Goal: Task Accomplishment & Management: Manage account settings

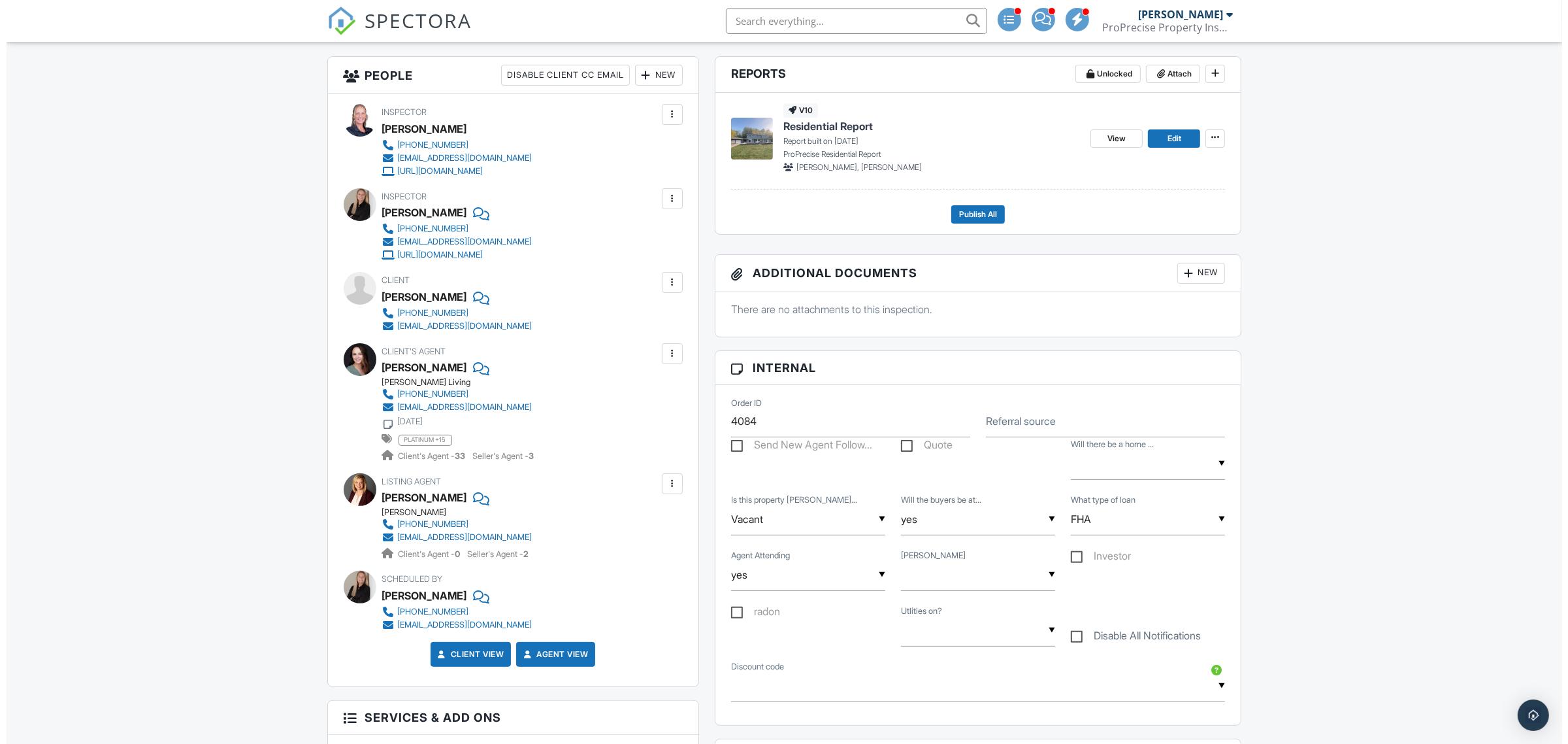
scroll to position [245, 0]
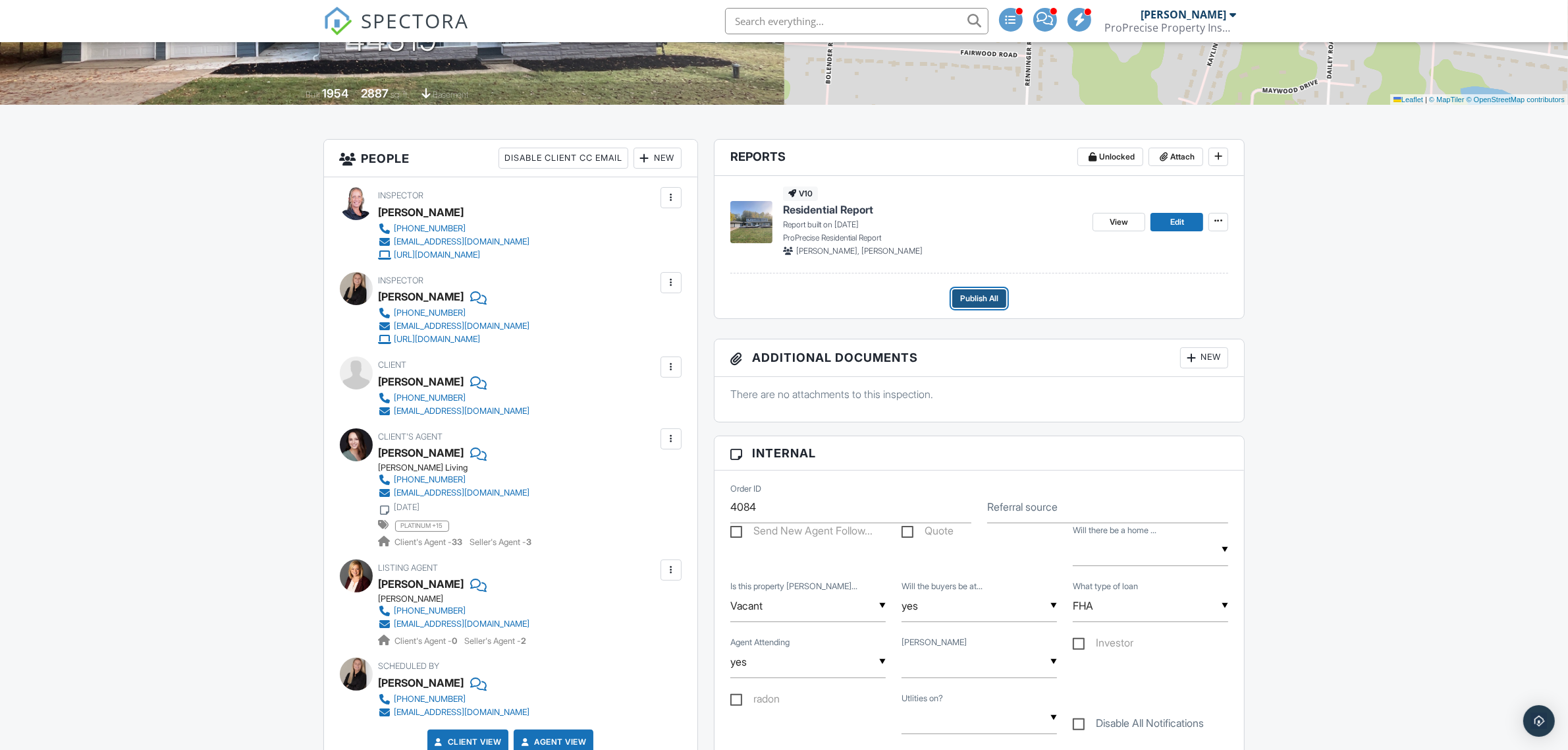
click at [980, 298] on span "Publish All" at bounding box center [980, 299] width 38 height 13
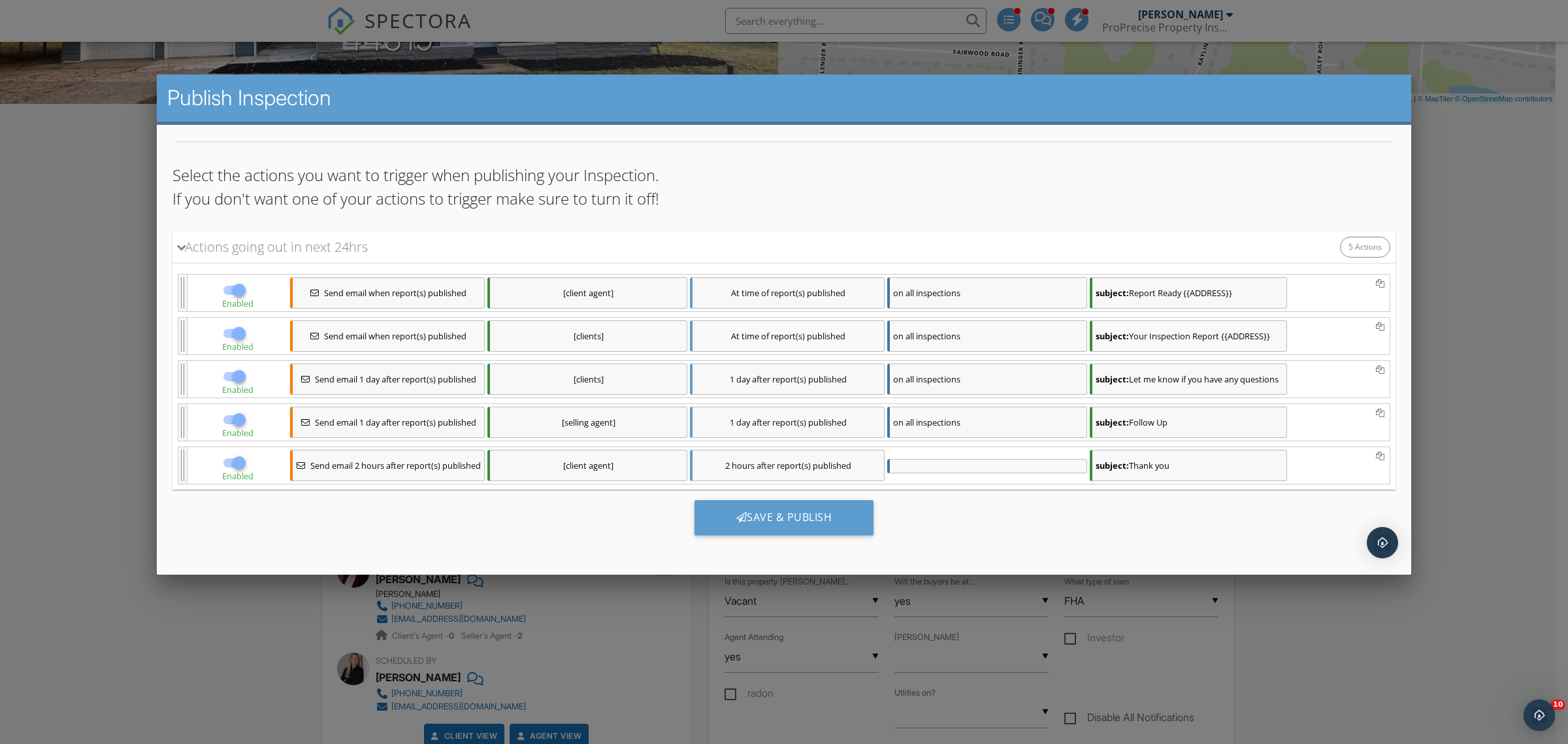
scroll to position [0, 0]
click at [756, 519] on div "Save & Publish" at bounding box center [784, 517] width 180 height 35
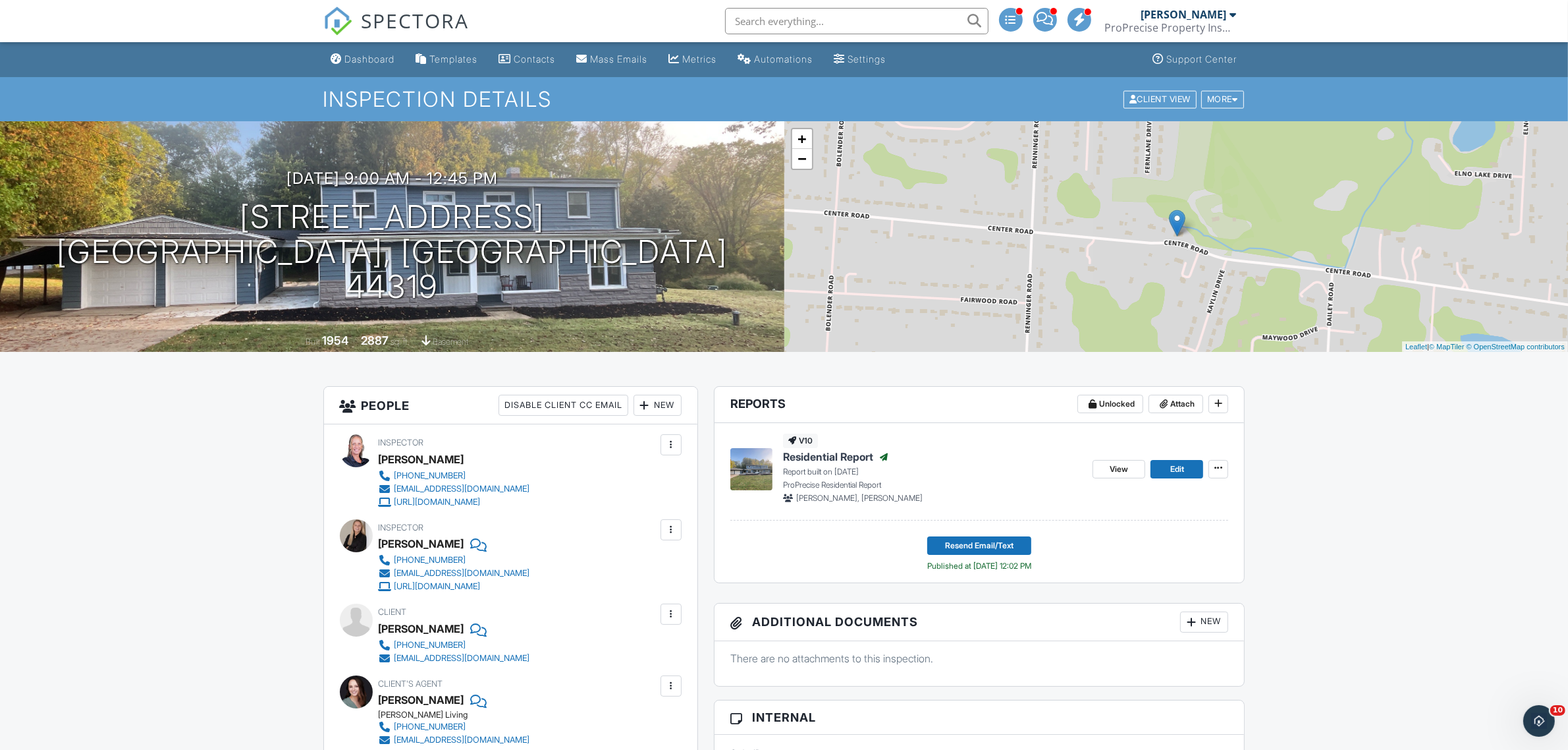
click at [372, 42] on div "SPECTORA" at bounding box center [396, 21] width 146 height 42
click at [370, 54] on div "Dashboard" at bounding box center [370, 59] width 50 height 11
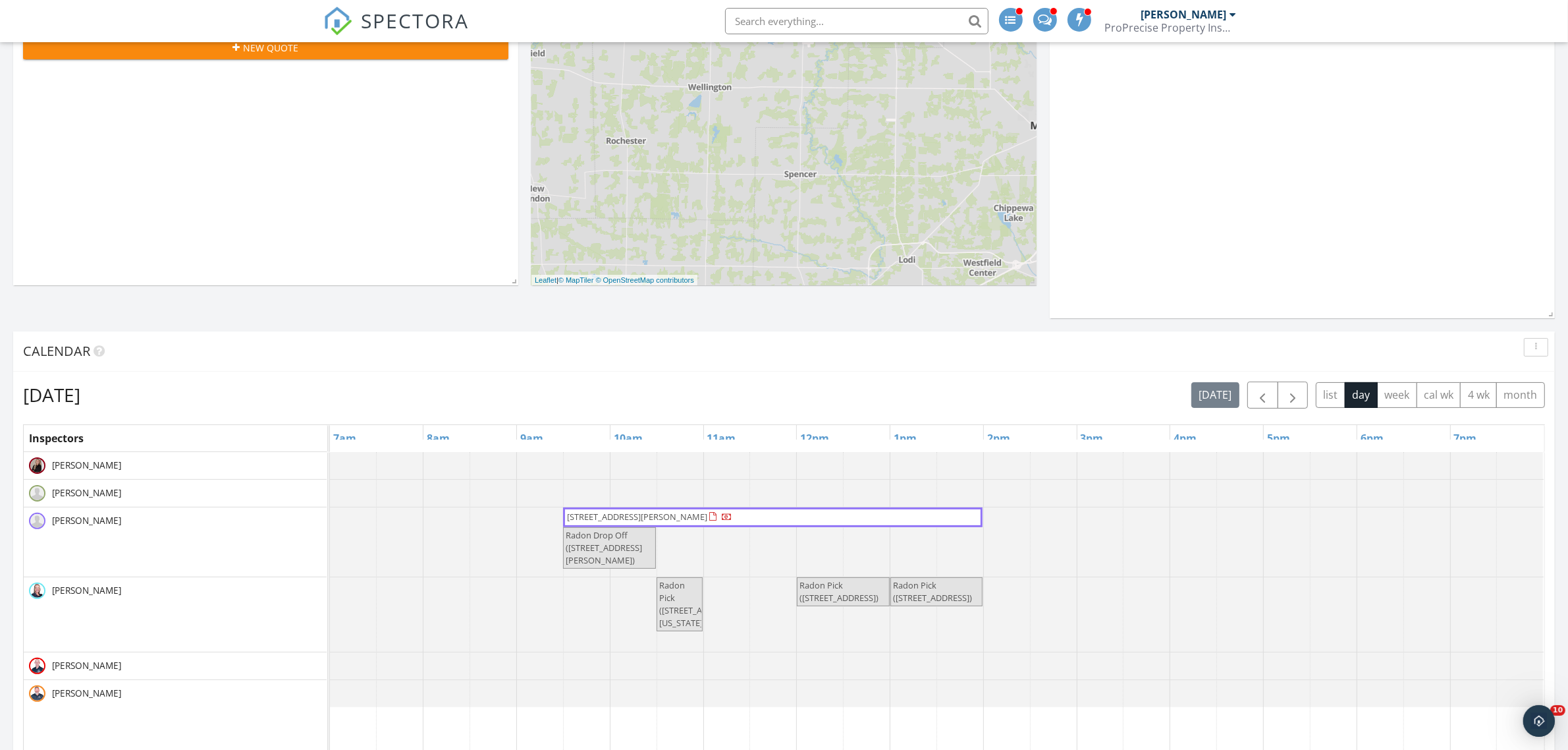
scroll to position [412, 0]
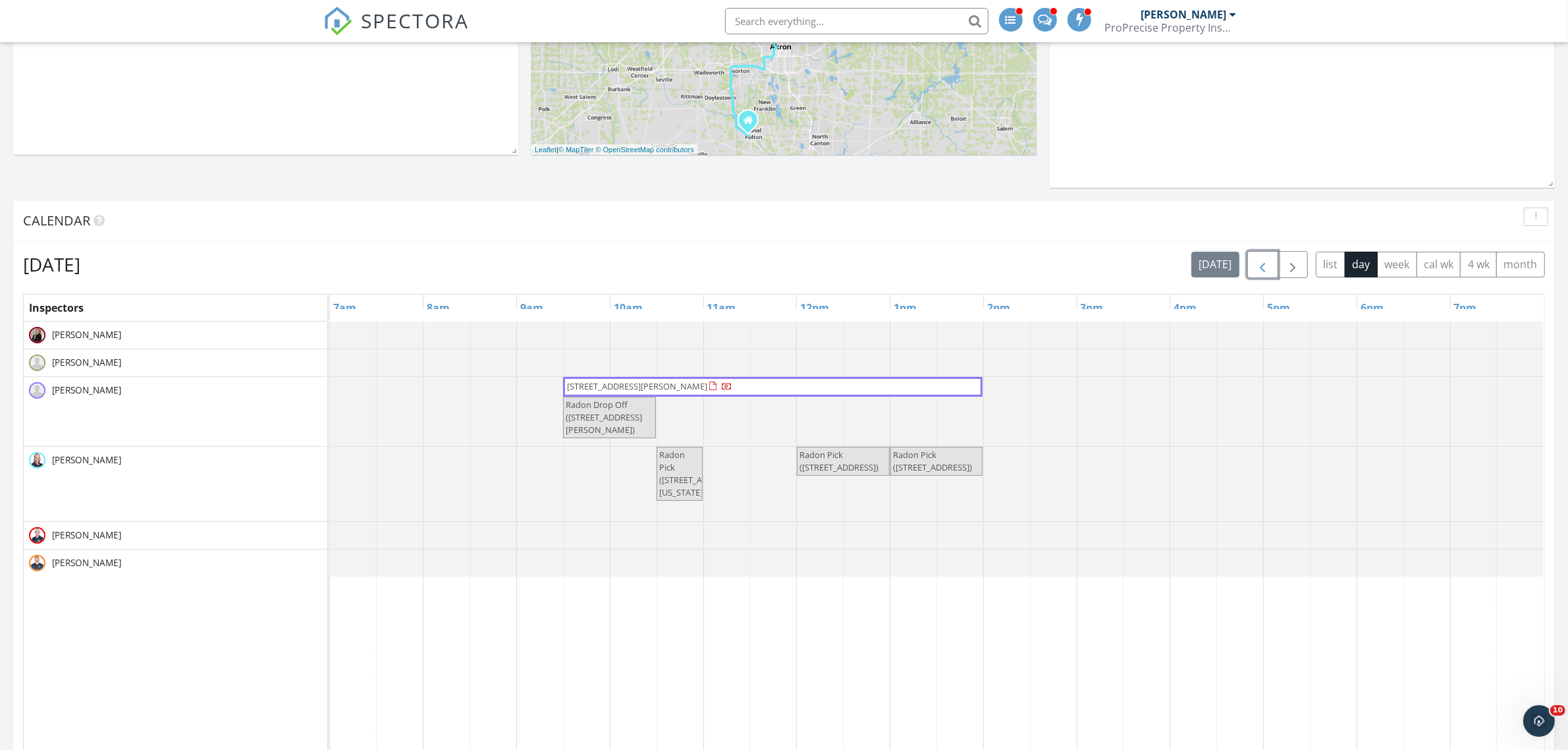
click at [1262, 267] on span "button" at bounding box center [1263, 265] width 16 height 16
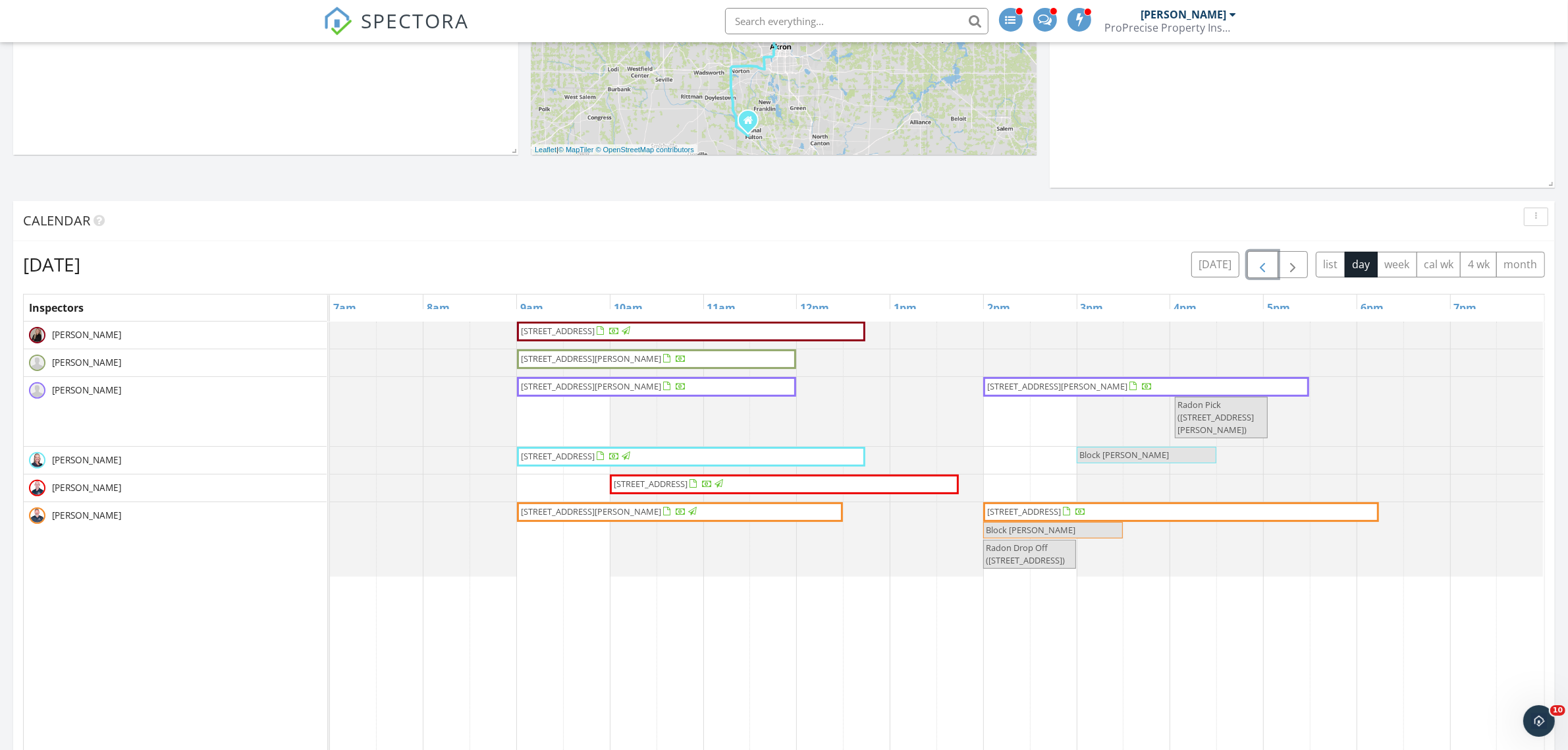
click at [1258, 263] on span "button" at bounding box center [1263, 265] width 16 height 16
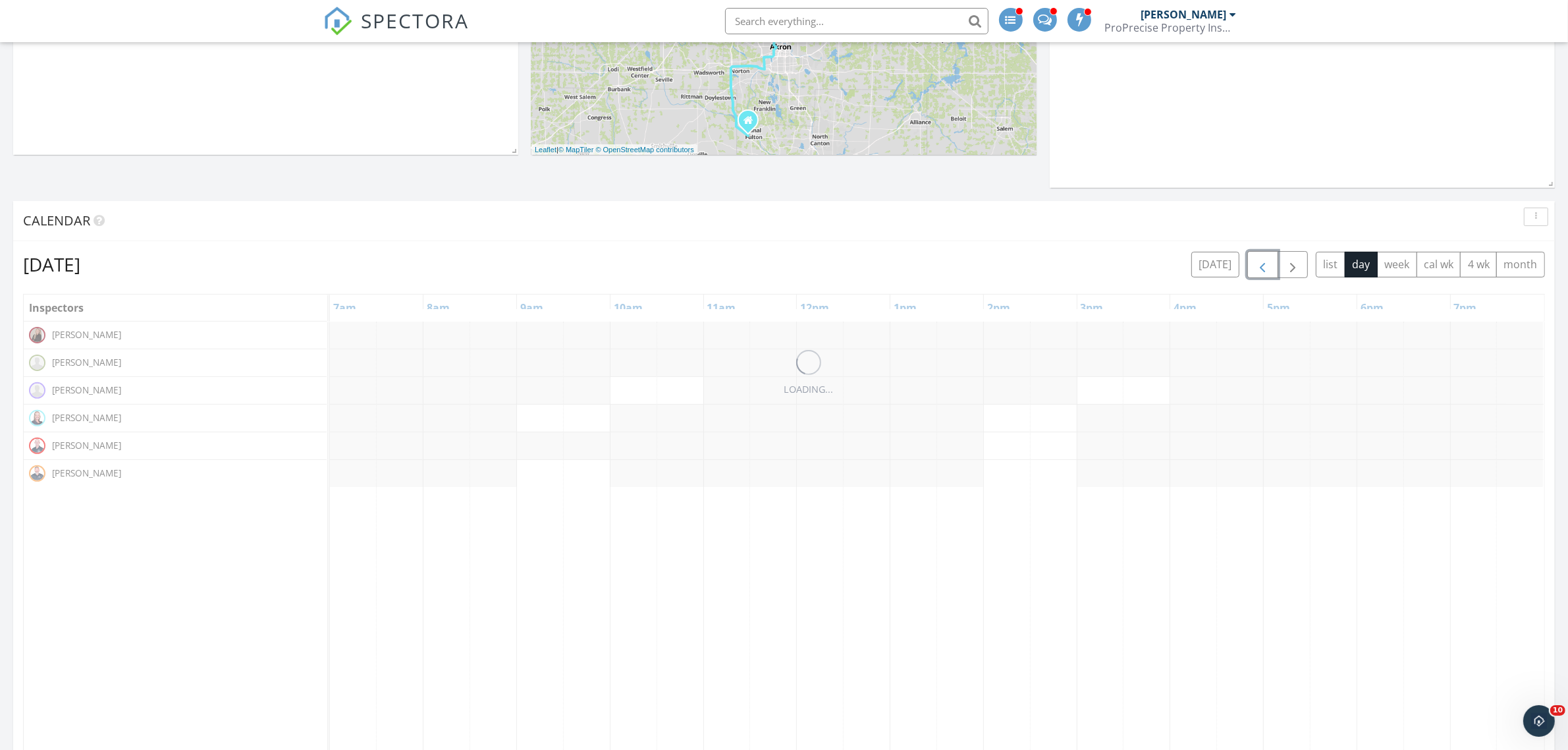
click at [1258, 263] on span "button" at bounding box center [1263, 265] width 16 height 16
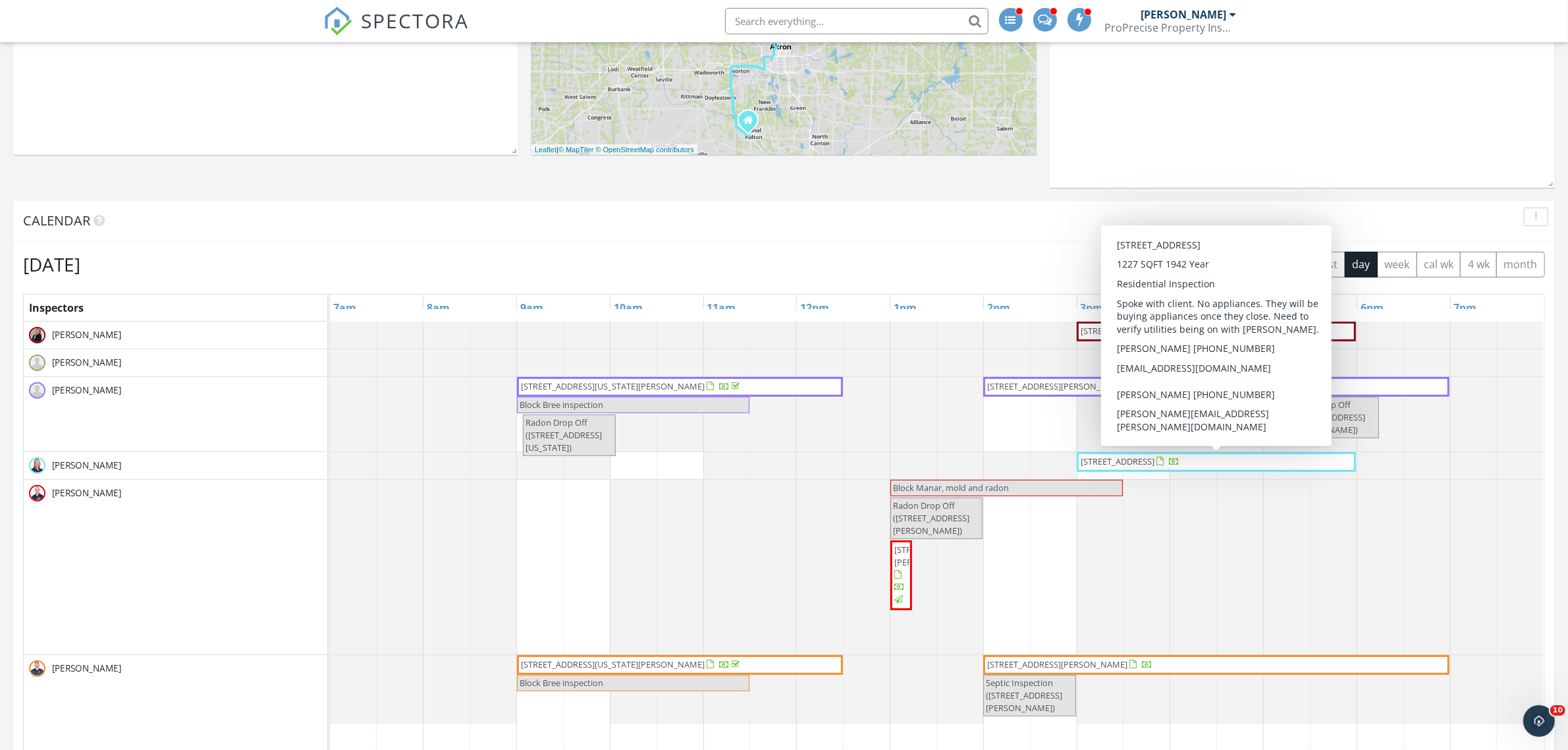
click at [1137, 459] on span "645 Madison Ave , Barberton 44203" at bounding box center [1117, 461] width 74 height 12
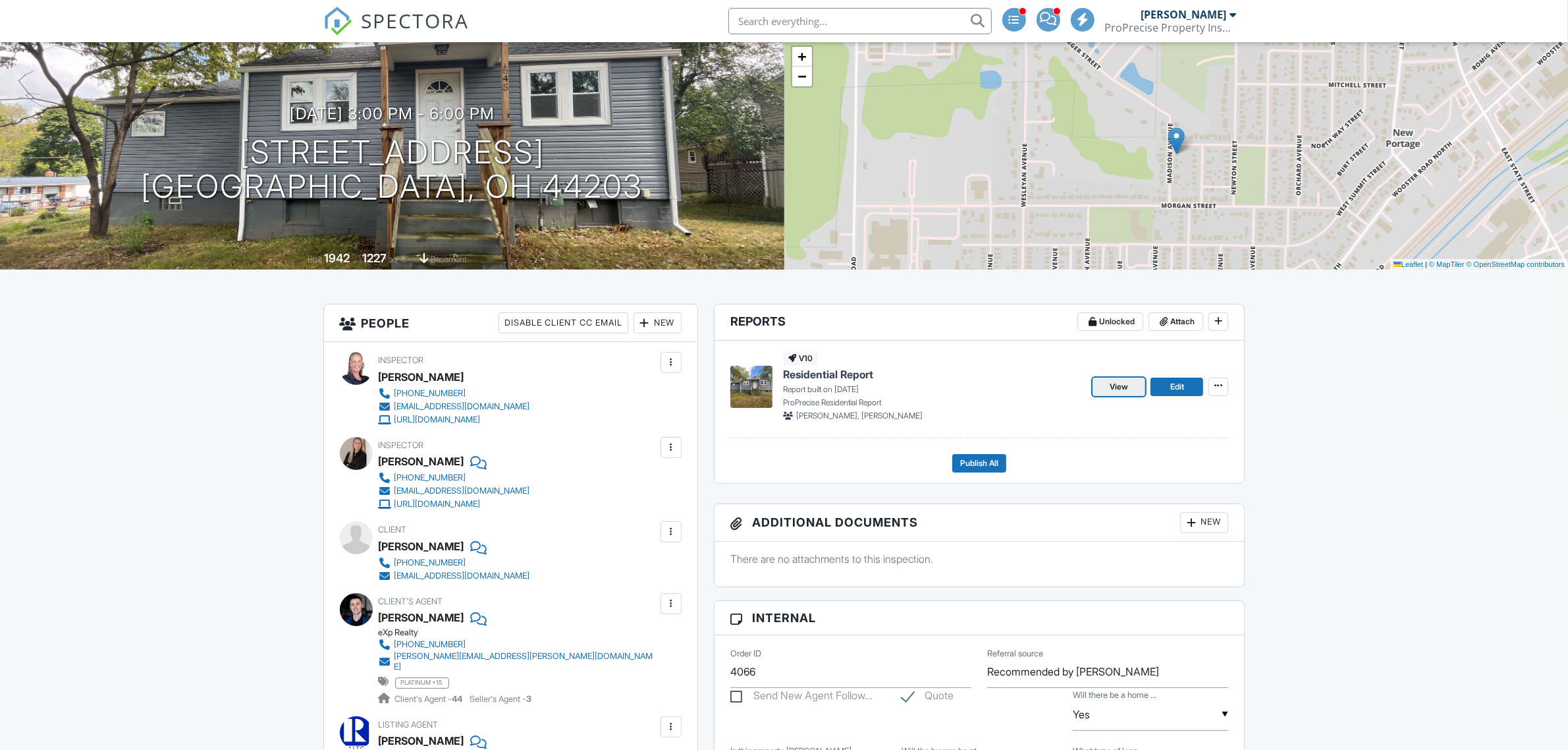
click at [1130, 390] on link "View" at bounding box center [1119, 386] width 53 height 18
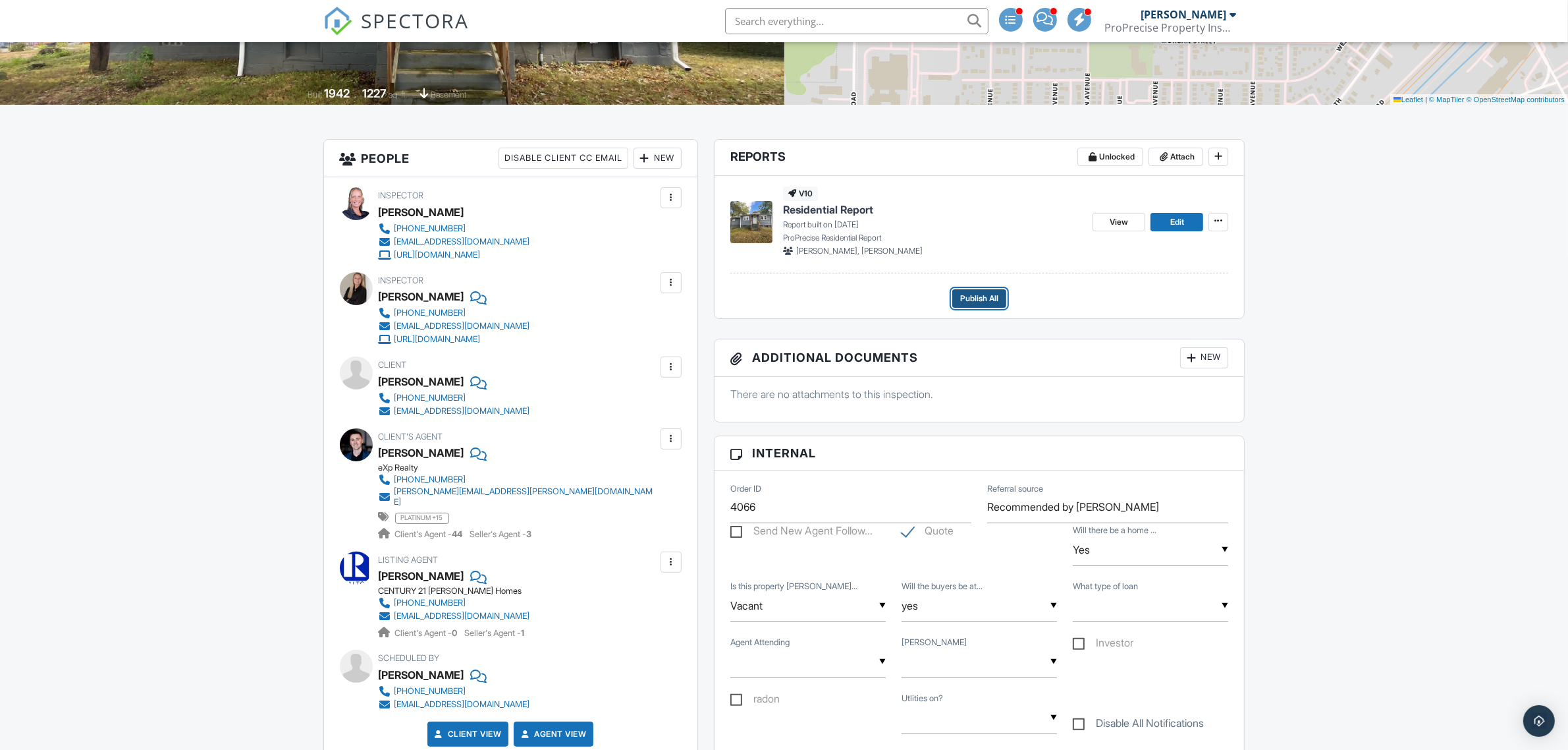
click at [982, 299] on span "Publish All" at bounding box center [980, 299] width 38 height 13
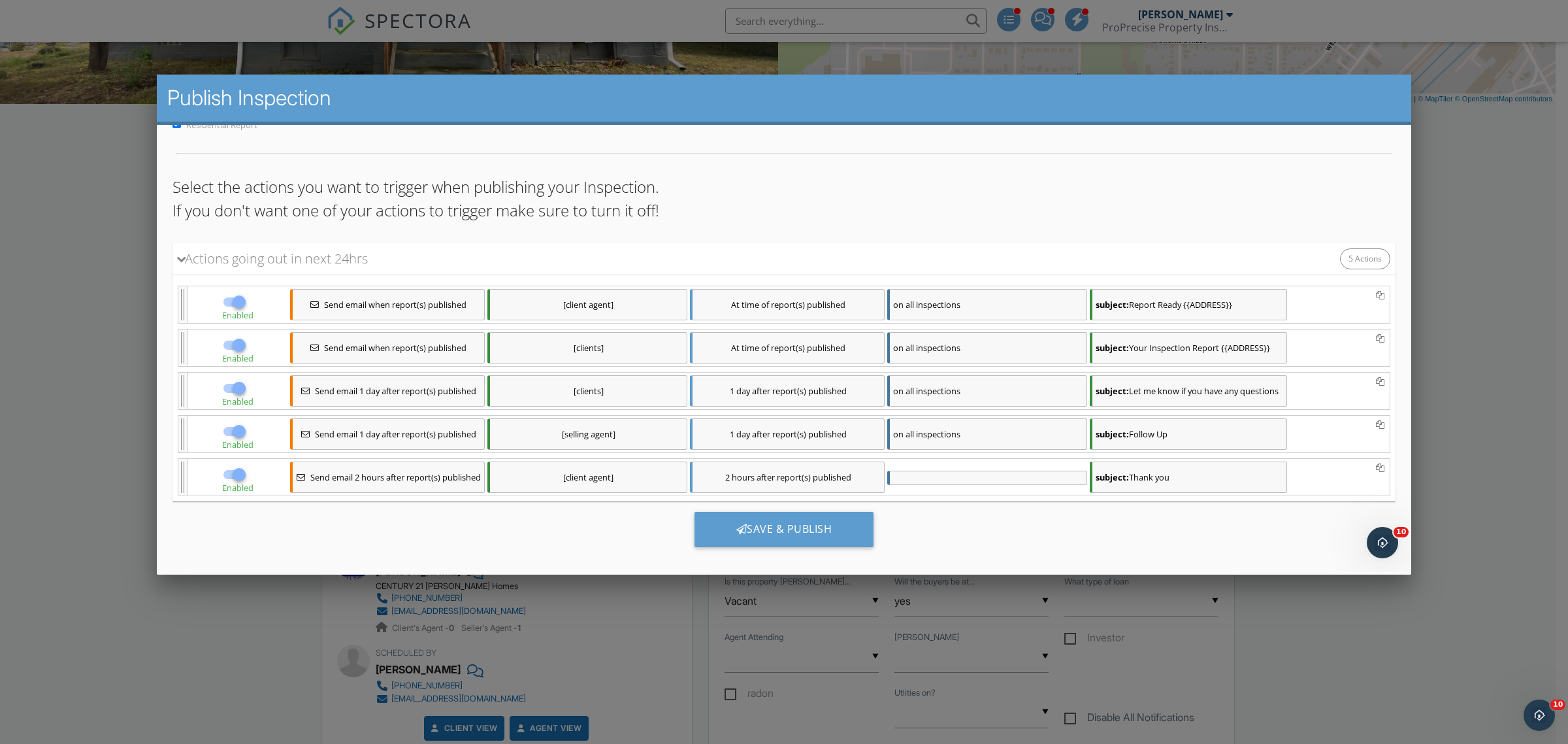
scroll to position [73, 0]
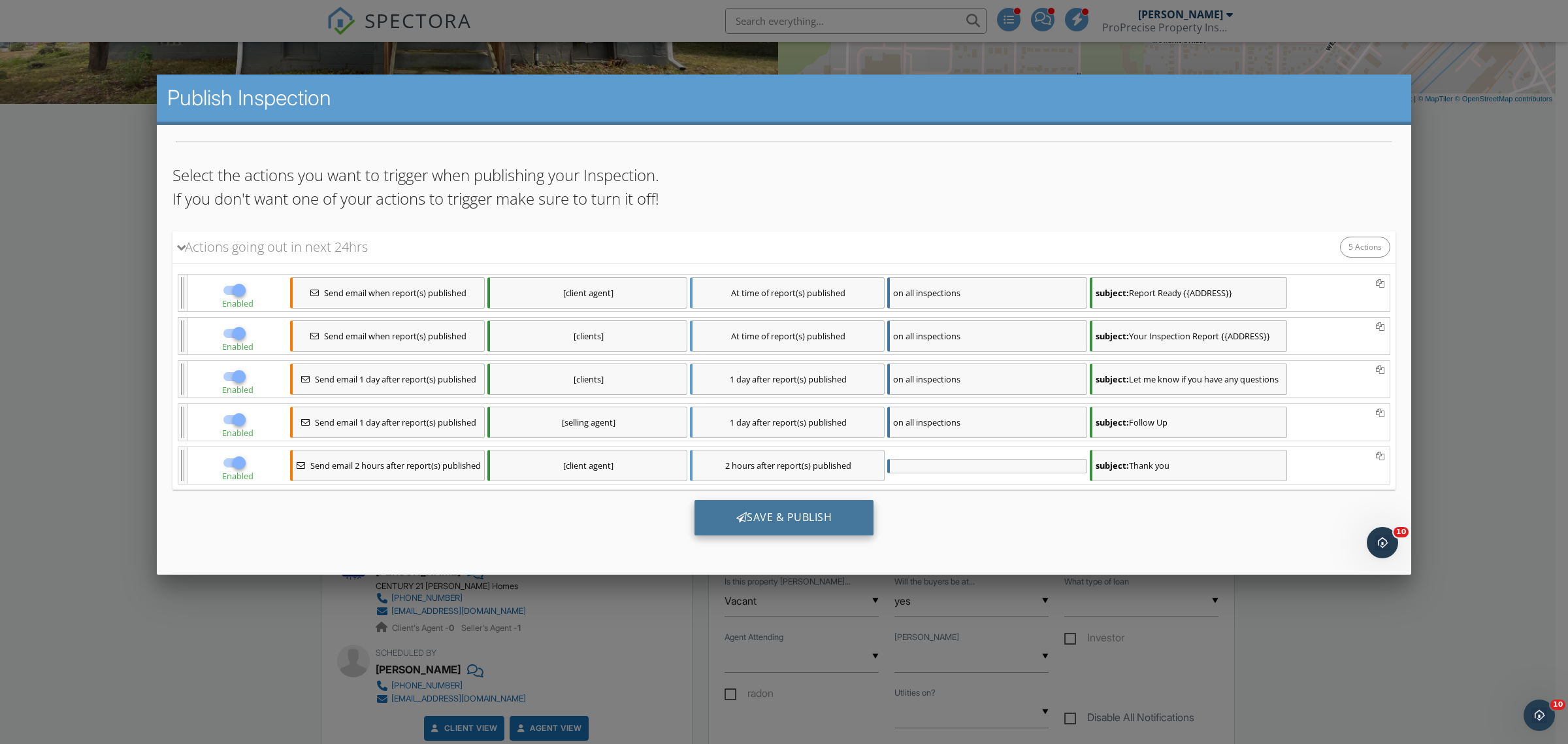
click at [808, 532] on div "Save & Publish" at bounding box center [784, 517] width 180 height 35
click at [801, 514] on div "Save & Publish" at bounding box center [784, 517] width 180 height 35
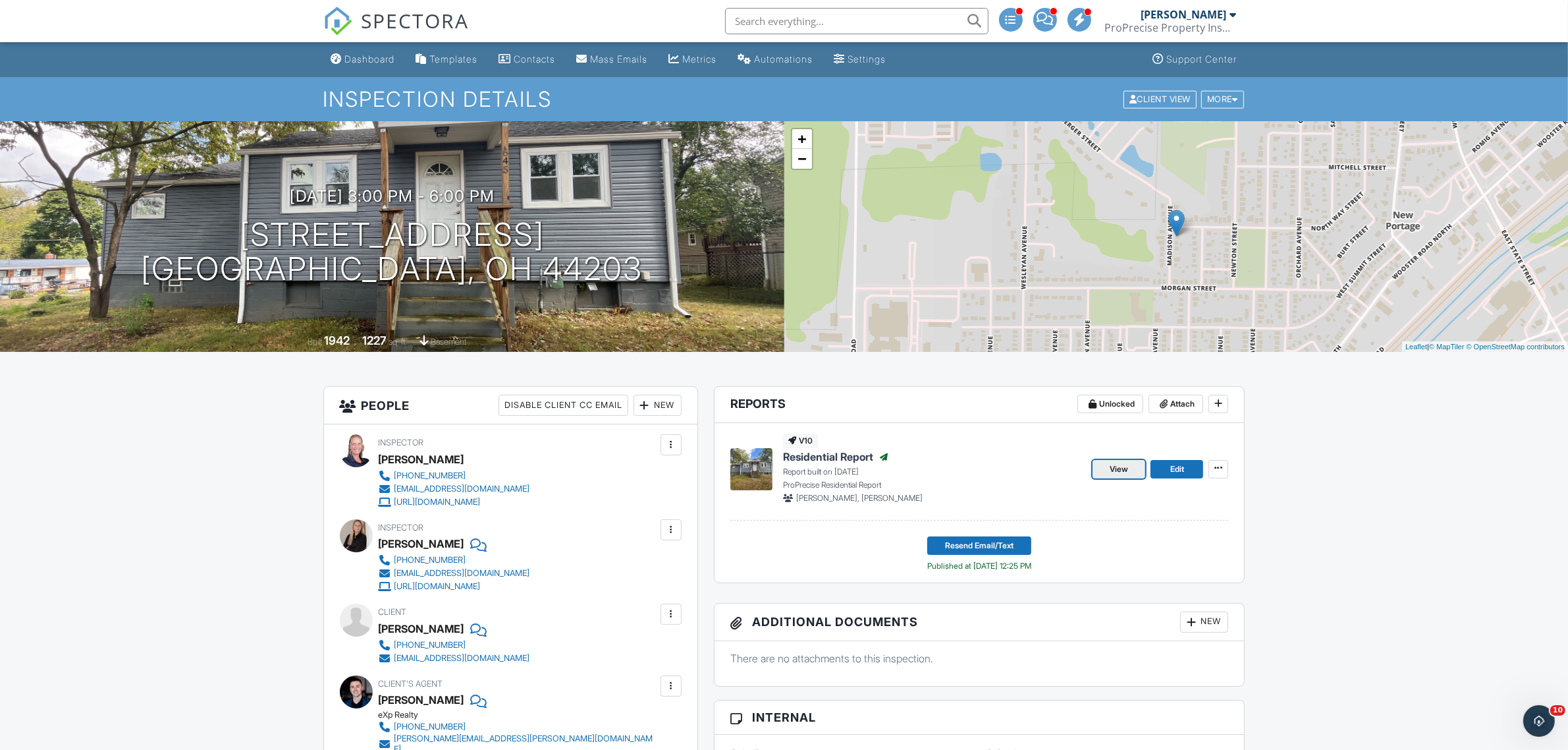
click at [1121, 469] on span "View" at bounding box center [1119, 469] width 18 height 13
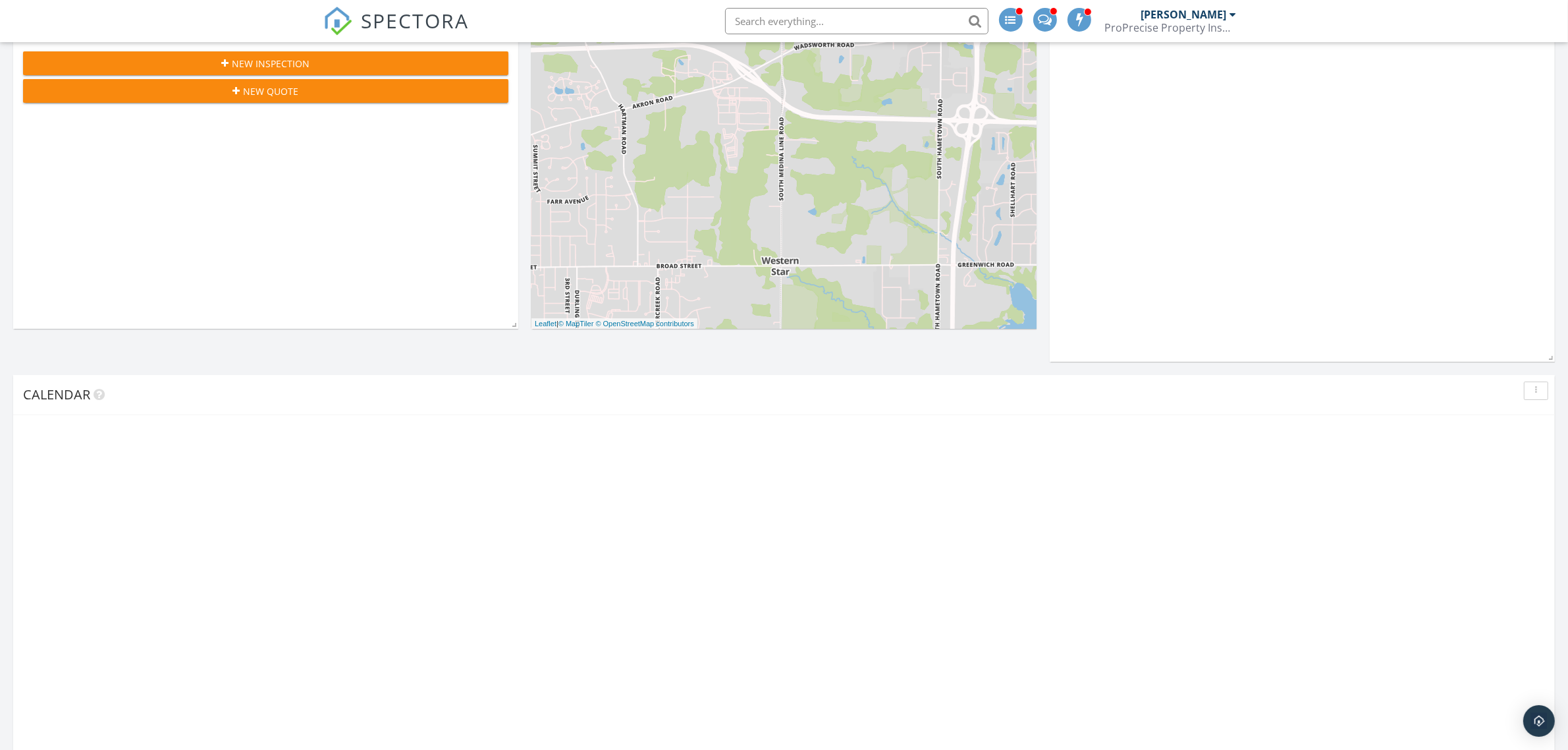
scroll to position [412, 0]
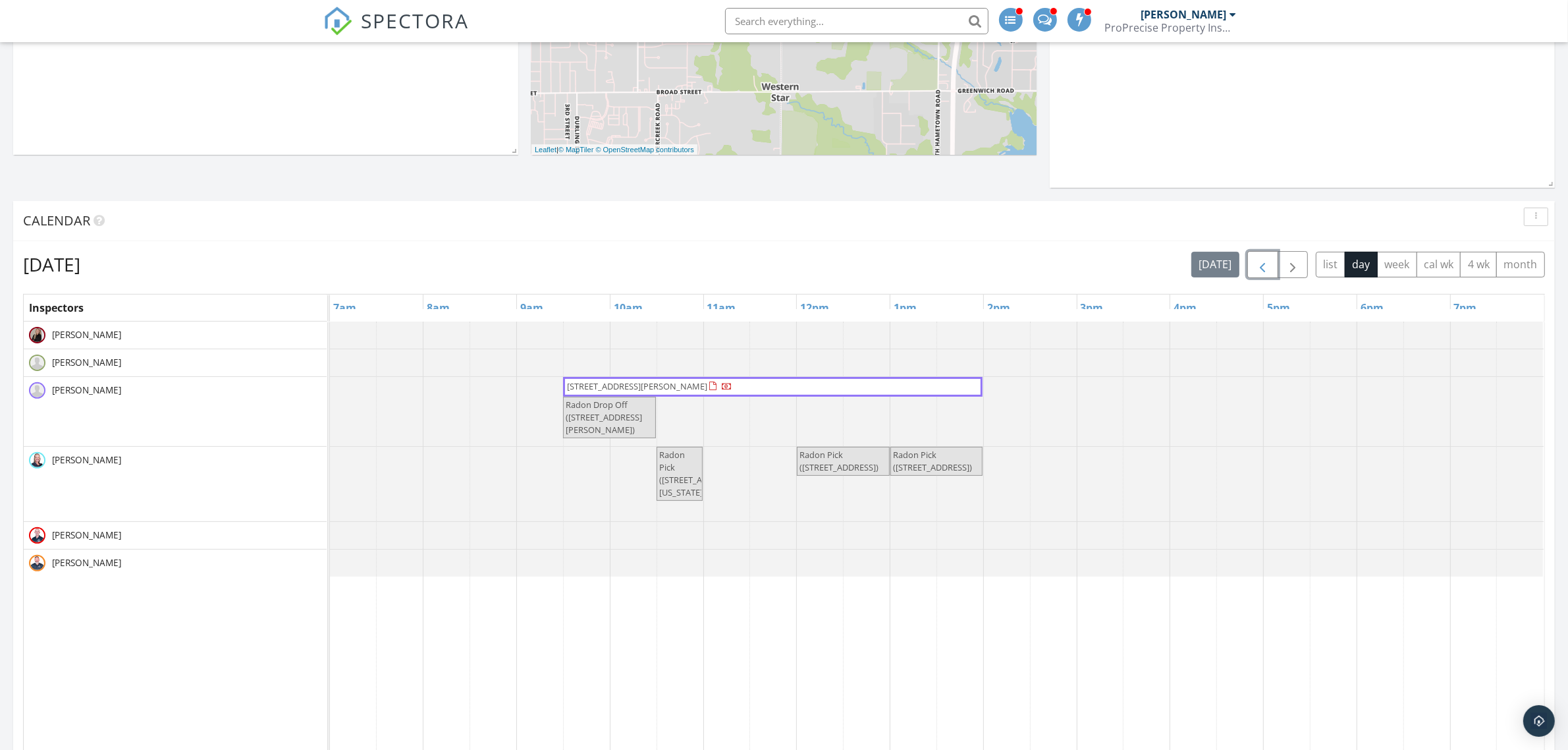
click at [1261, 264] on span "button" at bounding box center [1263, 265] width 16 height 16
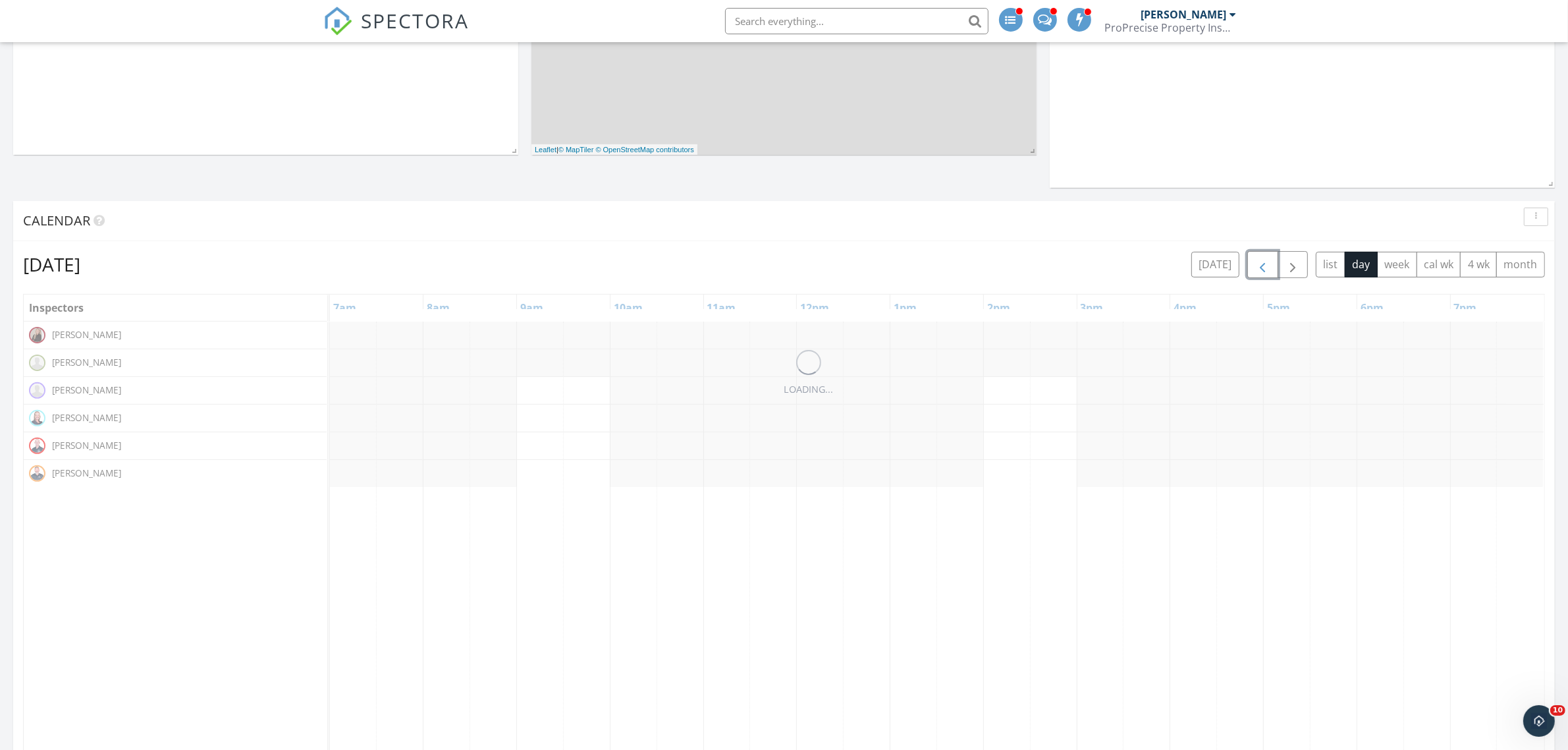
click at [1261, 264] on span "button" at bounding box center [1263, 265] width 16 height 16
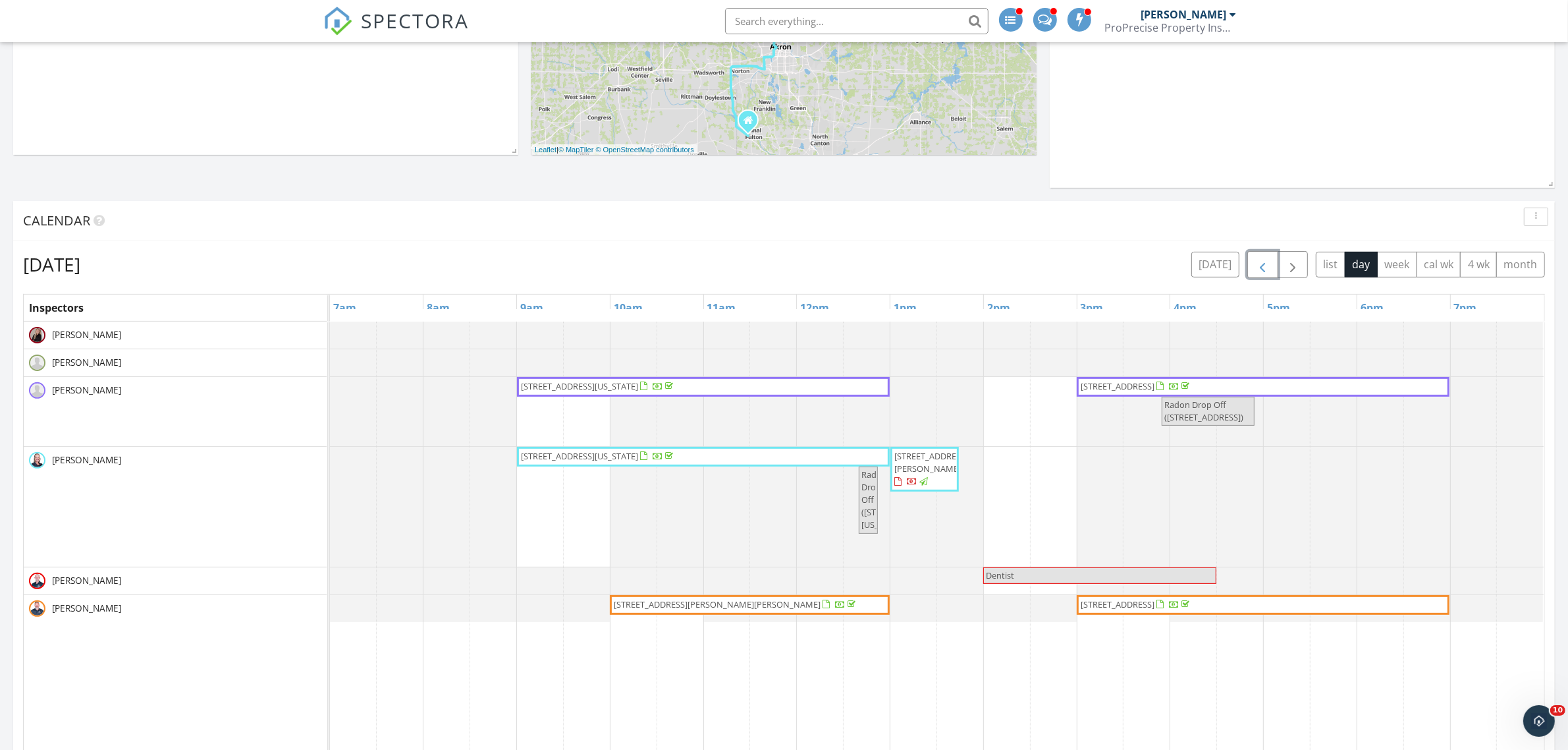
click at [1261, 264] on span "button" at bounding box center [1263, 265] width 16 height 16
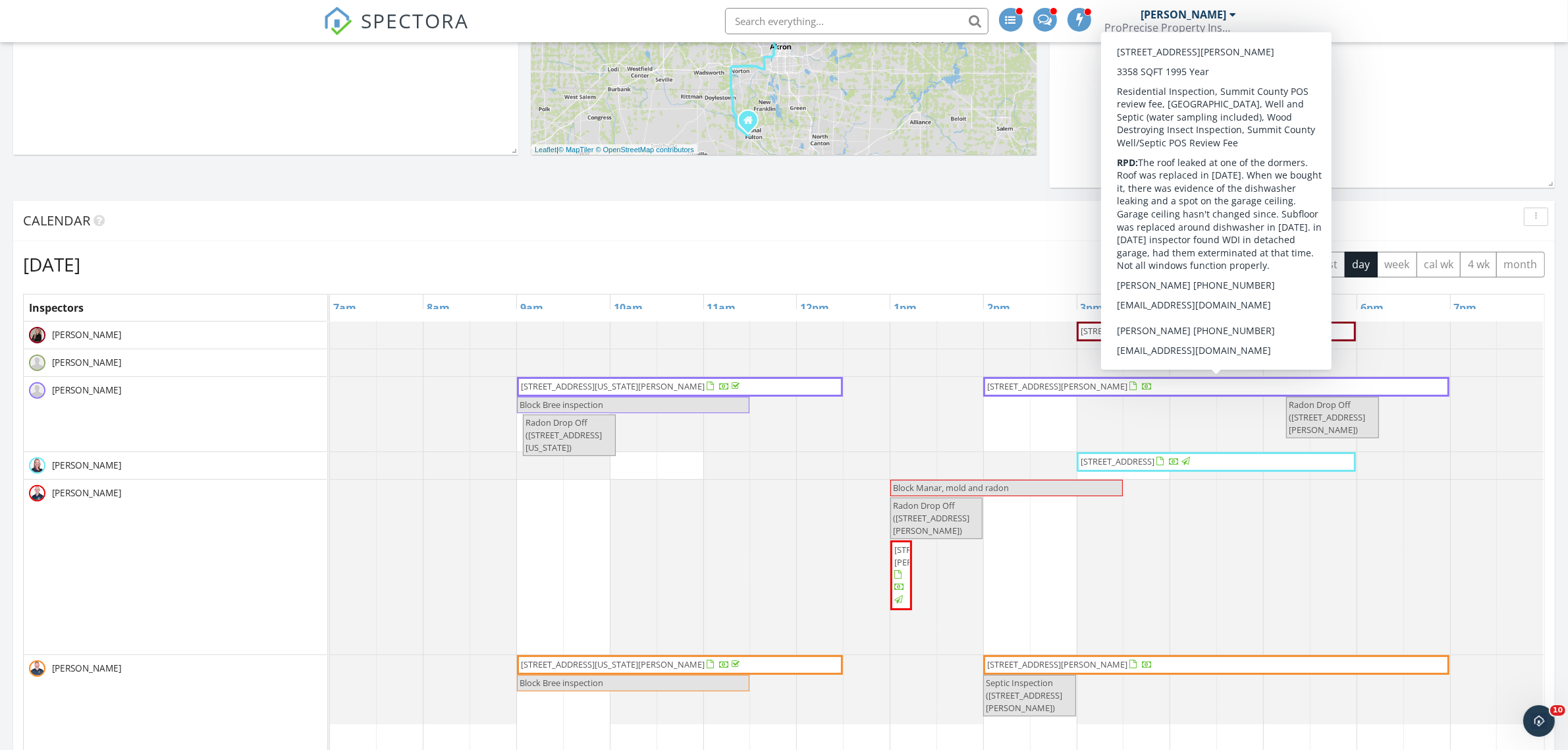
click at [1080, 387] on span "2394 Jacoby Rd, Akron 44321" at bounding box center [1057, 386] width 140 height 12
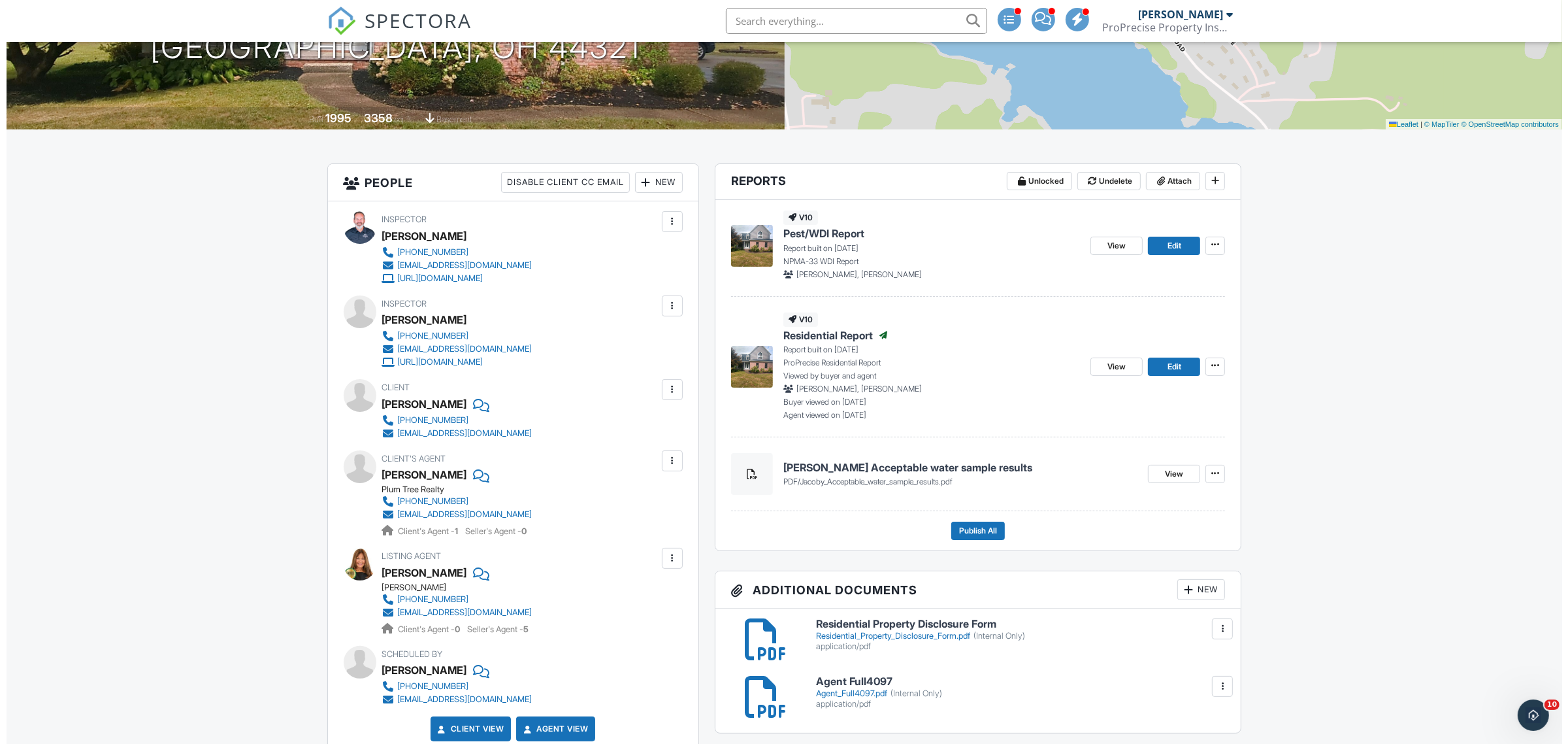
scroll to position [327, 0]
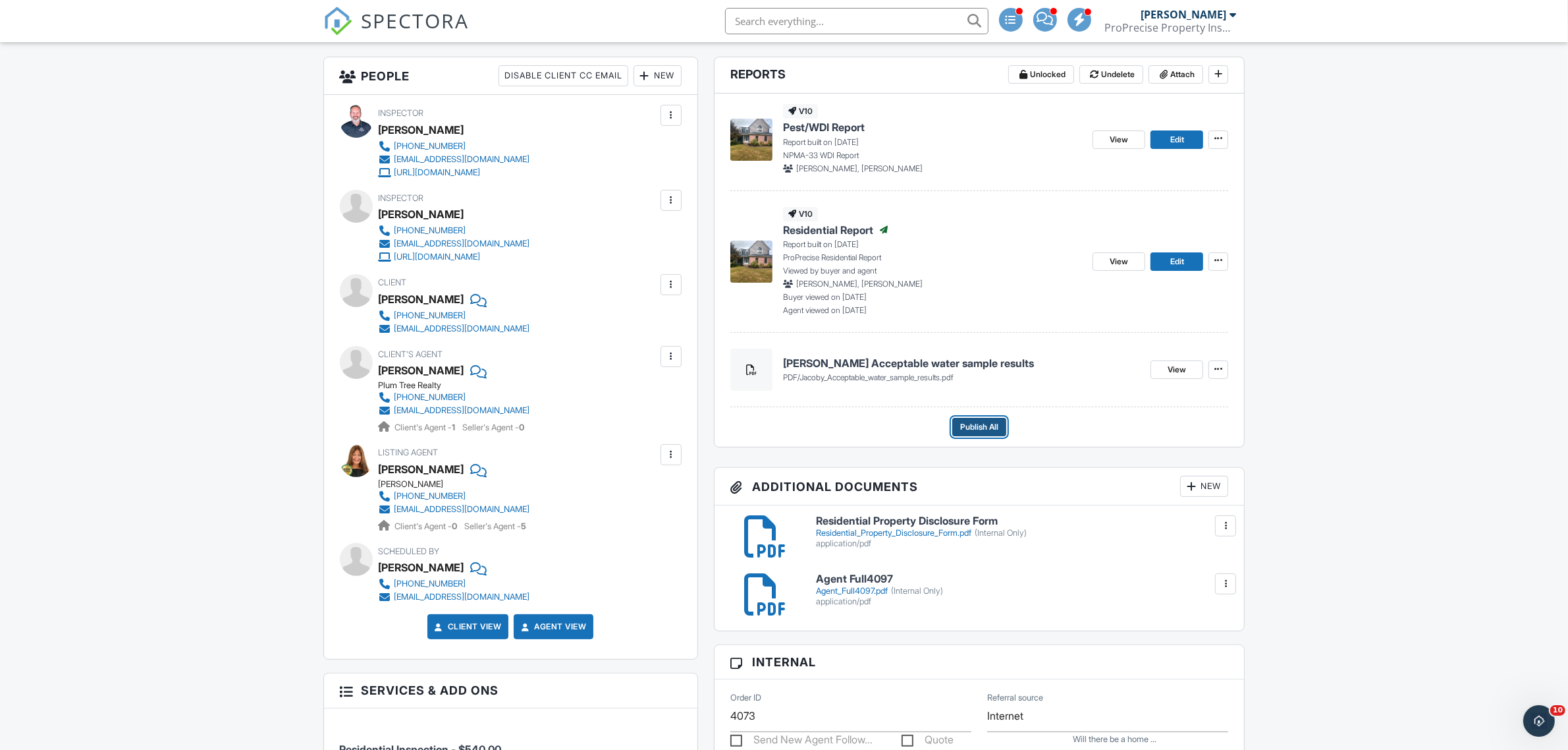
click at [996, 423] on span "Publish All" at bounding box center [980, 427] width 38 height 13
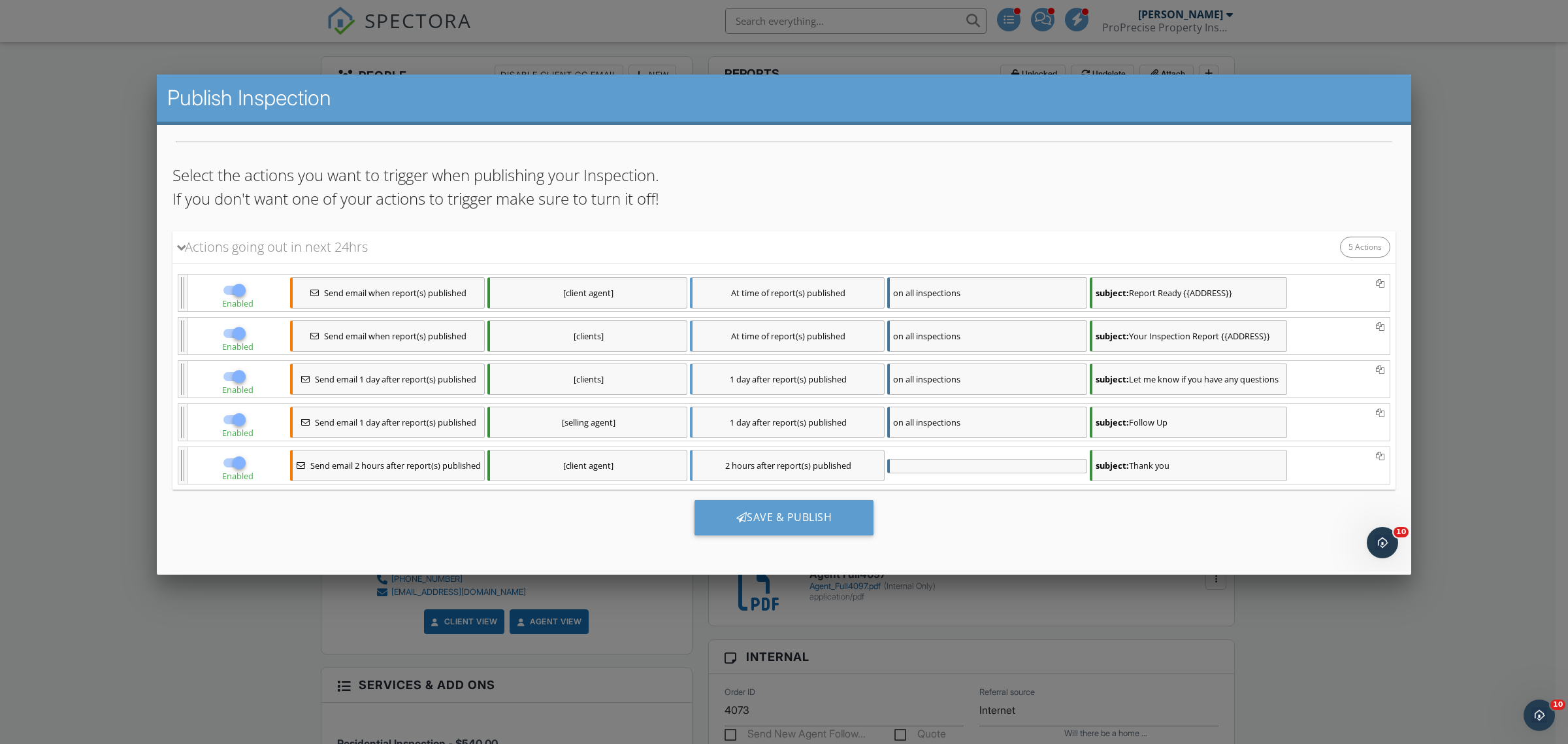
scroll to position [99, 0]
click at [799, 519] on div "Save & Publish" at bounding box center [784, 517] width 180 height 35
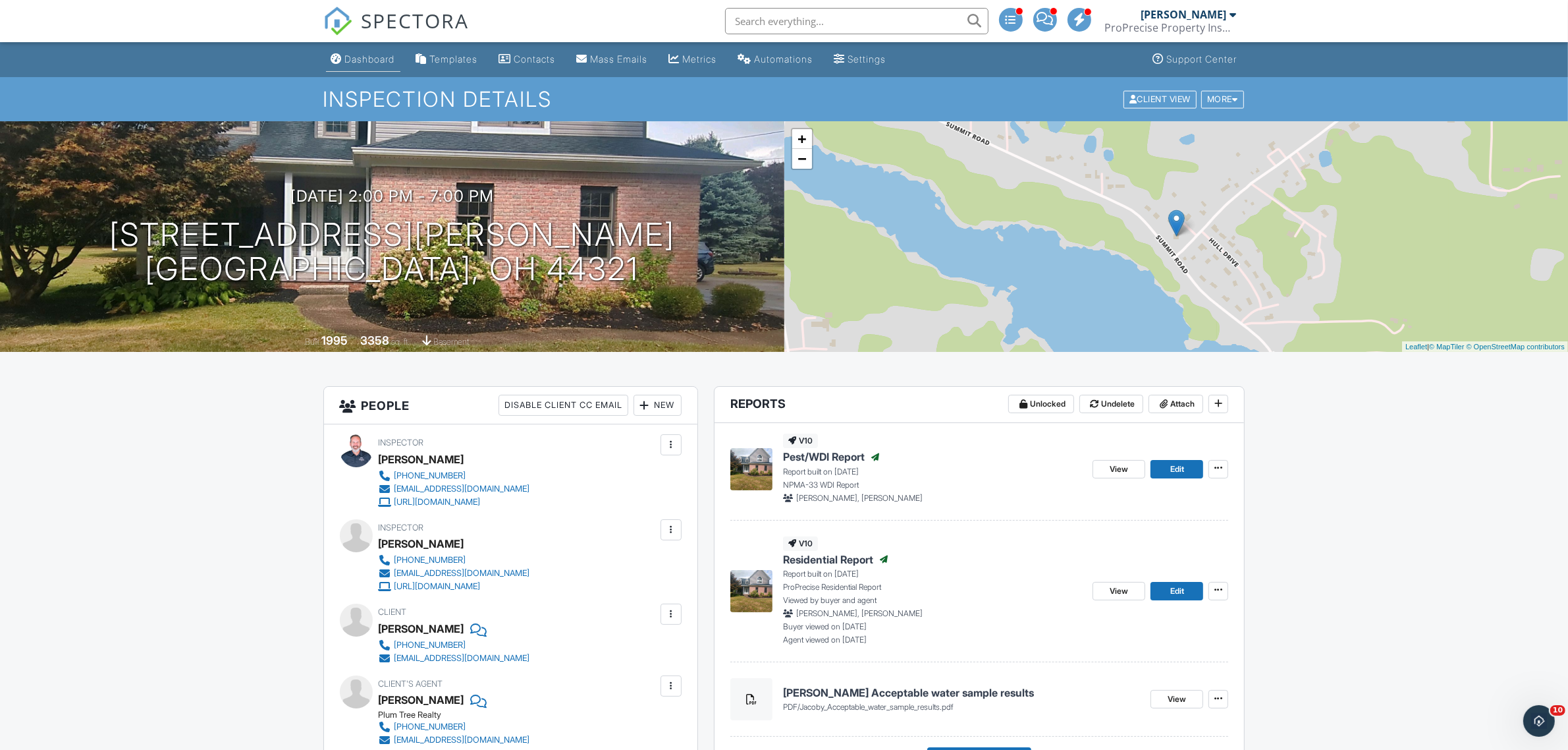
click at [369, 61] on div "Dashboard" at bounding box center [370, 59] width 50 height 11
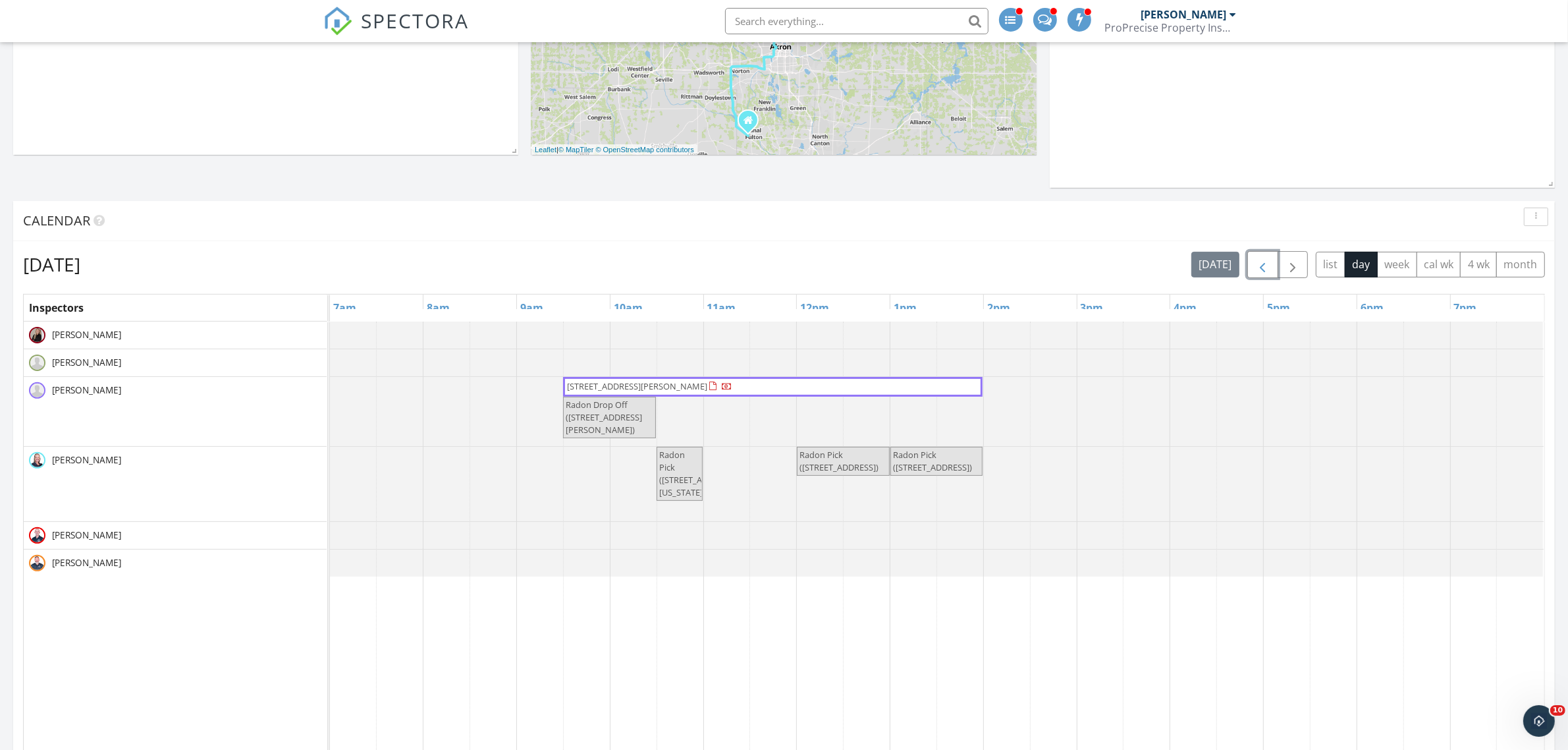
click at [1250, 269] on button "button" at bounding box center [1263, 264] width 31 height 27
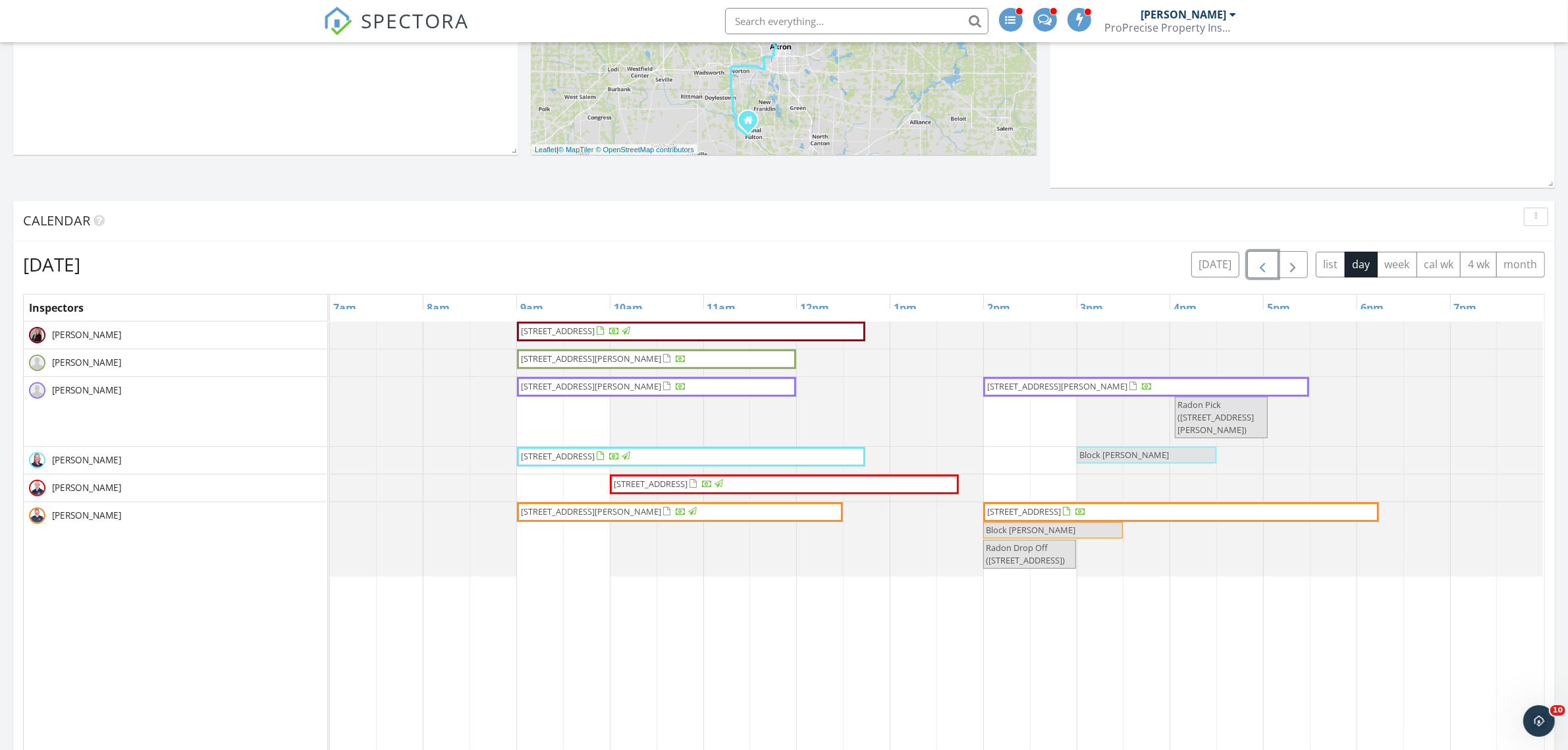
click at [1250, 269] on button "button" at bounding box center [1263, 264] width 31 height 27
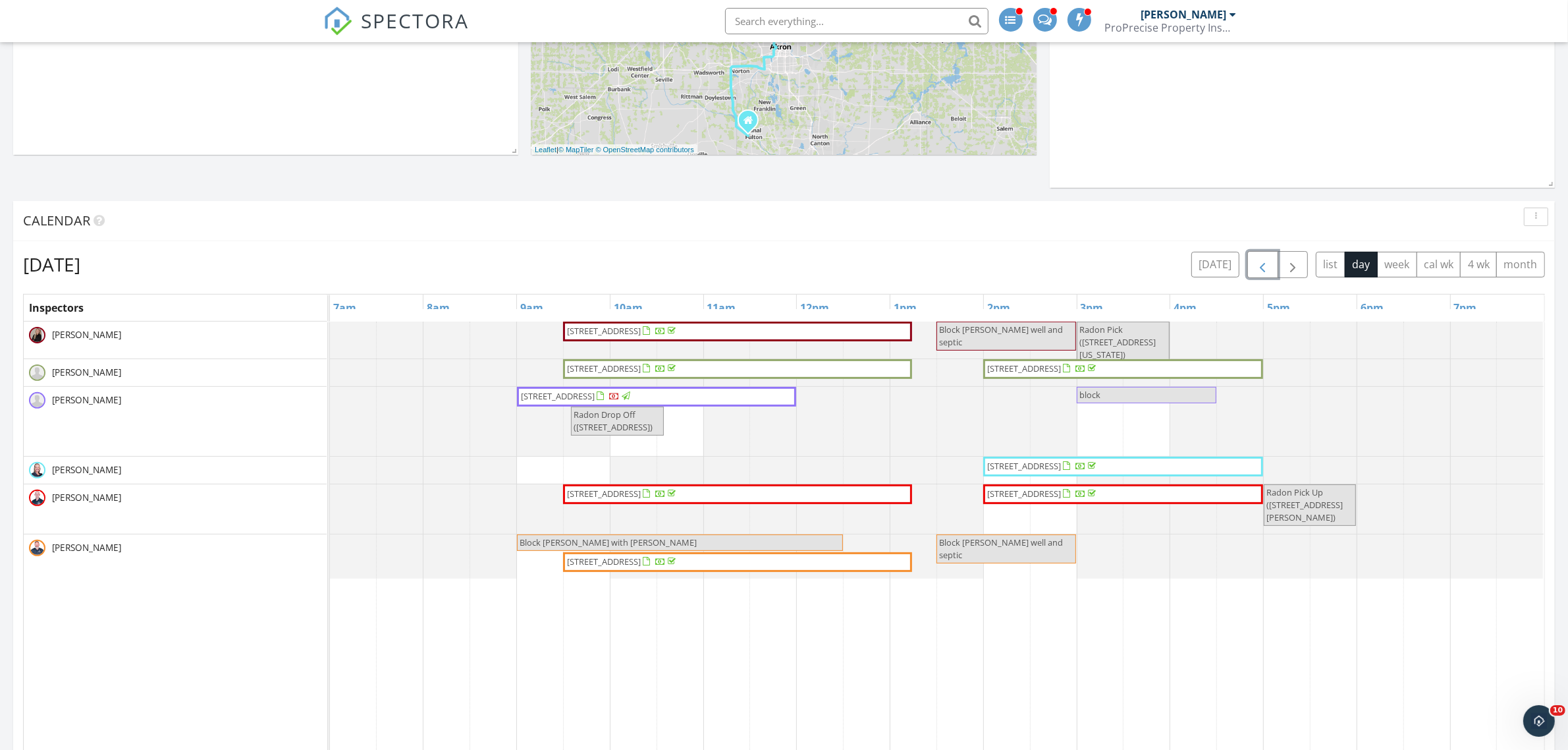
click at [1250, 269] on button "button" at bounding box center [1263, 264] width 31 height 27
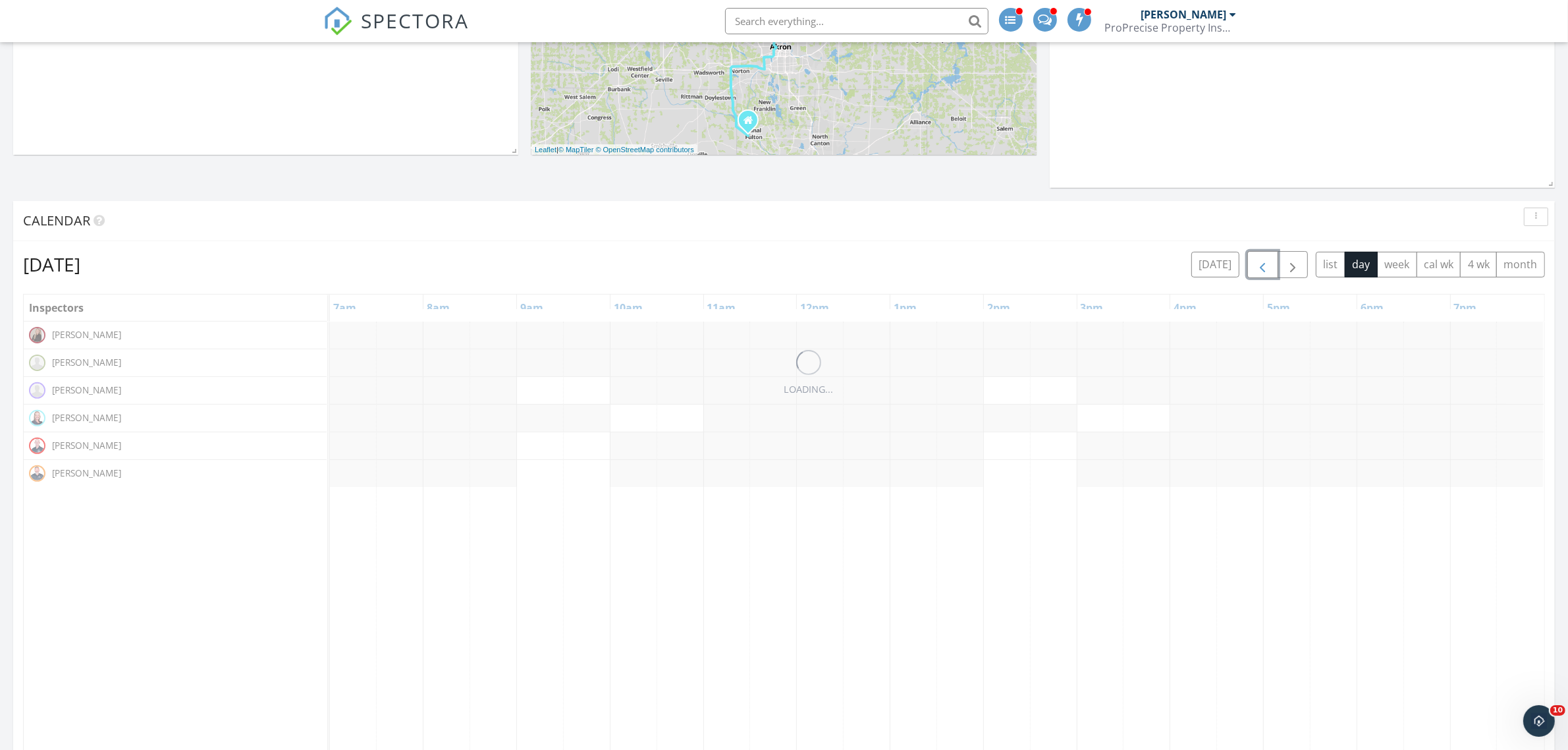
click at [1250, 269] on button "button" at bounding box center [1263, 264] width 31 height 27
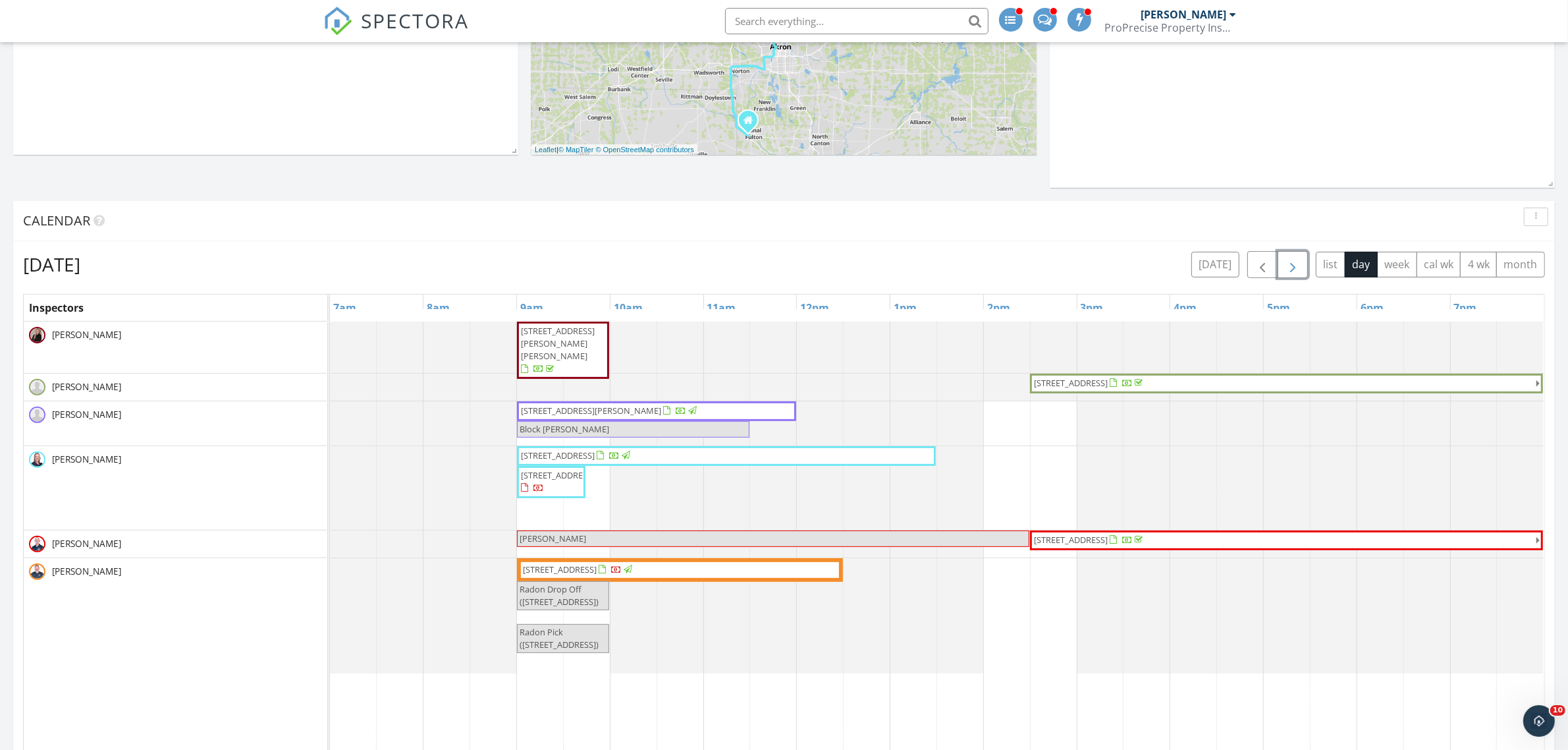
click at [1286, 270] on span "button" at bounding box center [1293, 265] width 16 height 16
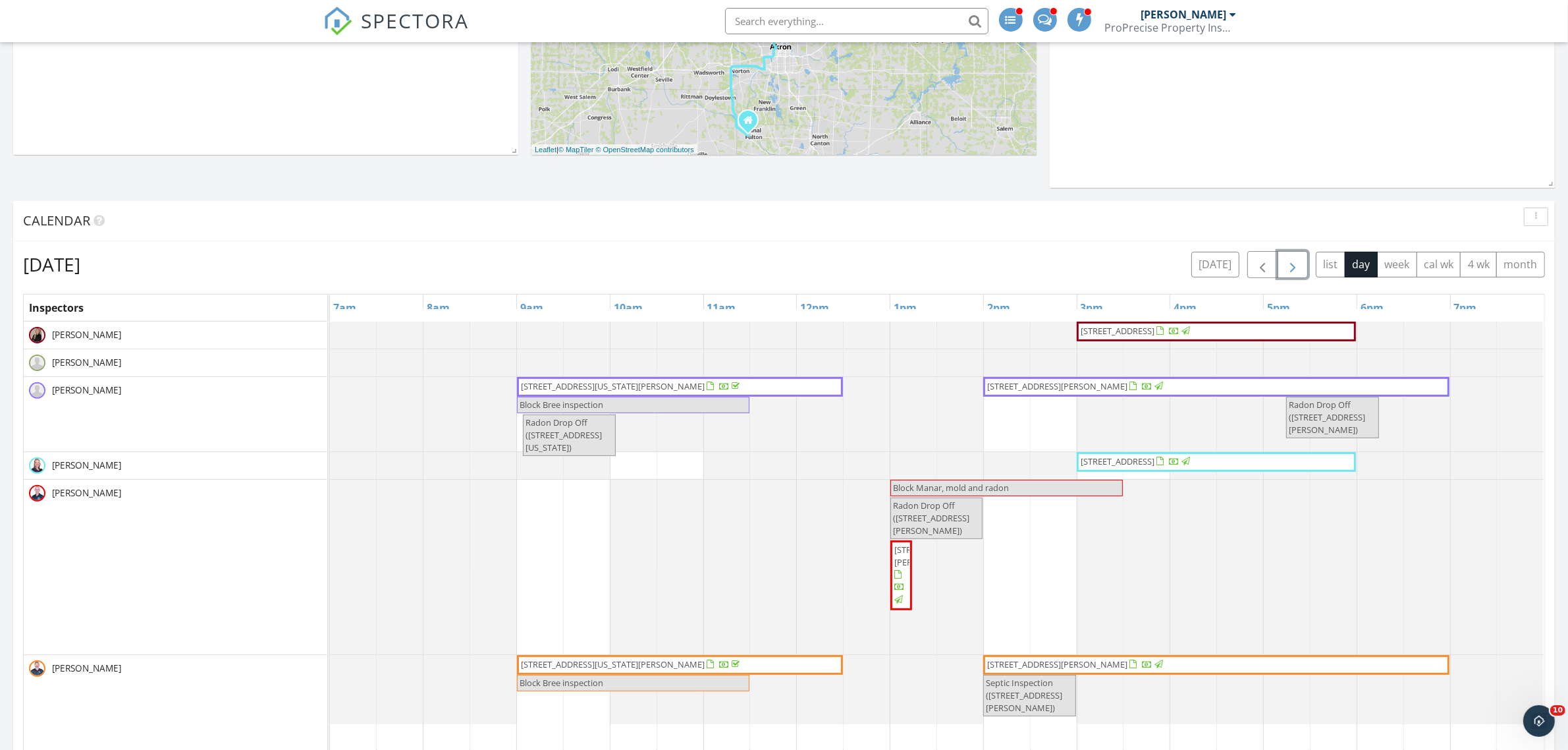
click at [1286, 270] on span "button" at bounding box center [1293, 265] width 16 height 16
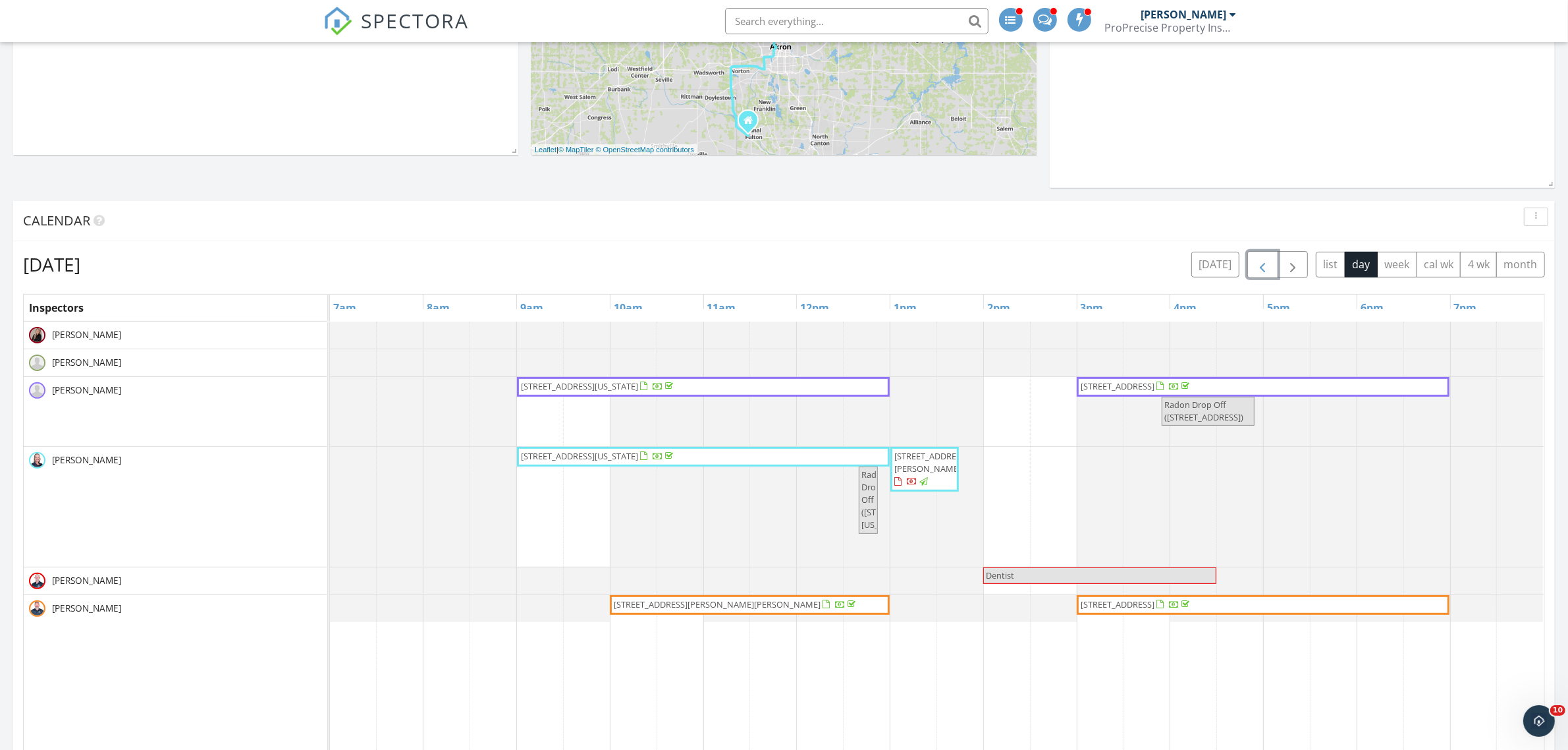
click at [1258, 273] on span "button" at bounding box center [1263, 265] width 16 height 16
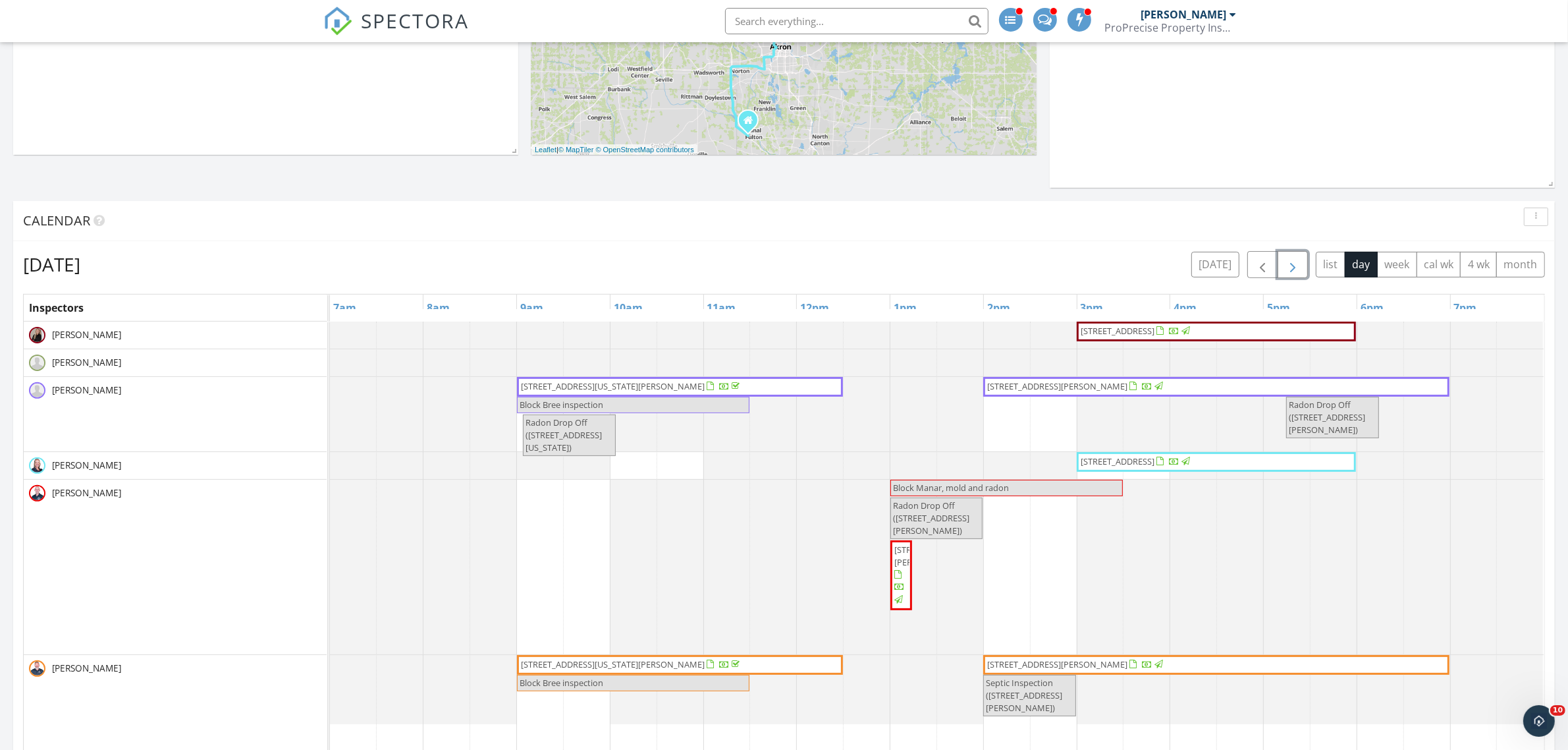
click at [1295, 266] on span "button" at bounding box center [1293, 265] width 16 height 16
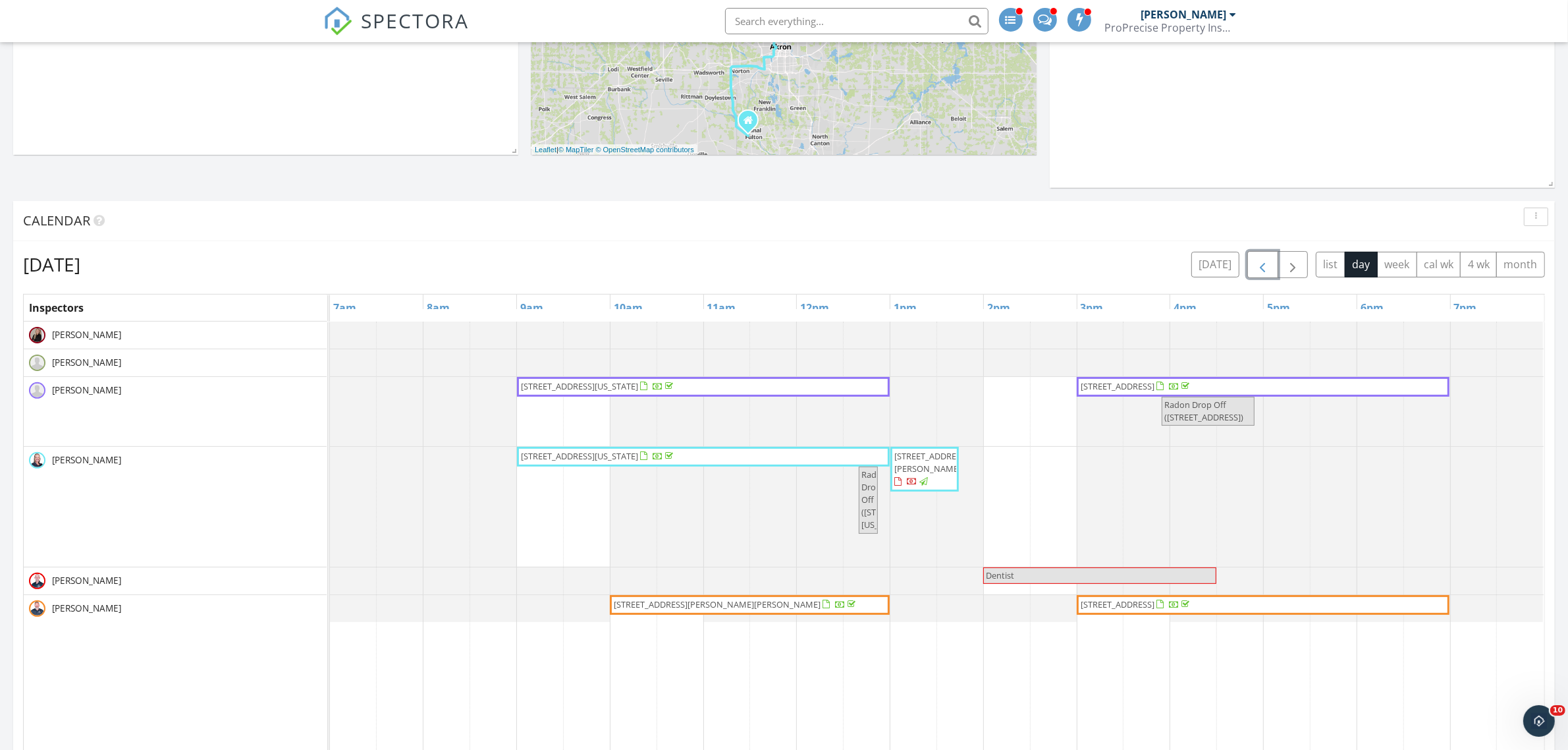
click at [1265, 261] on span "button" at bounding box center [1263, 265] width 16 height 16
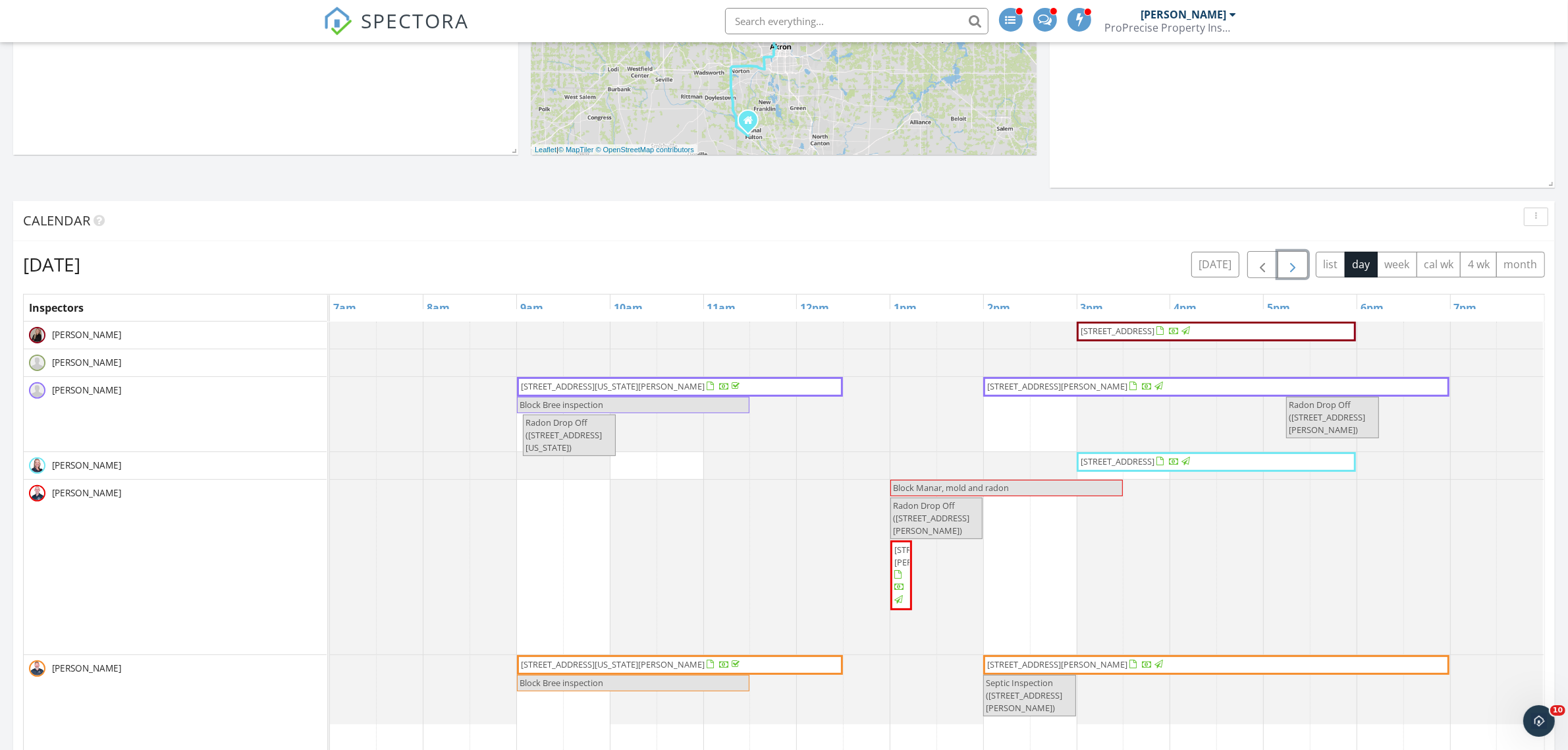
click at [1290, 261] on span "button" at bounding box center [1293, 265] width 16 height 16
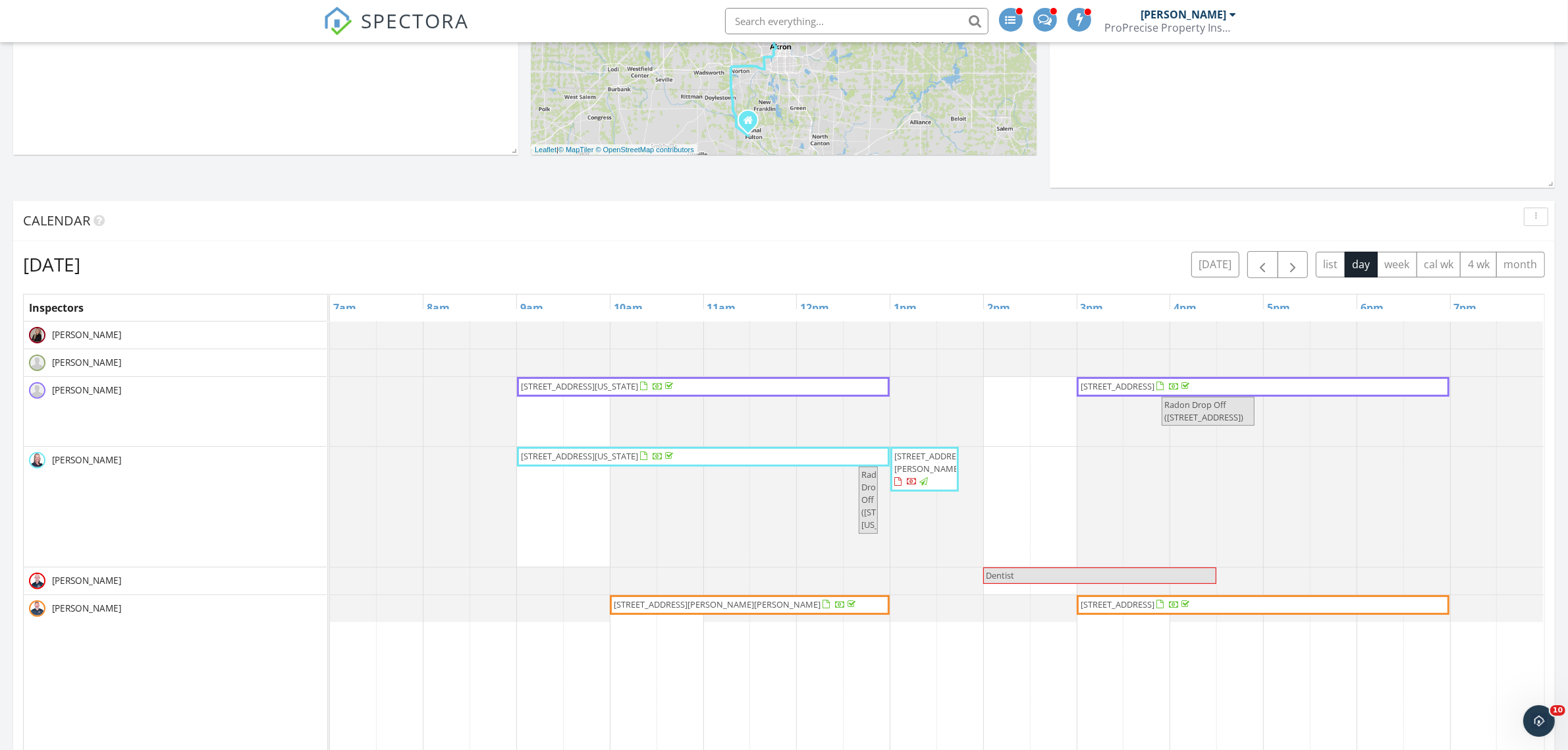
click at [1243, 261] on div "today list day week cal wk 4 wk month" at bounding box center [1368, 264] width 354 height 27
click at [1250, 261] on button "button" at bounding box center [1263, 264] width 31 height 27
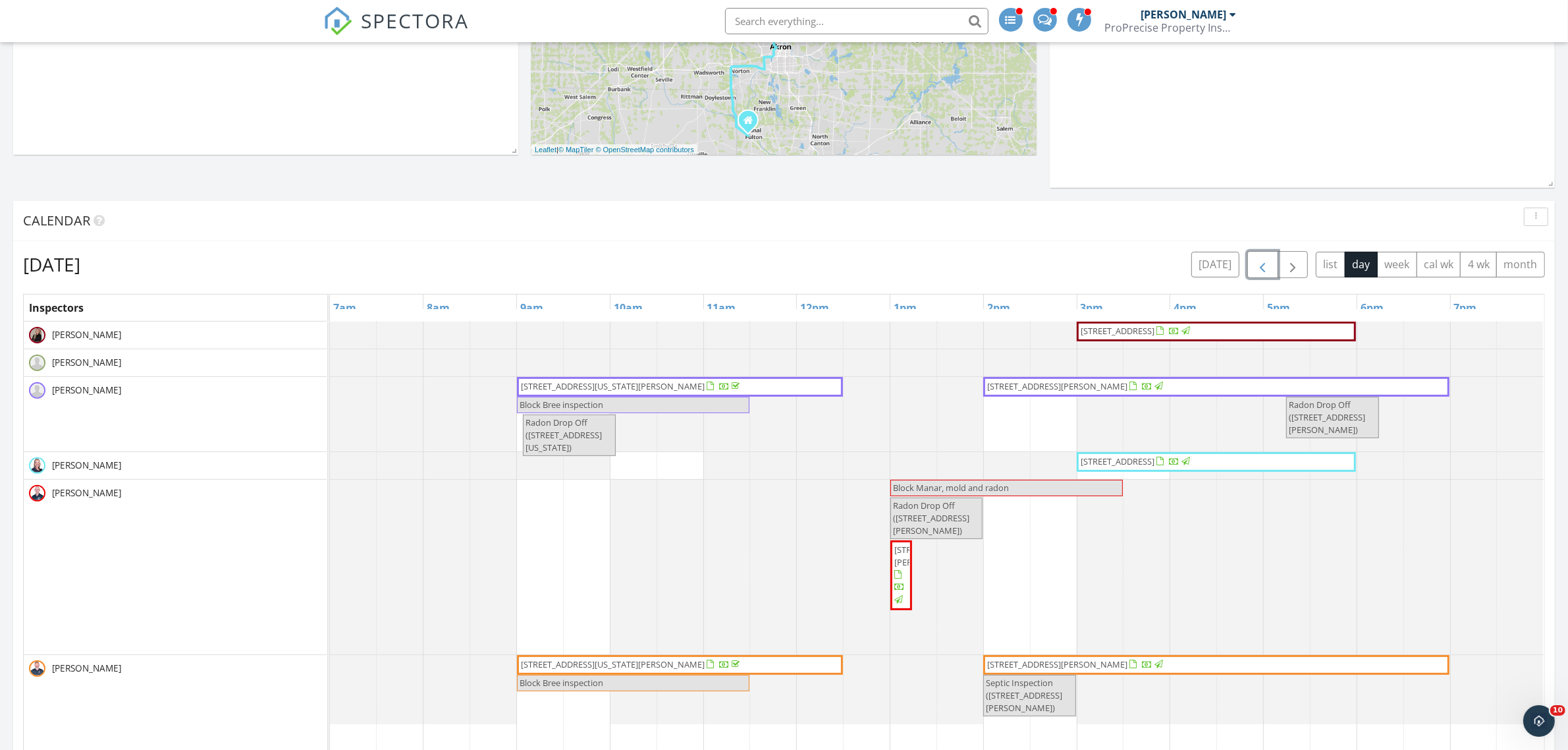
click at [1021, 384] on span "2394 Jacoby Rd, Akron 44321" at bounding box center [1057, 386] width 140 height 12
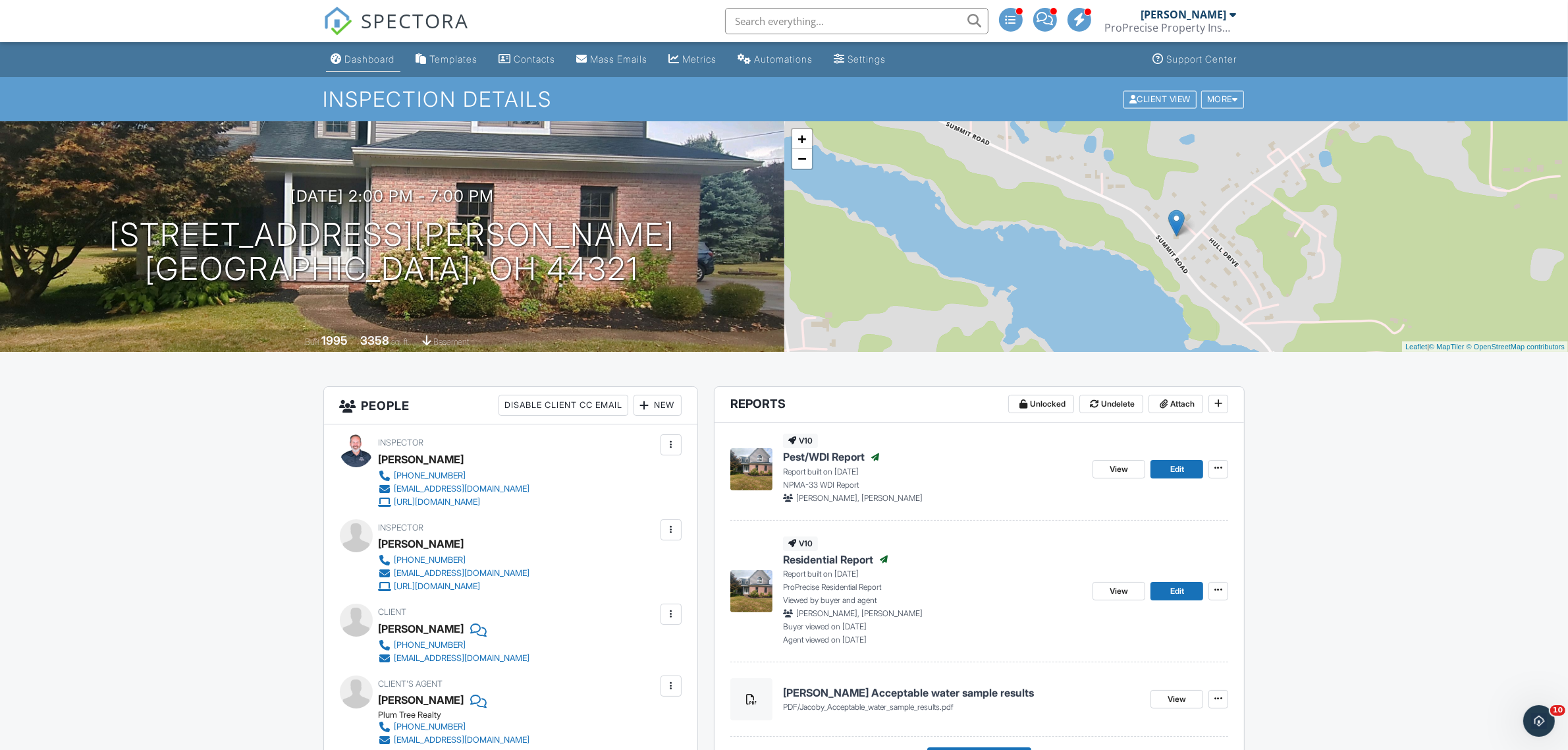
click at [365, 60] on div "Dashboard" at bounding box center [370, 59] width 50 height 11
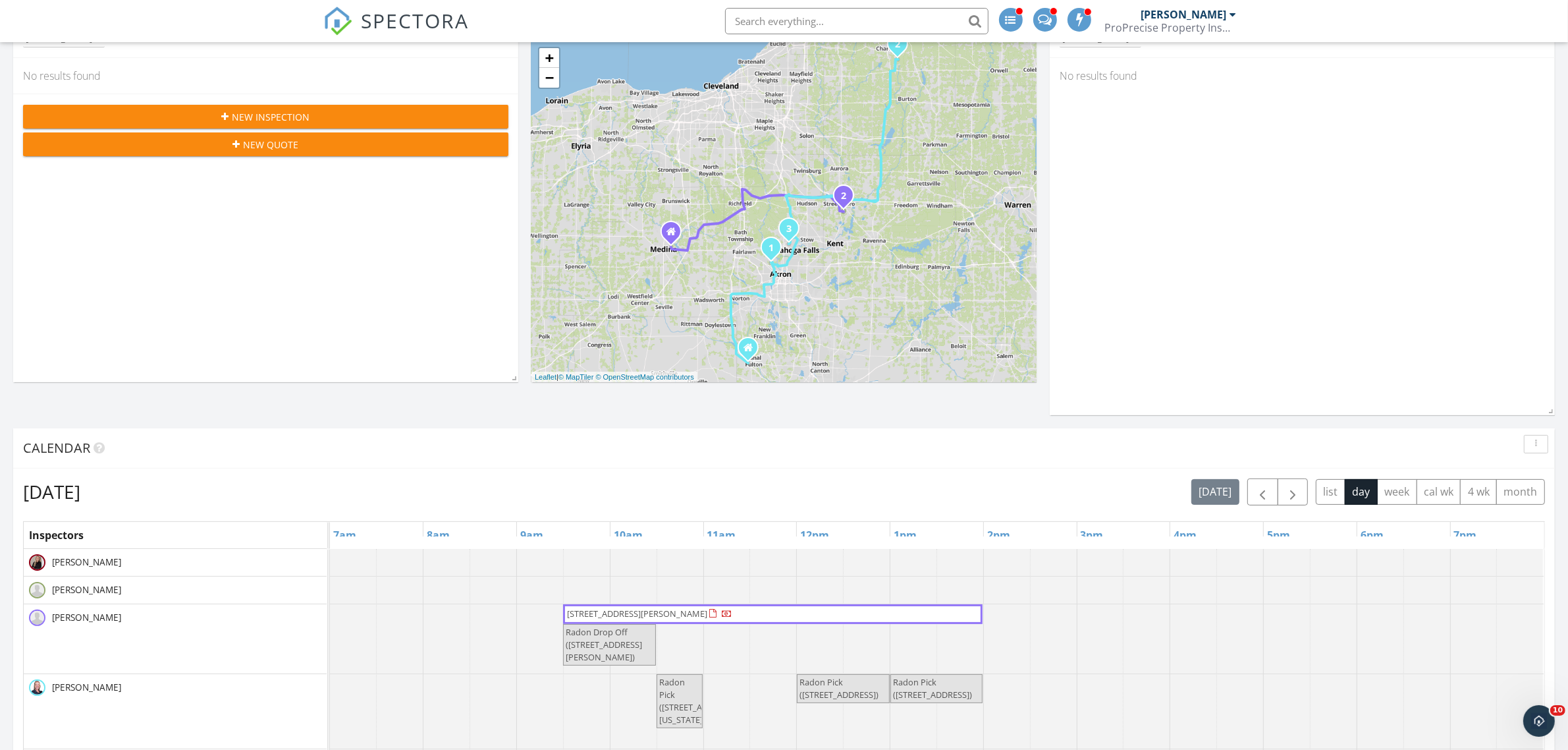
scroll to position [247, 0]
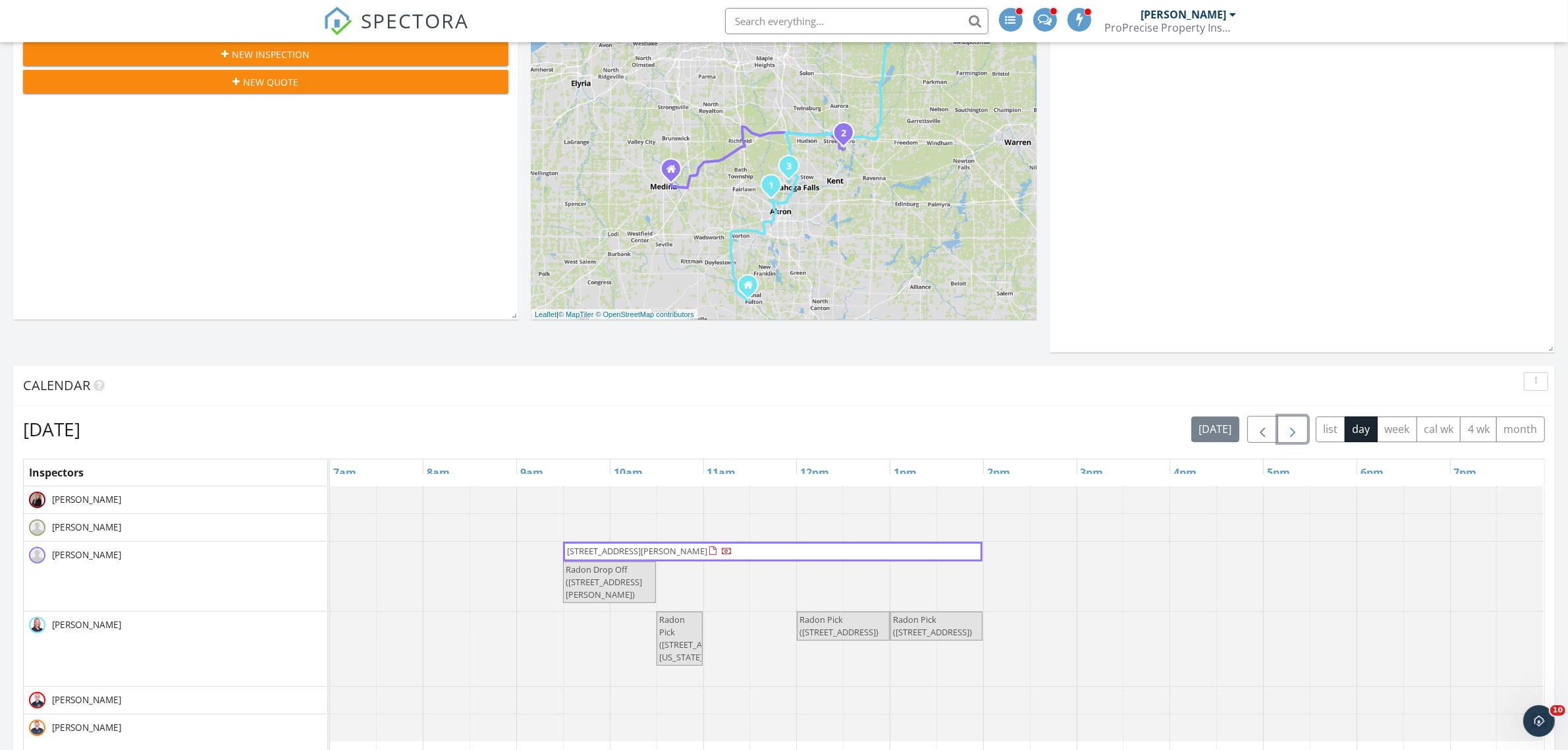
click at [1291, 436] on span "button" at bounding box center [1293, 430] width 16 height 16
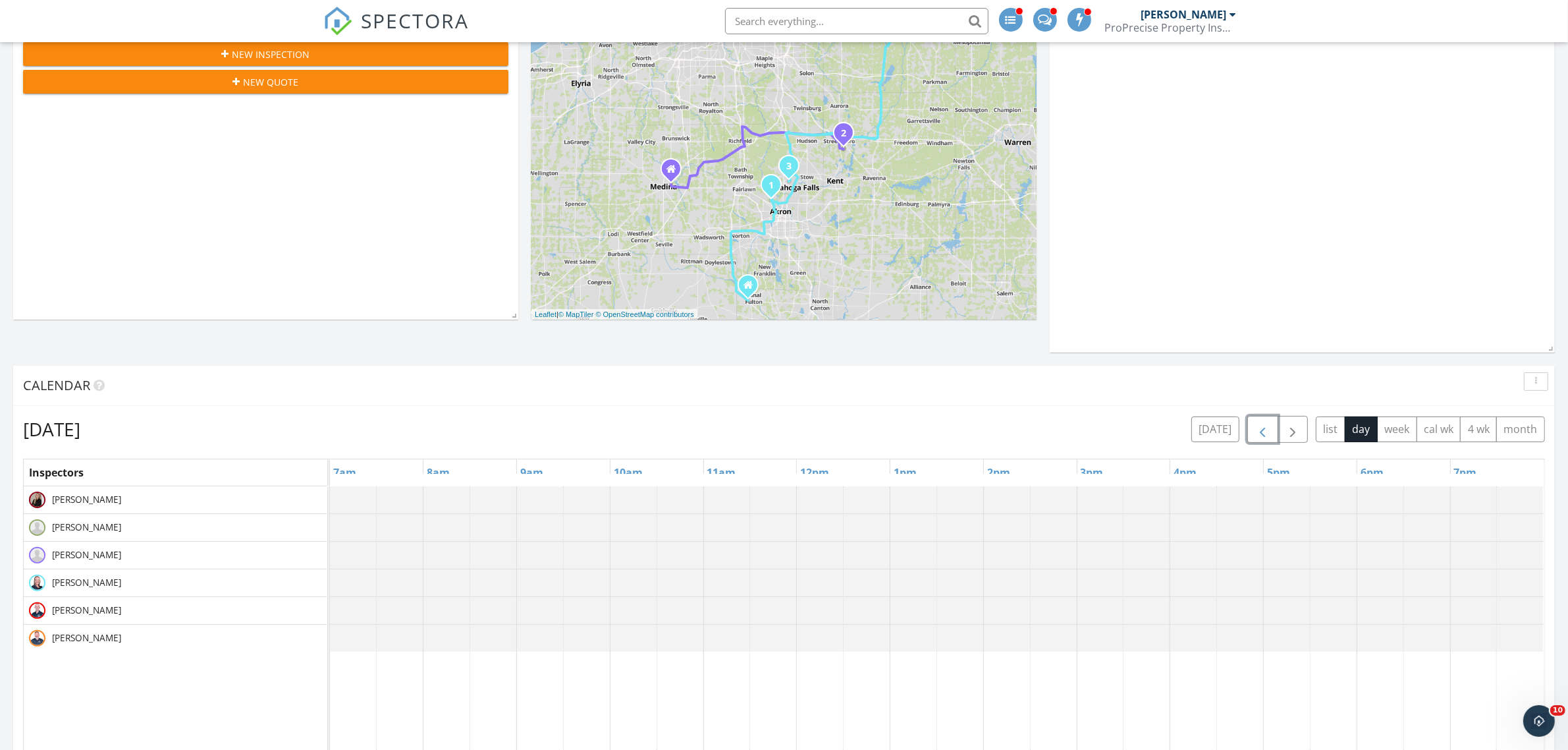
click at [1262, 436] on span "button" at bounding box center [1263, 430] width 16 height 16
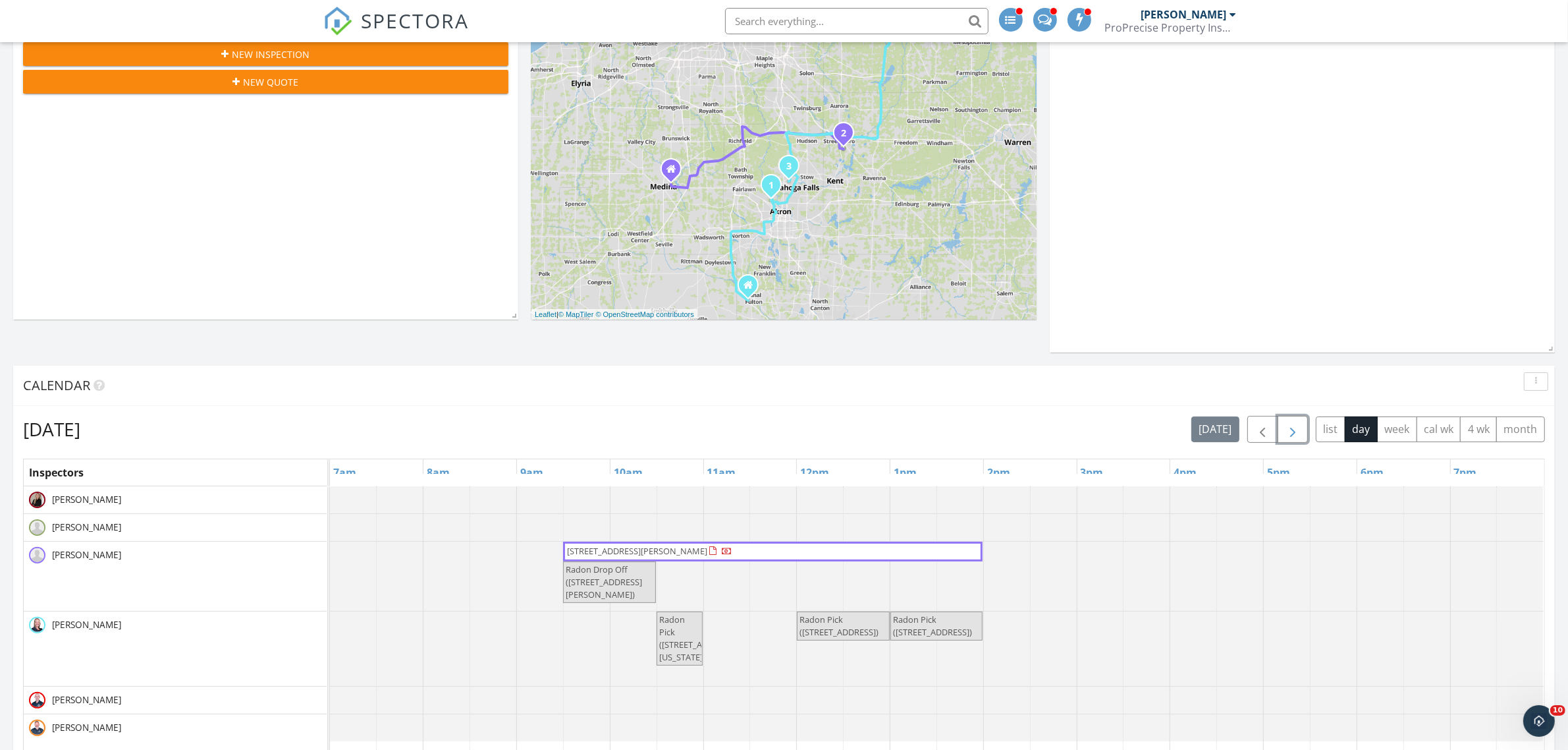
click at [1280, 436] on button "button" at bounding box center [1293, 429] width 31 height 27
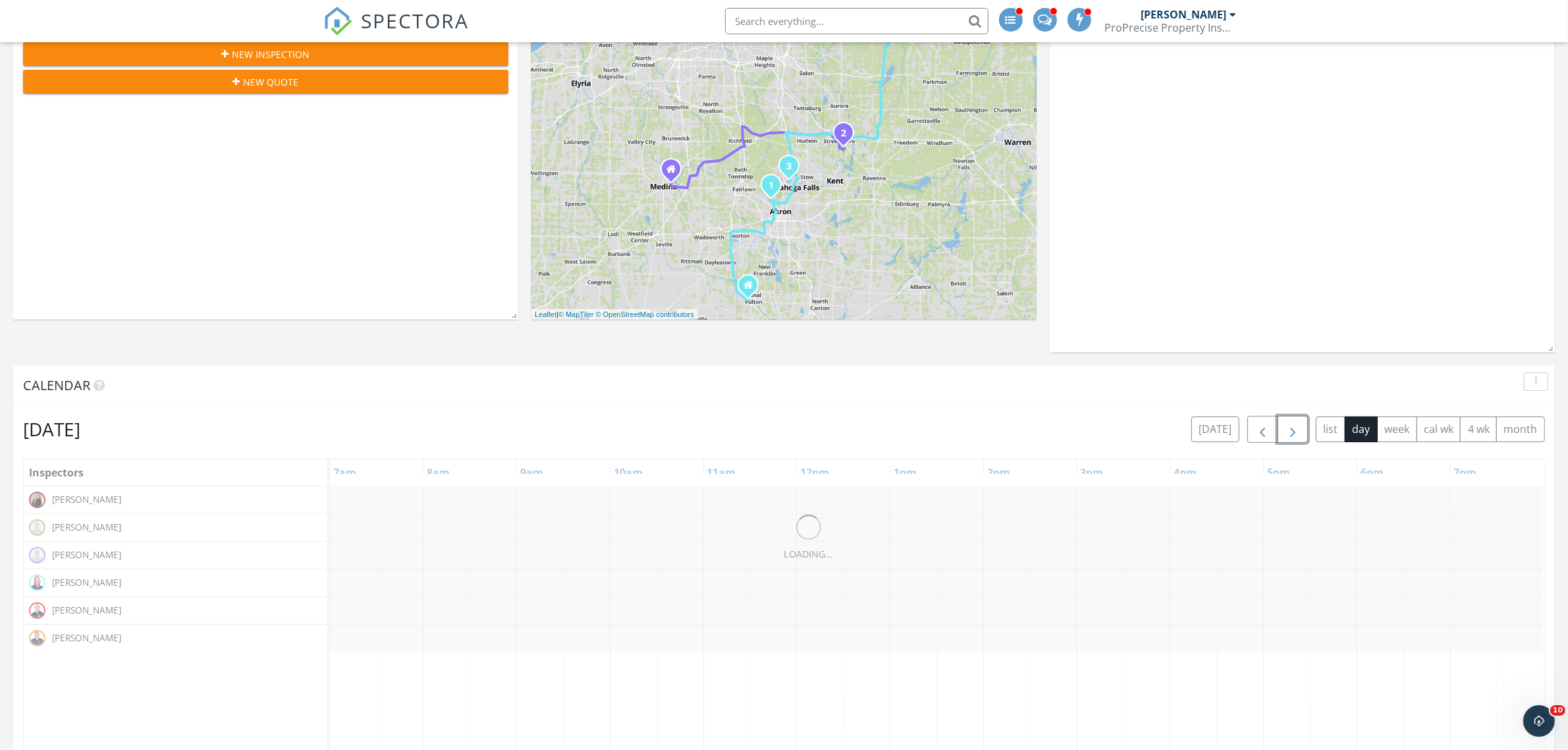
click at [1280, 436] on button "button" at bounding box center [1293, 429] width 31 height 27
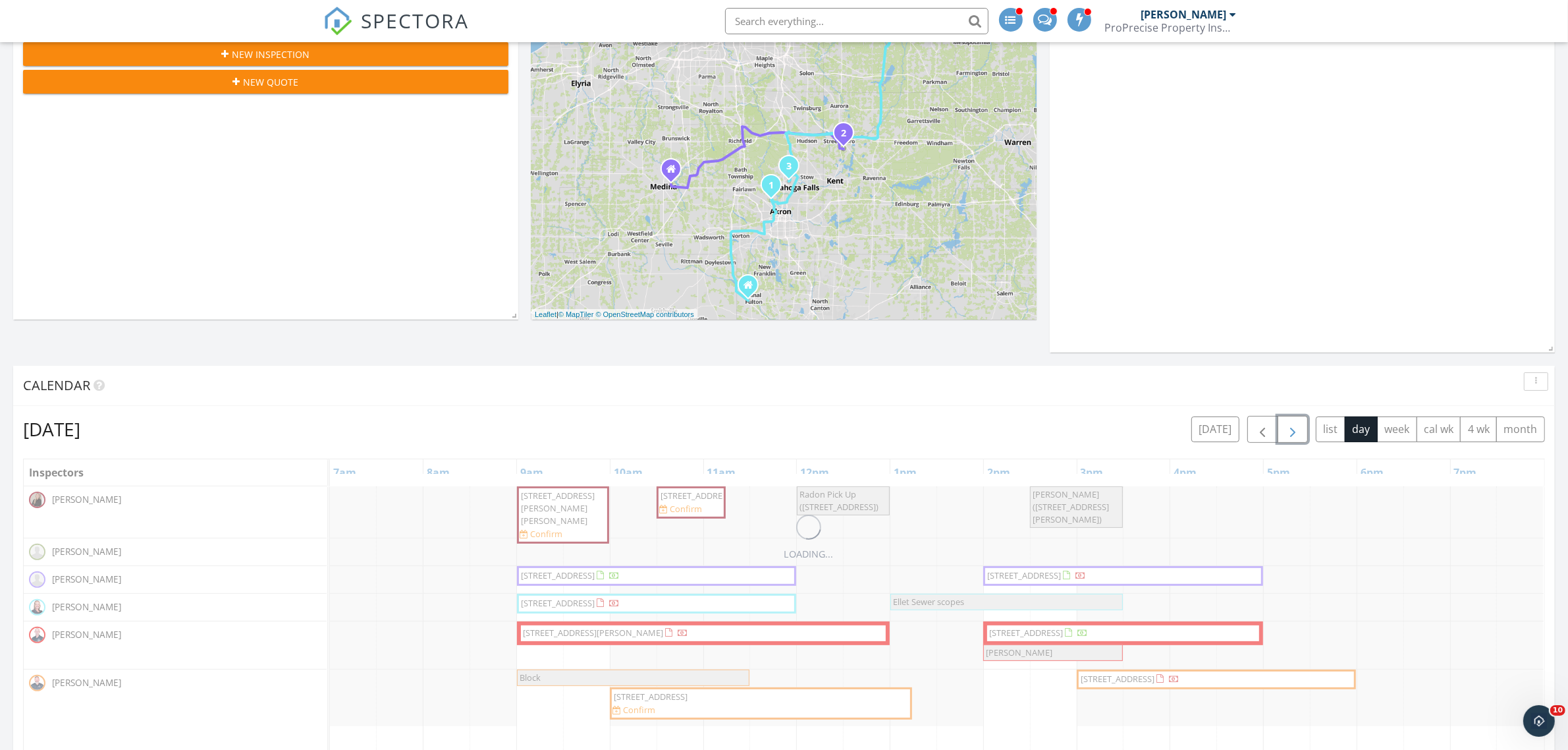
click at [1280, 436] on button "button" at bounding box center [1293, 429] width 31 height 27
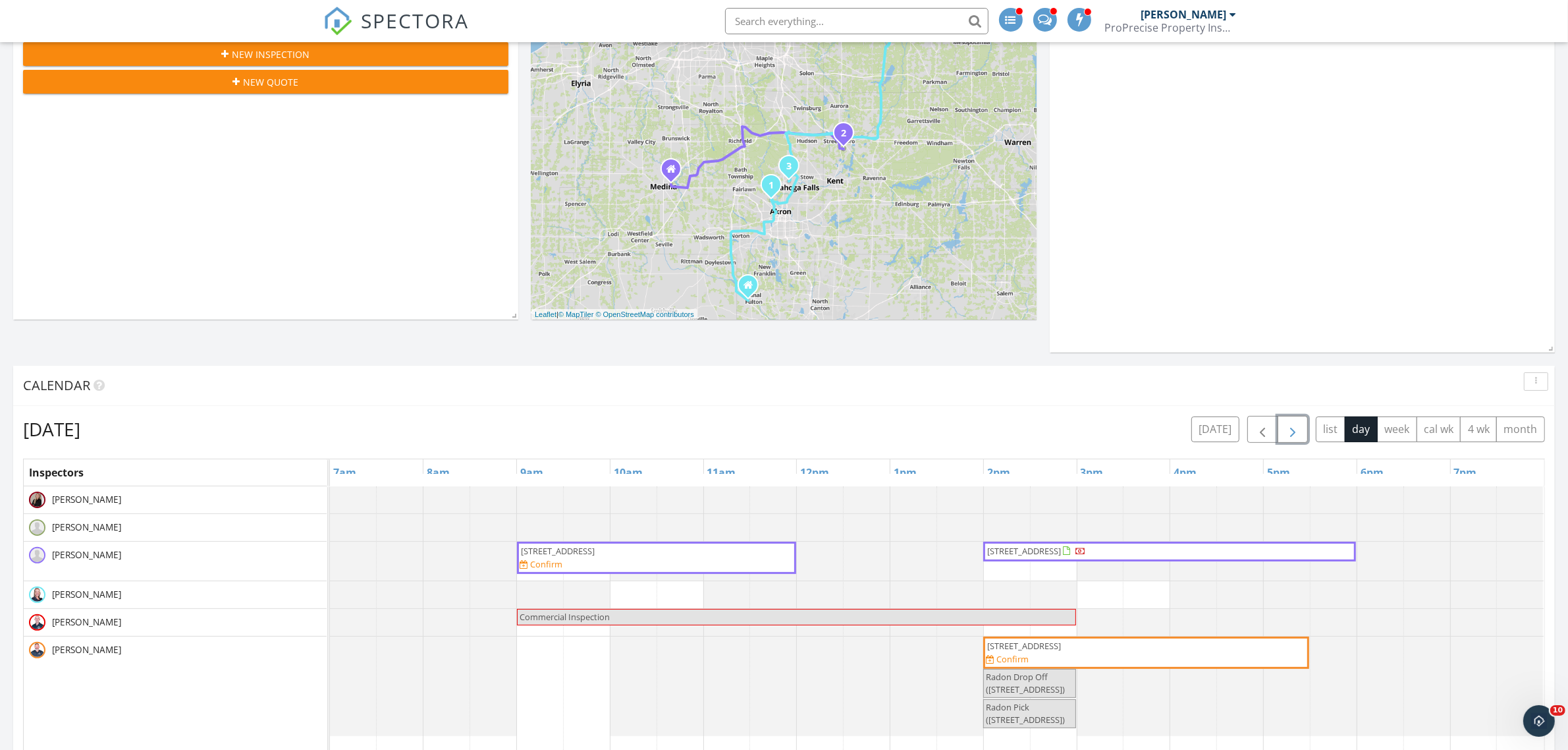
click at [1280, 436] on button "button" at bounding box center [1293, 429] width 31 height 27
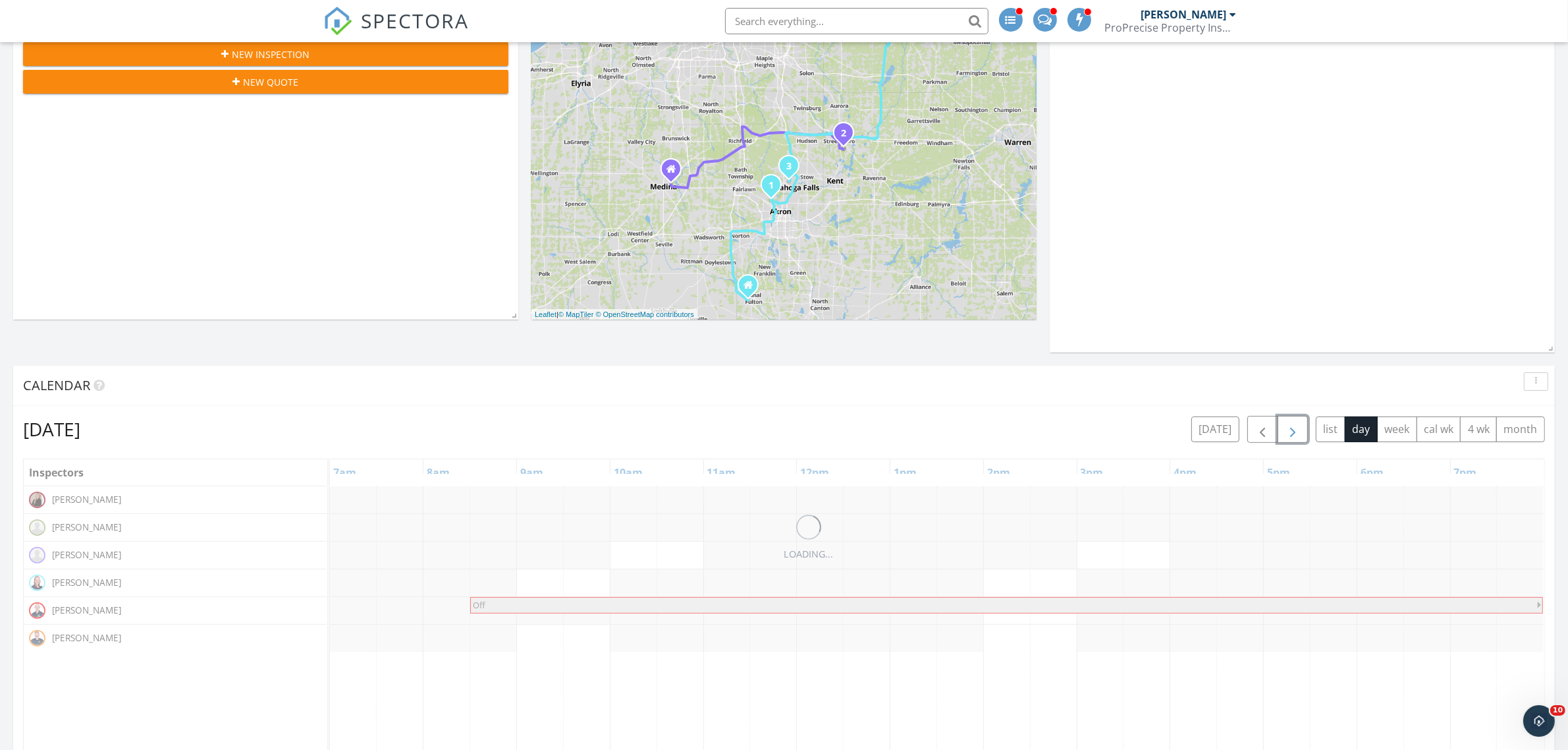
click at [1280, 436] on button "button" at bounding box center [1293, 429] width 31 height 27
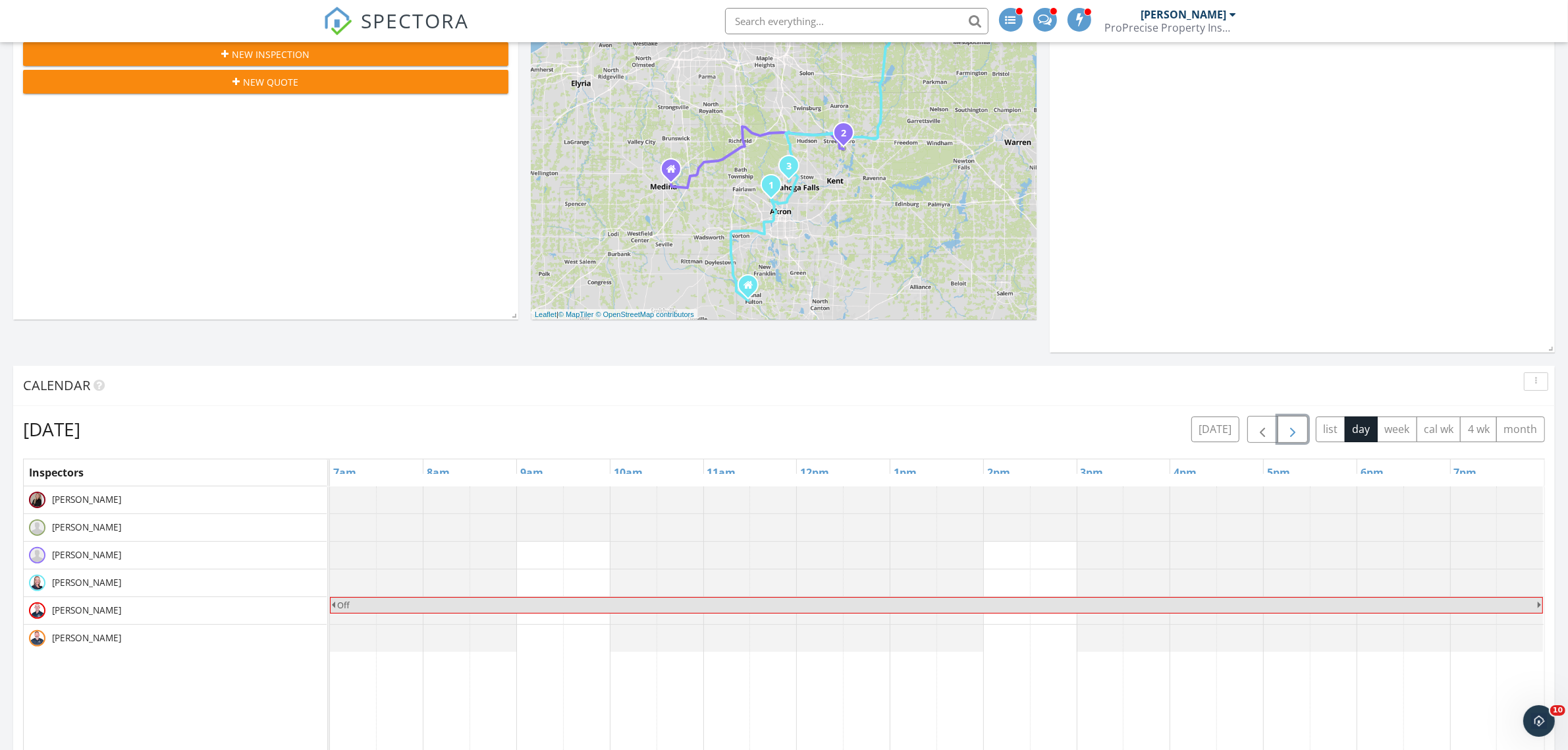
click at [1280, 436] on button "button" at bounding box center [1293, 429] width 31 height 27
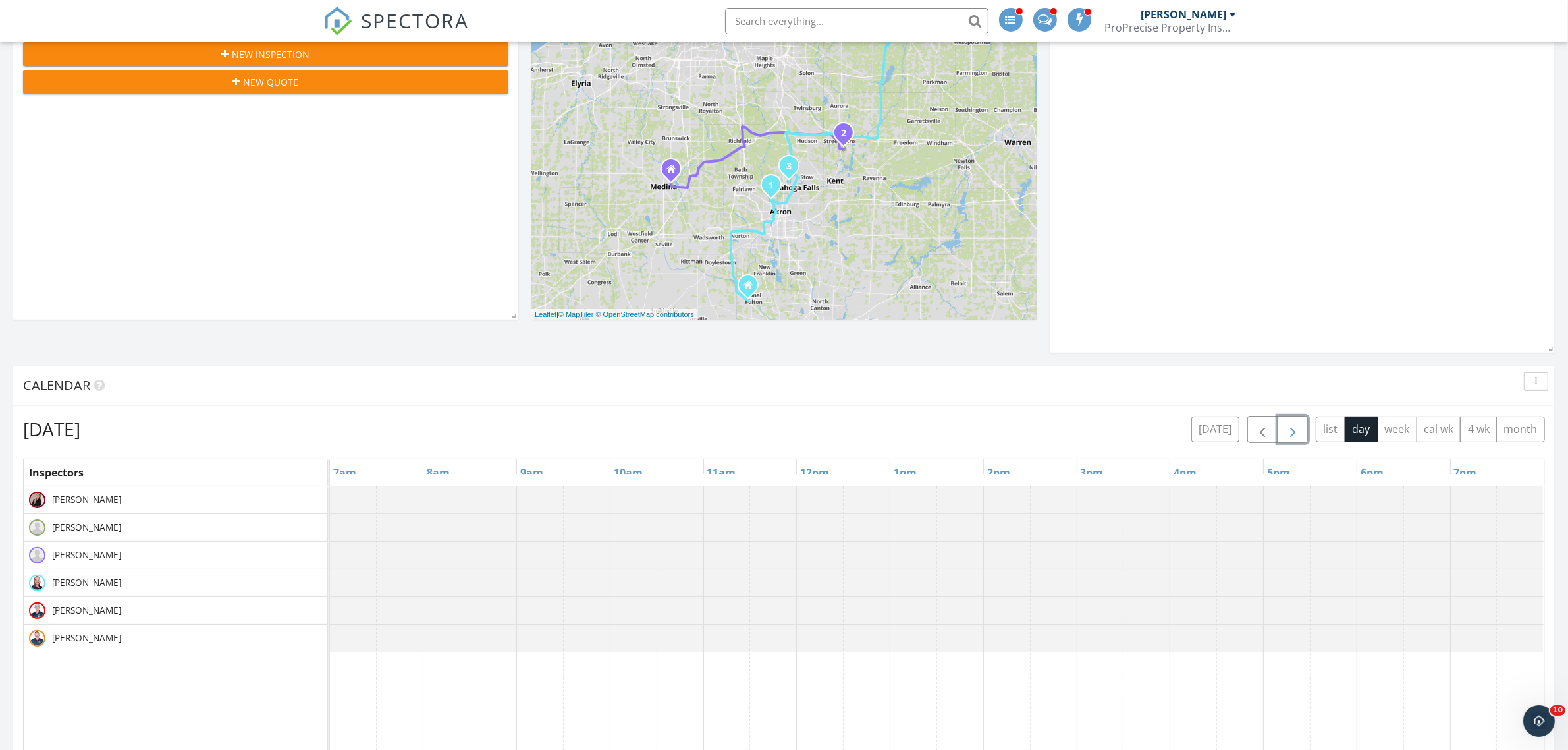
click at [330, 637] on div at bounding box center [330, 638] width 0 height 27
click at [449, 606] on link "Event" at bounding box center [445, 600] width 68 height 21
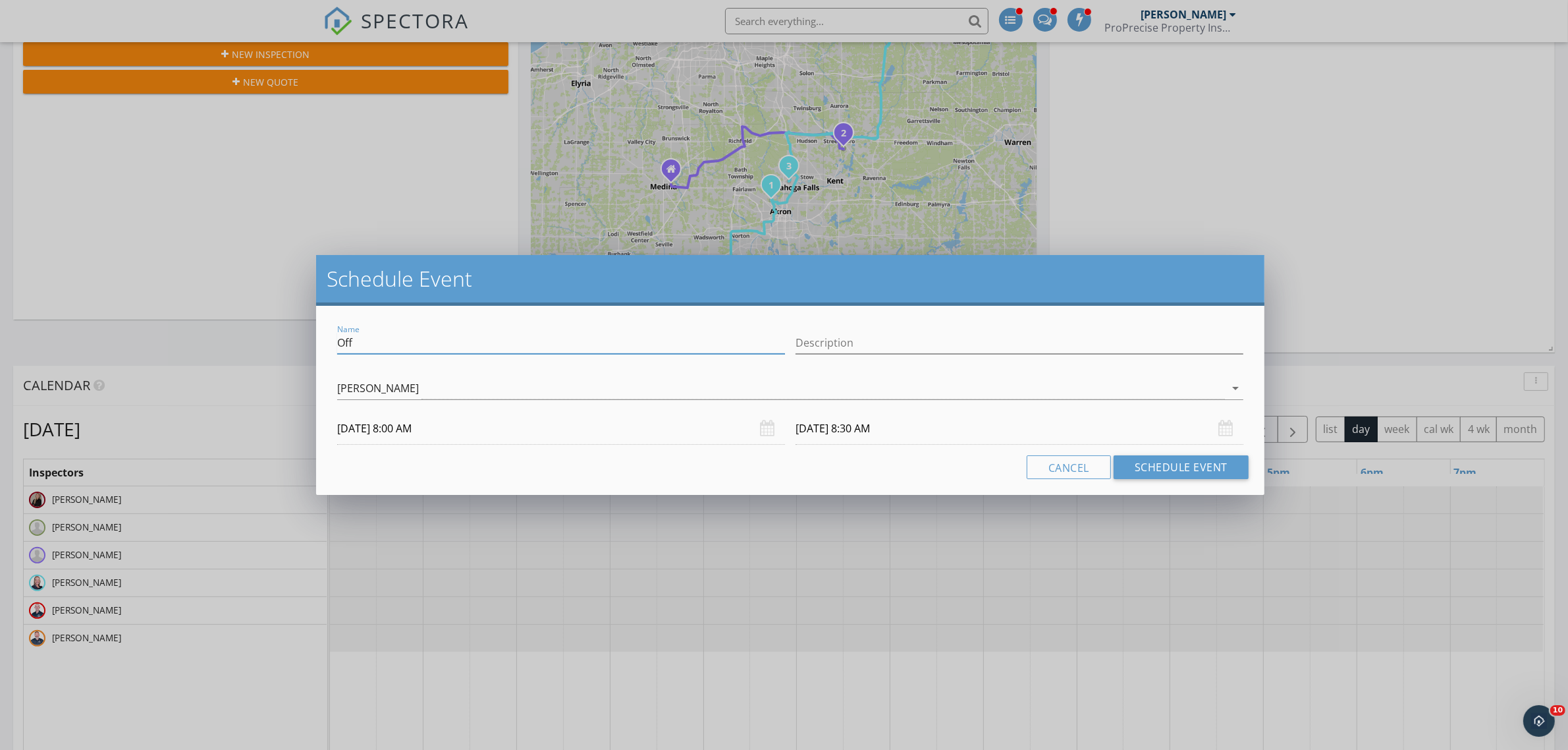
drag, startPoint x: 393, startPoint y: 346, endPoint x: 287, endPoint y: 344, distance: 106.0
click at [287, 344] on div "Schedule Event Name Off Description [PERSON_NAME] arrow_drop_down [DATE] 8:00 A…" at bounding box center [784, 375] width 1568 height 750
drag, startPoint x: 438, startPoint y: 335, endPoint x: 333, endPoint y: 332, distance: 105.0
click at [333, 332] on div "Name Work Weekend" at bounding box center [561, 344] width 459 height 45
type input "Work Weekend"
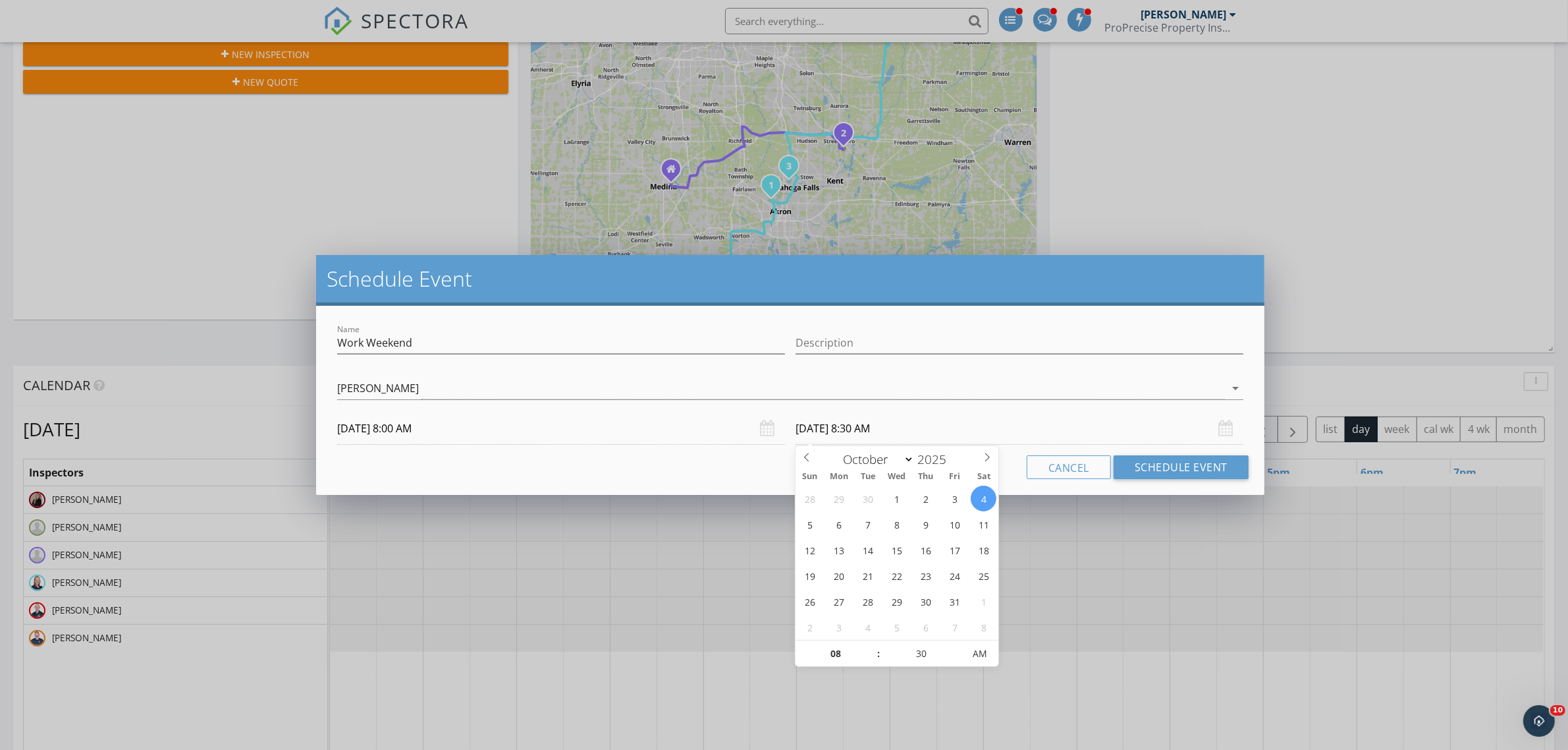
click at [894, 426] on input "10/04/2025 8:30 AM" at bounding box center [1019, 429] width 448 height 32
type input "09"
type input "[DATE] 9:30 AM"
click at [870, 644] on span at bounding box center [872, 647] width 10 height 13
type input "10"
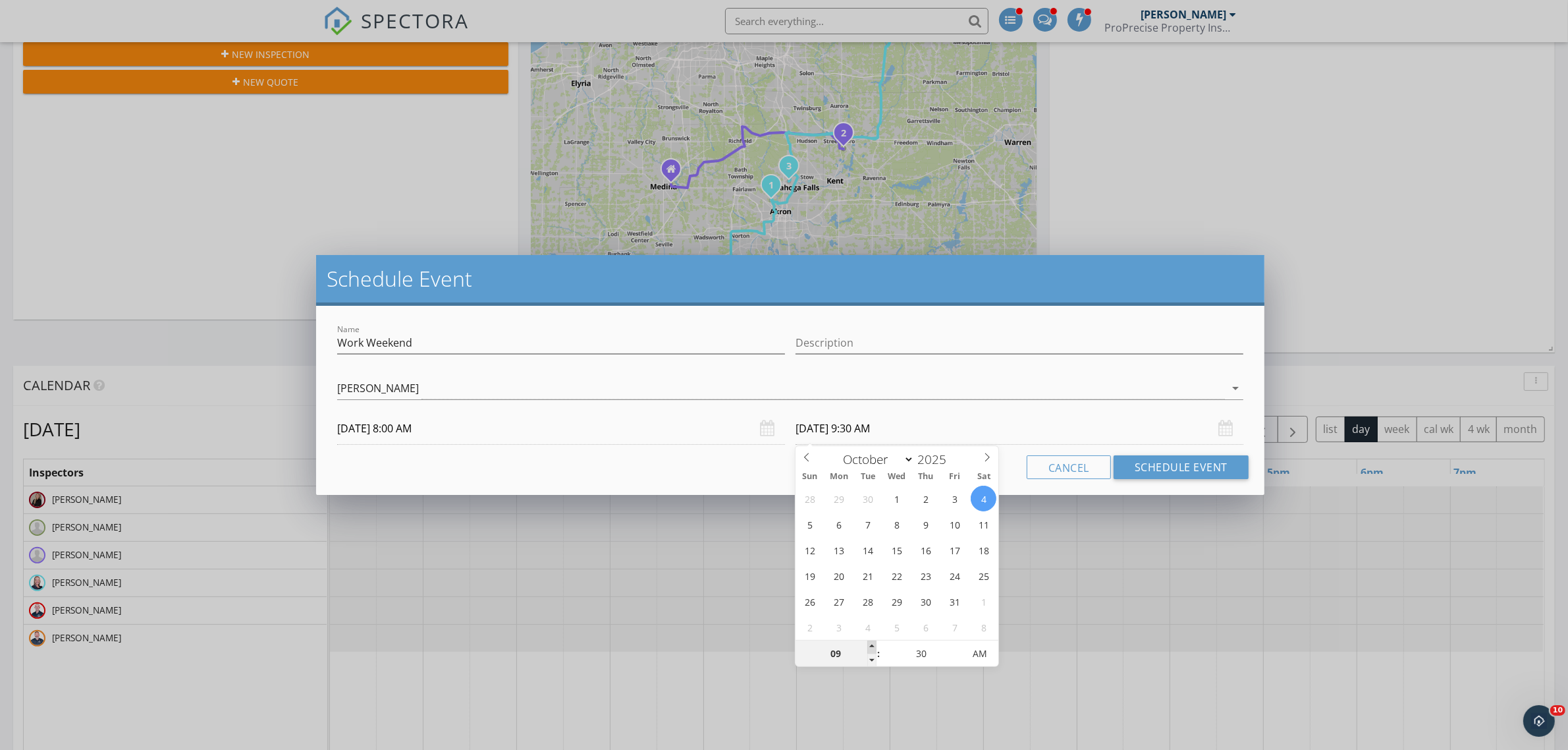
type input "[DATE] 10:30 AM"
click at [870, 644] on span at bounding box center [872, 647] width 10 height 13
type input "11"
type input "[DATE] 11:30 AM"
click at [870, 644] on span at bounding box center [872, 647] width 10 height 13
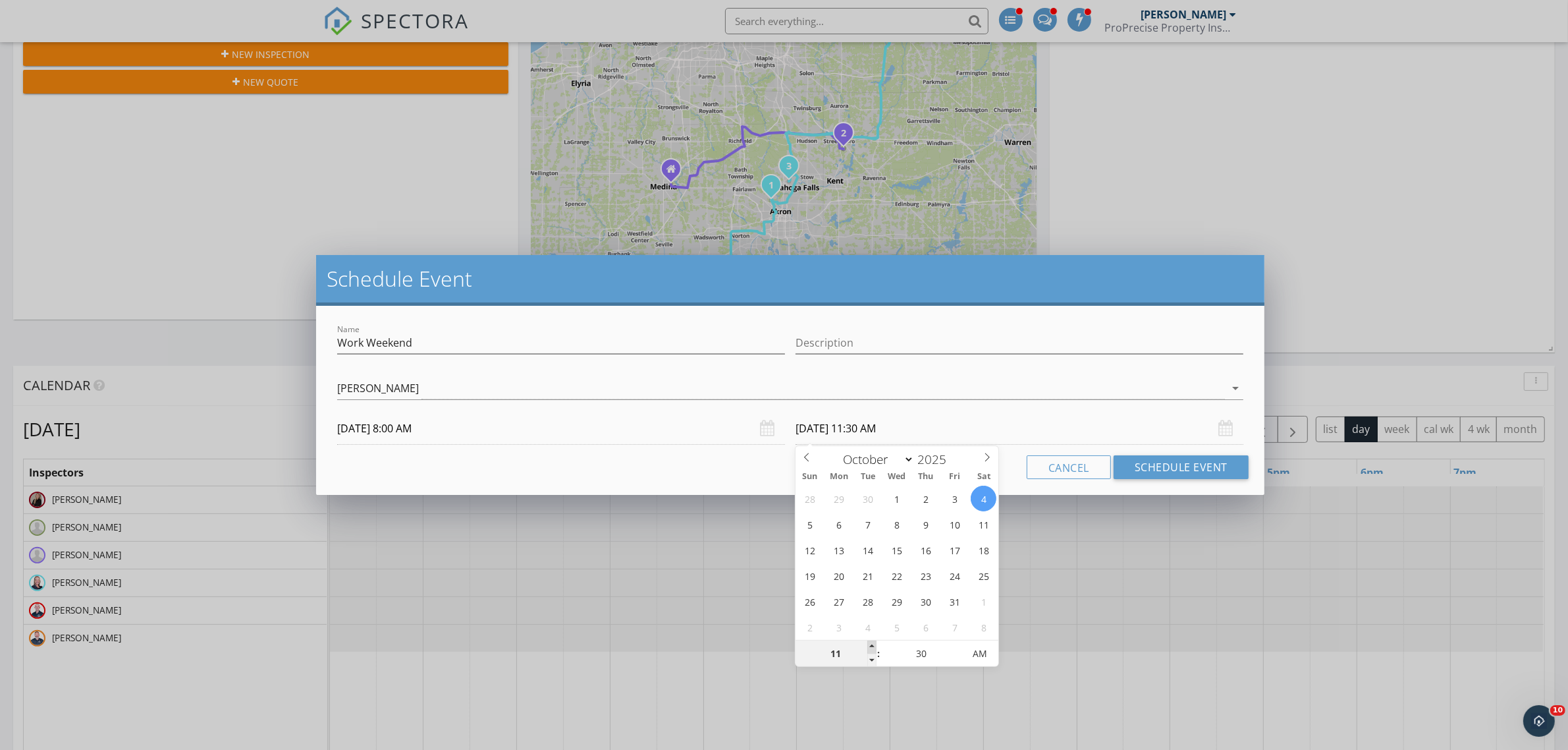
type input "12"
type input "[DATE] 12:30 PM"
click at [870, 644] on span at bounding box center [872, 647] width 10 height 13
type input "01"
type input "[DATE] 1:30 PM"
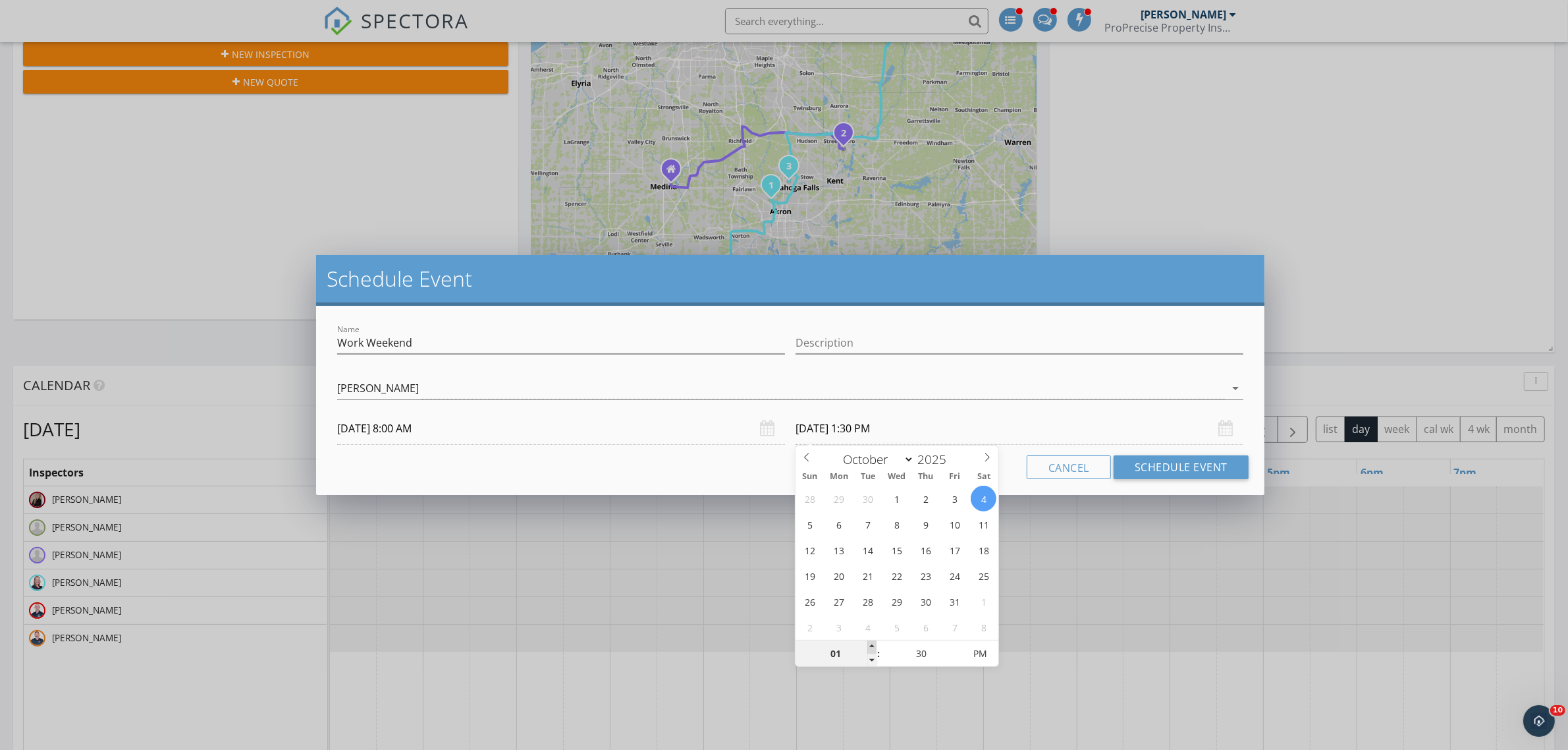
click at [870, 644] on span at bounding box center [872, 647] width 10 height 13
type input "02"
type input "10/04/2025 2:30 PM"
click at [870, 644] on span at bounding box center [872, 647] width 10 height 13
type input "03"
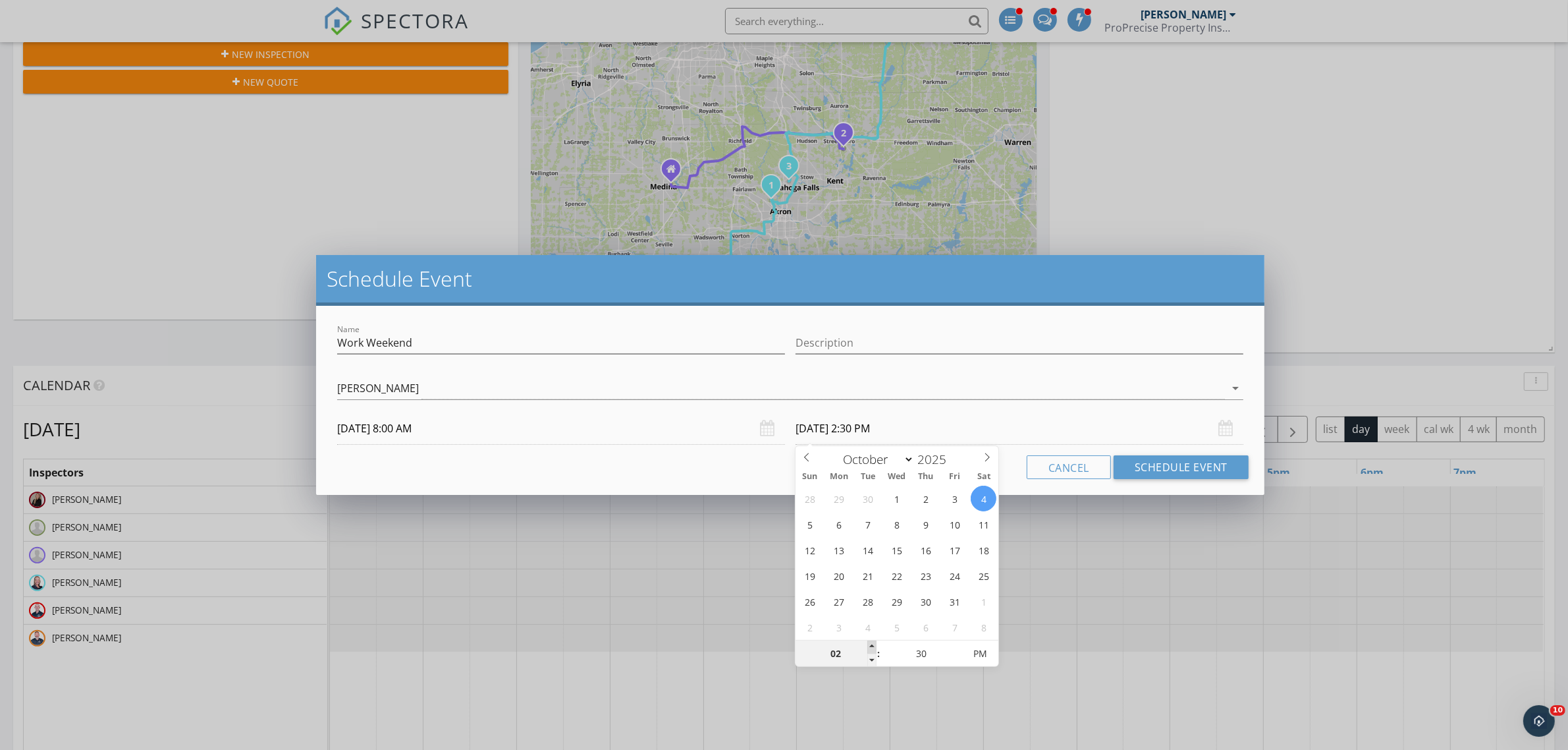
type input "10/04/2025 3:30 PM"
click at [870, 644] on span at bounding box center [872, 647] width 10 height 13
type input "04"
type input "10/04/2025 4:30 PM"
click at [870, 644] on span at bounding box center [872, 647] width 10 height 13
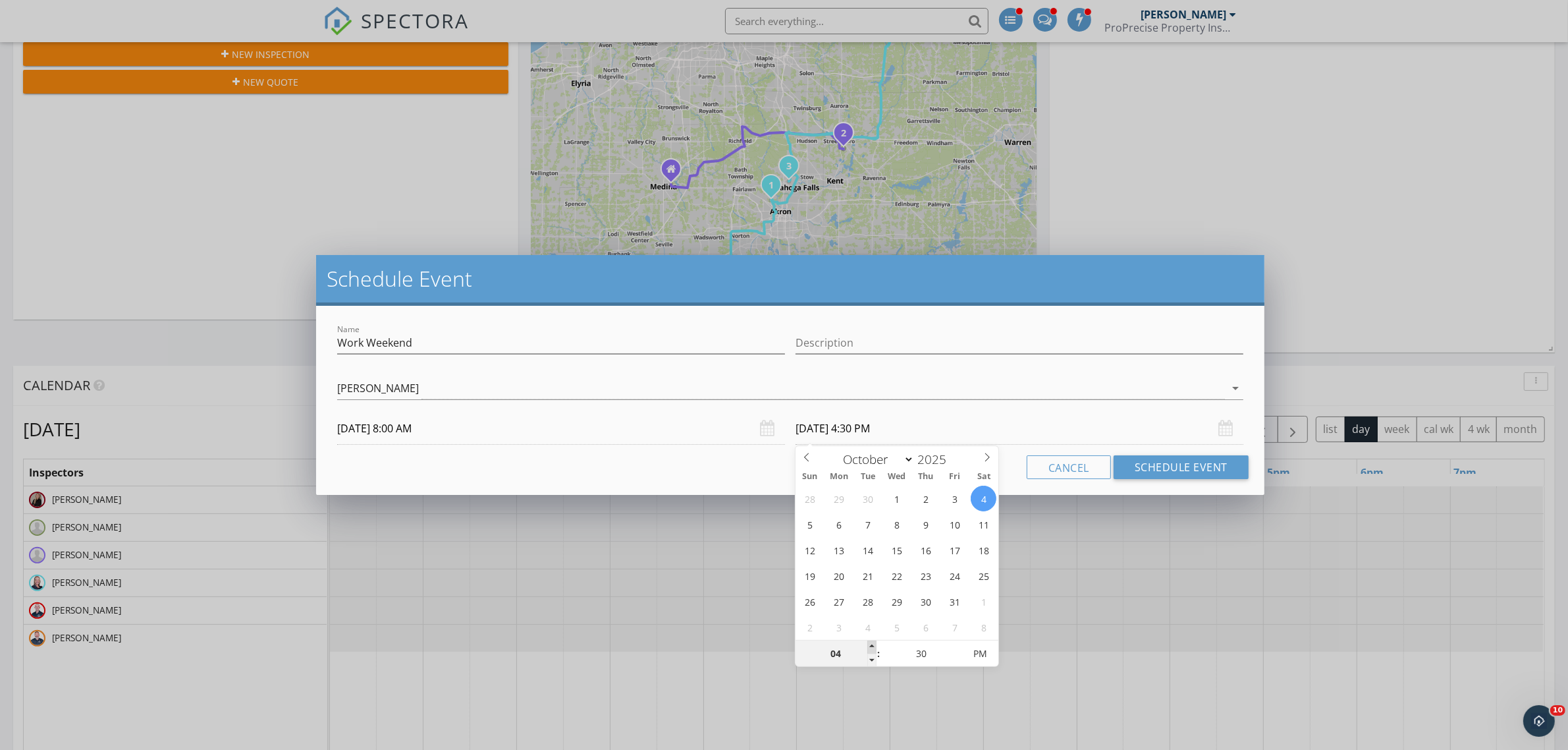
type input "05"
type input "10/04/2025 5:30 PM"
click at [870, 644] on span at bounding box center [872, 647] width 10 height 13
type input "04"
type input "10/04/2025 4:30 PM"
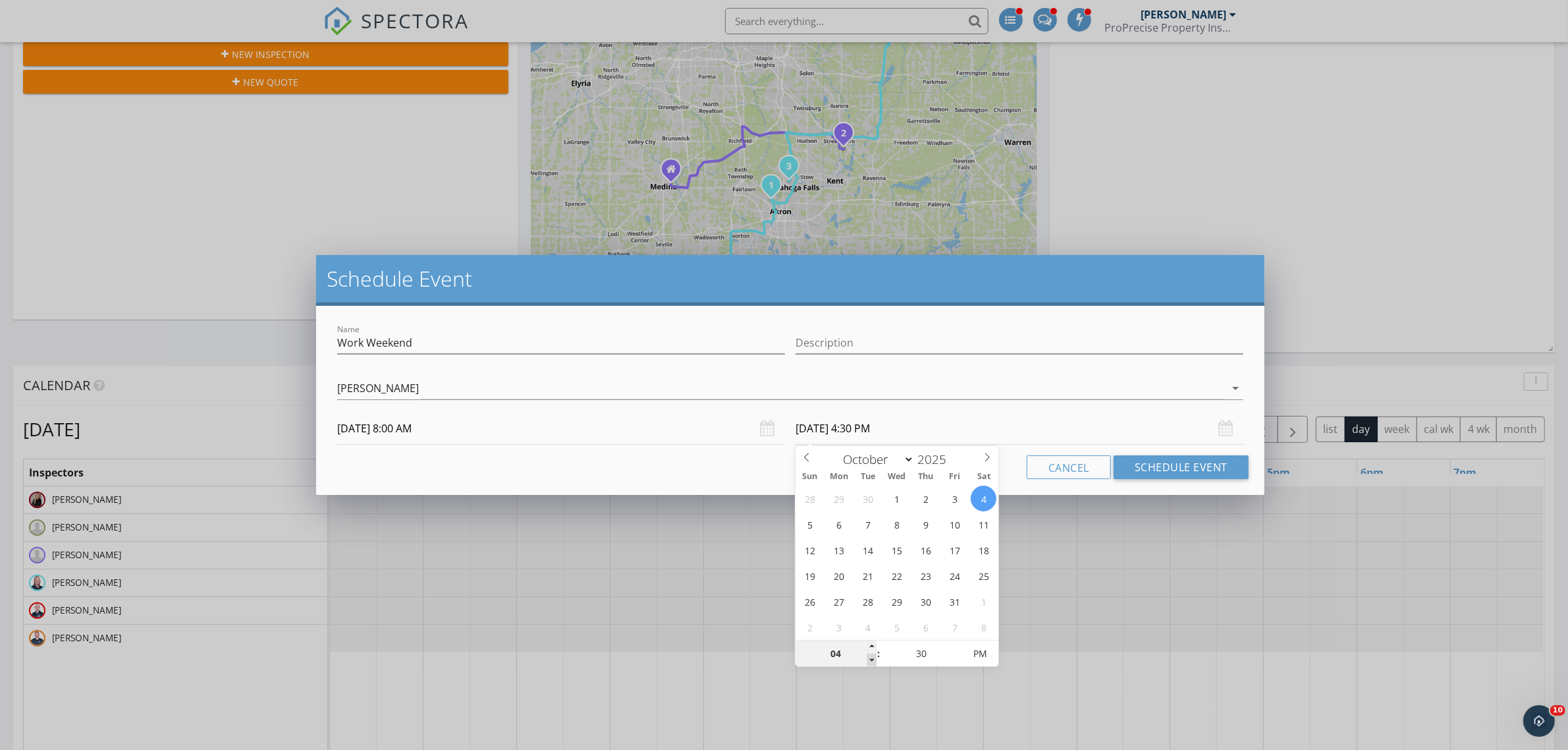
click at [870, 662] on span at bounding box center [872, 660] width 10 height 13
type input "03"
type input "10/04/2025 3:30 PM"
click at [872, 657] on span at bounding box center [872, 660] width 10 height 13
type input "02"
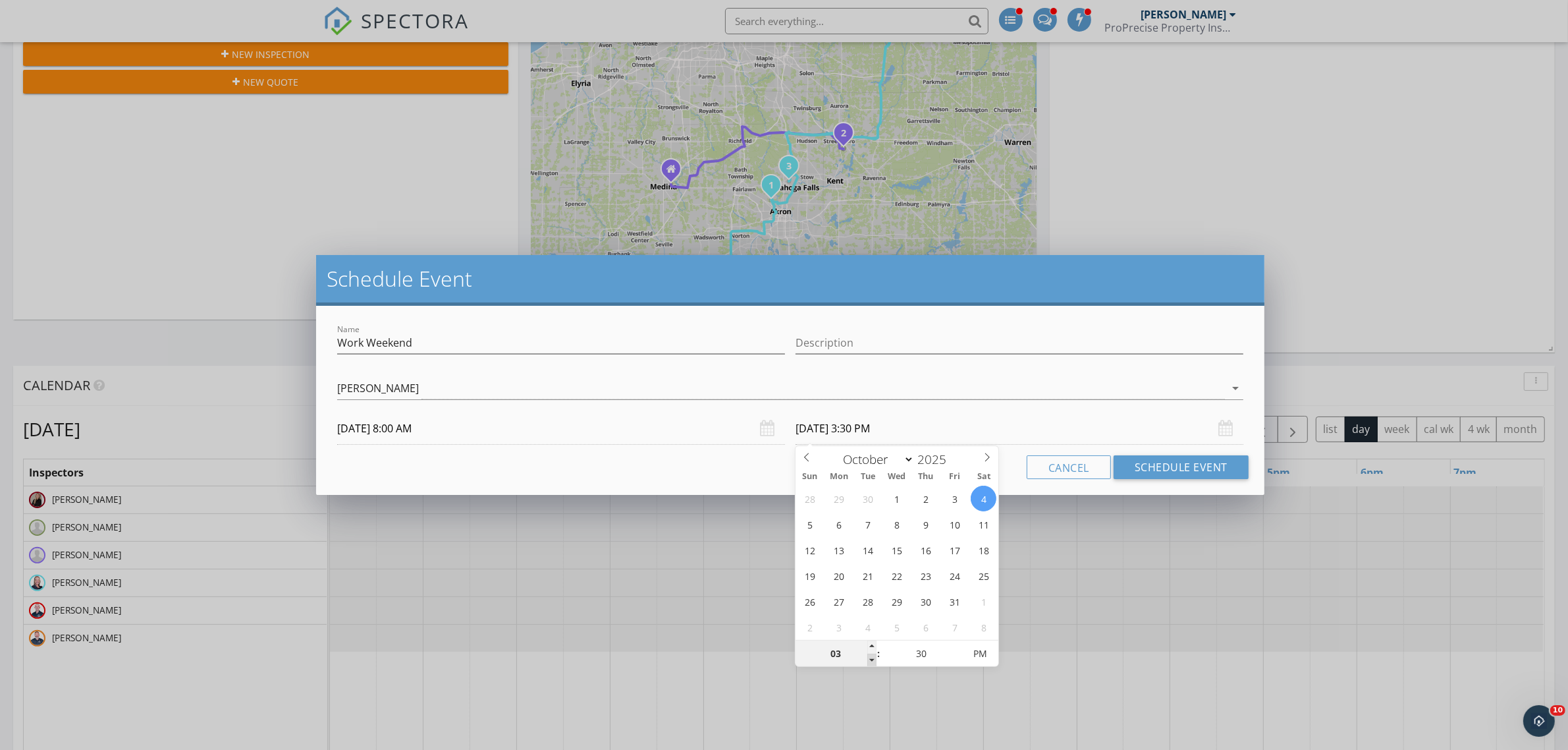
type input "10/04/2025 2:30 PM"
click at [872, 657] on span at bounding box center [872, 660] width 10 height 13
type input "01"
type input "[DATE] 1:30 PM"
click at [872, 658] on span at bounding box center [872, 660] width 10 height 13
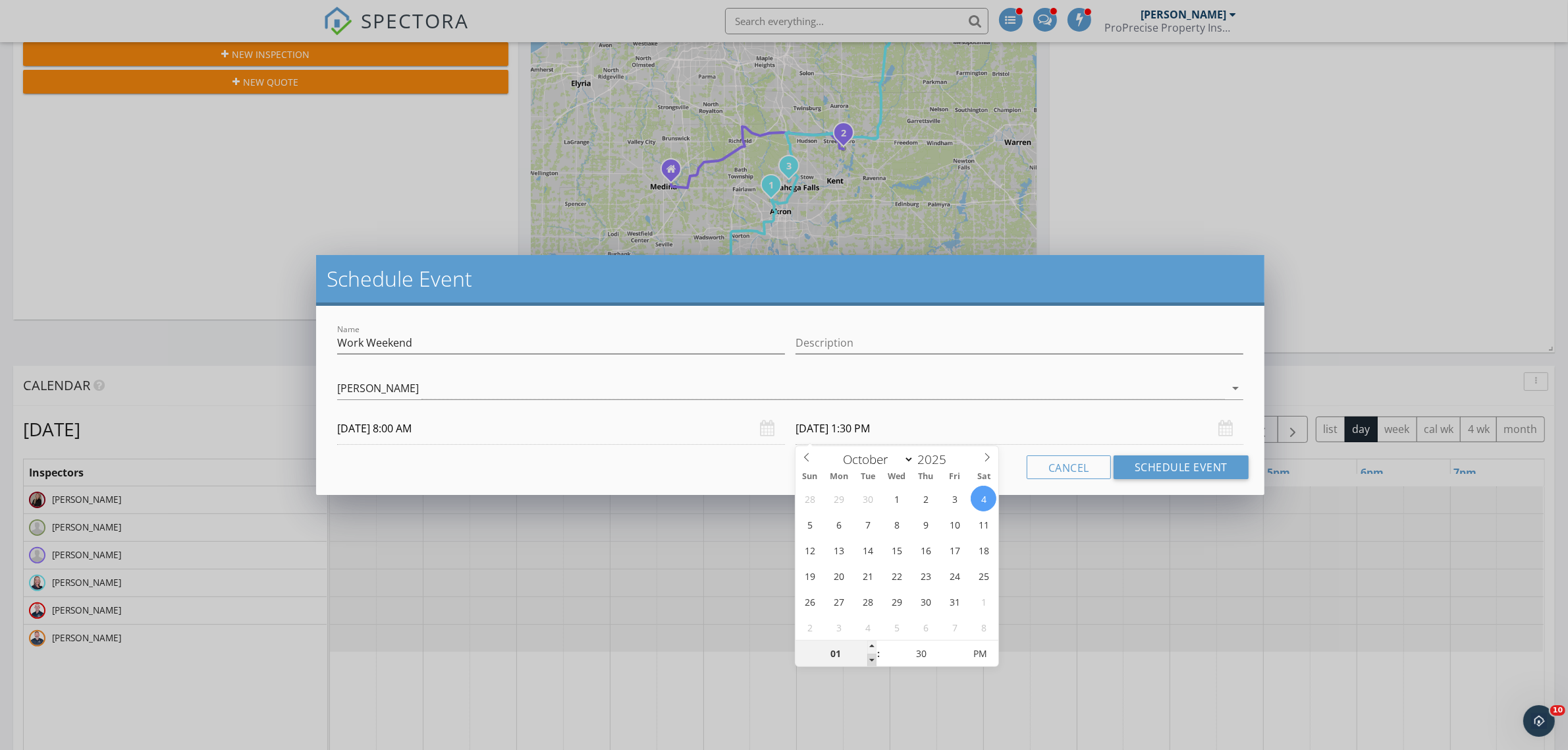
type input "12"
type input "[DATE] 12:30 PM"
click at [872, 658] on span at bounding box center [872, 660] width 10 height 13
type input "01"
type input "10/04/2025 1:30 PM"
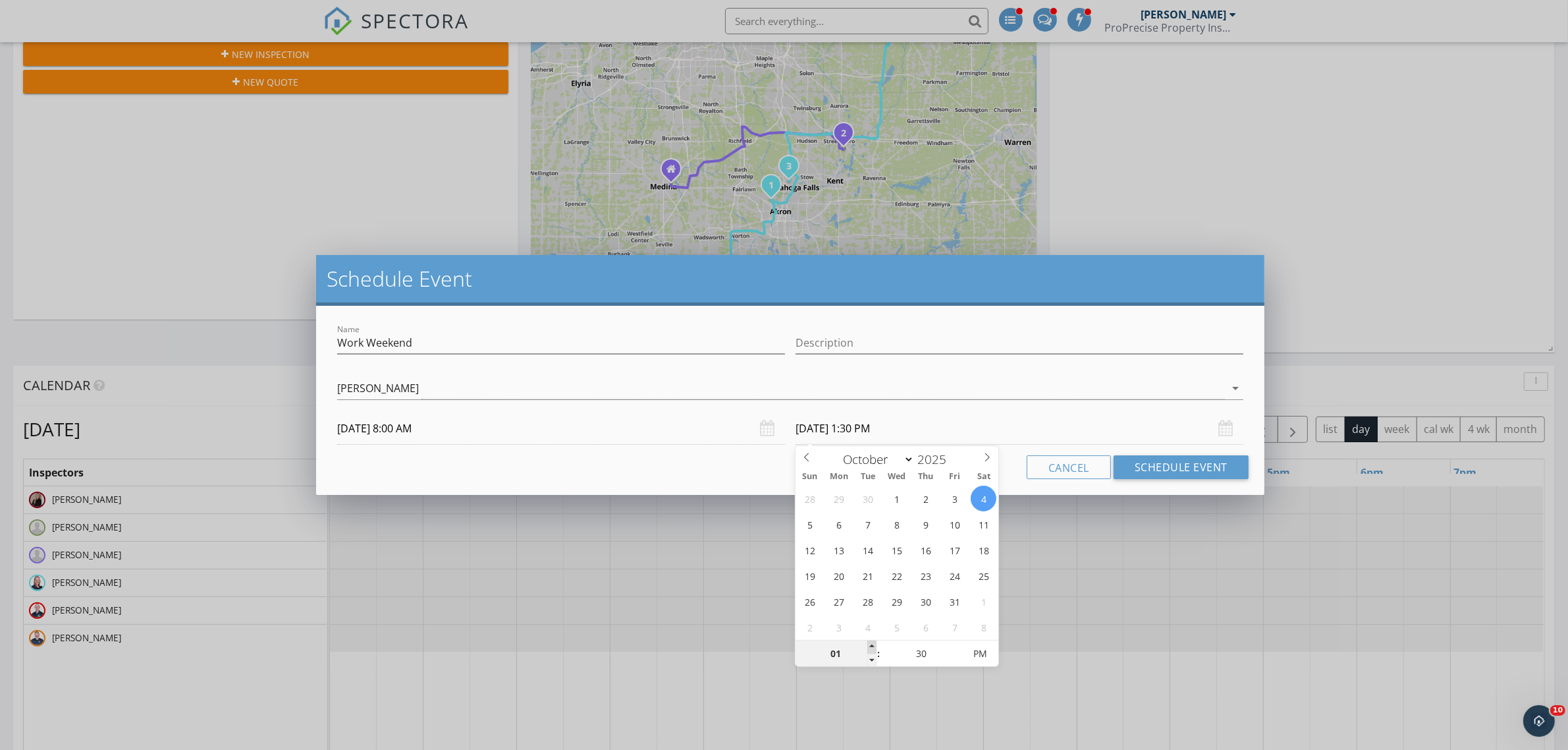
click at [873, 646] on span at bounding box center [872, 647] width 10 height 13
click at [1181, 463] on button "Schedule Event" at bounding box center [1181, 467] width 135 height 23
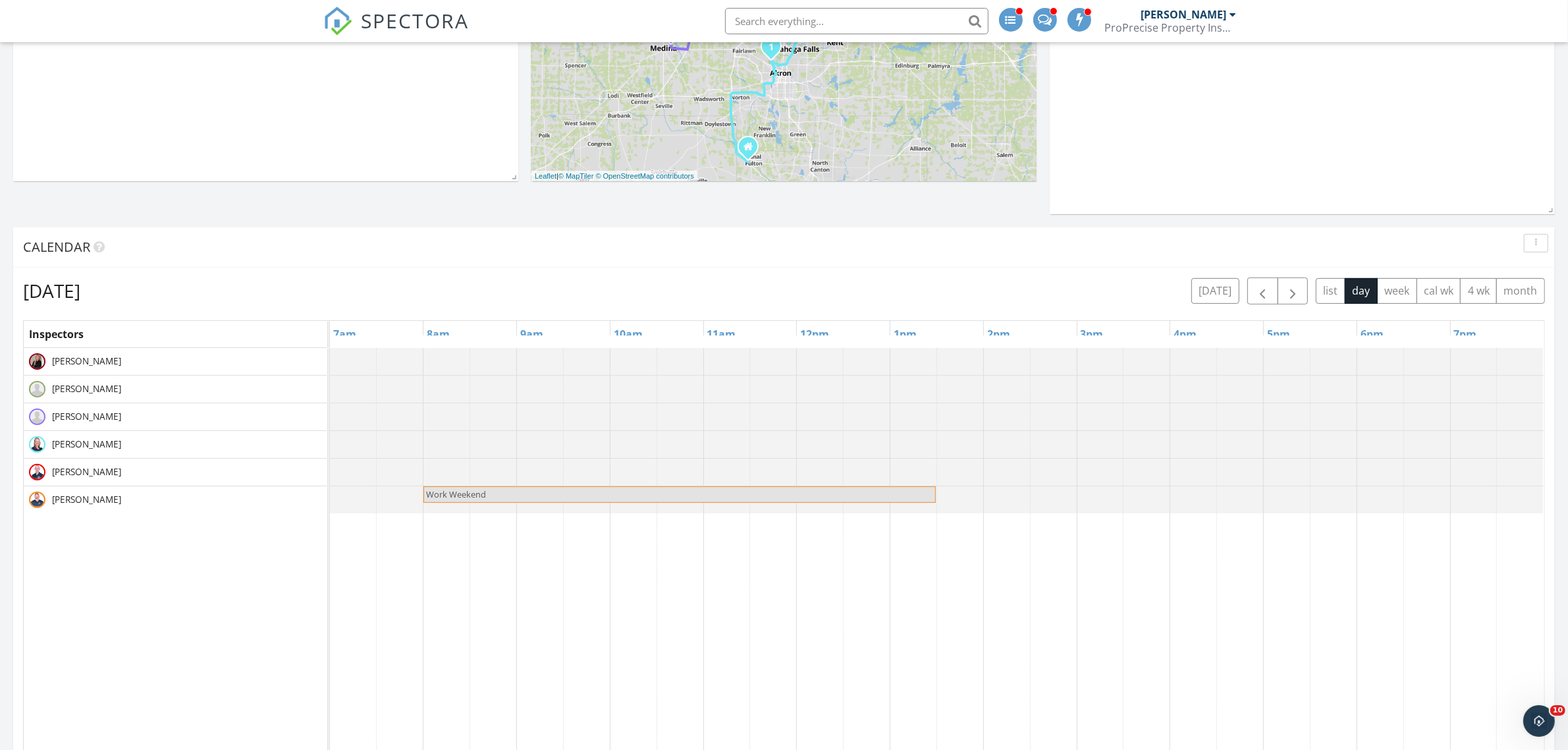
scroll to position [412, 0]
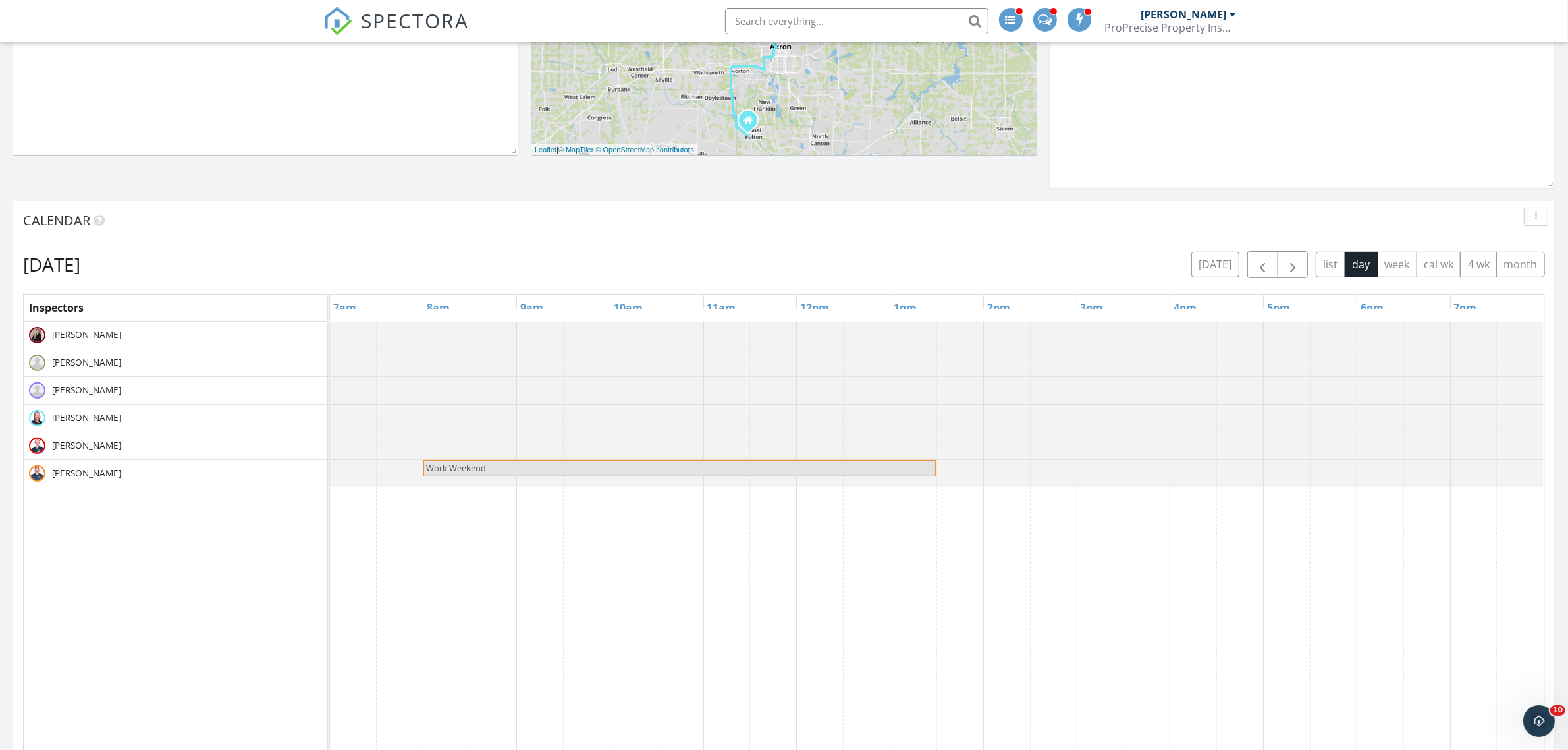
click at [330, 338] on div at bounding box center [330, 335] width 0 height 27
click at [1265, 269] on span "button" at bounding box center [1263, 265] width 16 height 16
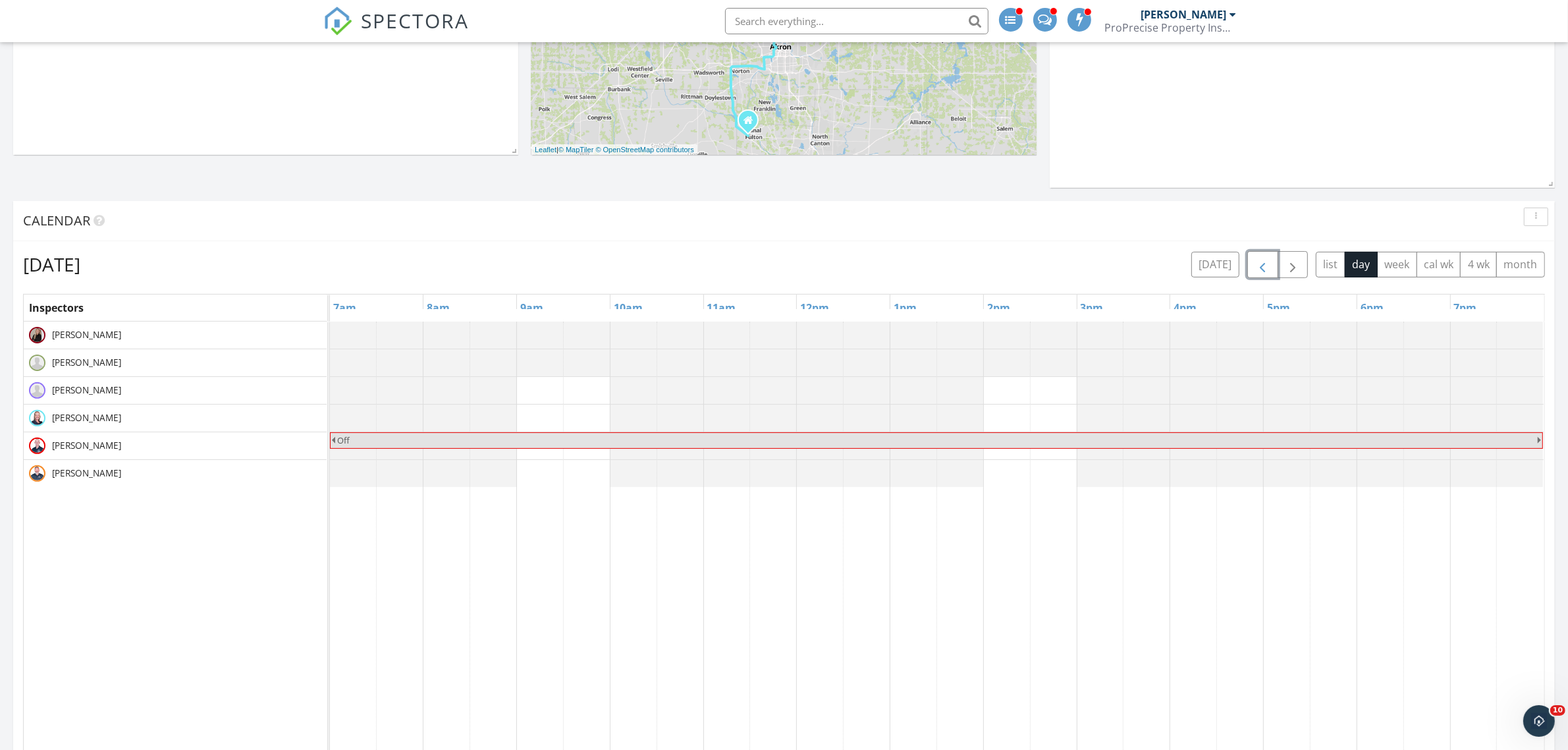
click at [330, 471] on div at bounding box center [330, 473] width 0 height 27
click at [353, 437] on link "Event" at bounding box center [352, 434] width 68 height 21
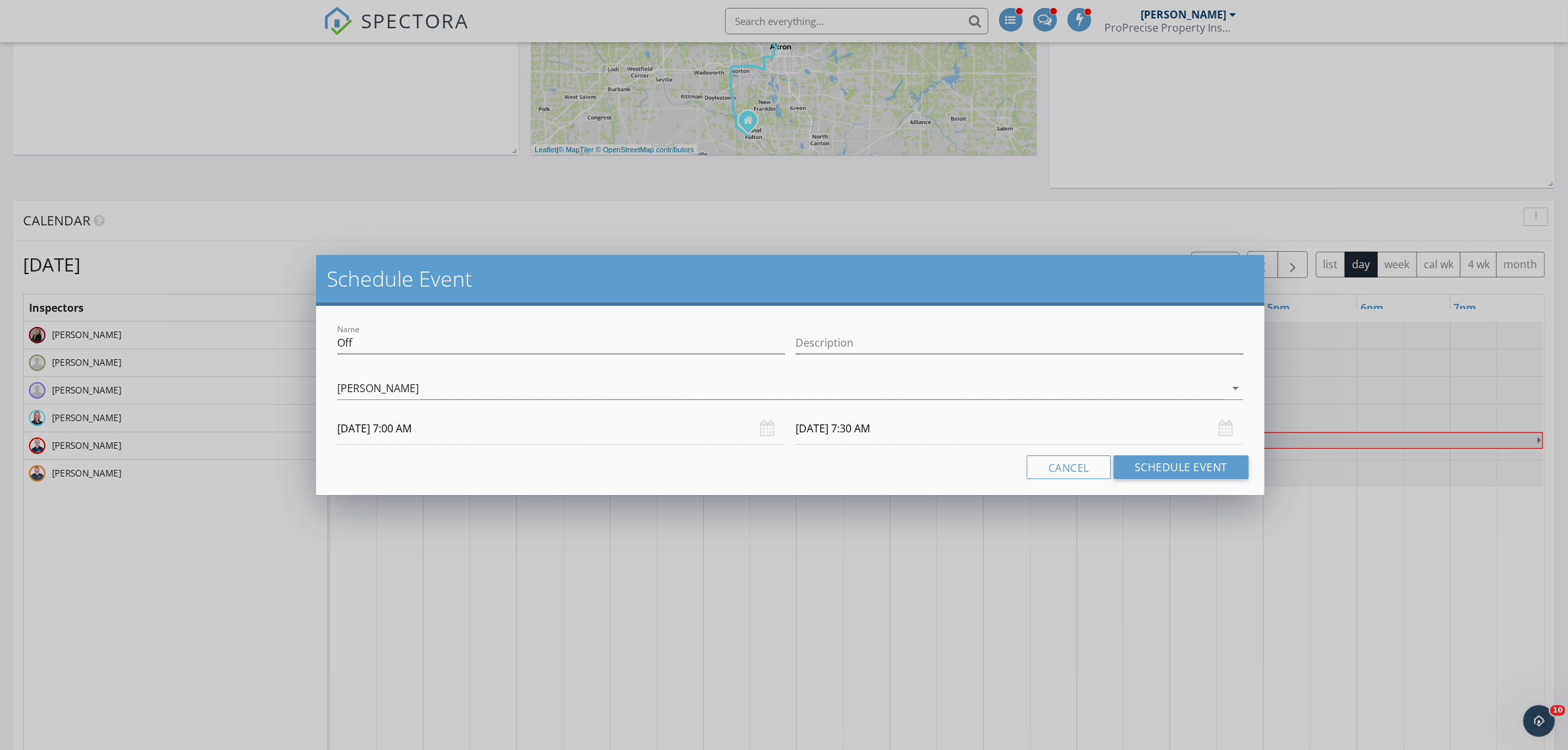
click at [551, 437] on input "10/03/2025 7:00 AM" at bounding box center [561, 429] width 448 height 32
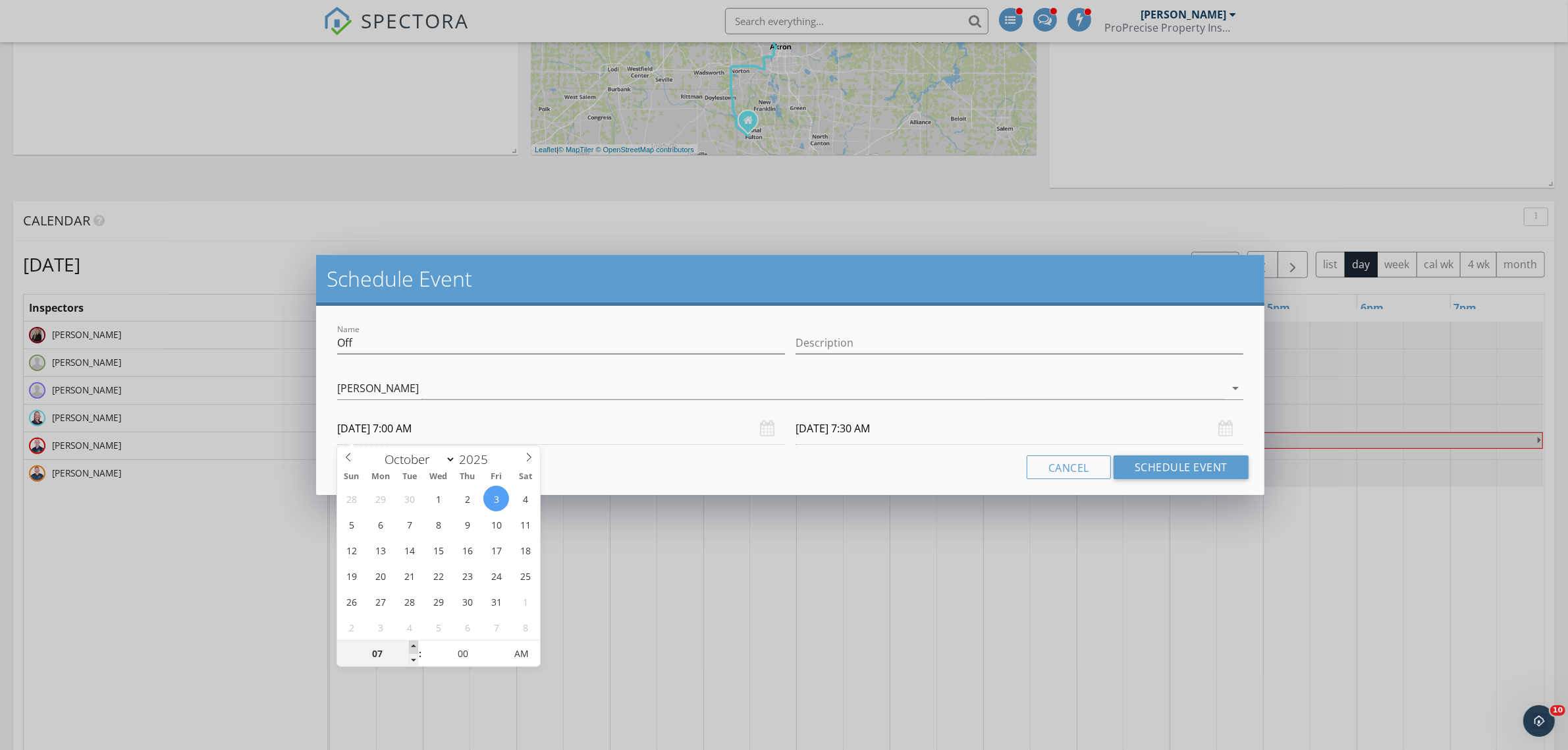
type input "08"
type input "10/03/2025 8:00 AM"
click at [415, 646] on span at bounding box center [413, 647] width 10 height 13
type input "09"
type input "10/03/2025 9:00 AM"
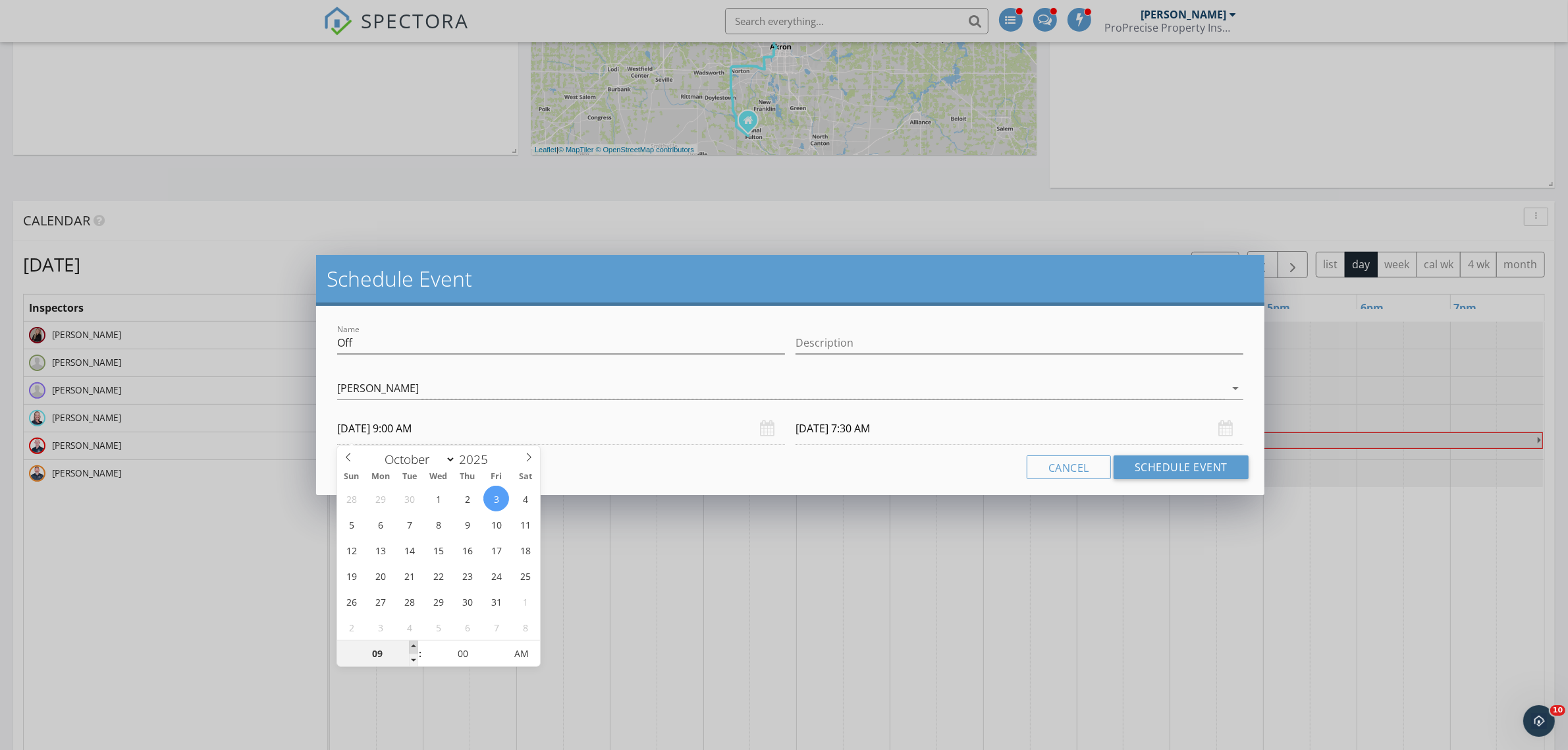
click at [415, 646] on span at bounding box center [413, 647] width 10 height 13
type input "10"
type input "10/03/2025 10:00 AM"
click at [415, 646] on span at bounding box center [413, 647] width 10 height 13
type input "10/03/2025 10:30 AM"
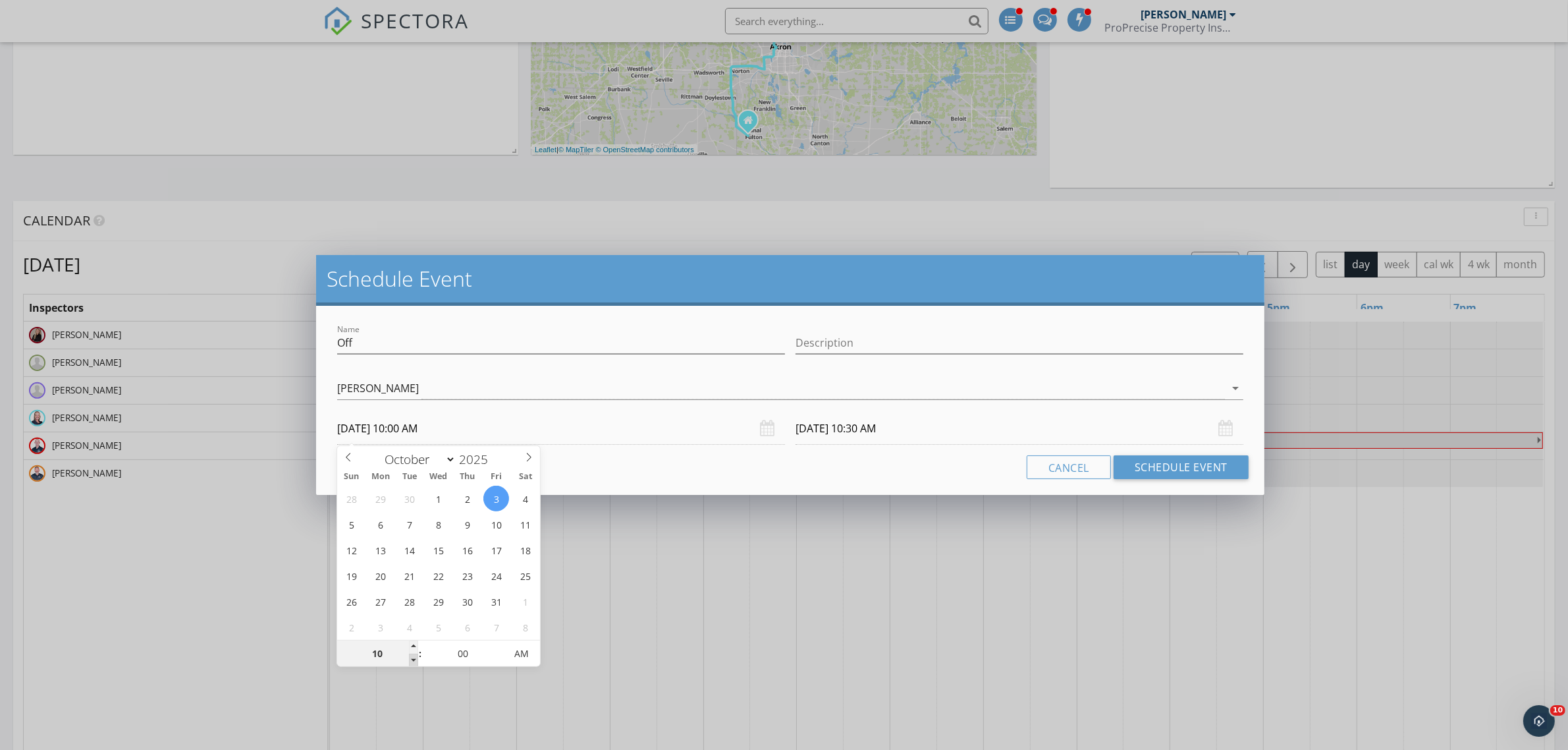
type input "09"
type input "10/03/2025 9:00 AM"
click at [414, 655] on span at bounding box center [413, 660] width 10 height 13
type input "08"
type input "10/03/2025 8:00 AM"
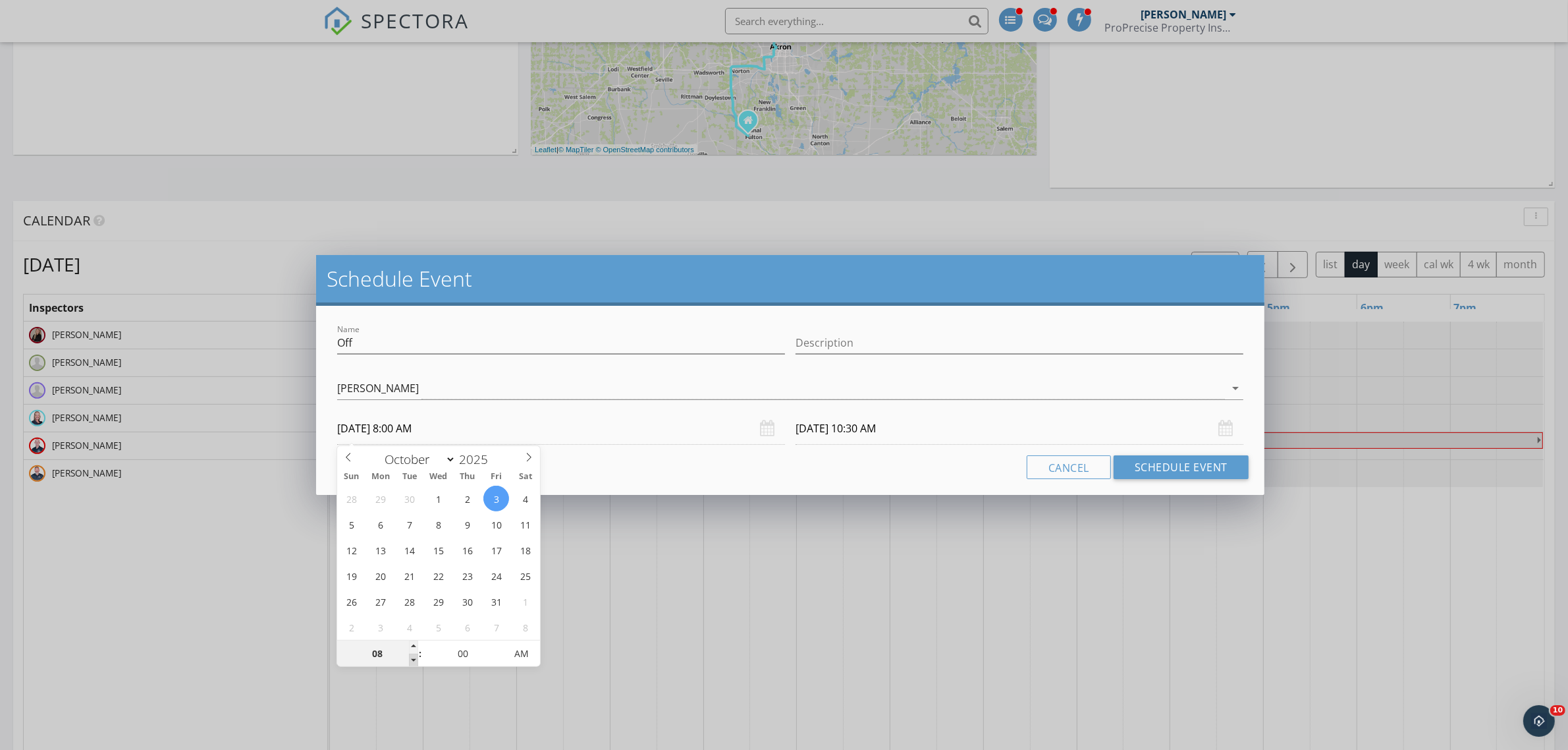
click at [414, 655] on span at bounding box center [413, 660] width 10 height 13
type input "07"
type input "10/03/2025 7:00 AM"
click at [414, 655] on span at bounding box center [413, 660] width 10 height 13
type input "10/03/2025 7:30 AM"
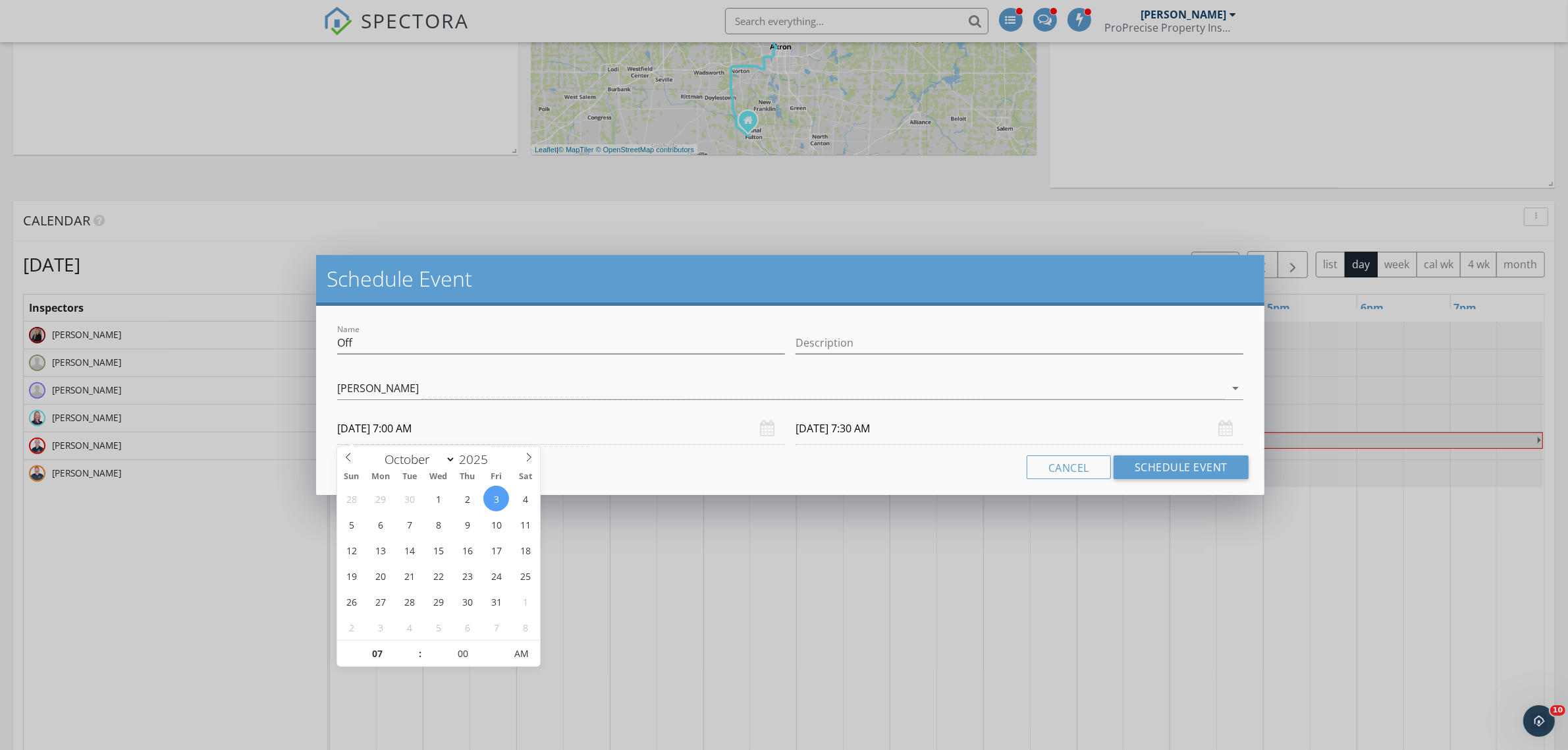
click at [867, 422] on input "10/03/2025 7:30 AM" at bounding box center [1019, 429] width 448 height 32
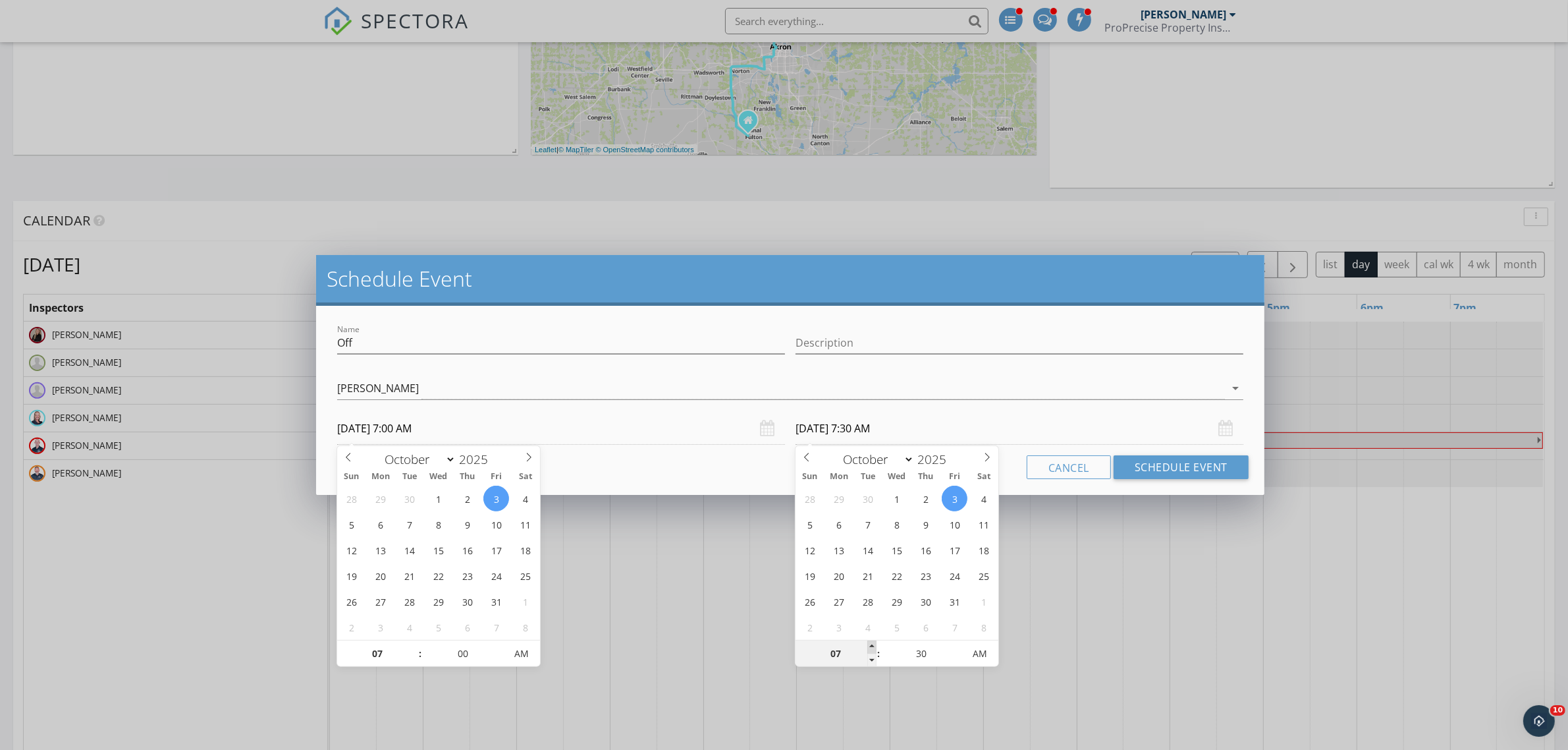
type input "08"
type input "10/03/2025 8:30 AM"
click at [870, 644] on span at bounding box center [872, 647] width 10 height 13
type input "09"
type input "10/03/2025 9:30 AM"
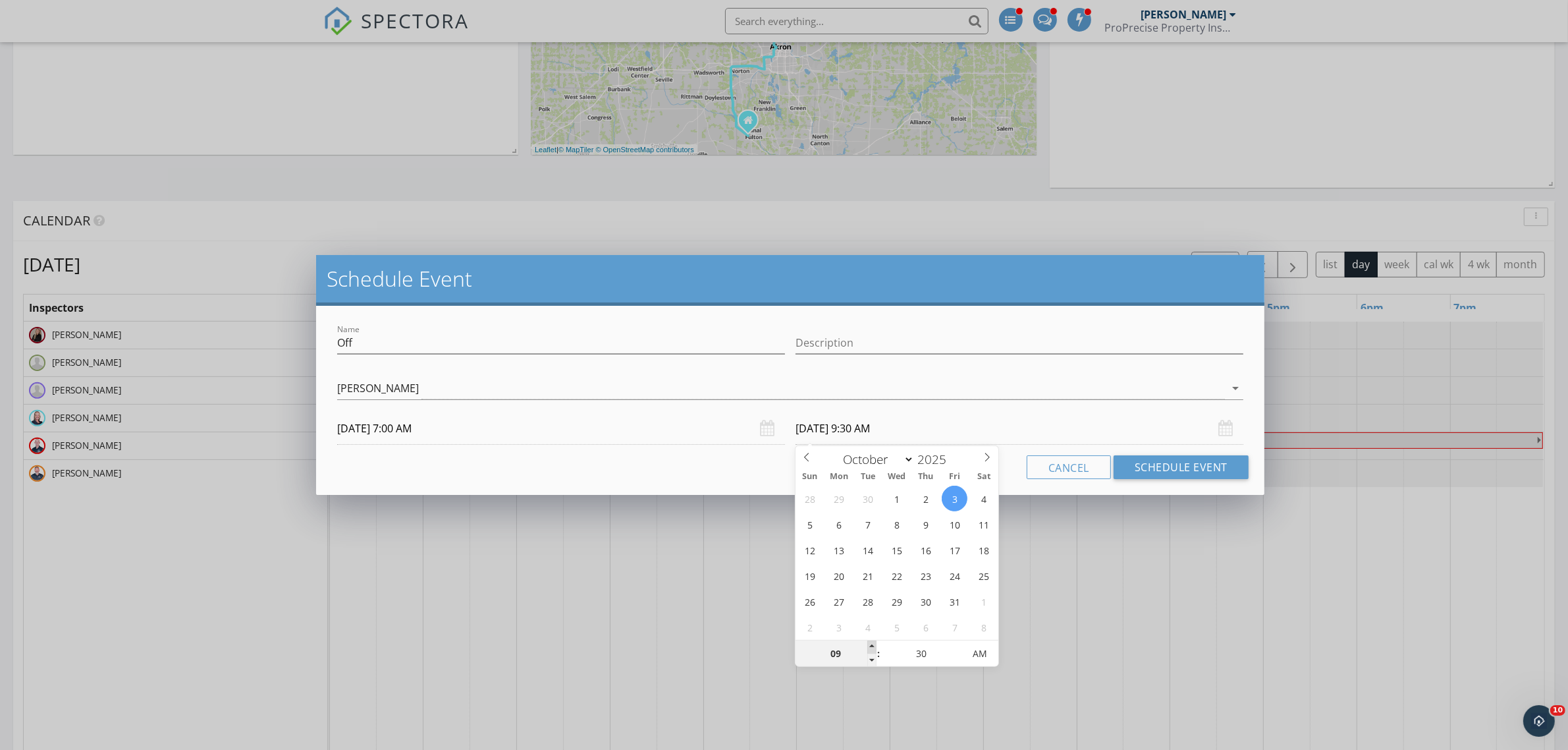
click at [870, 644] on span at bounding box center [872, 647] width 10 height 13
type input "10"
type input "10/03/2025 10:30 AM"
click at [870, 644] on span at bounding box center [872, 647] width 10 height 13
type input "11"
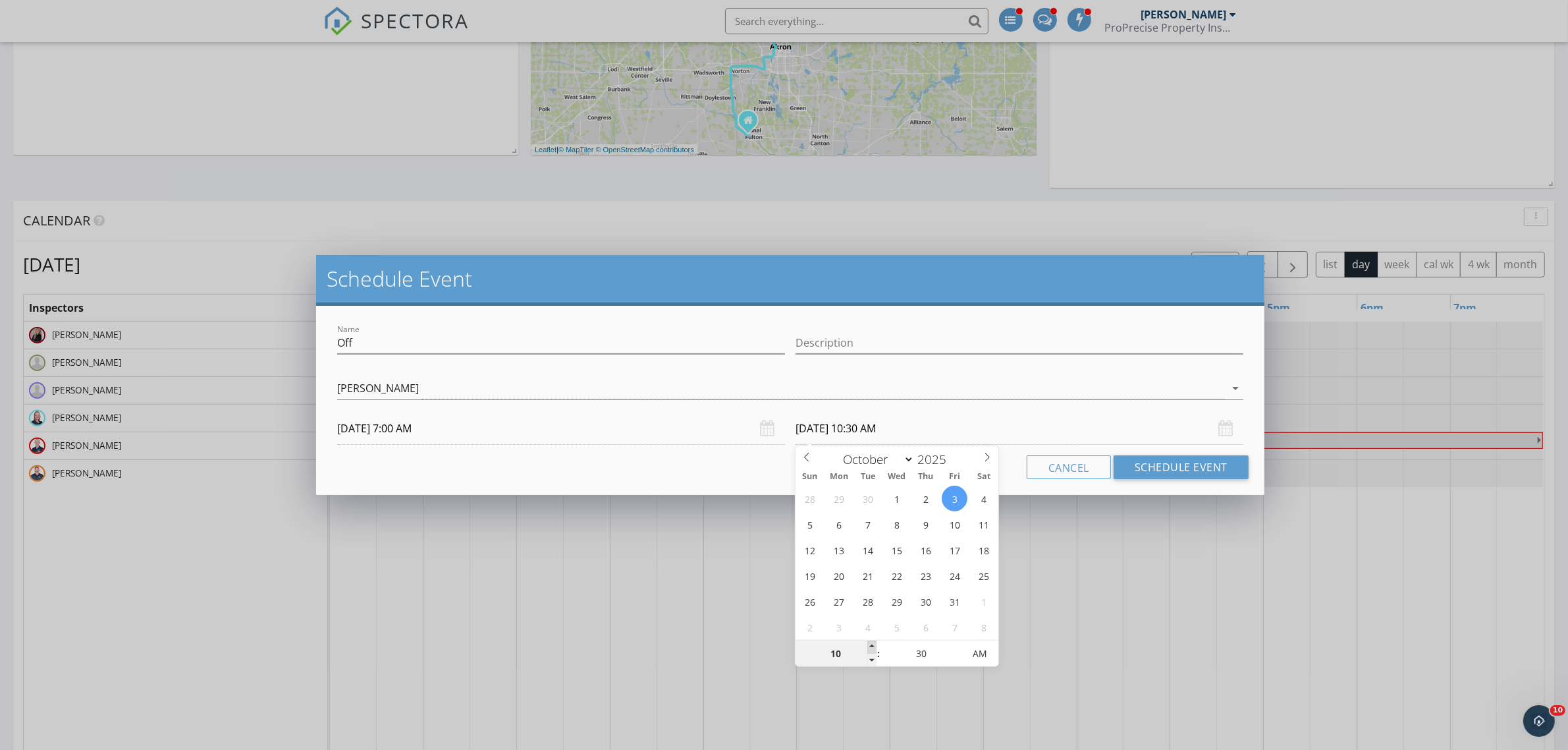
type input "10/03/2025 11:30 AM"
click at [870, 644] on span at bounding box center [872, 647] width 10 height 13
type input "12"
type input "10/03/2025 12:30 PM"
click at [870, 644] on span at bounding box center [872, 647] width 10 height 13
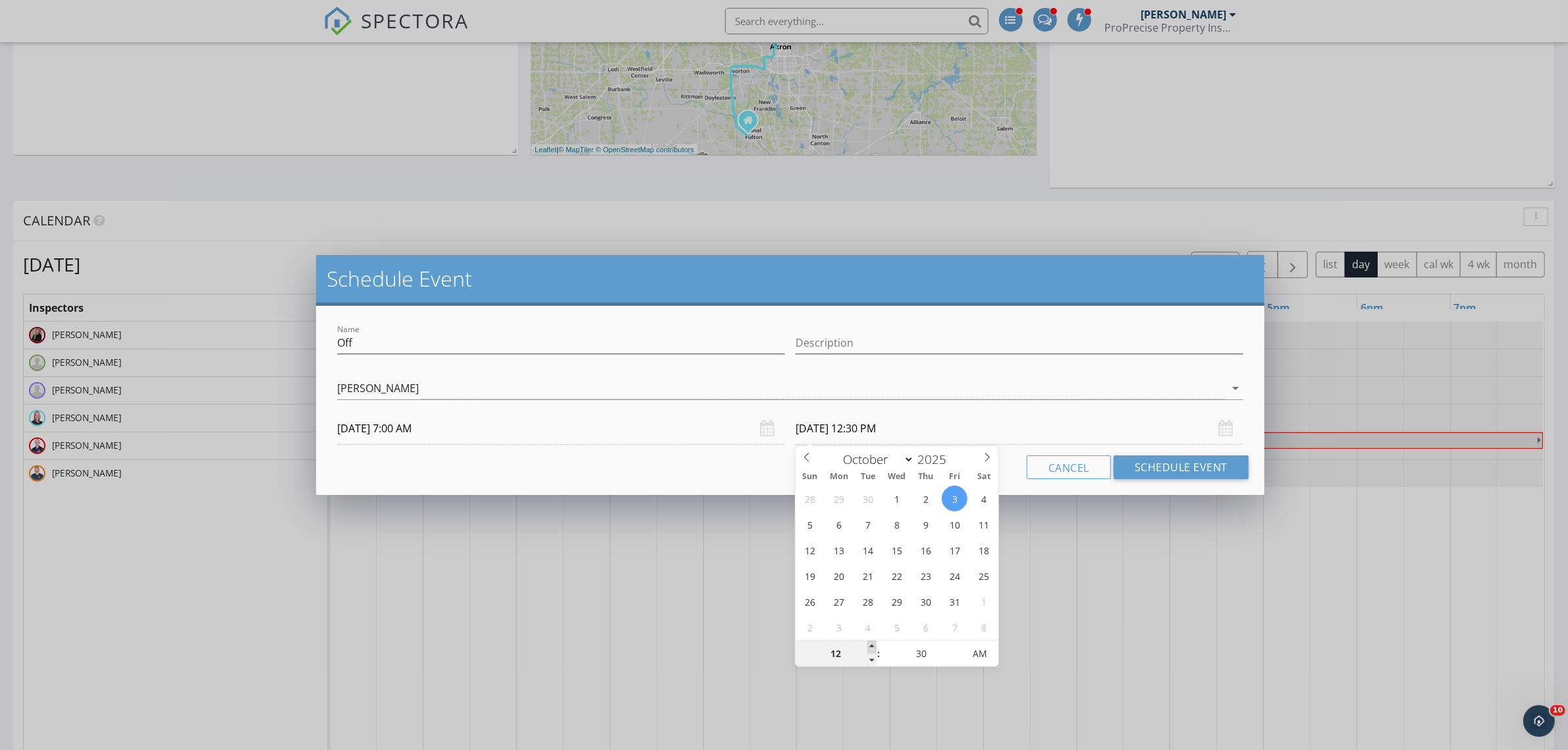
type input "01"
type input "10/03/2025 1:30 PM"
click at [870, 644] on span at bounding box center [872, 647] width 10 height 13
type input "02"
type input "10/03/2025 2:30 PM"
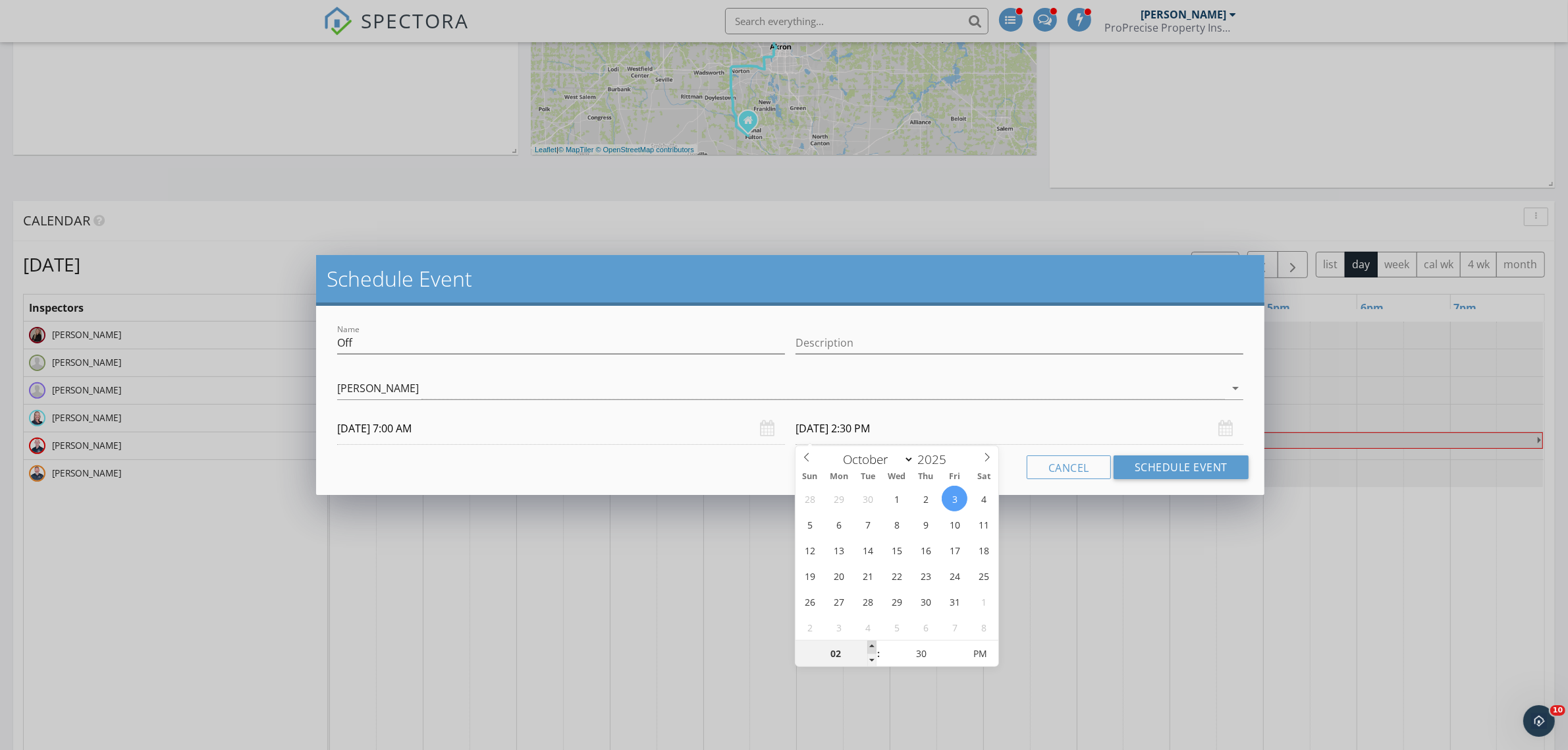
click at [870, 644] on span at bounding box center [872, 647] width 10 height 13
type input "03"
type input "10/03/2025 3:30 PM"
click at [870, 644] on span at bounding box center [872, 647] width 10 height 13
type input "04"
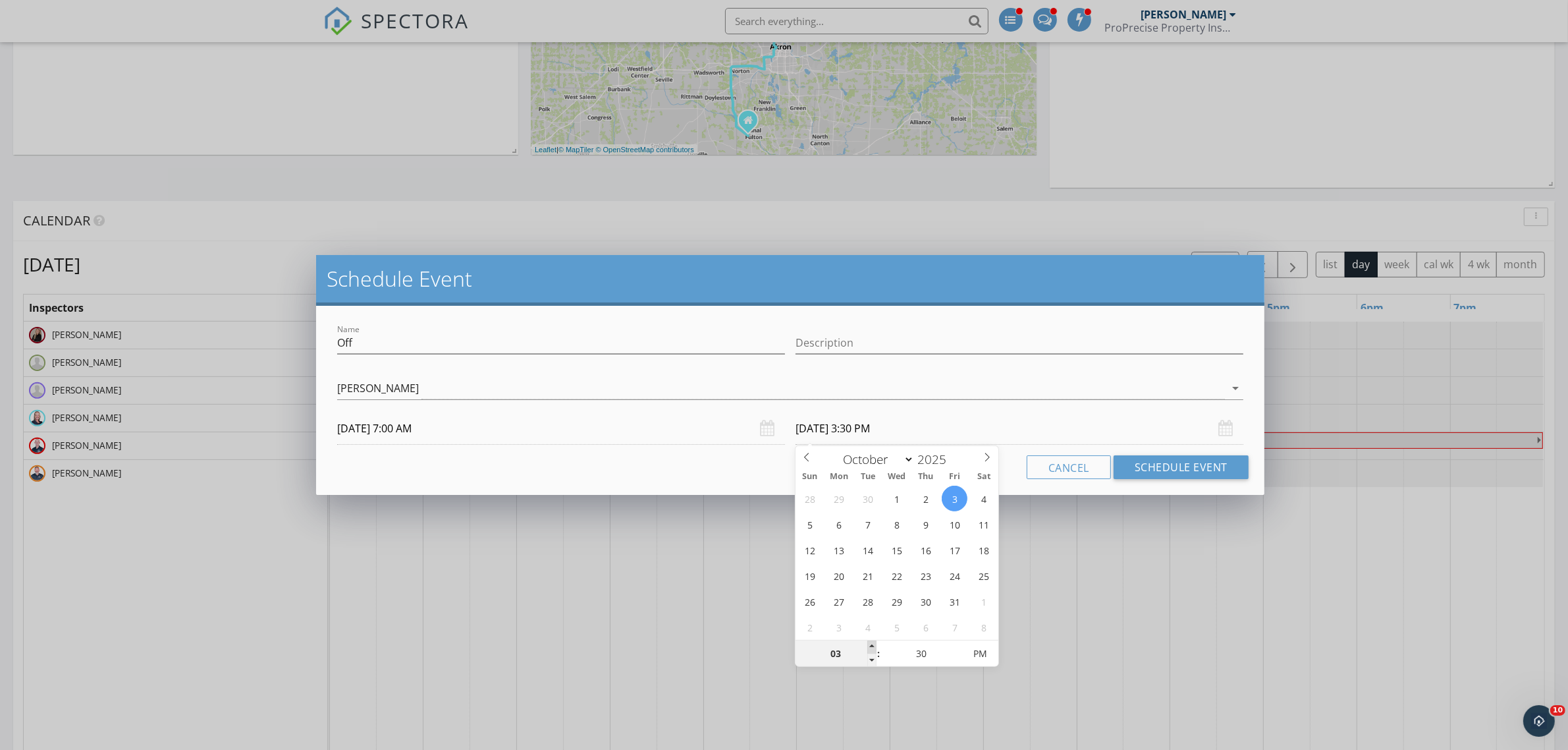
type input "10/03/2025 4:30 PM"
click at [870, 644] on span at bounding box center [872, 647] width 10 height 13
type input "05"
type input "10/03/2025 5:30 PM"
click at [870, 644] on span at bounding box center [872, 647] width 10 height 13
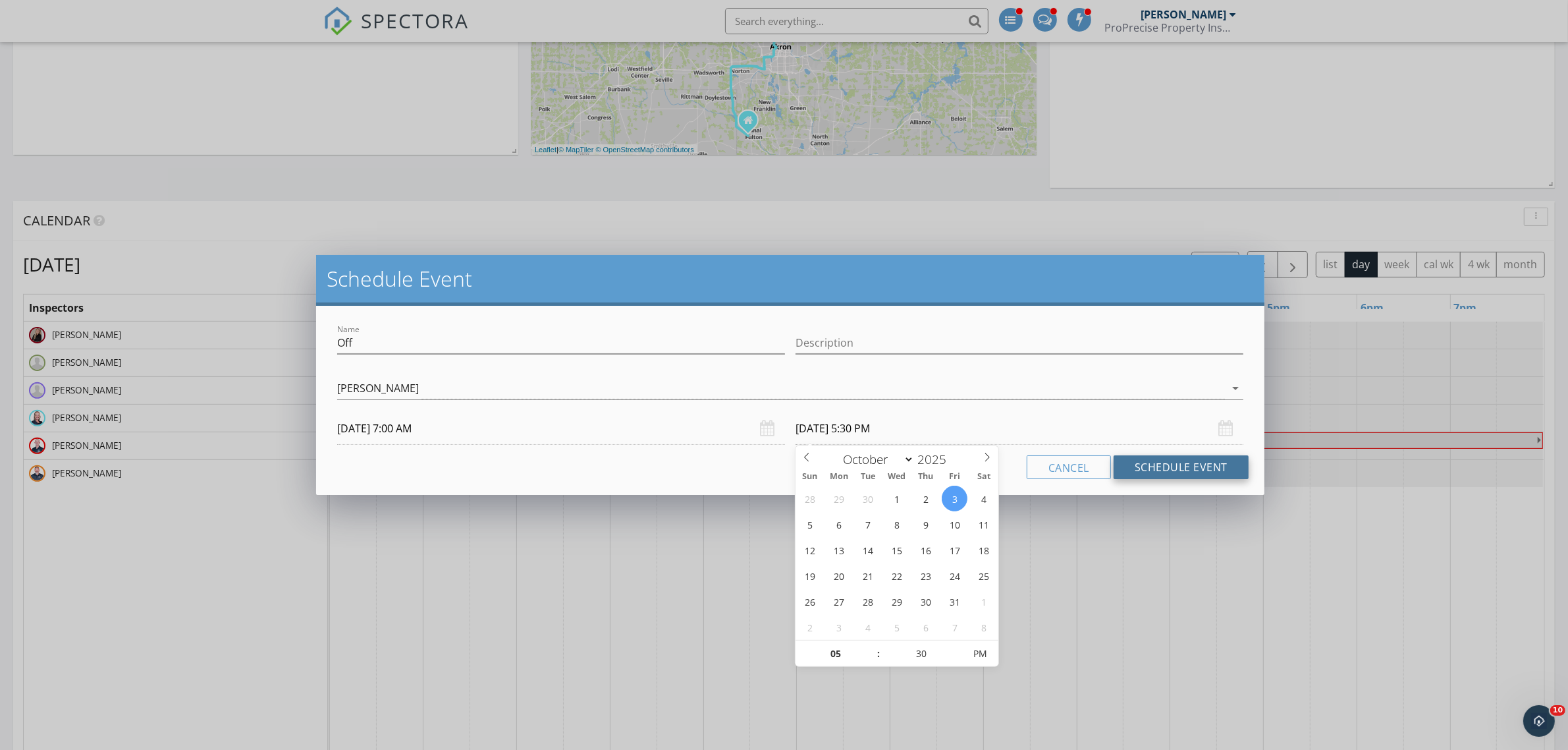
click at [1157, 467] on button "Schedule Event" at bounding box center [1181, 467] width 135 height 23
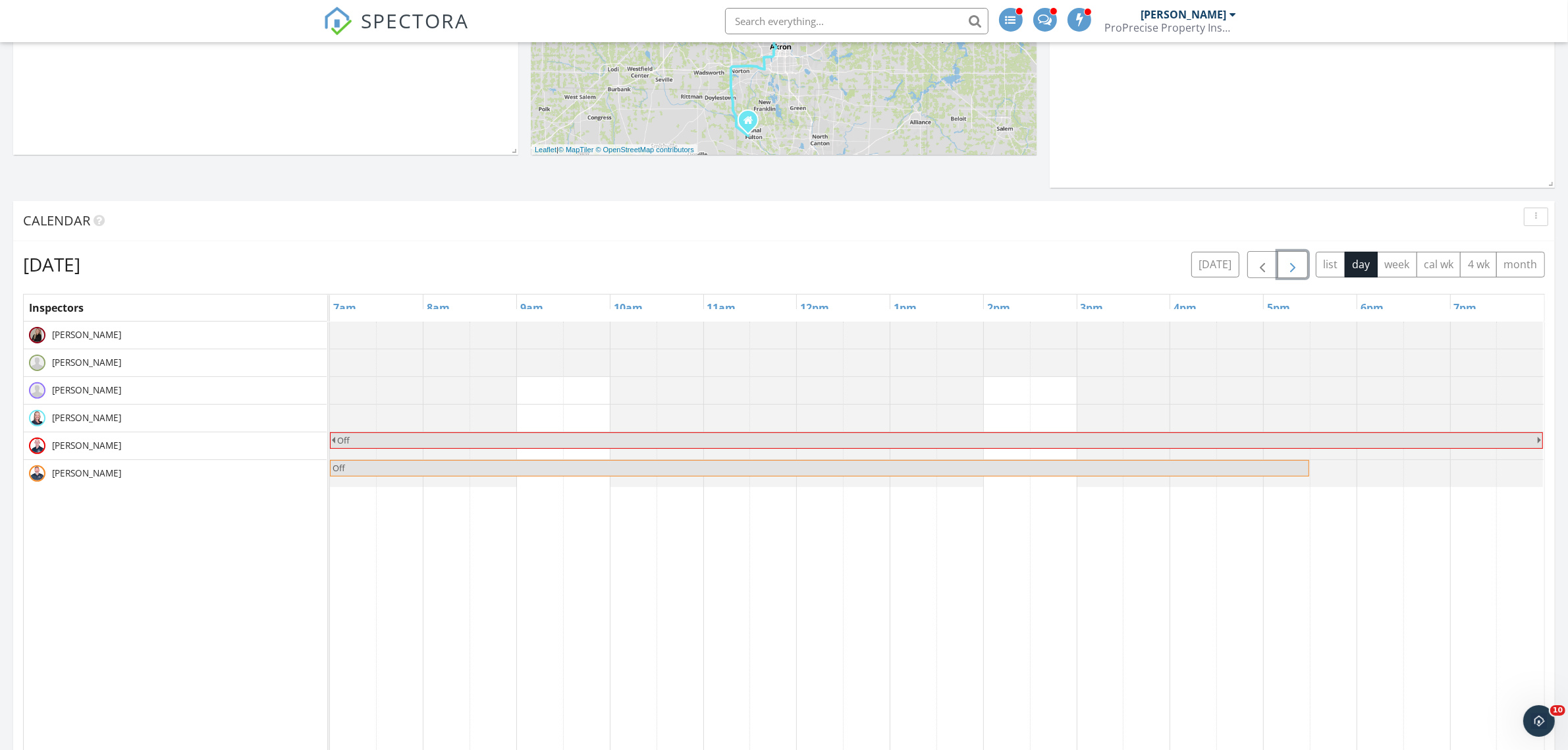
click at [1289, 262] on span "button" at bounding box center [1293, 265] width 16 height 16
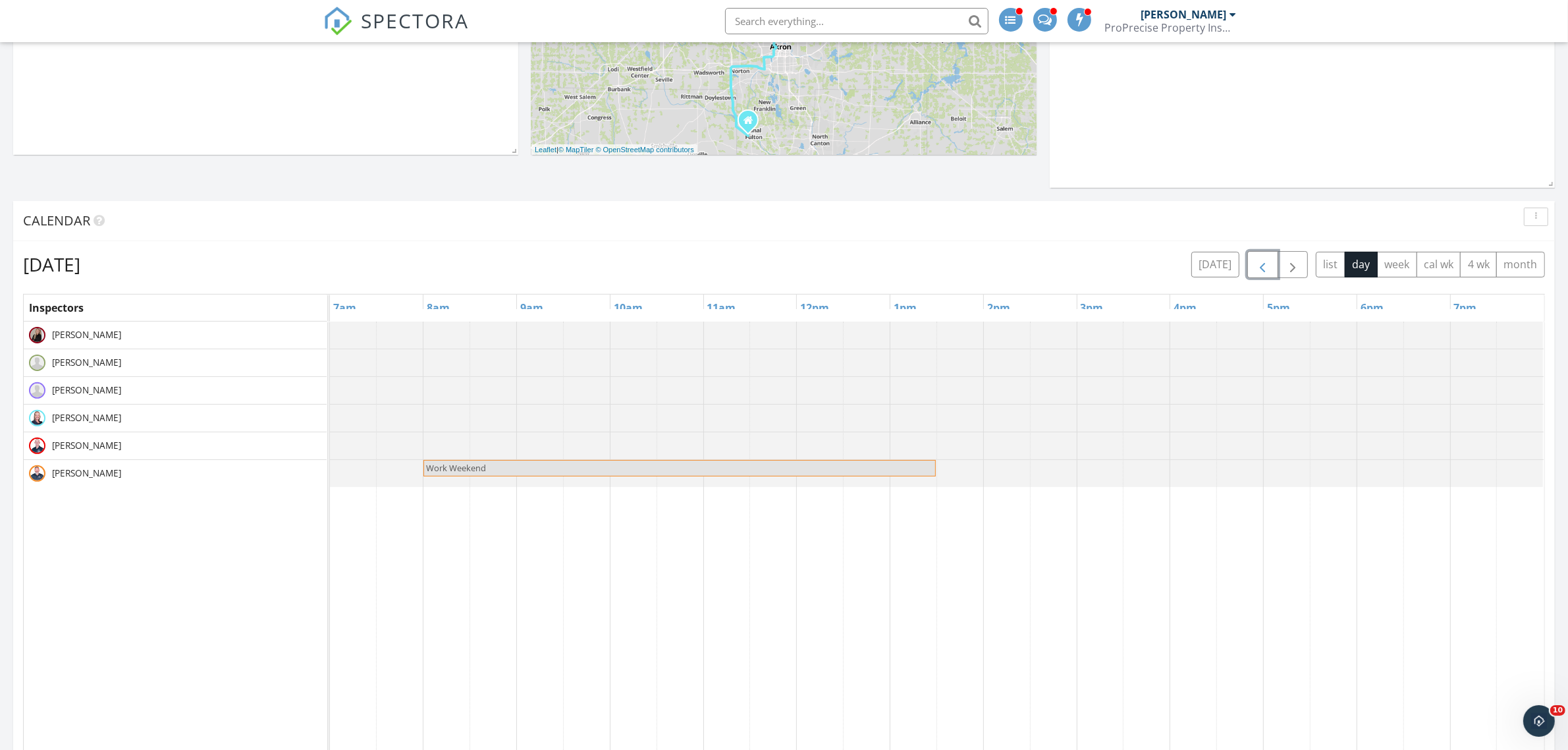
click at [1269, 264] on button "button" at bounding box center [1263, 264] width 31 height 27
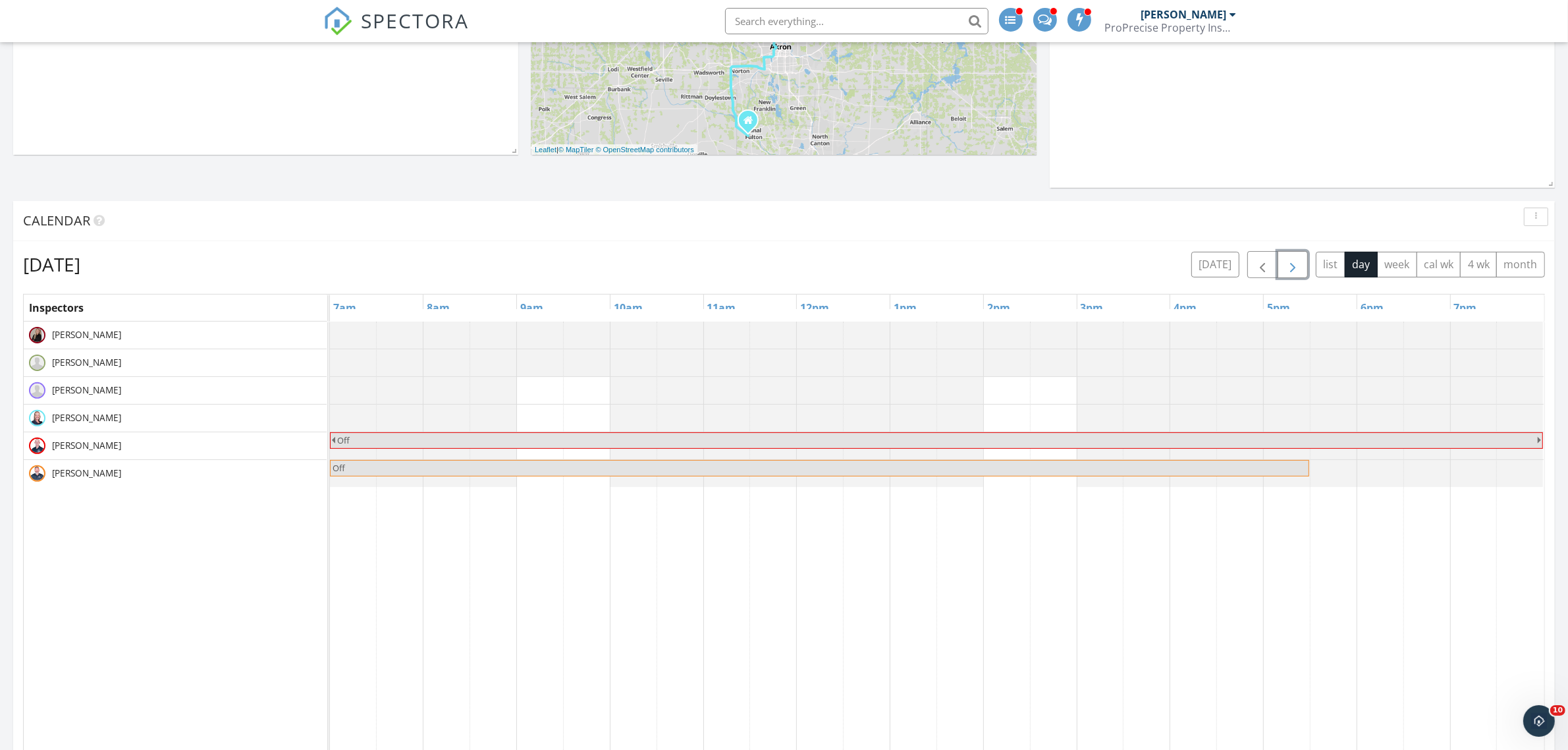
click at [1289, 265] on span "button" at bounding box center [1293, 265] width 16 height 16
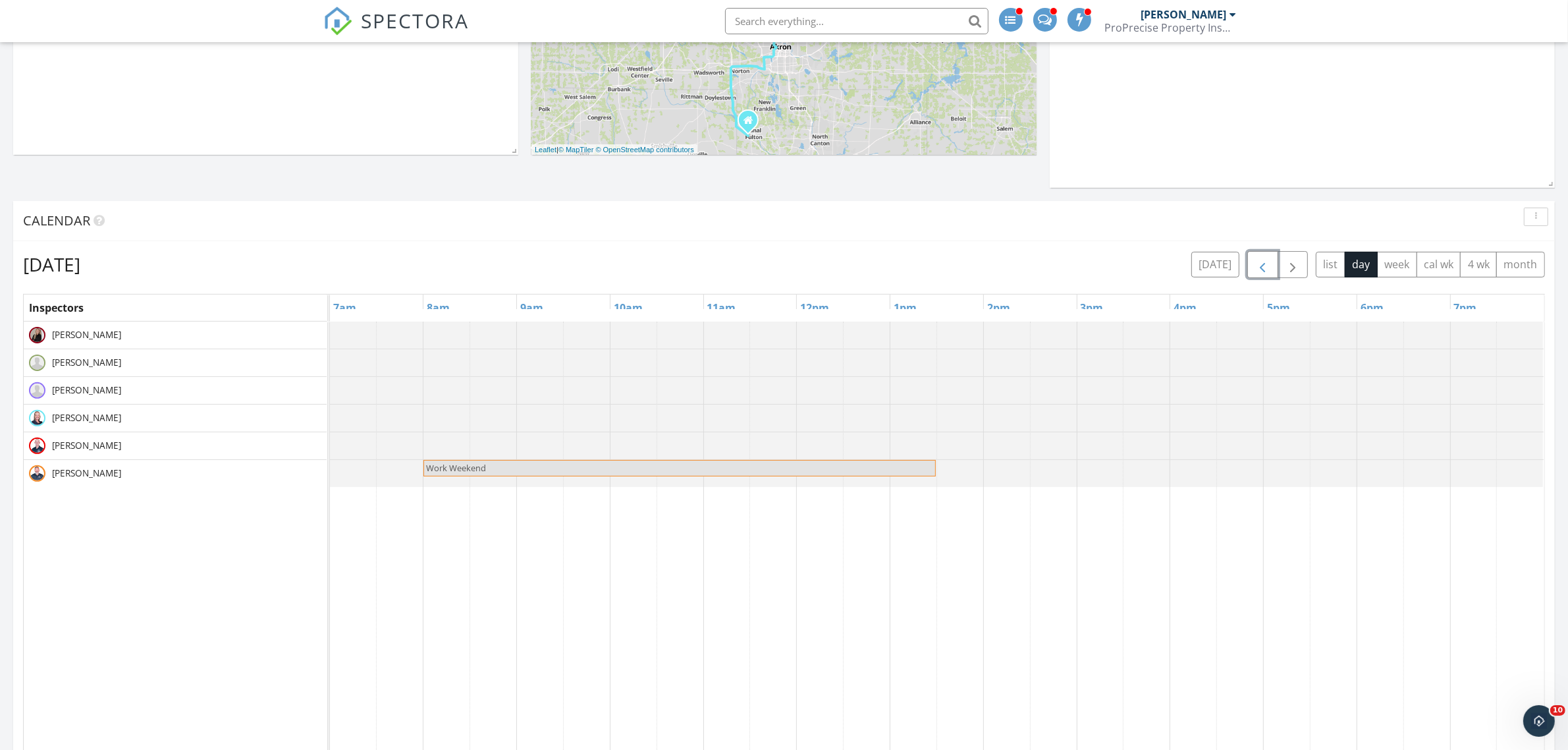
click at [1262, 266] on span "button" at bounding box center [1263, 265] width 16 height 16
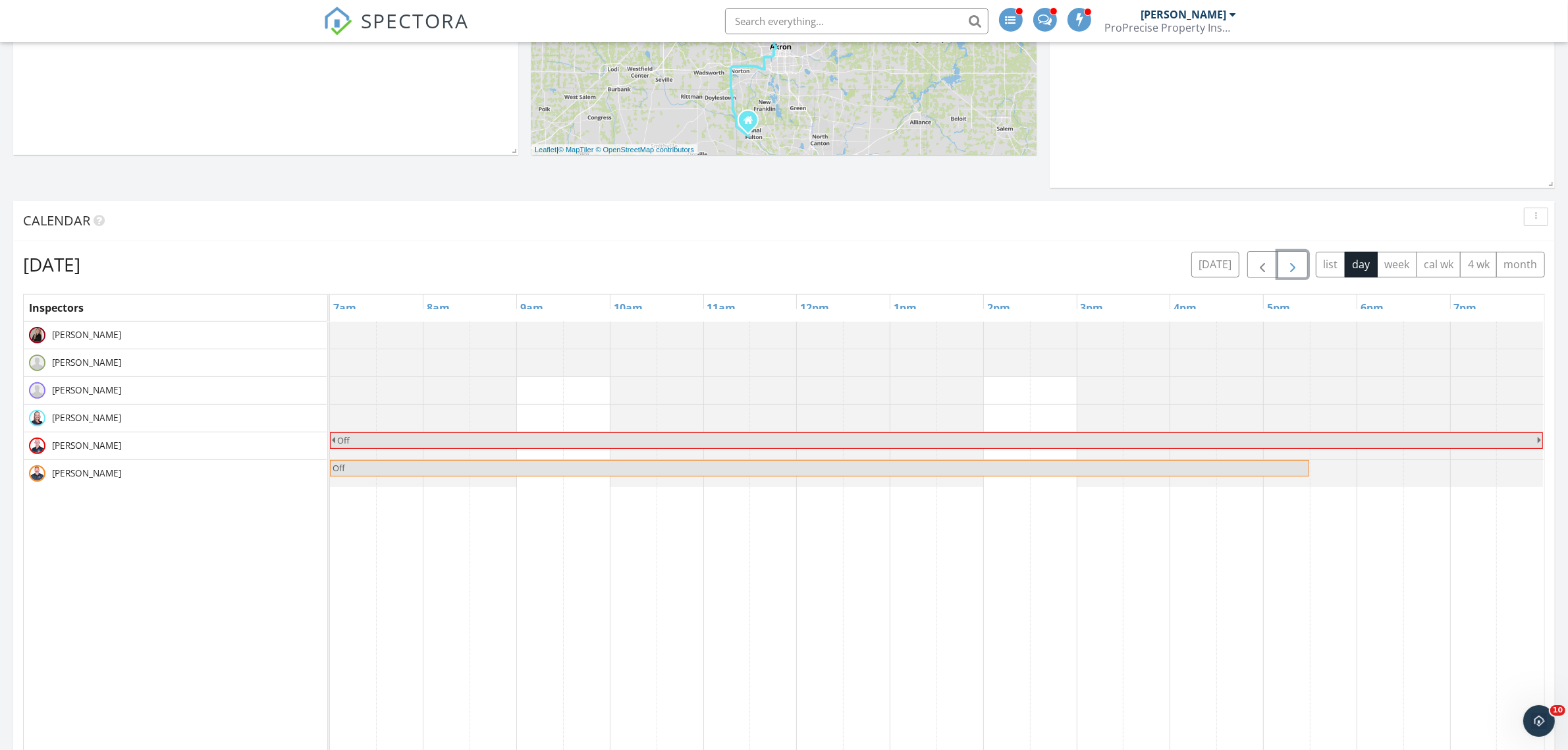
click at [1285, 266] on span "button" at bounding box center [1293, 265] width 16 height 16
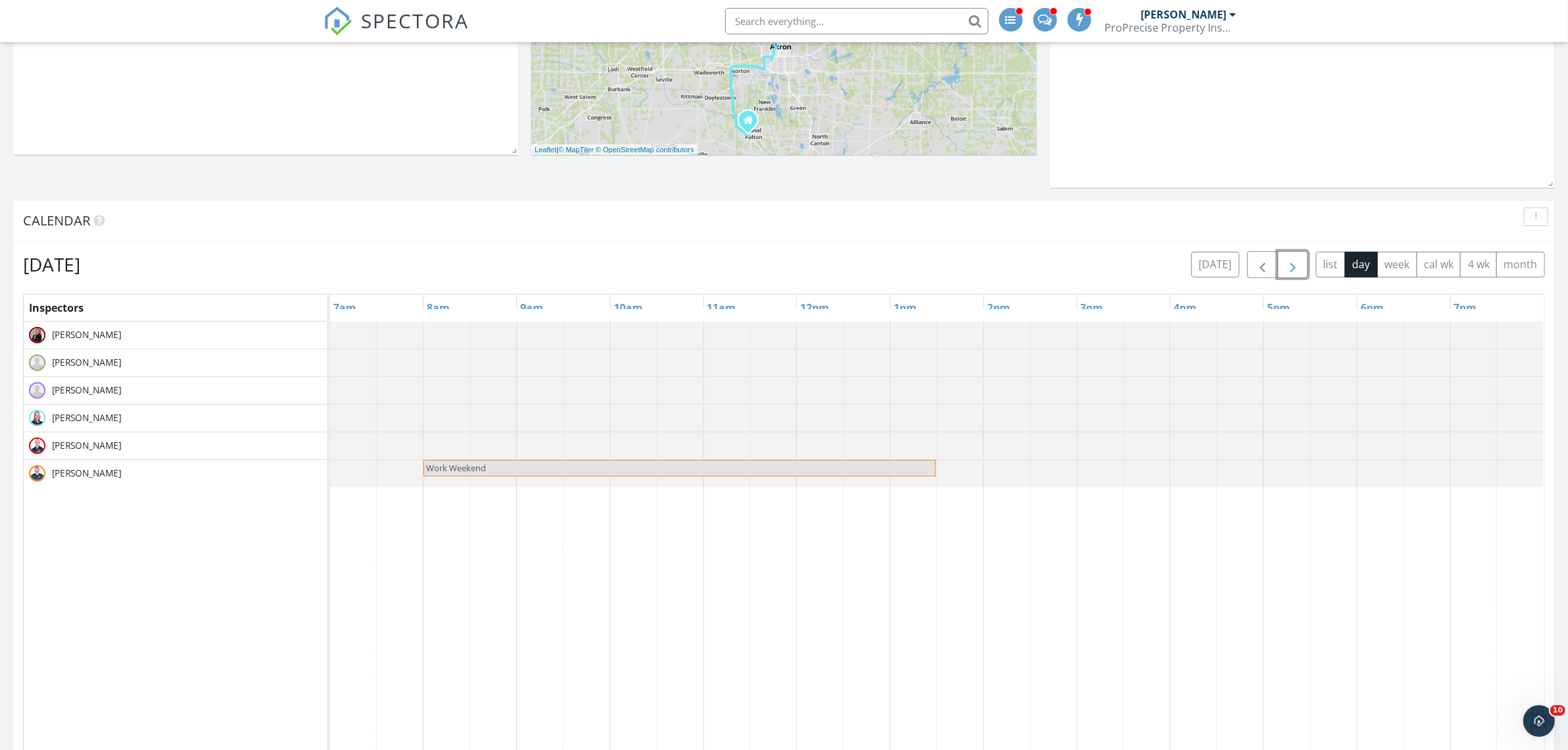
click at [1296, 266] on span "button" at bounding box center [1293, 265] width 16 height 16
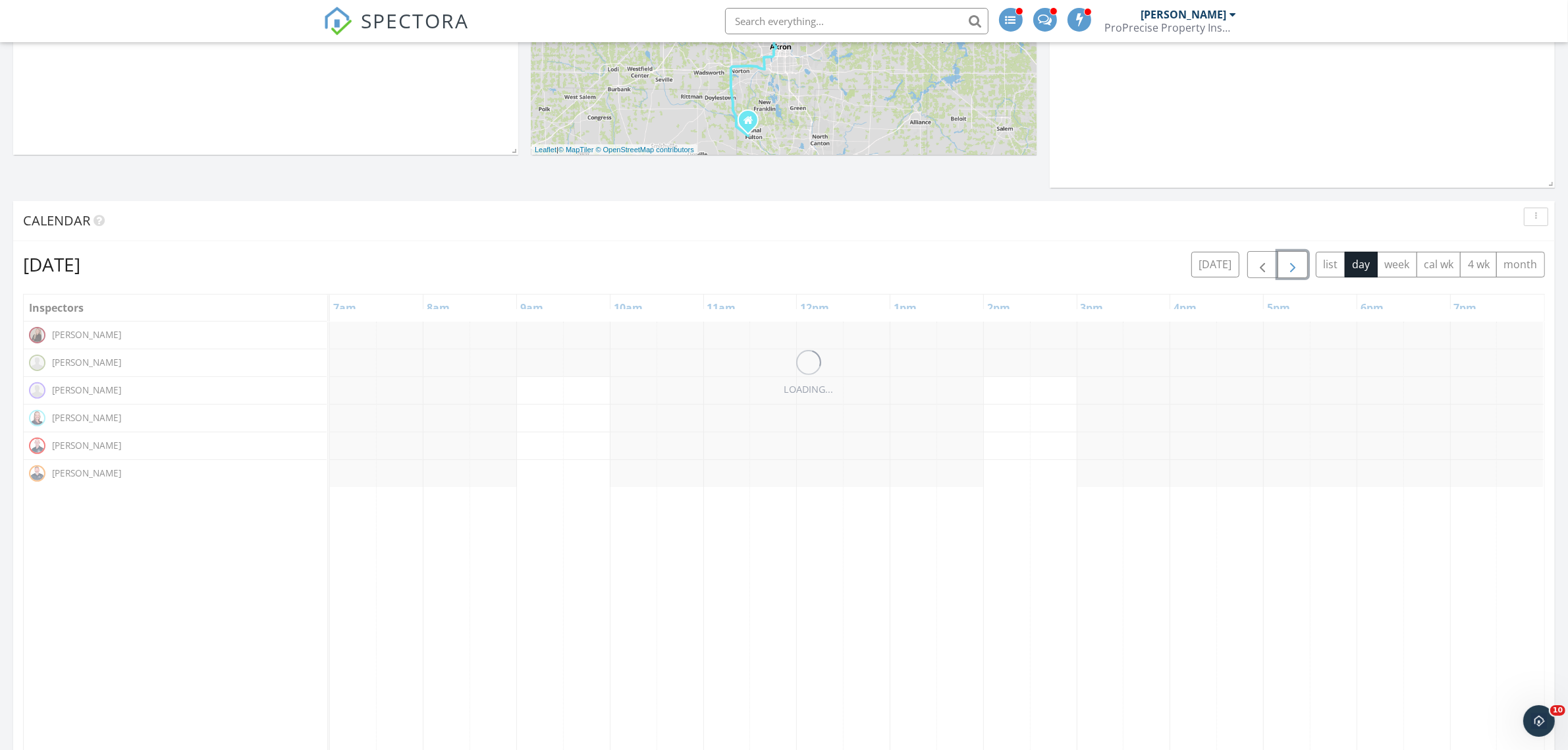
click at [1296, 266] on span "button" at bounding box center [1293, 265] width 16 height 16
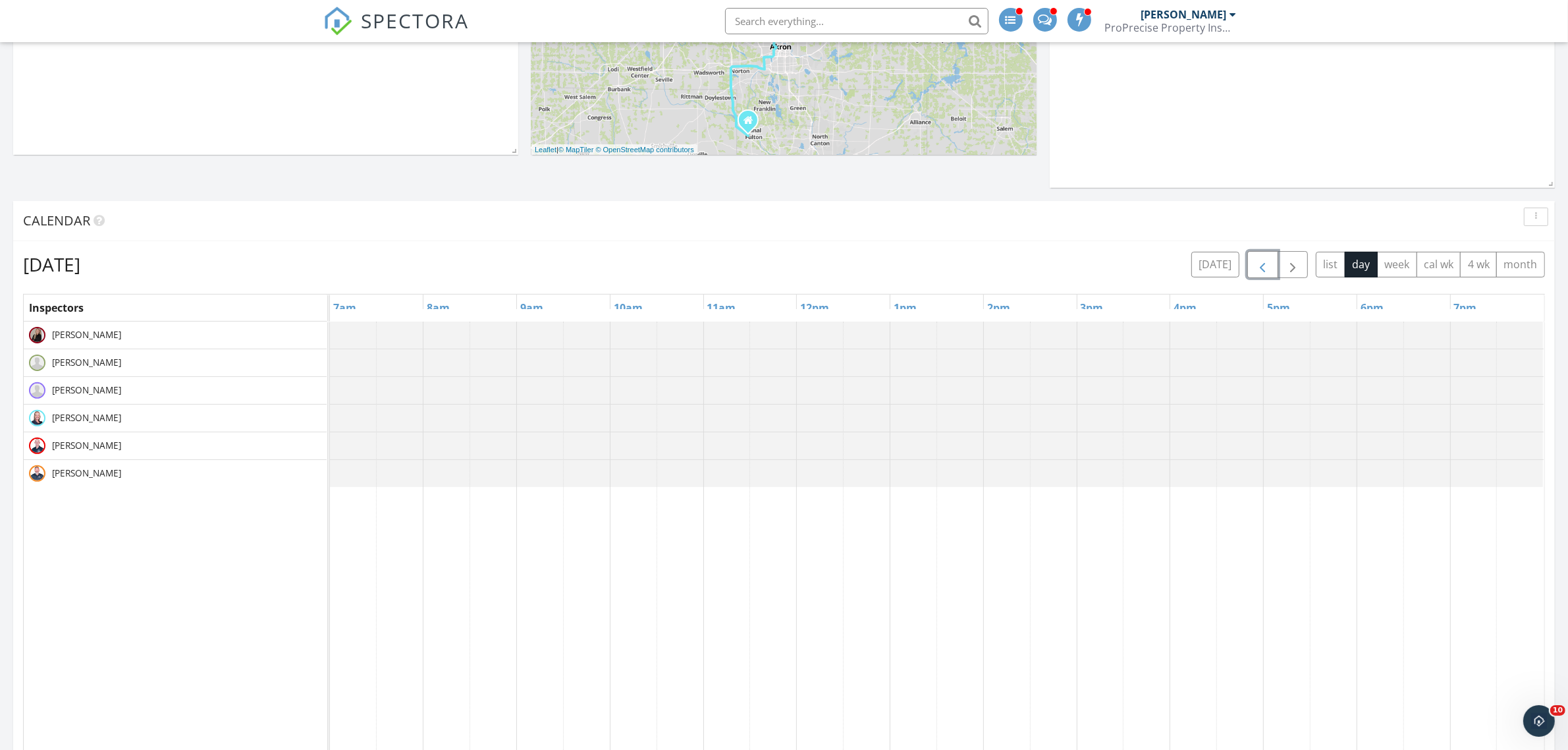
click at [1262, 262] on span "button" at bounding box center [1263, 265] width 16 height 16
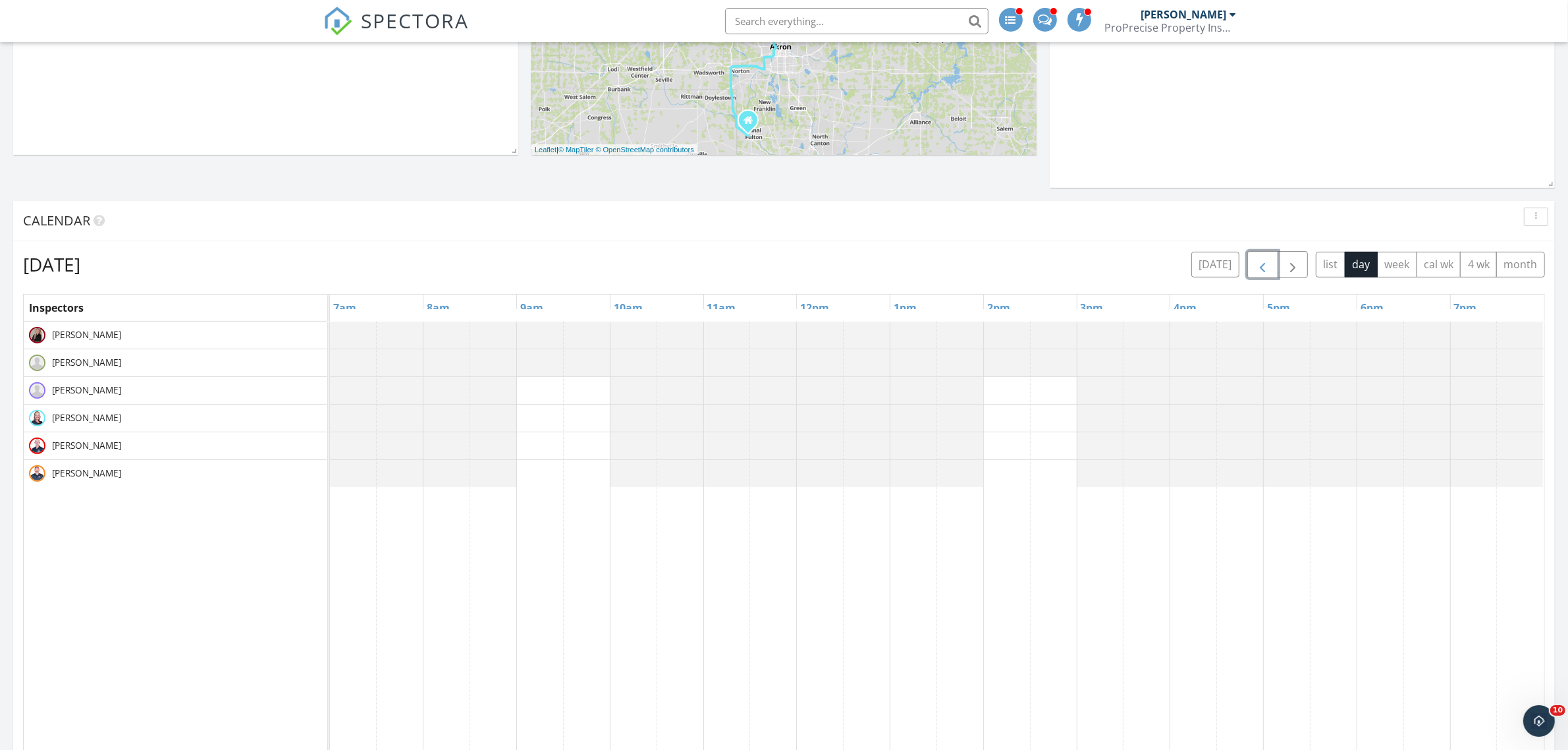
click at [1262, 262] on span "button" at bounding box center [1263, 265] width 16 height 16
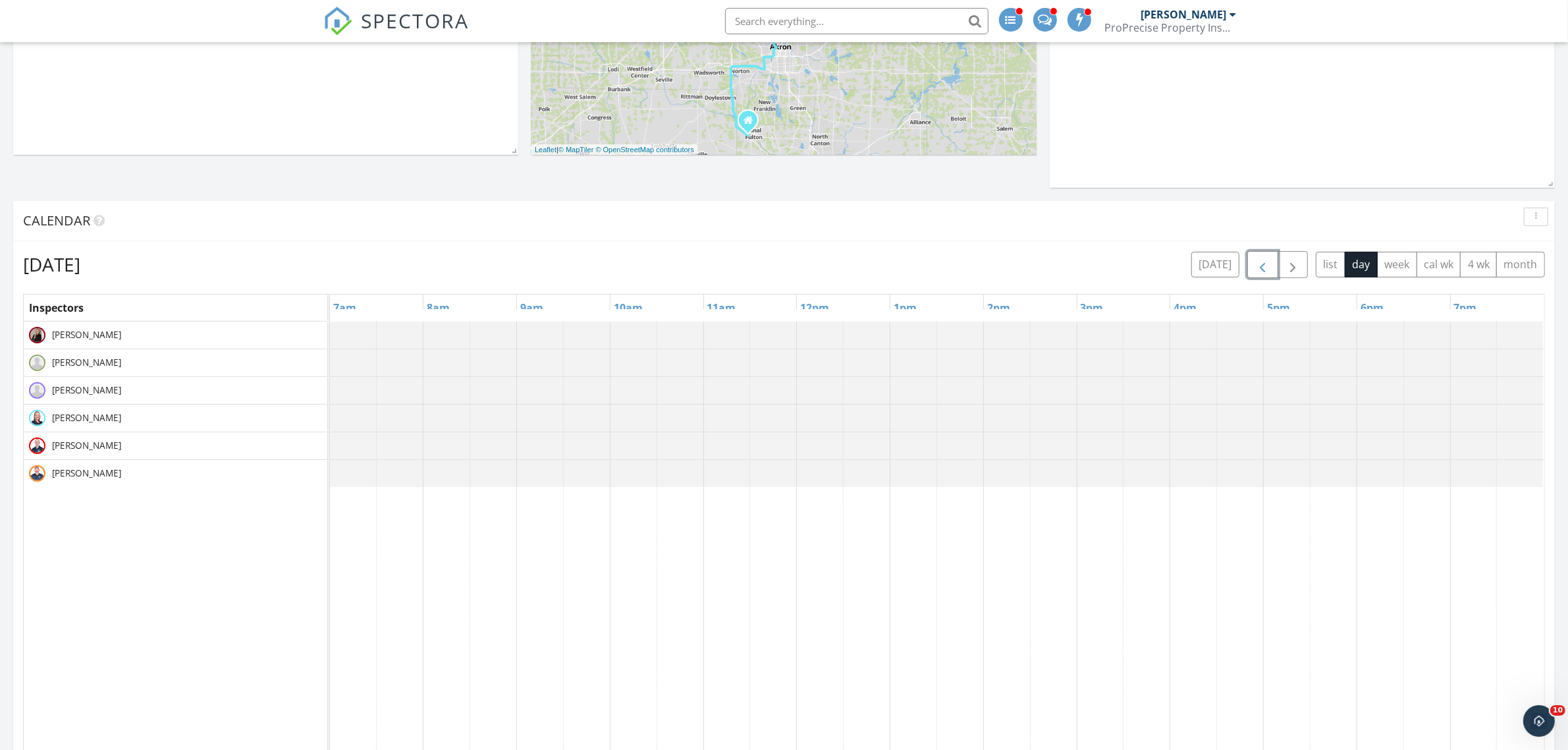
click at [1262, 262] on span "button" at bounding box center [1263, 265] width 16 height 16
click at [330, 338] on div at bounding box center [330, 335] width 0 height 27
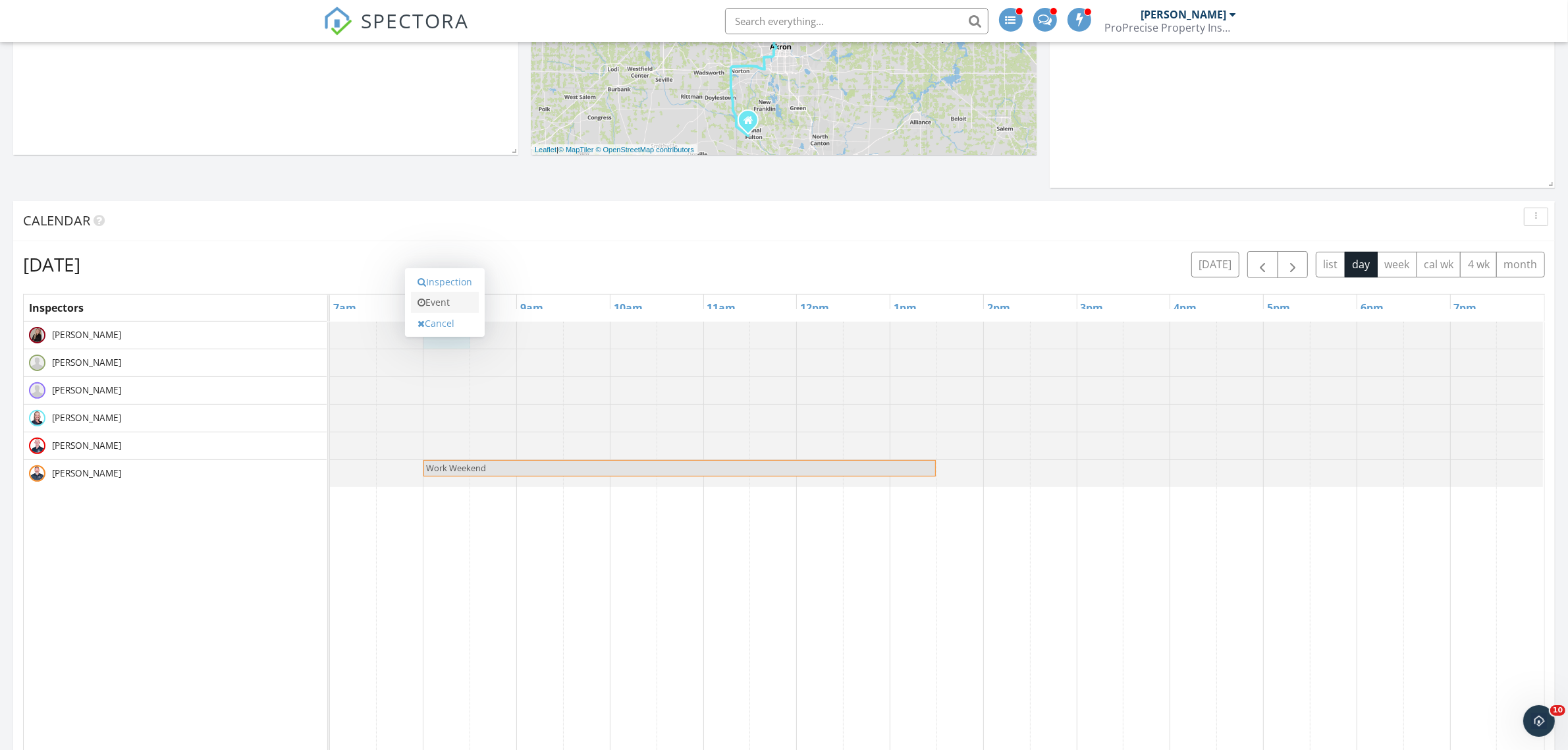
click at [443, 305] on link "Event" at bounding box center [445, 302] width 68 height 21
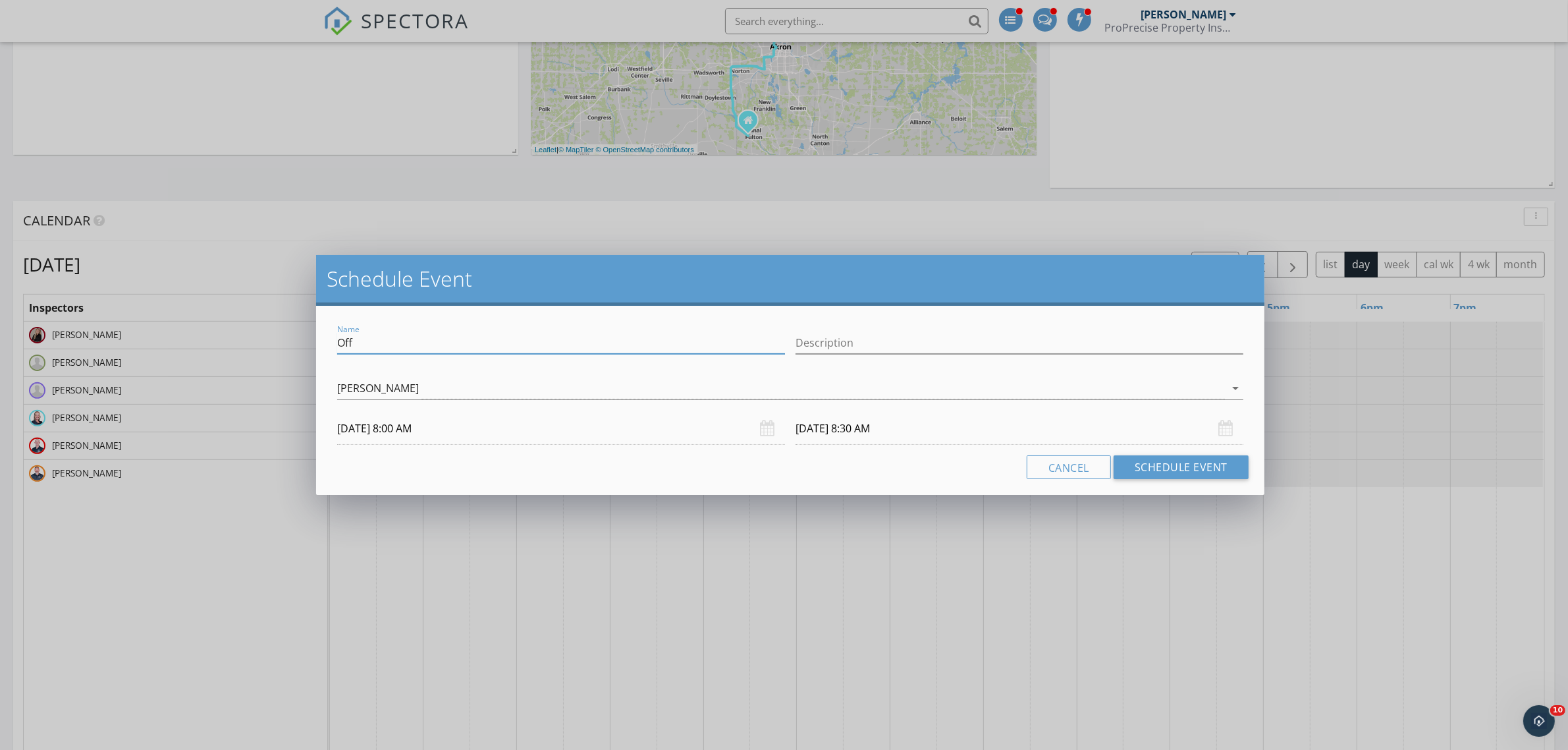
drag, startPoint x: 409, startPoint y: 344, endPoint x: 262, endPoint y: 343, distance: 147.0
click at [262, 343] on div "Schedule Event Name Off Description Miranda Meffe arrow_drop_down 10/04/2025 8:…" at bounding box center [784, 375] width 1568 height 750
type input "Work Weekend"
click at [1171, 461] on button "Schedule Event" at bounding box center [1181, 467] width 135 height 23
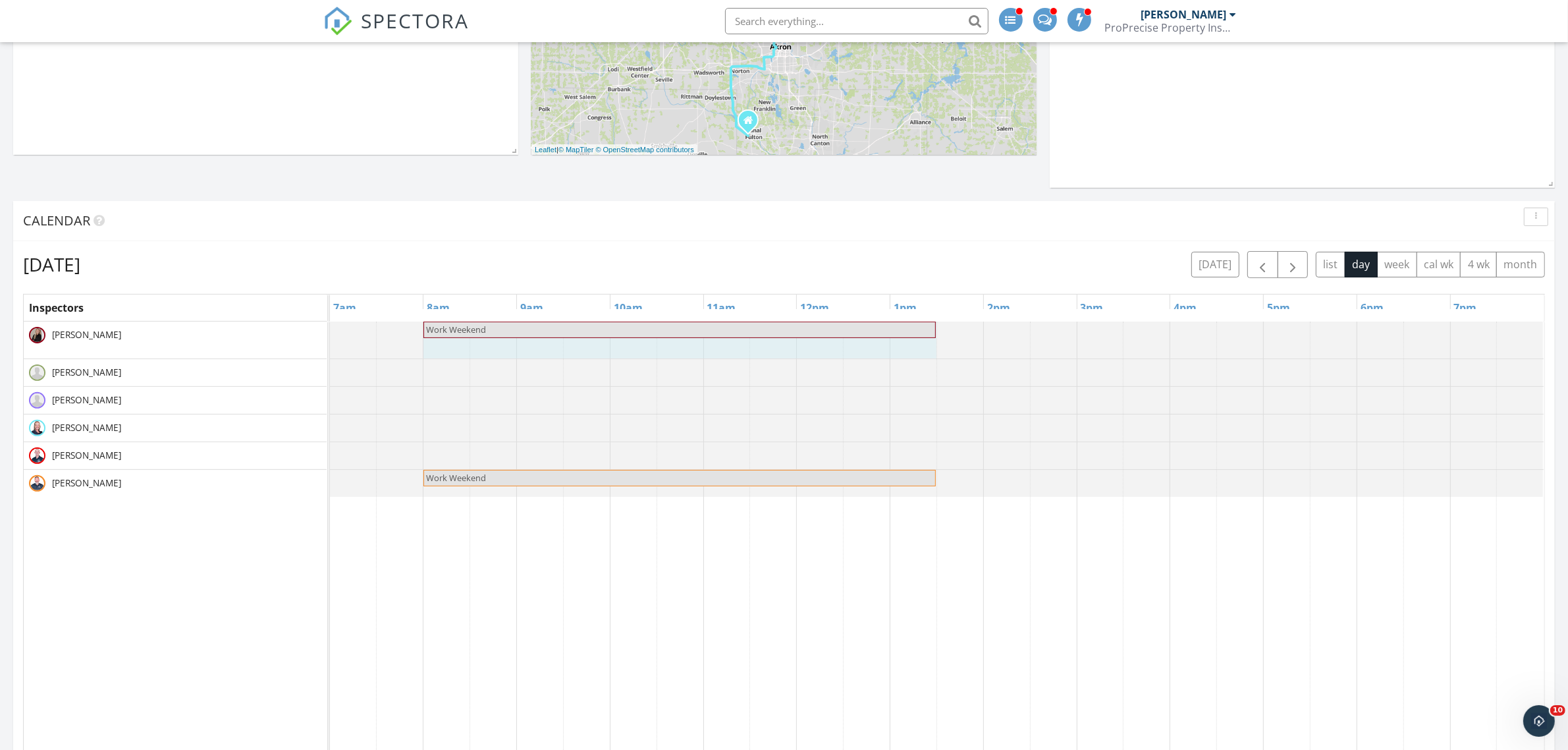
drag, startPoint x: 470, startPoint y: 334, endPoint x: 924, endPoint y: 331, distance: 454.0
click at [330, 331] on div "Work Weekend Work Weekend" at bounding box center [330, 340] width 0 height 37
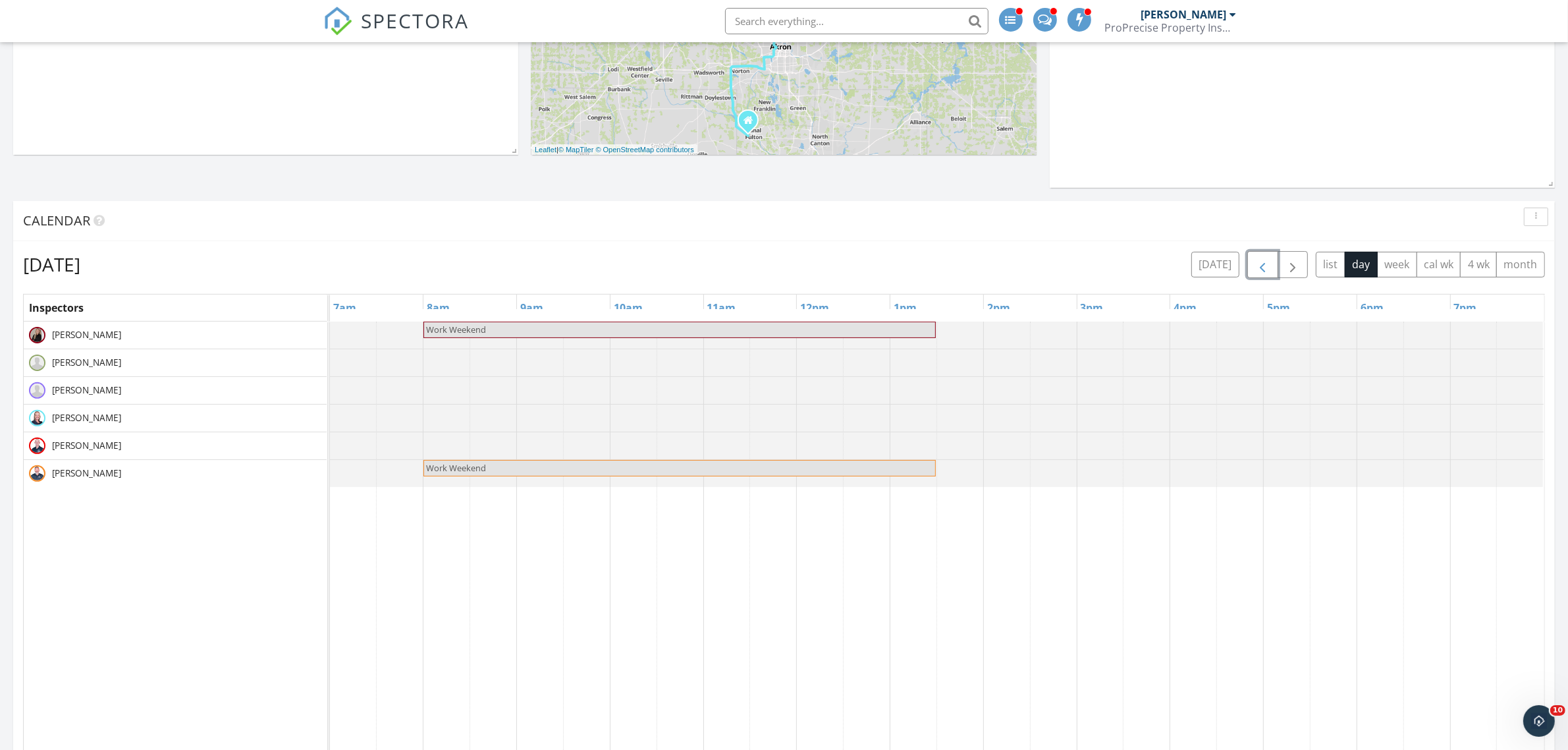
click at [1262, 267] on span "button" at bounding box center [1263, 265] width 16 height 16
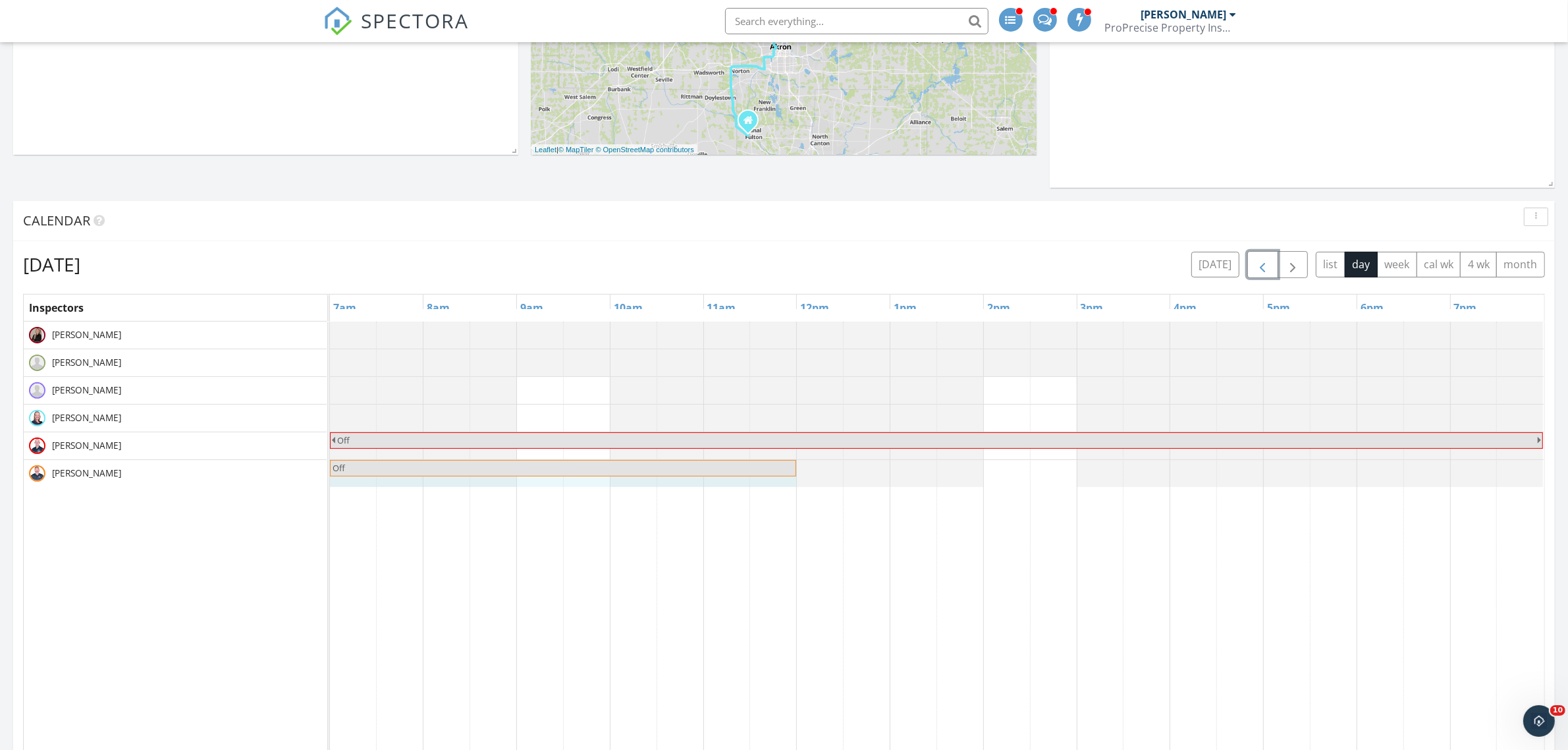
drag, startPoint x: 1306, startPoint y: 467, endPoint x: 795, endPoint y: 455, distance: 511.1
click at [795, 455] on tbody "Off Off Off" at bounding box center [937, 404] width 1214 height 165
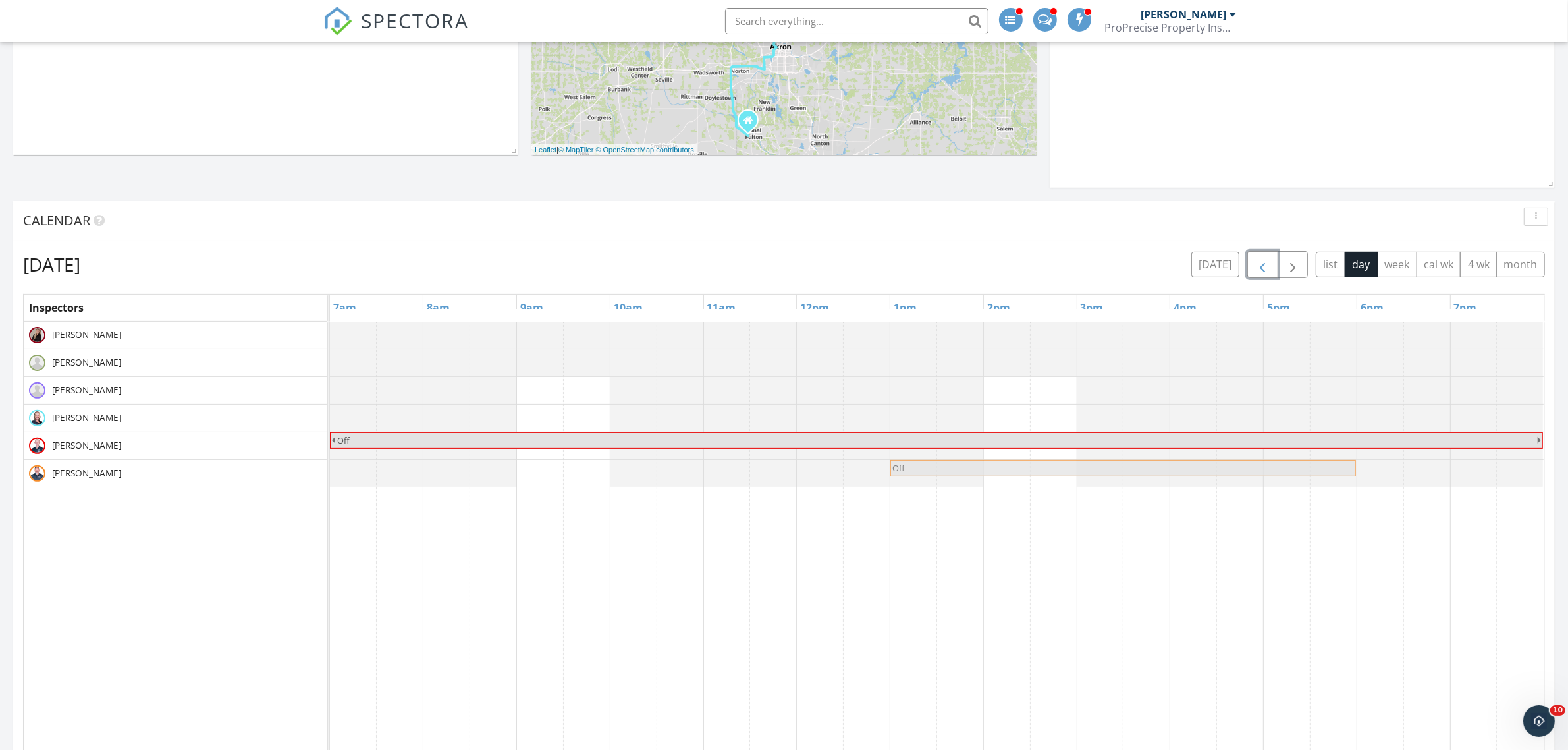
drag, startPoint x: 666, startPoint y: 469, endPoint x: 1226, endPoint y: 476, distance: 560.0
click at [330, 476] on div "Off Off" at bounding box center [330, 472] width 0 height 24
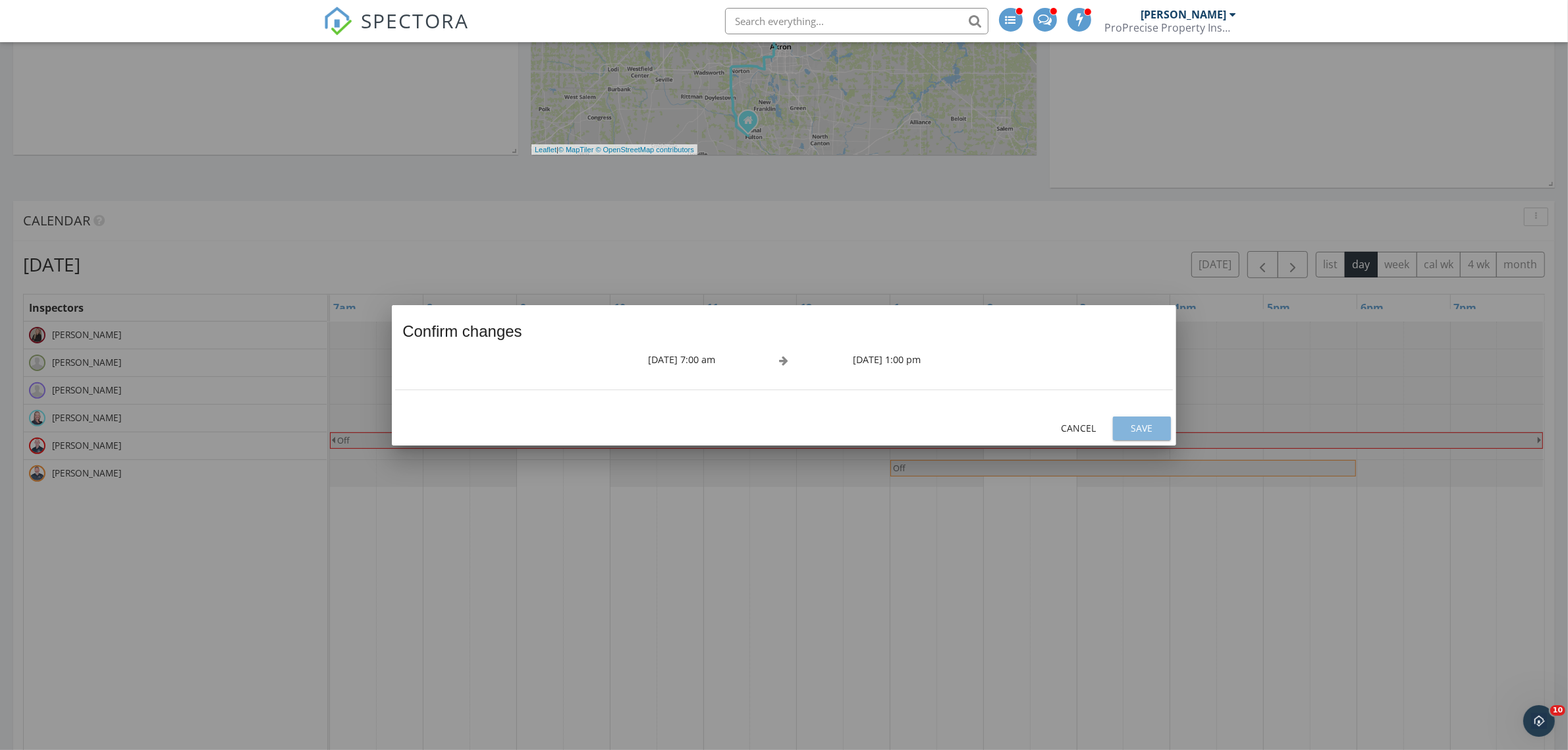
click at [1151, 427] on div "Save" at bounding box center [1142, 428] width 37 height 14
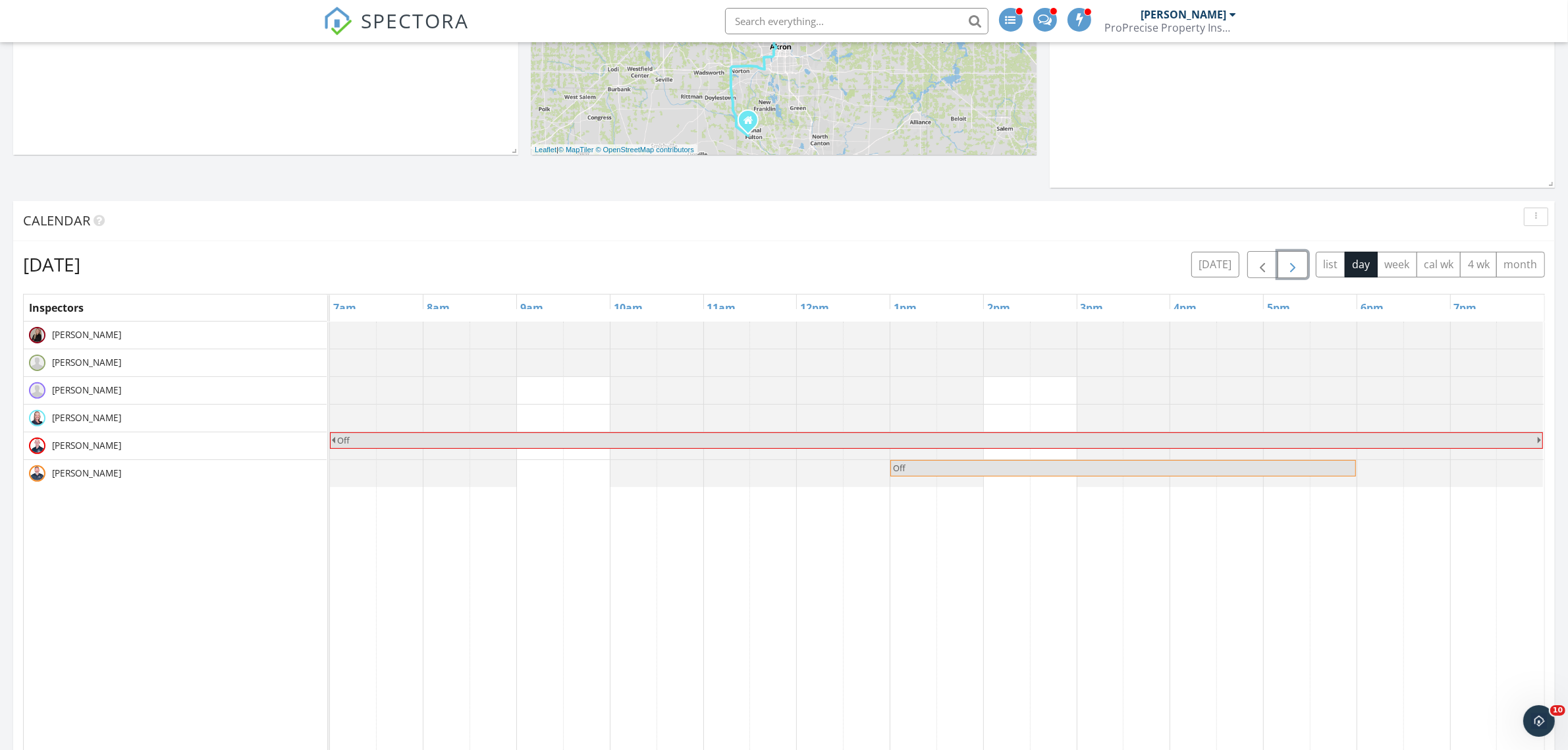
click at [1285, 271] on span "button" at bounding box center [1293, 265] width 16 height 16
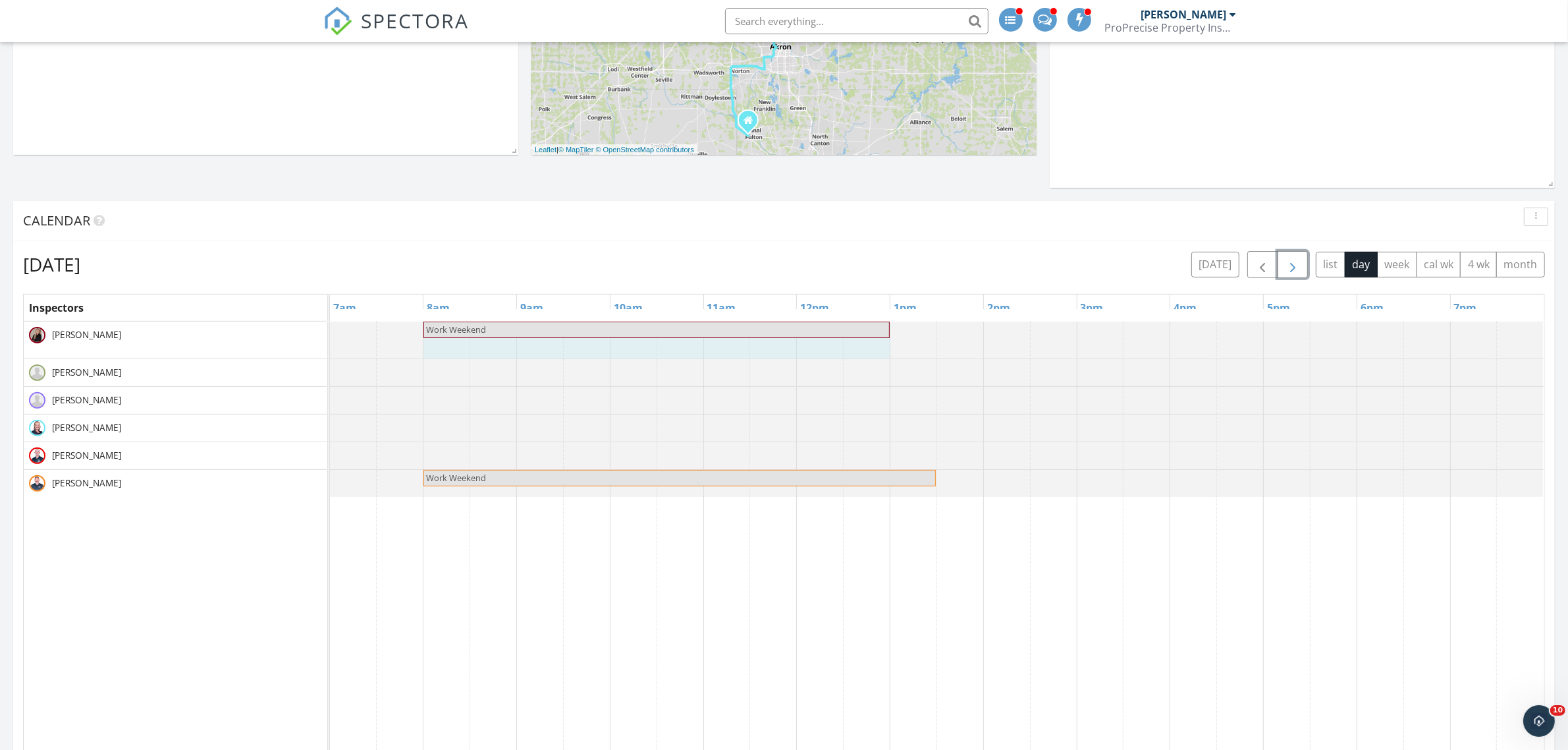
drag, startPoint x: 470, startPoint y: 331, endPoint x: 884, endPoint y: 331, distance: 414.0
click at [330, 331] on div "Work Weekend Work Weekend" at bounding box center [330, 340] width 0 height 37
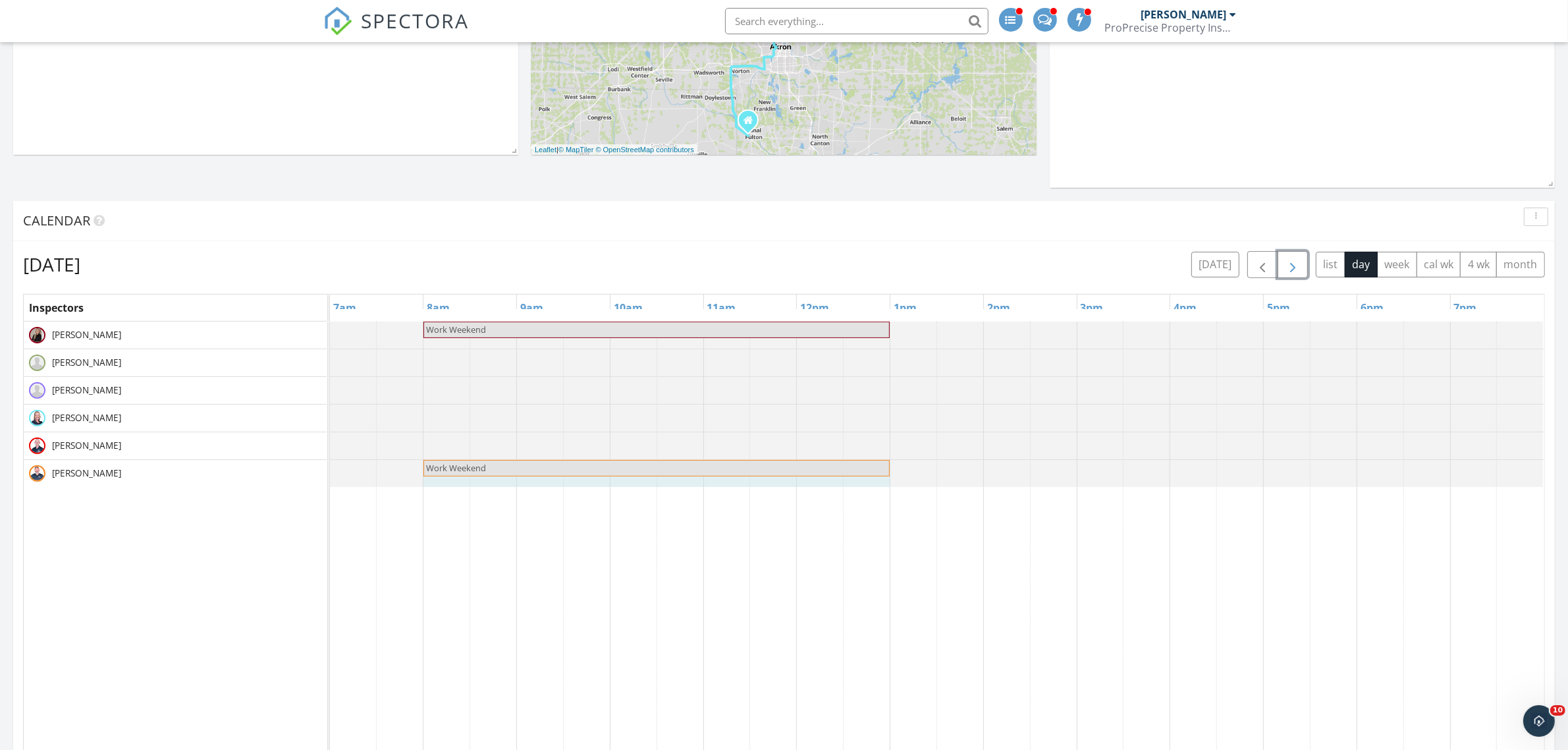
drag, startPoint x: 933, startPoint y: 465, endPoint x: 886, endPoint y: 467, distance: 47.0
click at [330, 467] on div "Work Weekend Work Weekend" at bounding box center [330, 472] width 0 height 24
click at [1255, 265] on span "button" at bounding box center [1263, 265] width 16 height 16
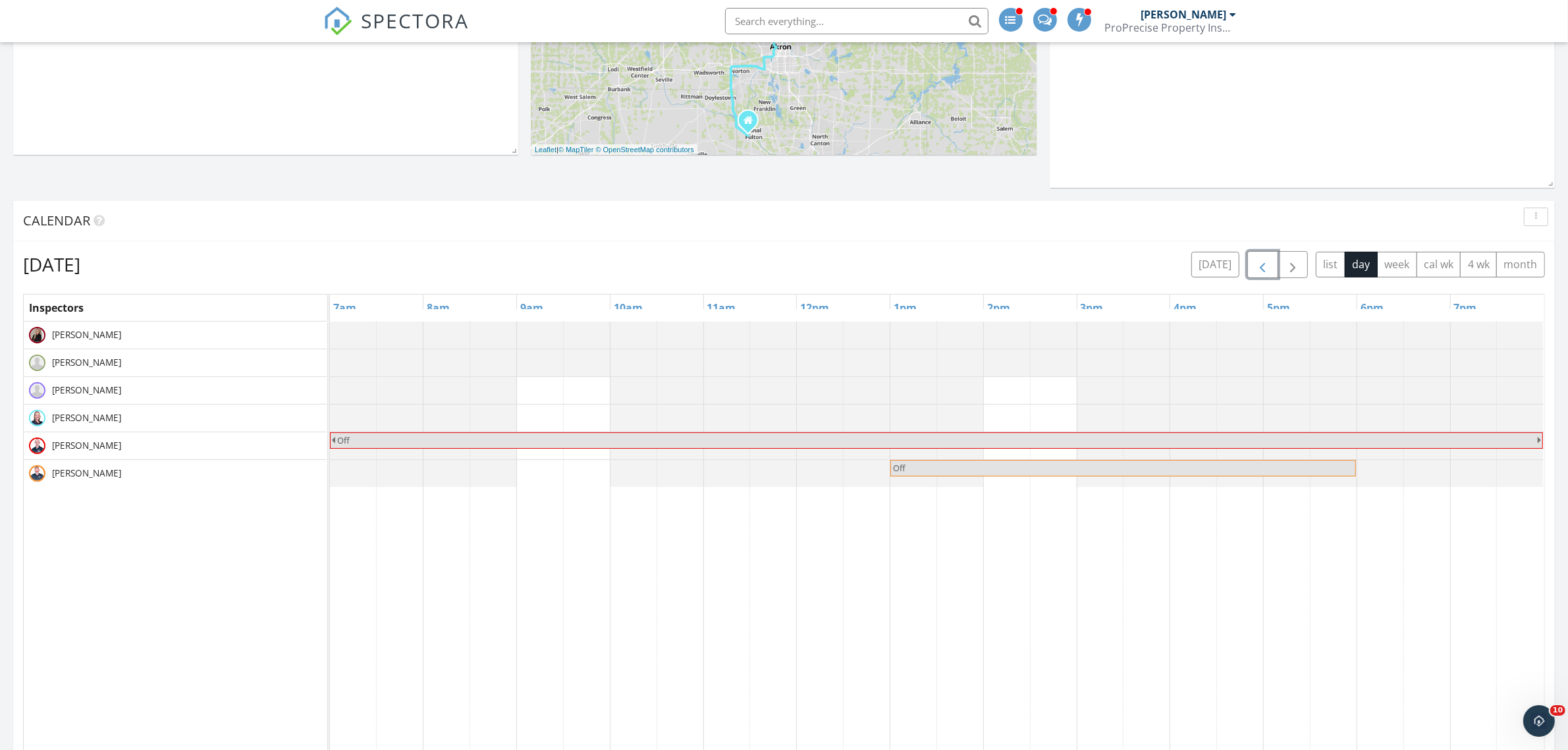
click at [330, 330] on div at bounding box center [330, 335] width 0 height 27
click at [919, 266] on link "Inspection" at bounding box center [912, 273] width 68 height 21
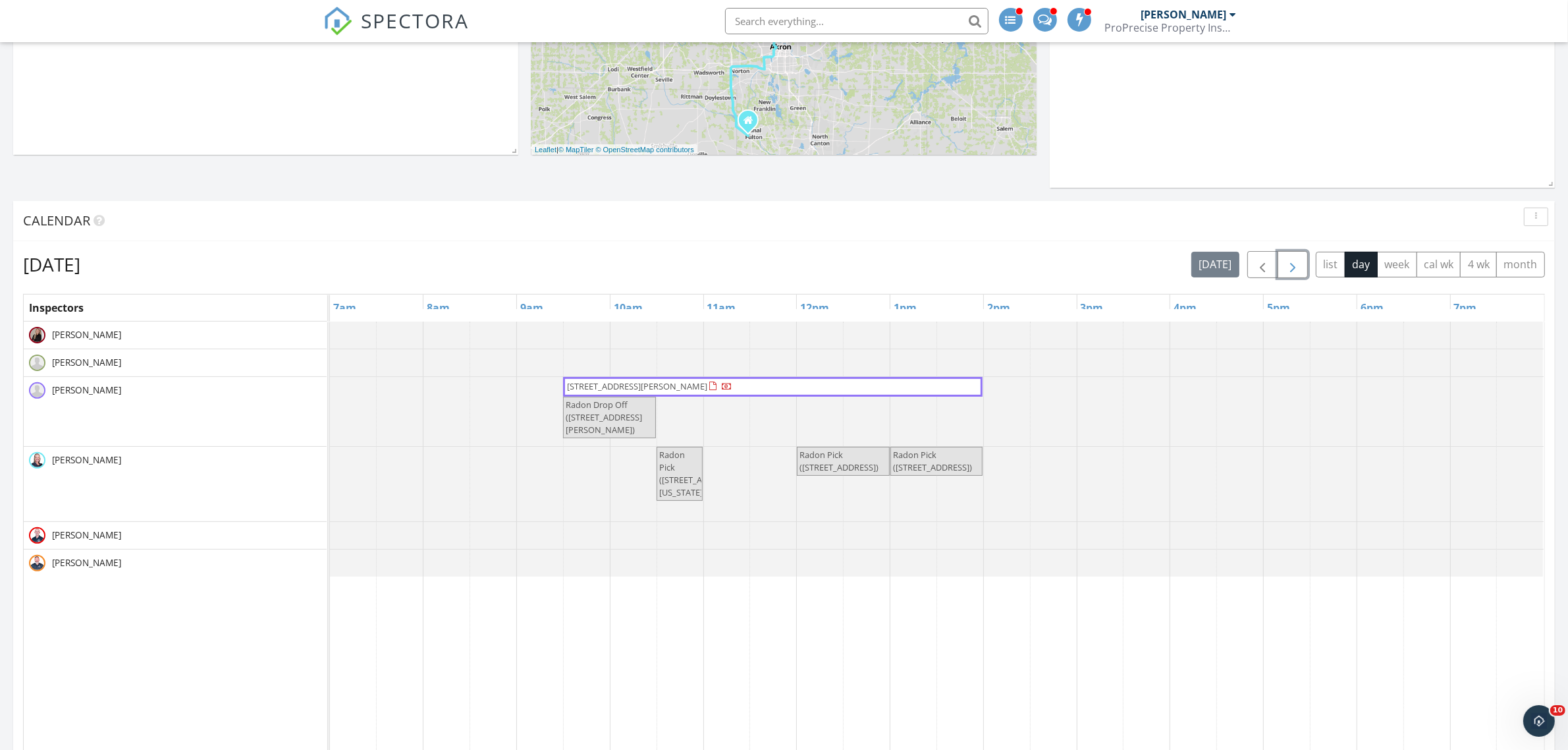
click at [1286, 267] on span "button" at bounding box center [1293, 265] width 16 height 16
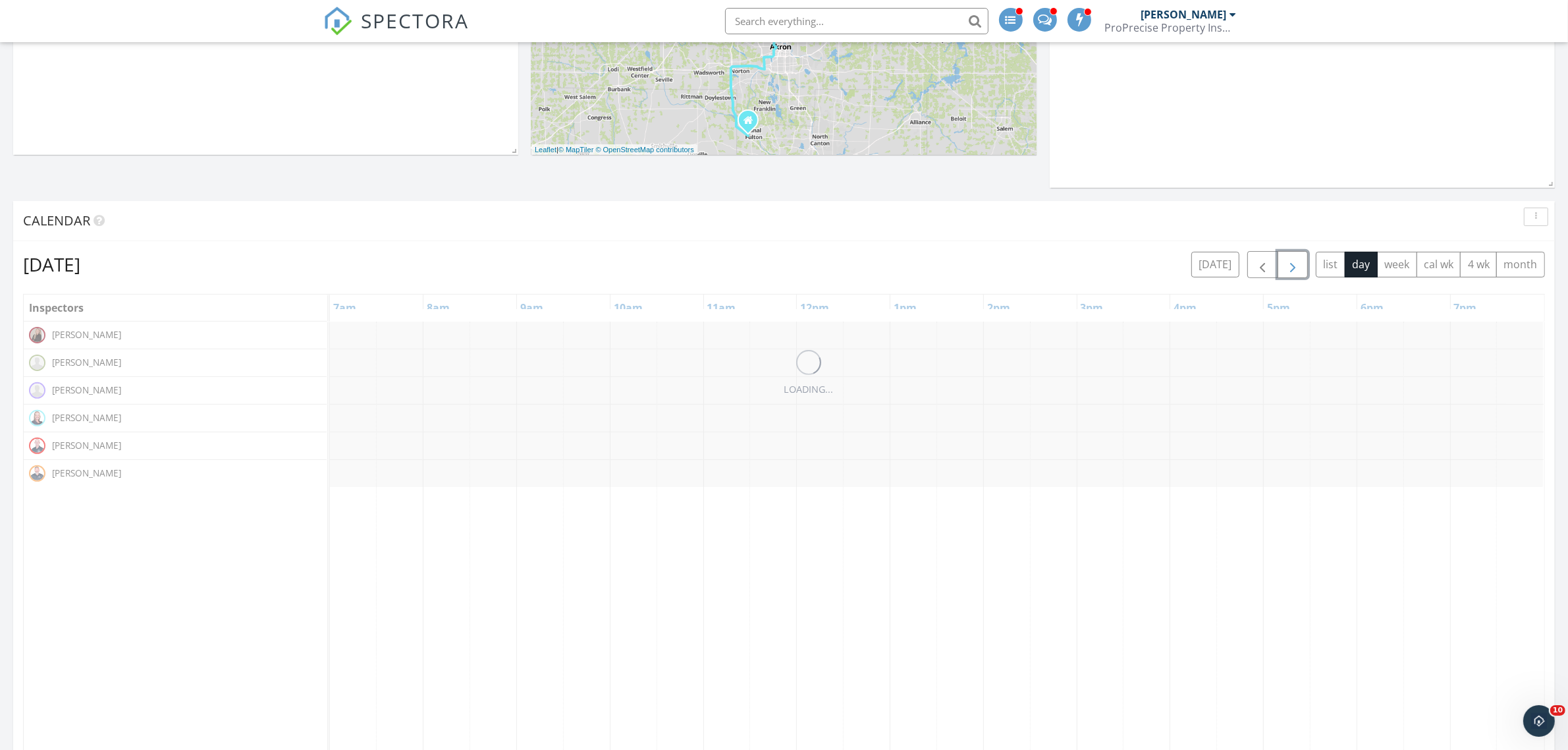
click at [1286, 267] on span "button" at bounding box center [1293, 265] width 16 height 16
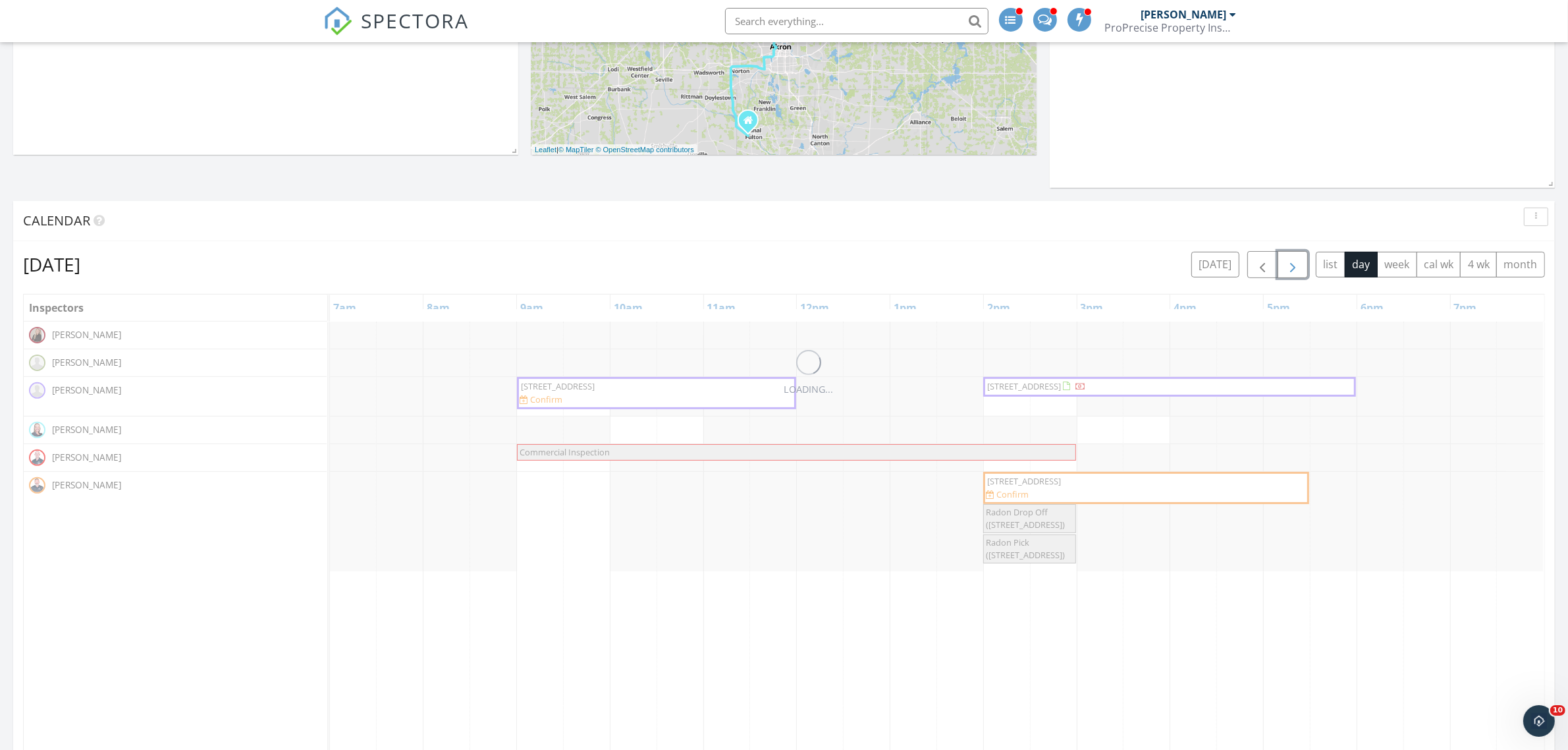
click at [1286, 267] on span "button" at bounding box center [1293, 265] width 16 height 16
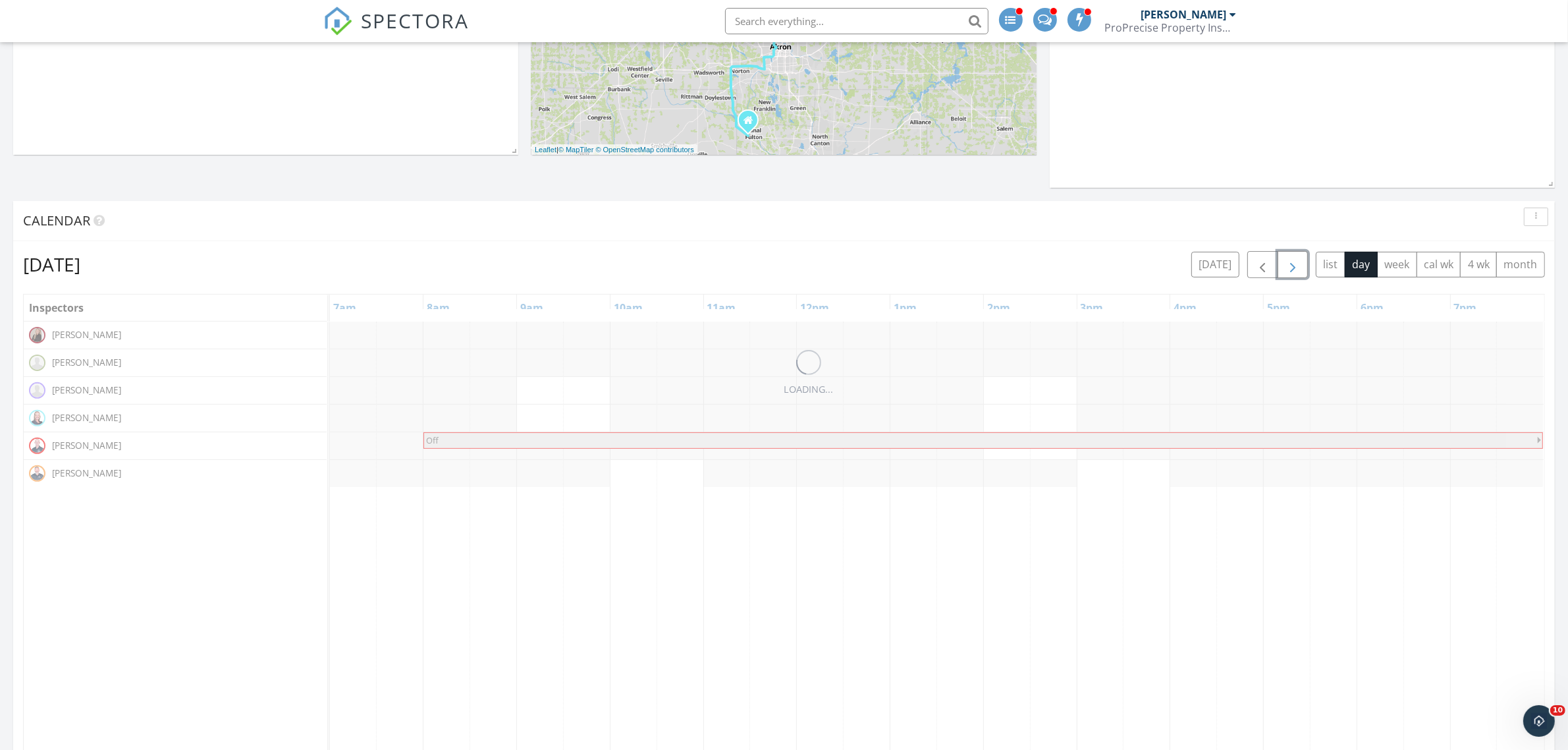
click at [1286, 267] on span "button" at bounding box center [1293, 265] width 16 height 16
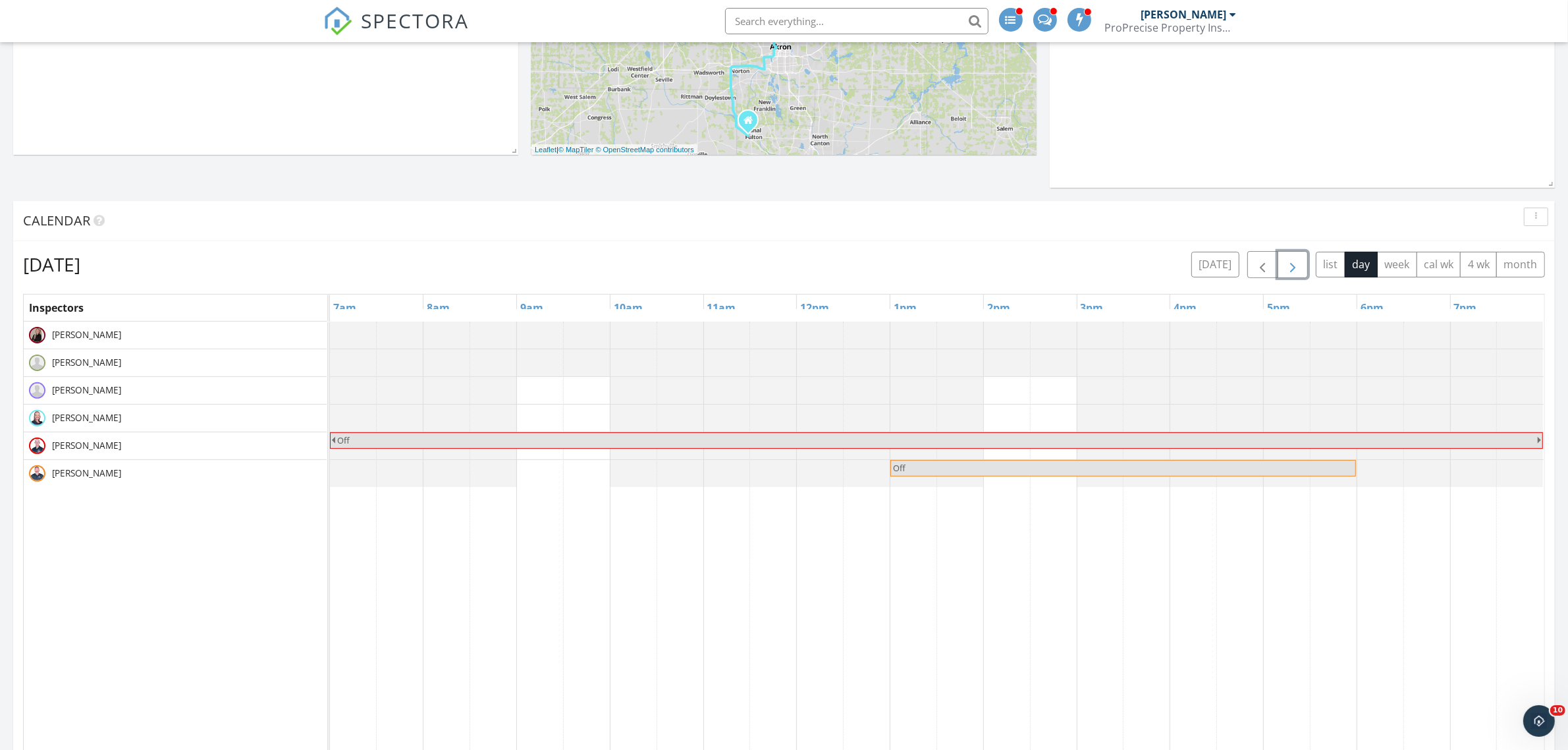
click at [330, 341] on div at bounding box center [330, 335] width 0 height 27
click at [916, 310] on link "Event" at bounding box center [912, 304] width 68 height 21
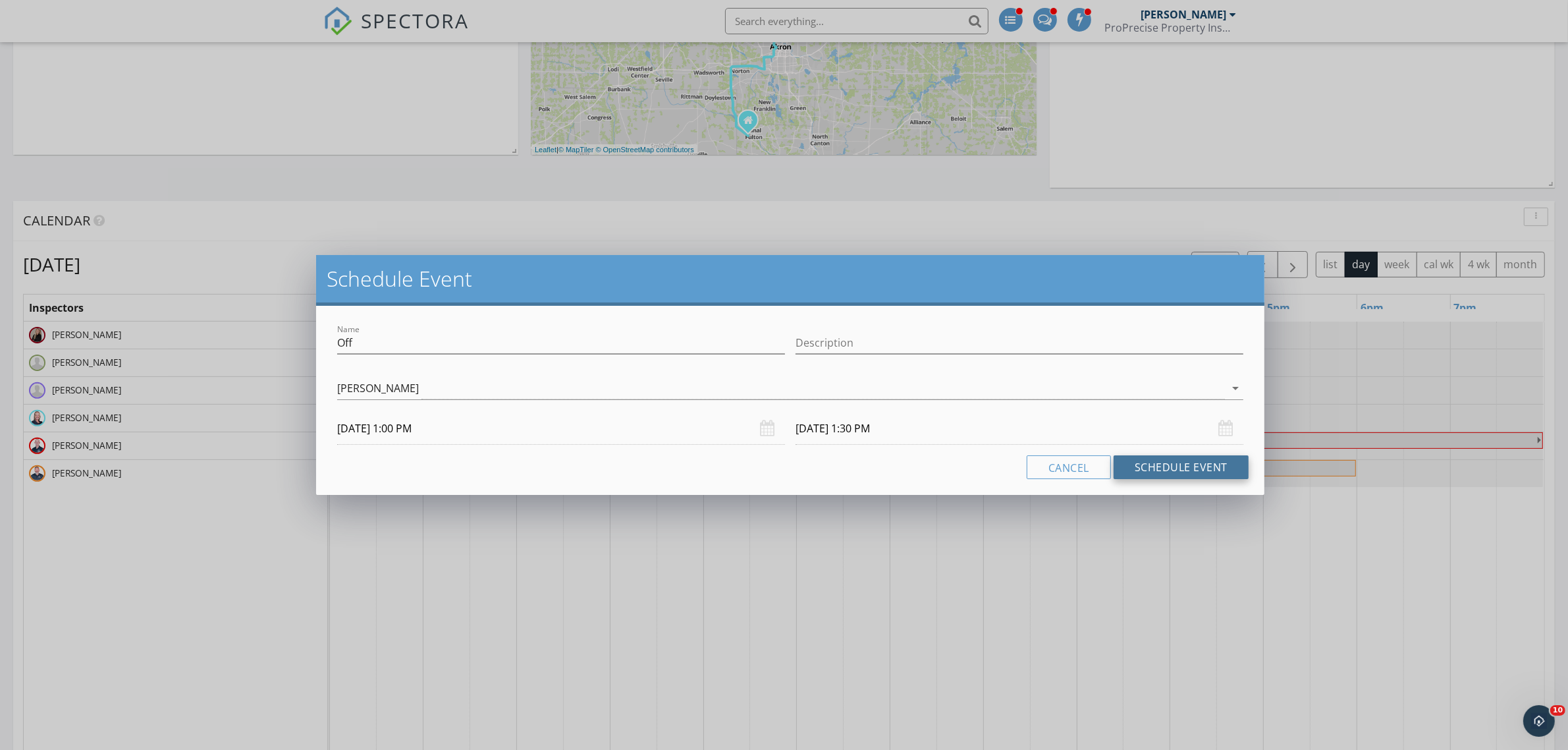
click at [1163, 465] on button "Schedule Event" at bounding box center [1181, 467] width 135 height 23
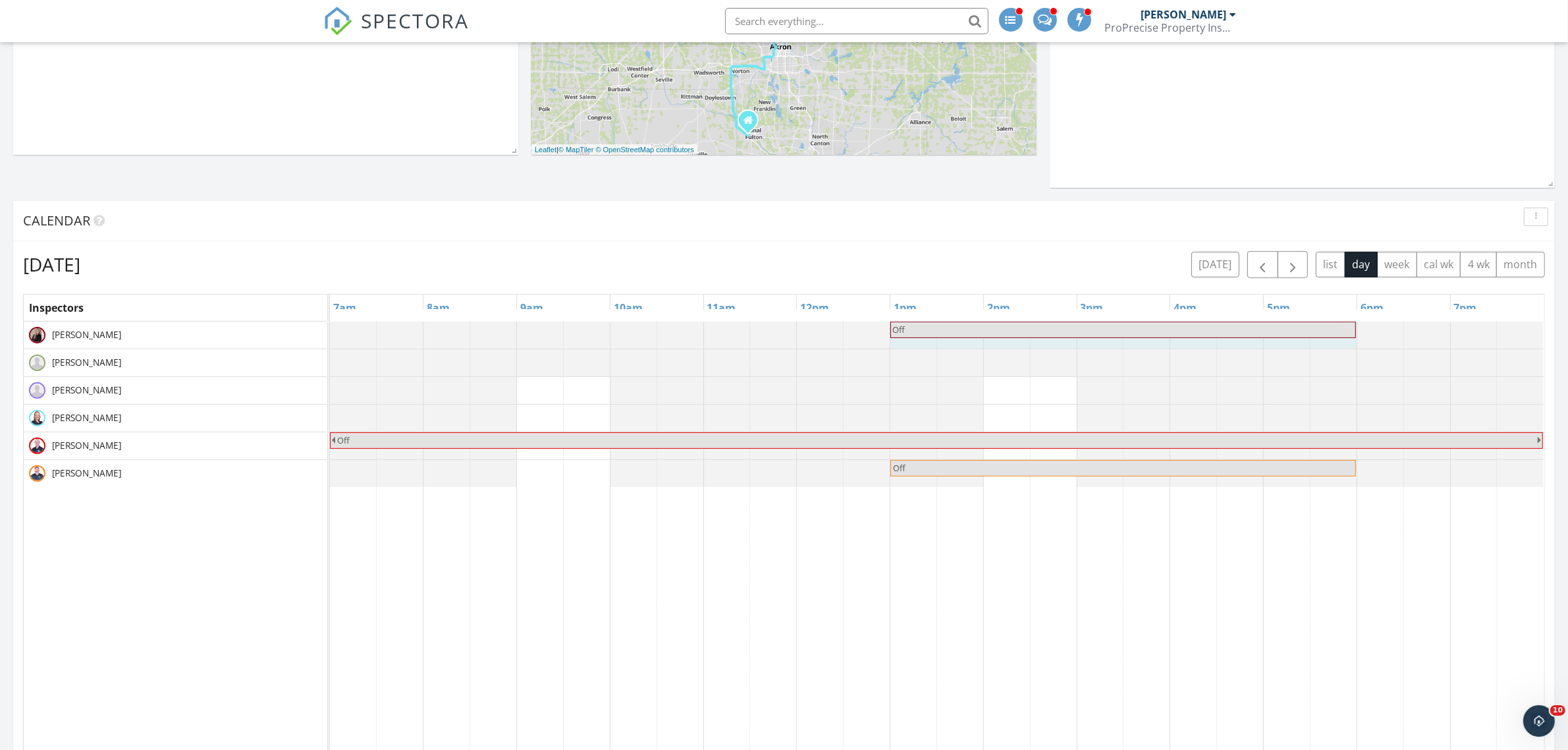
drag, startPoint x: 934, startPoint y: 332, endPoint x: 1347, endPoint y: 346, distance: 413.2
click at [1347, 344] on div "Off Off" at bounding box center [937, 335] width 1214 height 27
click at [1290, 269] on span "button" at bounding box center [1293, 265] width 16 height 16
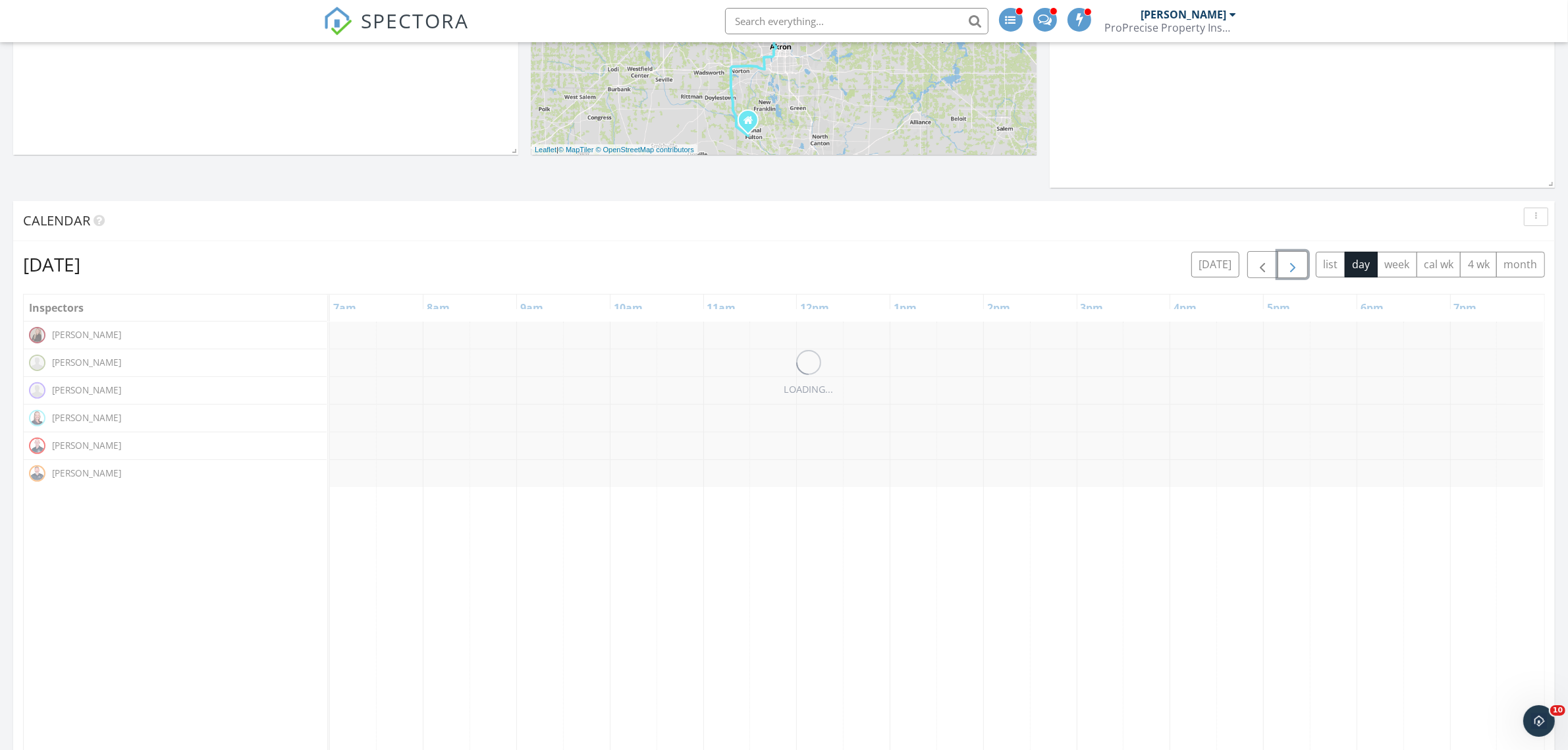
click at [1290, 269] on span "button" at bounding box center [1293, 265] width 16 height 16
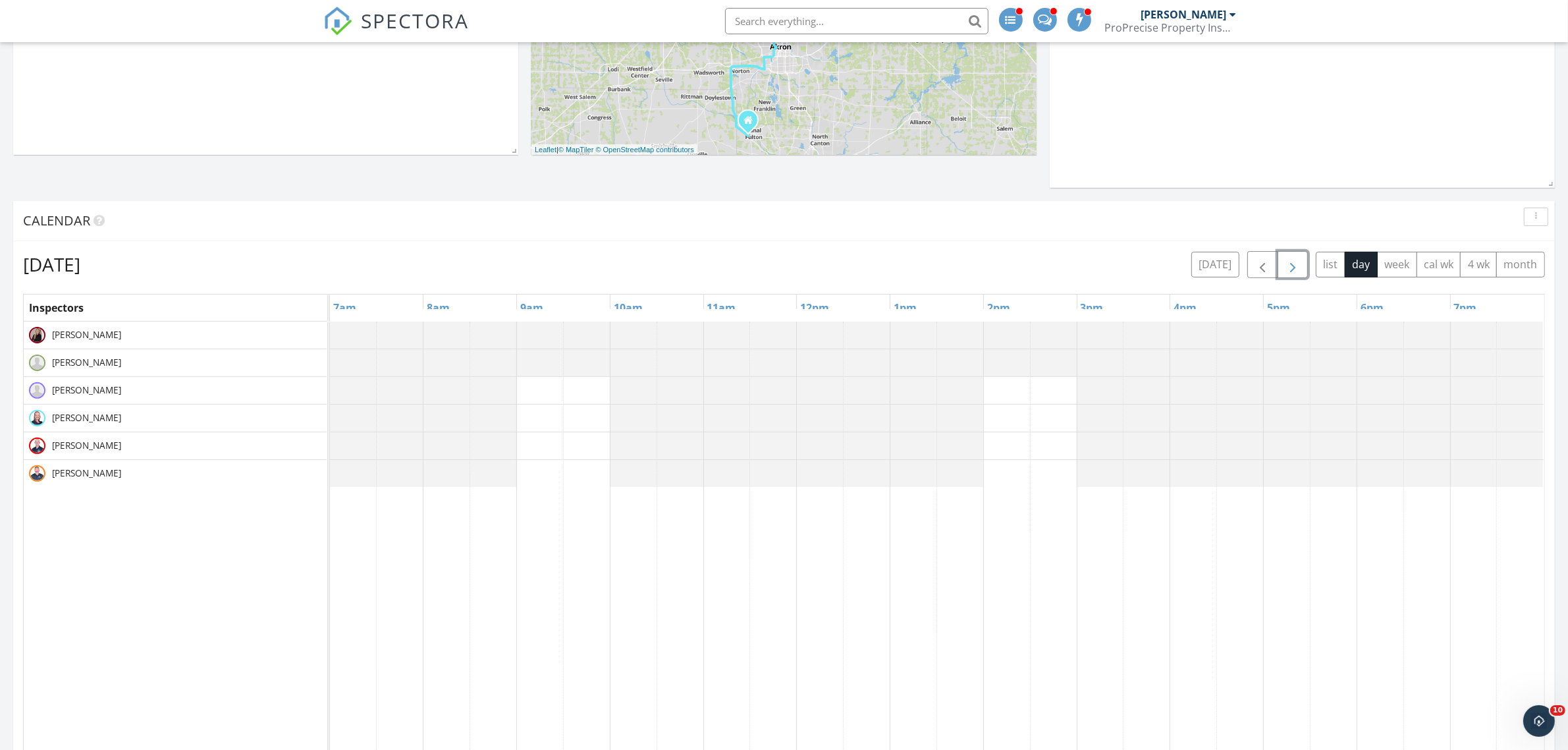
click at [330, 360] on div at bounding box center [330, 363] width 0 height 27
click at [914, 326] on link "Event" at bounding box center [912, 324] width 68 height 21
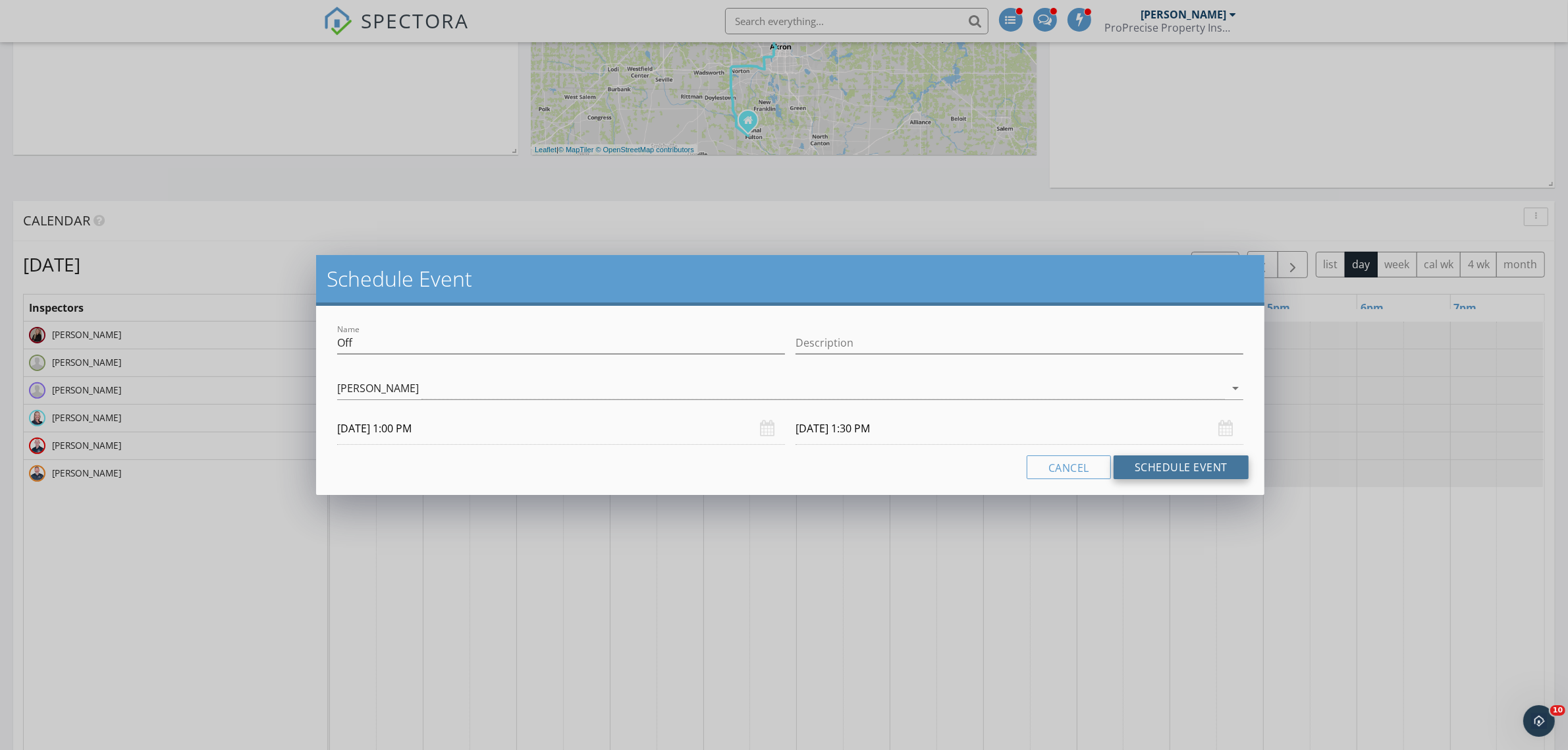
click at [1140, 467] on button "Schedule Event" at bounding box center [1181, 467] width 135 height 23
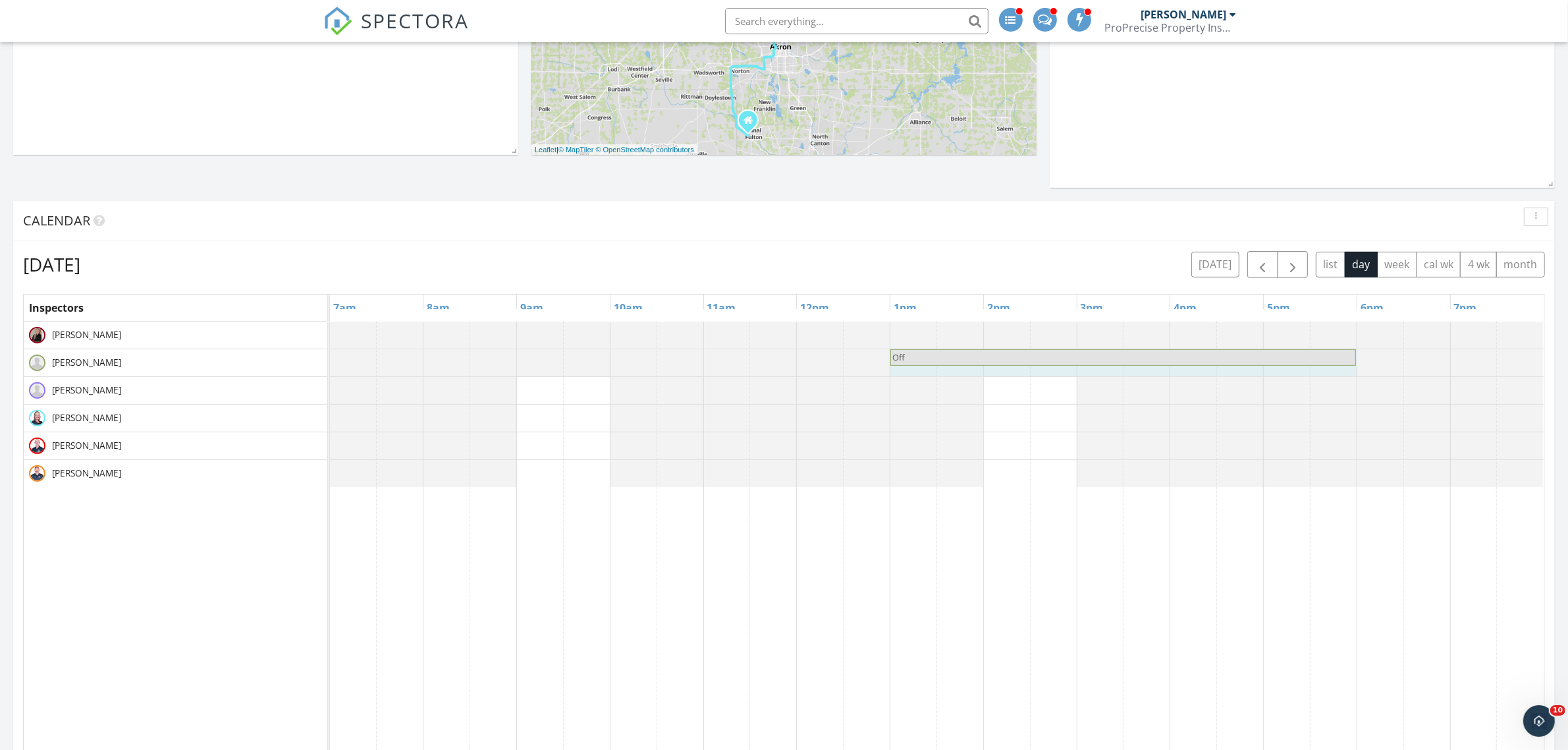
drag, startPoint x: 936, startPoint y: 357, endPoint x: 1346, endPoint y: 364, distance: 410.1
click at [330, 364] on div "Off Off" at bounding box center [330, 361] width 0 height 24
click at [330, 390] on div at bounding box center [330, 390] width 0 height 27
click at [917, 357] on link "Event" at bounding box center [912, 354] width 68 height 21
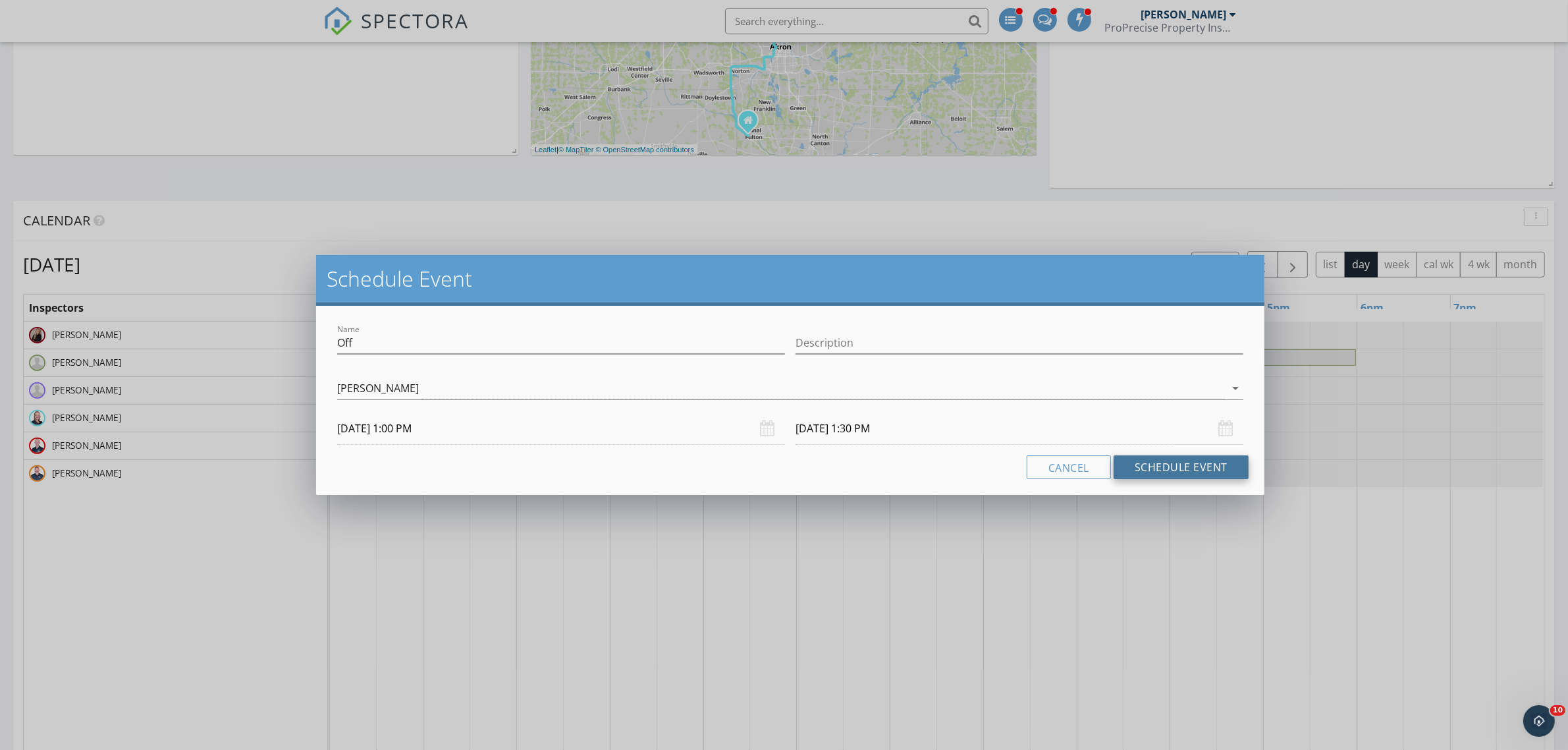
click at [1162, 466] on button "Schedule Event" at bounding box center [1181, 467] width 135 height 23
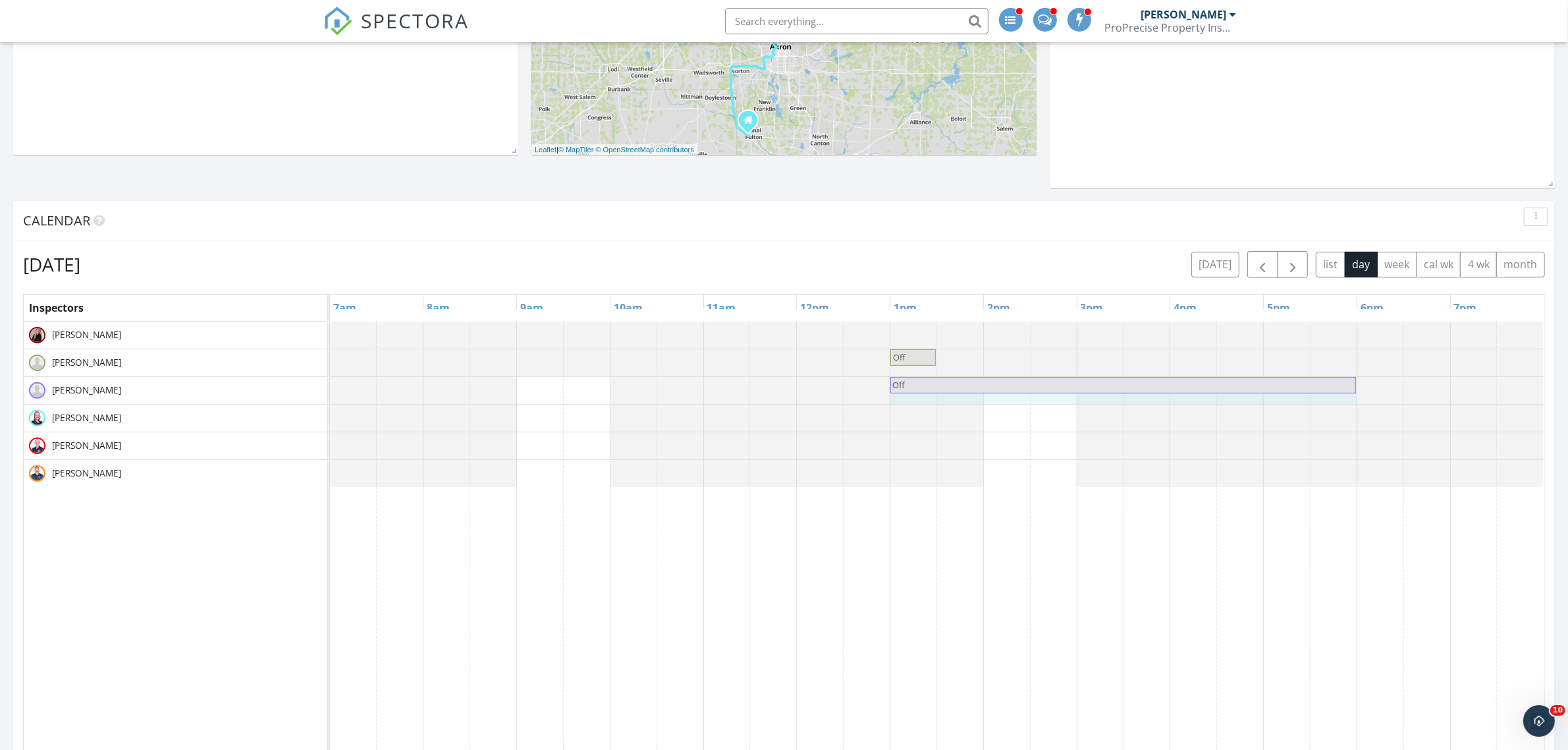
drag, startPoint x: 933, startPoint y: 387, endPoint x: 1338, endPoint y: 394, distance: 405.1
click at [330, 394] on div "Off Off" at bounding box center [330, 388] width 0 height 24
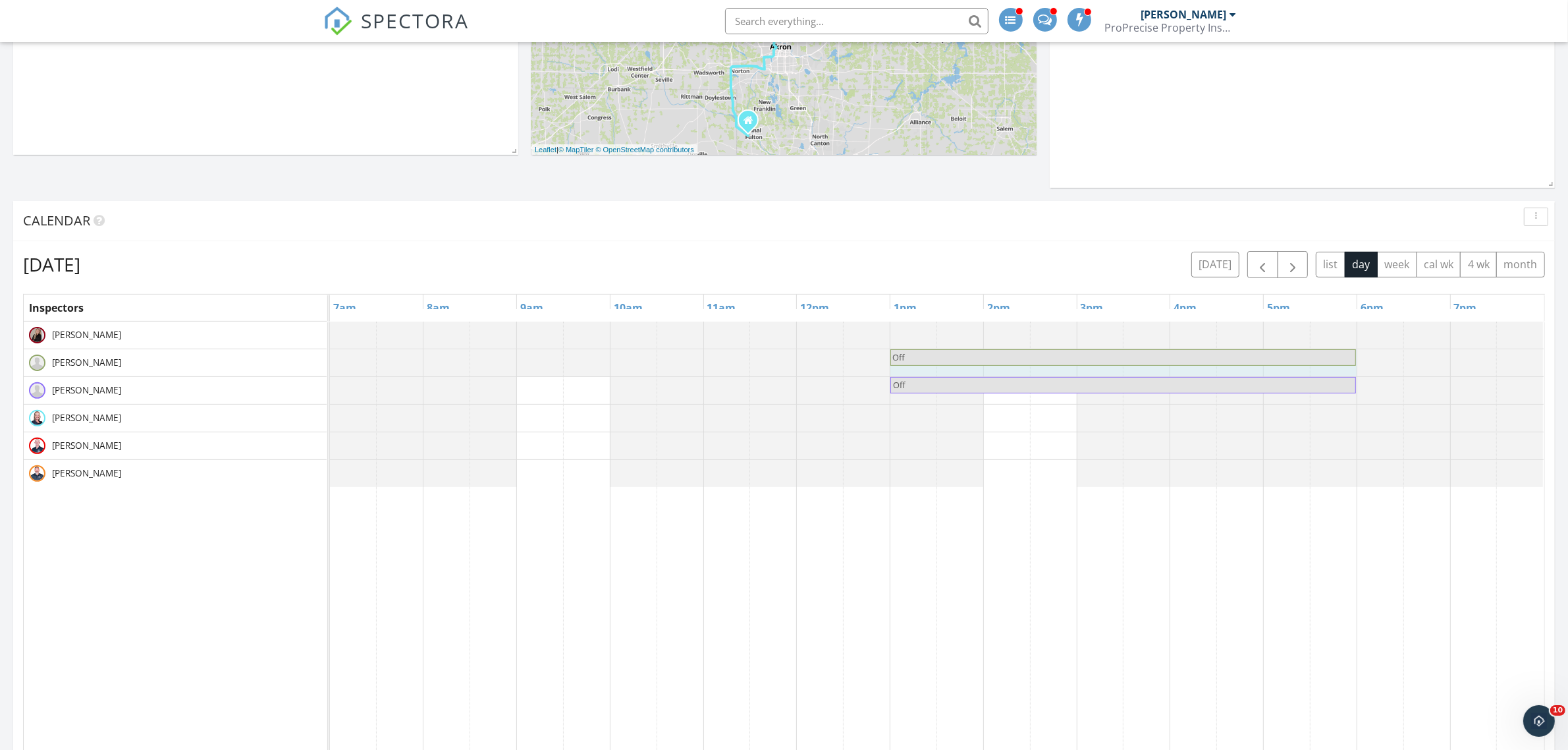
drag, startPoint x: 936, startPoint y: 357, endPoint x: 1314, endPoint y: 363, distance: 378.0
click at [330, 364] on div "Off Off" at bounding box center [330, 361] width 0 height 24
click at [1296, 273] on span "button" at bounding box center [1293, 265] width 16 height 16
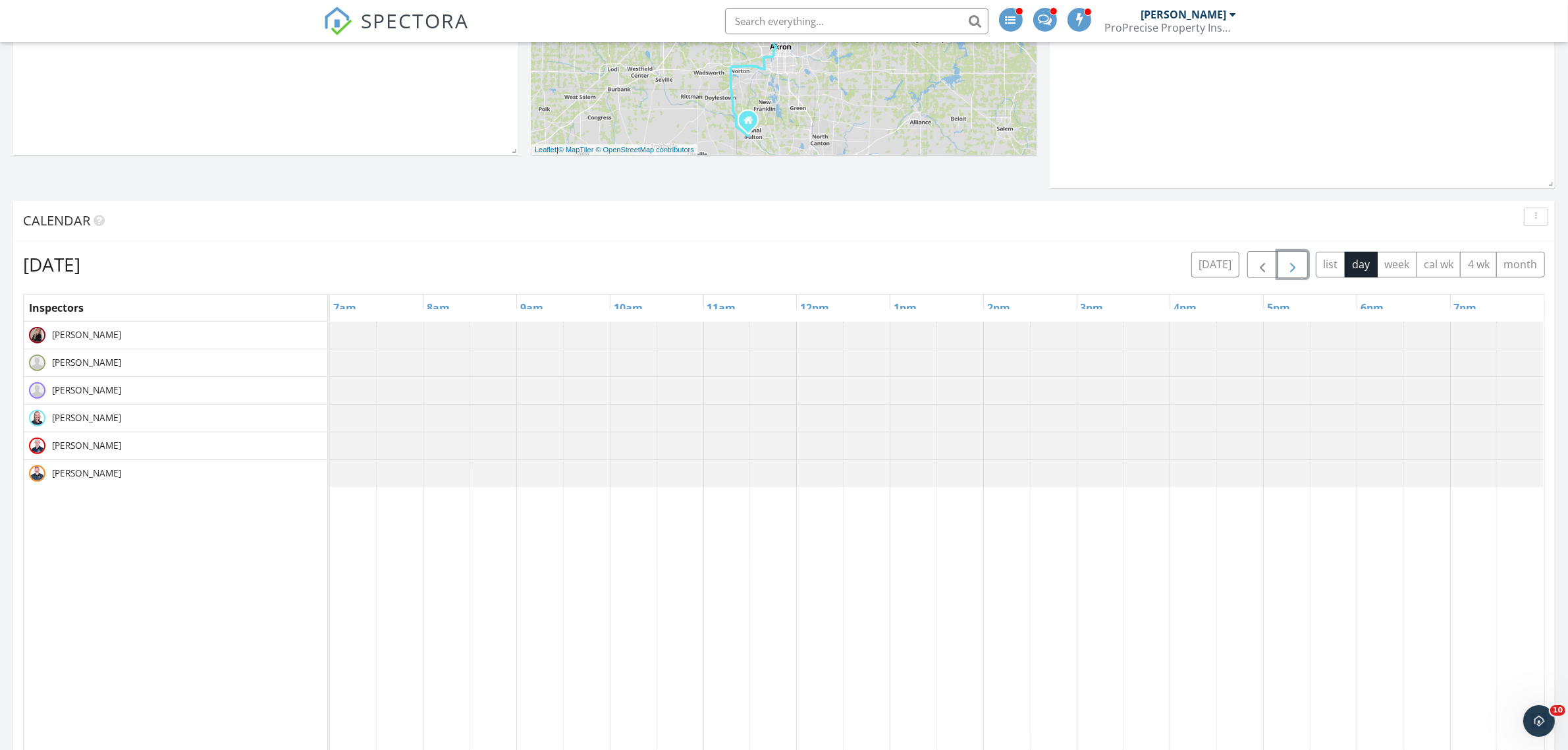
click at [330, 361] on div at bounding box center [330, 363] width 0 height 27
click at [440, 328] on link "Event" at bounding box center [445, 324] width 68 height 21
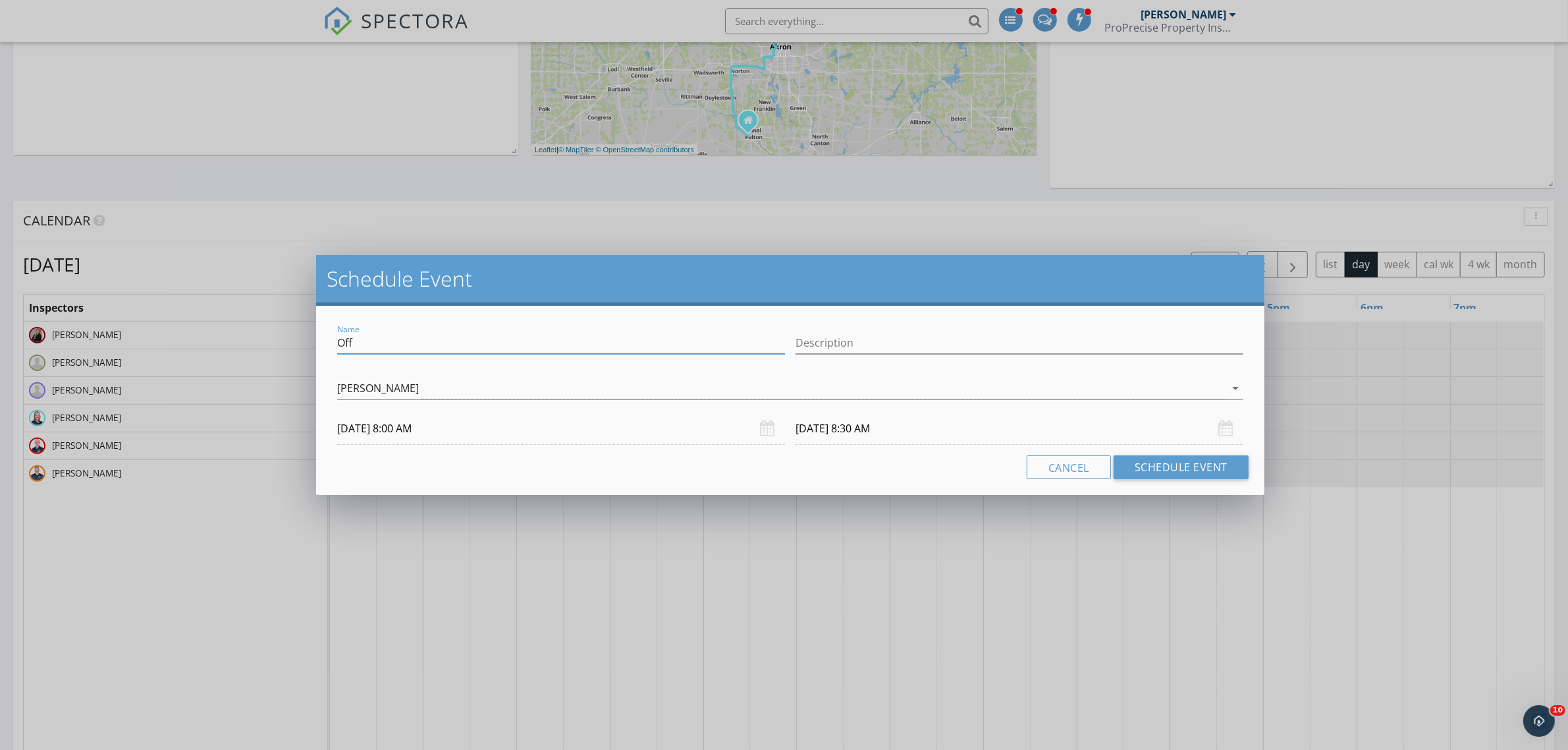
drag, startPoint x: 426, startPoint y: 347, endPoint x: 320, endPoint y: 346, distance: 106.0
click at [320, 346] on div "Name Off Description Jay Mowder arrow_drop_down 10/11/2025 8:00 AM 10/11/2025 8…" at bounding box center [790, 401] width 949 height 189
type input "Work Weekend"
click at [1180, 469] on button "Schedule Event" at bounding box center [1181, 467] width 135 height 23
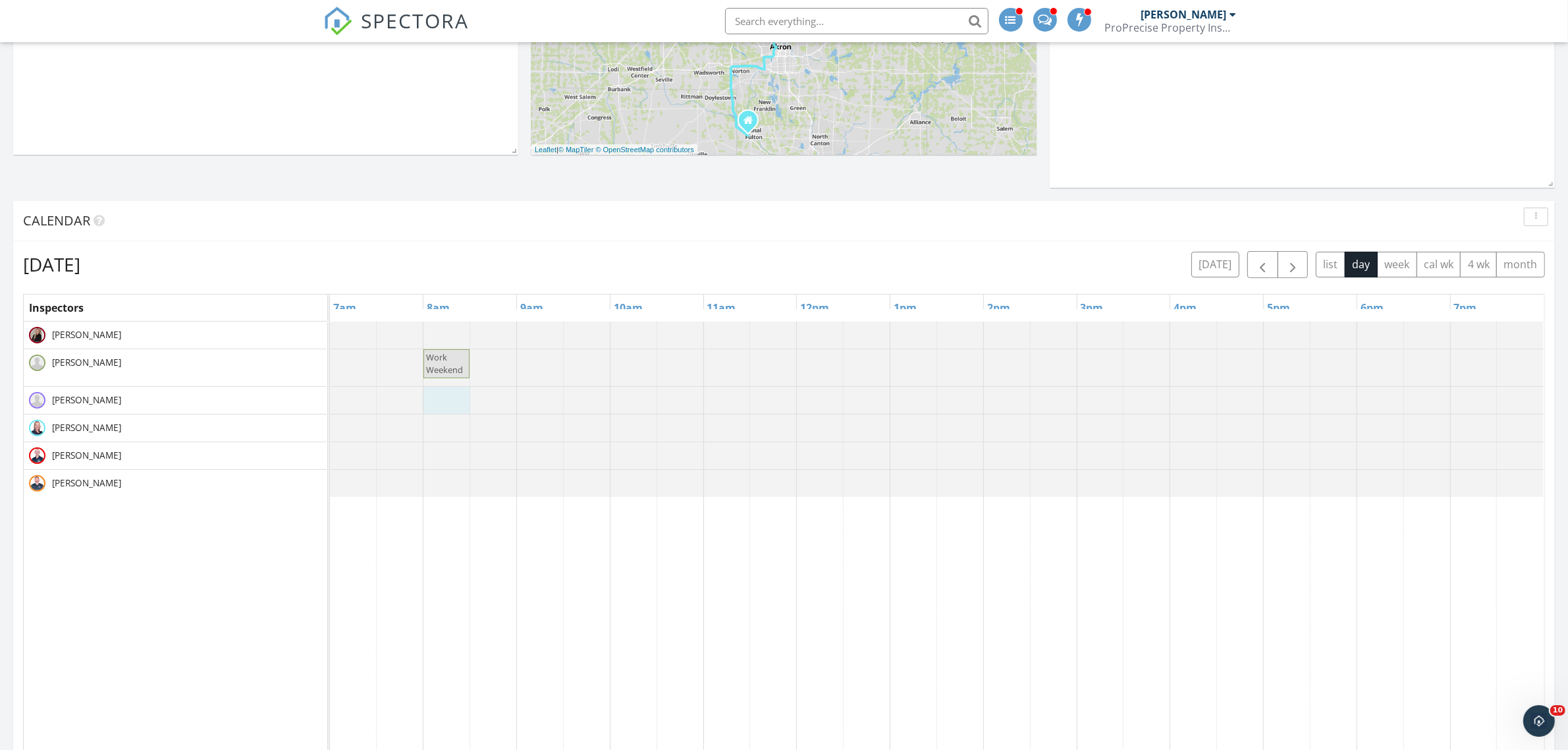
click at [330, 402] on div at bounding box center [330, 400] width 0 height 27
click at [438, 370] on link "Event" at bounding box center [445, 367] width 68 height 21
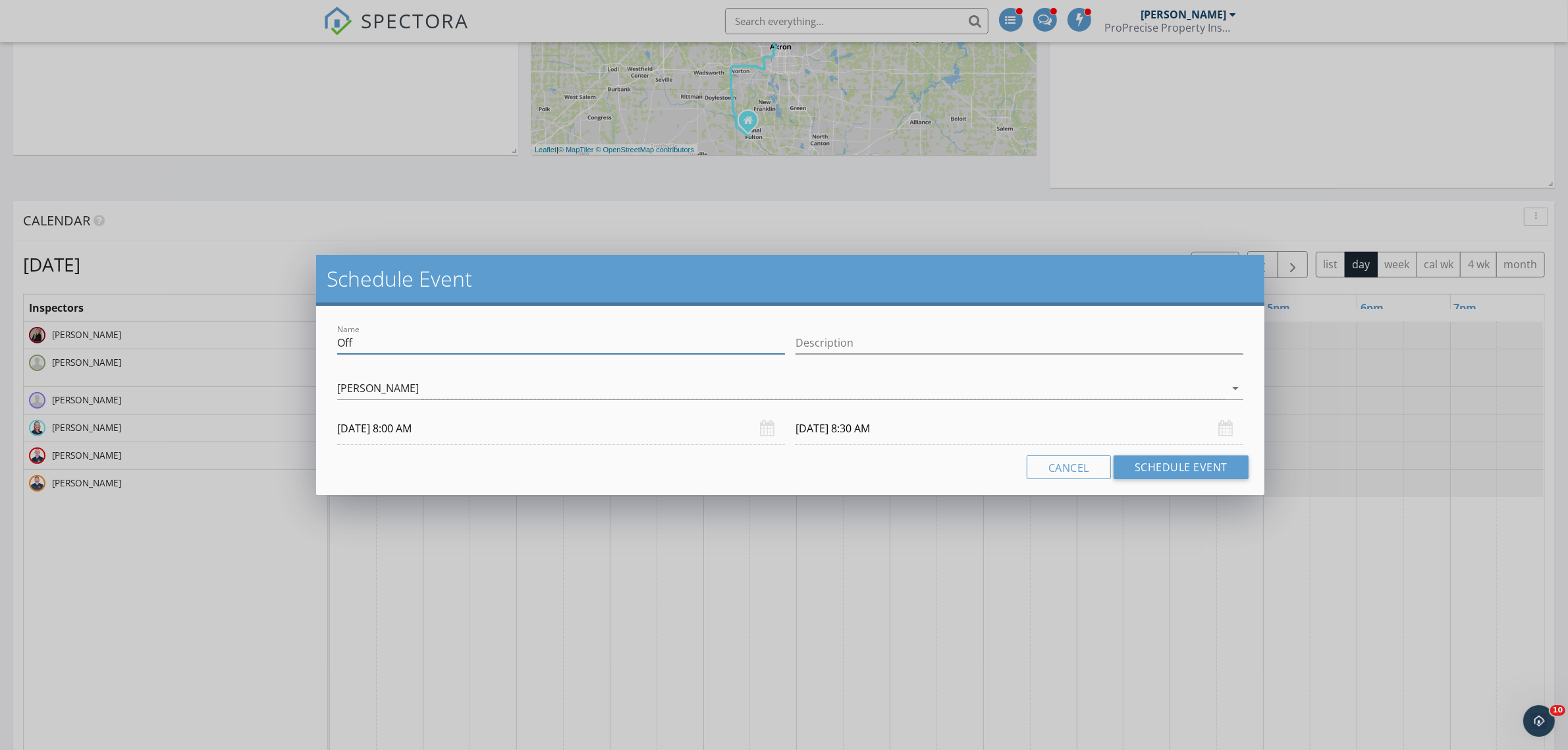
drag, startPoint x: 390, startPoint y: 344, endPoint x: 221, endPoint y: 337, distance: 169.1
click at [221, 337] on div "Schedule Event Name Off Description Matt Ruggiero arrow_drop_down 10/11/2025 8:…" at bounding box center [784, 375] width 1568 height 750
type input "Work Weekend"
click at [1176, 462] on button "Schedule Event" at bounding box center [1181, 467] width 135 height 23
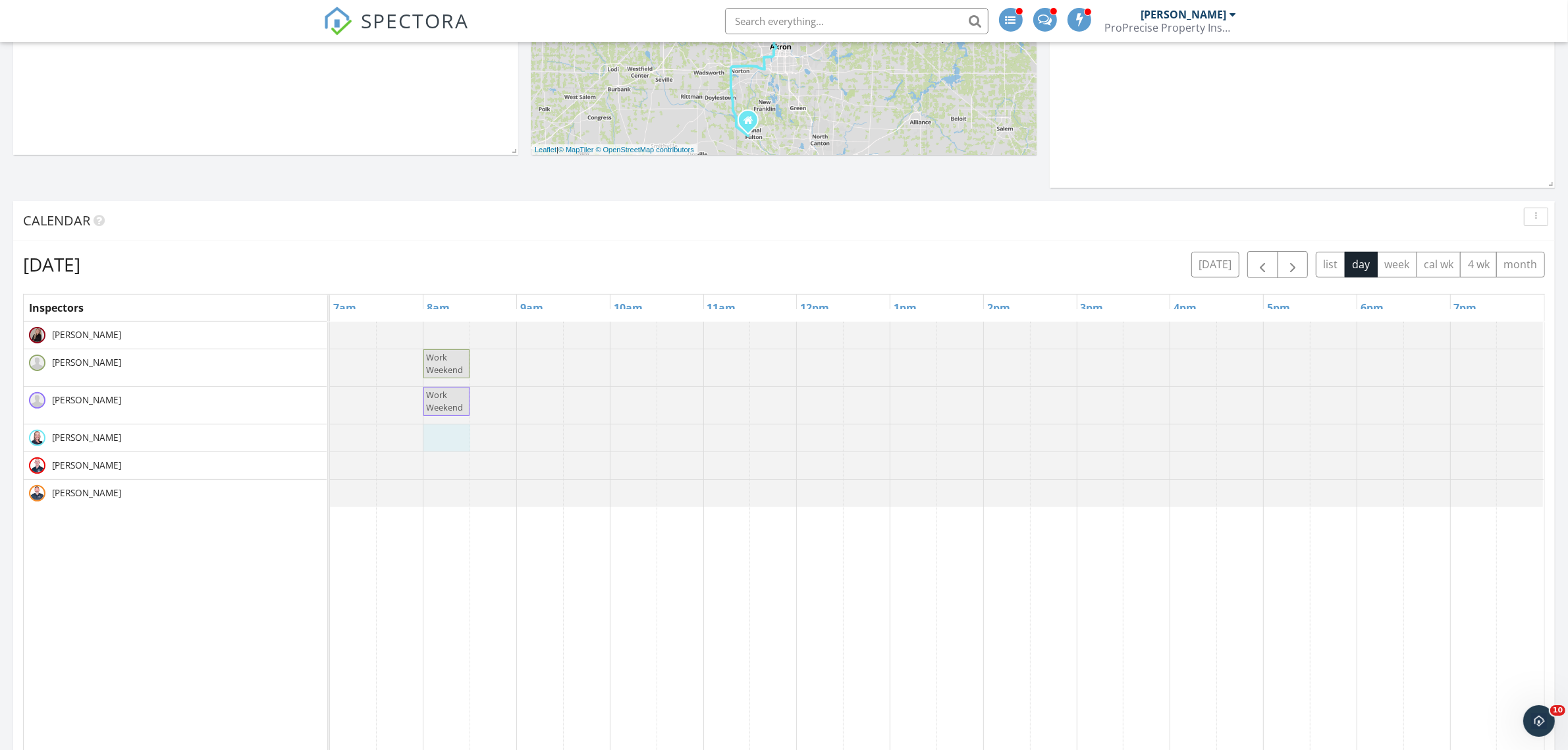
click at [330, 438] on div at bounding box center [330, 437] width 0 height 27
click at [442, 396] on link "Event" at bounding box center [445, 401] width 68 height 21
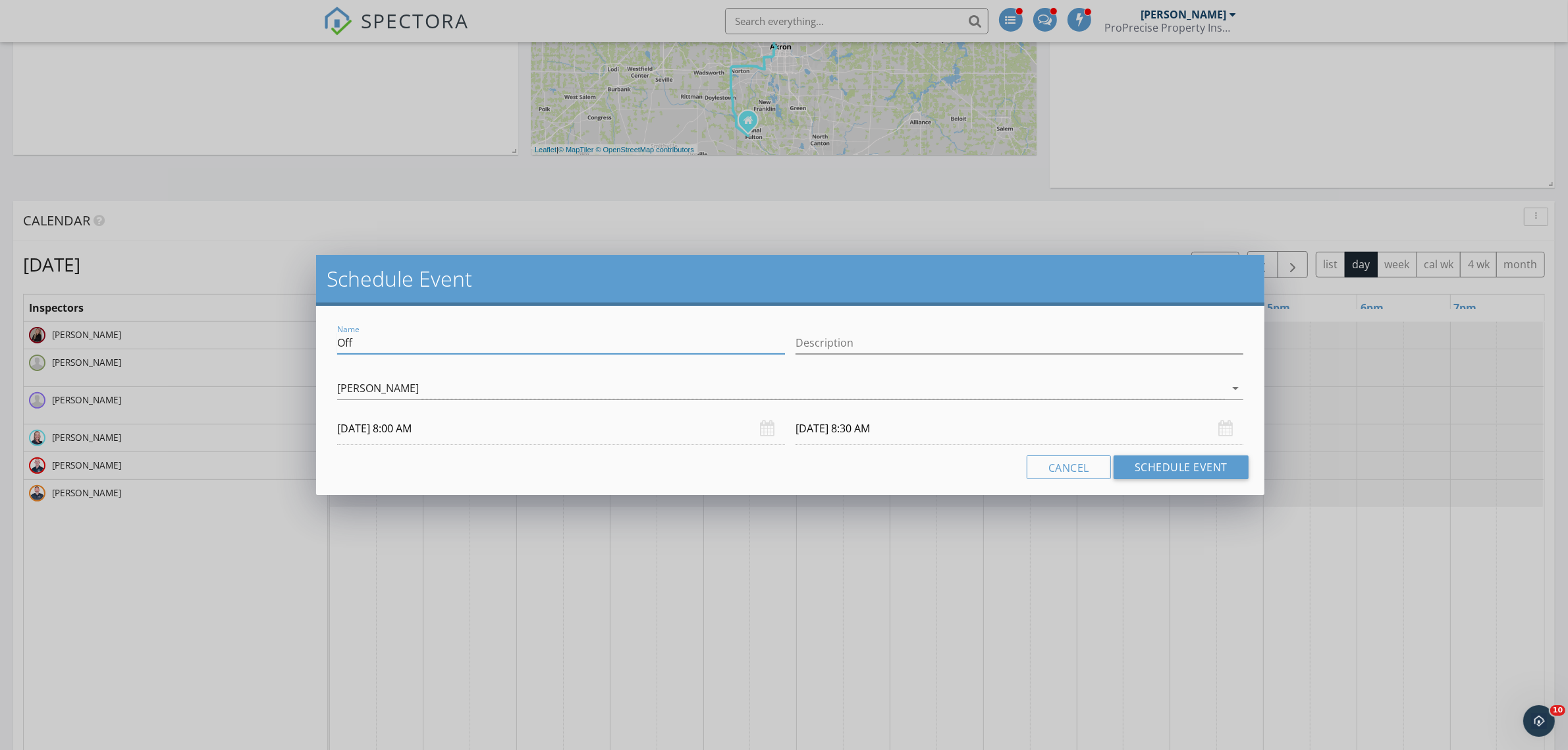
drag, startPoint x: 409, startPoint y: 348, endPoint x: 260, endPoint y: 341, distance: 149.2
click at [260, 341] on div "Schedule Event Name Off Description Kelly Newman arrow_drop_down 10/11/2025 8:0…" at bounding box center [784, 375] width 1568 height 750
type input "Work Weekend"
click at [1137, 462] on button "Schedule Event" at bounding box center [1181, 467] width 135 height 23
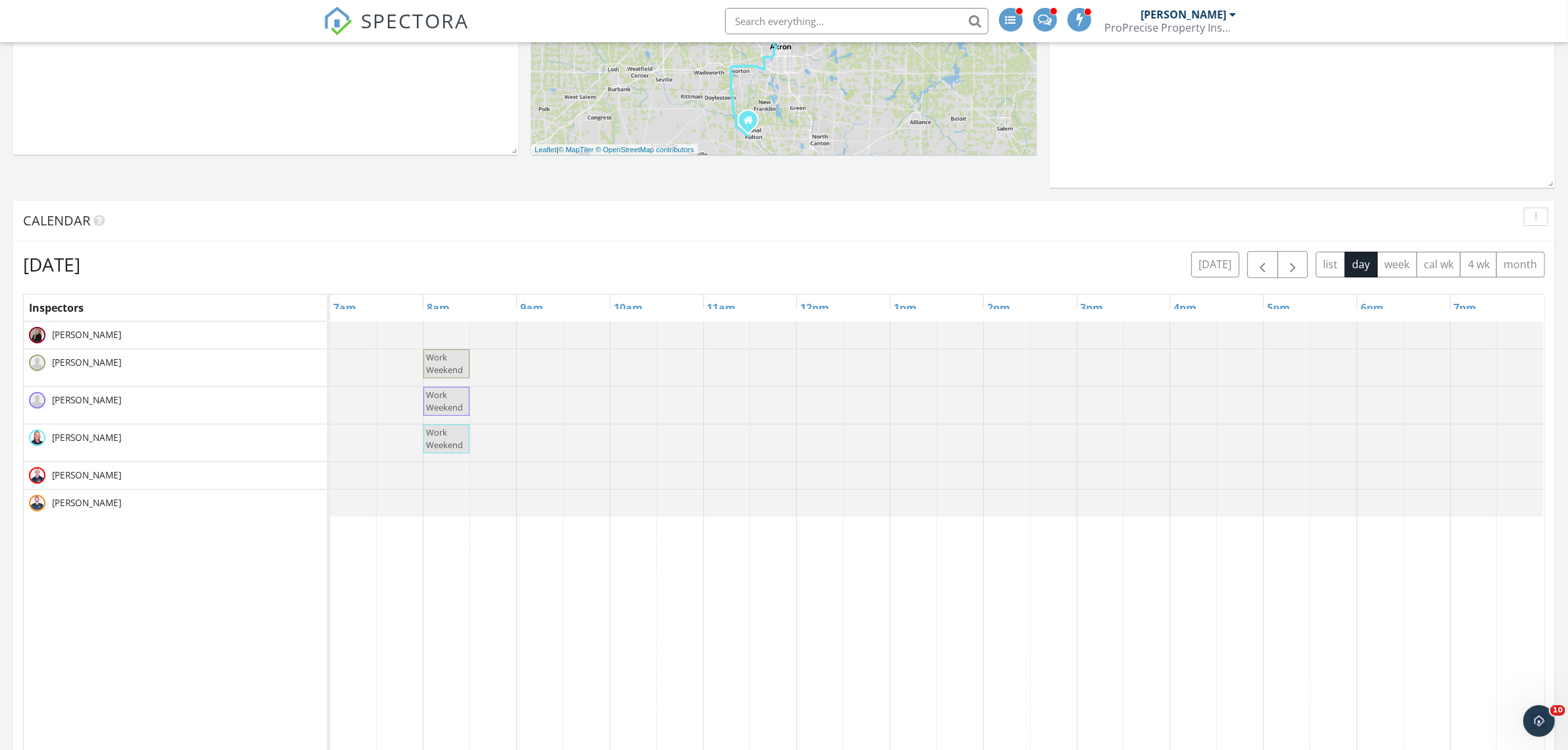
drag, startPoint x: 464, startPoint y: 363, endPoint x: 486, endPoint y: 363, distance: 22.0
click at [486, 363] on div "Work Weekend" at bounding box center [937, 368] width 1214 height 37
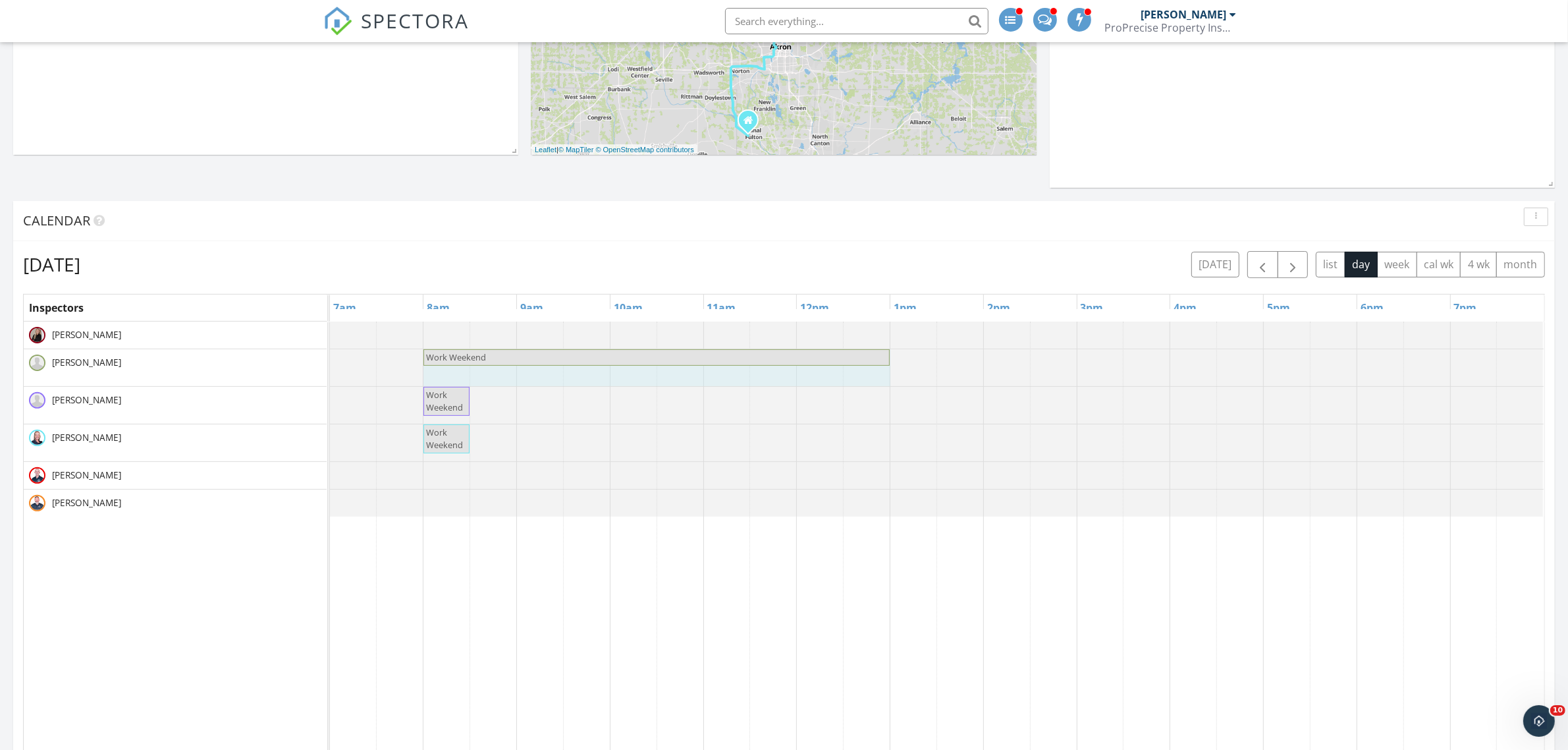
drag, startPoint x: 467, startPoint y: 361, endPoint x: 888, endPoint y: 366, distance: 421.0
click at [330, 366] on div "Work Weekend Work Weekend" at bounding box center [330, 368] width 0 height 37
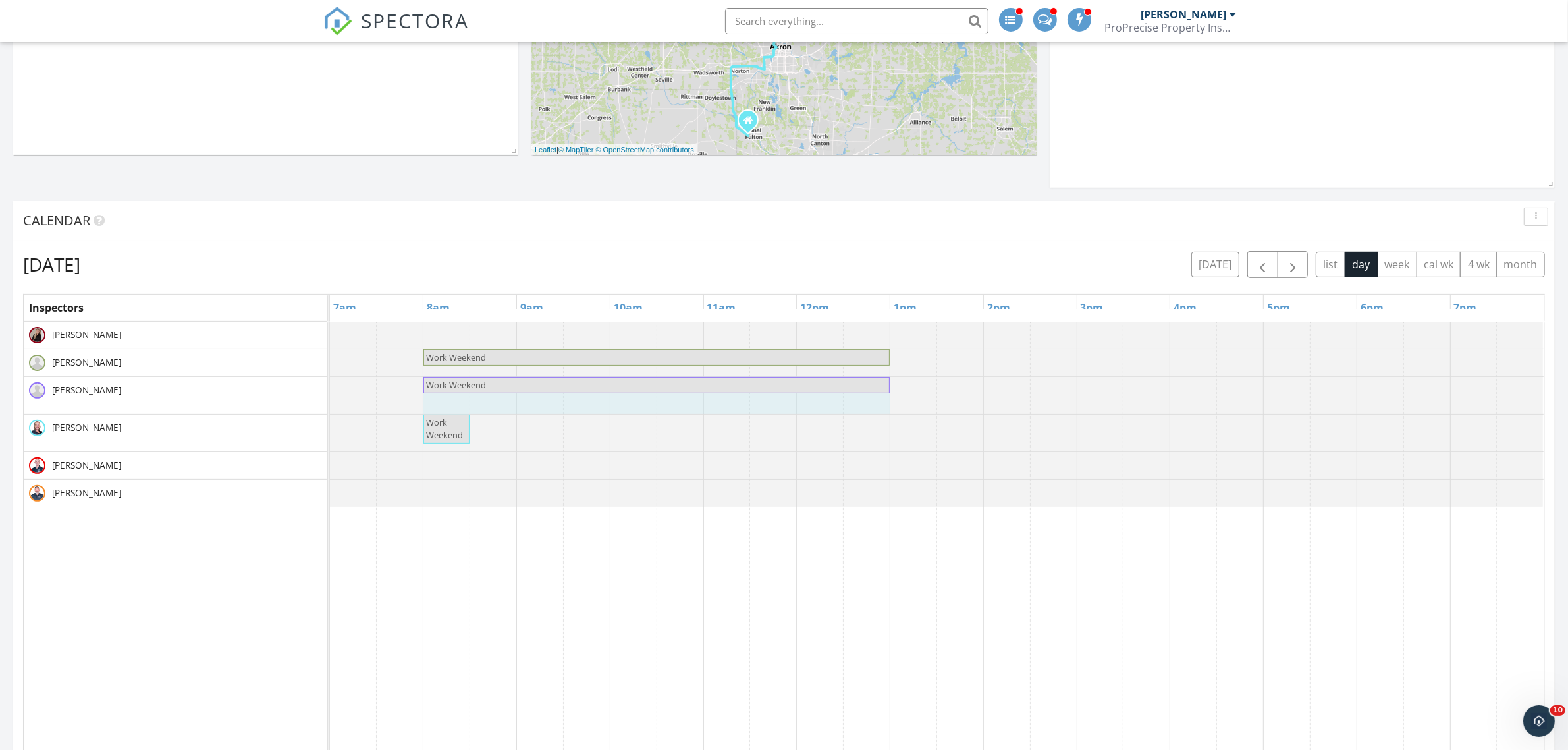
drag, startPoint x: 466, startPoint y: 392, endPoint x: 848, endPoint y: 401, distance: 382.1
click at [848, 401] on div "Work Weekend Work Weekend" at bounding box center [937, 395] width 1214 height 37
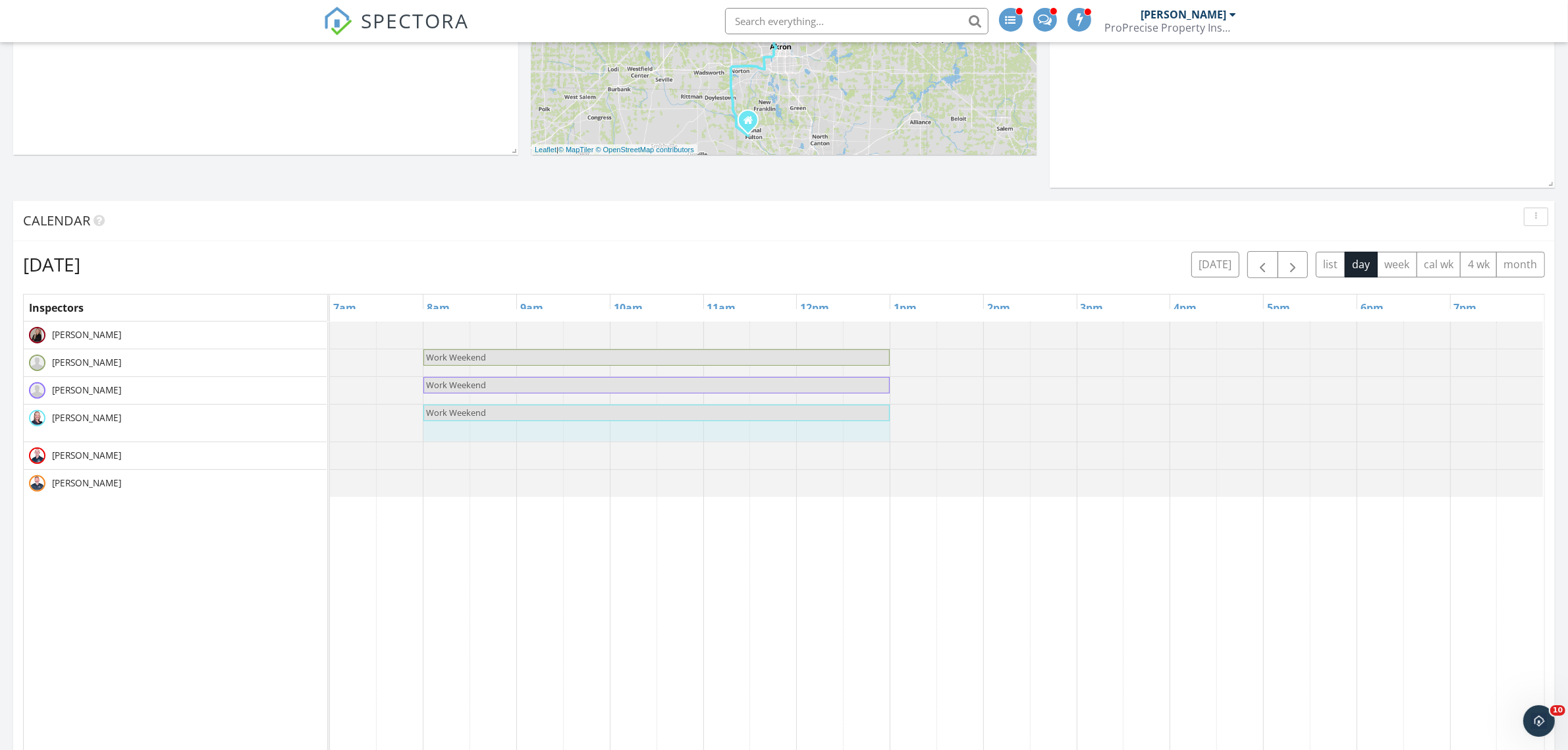
drag, startPoint x: 468, startPoint y: 420, endPoint x: 864, endPoint y: 429, distance: 396.1
click at [864, 429] on div "Work Weekend Work Weekend" at bounding box center [937, 423] width 1214 height 37
click at [1259, 270] on span "button" at bounding box center [1263, 265] width 16 height 16
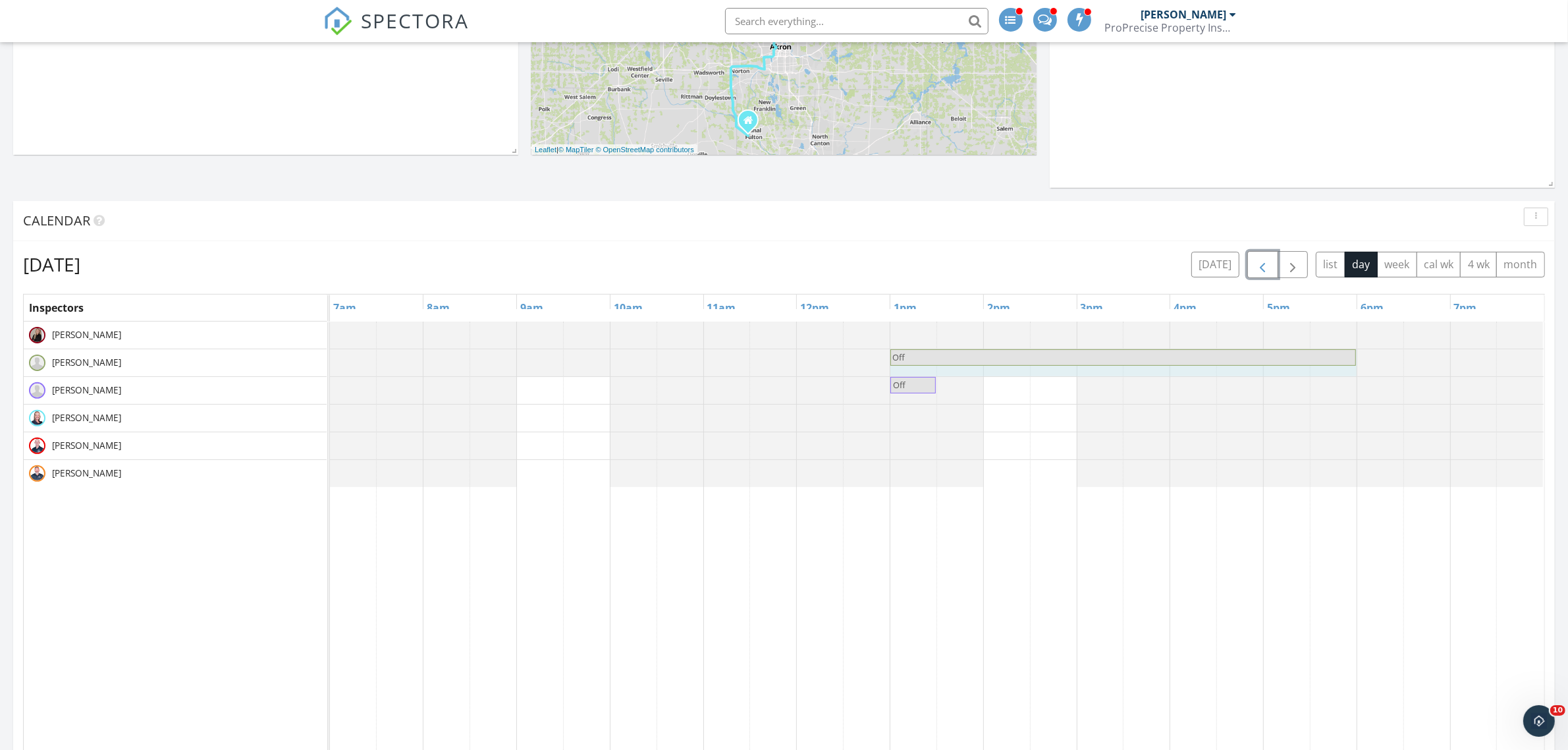
drag, startPoint x: 933, startPoint y: 357, endPoint x: 1335, endPoint y: 363, distance: 402.0
click at [330, 363] on div "Off Off" at bounding box center [330, 361] width 0 height 24
drag, startPoint x: 933, startPoint y: 386, endPoint x: 1312, endPoint y: 390, distance: 379.0
click at [330, 390] on div "Off Off" at bounding box center [330, 388] width 0 height 24
click at [330, 422] on div at bounding box center [330, 418] width 0 height 27
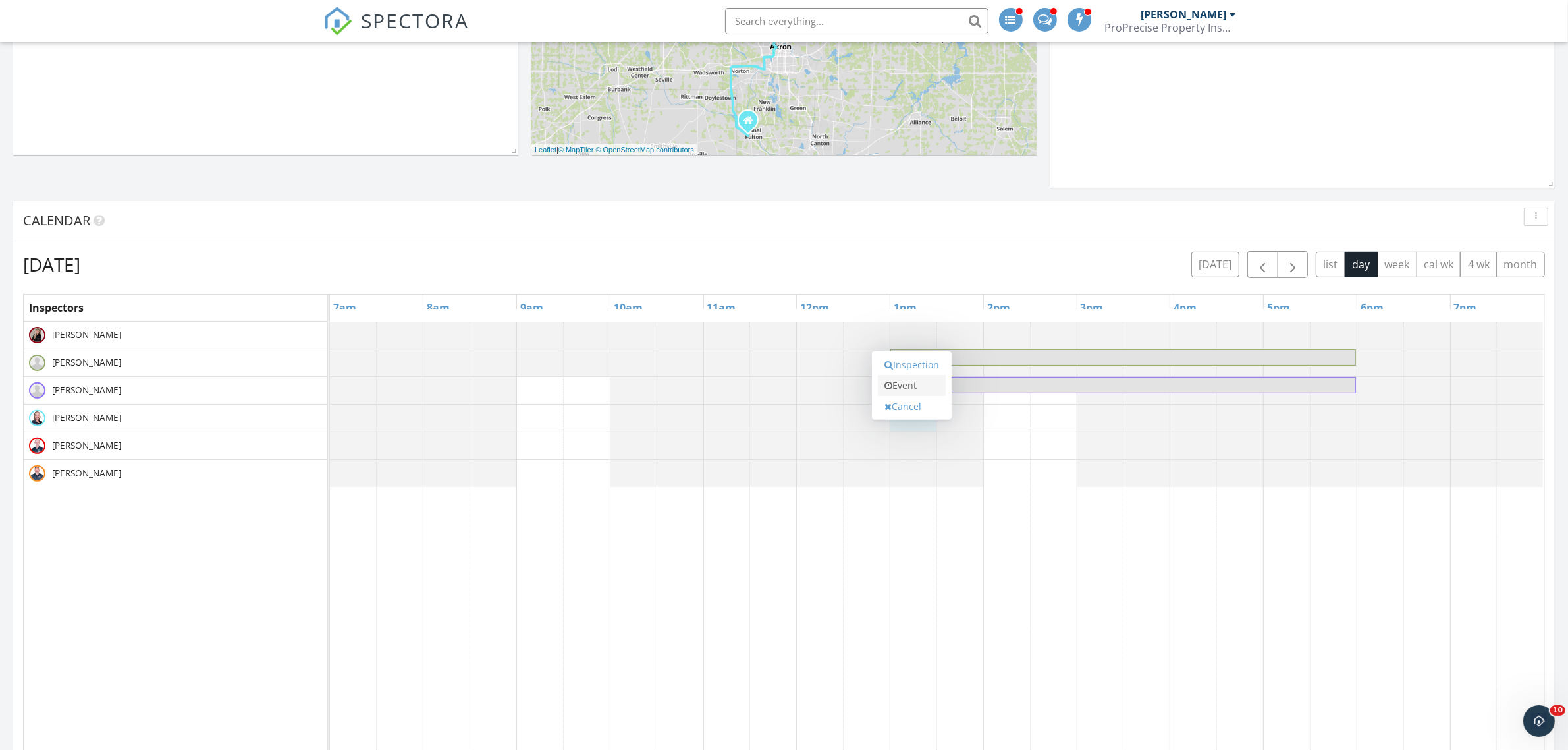
click at [905, 390] on link "Event" at bounding box center [912, 385] width 68 height 21
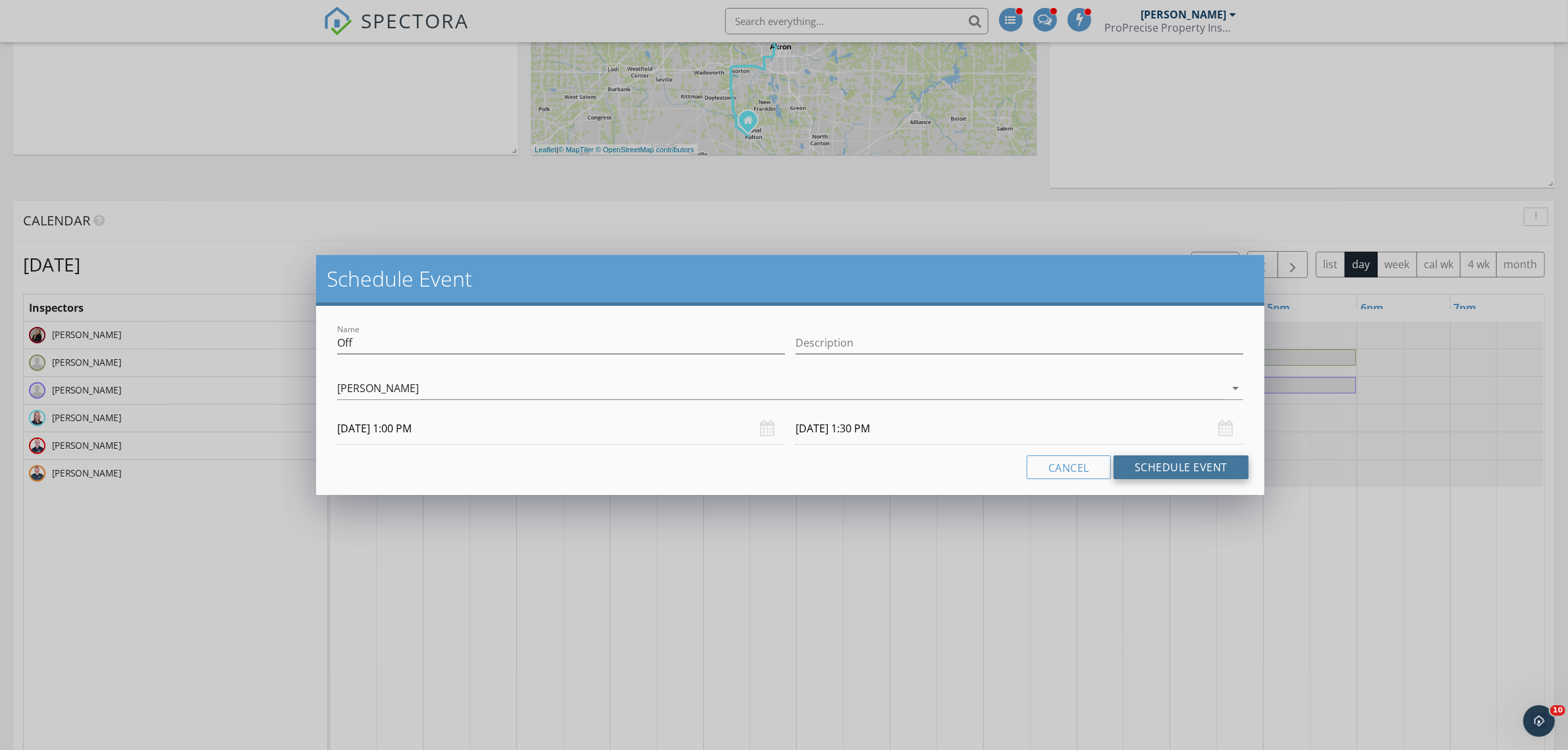
click at [1154, 466] on button "Schedule Event" at bounding box center [1181, 467] width 135 height 23
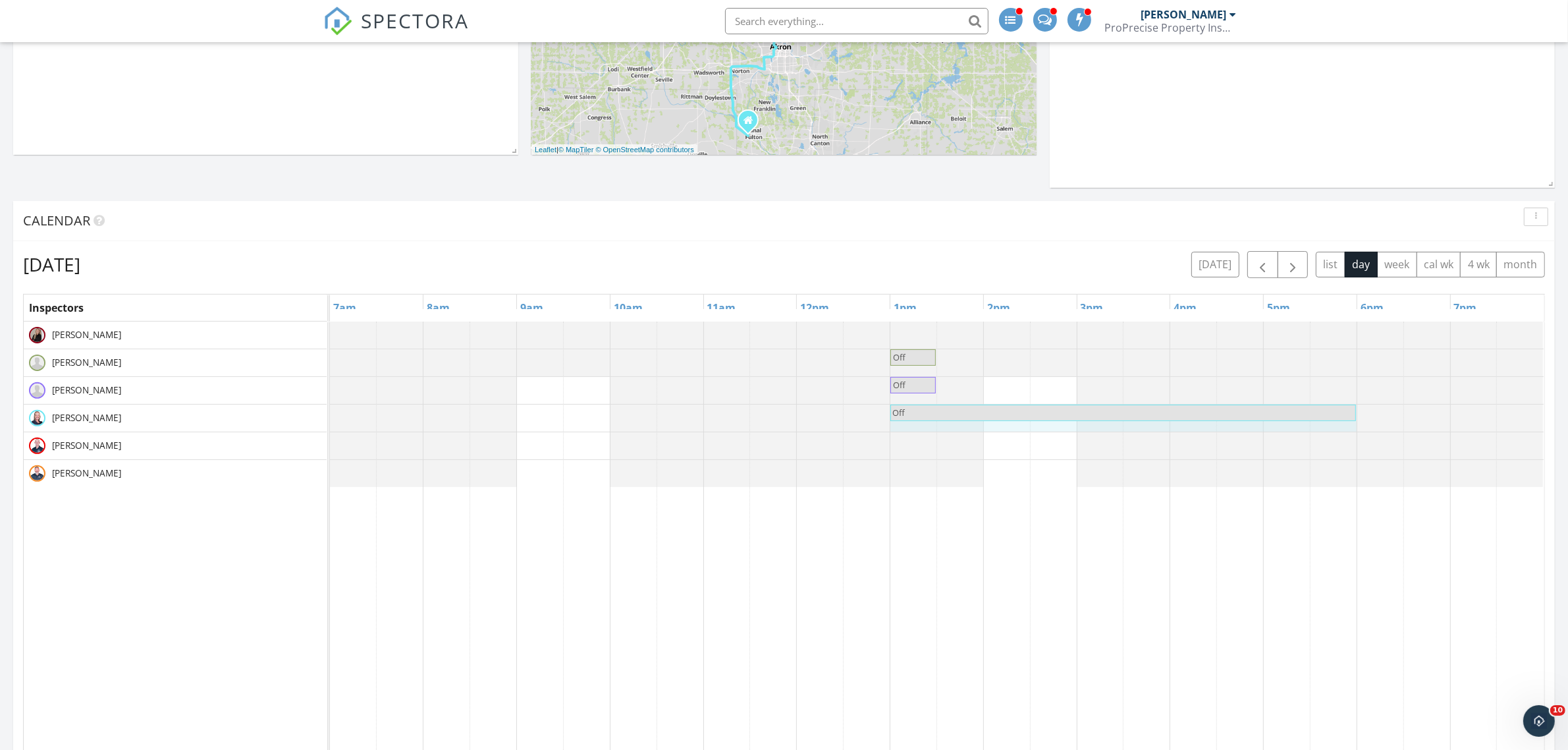
drag, startPoint x: 933, startPoint y: 415, endPoint x: 1354, endPoint y: 432, distance: 421.3
click at [1354, 432] on div "Off Off" at bounding box center [937, 418] width 1214 height 27
drag, startPoint x: 934, startPoint y: 389, endPoint x: 1338, endPoint y: 387, distance: 404.0
click at [330, 387] on div "Off Off" at bounding box center [330, 388] width 0 height 24
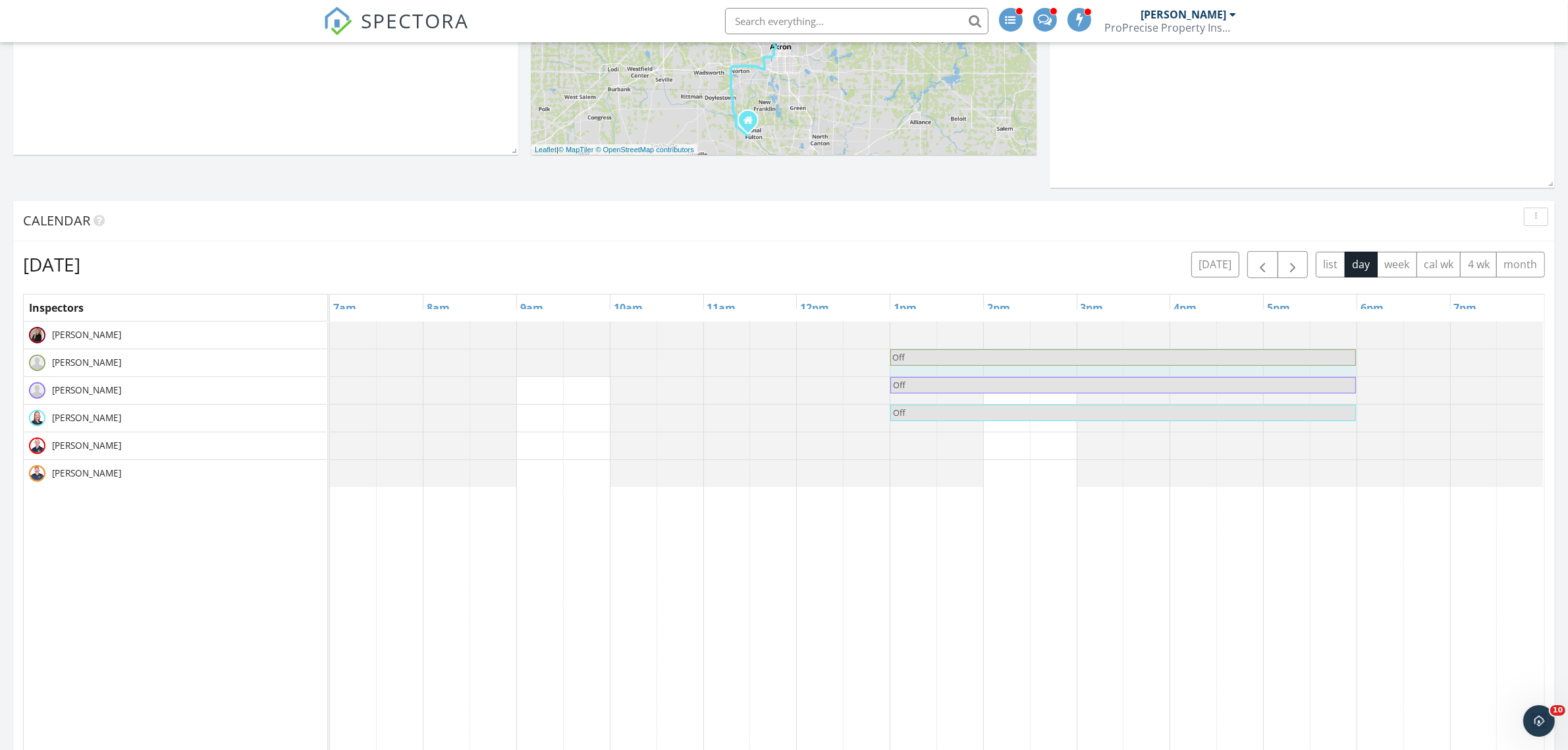
drag, startPoint x: 933, startPoint y: 359, endPoint x: 1325, endPoint y: 367, distance: 392.1
click at [330, 367] on div "Off Off" at bounding box center [330, 361] width 0 height 24
click at [1291, 258] on span "button" at bounding box center [1293, 265] width 16 height 16
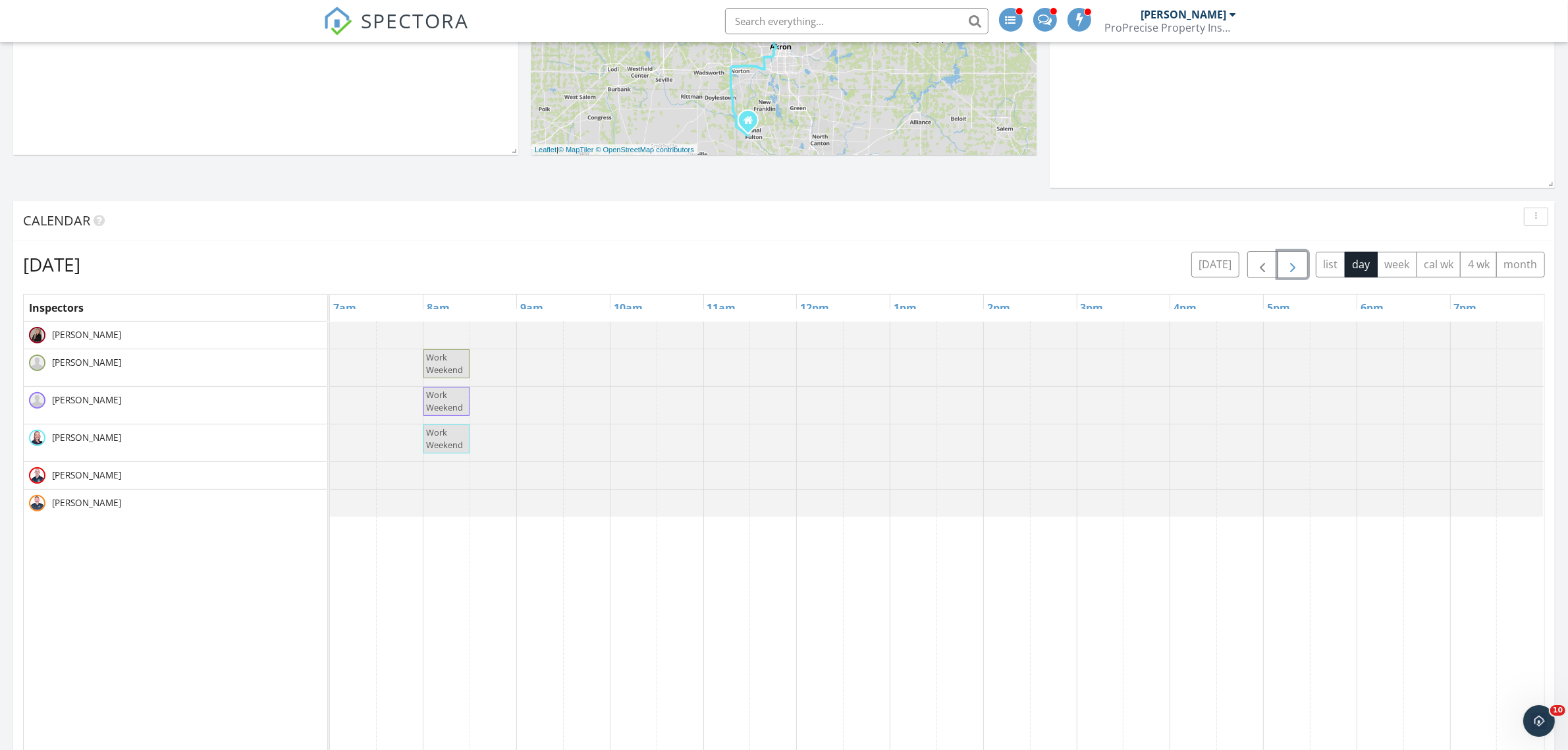
click at [460, 370] on span "Work Weekend" at bounding box center [445, 363] width 37 height 24
select select "9"
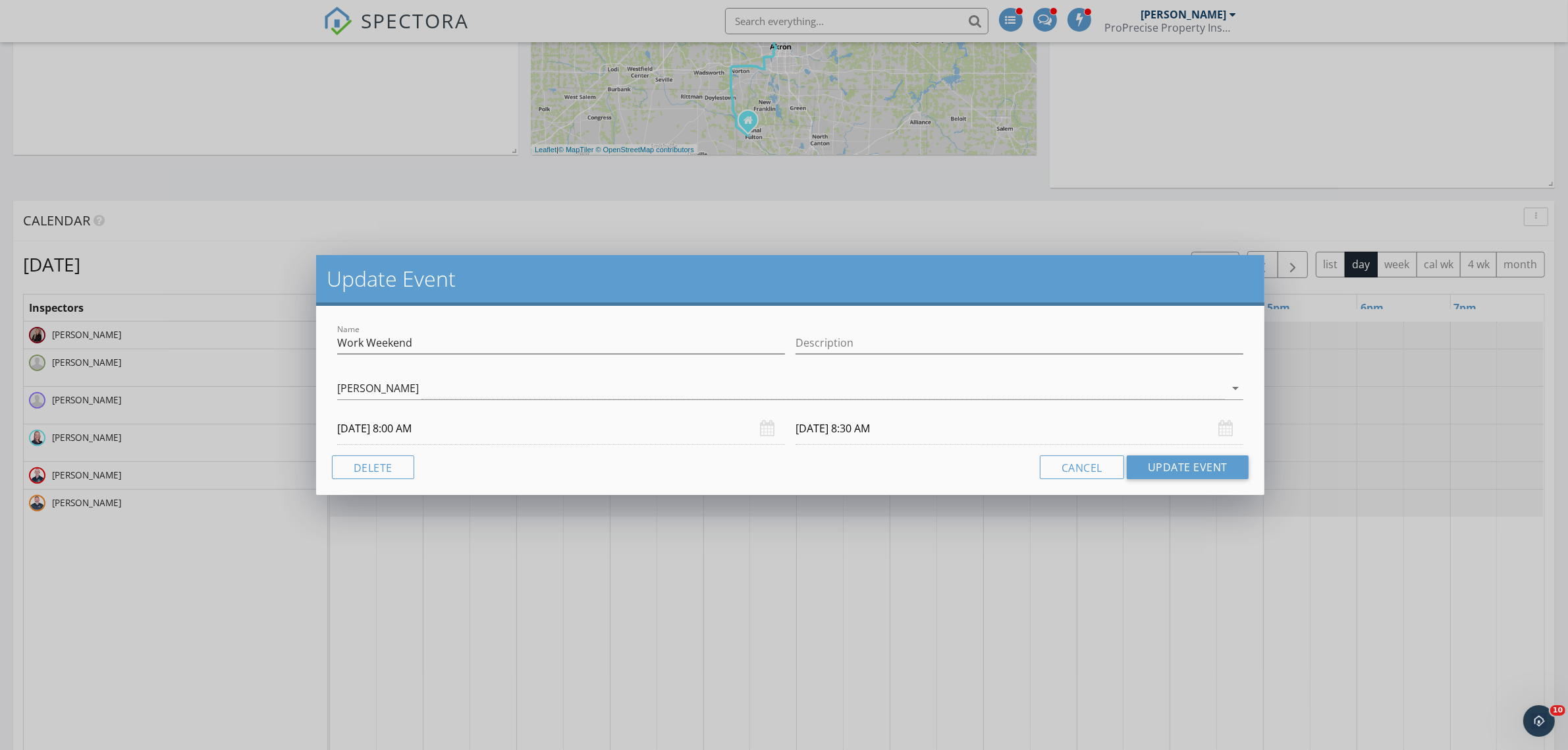
click at [871, 432] on input "10/11/2025 8:30 AM" at bounding box center [1019, 429] width 448 height 32
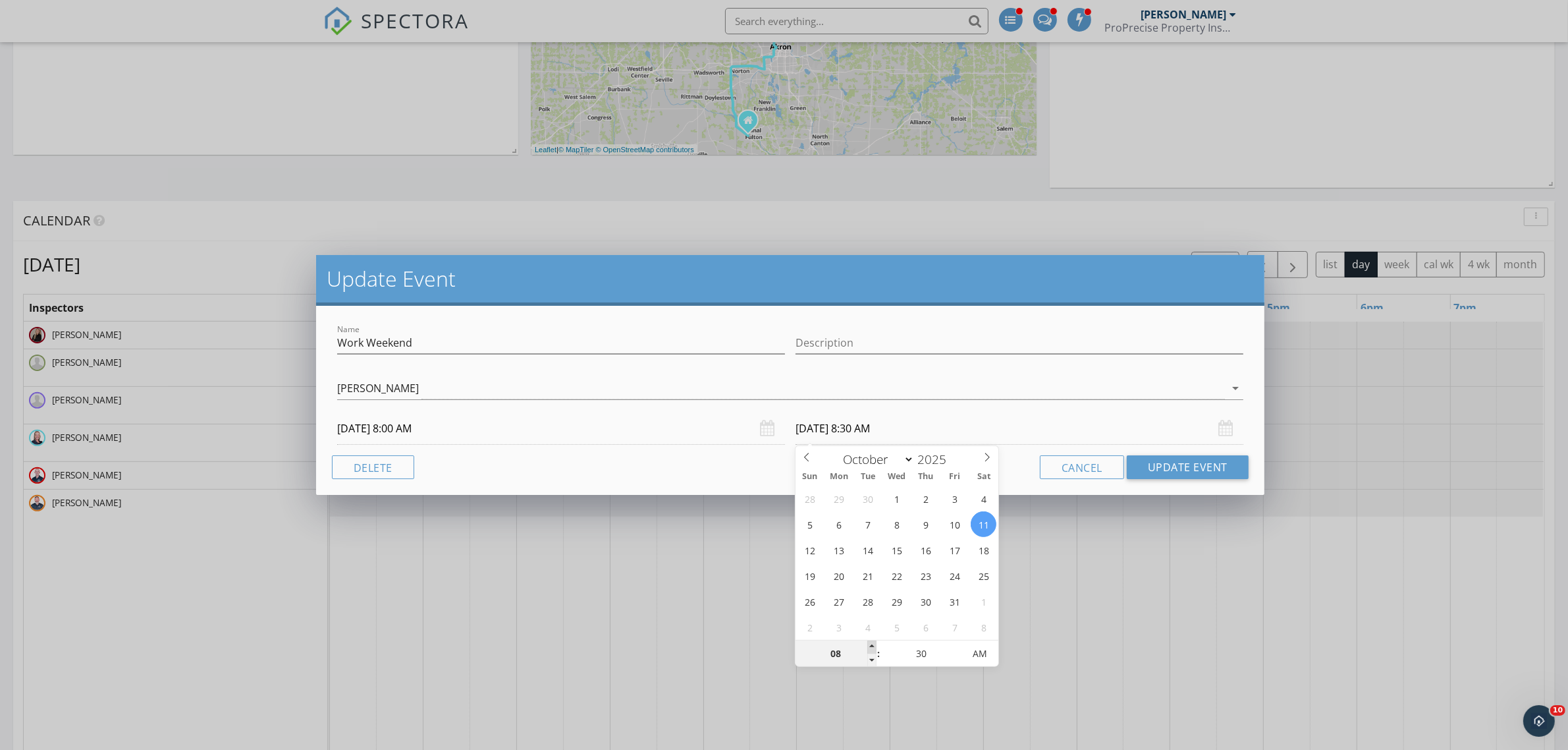
type input "09"
type input "10/11/2025 9:30 AM"
click at [873, 642] on span at bounding box center [872, 647] width 10 height 13
type input "10"
type input "10/11/2025 10:30 AM"
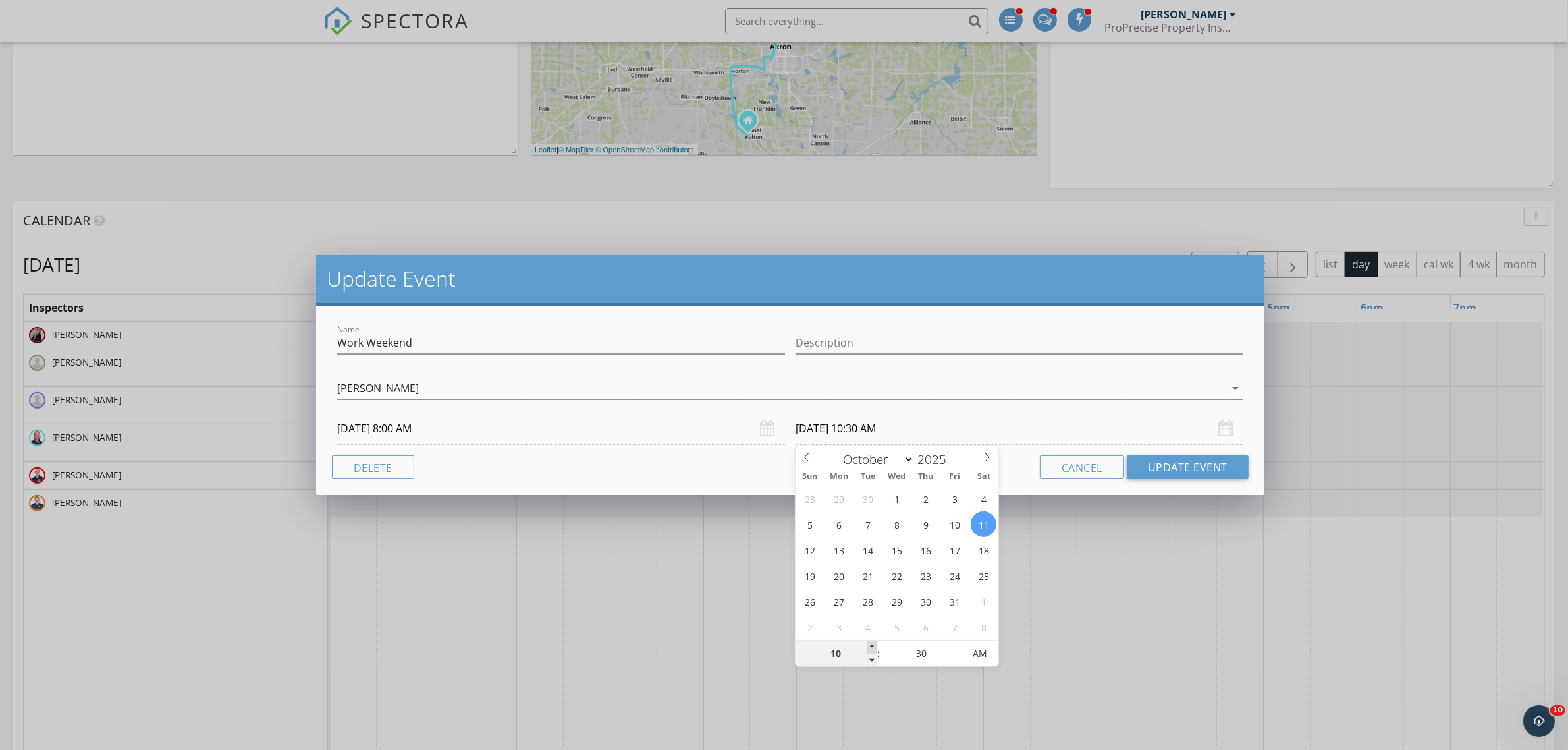
click at [873, 642] on span at bounding box center [872, 647] width 10 height 13
type input "11"
type input "10/11/2025 11:30 AM"
click at [873, 642] on span at bounding box center [872, 647] width 10 height 13
type input "12"
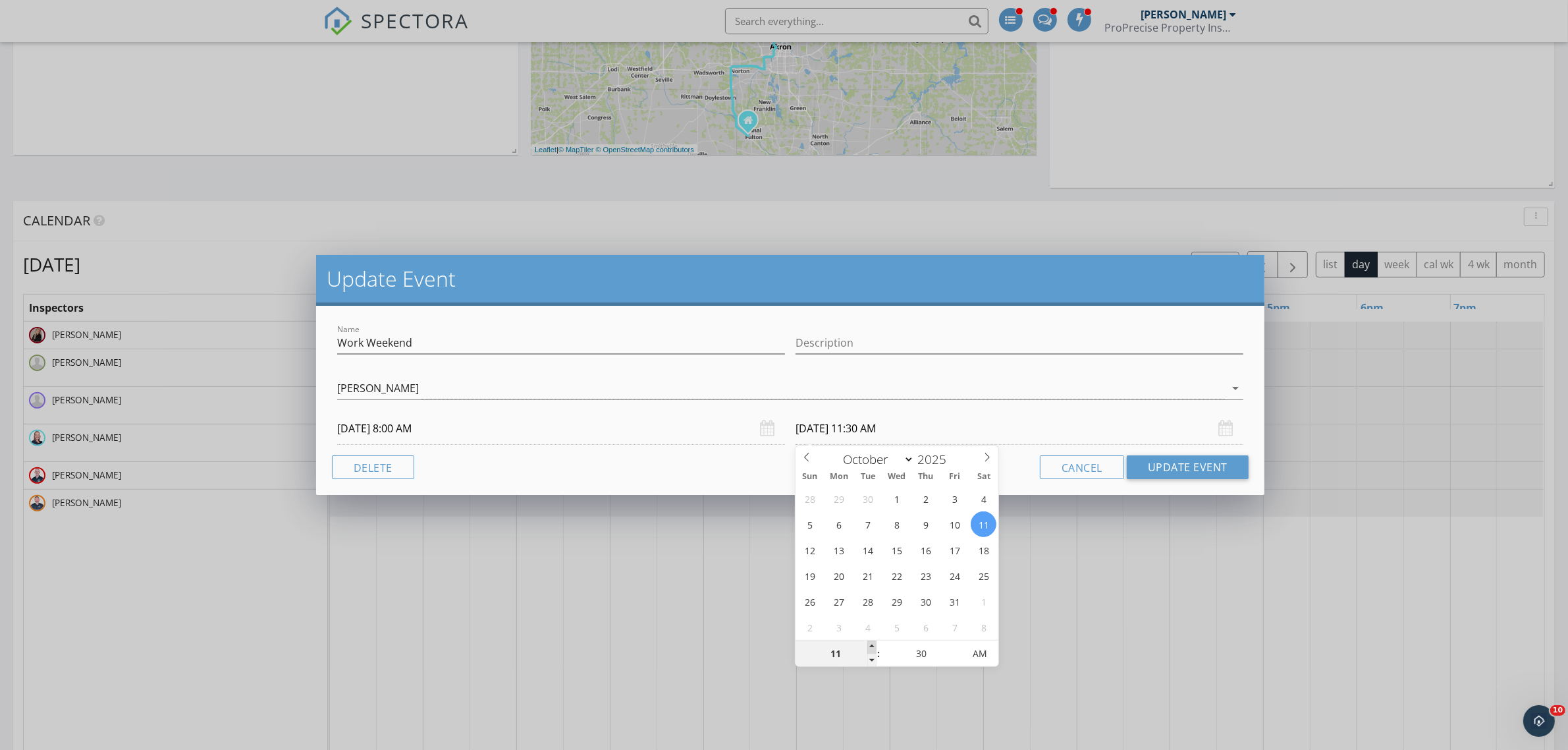
type input "10/11/2025 12:30 PM"
click at [873, 642] on span at bounding box center [872, 647] width 10 height 13
type input "01"
type input "10/11/2025 1:30 PM"
click at [873, 642] on span at bounding box center [872, 647] width 10 height 13
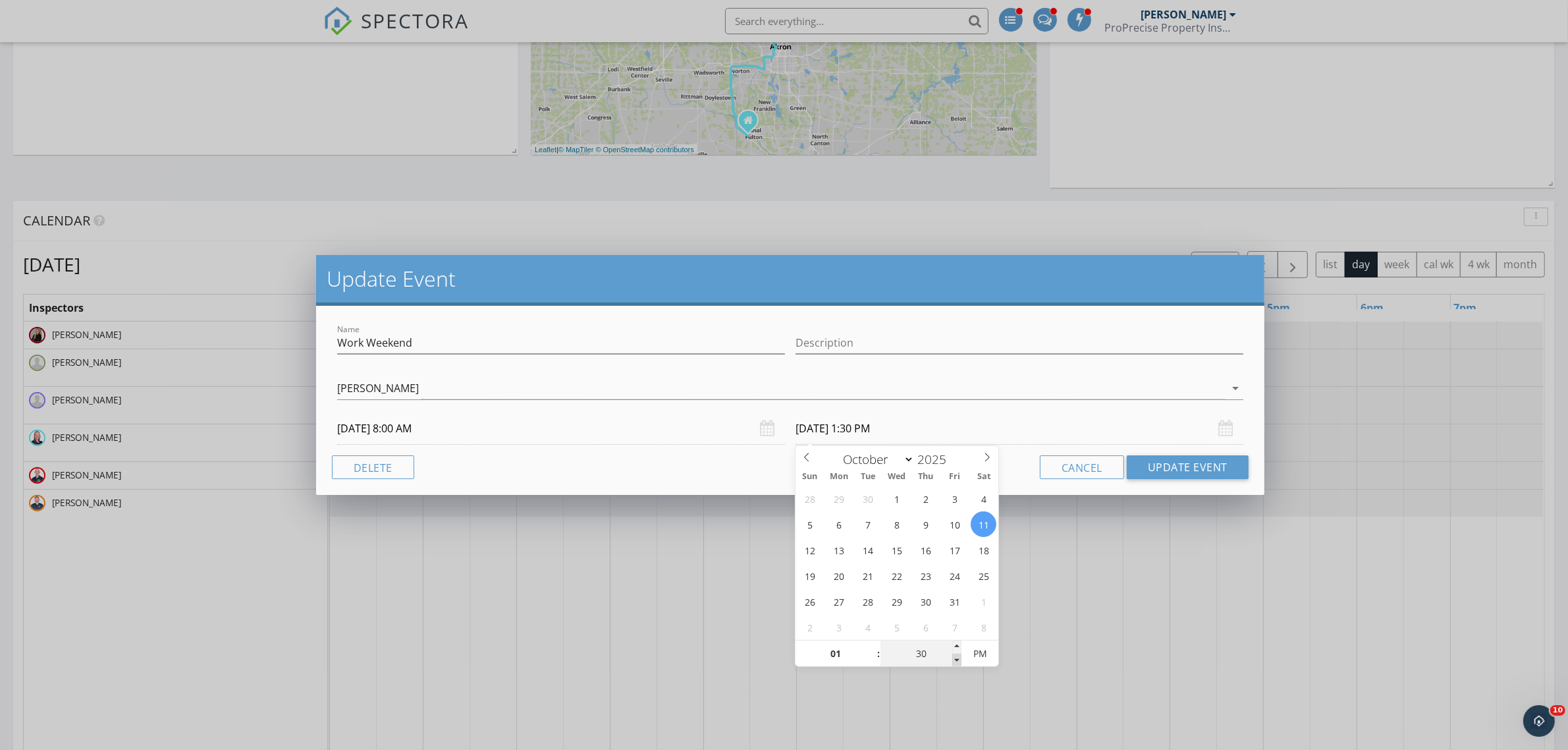
type input "25"
type input "10/11/2025 1:25 PM"
click at [956, 657] on span at bounding box center [957, 660] width 10 height 13
type input "20"
type input "10/11/2025 1:20 PM"
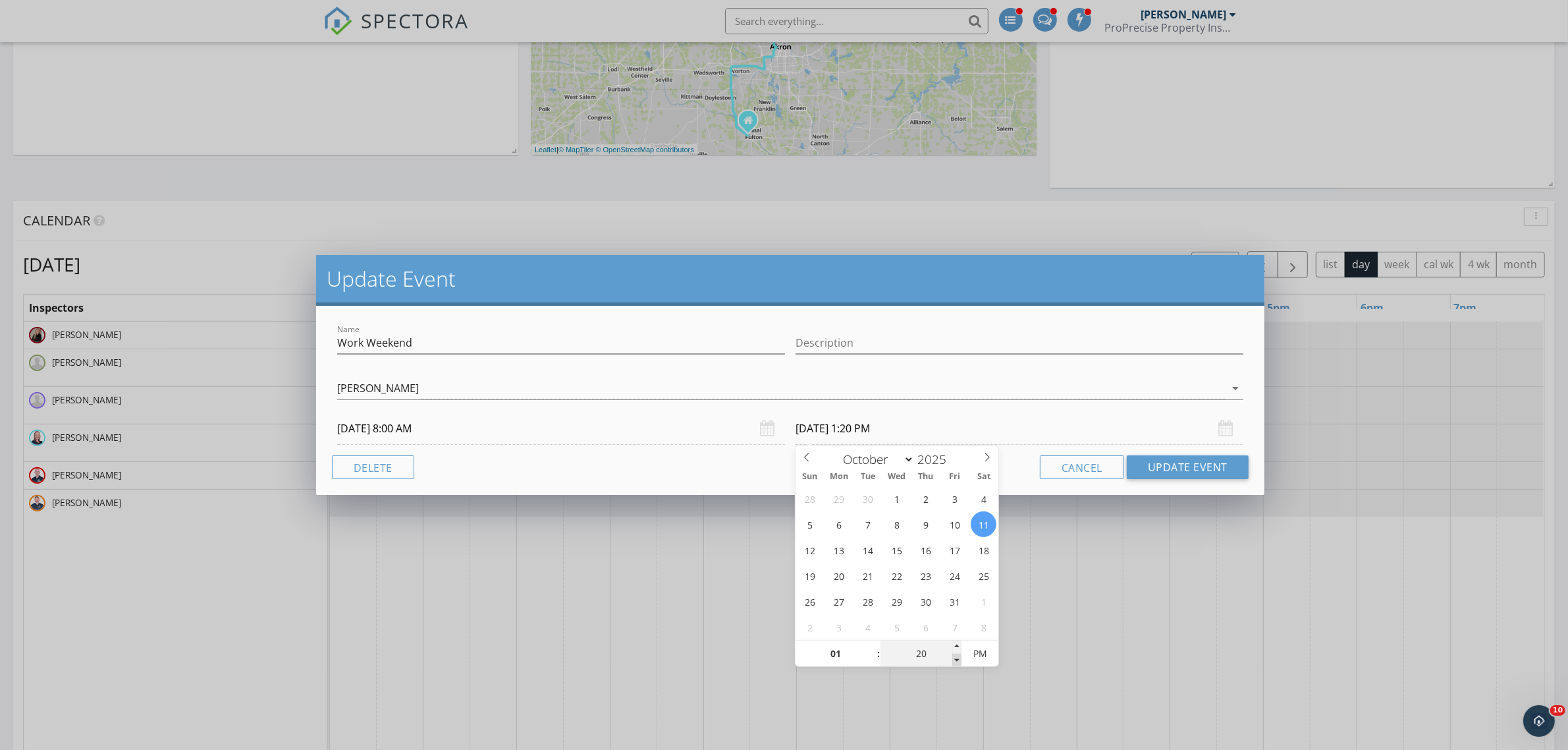
click at [956, 657] on span at bounding box center [957, 660] width 10 height 13
type input "15"
type input "10/11/2025 1:15 PM"
click at [956, 657] on span at bounding box center [957, 660] width 10 height 13
type input "10"
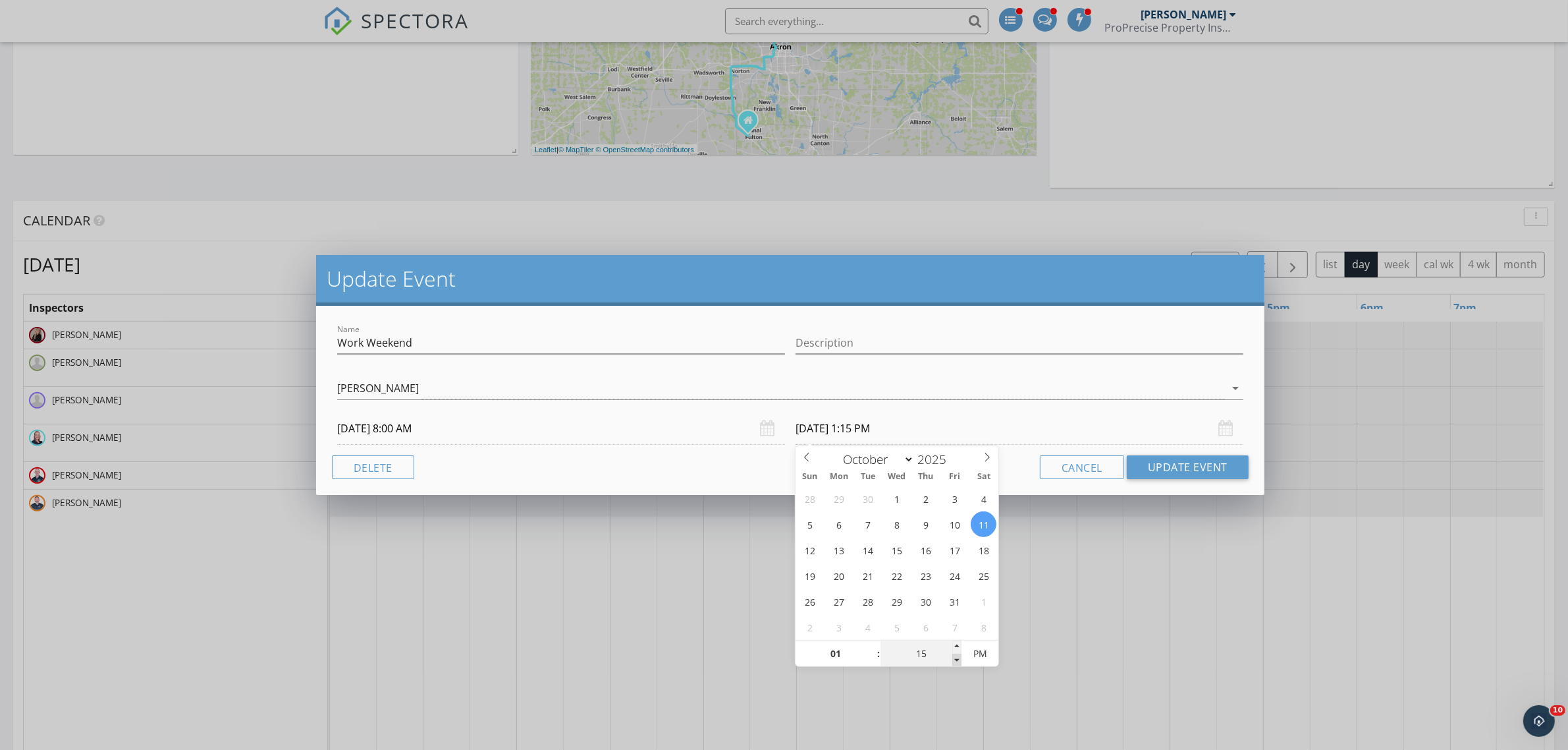
type input "10/11/2025 1:10 PM"
click at [956, 656] on span at bounding box center [957, 660] width 10 height 13
type input "05"
type input "10/11/2025 1:05 PM"
click at [956, 656] on span at bounding box center [957, 660] width 10 height 13
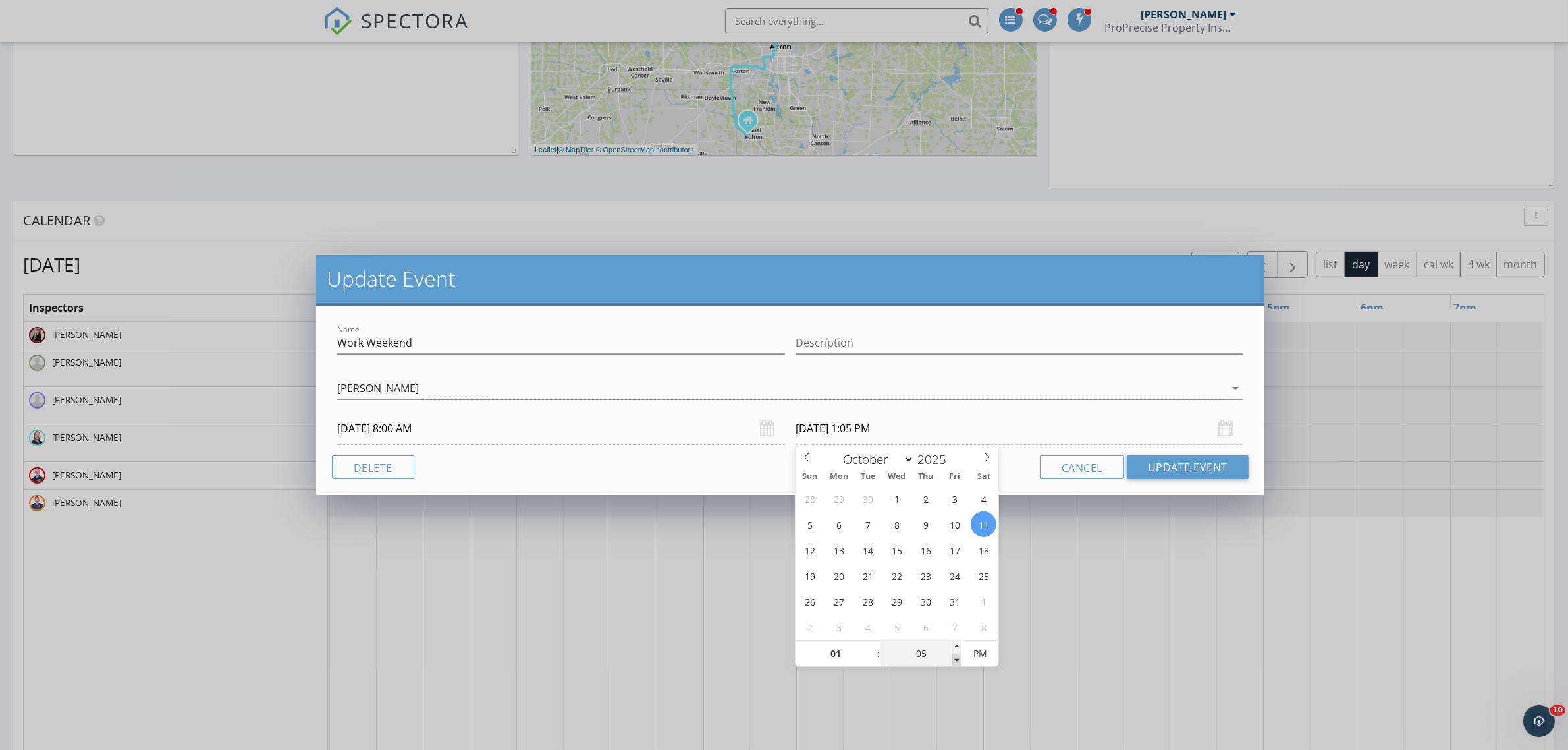
type input "00"
type input "10/11/2025 1:00 PM"
click at [956, 656] on span at bounding box center [957, 660] width 10 height 13
click at [1181, 465] on button "Update Event" at bounding box center [1188, 467] width 122 height 23
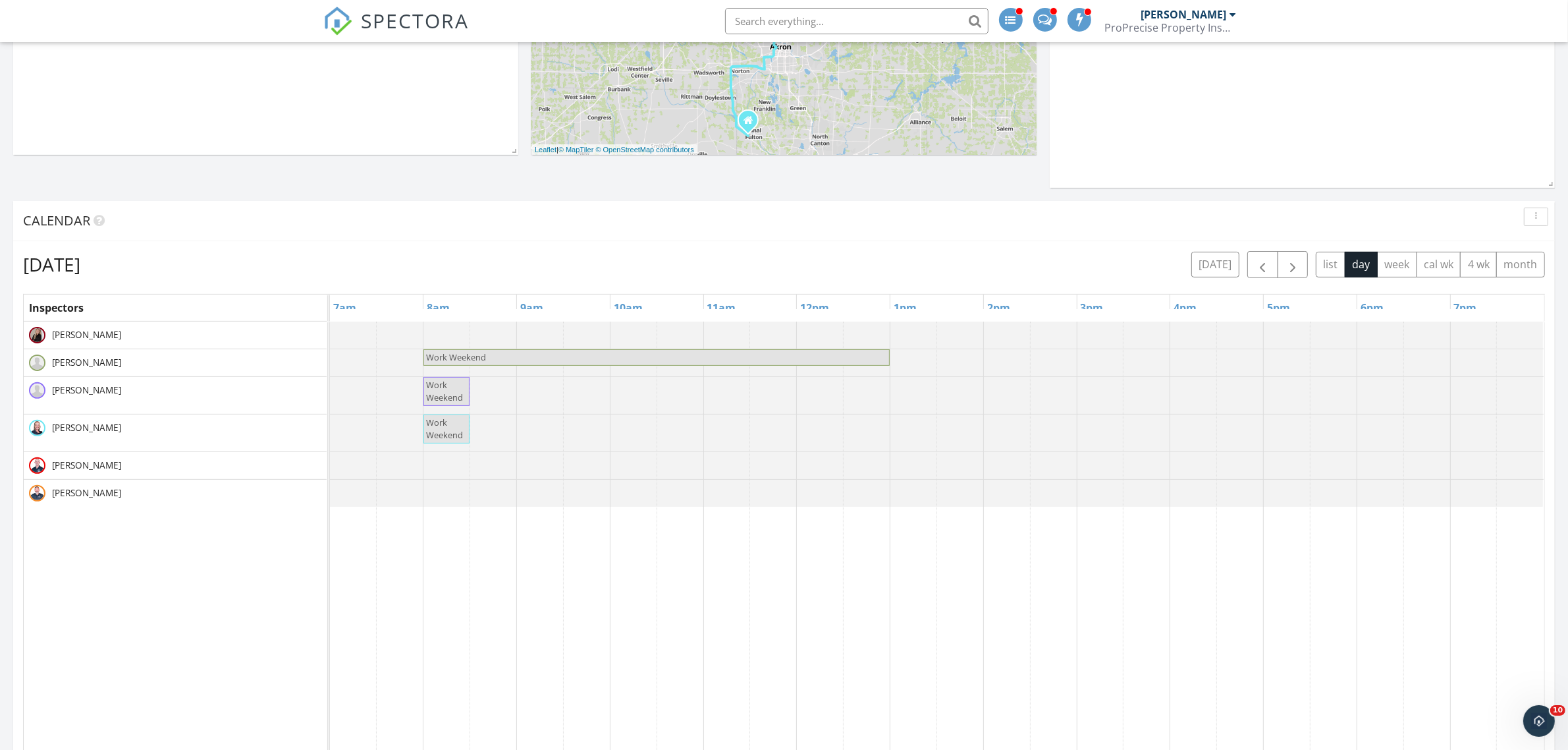
click at [453, 396] on span "Work Weekend" at bounding box center [445, 390] width 37 height 24
select select "9"
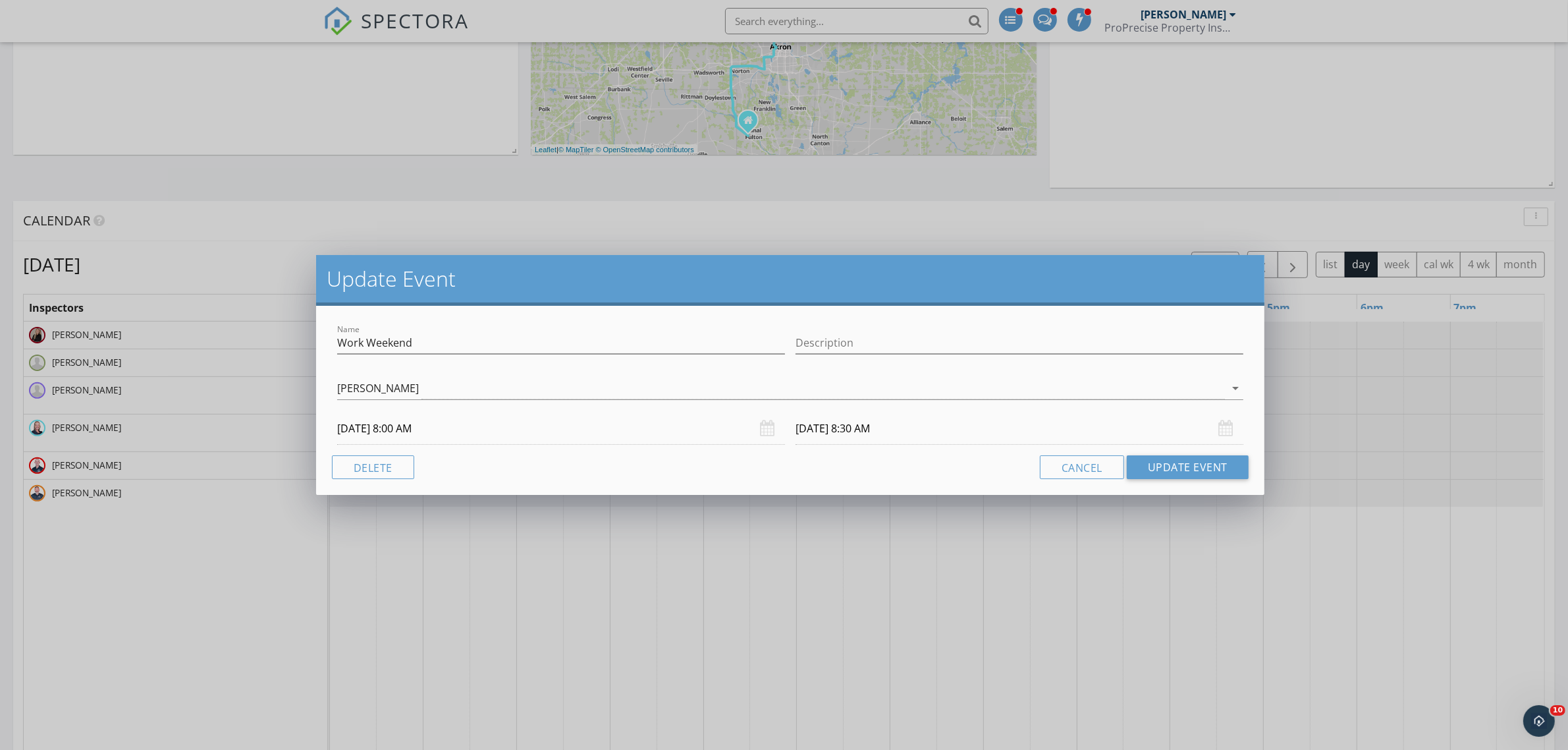
click at [859, 426] on input "10/11/2025 8:30 AM" at bounding box center [1019, 429] width 448 height 32
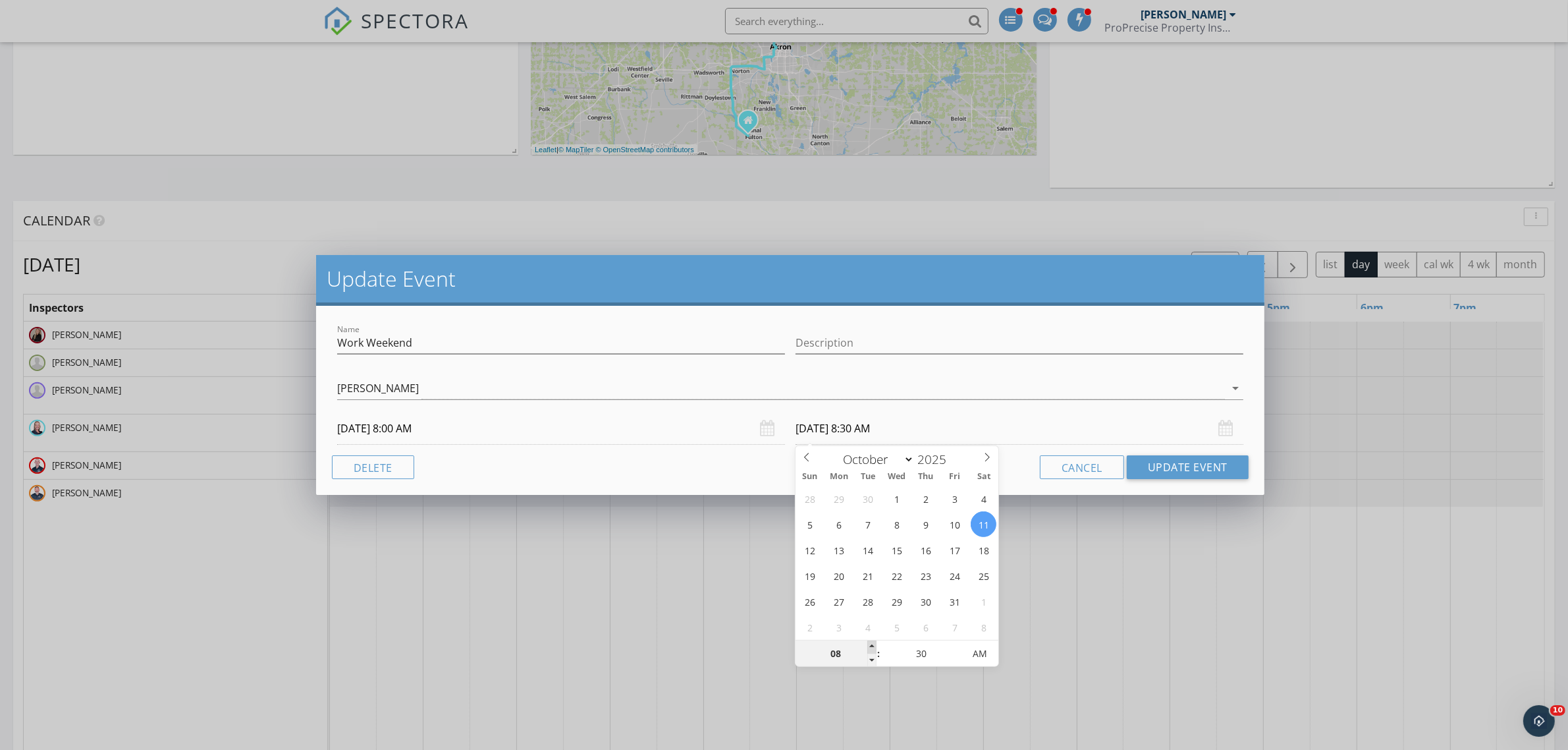
type input "09"
type input "10/11/2025 9:30 AM"
click at [867, 643] on span at bounding box center [872, 647] width 10 height 13
type input "10"
type input "10/11/2025 10:30 AM"
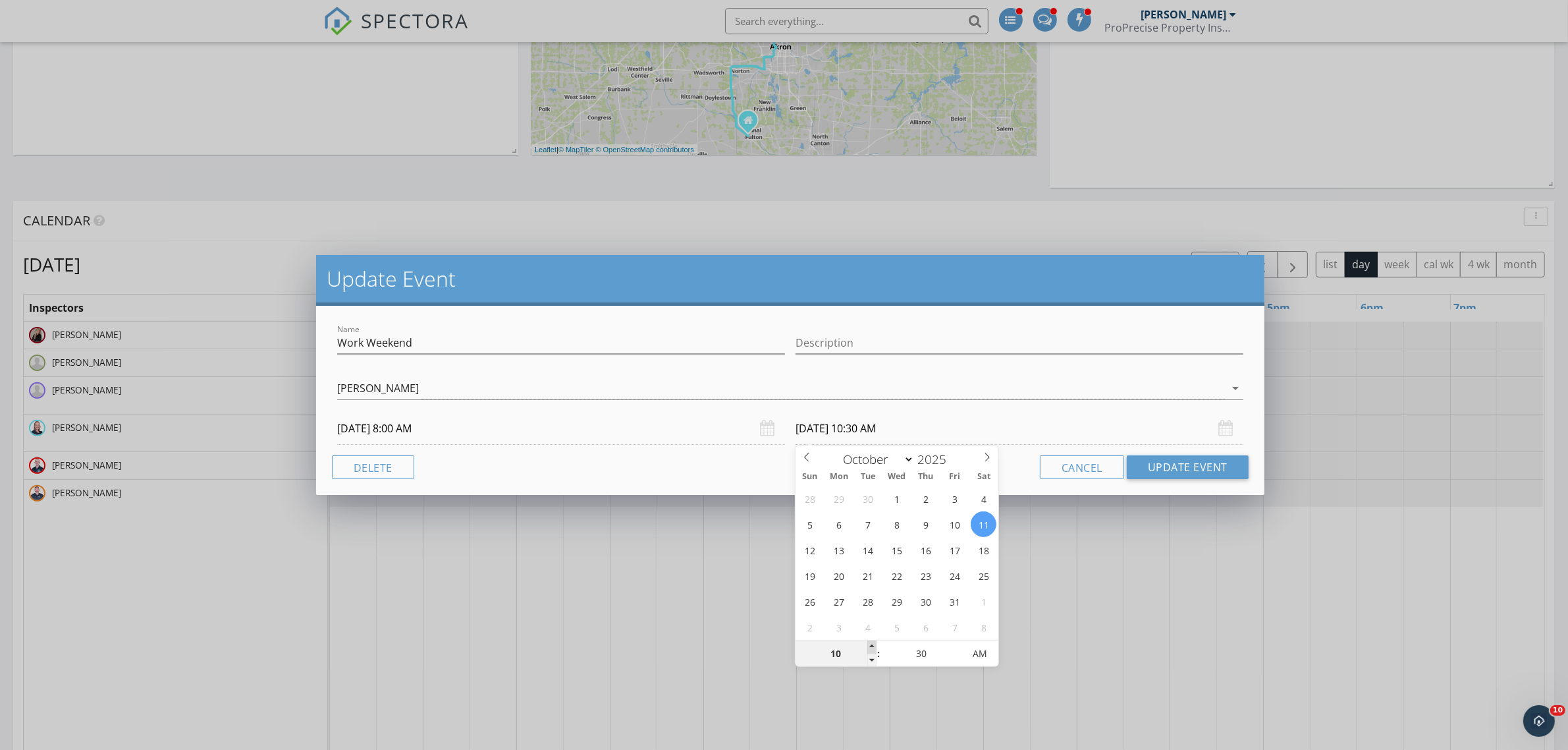
click at [867, 643] on span at bounding box center [872, 647] width 10 height 13
type input "11"
type input "10/11/2025 11:30 AM"
click at [867, 643] on span at bounding box center [872, 647] width 10 height 13
type input "12"
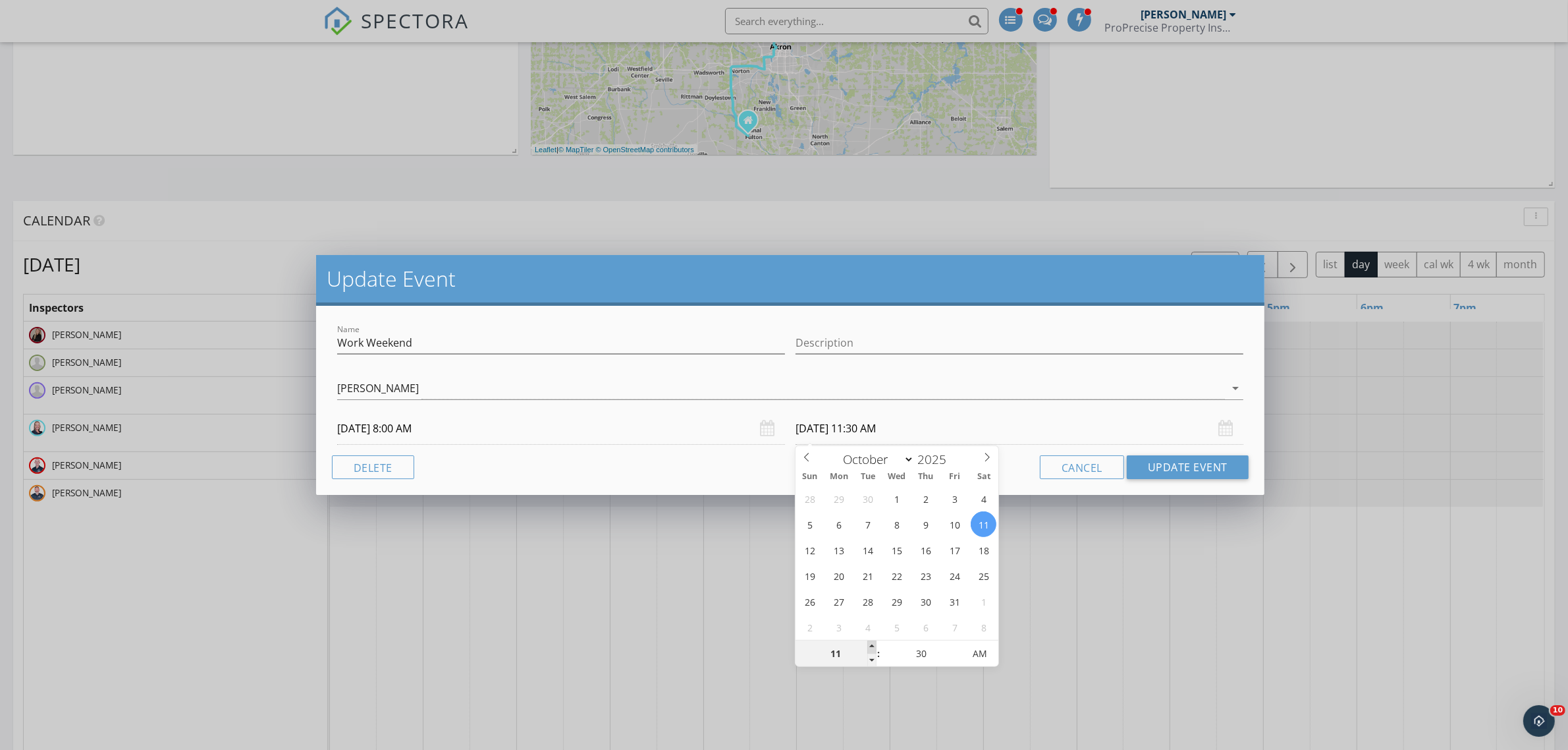
type input "10/11/2025 12:30 PM"
click at [867, 644] on span at bounding box center [872, 647] width 10 height 13
type input "01"
type input "10/11/2025 1:30 PM"
click at [867, 644] on span at bounding box center [872, 647] width 10 height 13
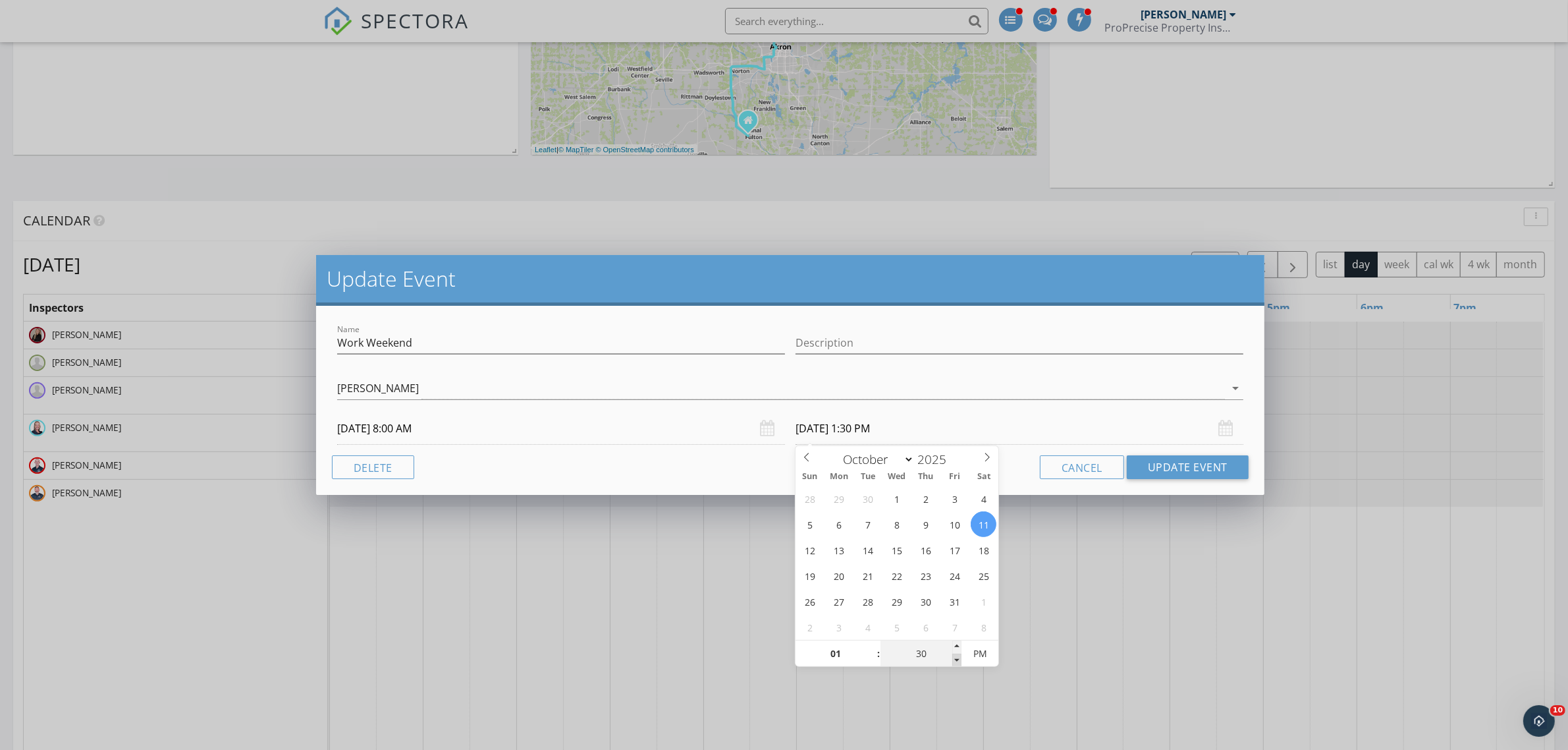
type input "25"
type input "10/11/2025 1:25 PM"
click at [958, 660] on span at bounding box center [957, 660] width 10 height 13
type input "20"
type input "10/11/2025 1:20 PM"
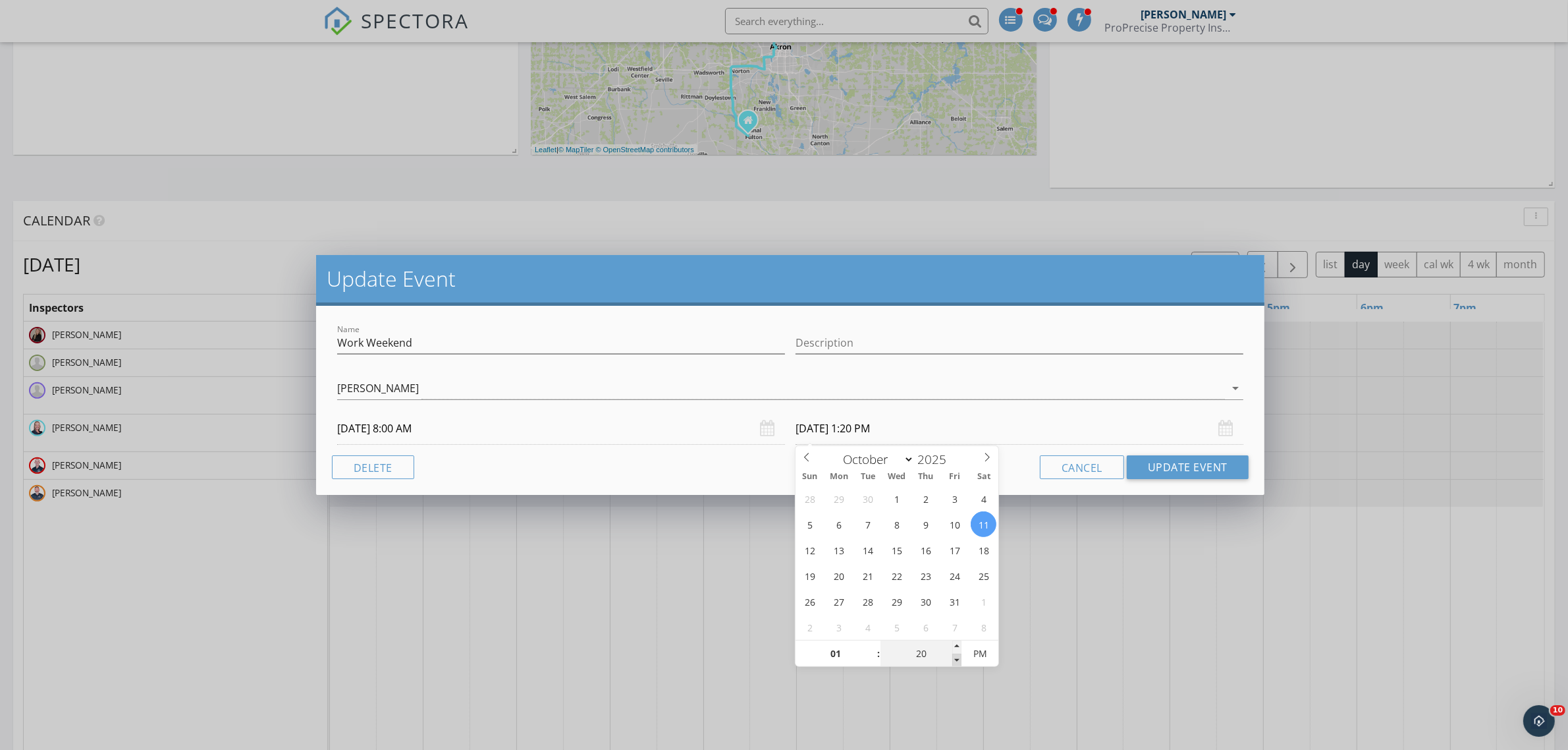
click at [958, 660] on span at bounding box center [957, 660] width 10 height 13
type input "15"
type input "10/11/2025 1:15 PM"
click at [958, 660] on span at bounding box center [957, 660] width 10 height 13
type input "10"
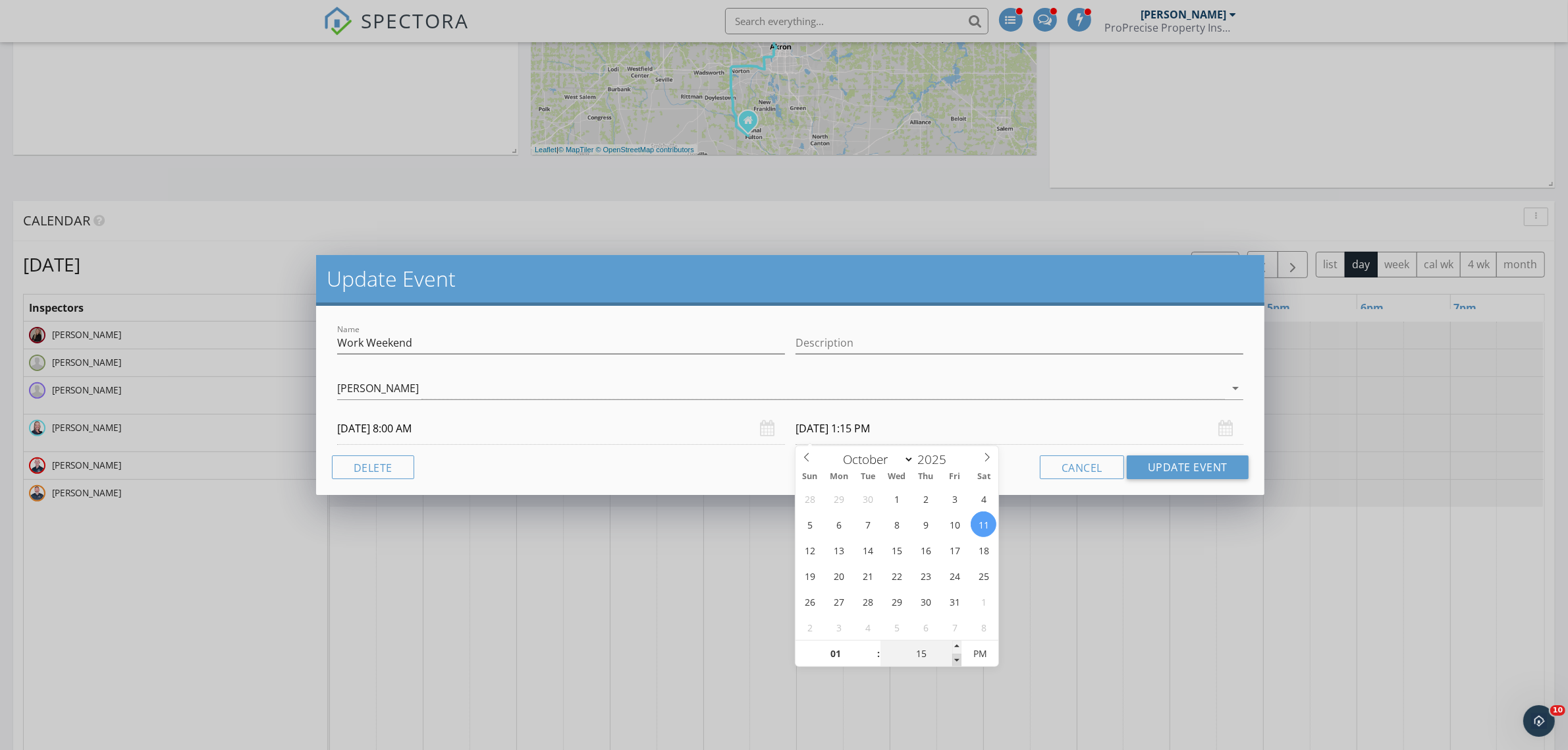
type input "10/11/2025 1:10 PM"
click at [958, 660] on span at bounding box center [957, 660] width 10 height 13
type input "05"
type input "10/11/2025 1:05 PM"
click at [958, 660] on span at bounding box center [957, 660] width 10 height 13
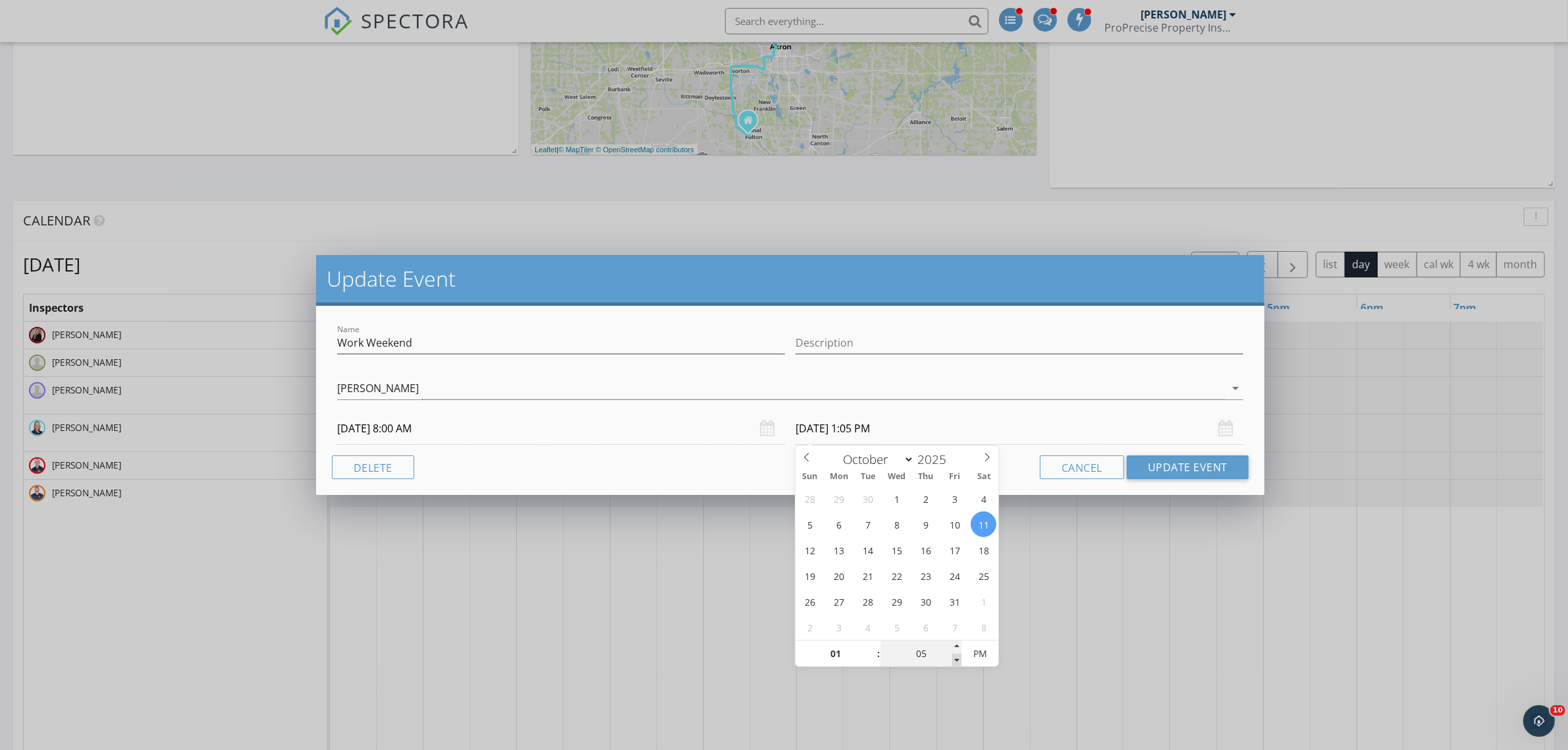
type input "00"
type input "10/11/2025 1:00 PM"
click at [958, 660] on span at bounding box center [957, 660] width 10 height 13
click at [1175, 472] on button "Update Event" at bounding box center [1188, 467] width 122 height 23
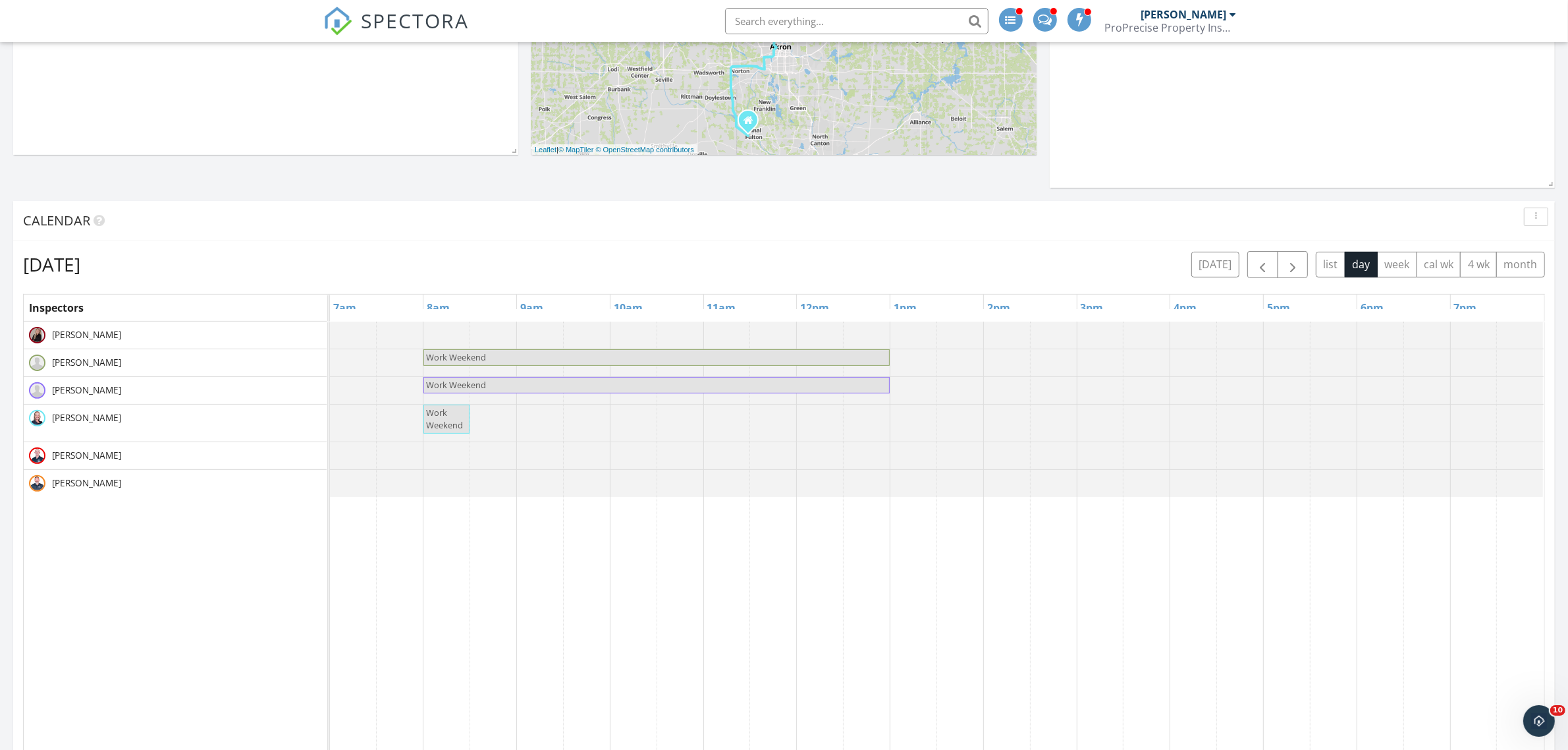
click at [453, 426] on span "Work Weekend" at bounding box center [445, 418] width 37 height 24
select select "9"
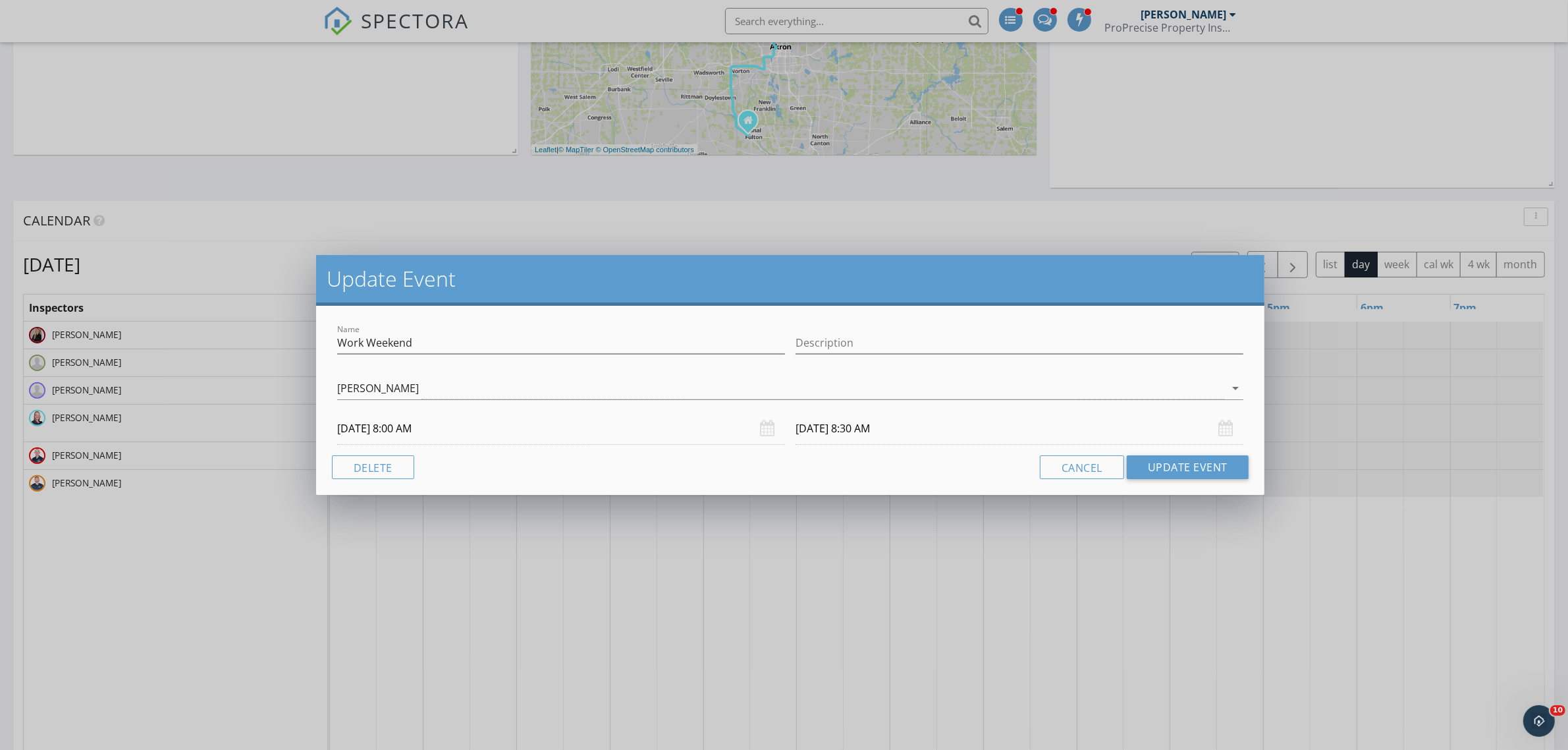
click at [850, 428] on input "10/11/2025 8:30 AM" at bounding box center [1019, 429] width 448 height 32
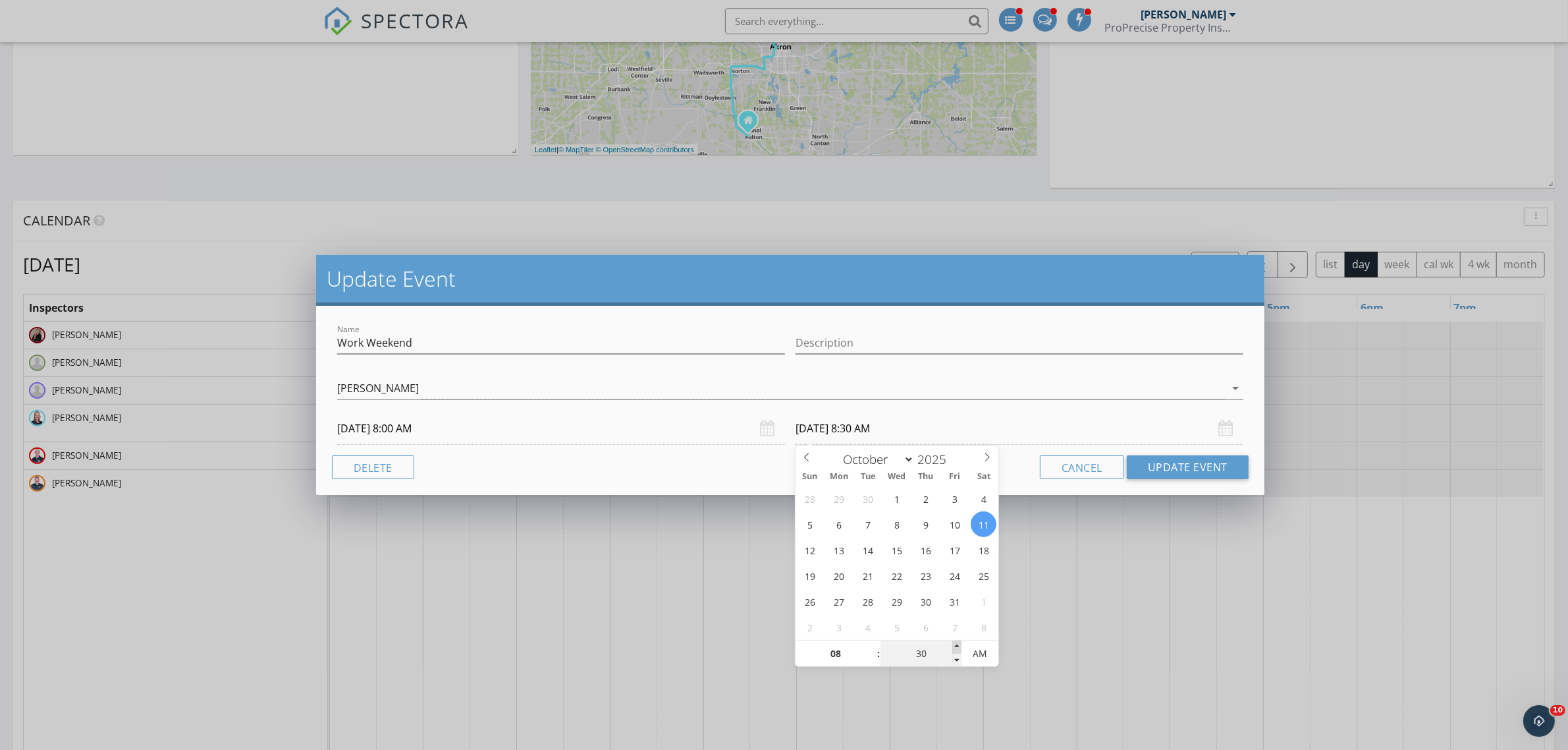
type input "35"
type input "10/11/2025 8:35 AM"
click at [957, 647] on span at bounding box center [957, 647] width 10 height 13
type input "40"
type input "10/11/2025 8:40 AM"
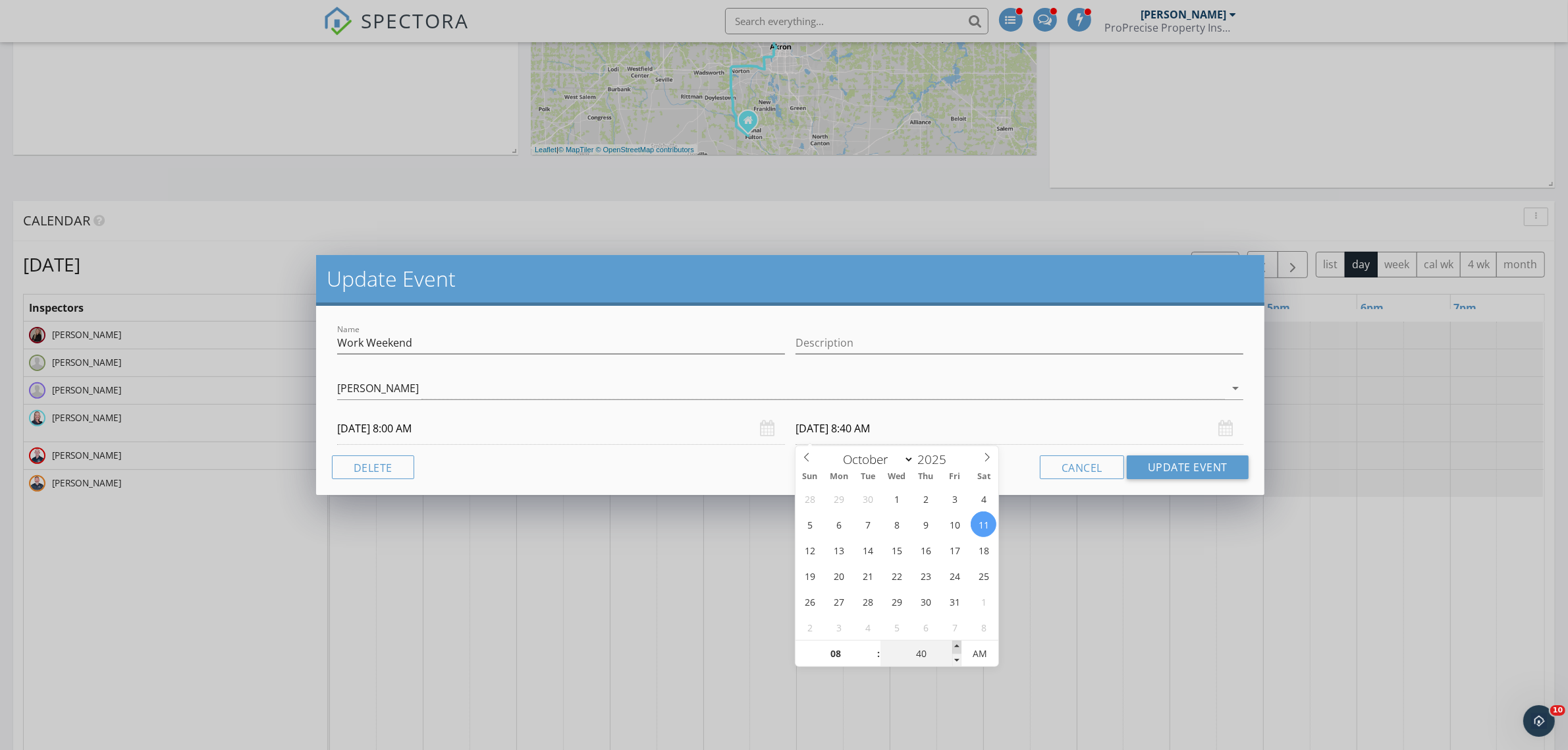
click at [957, 647] on span at bounding box center [957, 647] width 10 height 13
type input "45"
type input "10/11/2025 8:45 AM"
click at [957, 647] on span at bounding box center [957, 647] width 10 height 13
type input "50"
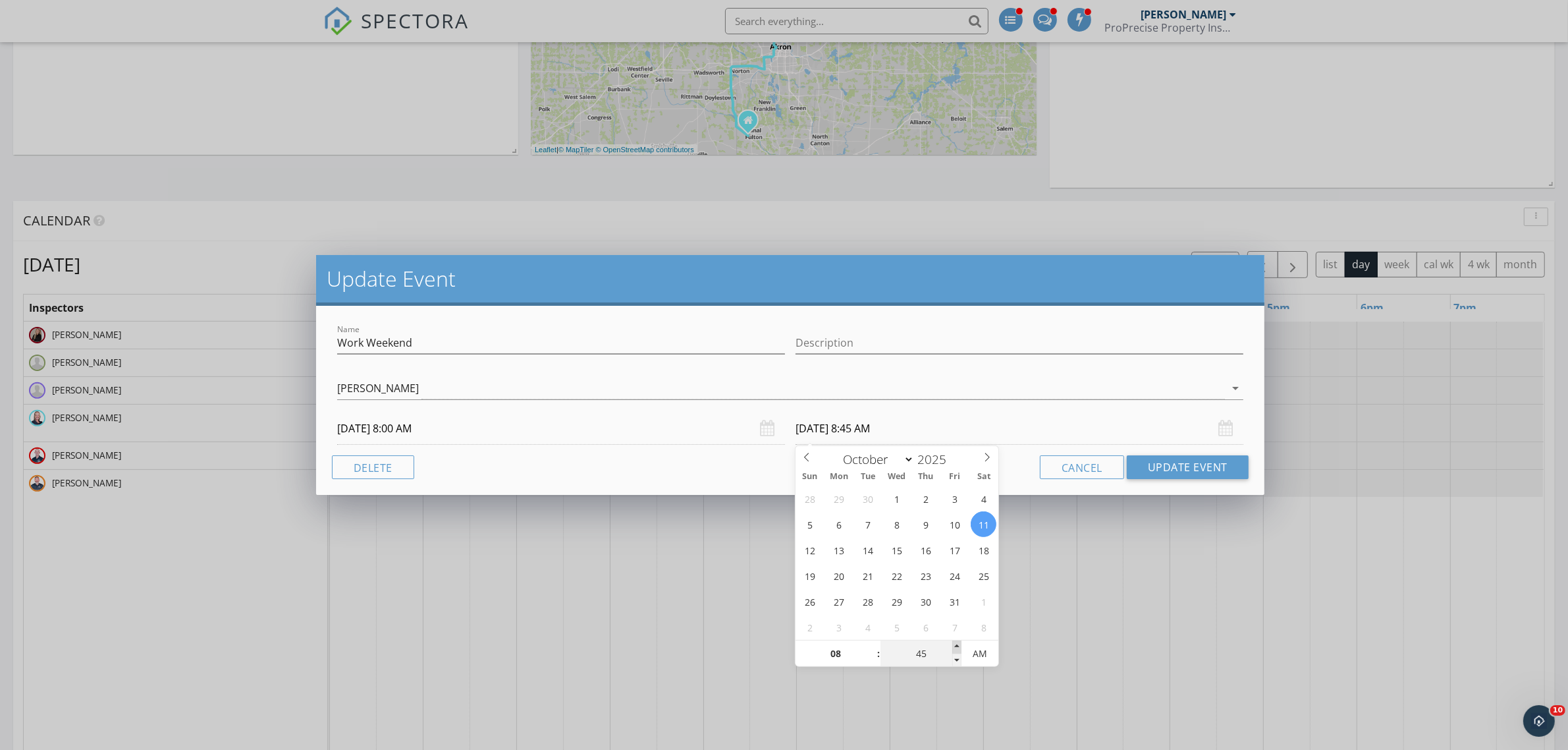
type input "10/11/2025 8:50 AM"
click at [957, 647] on span at bounding box center [957, 647] width 10 height 13
type input "55"
type input "10/11/2025 8:55 AM"
click at [957, 647] on span at bounding box center [957, 647] width 10 height 13
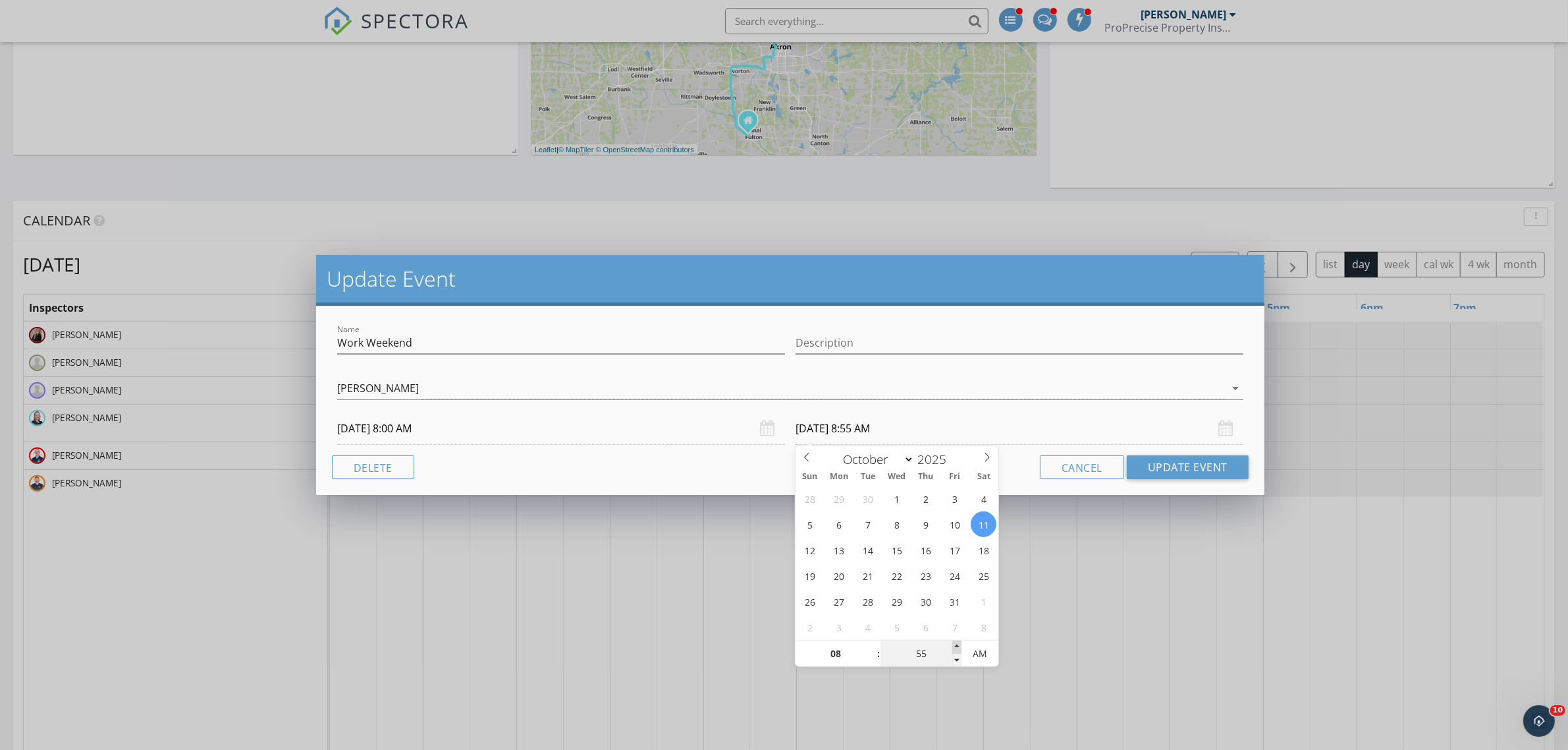
type input "09"
type input "00"
type input "10/11/2025 9:00 AM"
click at [957, 647] on span at bounding box center [957, 647] width 10 height 13
type input "10"
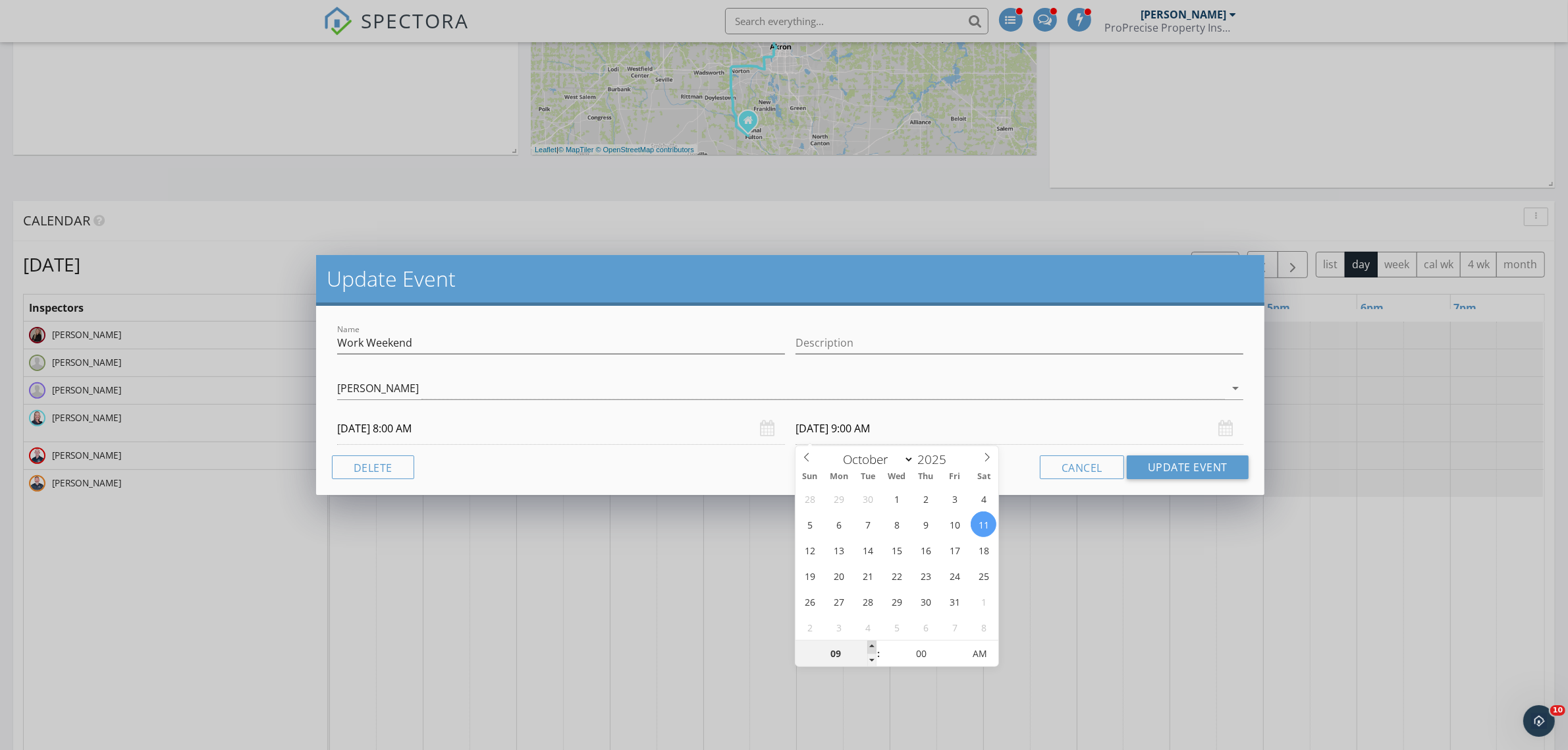
type input "10/11/2025 10:00 AM"
click at [872, 641] on span at bounding box center [872, 647] width 10 height 13
type input "11"
type input "10/11/2025 11:00 AM"
click at [872, 641] on span at bounding box center [872, 647] width 10 height 13
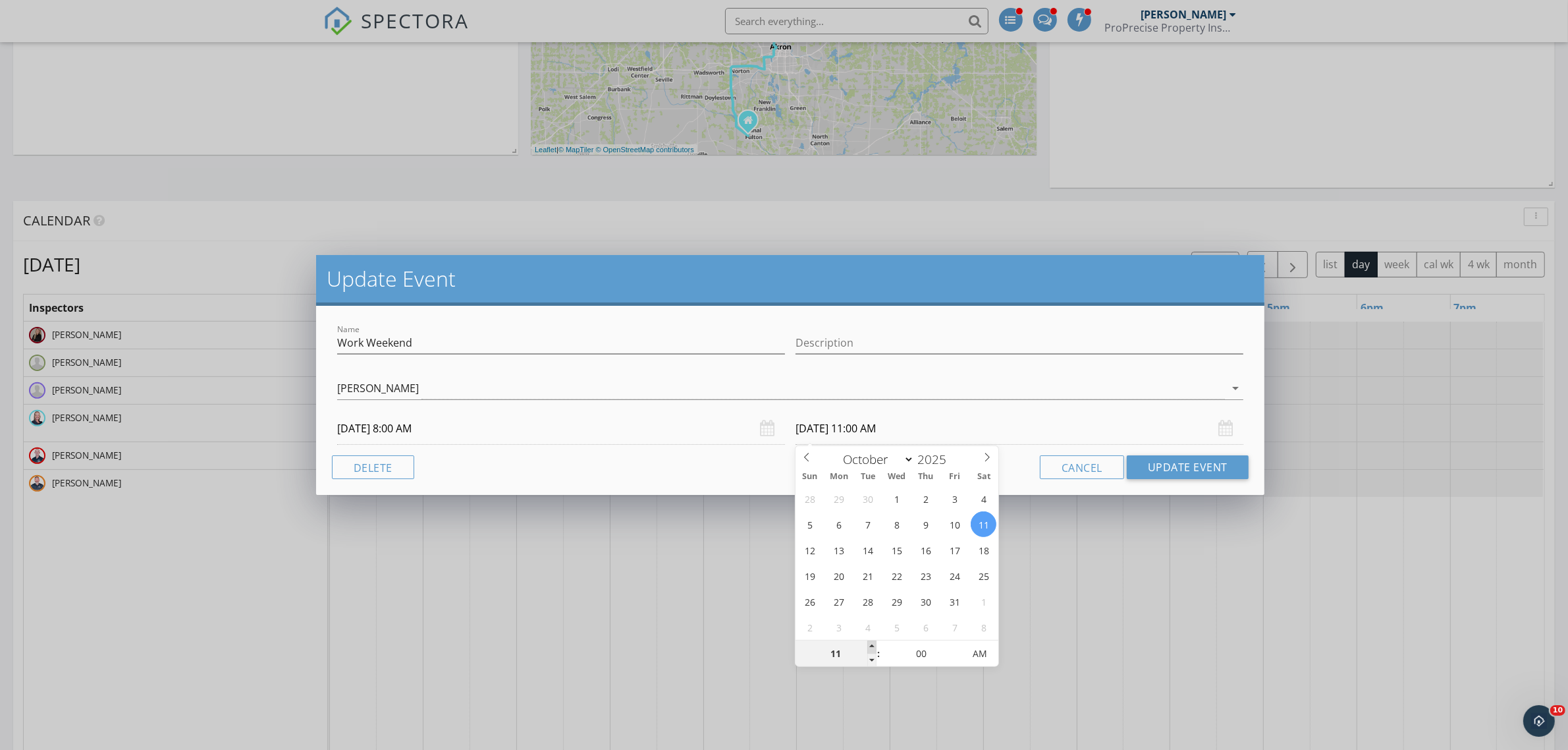
type input "12"
type input "10/11/2025 12:00 PM"
click at [872, 641] on span at bounding box center [872, 647] width 10 height 13
type input "01"
type input "10/11/2025 1:00 PM"
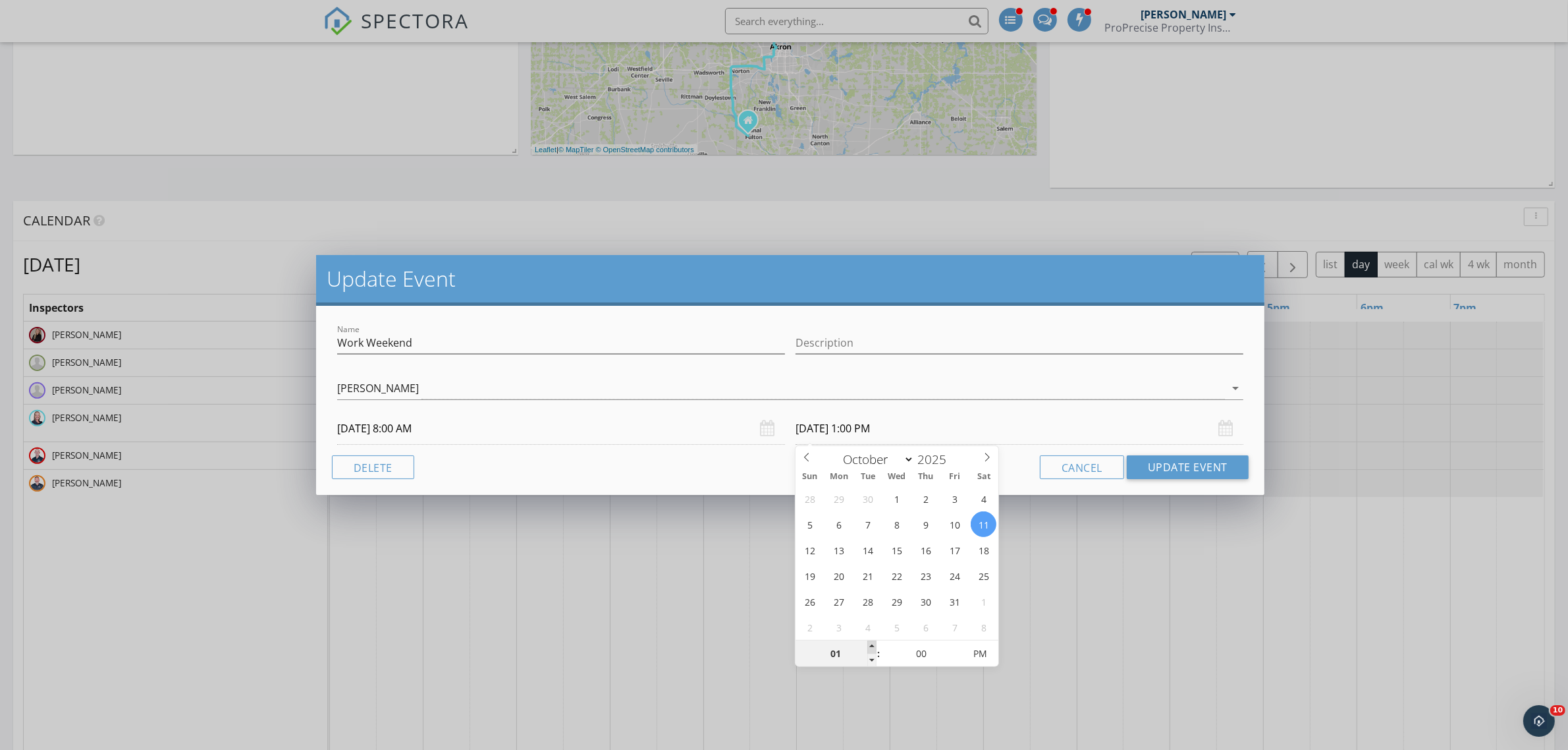
click at [872, 641] on span at bounding box center [872, 647] width 10 height 13
click at [1195, 465] on button "Update Event" at bounding box center [1188, 467] width 122 height 23
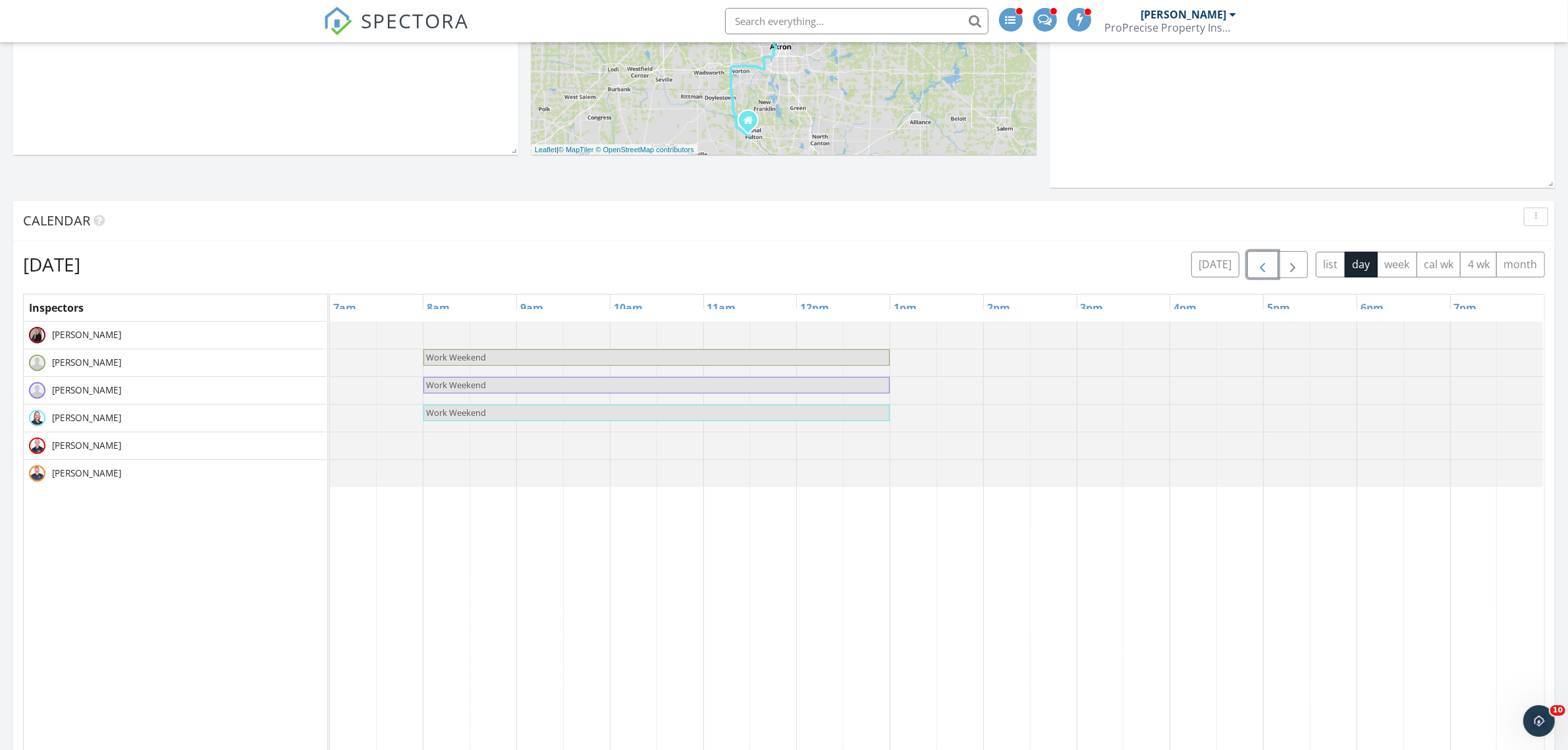
click at [1261, 265] on span "button" at bounding box center [1263, 265] width 16 height 16
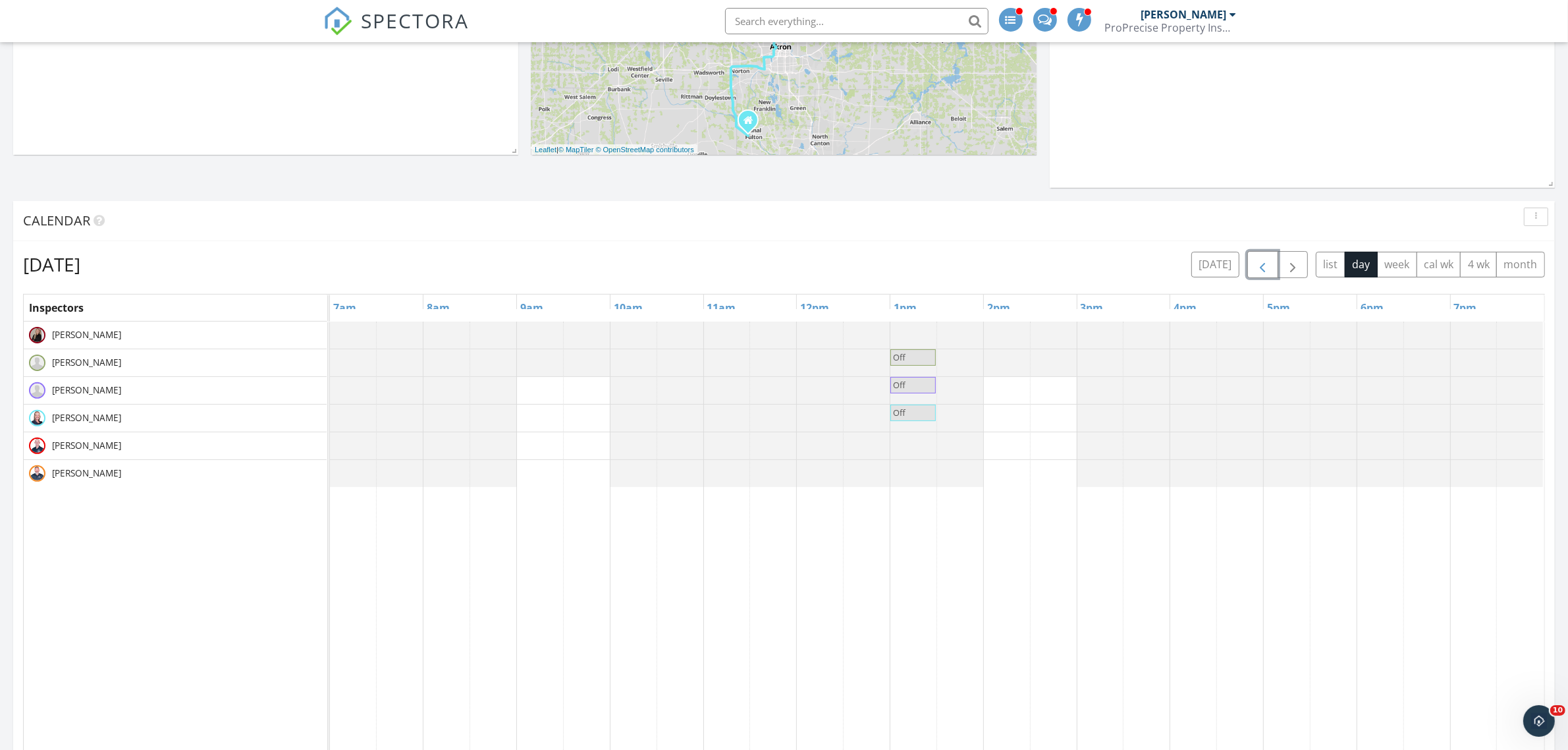
click at [921, 364] on span "Off" at bounding box center [913, 357] width 43 height 12
select select "9"
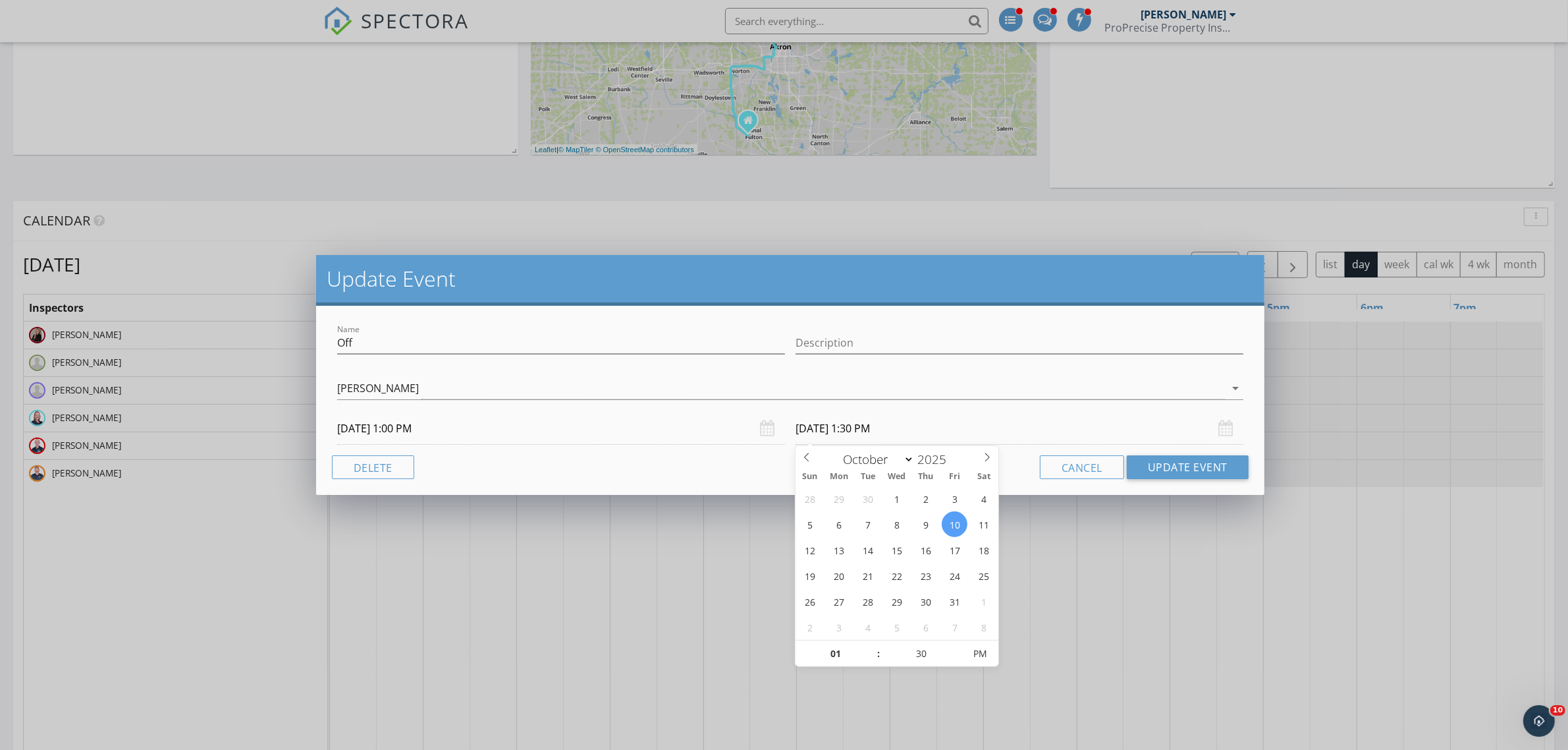
click at [836, 432] on input "10/10/2025 1:30 PM" at bounding box center [1019, 429] width 448 height 32
type input "02"
type input "10/10/2025 2:30 PM"
click at [873, 647] on span at bounding box center [872, 647] width 10 height 13
type input "03"
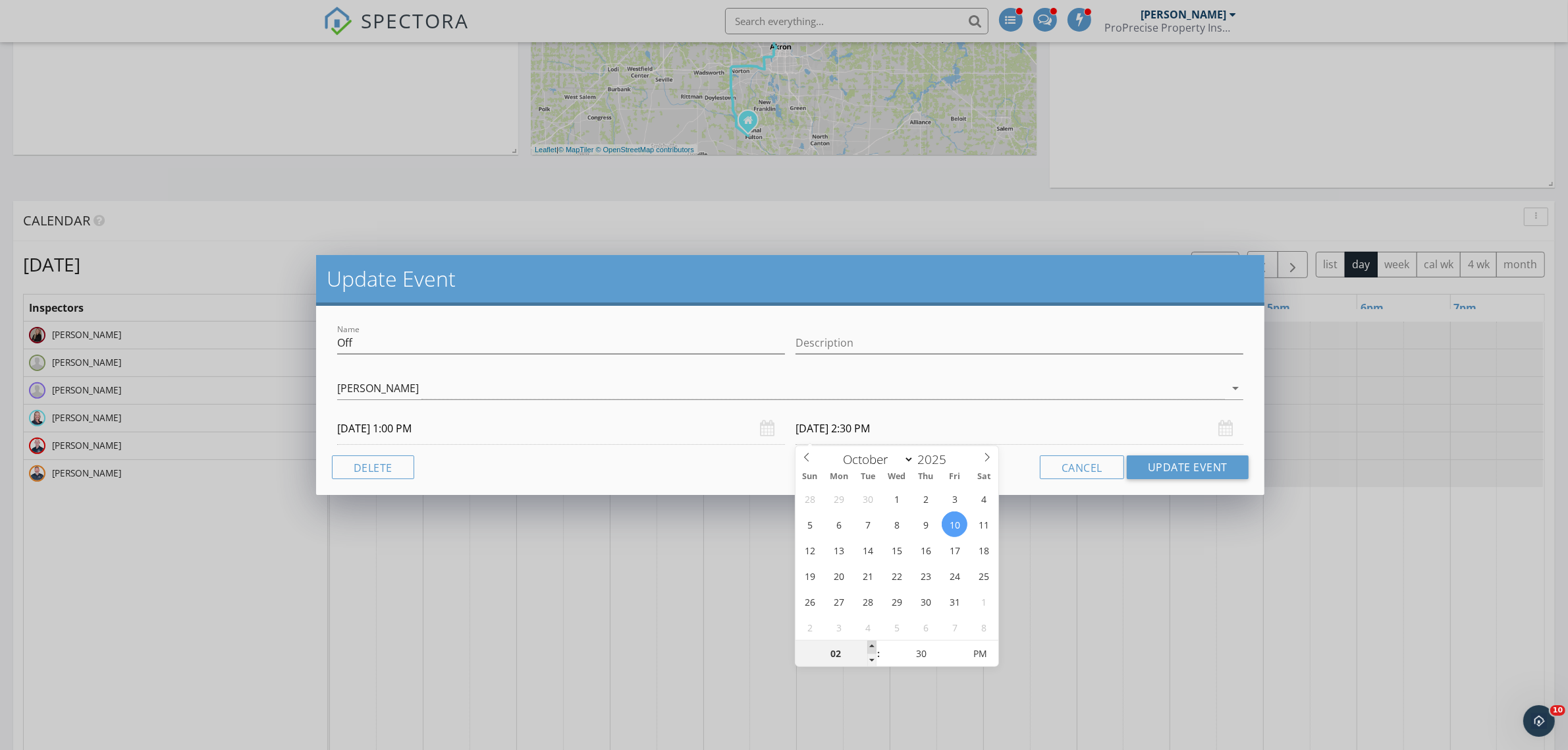
type input "10/10/2025 3:30 PM"
click at [873, 647] on span at bounding box center [872, 647] width 10 height 13
type input "04"
type input "10/10/2025 4:30 PM"
click at [873, 647] on span at bounding box center [872, 647] width 10 height 13
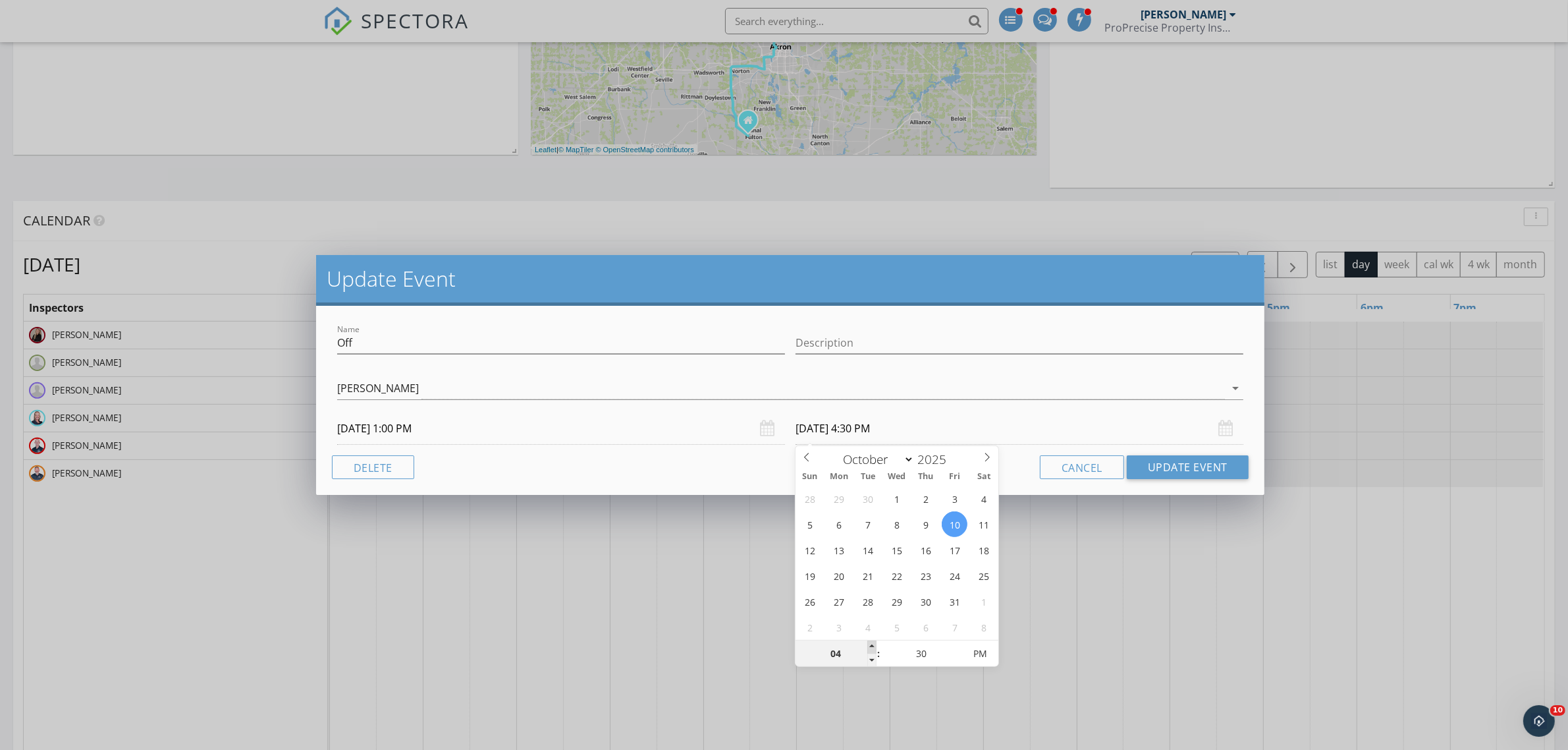
type input "05"
type input "10/10/2025 5:30 PM"
click at [873, 647] on span at bounding box center [872, 647] width 10 height 13
click at [1182, 465] on button "Update Event" at bounding box center [1188, 467] width 122 height 23
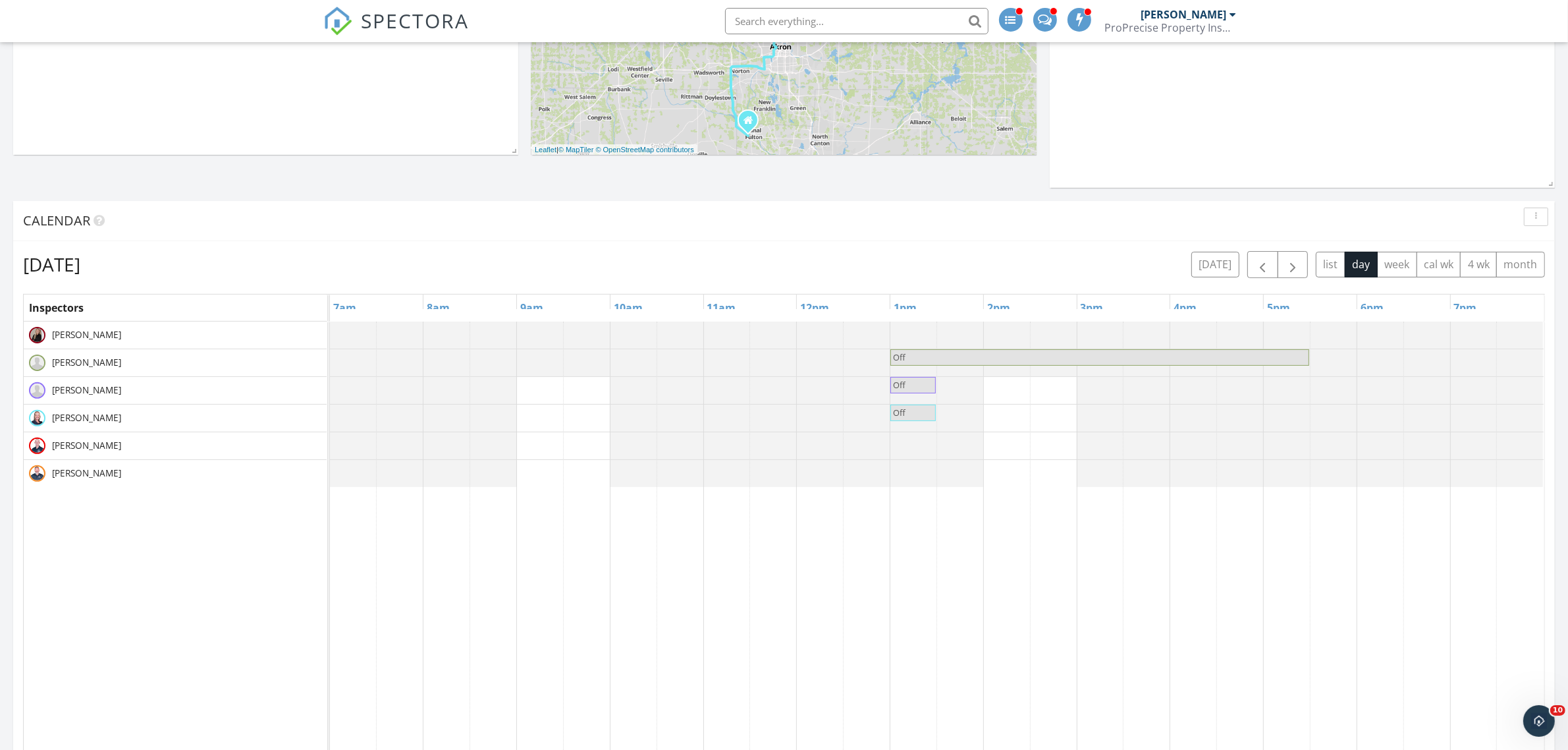
click at [919, 390] on span "Off" at bounding box center [913, 385] width 43 height 12
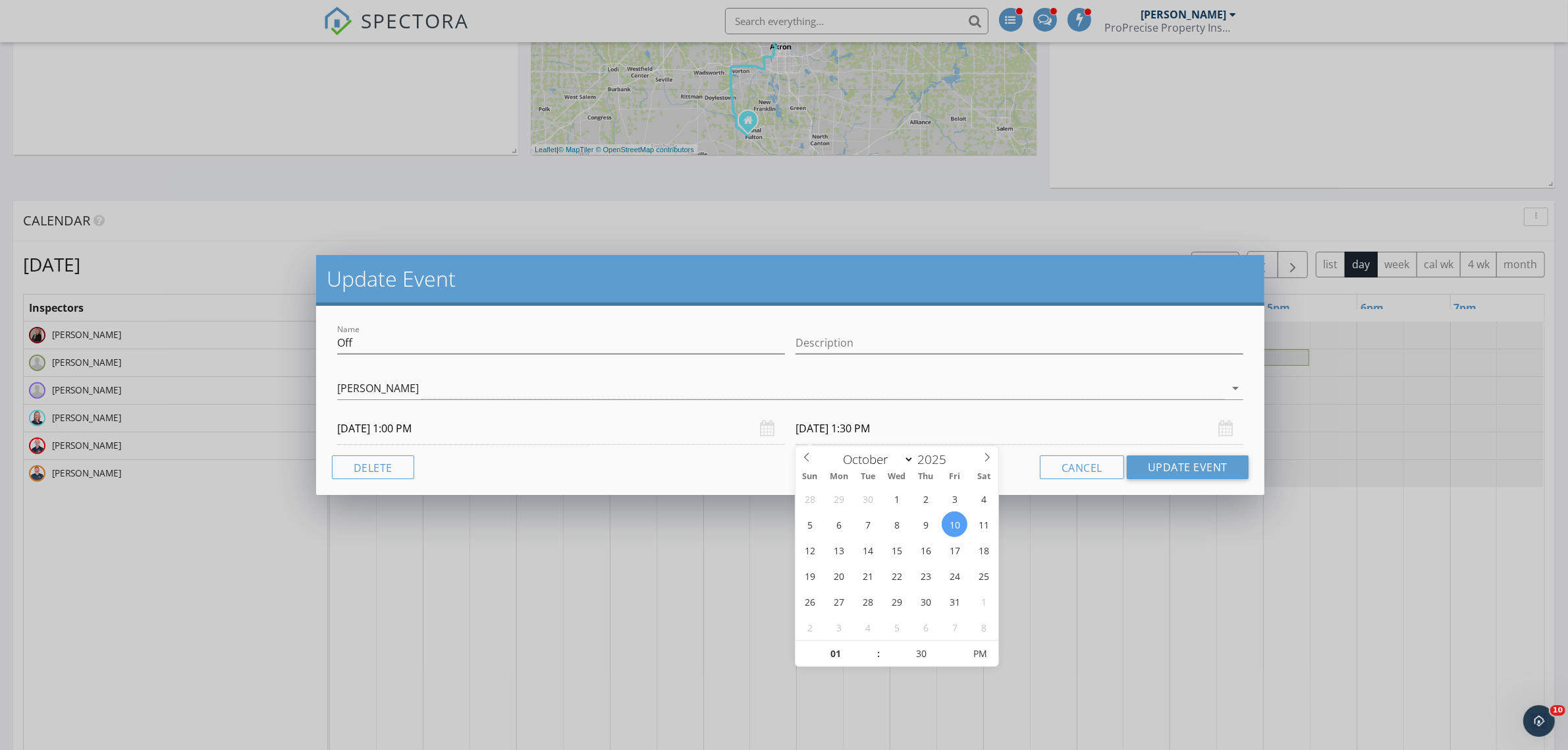
click at [897, 437] on input "10/10/2025 1:30 PM" at bounding box center [1019, 429] width 448 height 32
click at [877, 647] on span ":" at bounding box center [878, 654] width 4 height 26
type input "02"
type input "10/10/2025 2:30 PM"
click at [872, 647] on span at bounding box center [872, 647] width 10 height 13
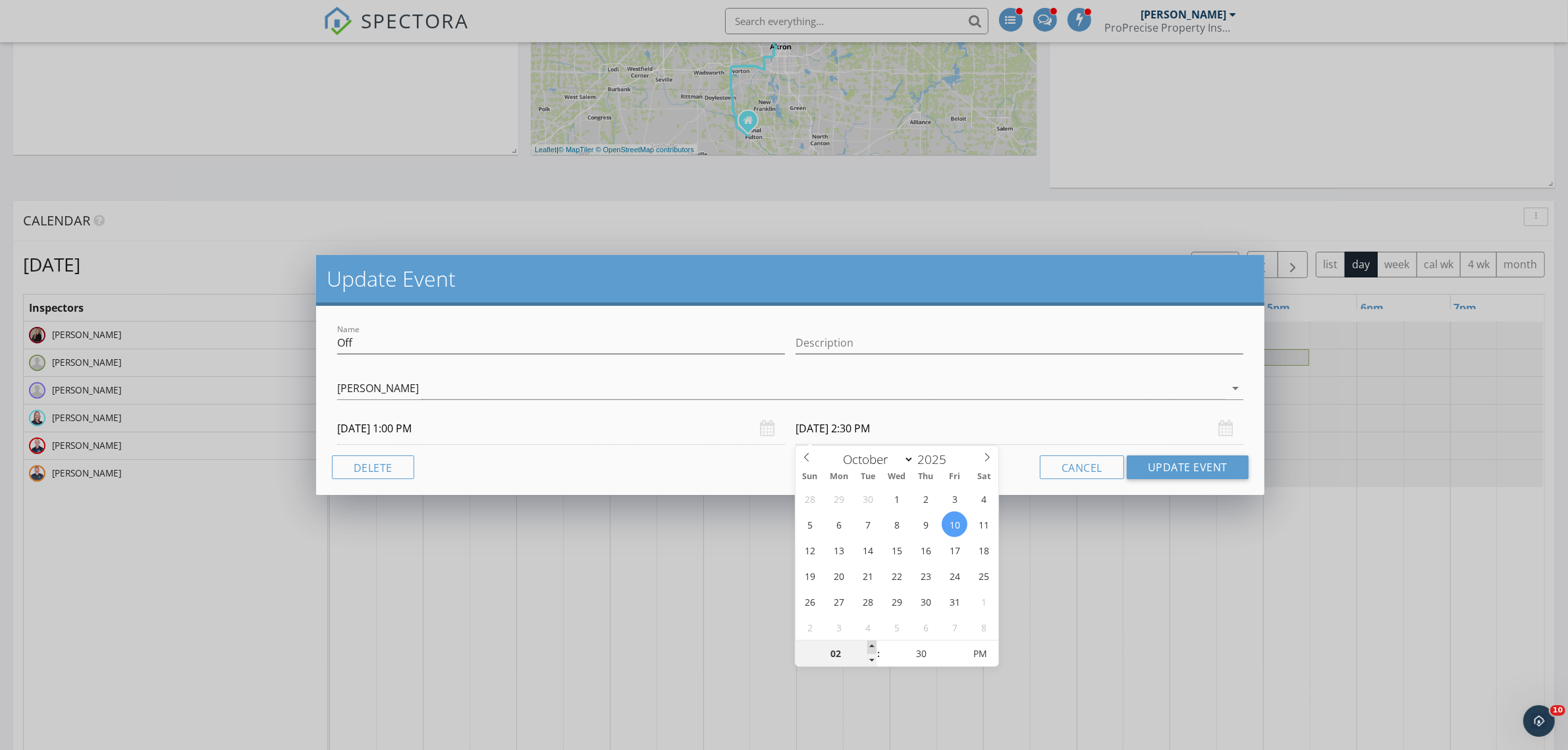
type input "03"
type input "10/10/2025 3:30 PM"
click at [872, 647] on span at bounding box center [872, 647] width 10 height 13
type input "04"
type input "10/10/2025 4:30 PM"
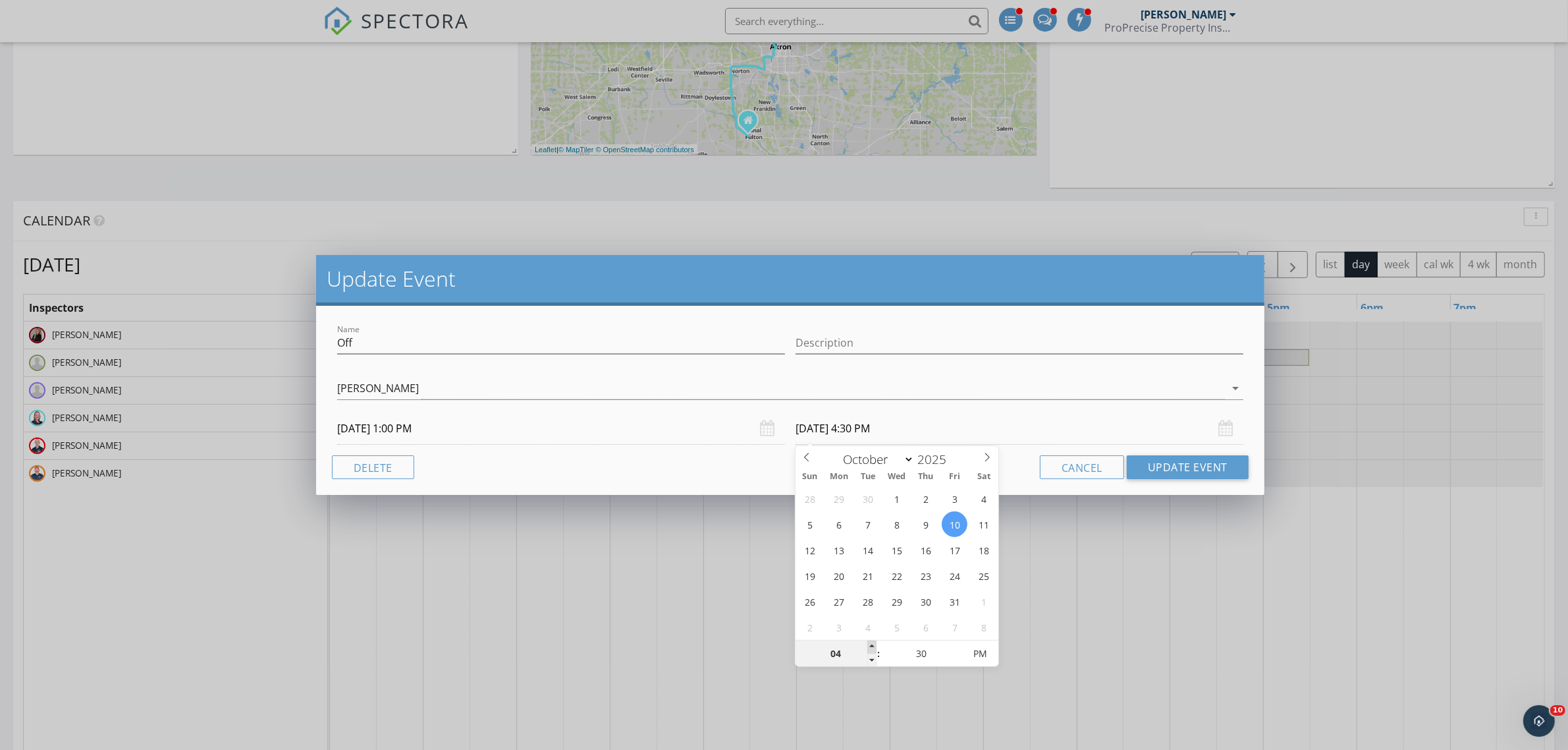
click at [872, 647] on span at bounding box center [872, 647] width 10 height 13
type input "05"
type input "10/10/2025 5:30 PM"
click at [872, 647] on span at bounding box center [872, 647] width 10 height 13
click at [1187, 478] on button "Update Event" at bounding box center [1188, 467] width 122 height 23
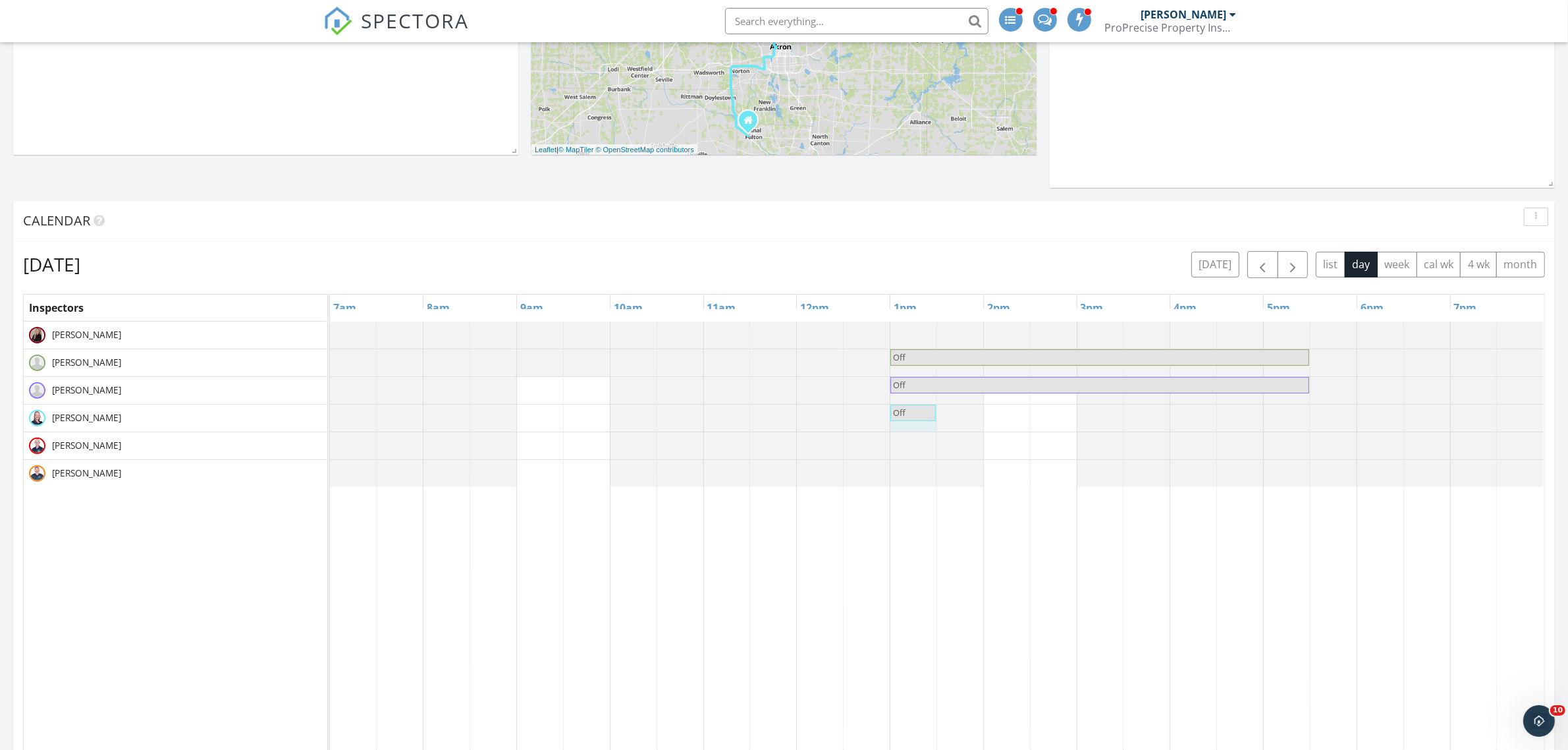
click at [330, 423] on div at bounding box center [330, 418] width 0 height 27
click at [926, 418] on link "Cancel" at bounding box center [912, 407] width 68 height 21
click at [330, 454] on div at bounding box center [330, 445] width 0 height 27
click at [330, 416] on div at bounding box center [330, 418] width 0 height 27
drag, startPoint x: 919, startPoint y: 415, endPoint x: 910, endPoint y: 416, distance: 9.1
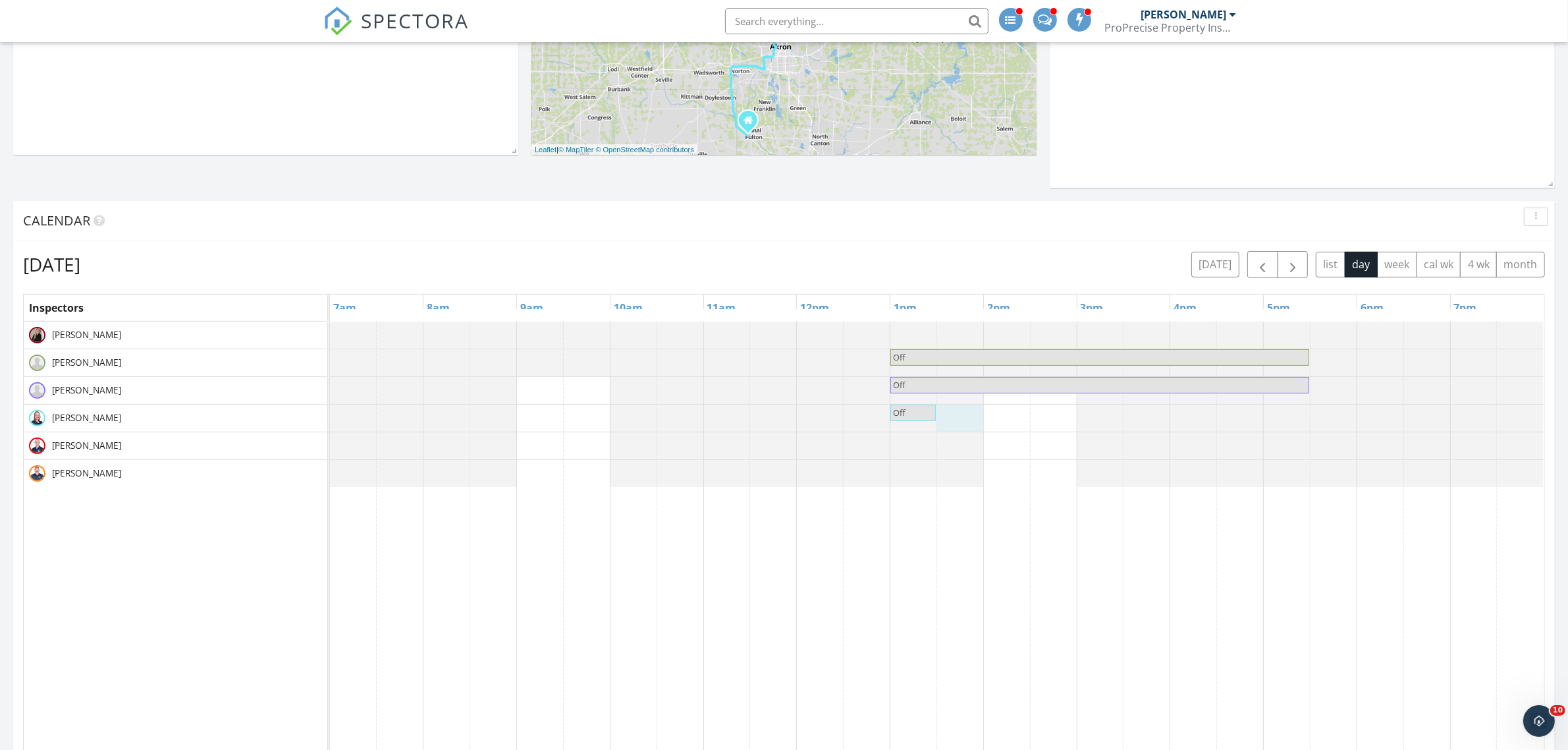
click at [910, 416] on span "Off" at bounding box center [913, 412] width 43 height 12
select select "9"
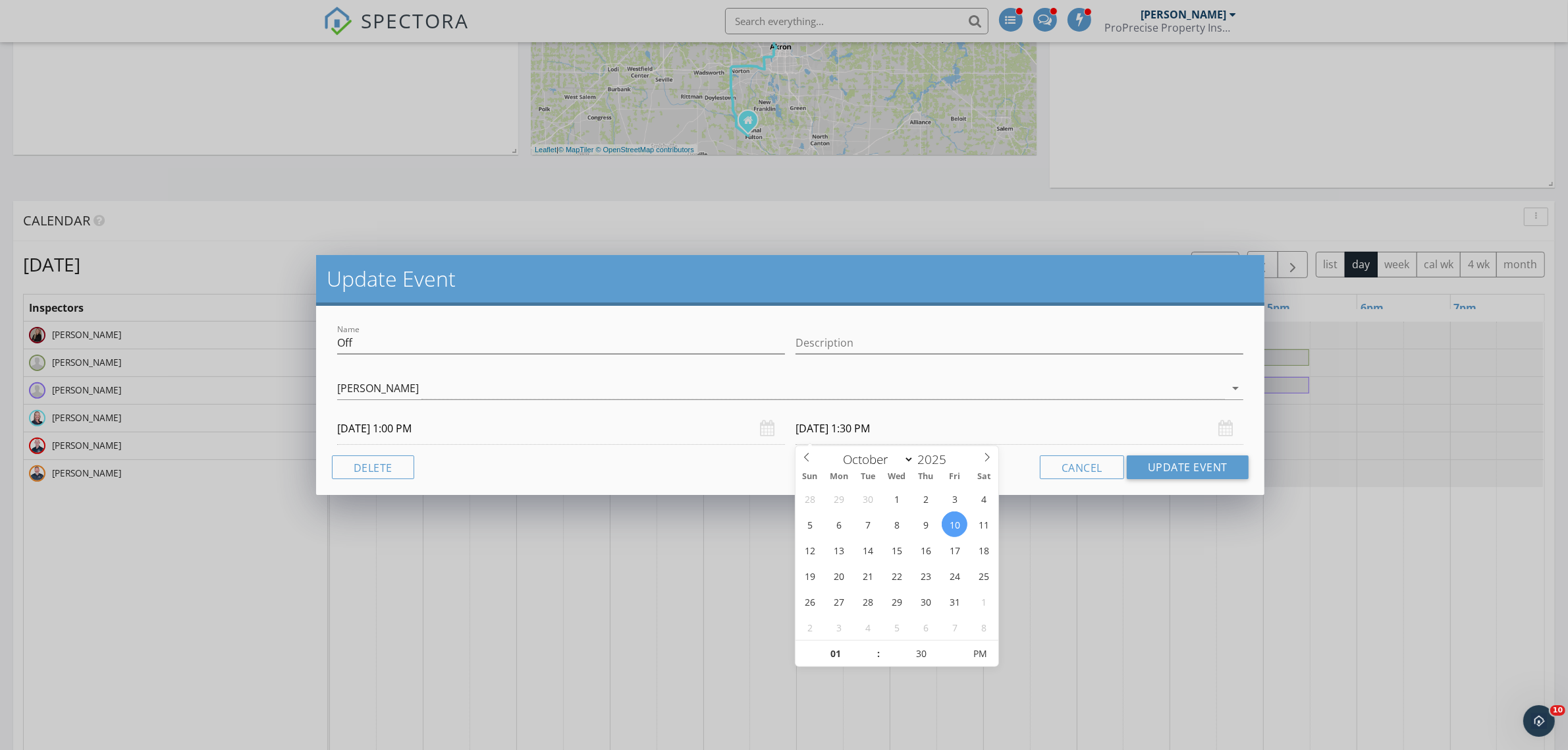
click at [924, 429] on input "10/10/2025 1:30 PM" at bounding box center [1019, 429] width 448 height 32
type input "02"
type input "10/10/2025 2:30 PM"
click at [872, 644] on span at bounding box center [872, 647] width 10 height 13
type input "03"
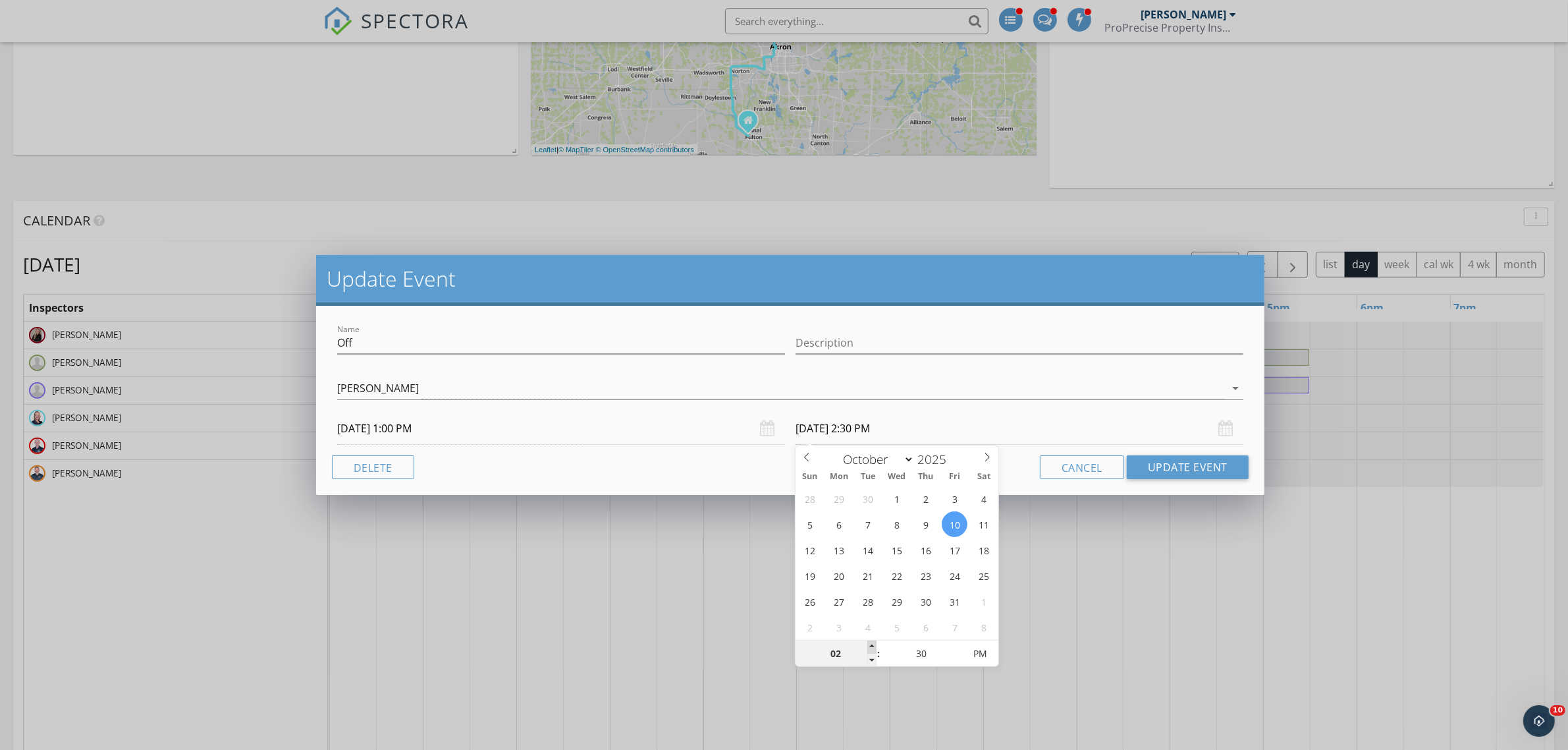
type input "10/10/2025 3:30 PM"
click at [872, 644] on span at bounding box center [872, 647] width 10 height 13
type input "04"
type input "10/10/2025 4:30 PM"
click at [872, 644] on span at bounding box center [872, 647] width 10 height 13
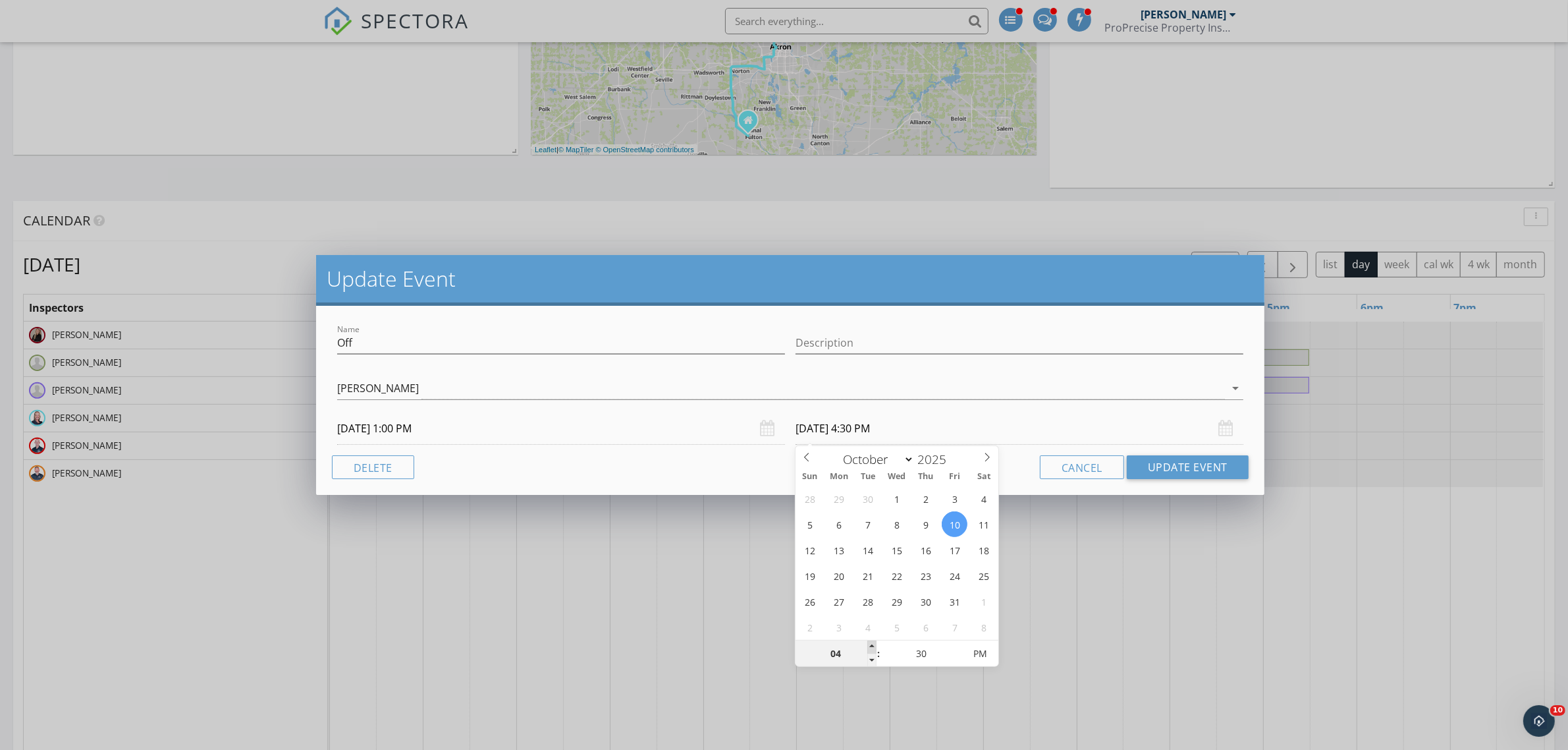
type input "05"
type input "10/10/2025 5:30 PM"
click at [872, 644] on span at bounding box center [872, 647] width 10 height 13
click at [1192, 473] on button "Update Event" at bounding box center [1188, 467] width 122 height 23
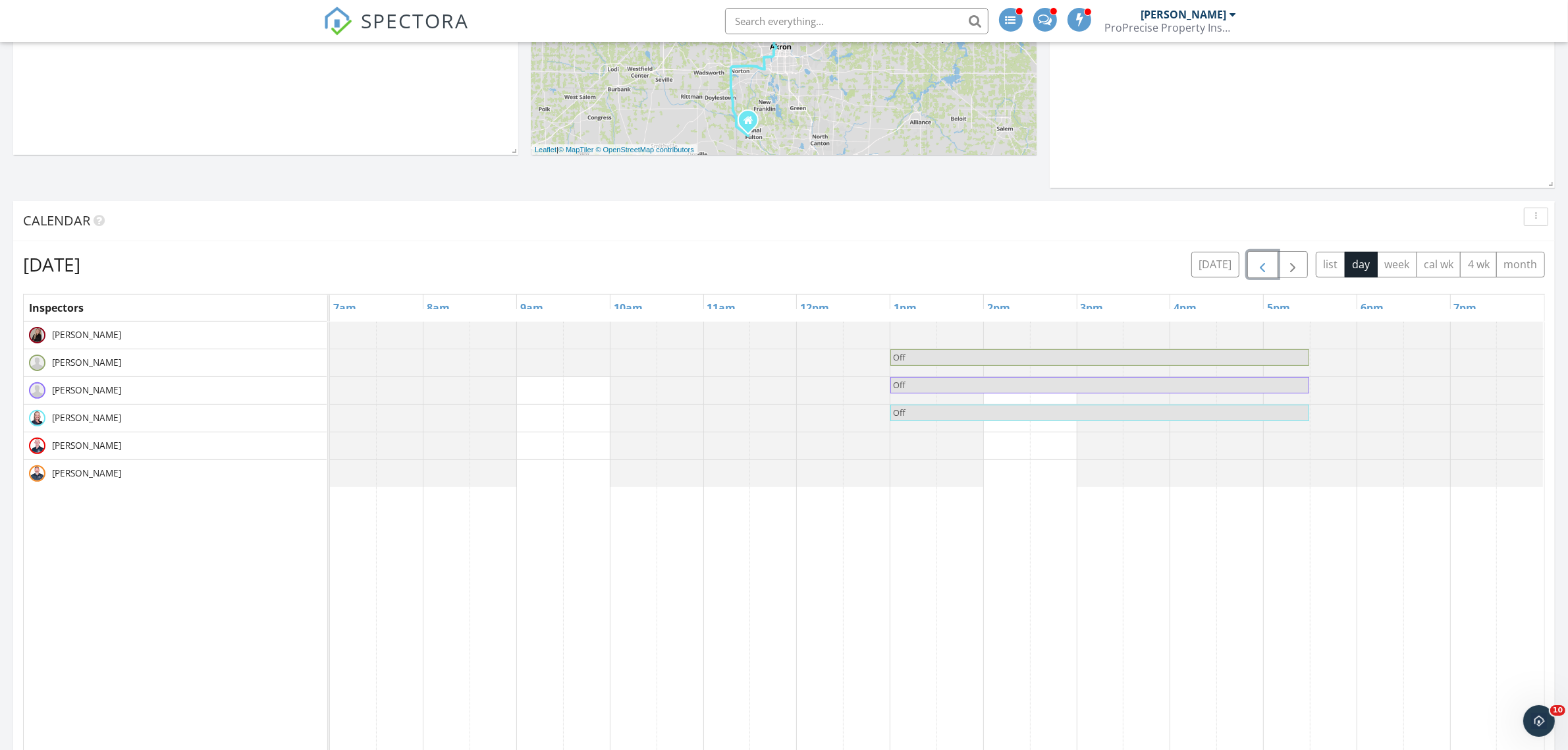
click at [1263, 263] on span "button" at bounding box center [1263, 265] width 16 height 16
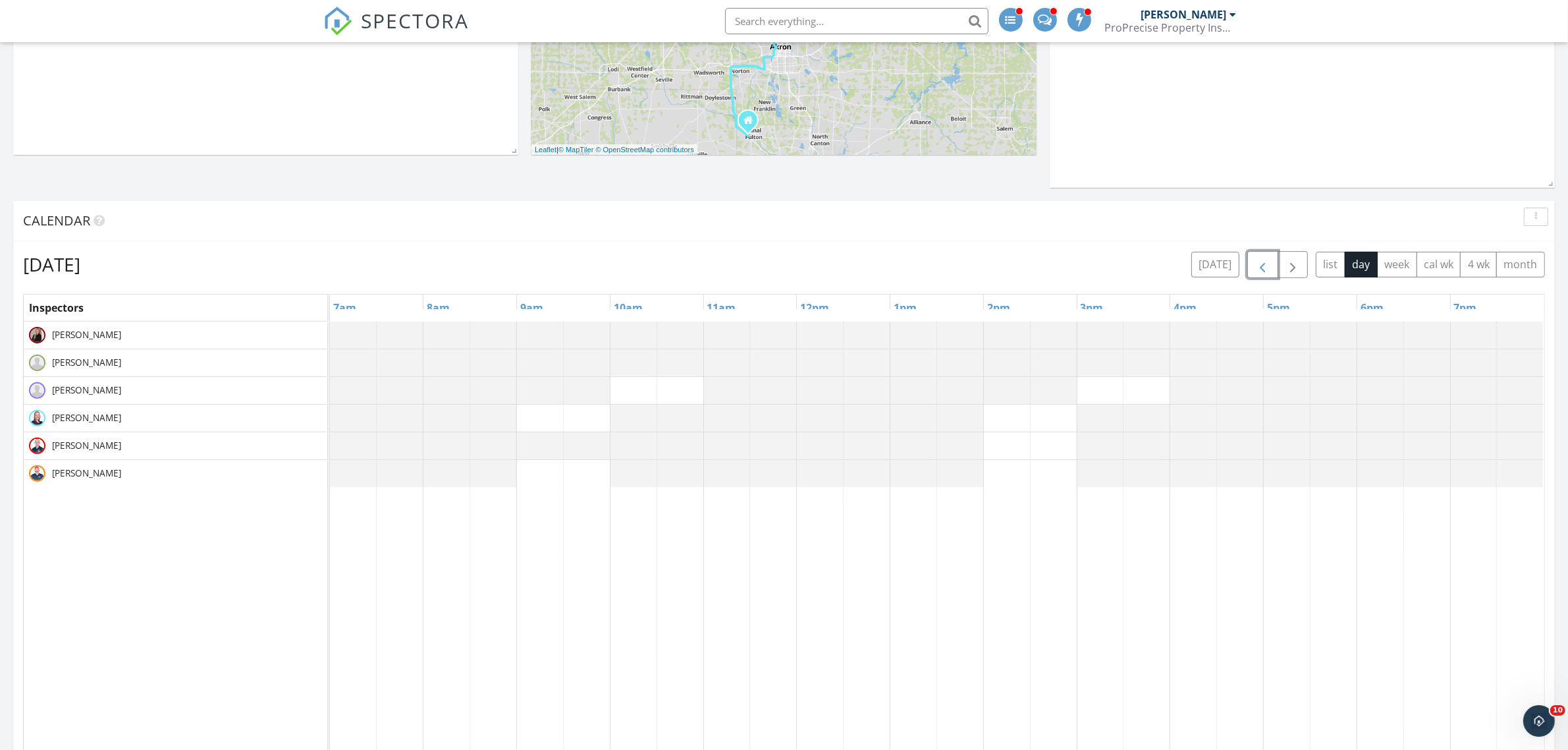
click at [1263, 263] on span "button" at bounding box center [1263, 265] width 16 height 16
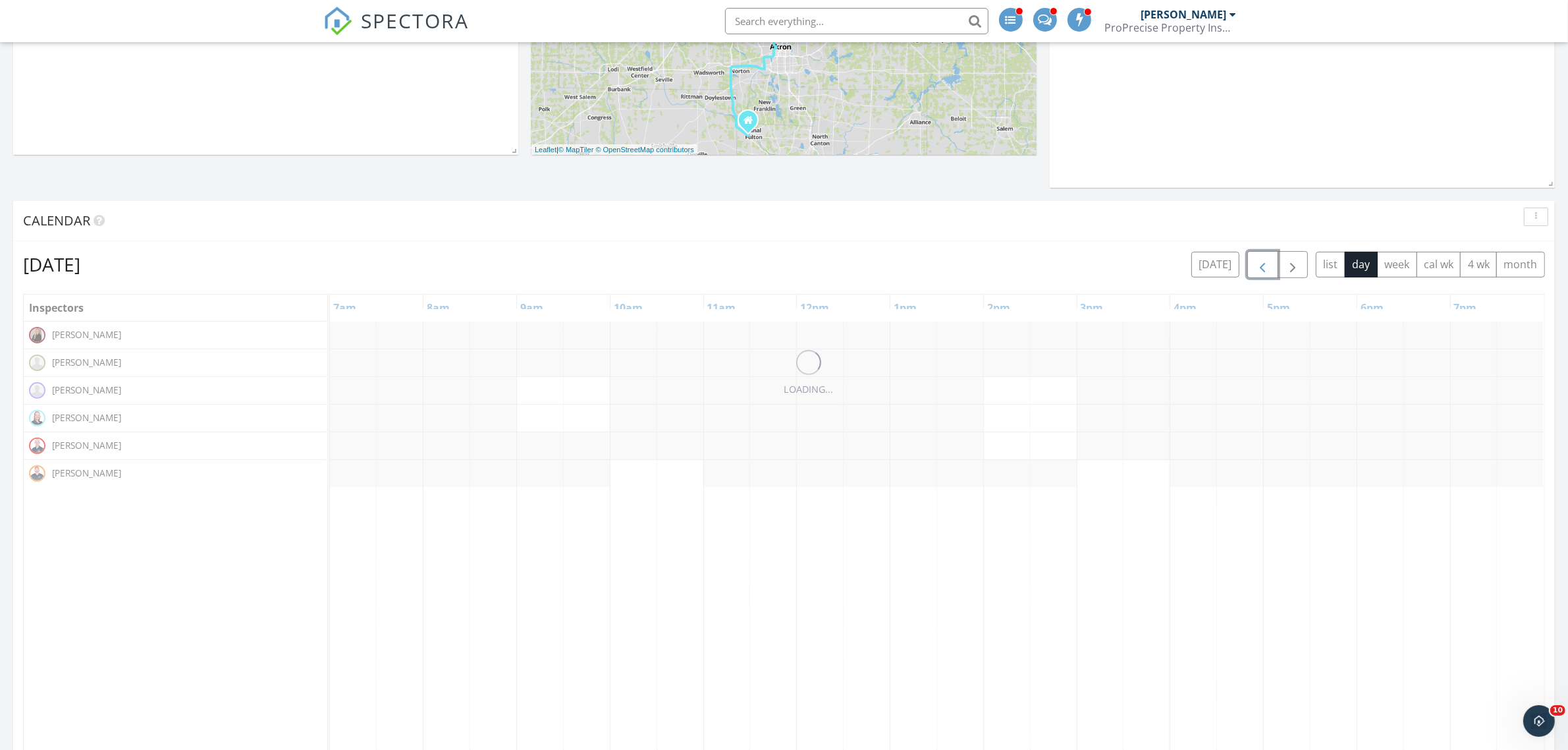
click at [1263, 263] on span "button" at bounding box center [1263, 265] width 16 height 16
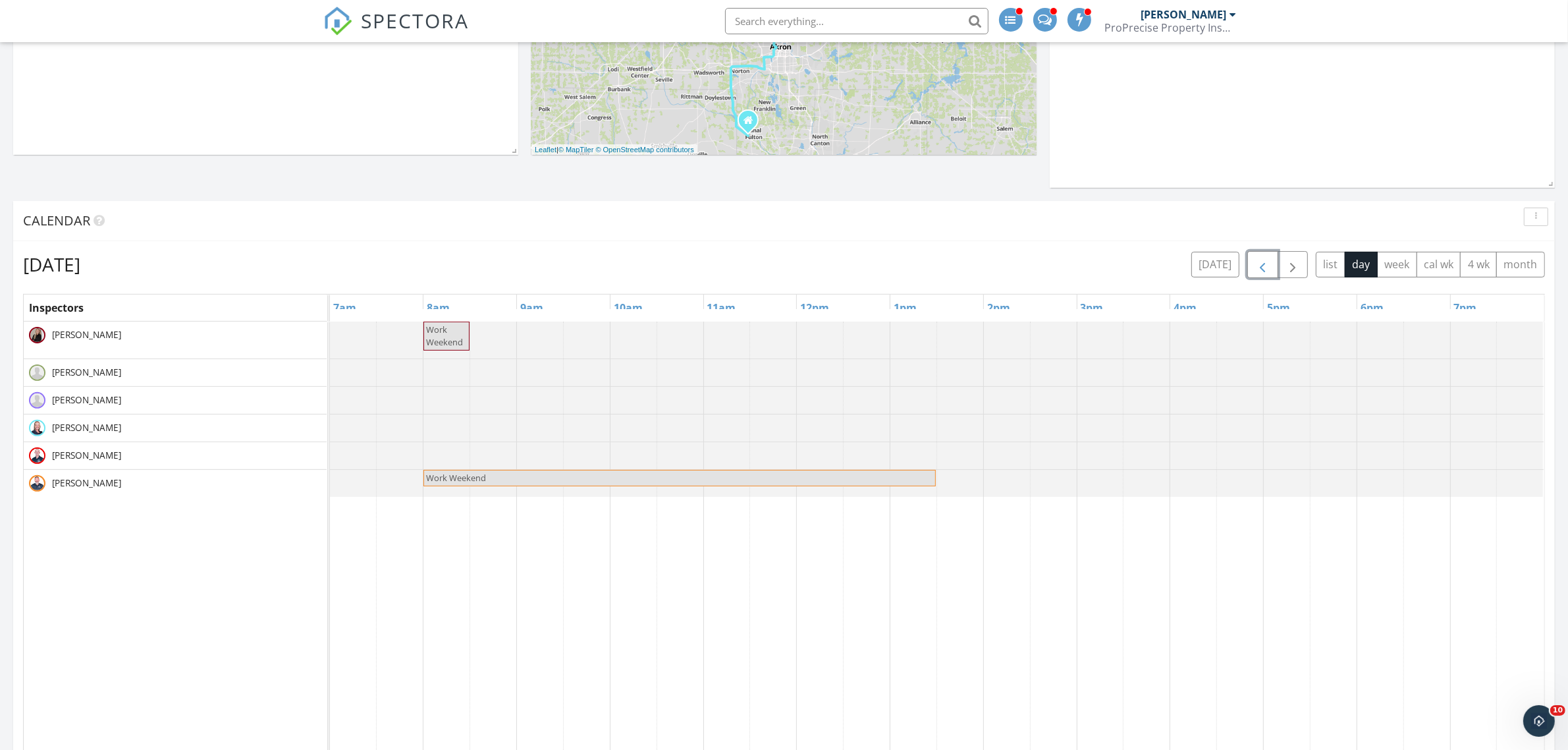
click at [1263, 263] on span "button" at bounding box center [1263, 265] width 16 height 16
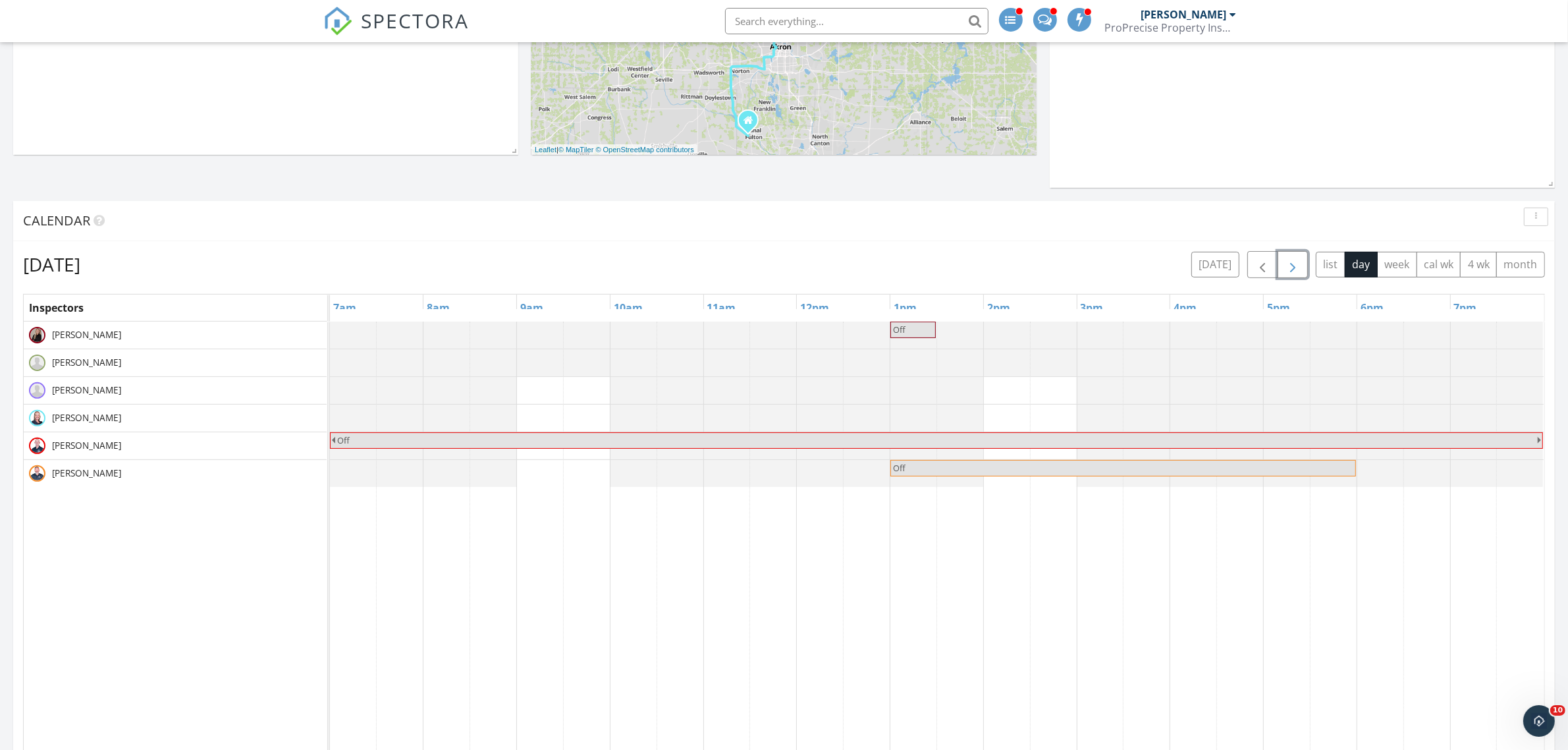
click at [1292, 263] on span "button" at bounding box center [1293, 265] width 16 height 16
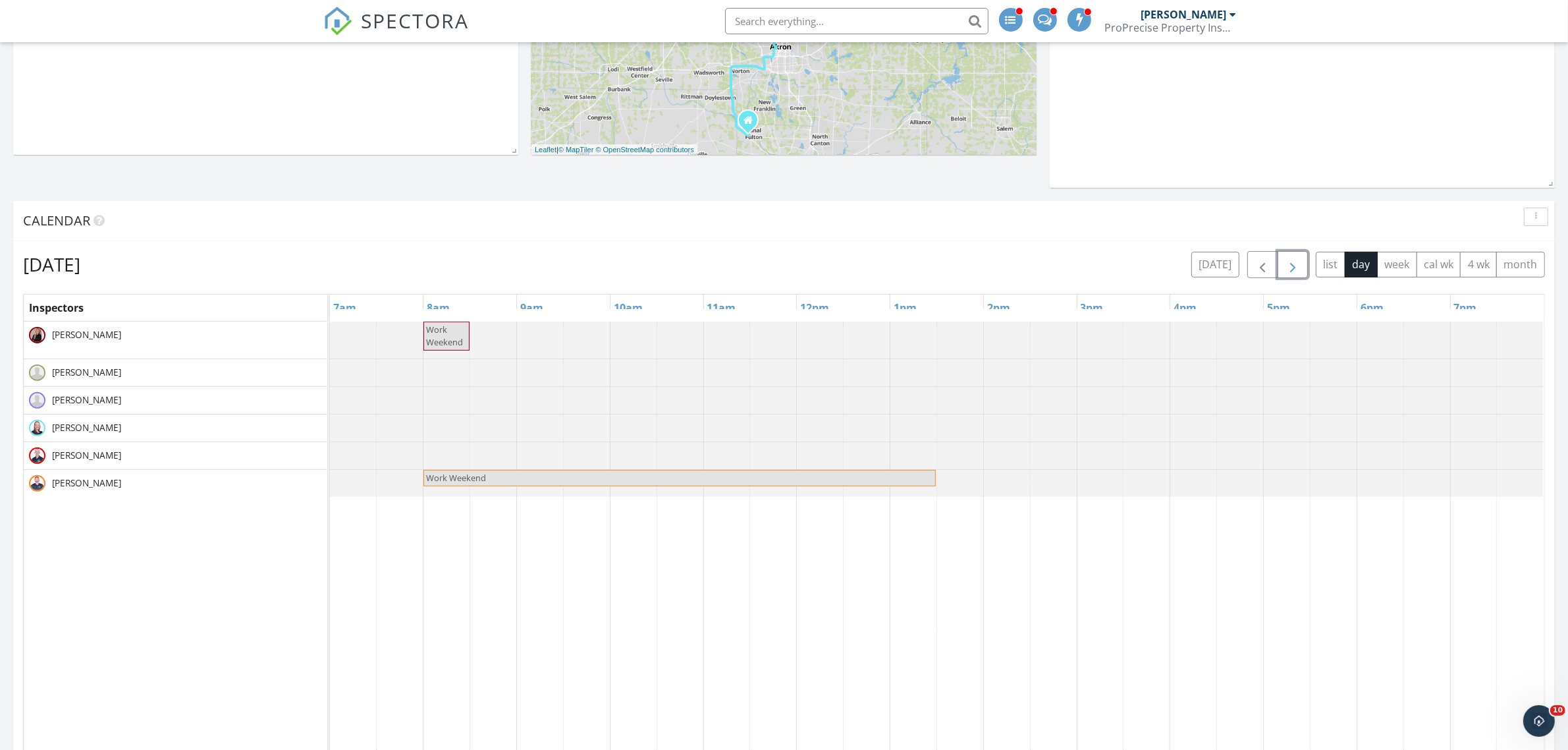
click at [456, 341] on span "Work Weekend" at bounding box center [445, 335] width 37 height 24
select select "9"
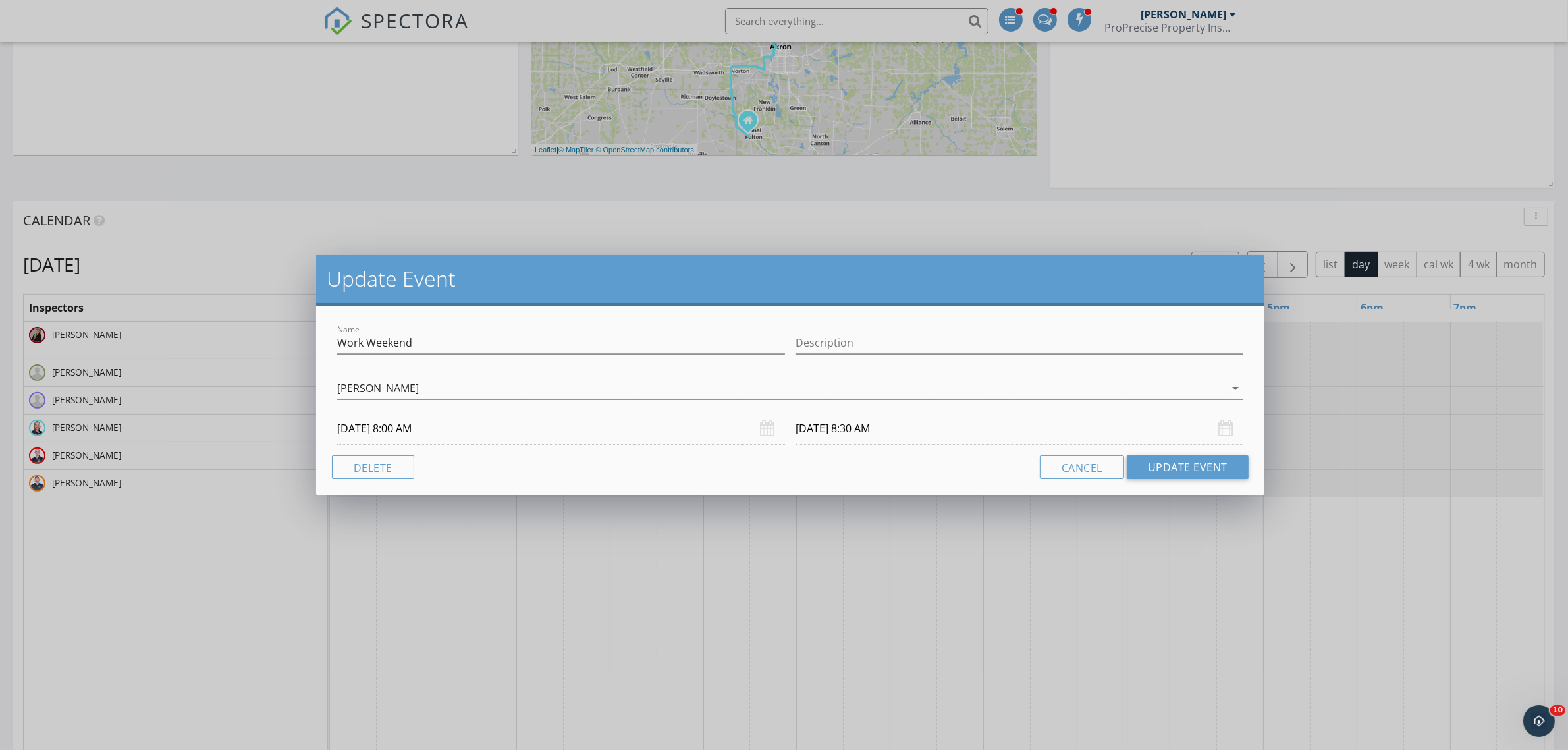
click at [853, 430] on input "10/04/2025 8:30 AM" at bounding box center [1019, 429] width 448 height 32
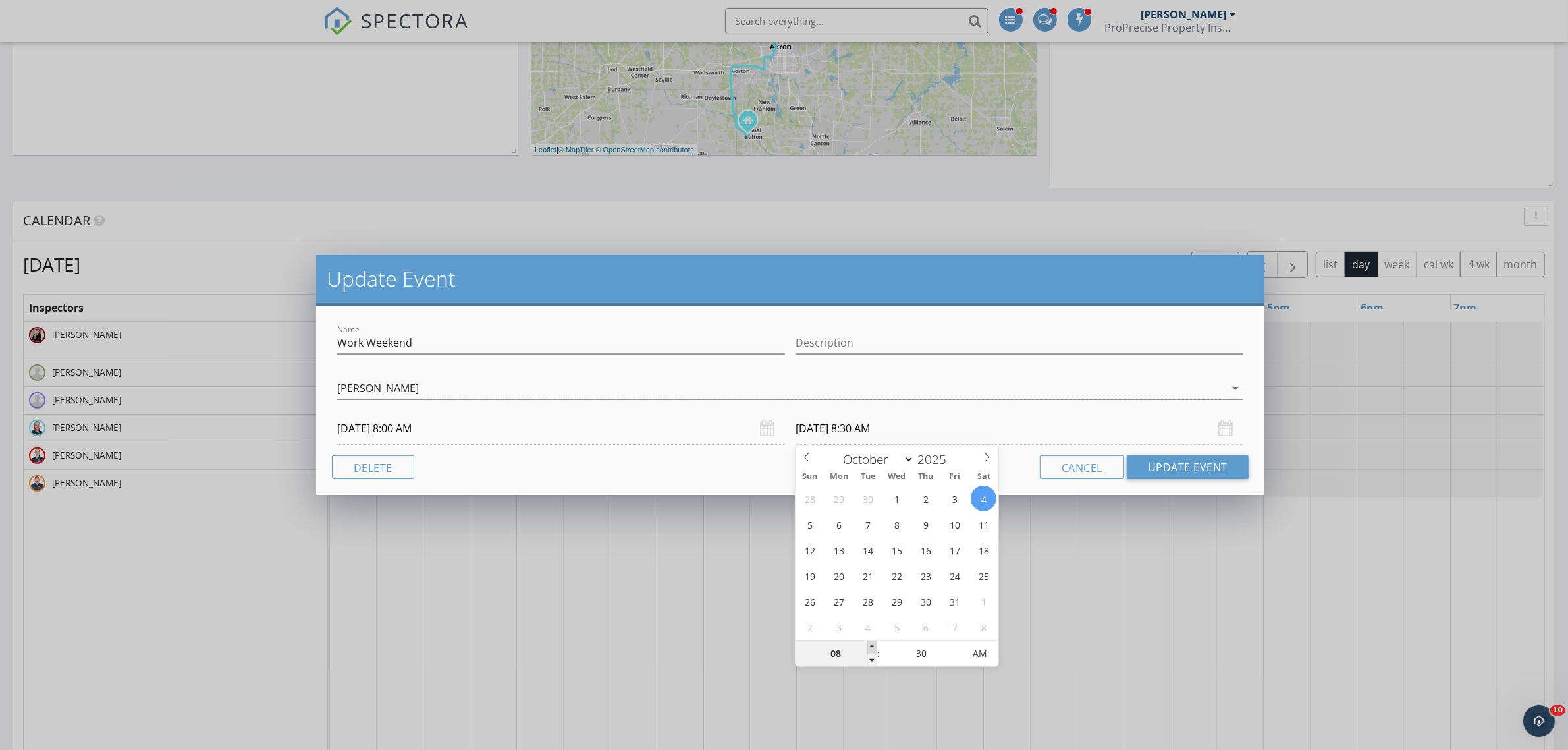
type input "09"
type input "10/04/2025 9:30 AM"
click at [875, 644] on span at bounding box center [872, 647] width 10 height 13
type input "10"
type input "10/04/2025 10:30 AM"
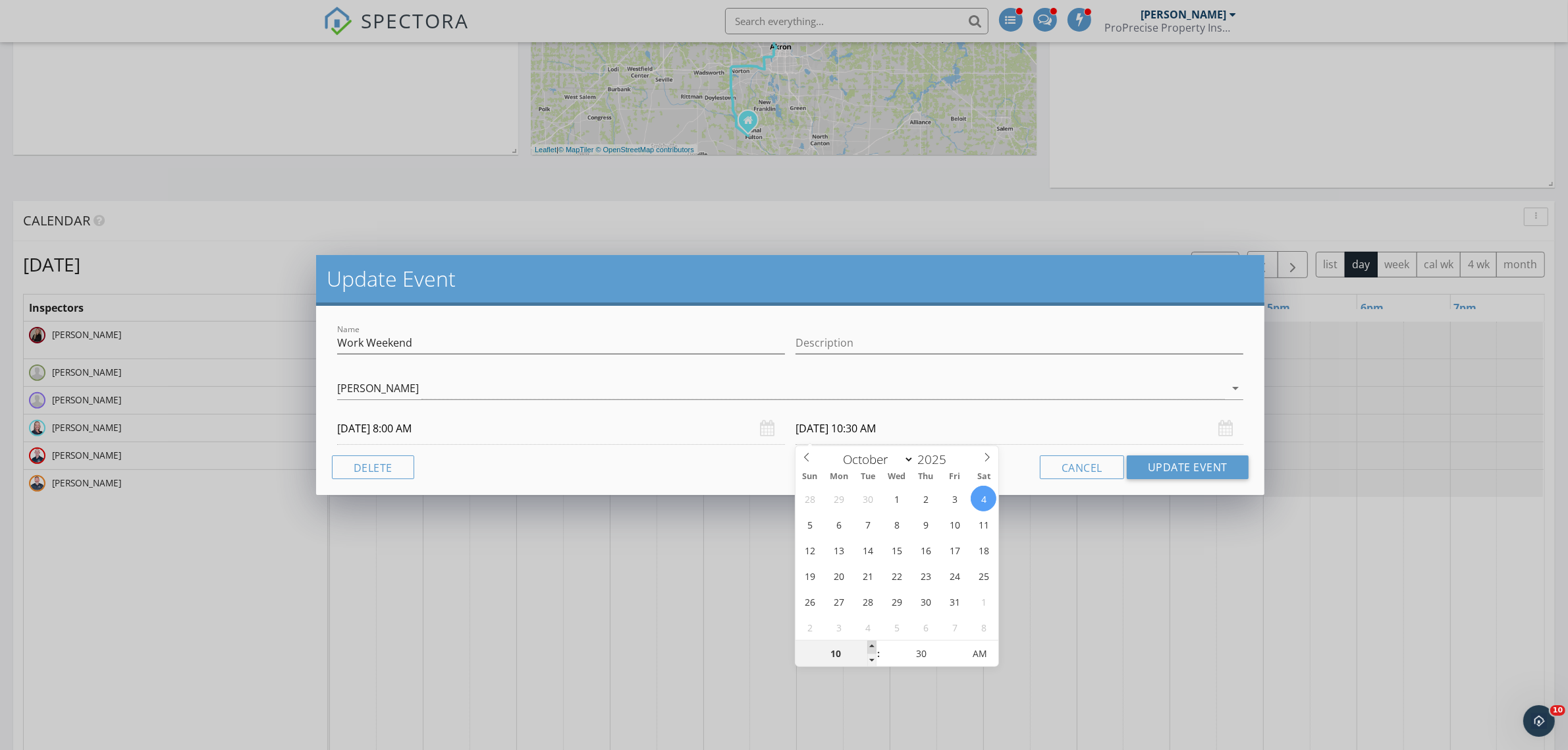
click at [875, 644] on span at bounding box center [872, 647] width 10 height 13
type input "11"
type input "10/04/2025 11:30 AM"
click at [875, 644] on span at bounding box center [872, 647] width 10 height 13
type input "12"
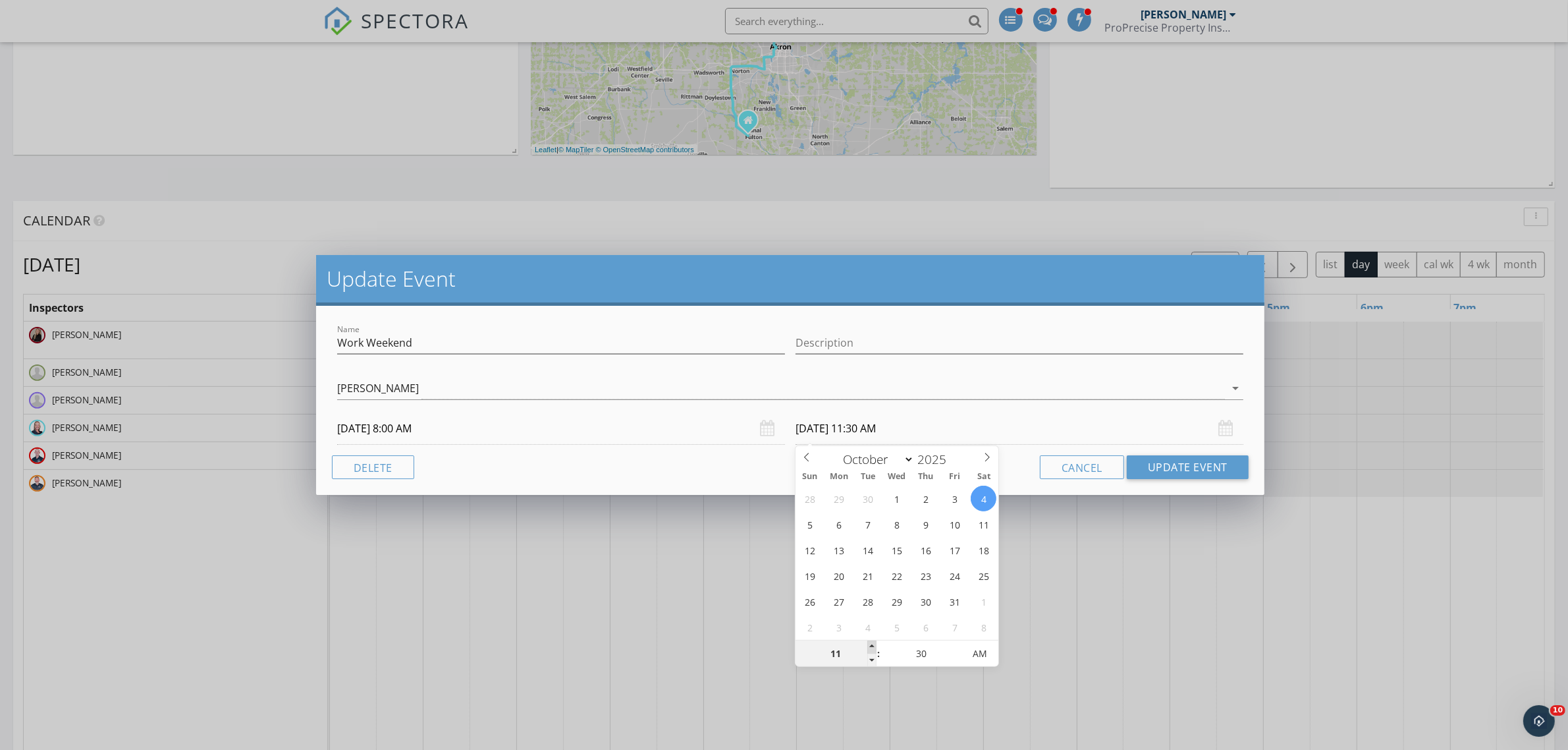
type input "10/04/2025 12:30 PM"
click at [875, 644] on span at bounding box center [872, 647] width 10 height 13
type input "01"
type input "10/04/2025 1:30 PM"
click at [868, 647] on span at bounding box center [872, 647] width 10 height 13
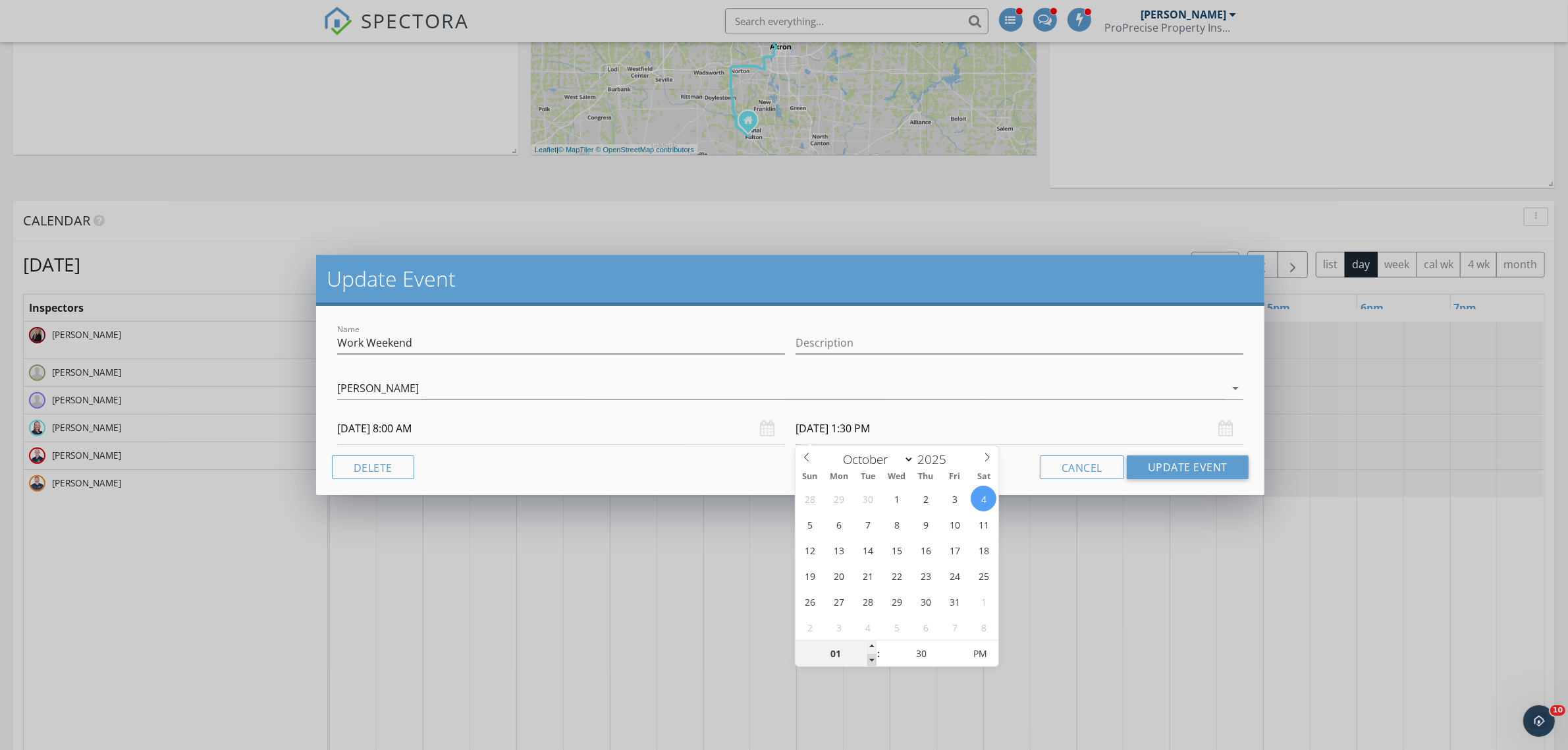
type input "12"
type input "10/04/2025 12:30 PM"
click at [875, 659] on span at bounding box center [872, 660] width 10 height 13
click at [1184, 462] on button "Update Event" at bounding box center [1188, 467] width 122 height 23
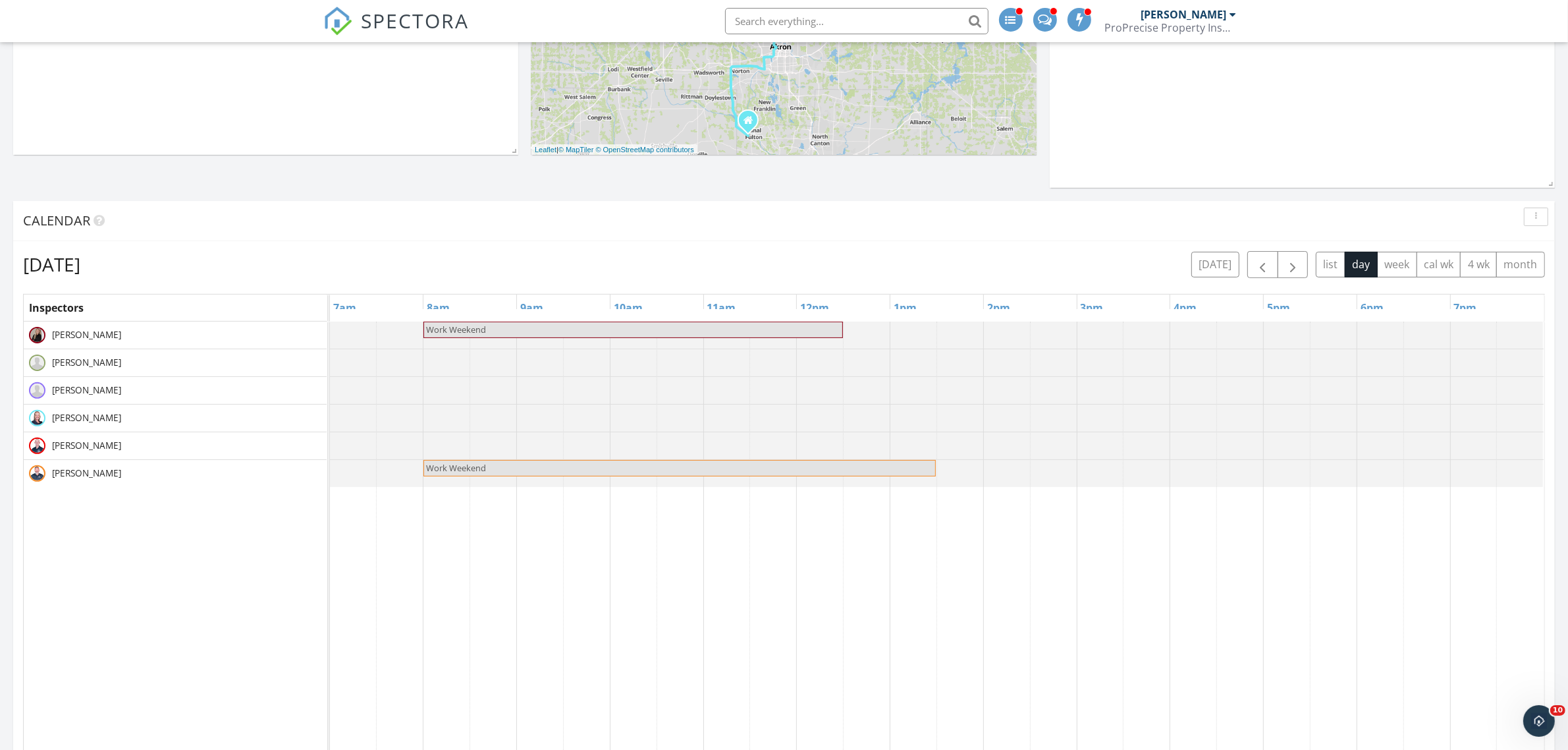
click at [702, 466] on span "Work Weekend" at bounding box center [679, 467] width 510 height 12
select select "9"
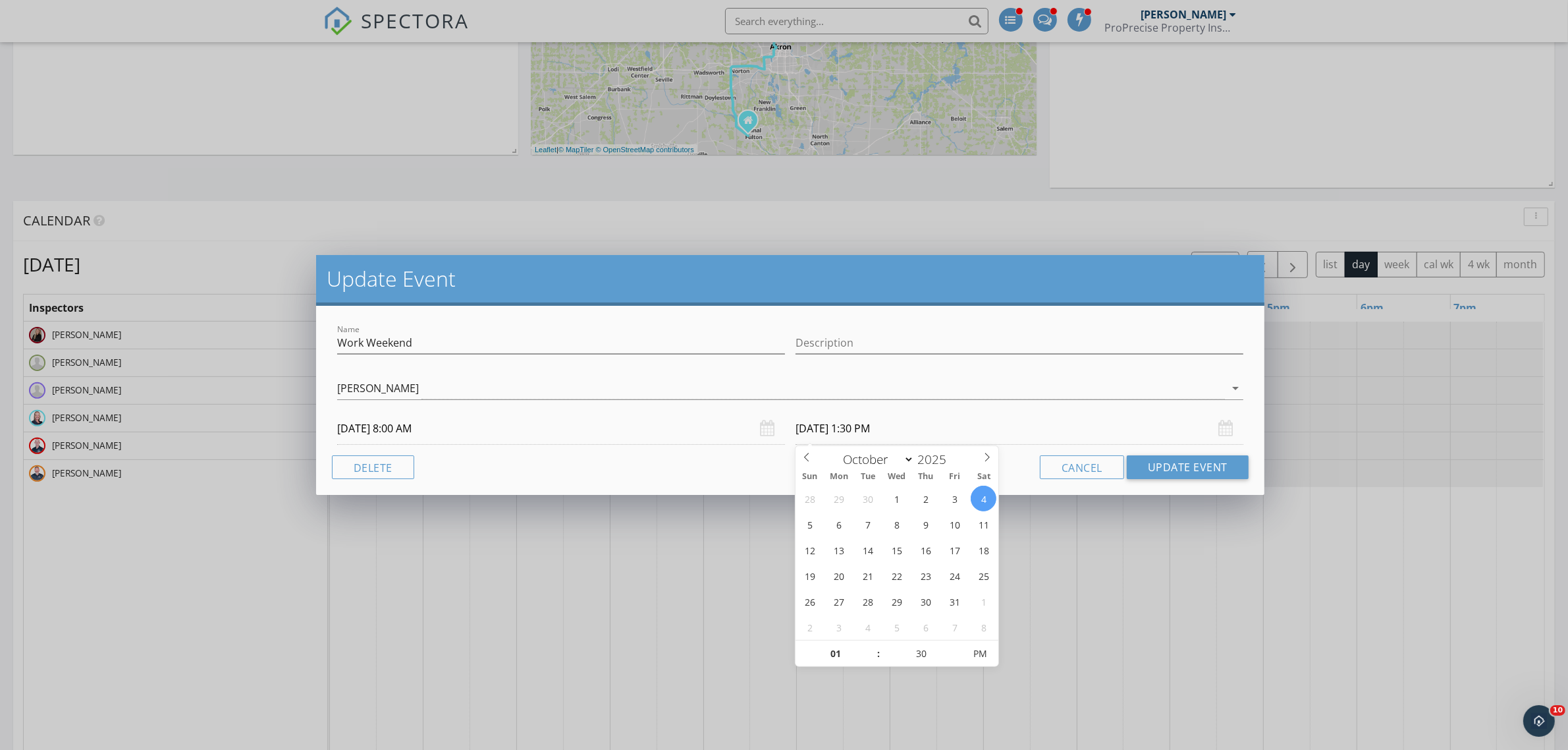
click at [845, 425] on input "10/04/2025 1:30 PM" at bounding box center [1019, 429] width 448 height 32
type input "12"
type input "10/04/2025 12:30 PM"
click at [870, 658] on span at bounding box center [872, 660] width 10 height 13
click at [1199, 465] on button "Update Event" at bounding box center [1188, 467] width 122 height 23
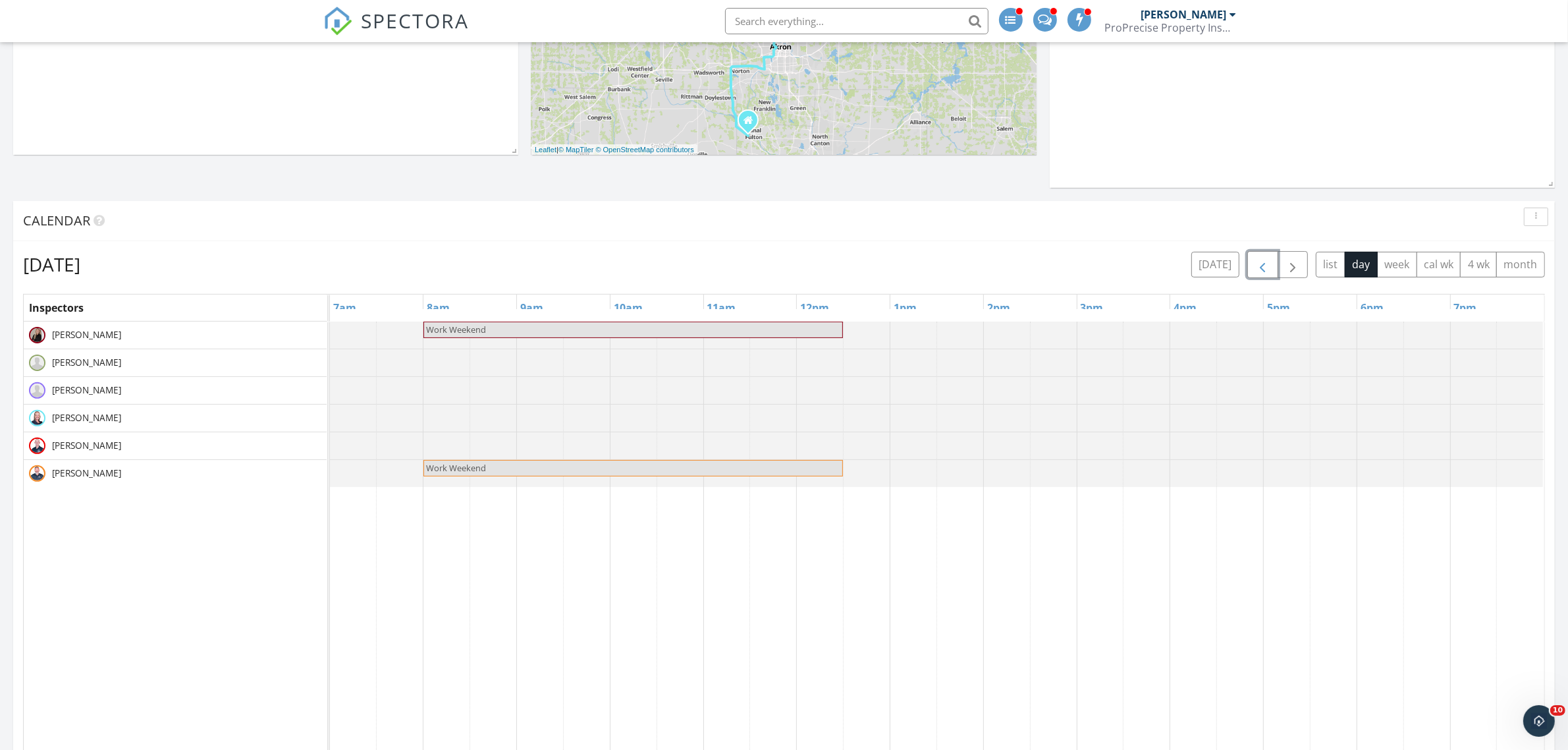
click at [1258, 269] on span "button" at bounding box center [1263, 265] width 16 height 16
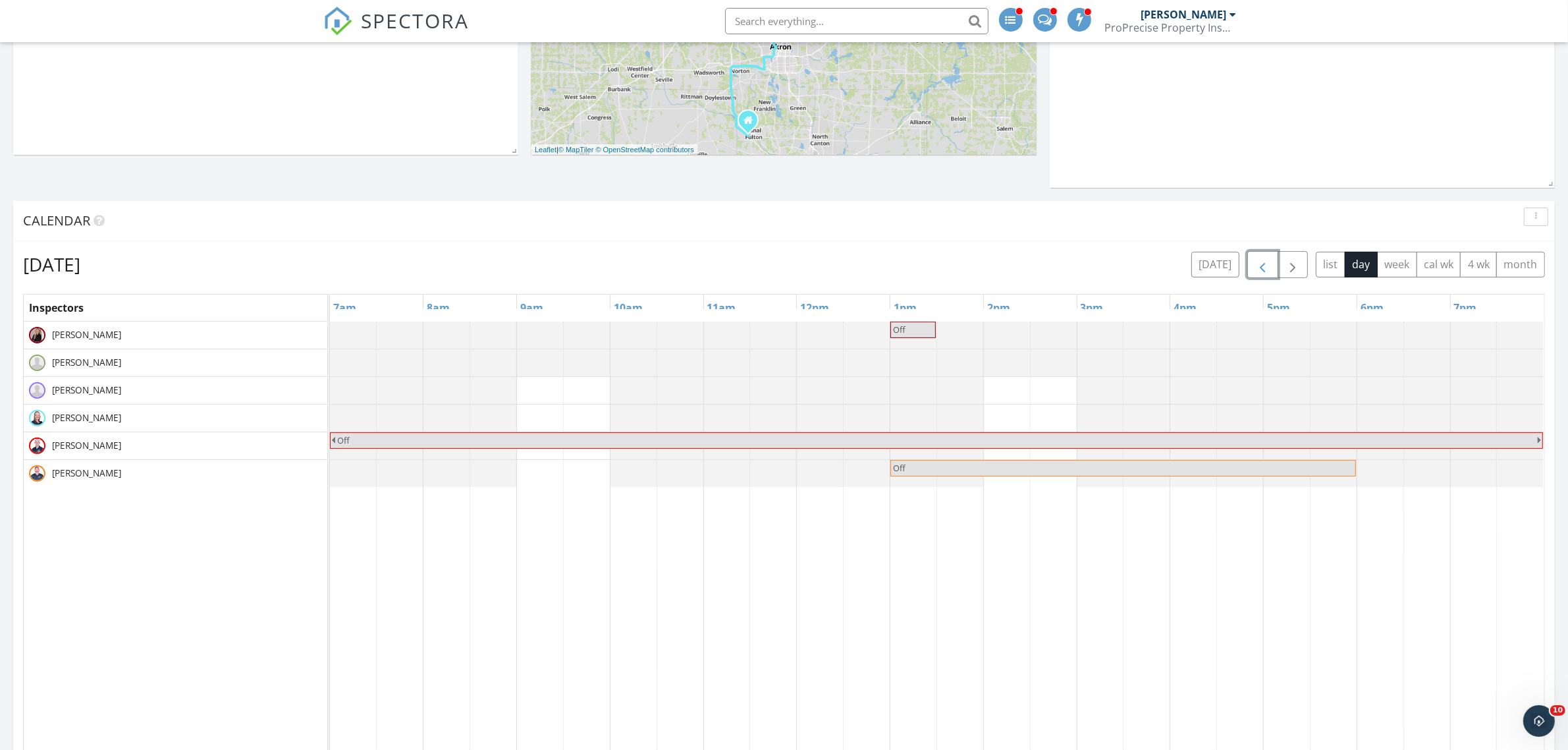
click at [921, 333] on span "Off" at bounding box center [913, 330] width 43 height 12
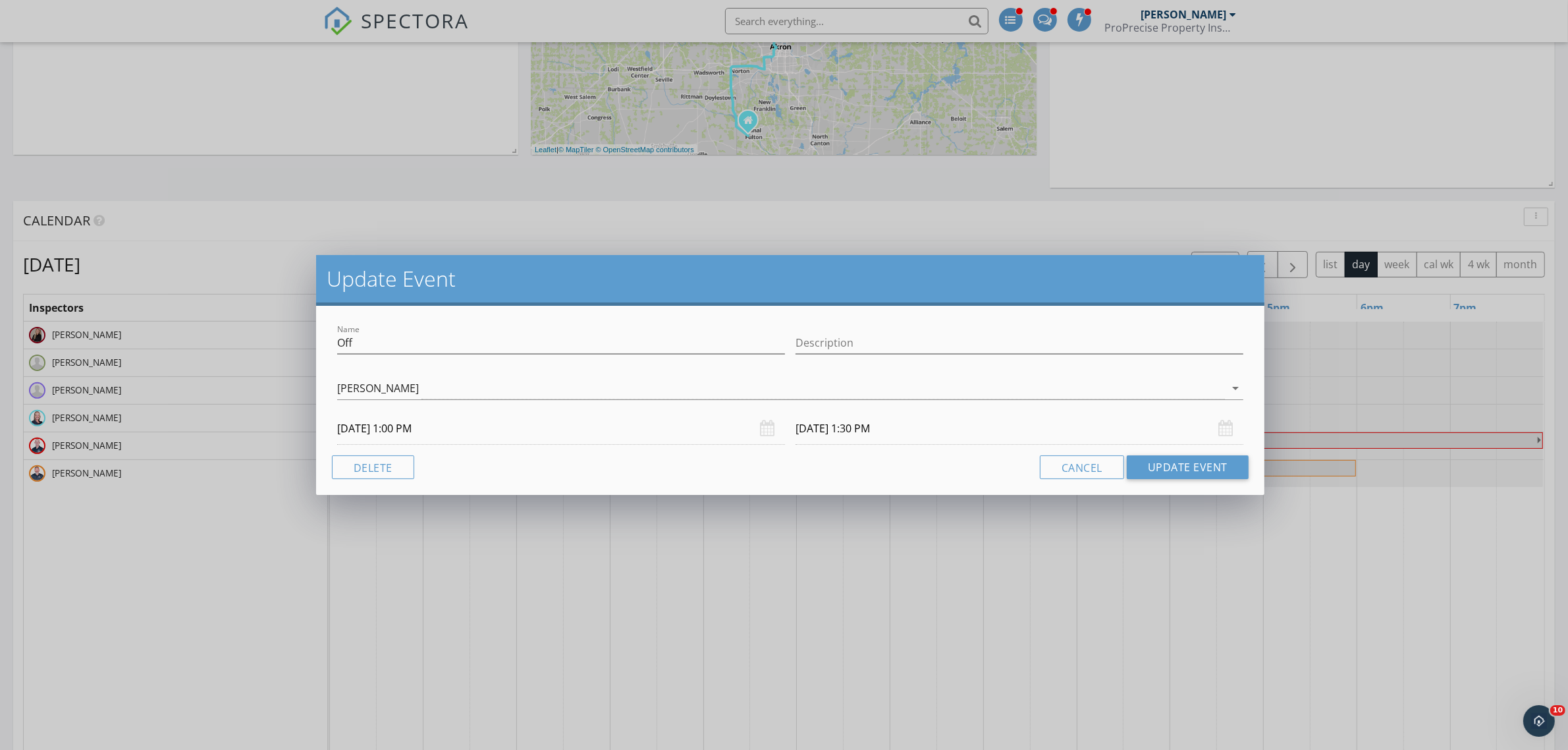
click at [864, 429] on input "10/03/2025 1:30 PM" at bounding box center [1019, 429] width 448 height 32
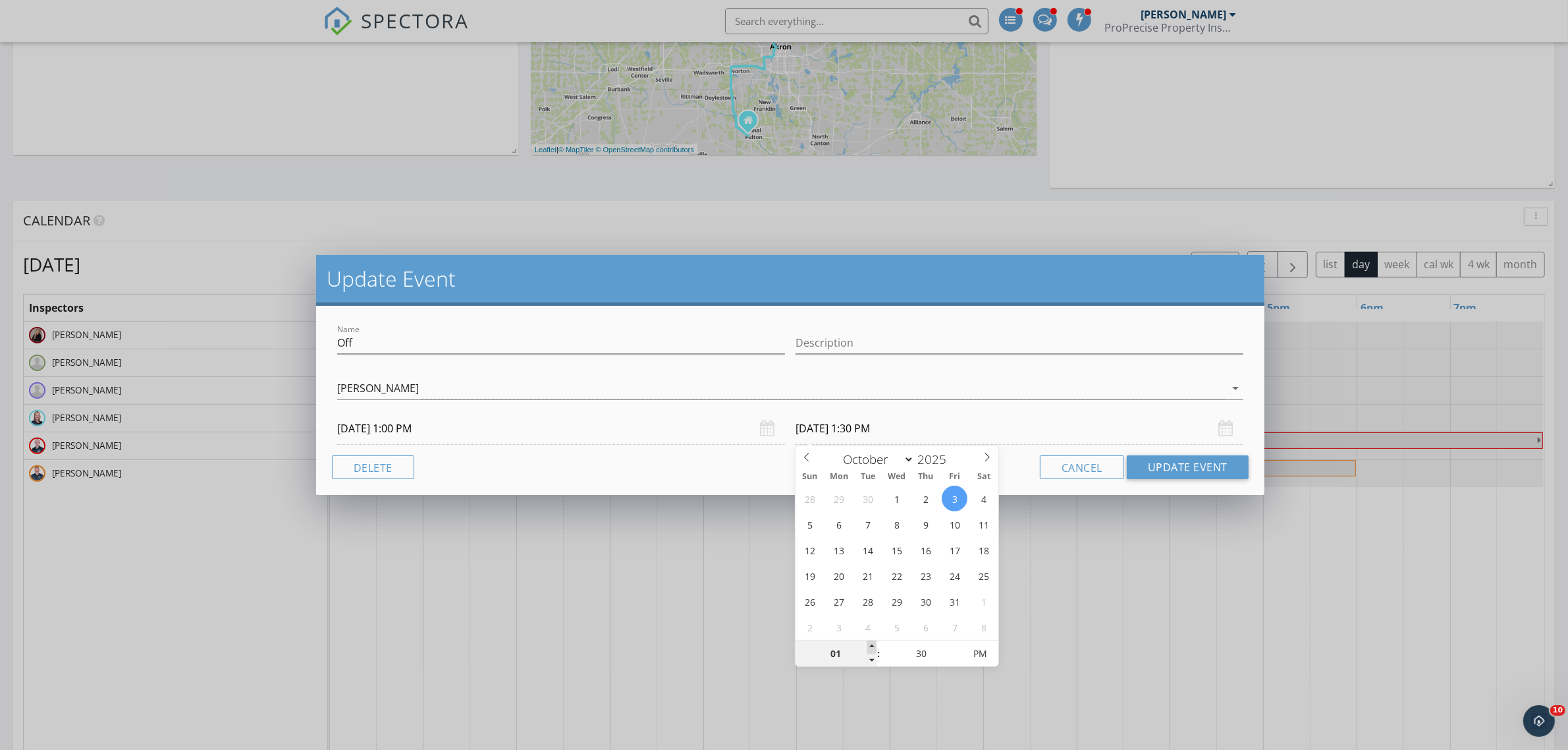
type input "02"
type input "10/03/2025 2:30 PM"
click at [872, 644] on span at bounding box center [872, 647] width 10 height 13
type input "03"
type input "10/03/2025 3:30 PM"
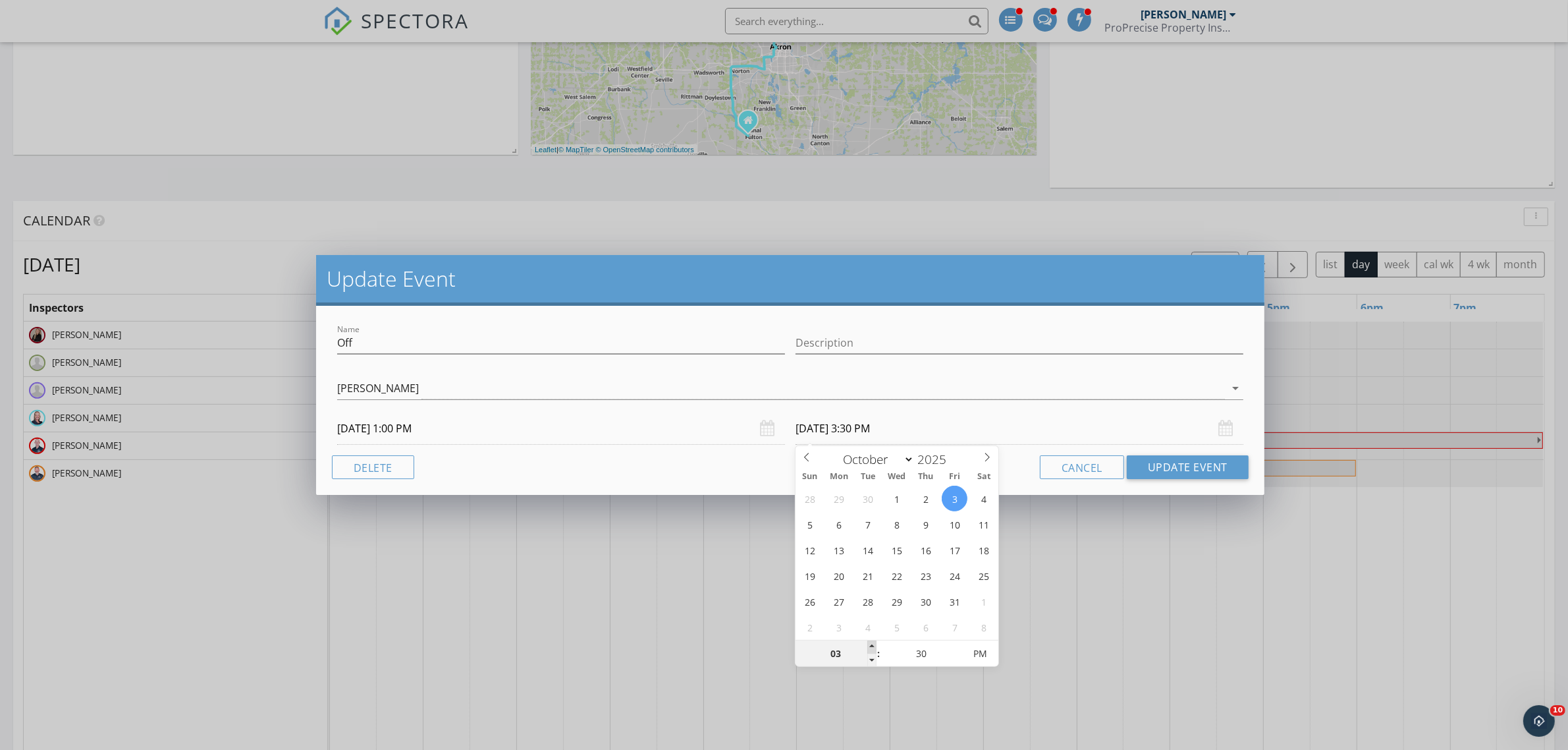
click at [872, 644] on span at bounding box center [872, 647] width 10 height 13
type input "04"
type input "10/03/2025 4:30 PM"
click at [872, 644] on span at bounding box center [872, 647] width 10 height 13
type input "05"
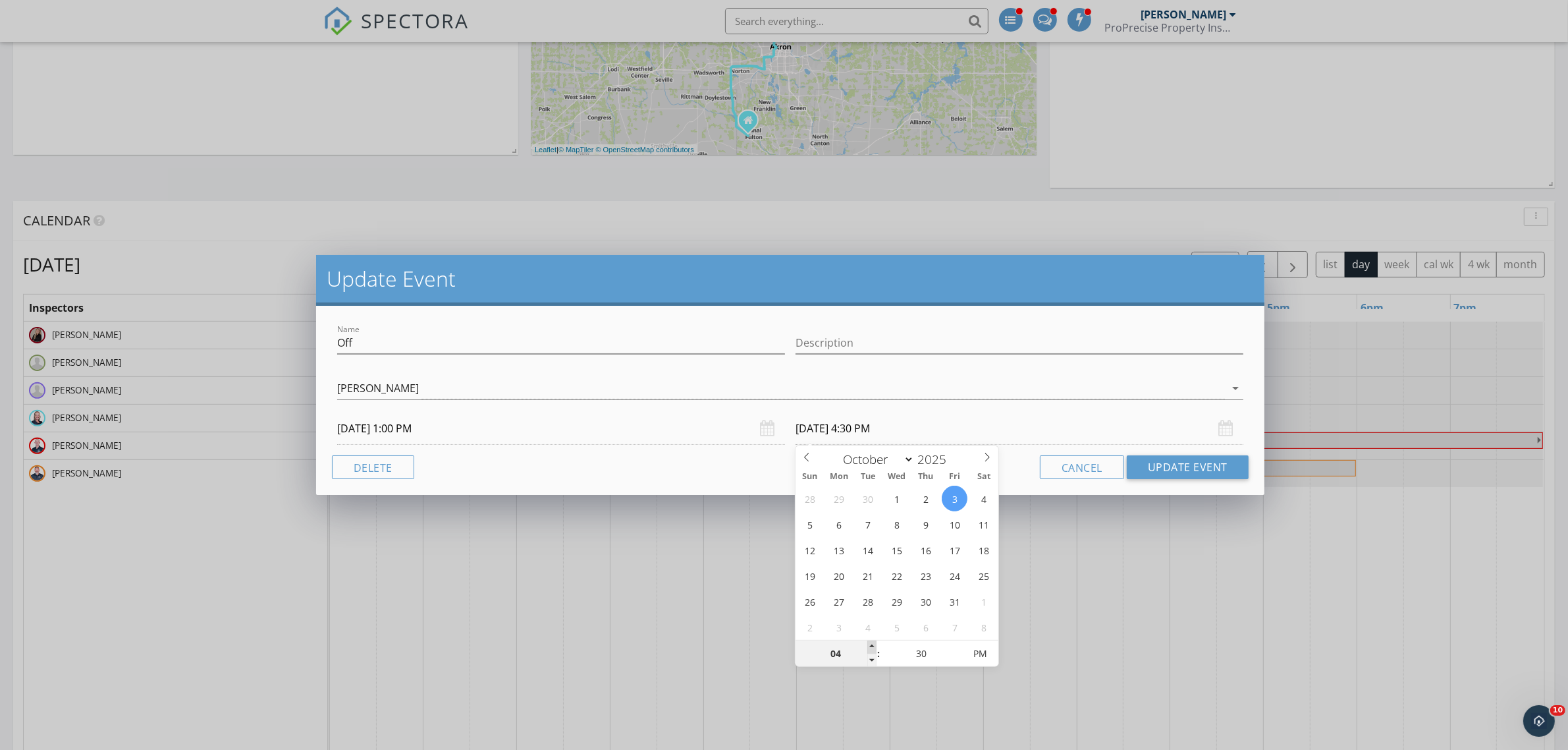
type input "10/03/2025 5:30 PM"
click at [872, 644] on span at bounding box center [872, 647] width 10 height 13
click at [1187, 467] on button "Update Event" at bounding box center [1188, 467] width 122 height 23
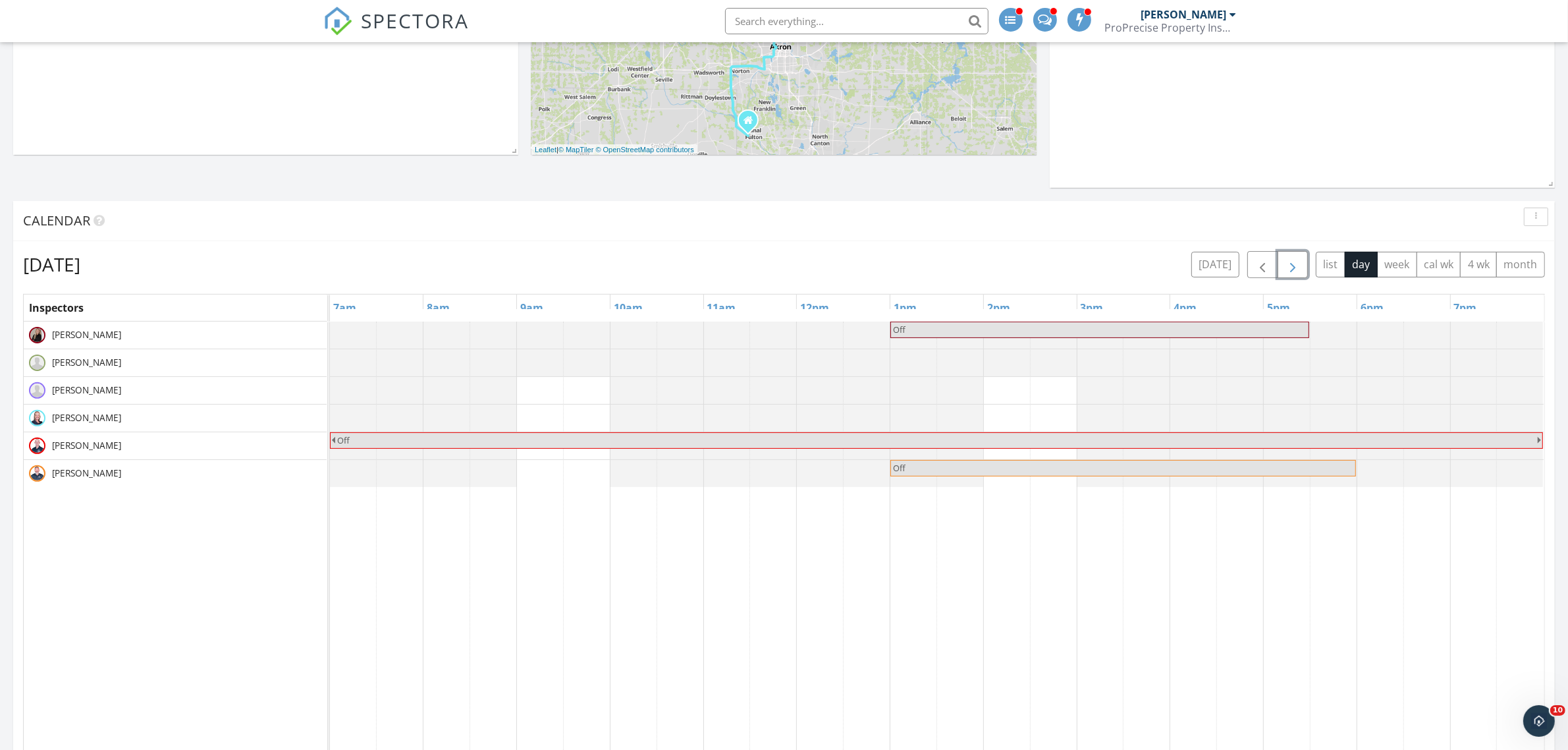
click at [1294, 266] on span "button" at bounding box center [1293, 265] width 16 height 16
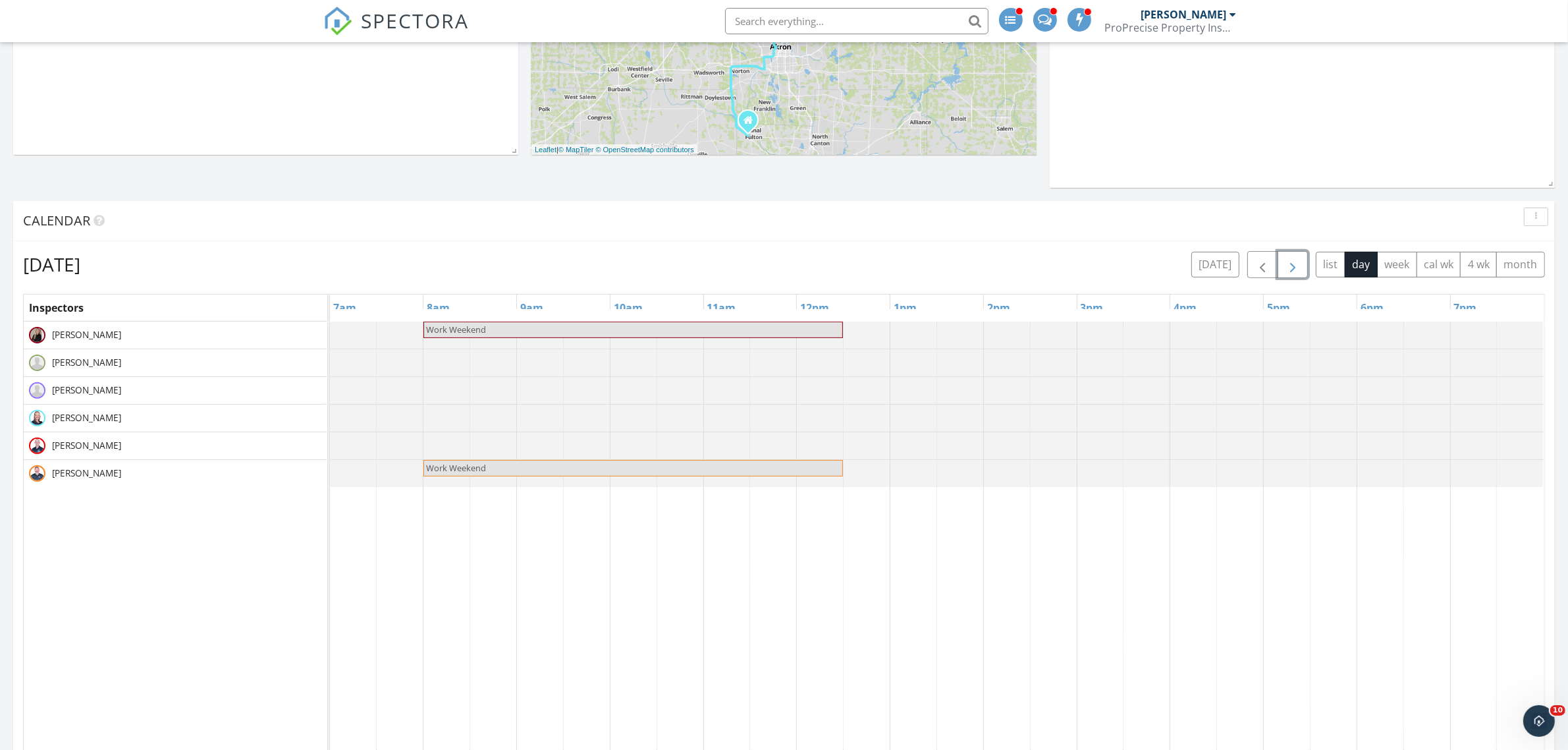
click at [1294, 266] on span "button" at bounding box center [1293, 265] width 16 height 16
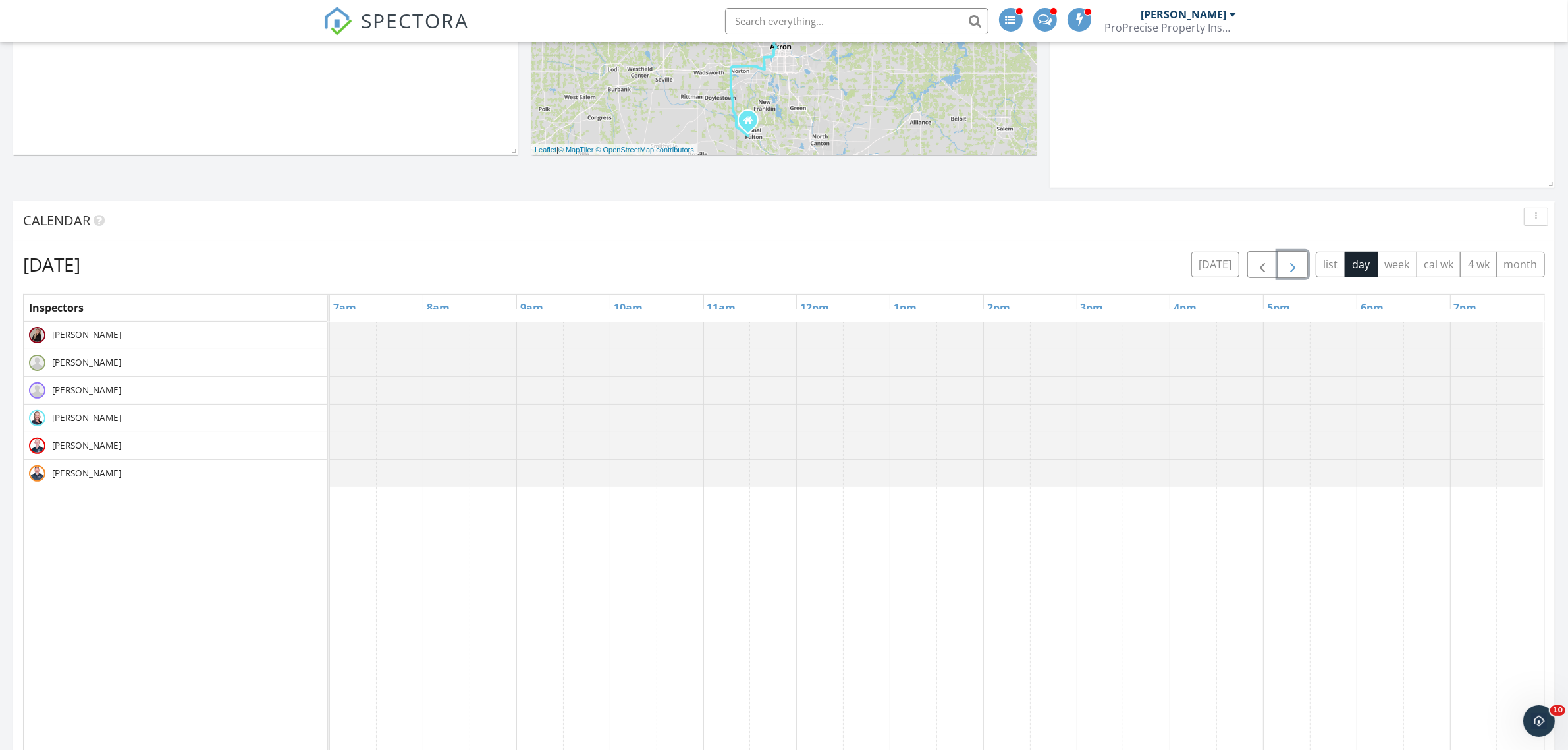
click at [1294, 266] on span "button" at bounding box center [1293, 265] width 16 height 16
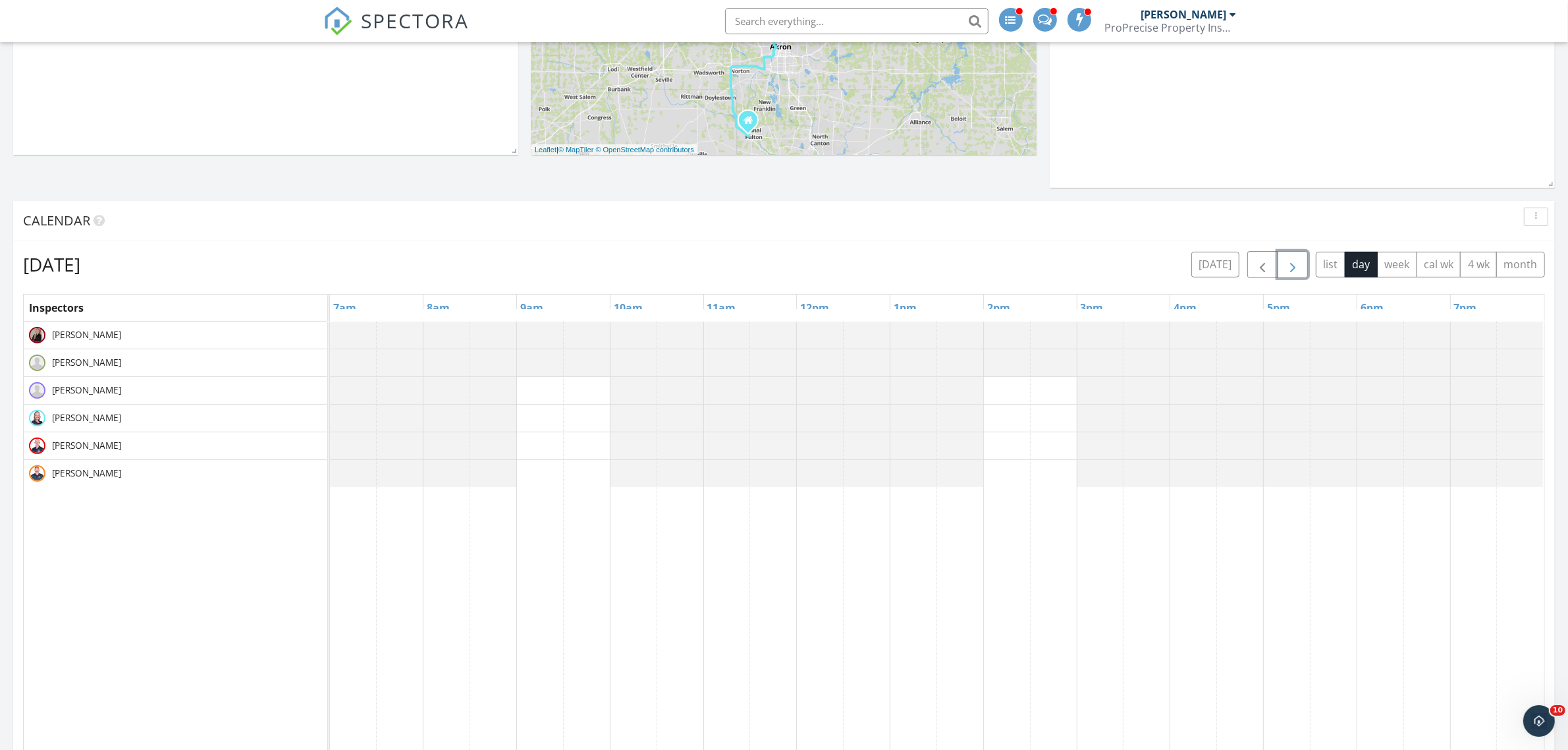
click at [1294, 266] on span "button" at bounding box center [1293, 265] width 16 height 16
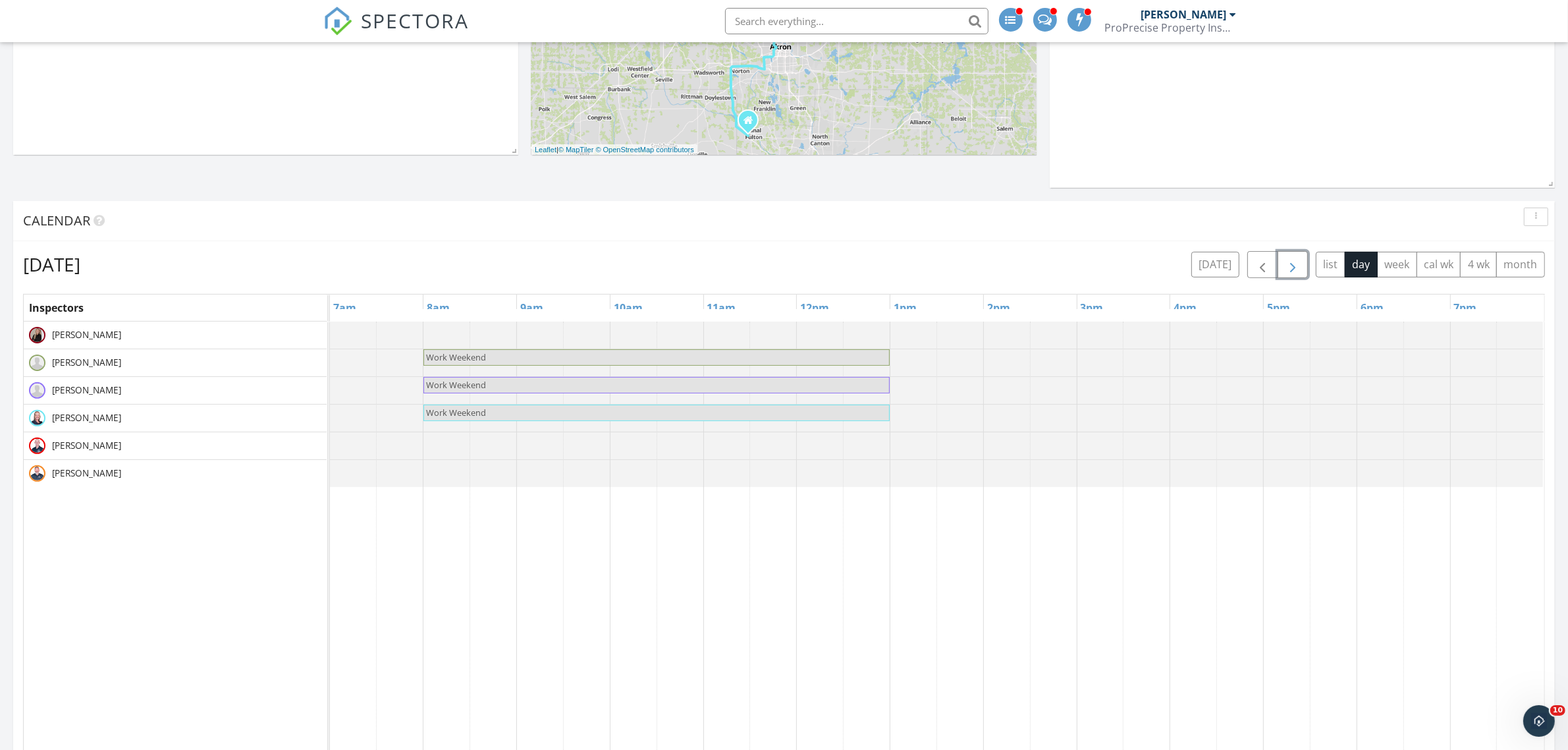
click at [1294, 266] on span "button" at bounding box center [1293, 265] width 16 height 16
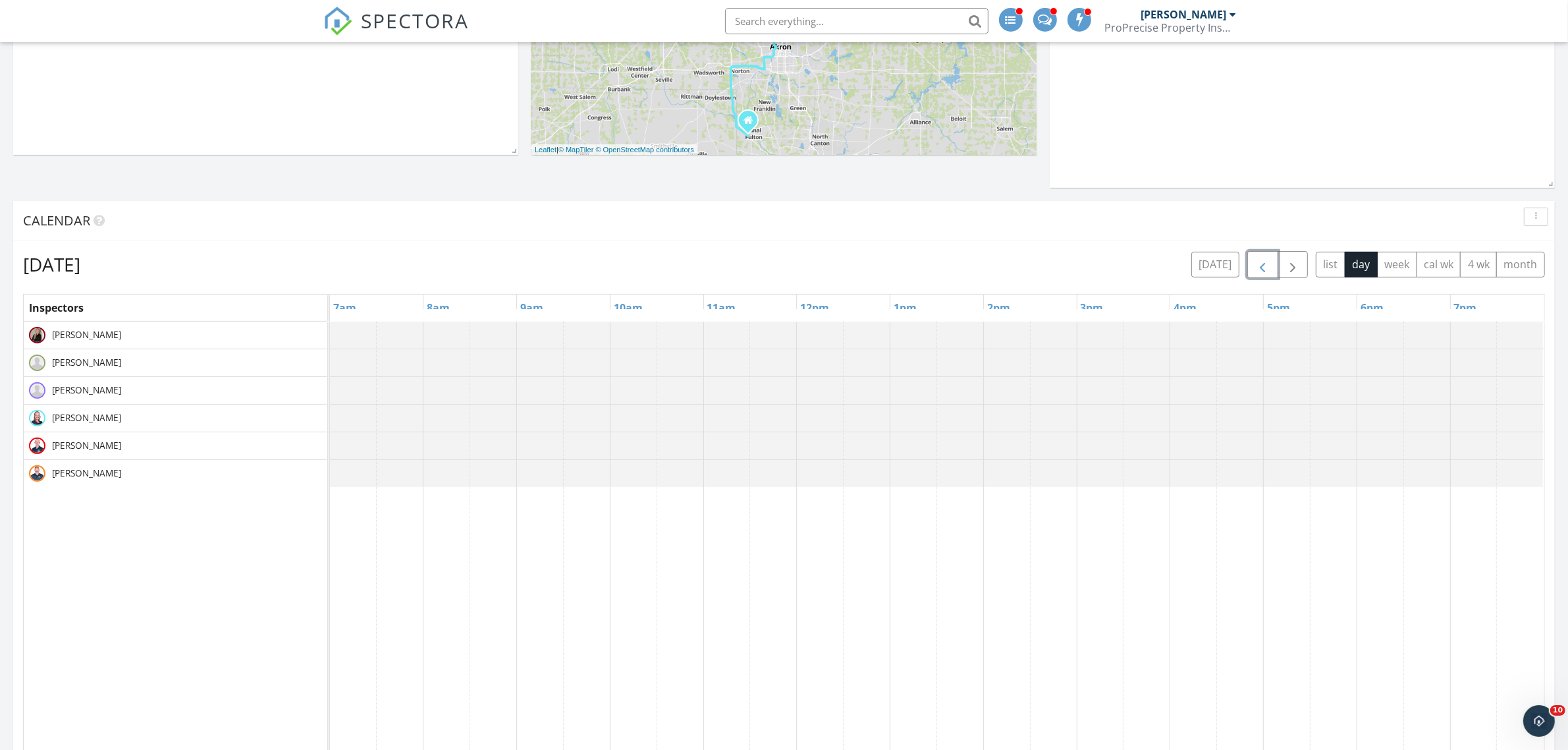
click at [1255, 267] on span "button" at bounding box center [1263, 265] width 16 height 16
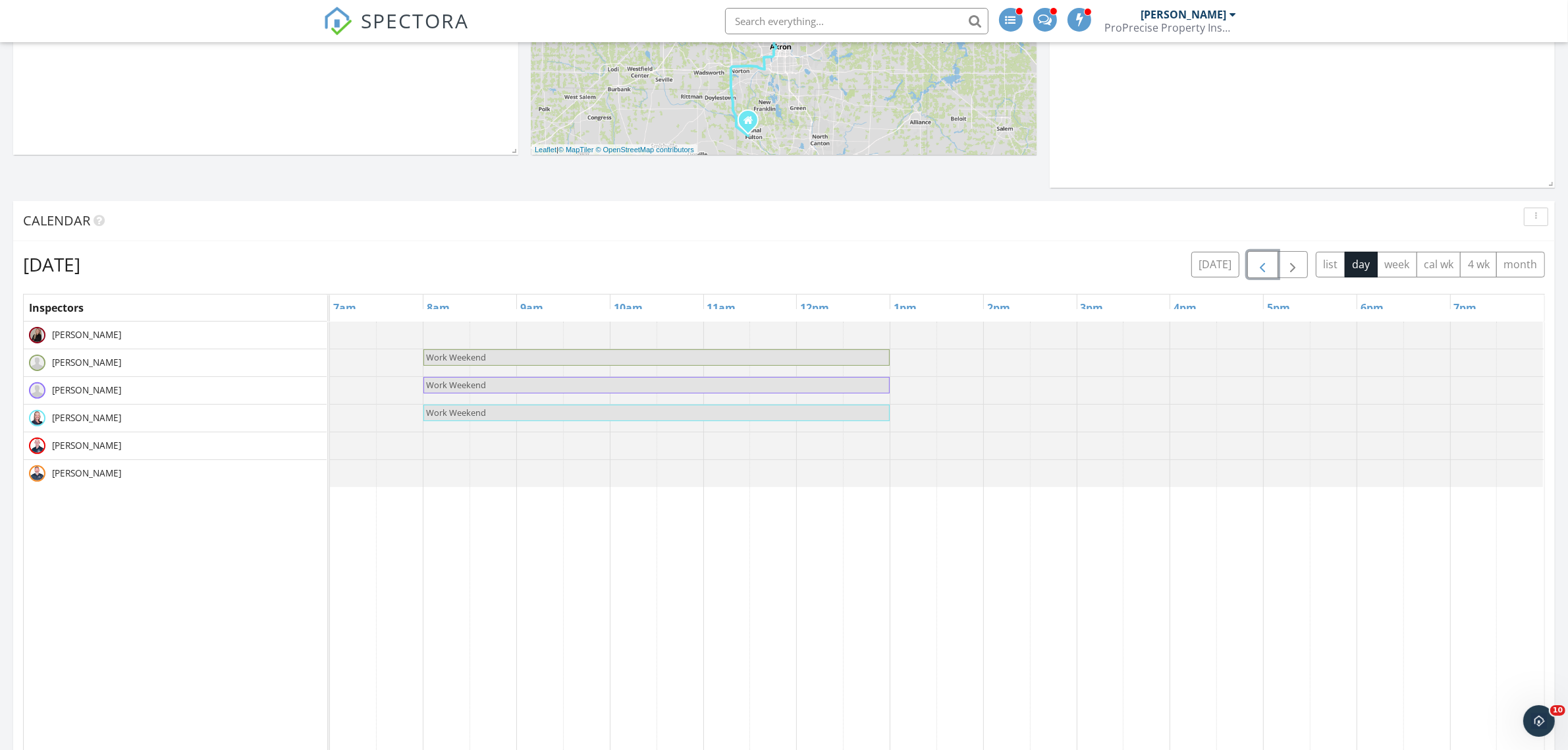
click at [1255, 267] on span "button" at bounding box center [1263, 265] width 16 height 16
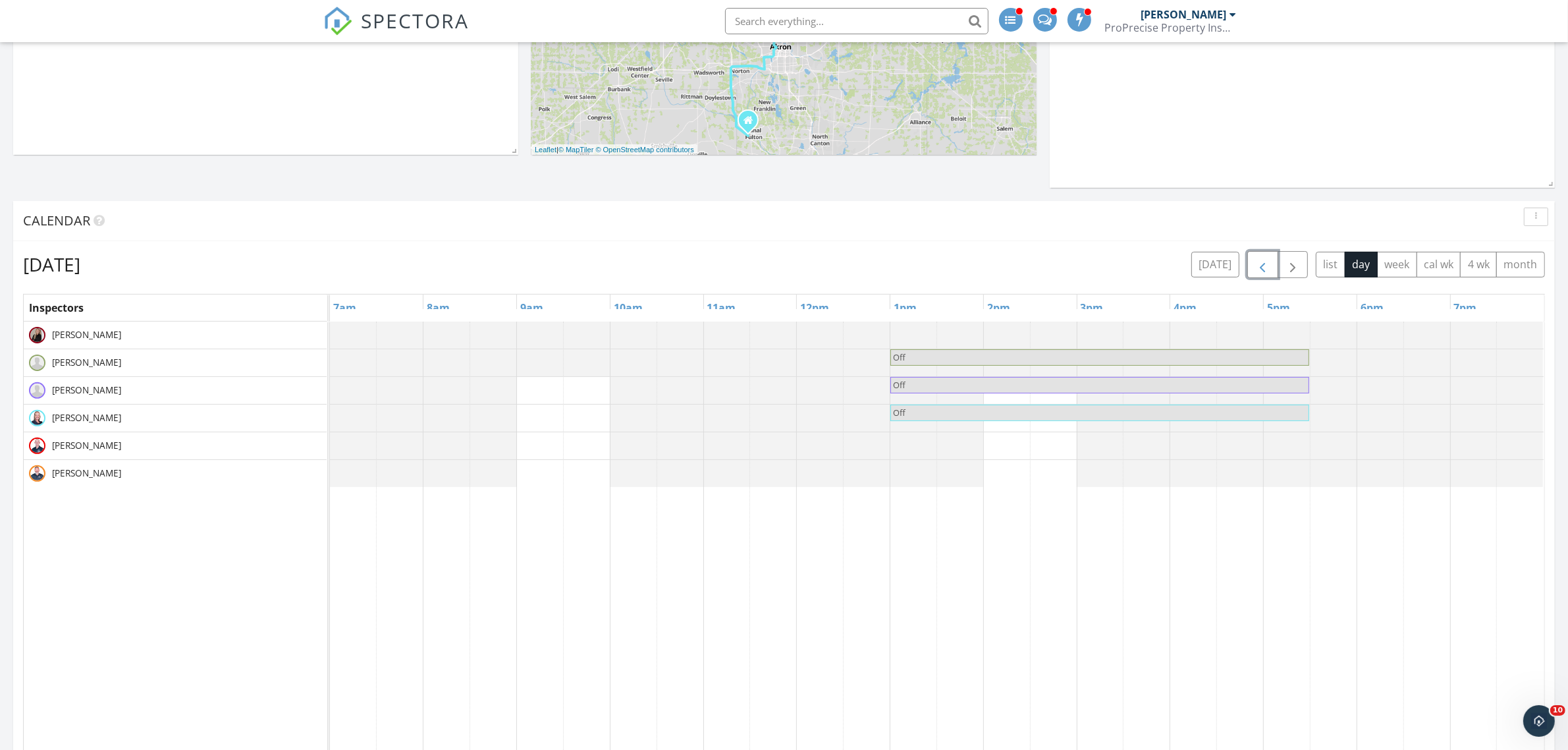
click at [1255, 267] on span "button" at bounding box center [1263, 265] width 16 height 16
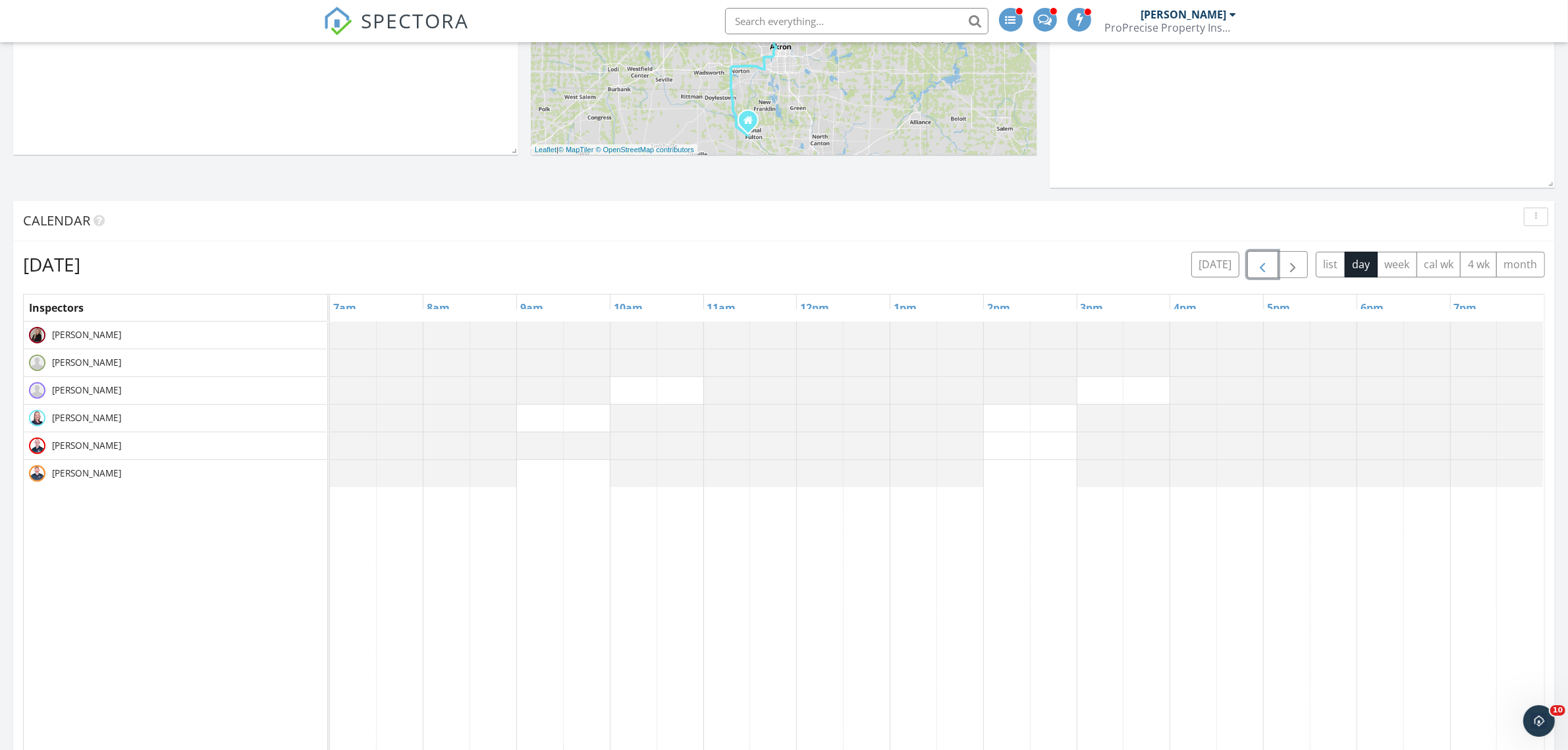
click at [1255, 267] on span "button" at bounding box center [1263, 265] width 16 height 16
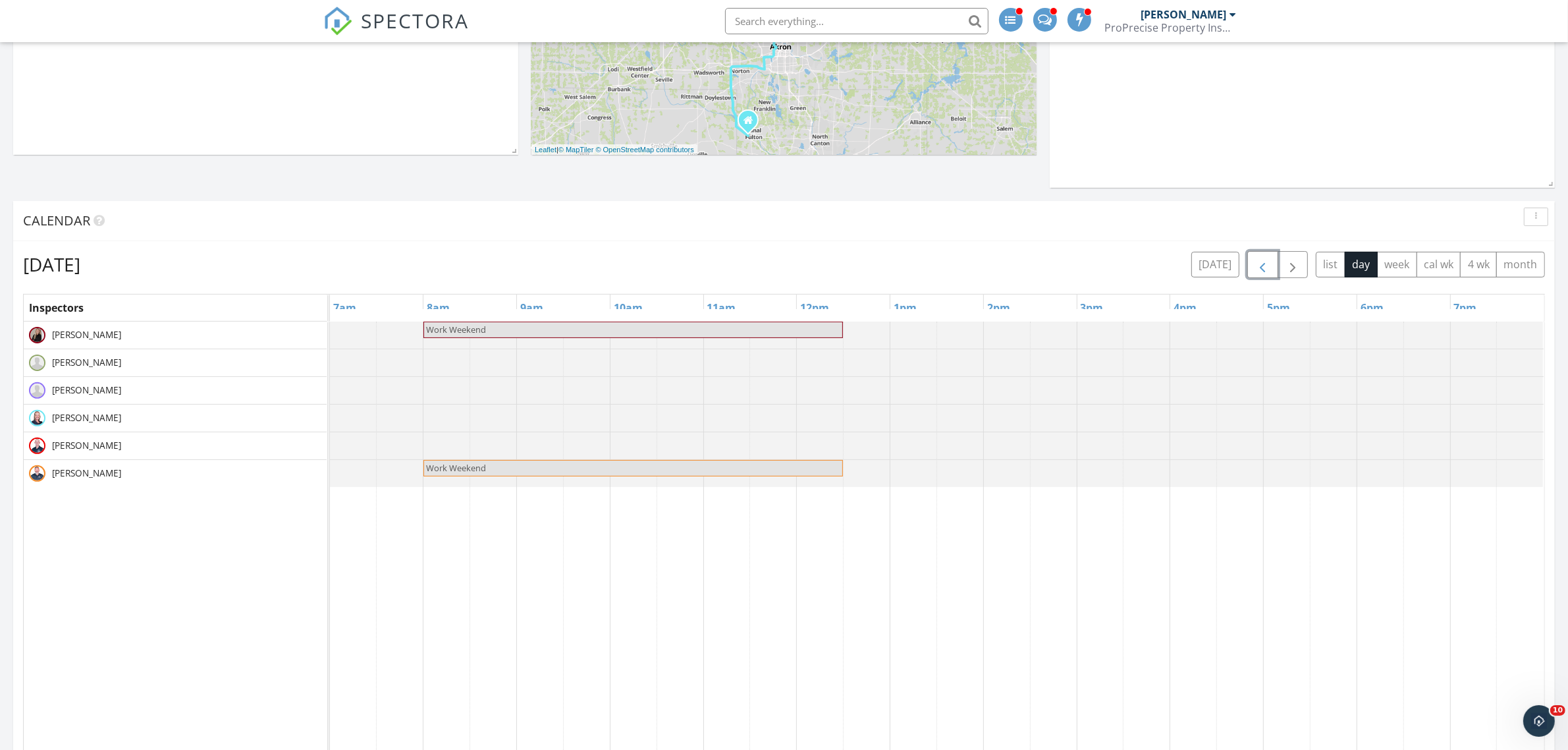
click at [1255, 267] on span "button" at bounding box center [1263, 265] width 16 height 16
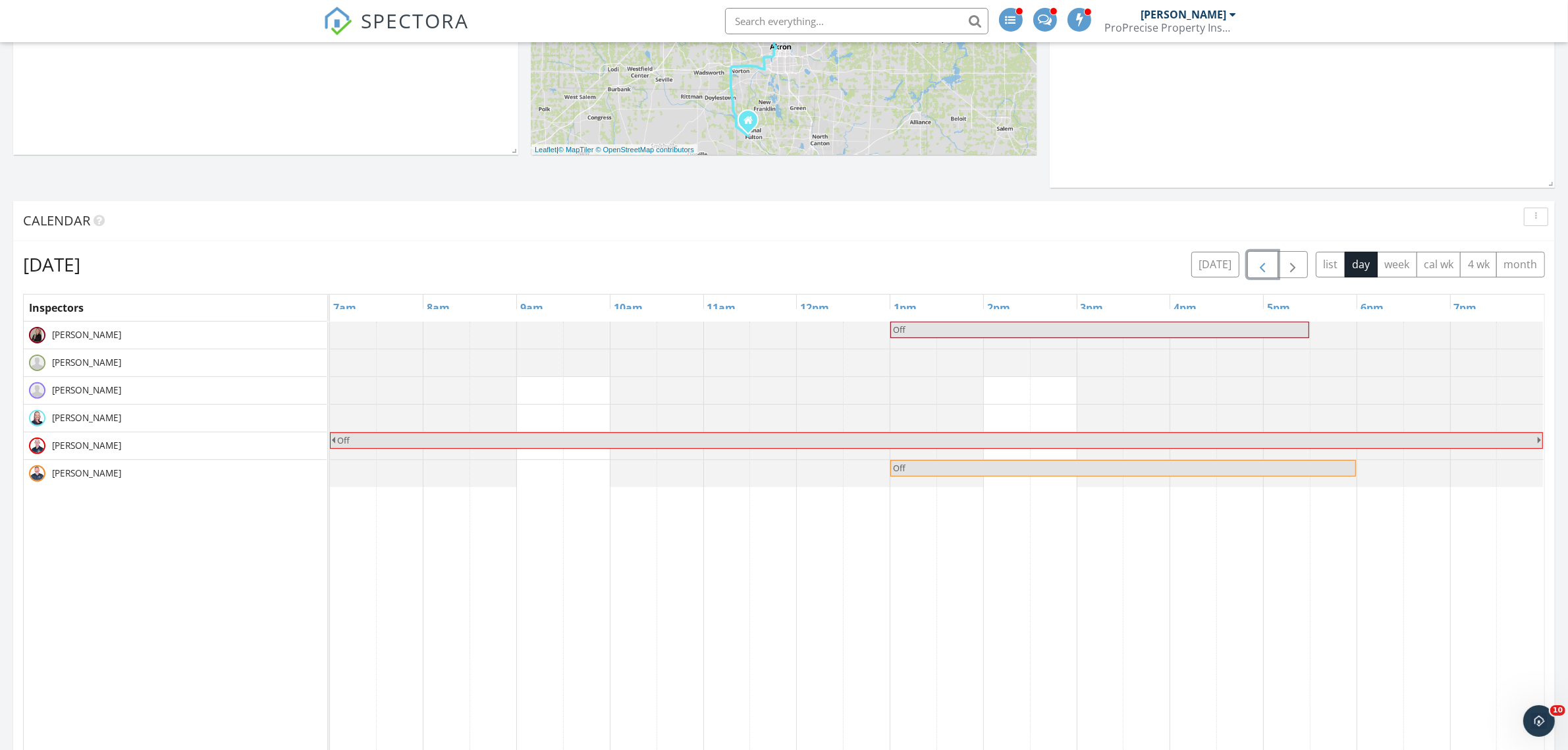
click at [1255, 267] on span "button" at bounding box center [1263, 265] width 16 height 16
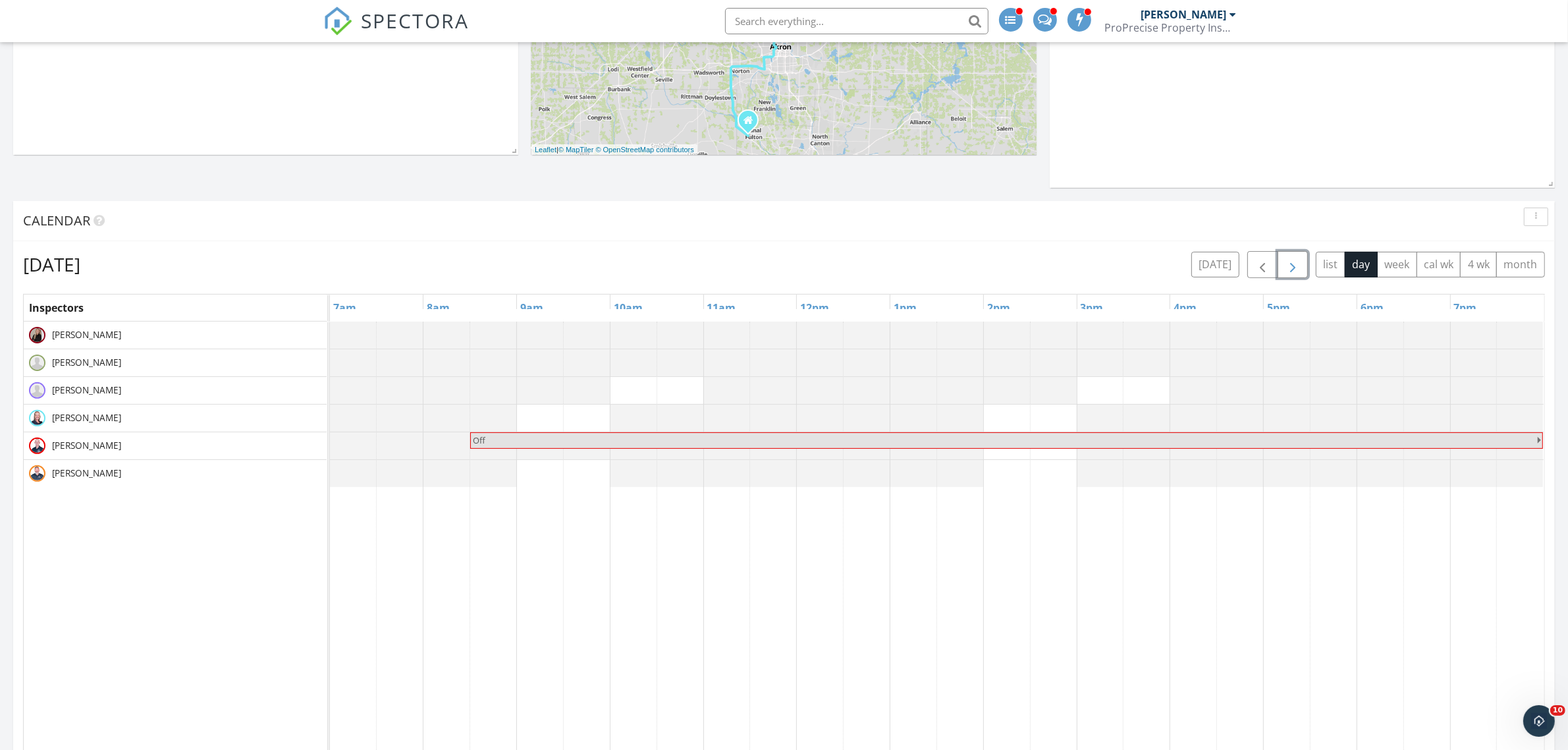
click at [1288, 267] on span "button" at bounding box center [1293, 265] width 16 height 16
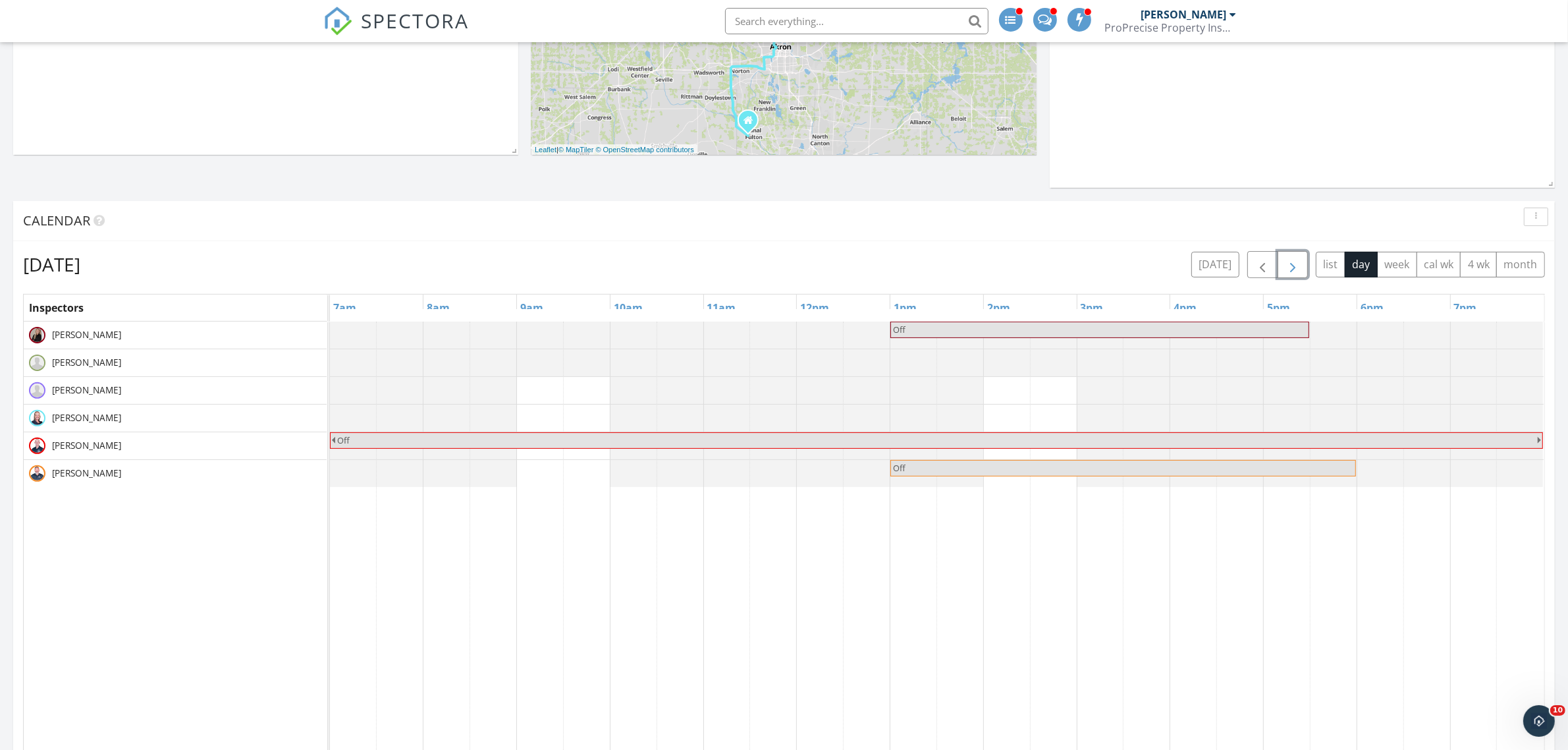
click at [1288, 267] on span "button" at bounding box center [1293, 265] width 16 height 16
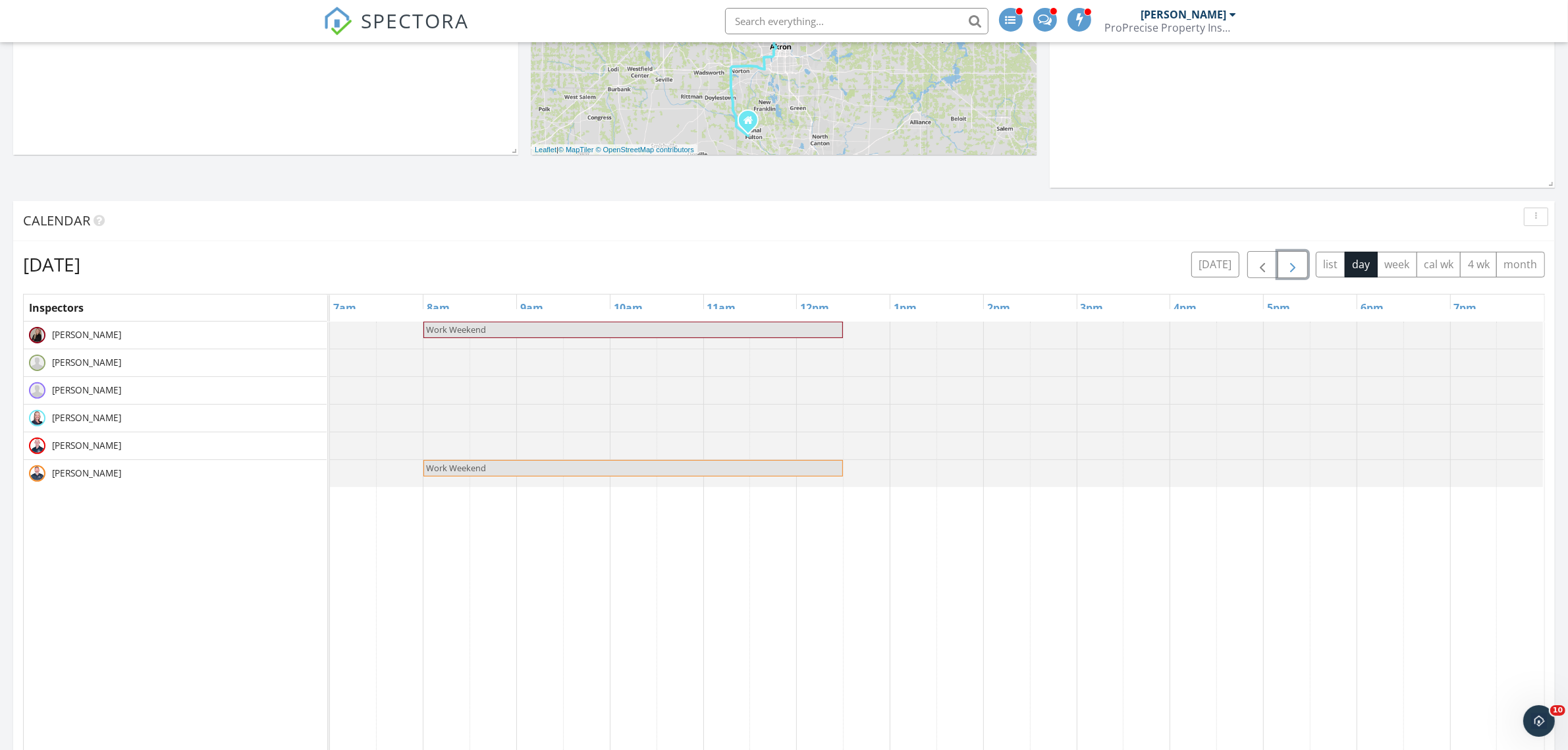
click at [1288, 267] on span "button" at bounding box center [1293, 265] width 16 height 16
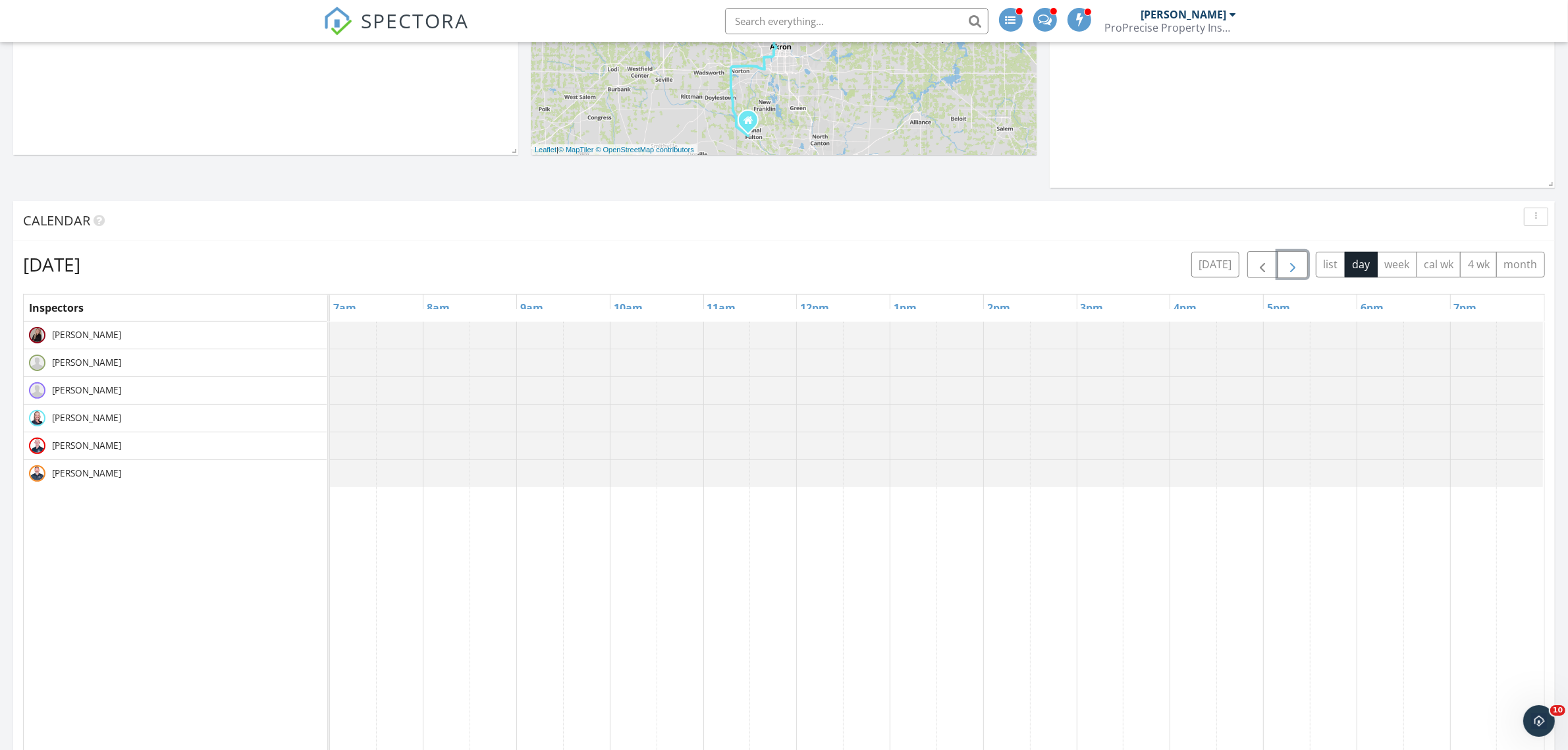
click at [1288, 267] on span "button" at bounding box center [1293, 265] width 16 height 16
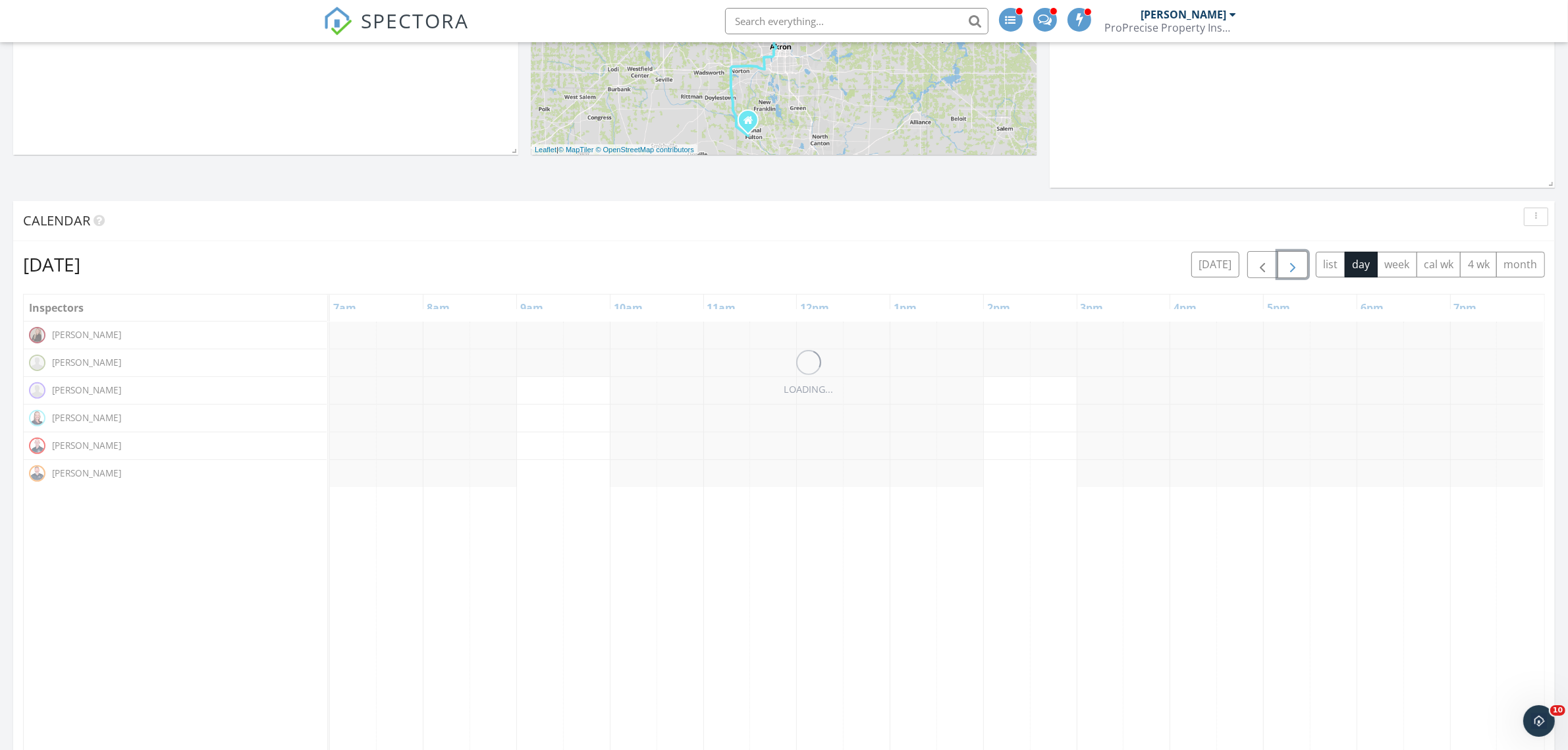
click at [1288, 267] on span "button" at bounding box center [1293, 265] width 16 height 16
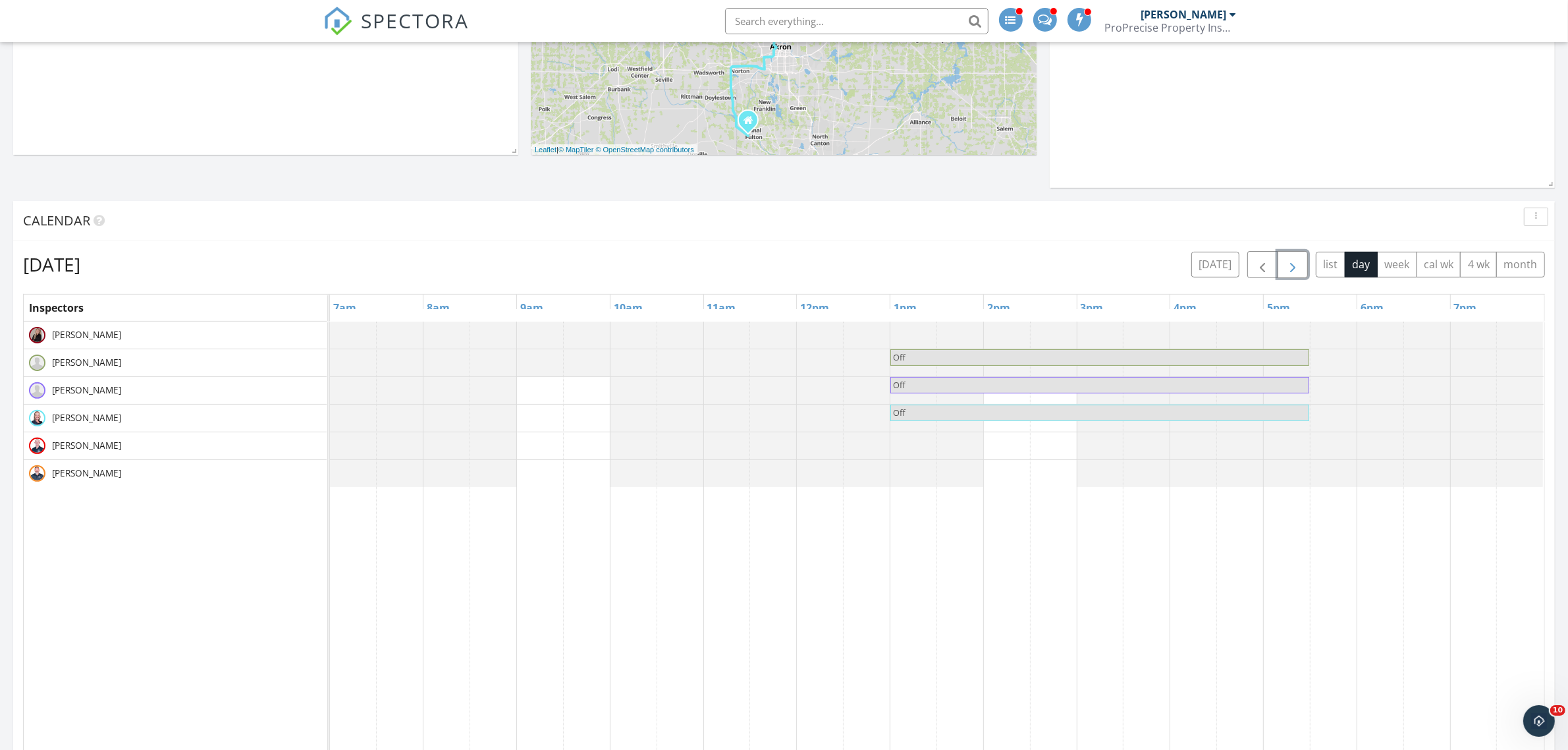
click at [1288, 267] on span "button" at bounding box center [1293, 265] width 16 height 16
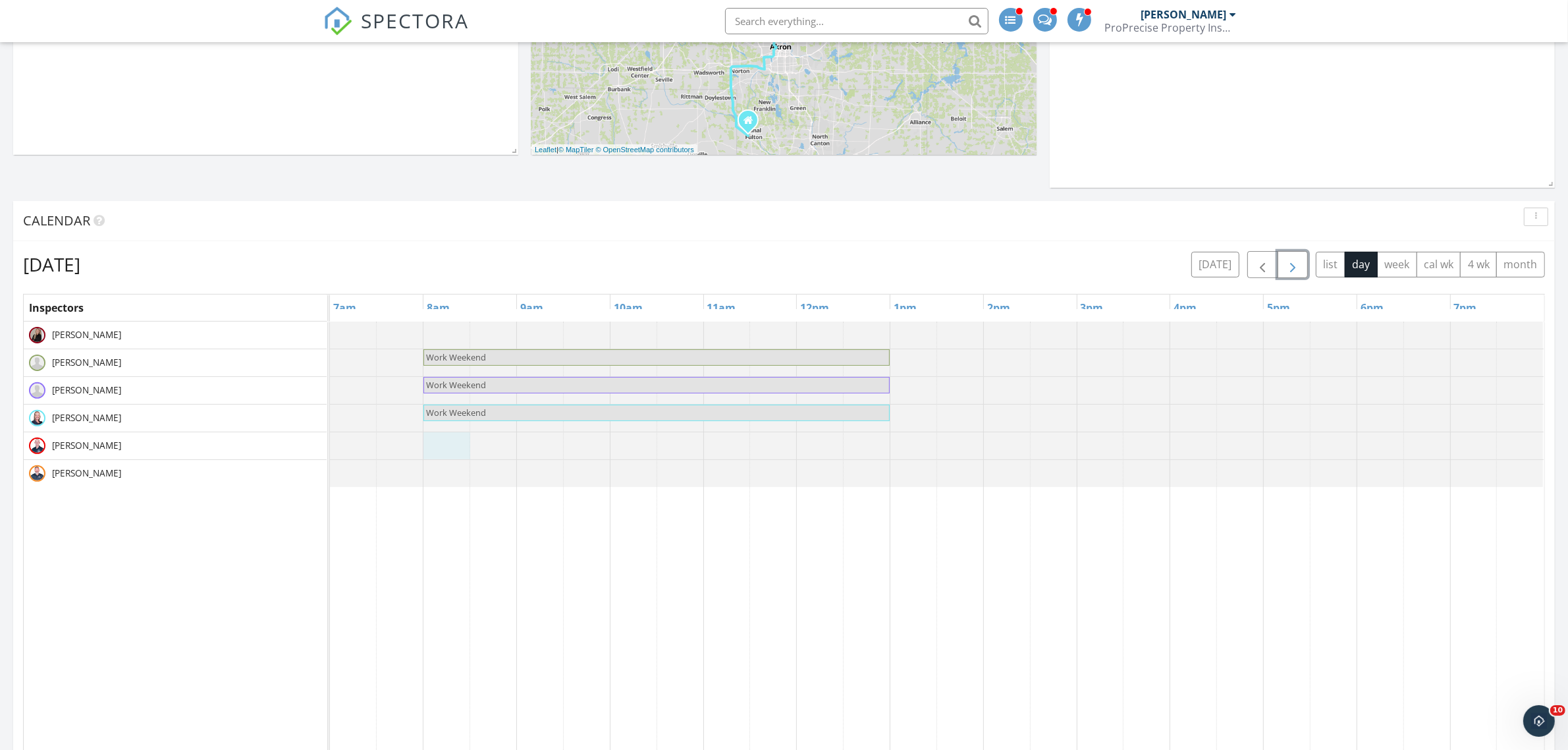
click at [330, 450] on div at bounding box center [330, 445] width 0 height 27
click at [447, 419] on link "Event" at bounding box center [445, 414] width 68 height 21
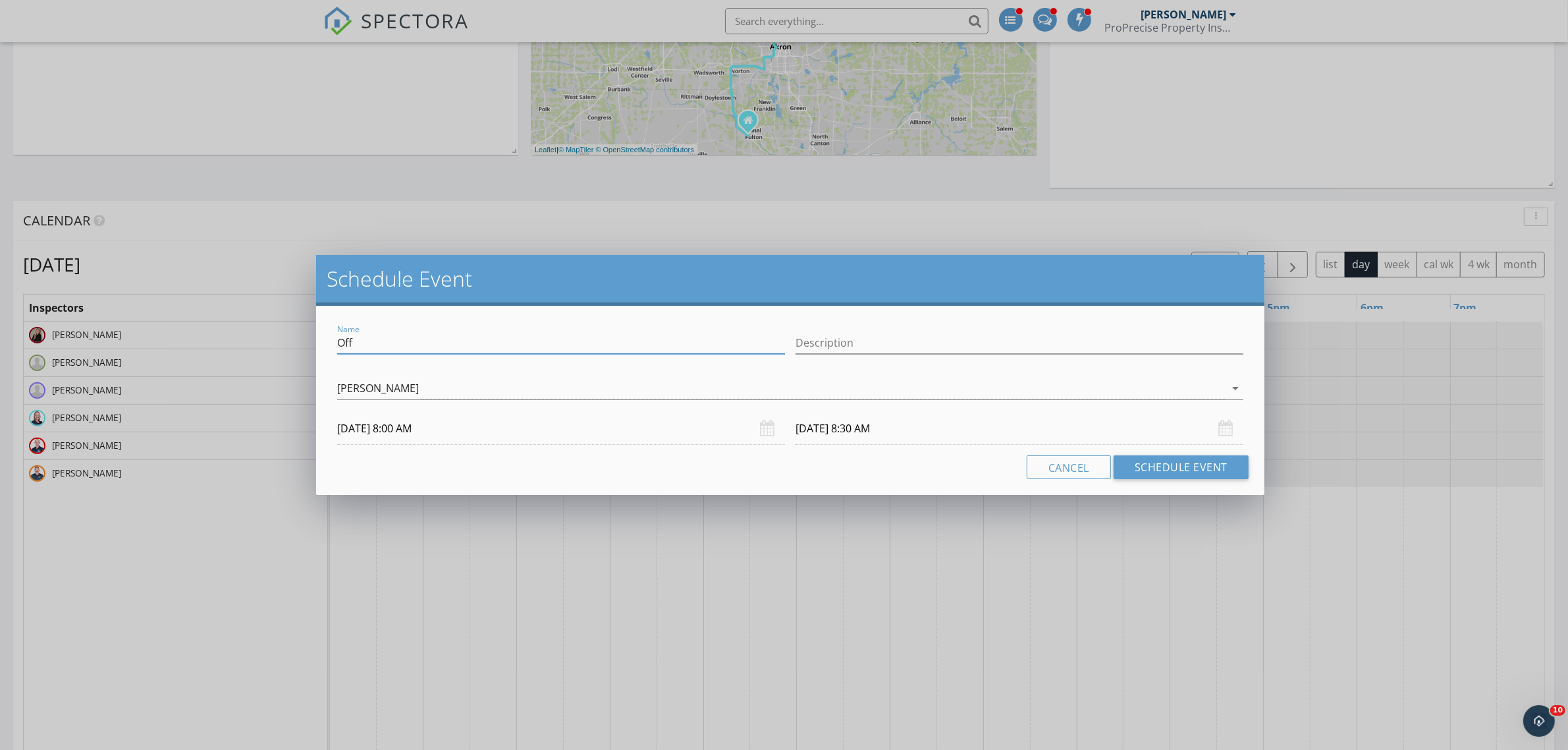
drag, startPoint x: 367, startPoint y: 336, endPoint x: 328, endPoint y: 336, distance: 39.0
click at [328, 336] on div "Name Off Description Ryan Coy arrow_drop_down 10/11/2025 8:00 AM 10/11/2025 8:3…" at bounding box center [790, 401] width 949 height 189
type input "Work Weekend"
click at [1156, 467] on button "Schedule Event" at bounding box center [1181, 467] width 135 height 23
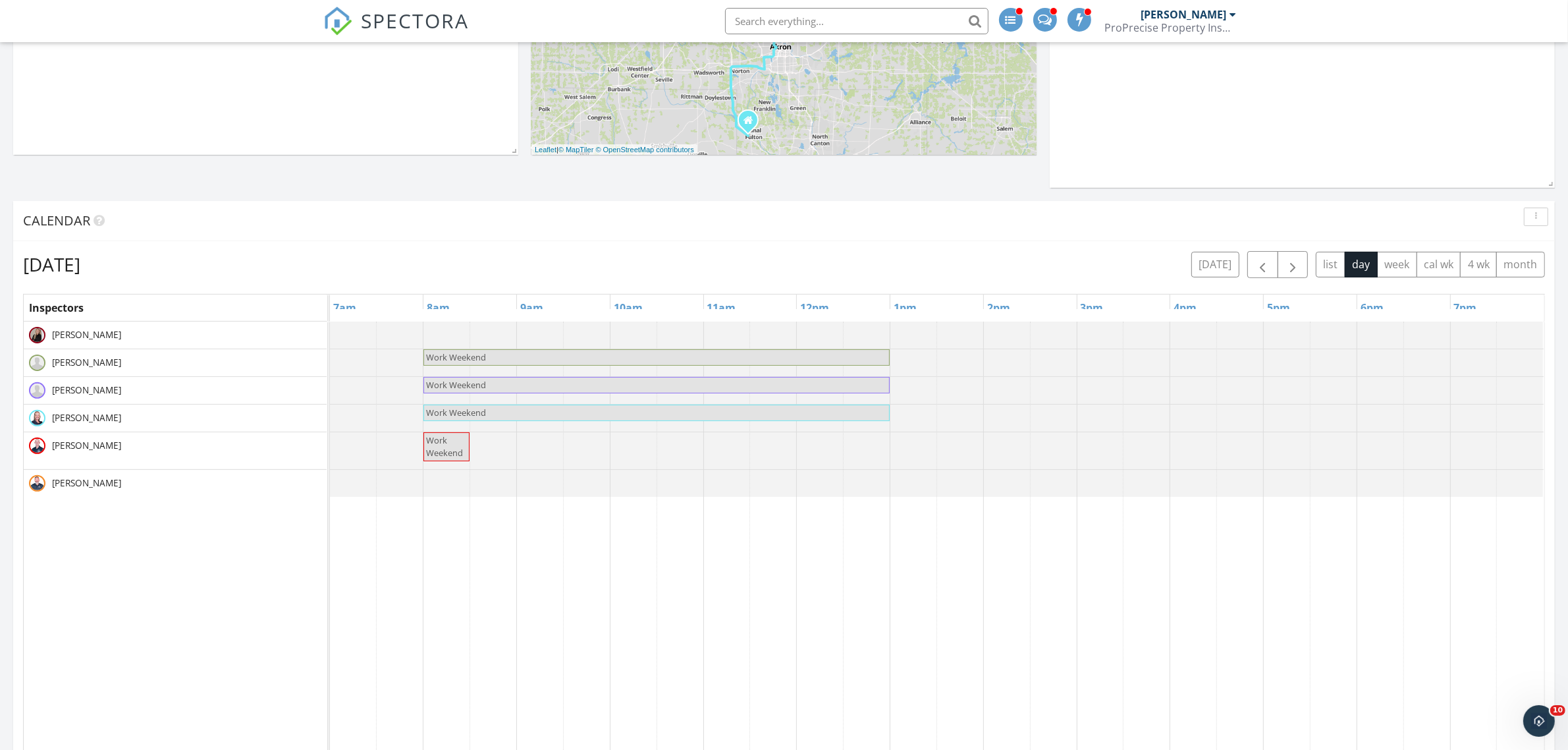
click at [455, 445] on span "Work Weekend" at bounding box center [446, 447] width 43 height 25
select select "9"
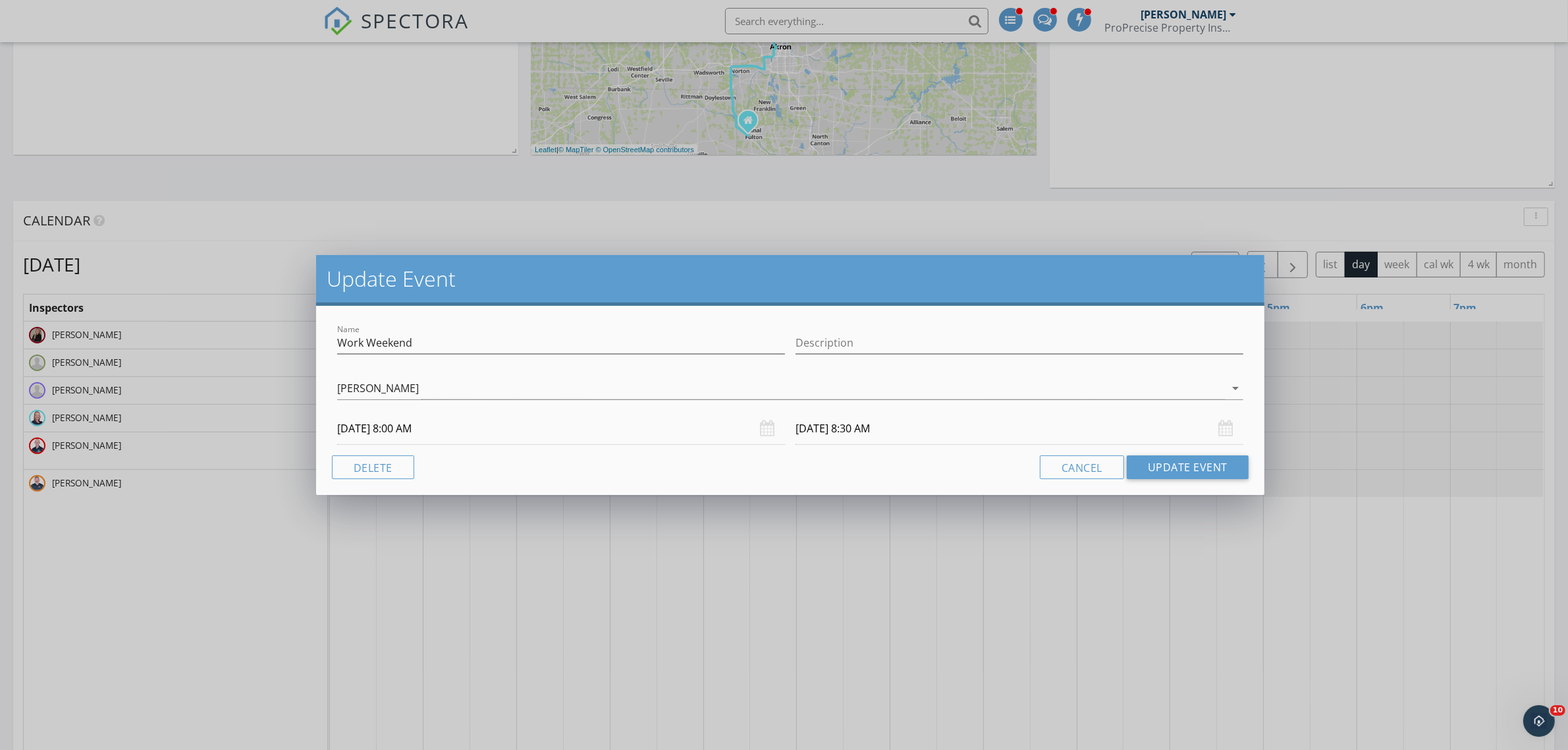
click at [854, 432] on input "10/11/2025 8:30 AM" at bounding box center [1019, 429] width 448 height 32
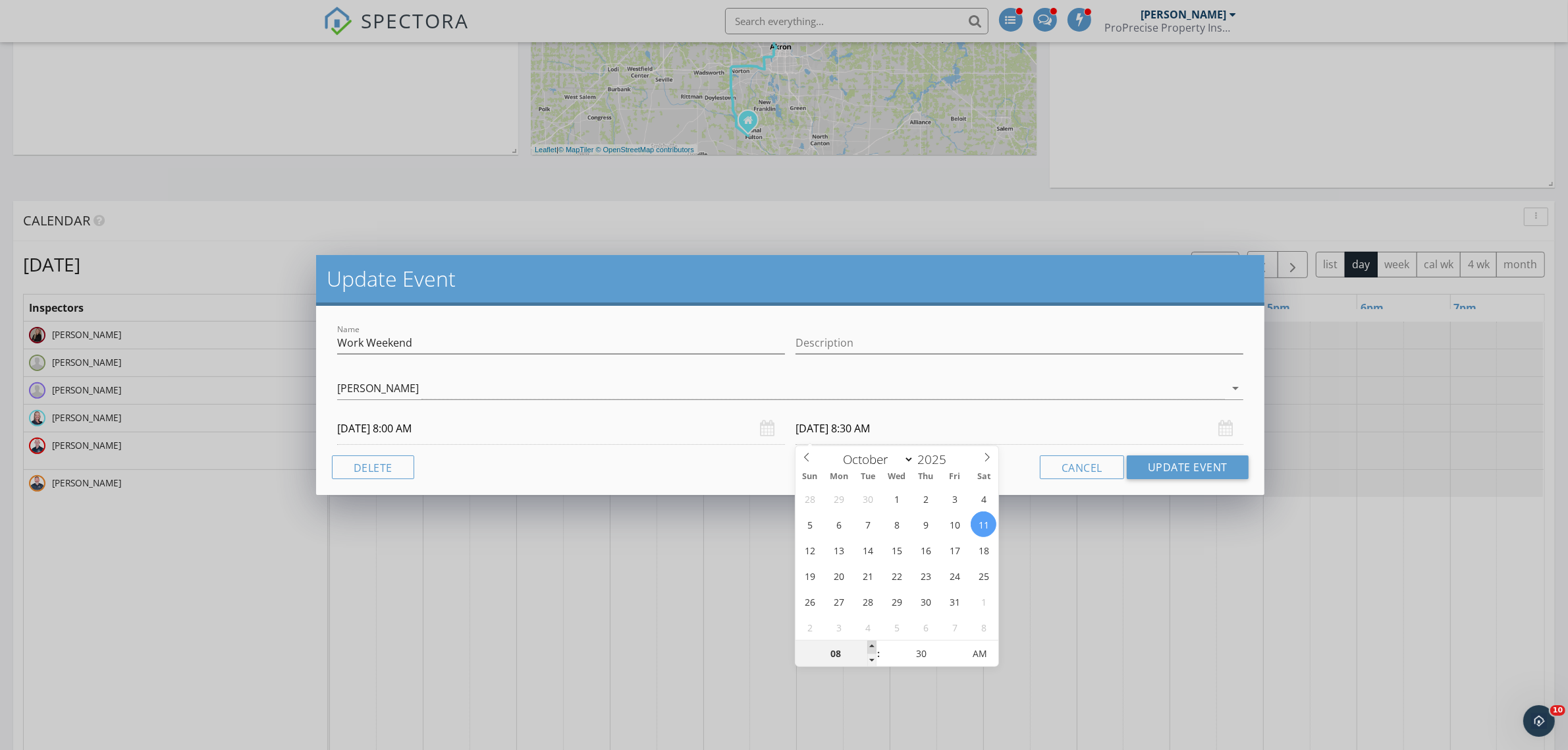
type input "09"
type input "10/11/2025 9:30 AM"
click at [873, 644] on span at bounding box center [872, 647] width 10 height 13
type input "10"
type input "10/11/2025 10:30 AM"
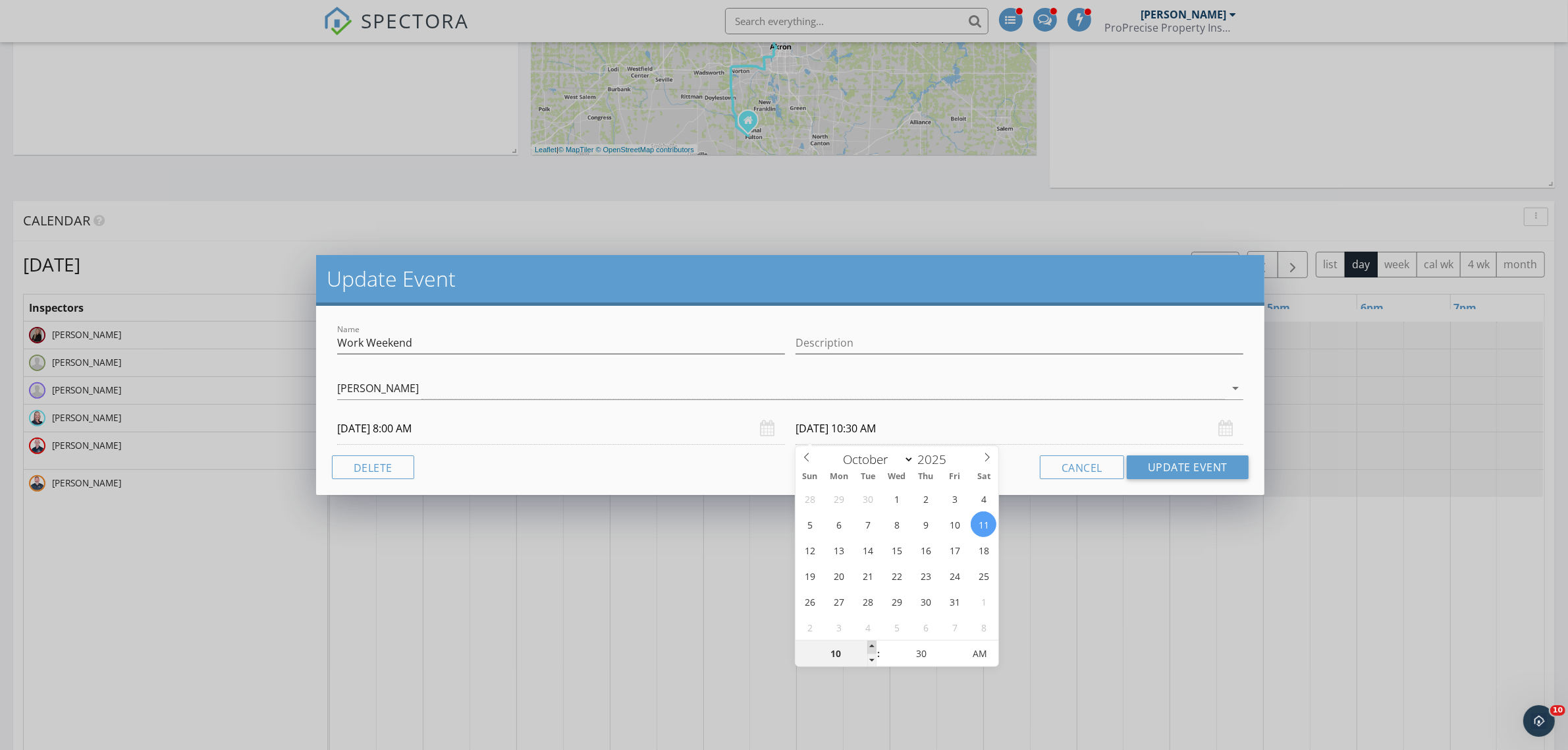
click at [873, 644] on span at bounding box center [872, 647] width 10 height 13
type input "11"
type input "10/11/2025 11:30 AM"
click at [873, 644] on span at bounding box center [872, 647] width 10 height 13
type input "12"
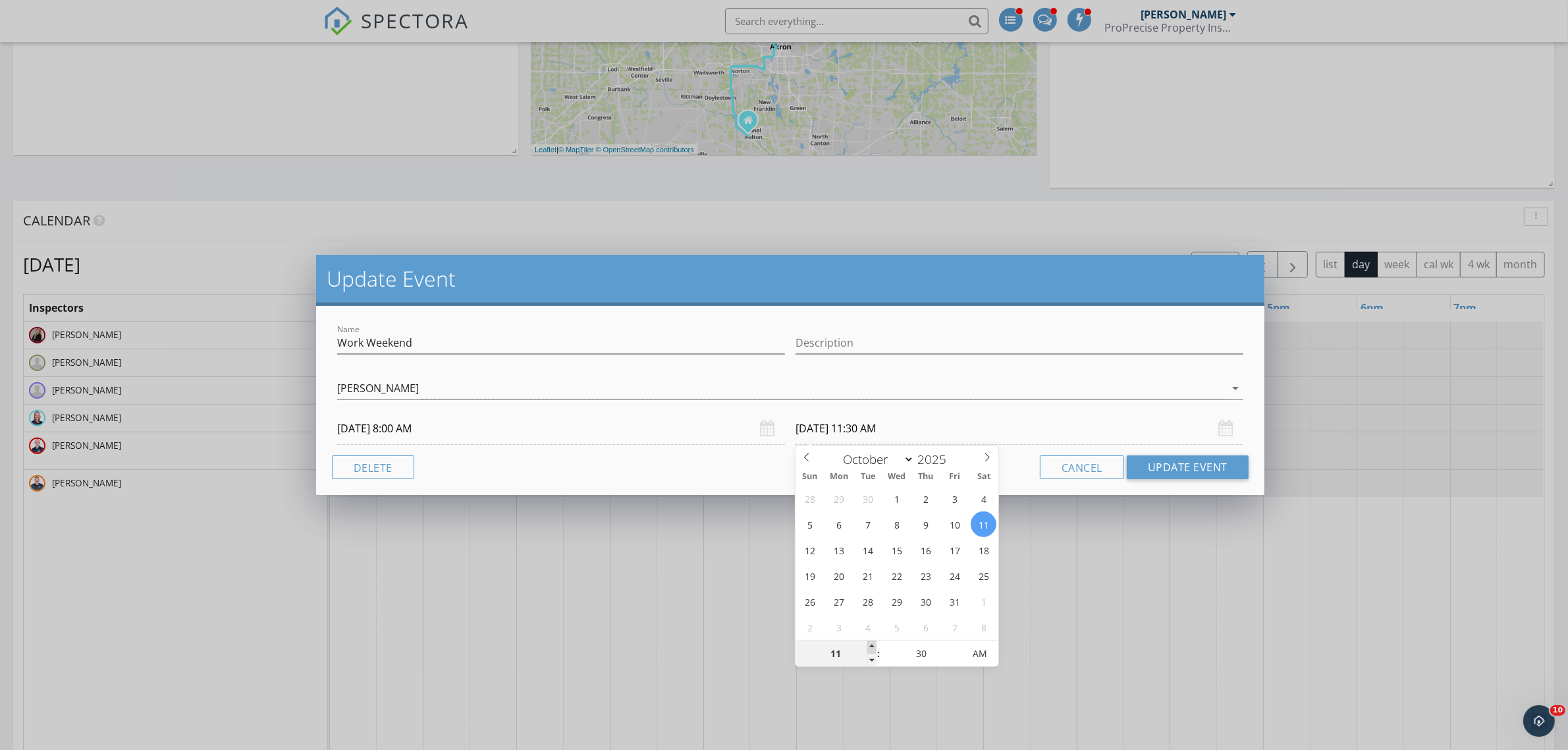
type input "10/11/2025 12:30 PM"
click at [873, 644] on span at bounding box center [872, 647] width 10 height 13
click at [1157, 471] on button "Update Event" at bounding box center [1188, 467] width 122 height 23
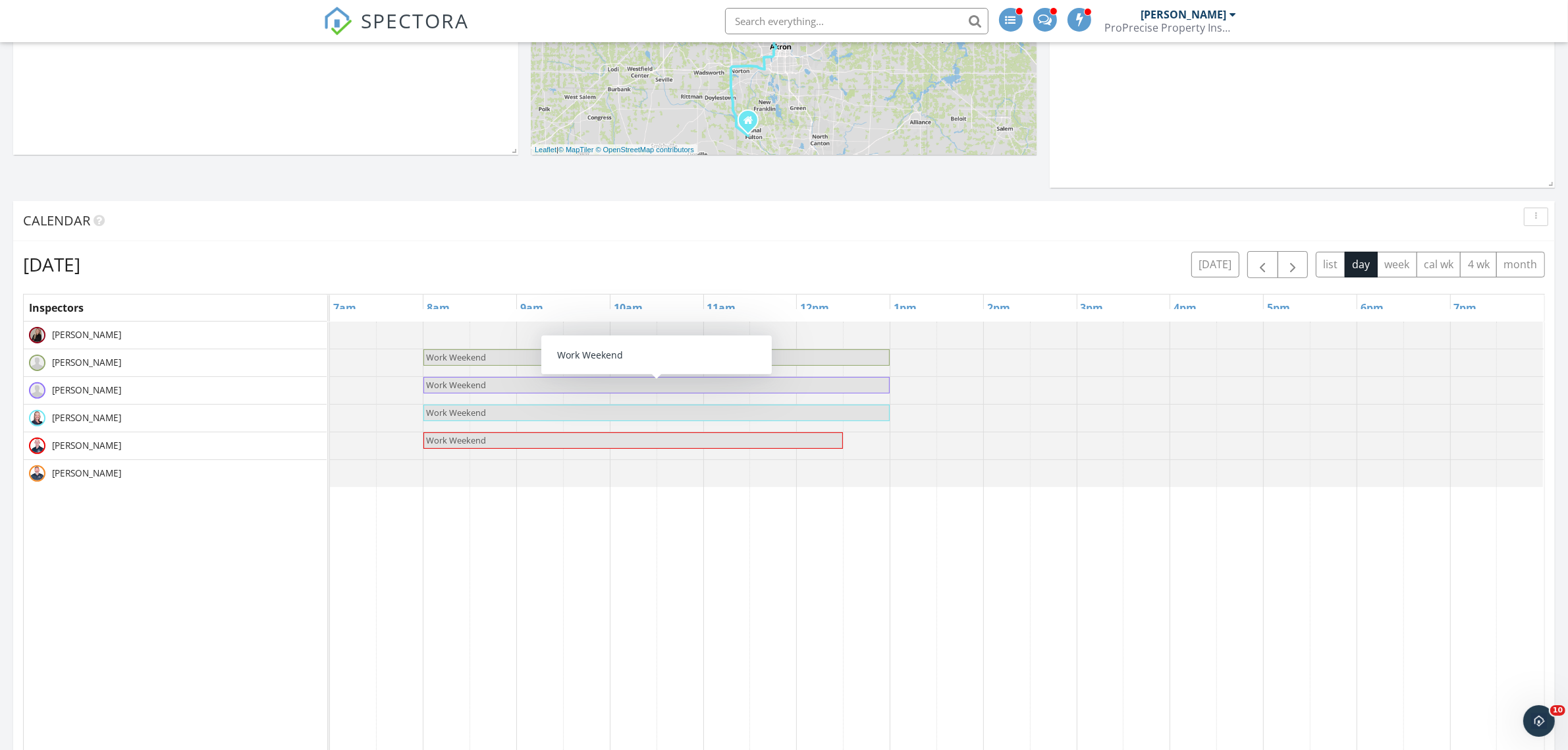
click at [486, 385] on span "Work Weekend" at bounding box center [456, 385] width 60 height 12
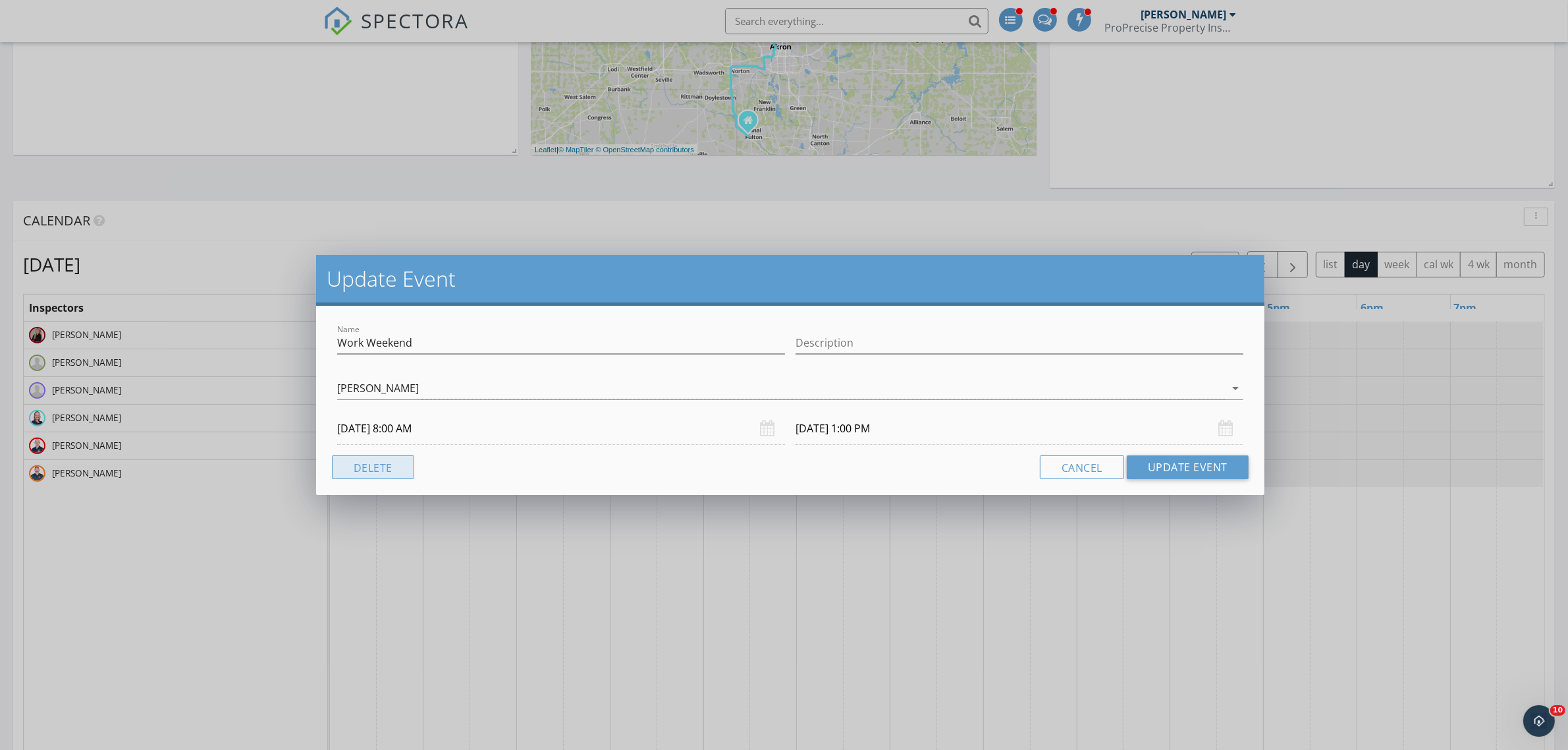
click at [379, 459] on button "Delete" at bounding box center [373, 467] width 82 height 23
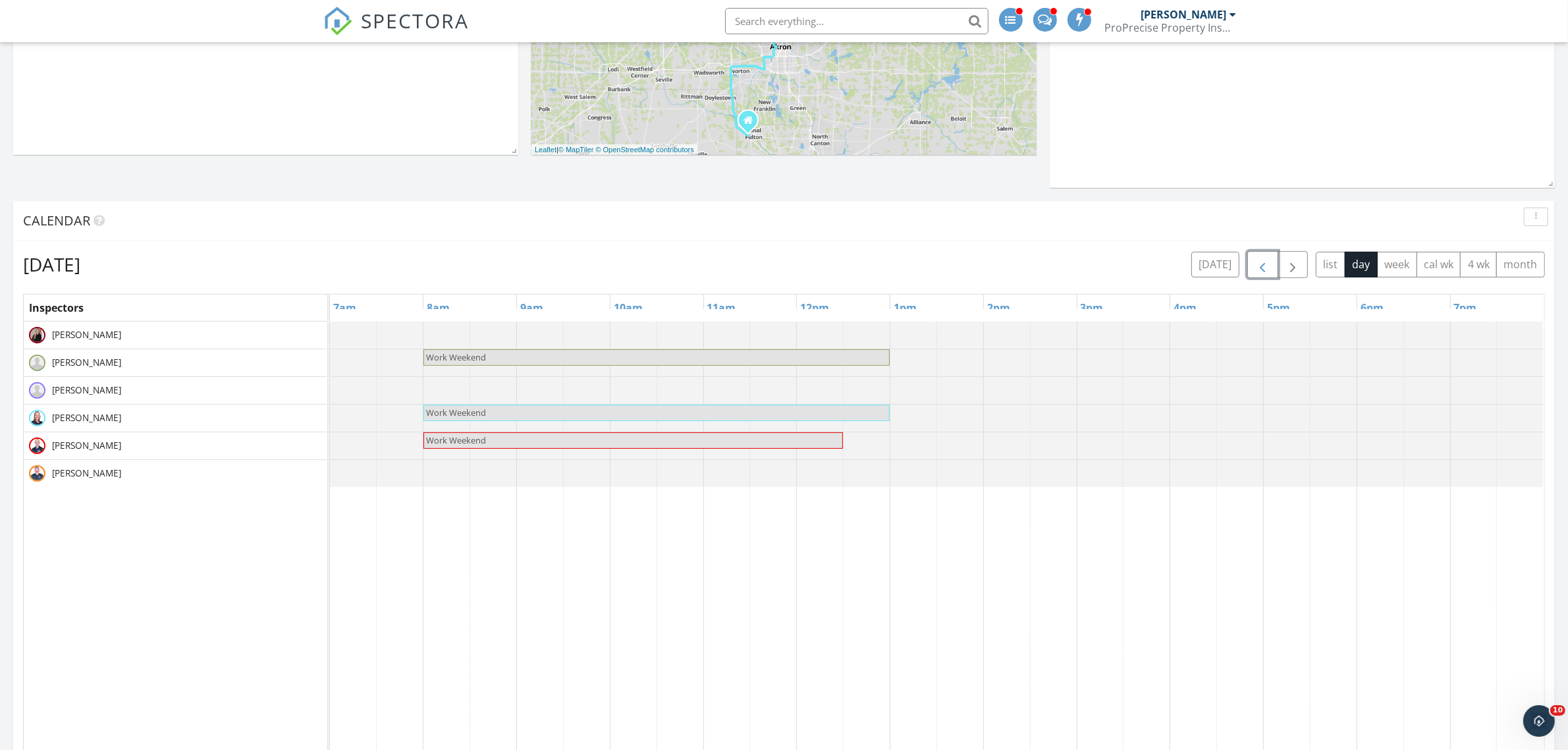
click at [1257, 261] on span "button" at bounding box center [1263, 265] width 16 height 16
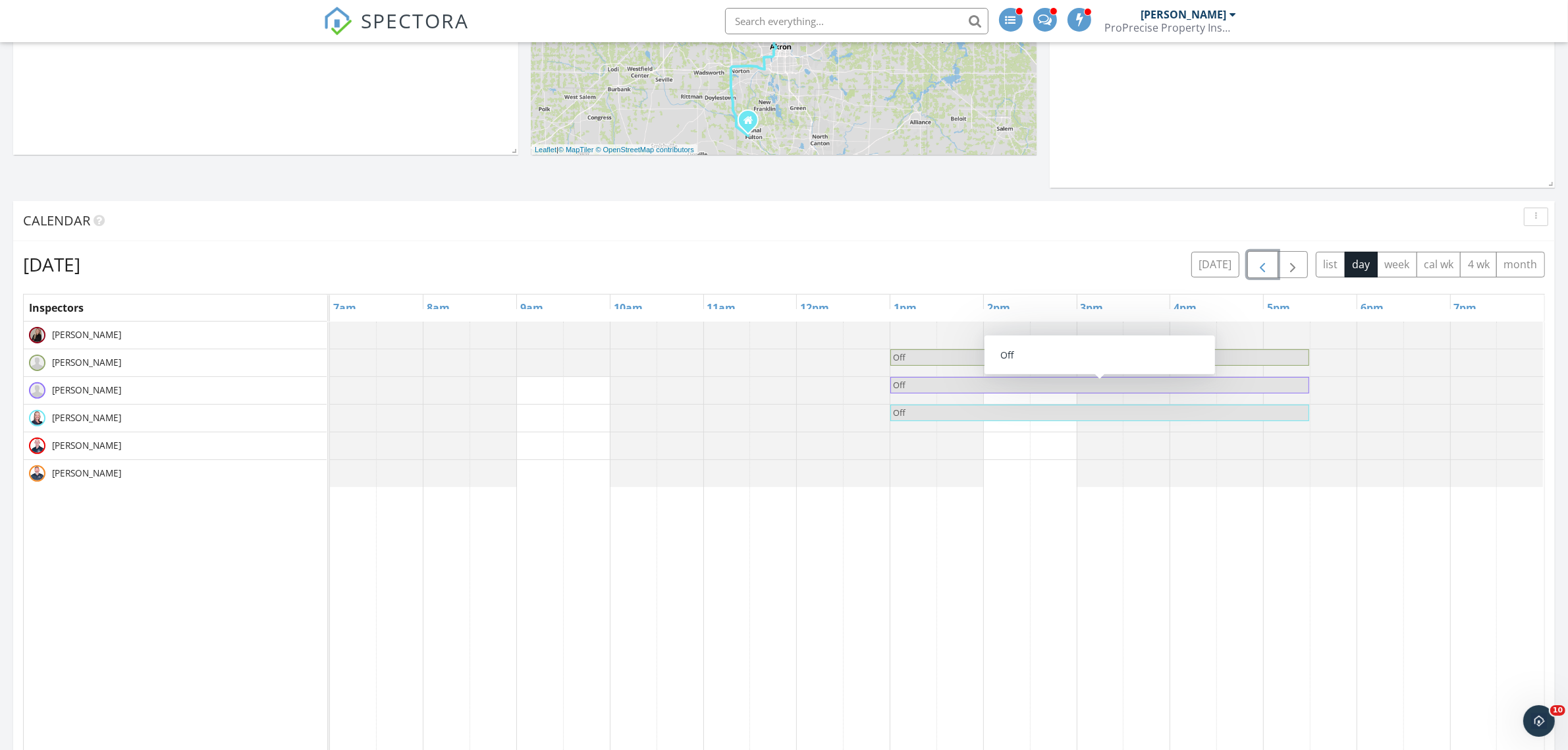
click at [967, 390] on span "Off" at bounding box center [1099, 385] width 416 height 12
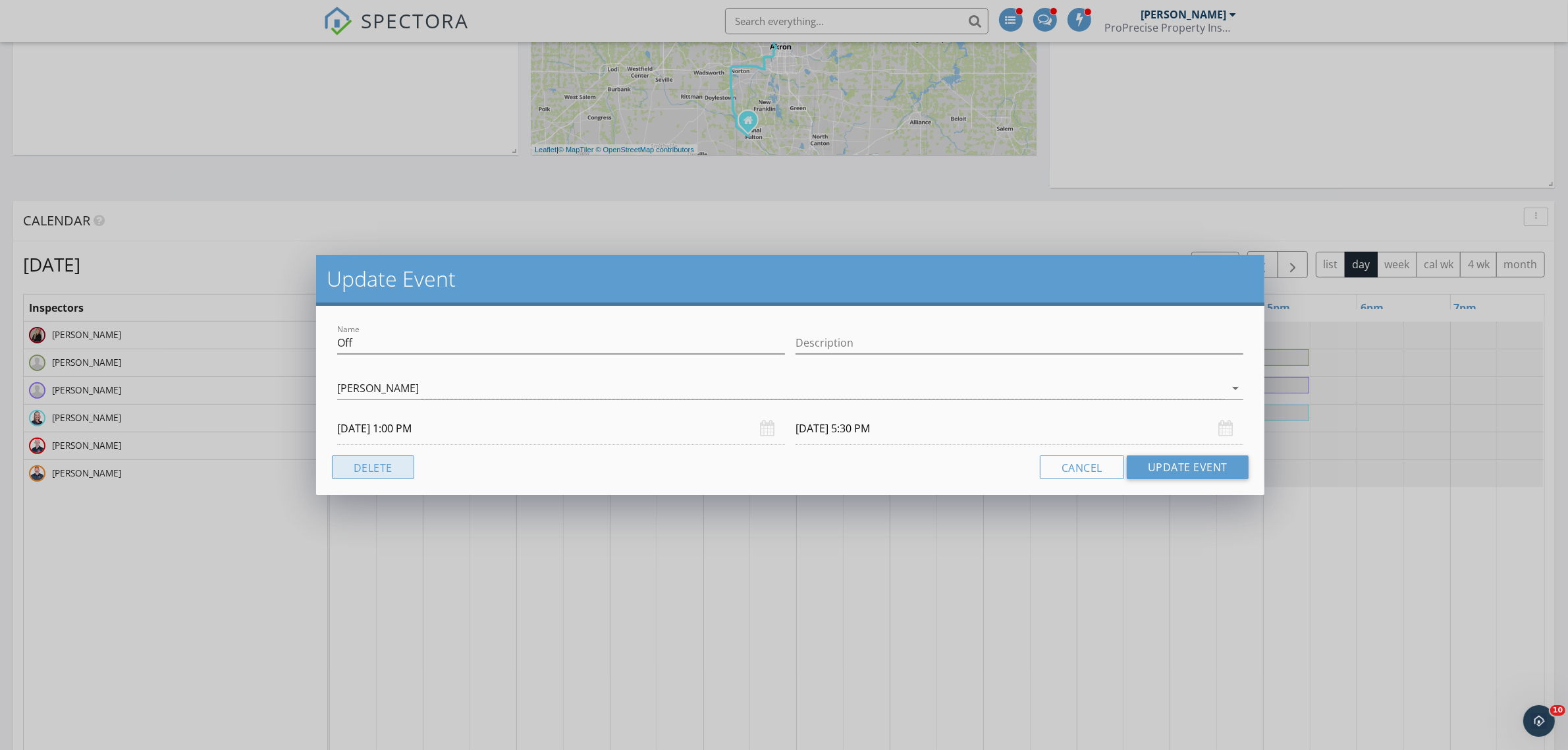
click at [376, 461] on button "Delete" at bounding box center [373, 467] width 82 height 23
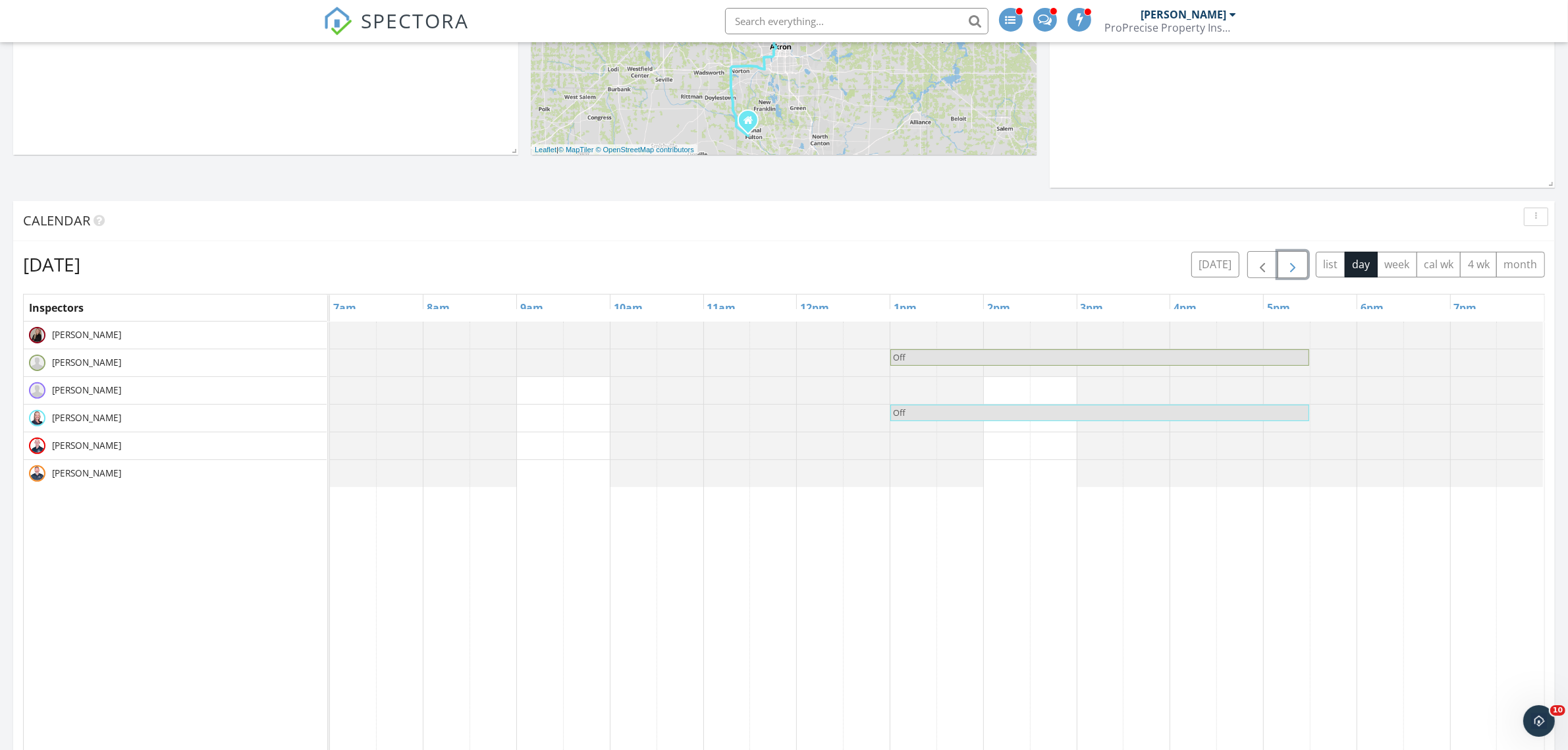
click at [1293, 267] on span "button" at bounding box center [1293, 265] width 16 height 16
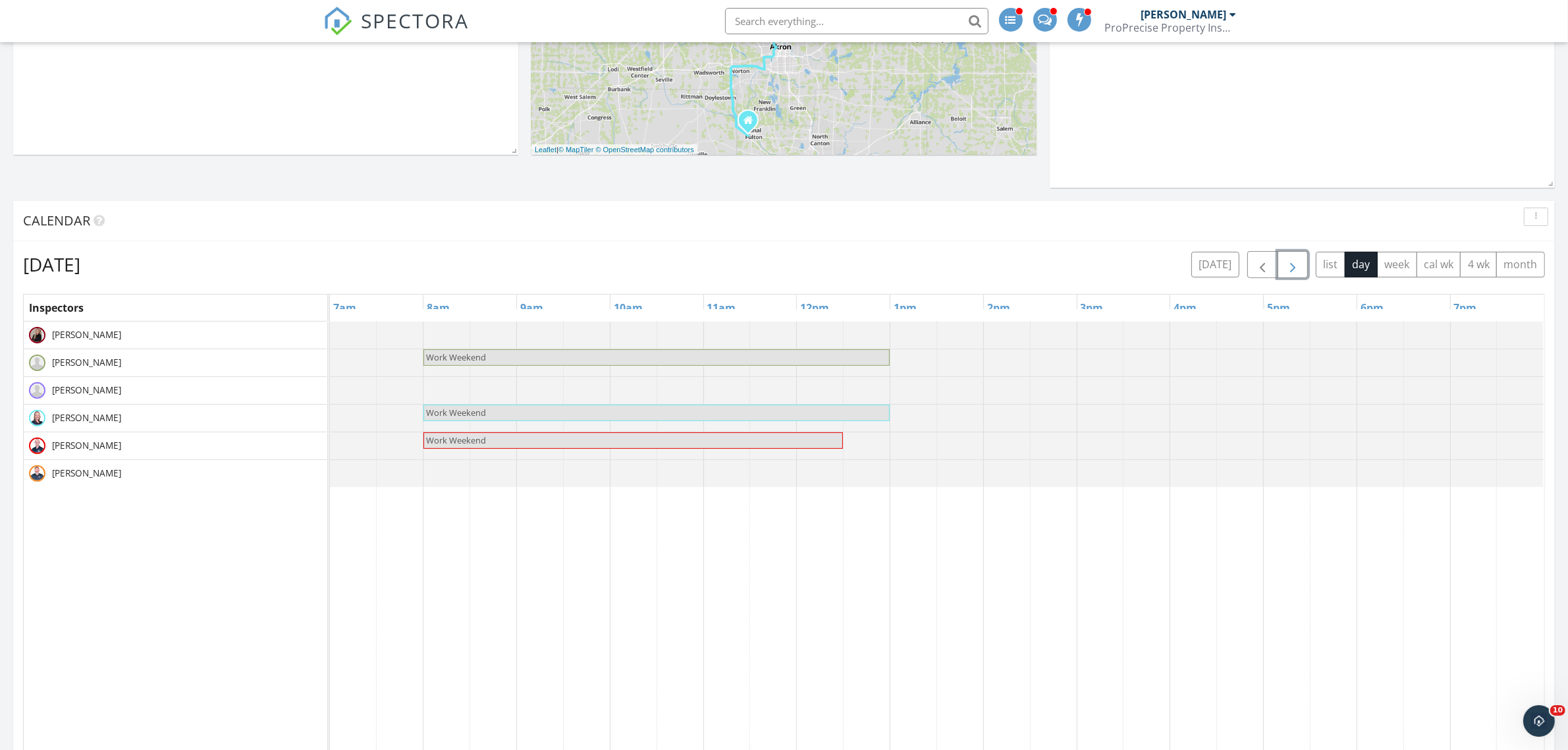
click at [1296, 267] on span "button" at bounding box center [1293, 265] width 16 height 16
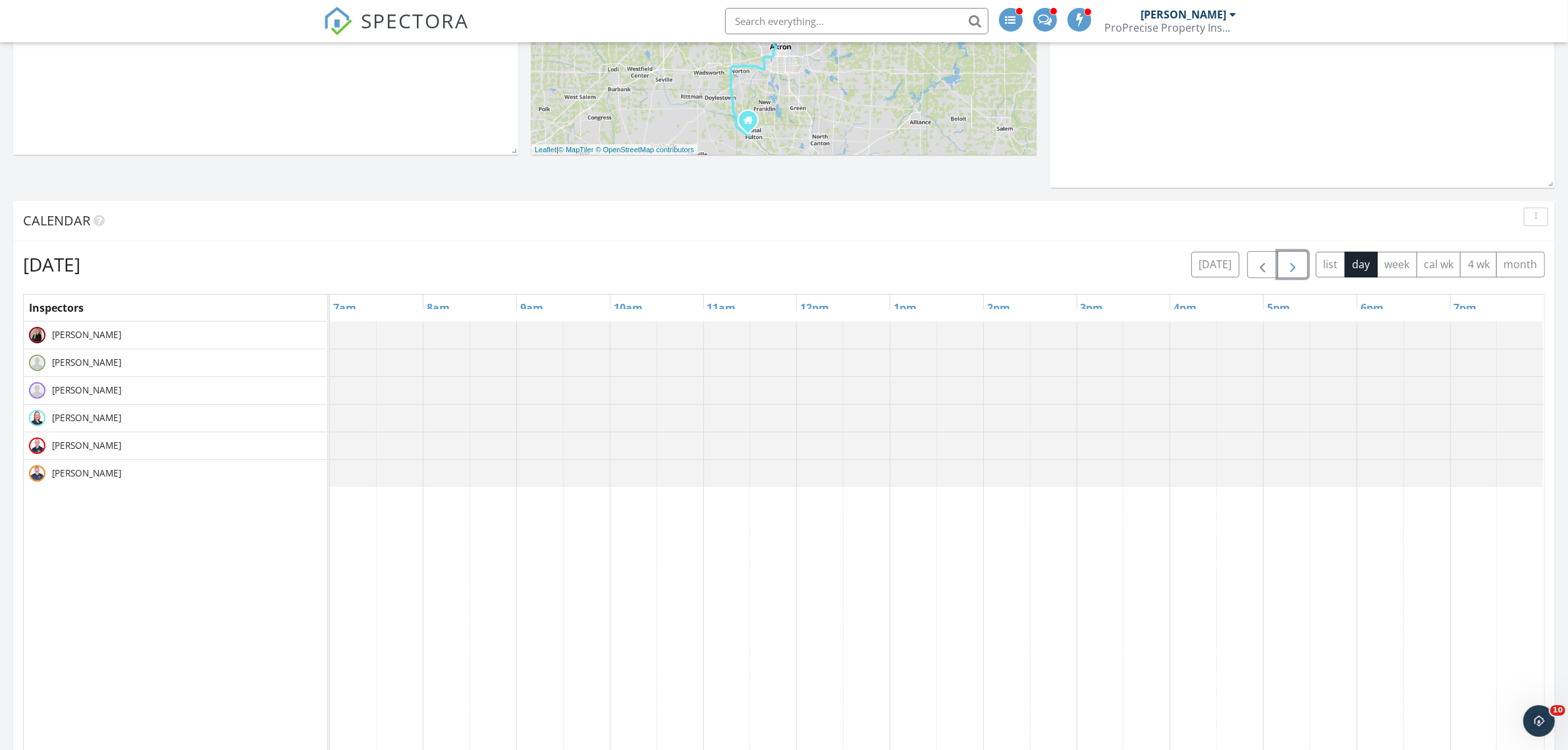
click at [1296, 267] on span "button" at bounding box center [1293, 265] width 16 height 16
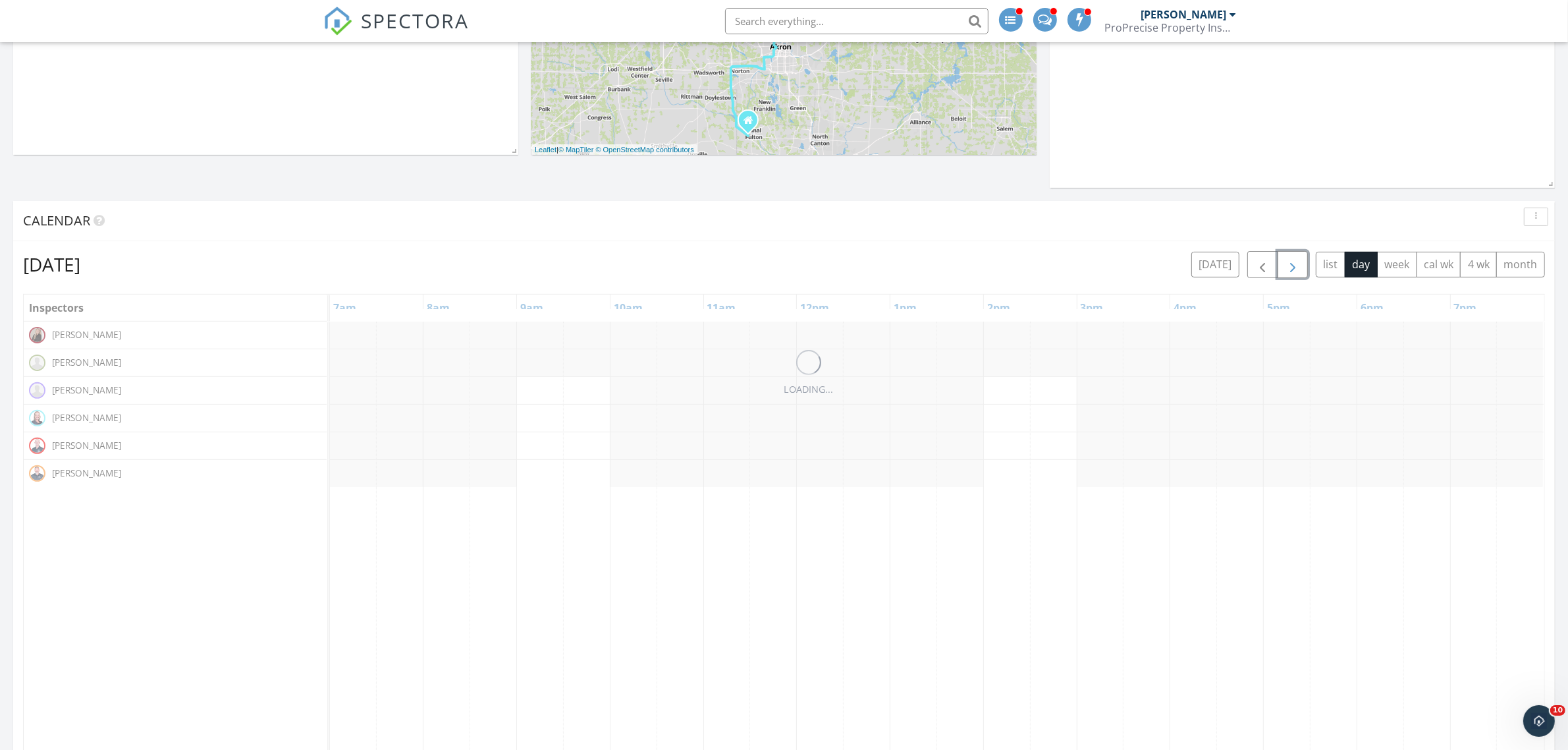
click at [1296, 267] on span "button" at bounding box center [1293, 265] width 16 height 16
click at [330, 390] on div at bounding box center [330, 390] width 0 height 27
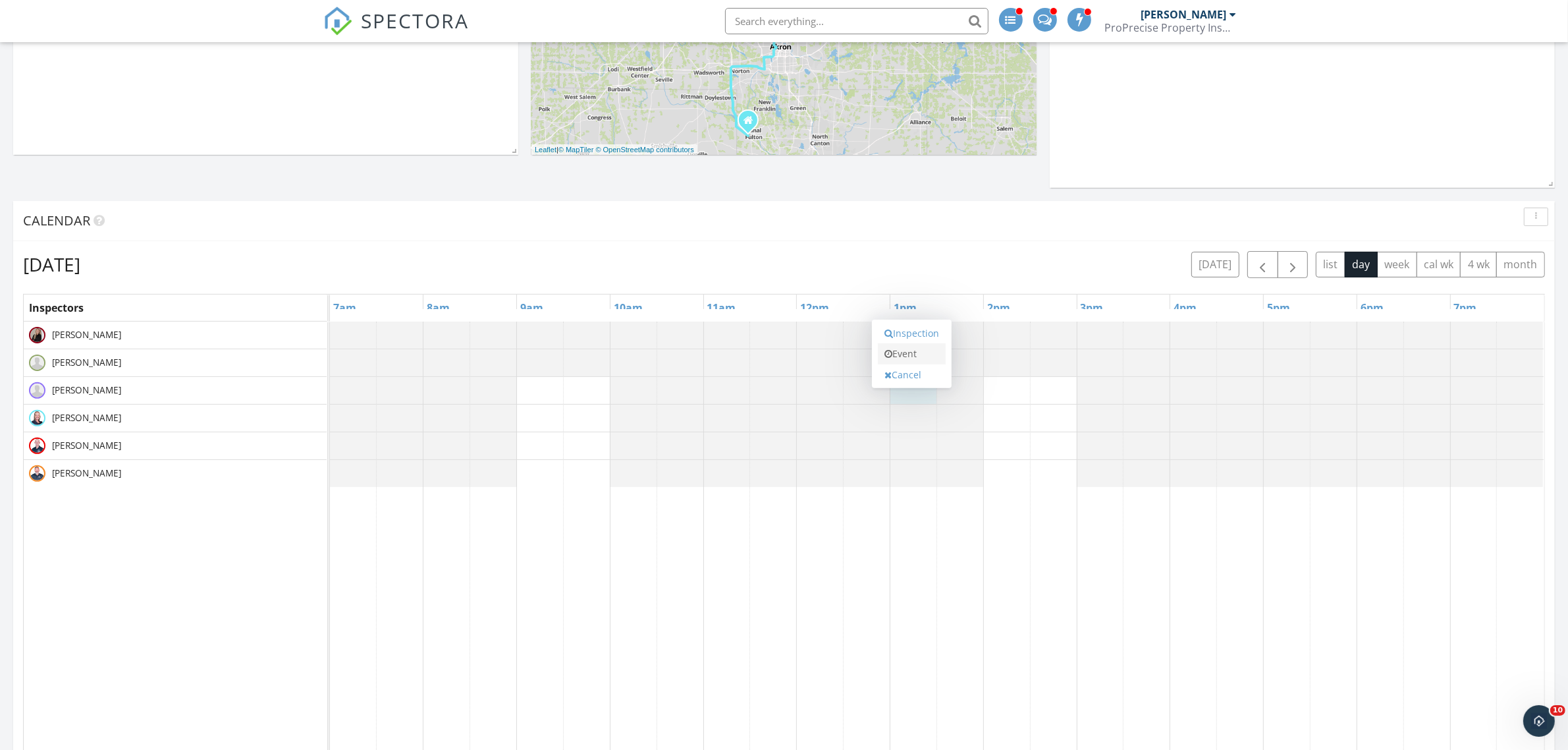
click at [904, 357] on link "Event" at bounding box center [912, 354] width 68 height 21
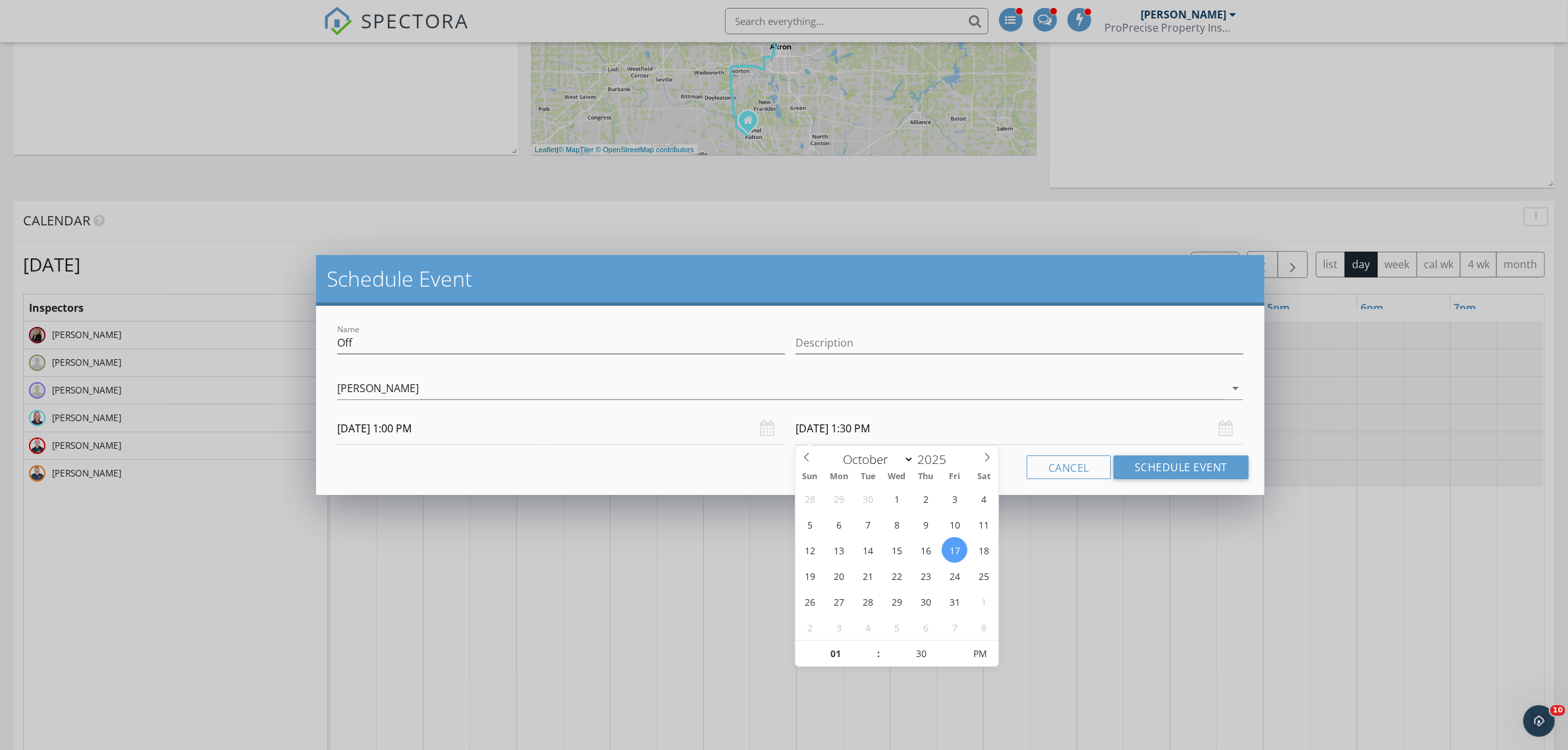
click at [832, 422] on input "10/17/2025 1:30 PM" at bounding box center [1019, 429] width 448 height 32
type input "02"
type input "10/17/2025 2:30 PM"
click at [871, 643] on span at bounding box center [872, 647] width 10 height 13
type input "03"
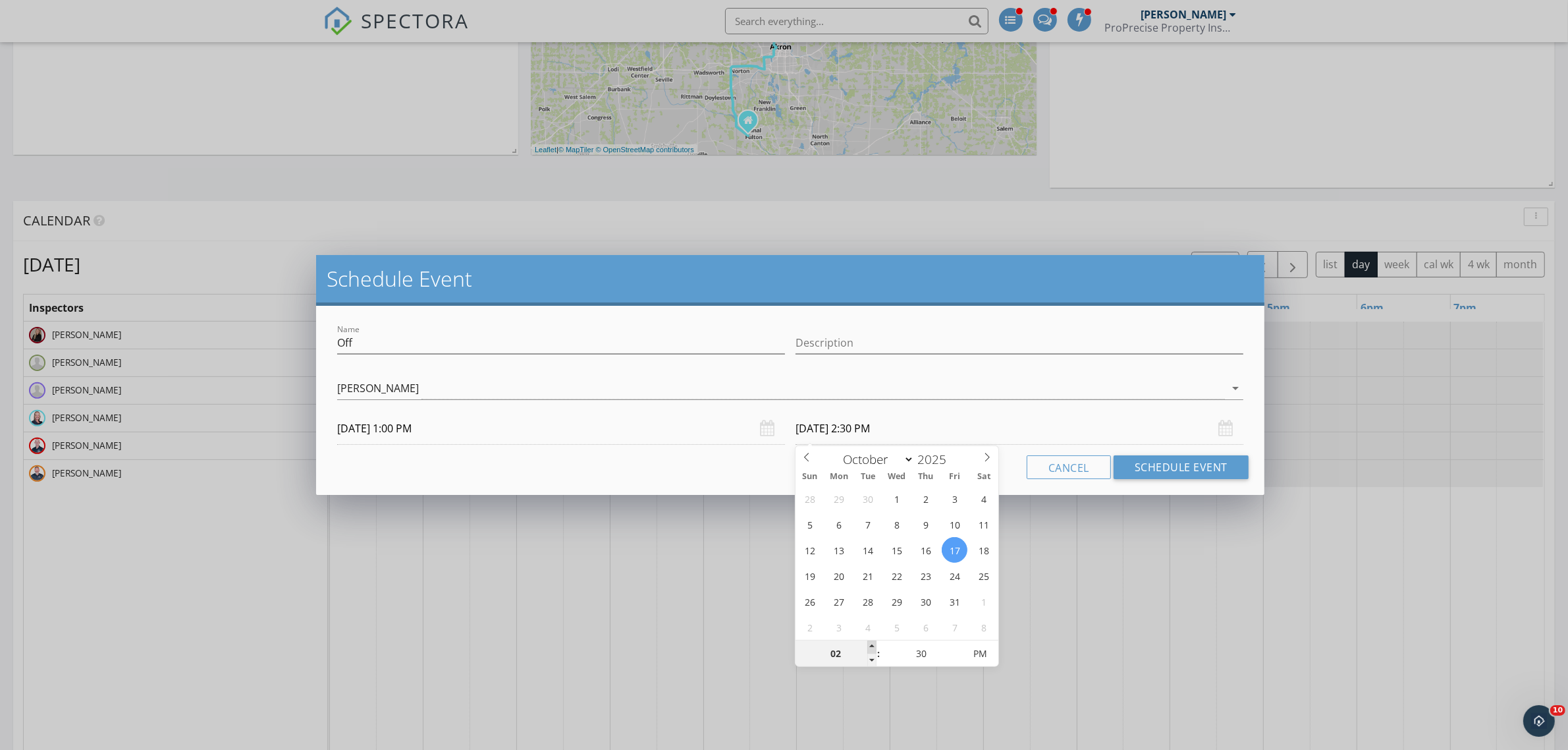
type input "10/17/2025 3:30 PM"
click at [871, 643] on span at bounding box center [872, 647] width 10 height 13
type input "04"
type input "10/17/2025 4:30 PM"
click at [871, 643] on span at bounding box center [872, 647] width 10 height 13
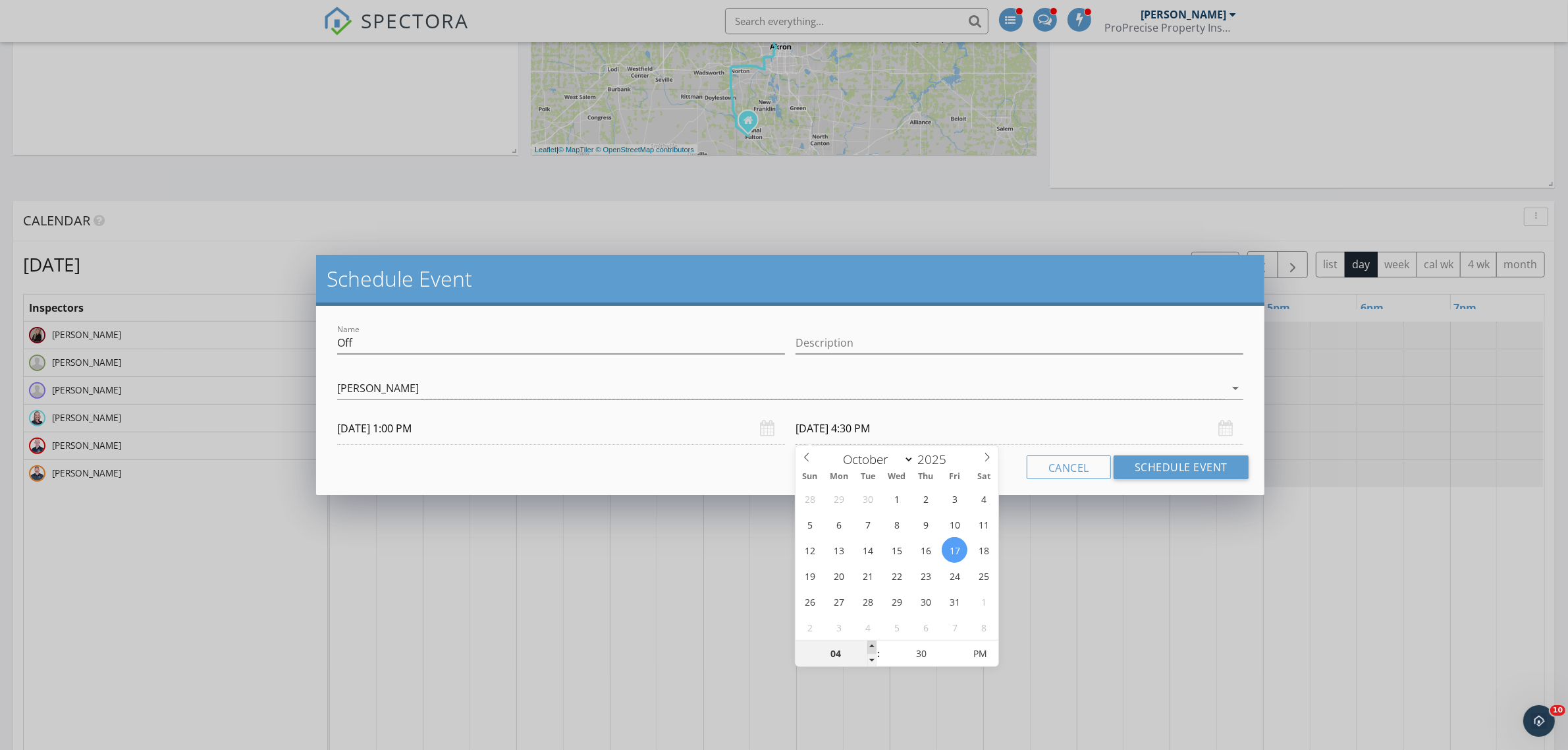
type input "05"
type input "10/17/2025 5:30 PM"
click at [871, 643] on span at bounding box center [872, 647] width 10 height 13
click at [1167, 462] on button "Schedule Event" at bounding box center [1181, 467] width 135 height 23
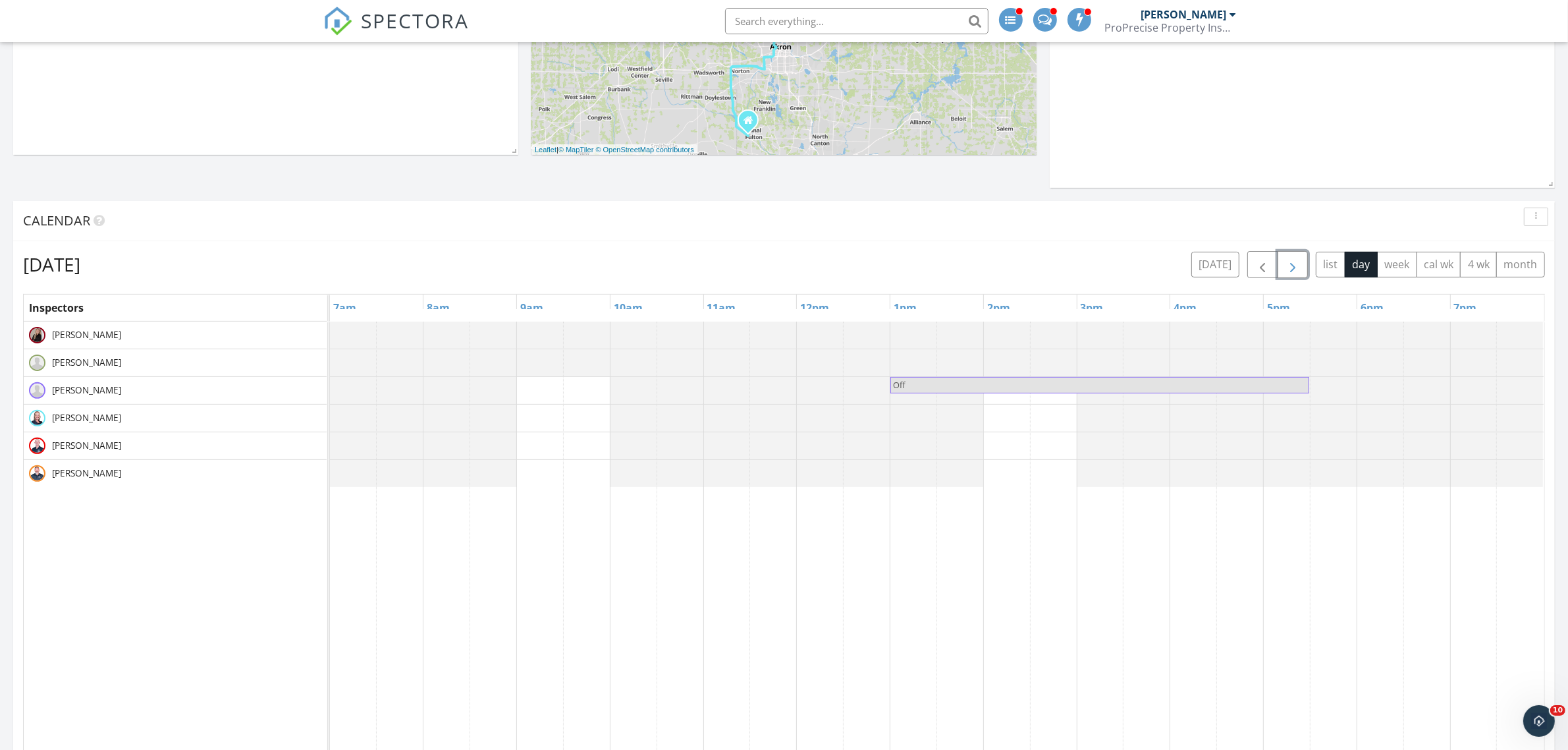
click at [1285, 266] on span "button" at bounding box center [1293, 265] width 16 height 16
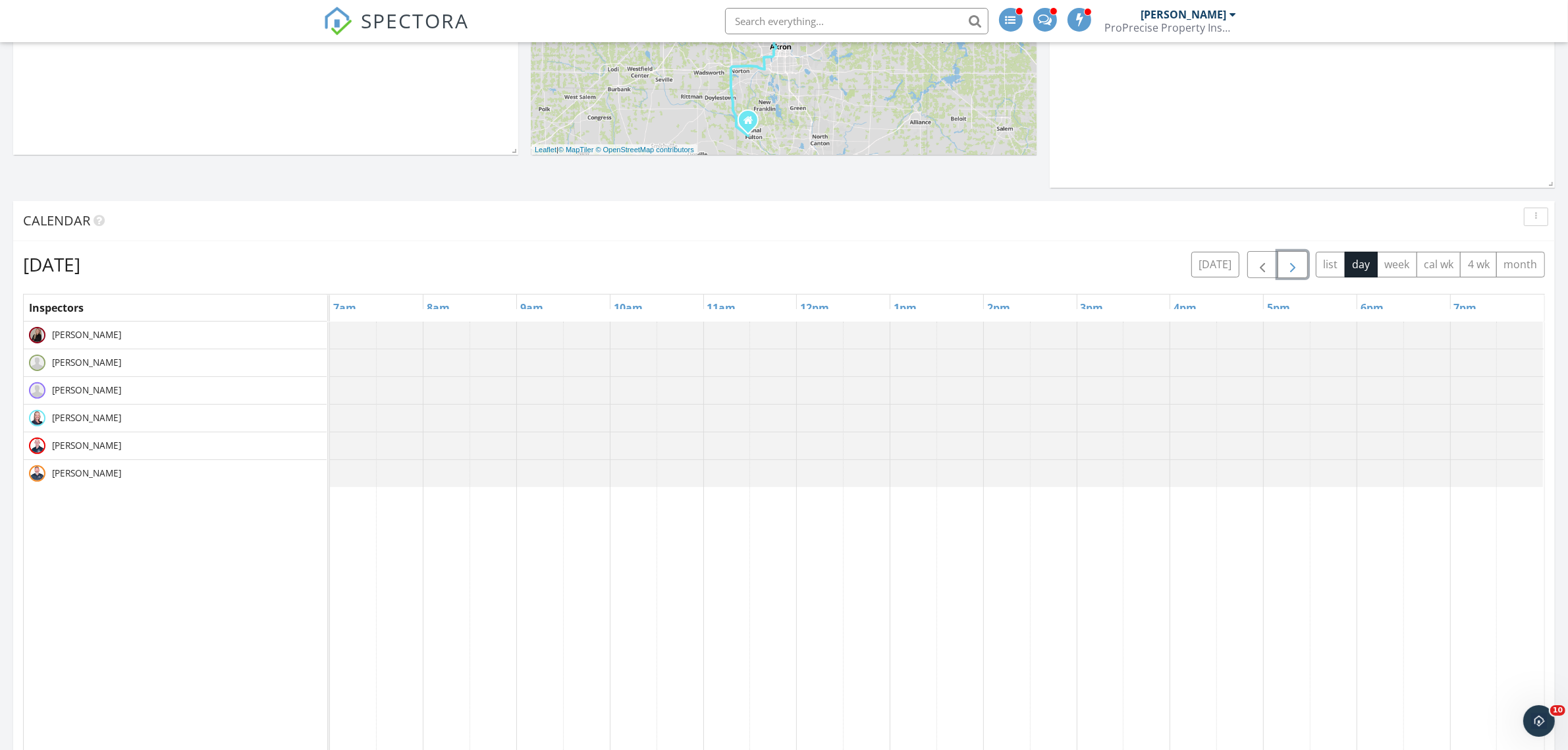
click at [330, 396] on div at bounding box center [330, 390] width 0 height 27
click at [443, 366] on link "Event" at bounding box center [445, 360] width 68 height 21
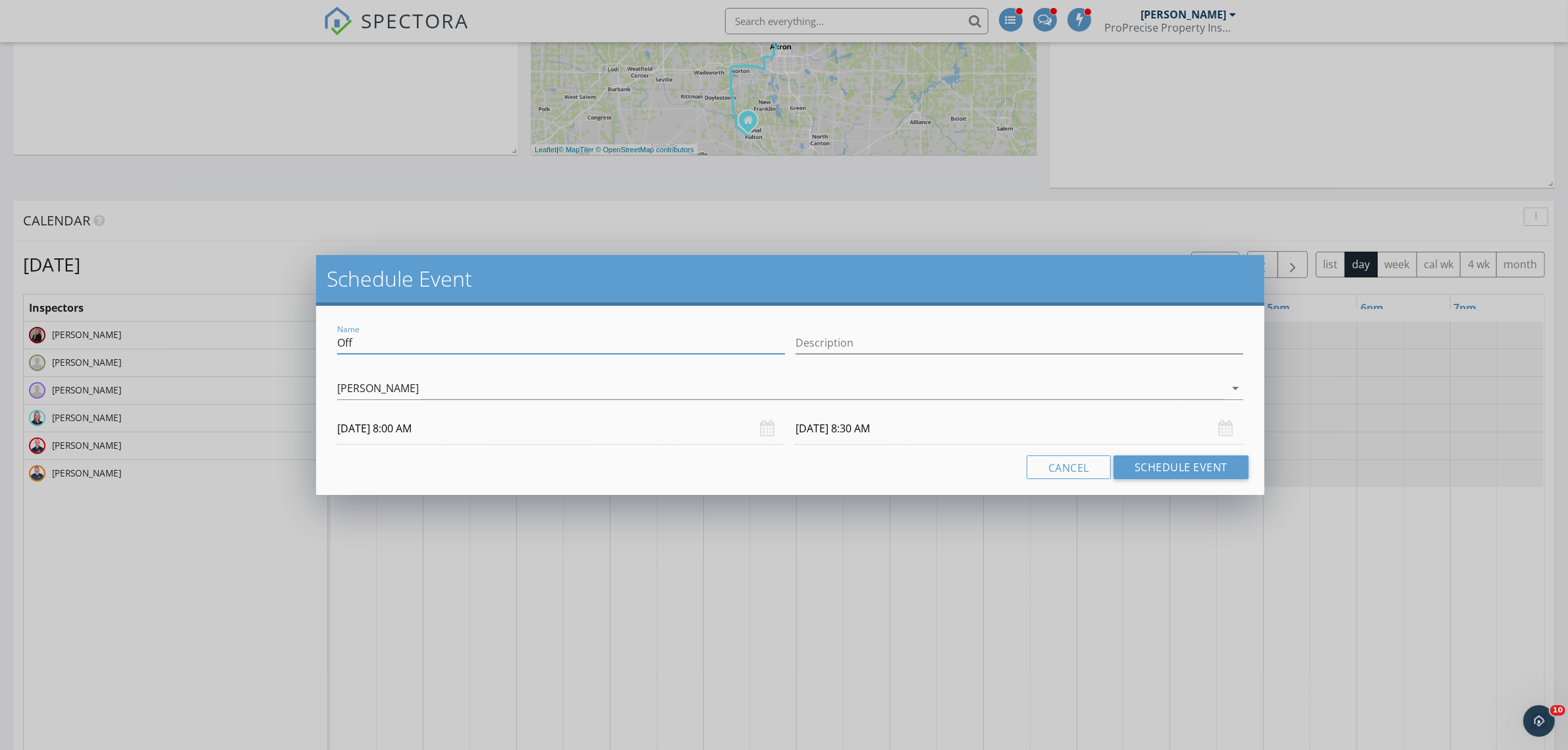
drag, startPoint x: 371, startPoint y: 334, endPoint x: 267, endPoint y: 338, distance: 104.1
click at [267, 338] on div "Schedule Event Name Off Description Matt Ruggiero arrow_drop_down 10/18/2025 8:…" at bounding box center [784, 375] width 1568 height 750
click at [422, 344] on input "Work Weekend" at bounding box center [561, 343] width 448 height 22
type input "Work Weekend"
click at [845, 438] on input "10/18/2025 8:30 AM" at bounding box center [1019, 429] width 448 height 32
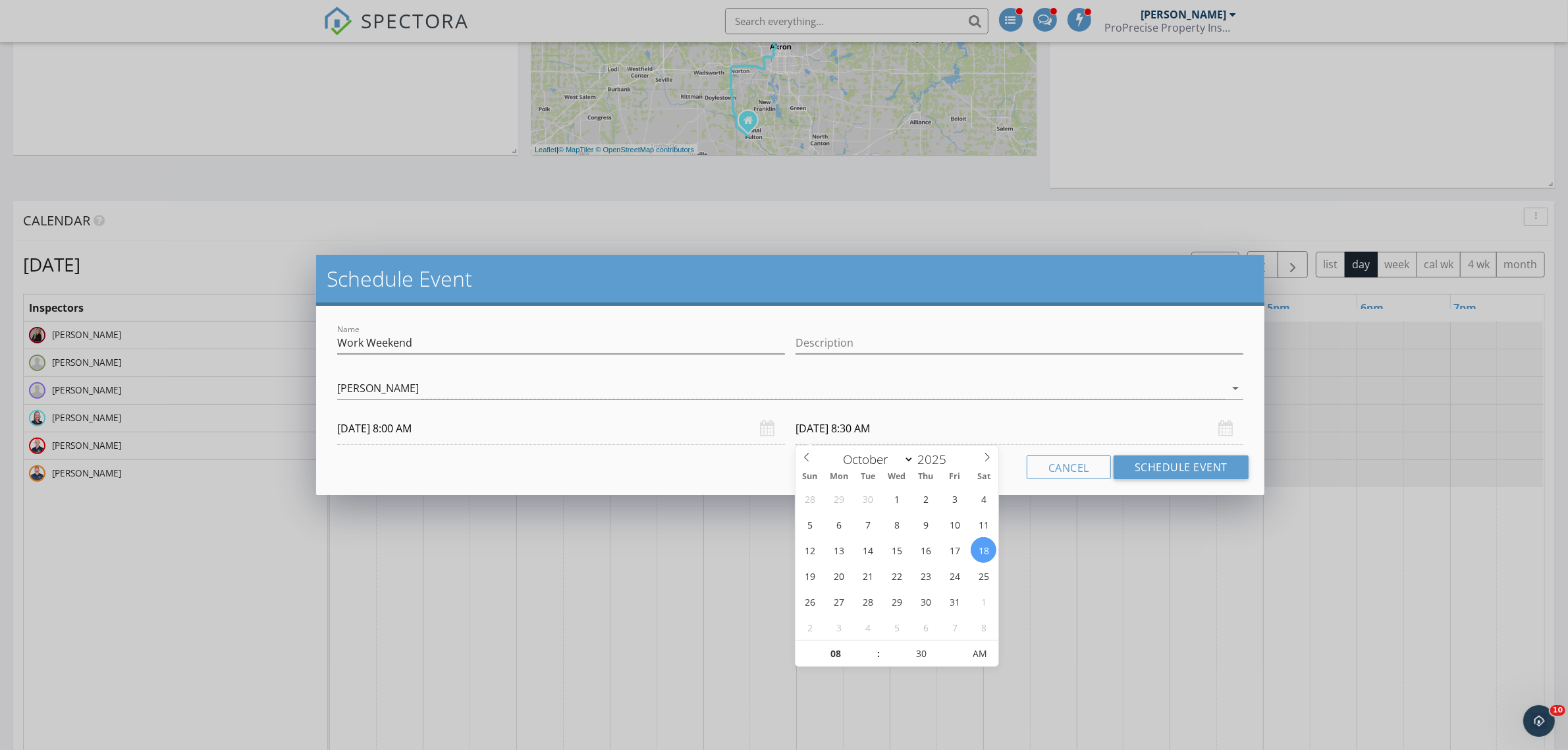
click at [877, 646] on span ":" at bounding box center [878, 654] width 4 height 26
type input "09"
type input "10/18/2025 9:30 AM"
click at [871, 646] on span at bounding box center [872, 647] width 10 height 13
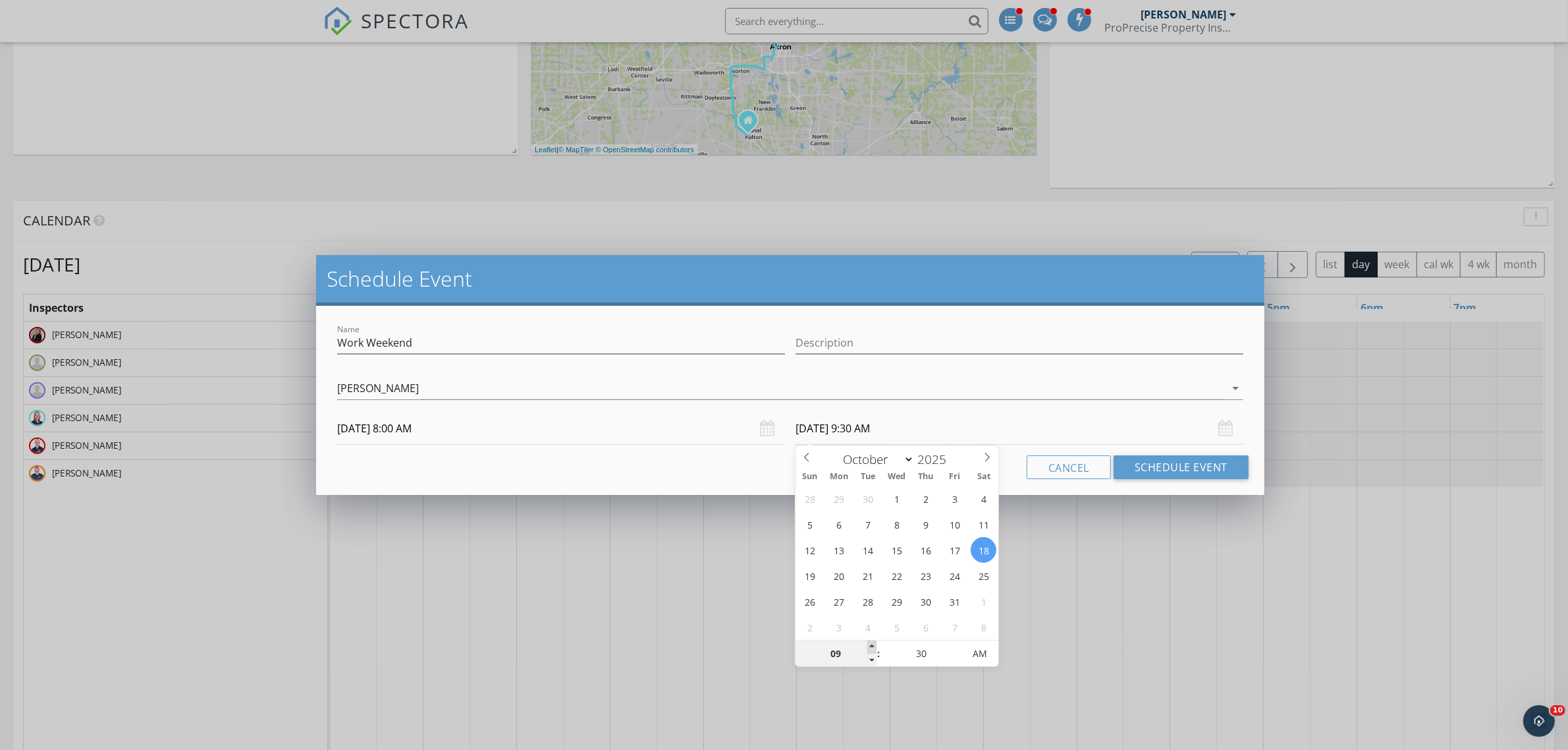
type input "10"
type input "10/18/2025 10:30 AM"
click at [871, 646] on span at bounding box center [872, 647] width 10 height 13
type input "11"
type input "10/18/2025 11:30 AM"
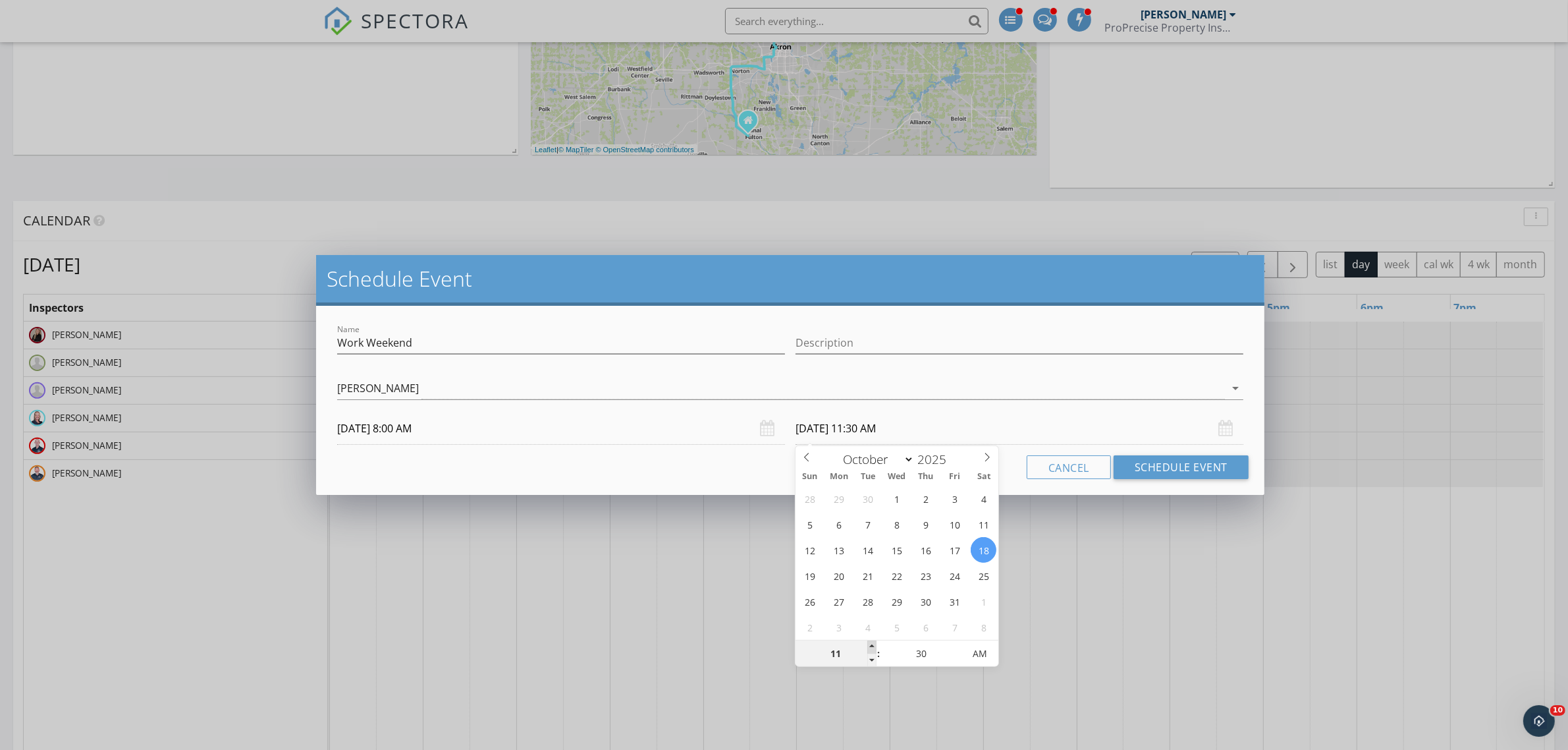
click at [871, 646] on span at bounding box center [872, 647] width 10 height 13
type input "12"
type input "10/18/2025 12:30 PM"
click at [871, 646] on span at bounding box center [872, 647] width 10 height 13
click at [1160, 465] on button "Schedule Event" at bounding box center [1181, 467] width 135 height 23
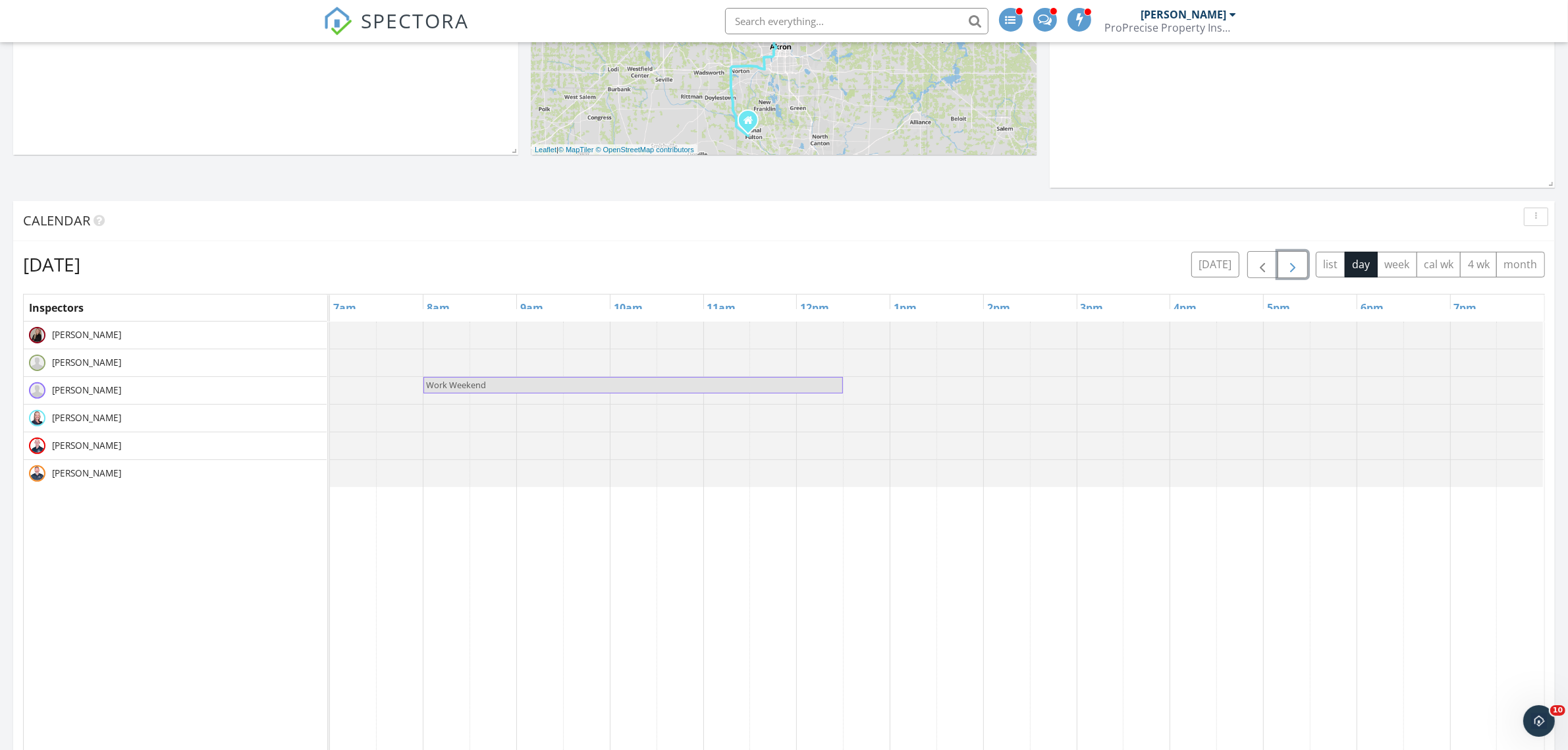
click at [1288, 268] on span "button" at bounding box center [1293, 265] width 16 height 16
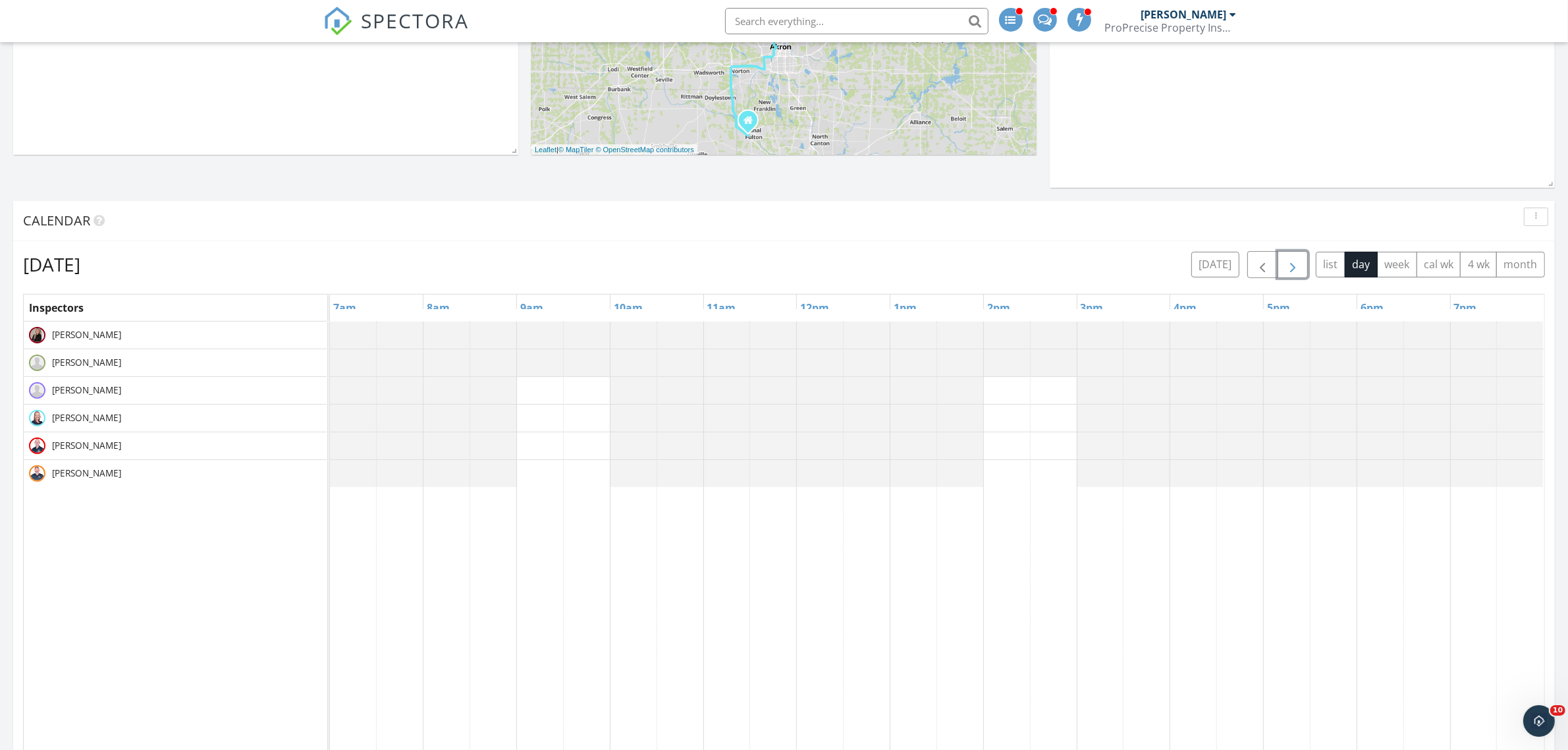
click at [1288, 268] on span "button" at bounding box center [1293, 265] width 16 height 16
click at [330, 475] on div at bounding box center [330, 473] width 0 height 27
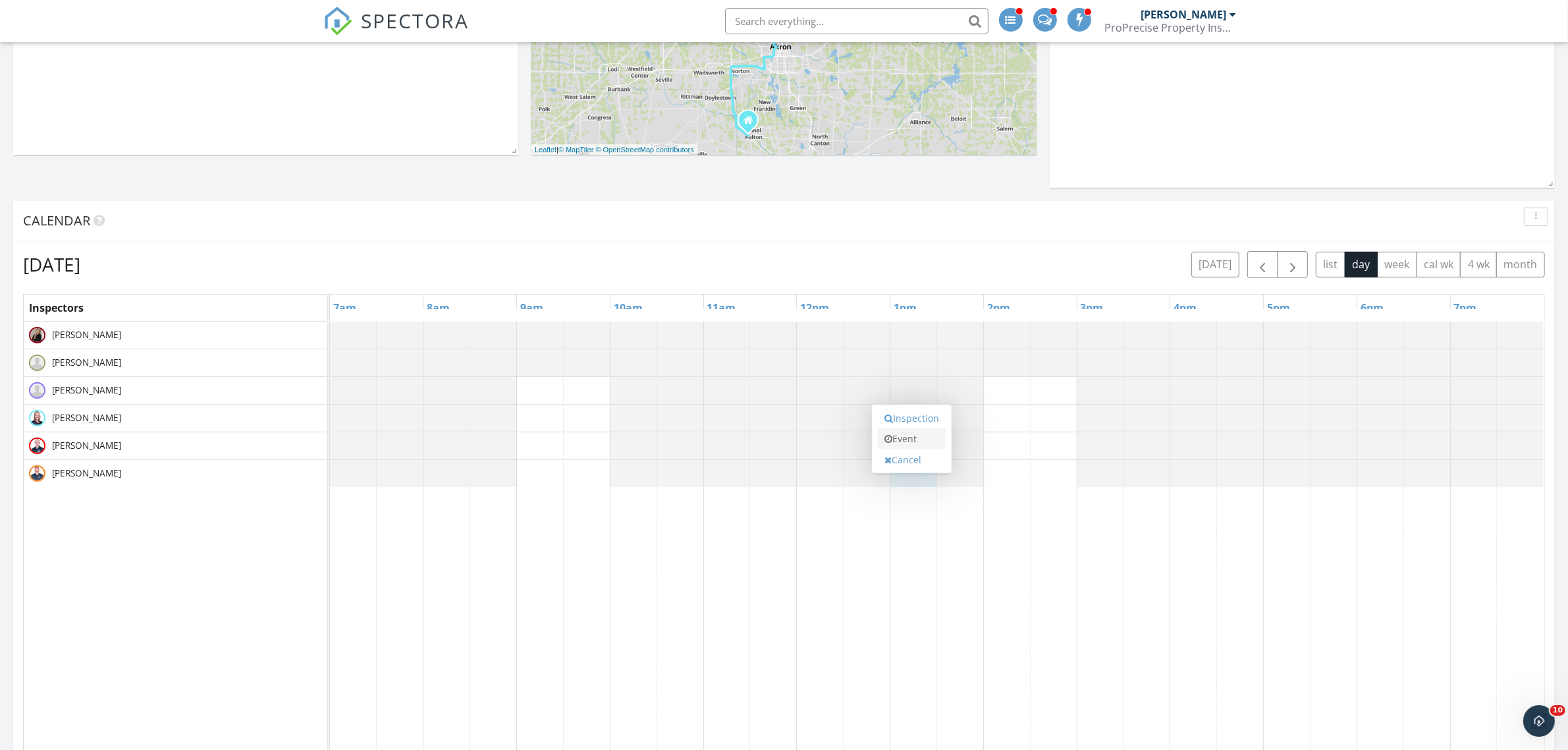
click at [916, 446] on link "Event" at bounding box center [912, 438] width 68 height 21
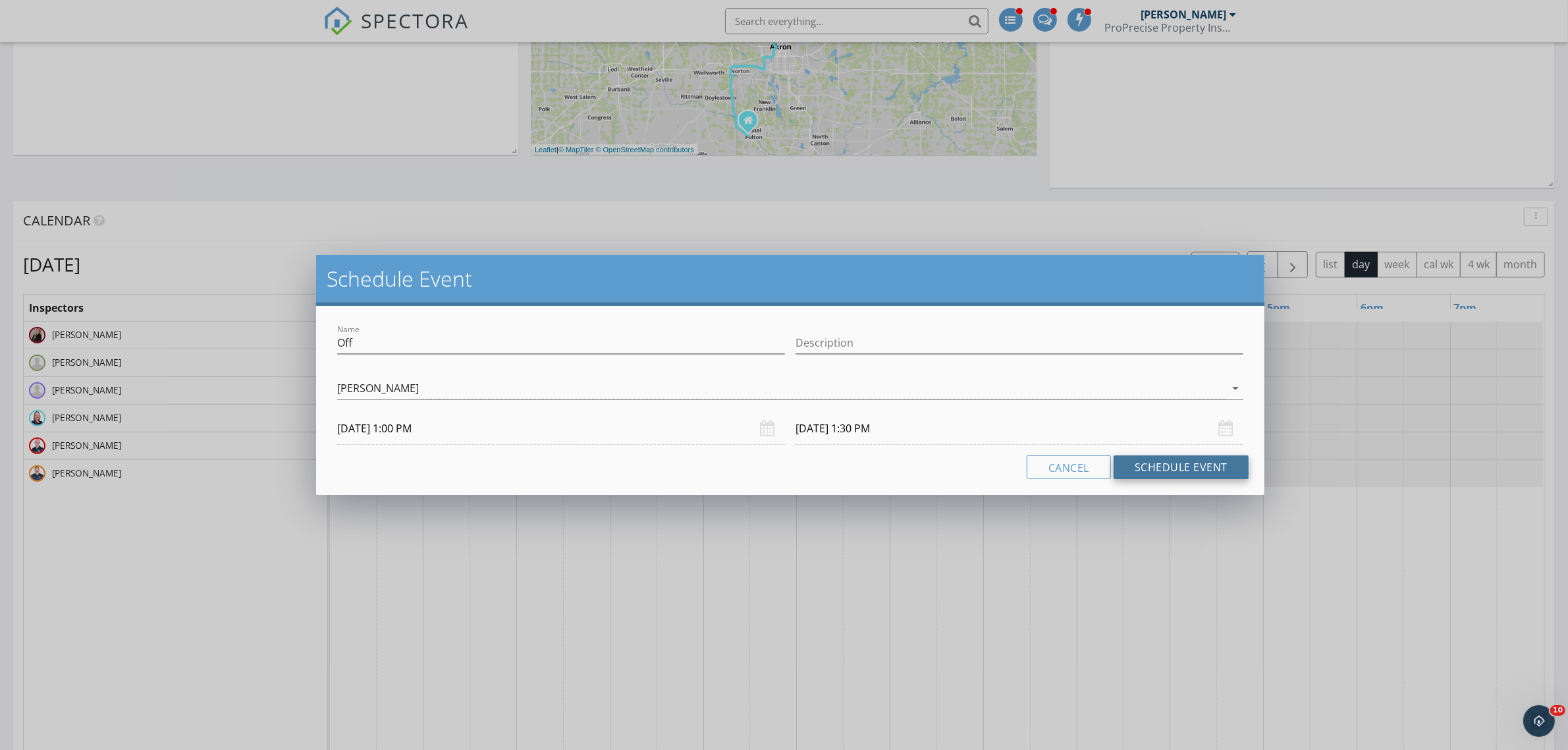
click at [1195, 462] on button "Schedule Event" at bounding box center [1181, 467] width 135 height 23
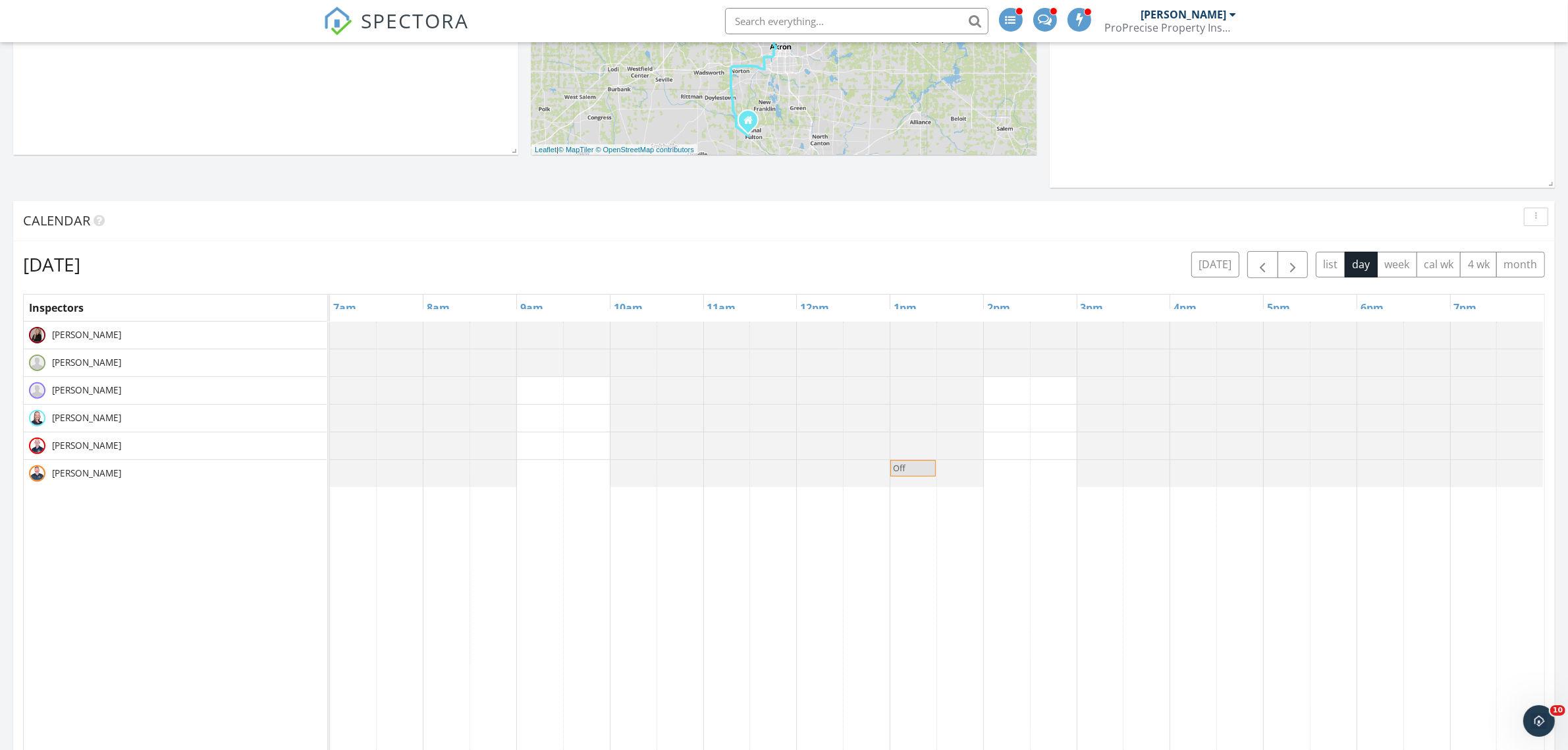
click at [920, 470] on span "Off" at bounding box center [913, 467] width 43 height 12
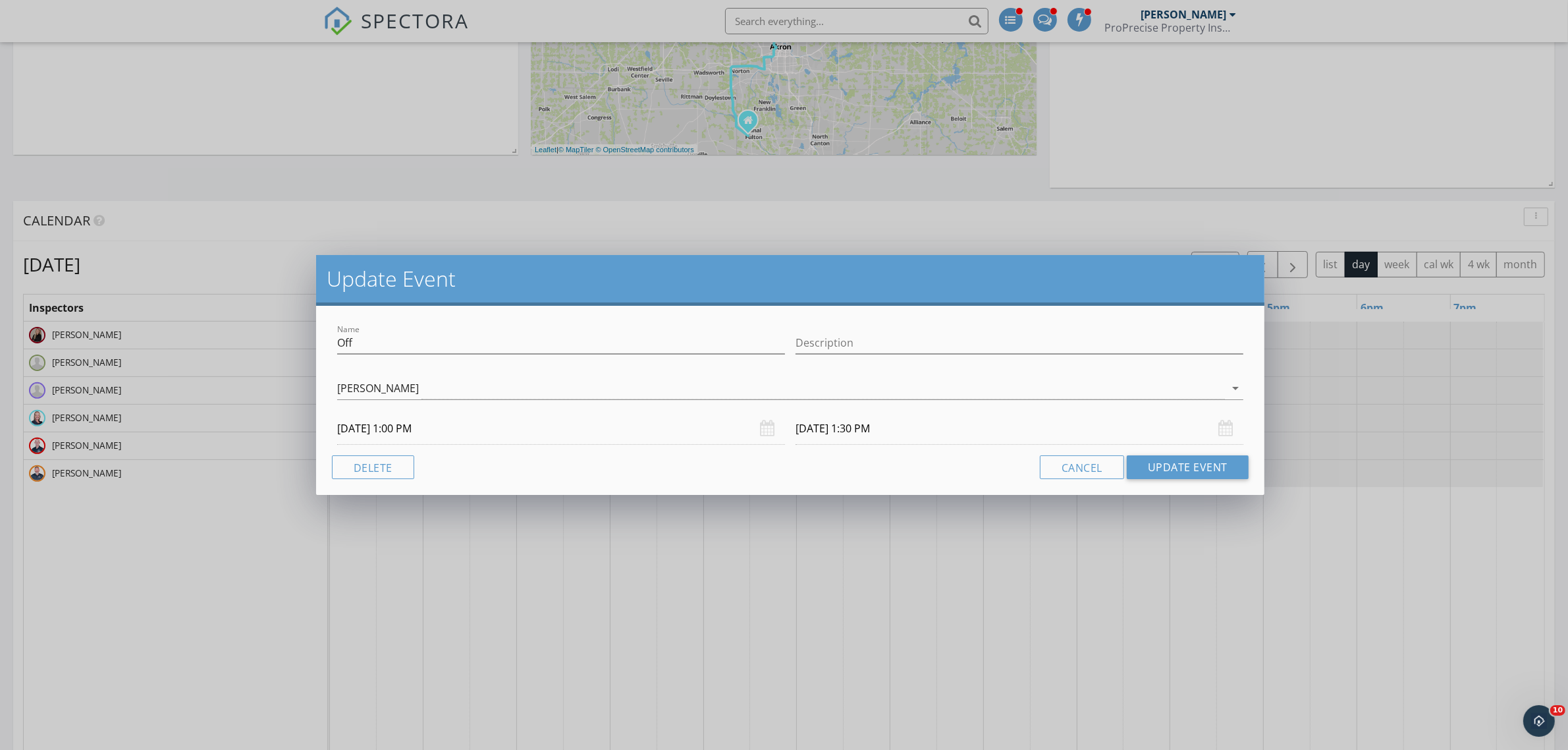
click at [881, 432] on input "10/24/2025 1:30 PM" at bounding box center [1019, 429] width 448 height 32
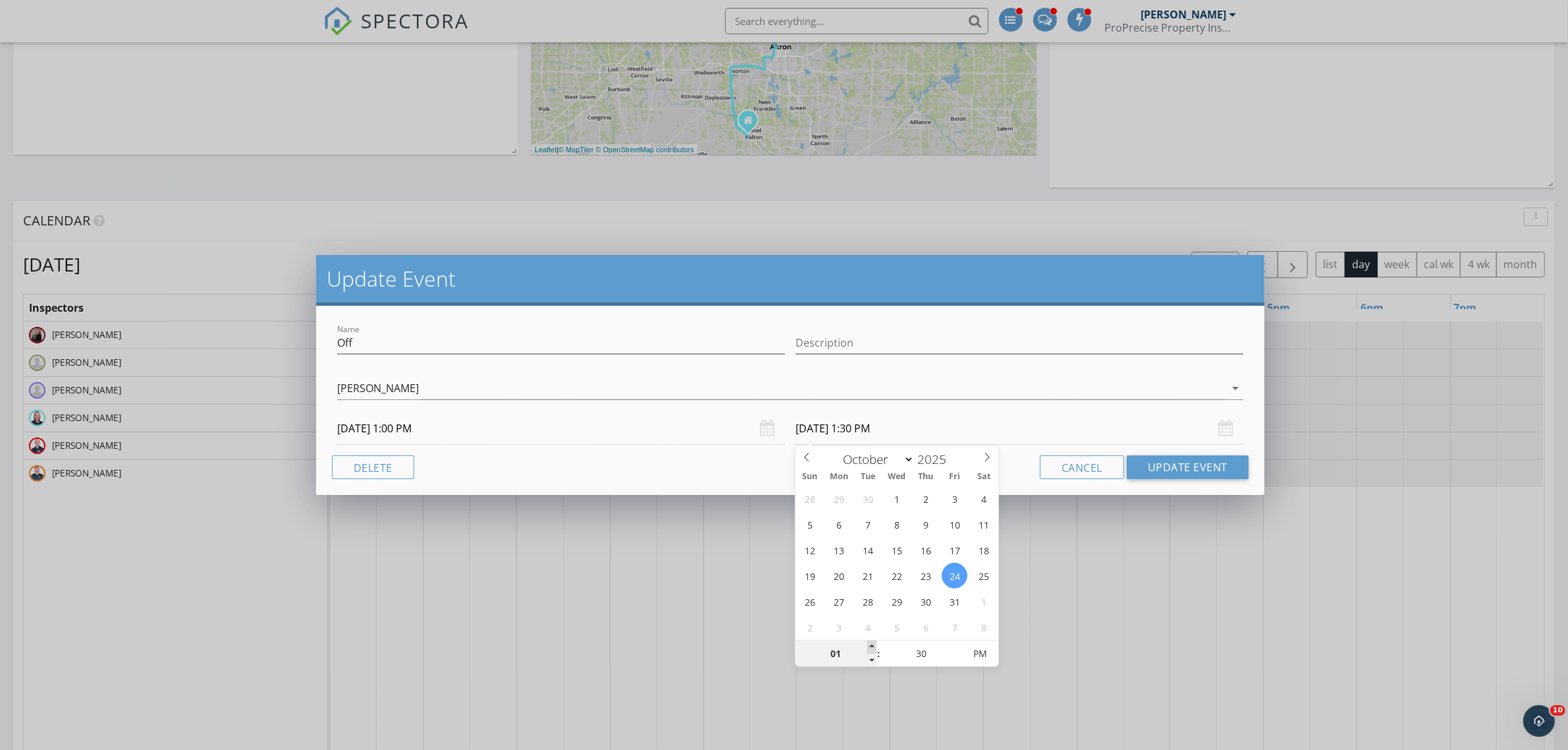
type input "02"
type input "10/24/2025 2:30 PM"
click at [869, 644] on span at bounding box center [872, 647] width 10 height 13
type input "03"
type input "10/24/2025 3:30 PM"
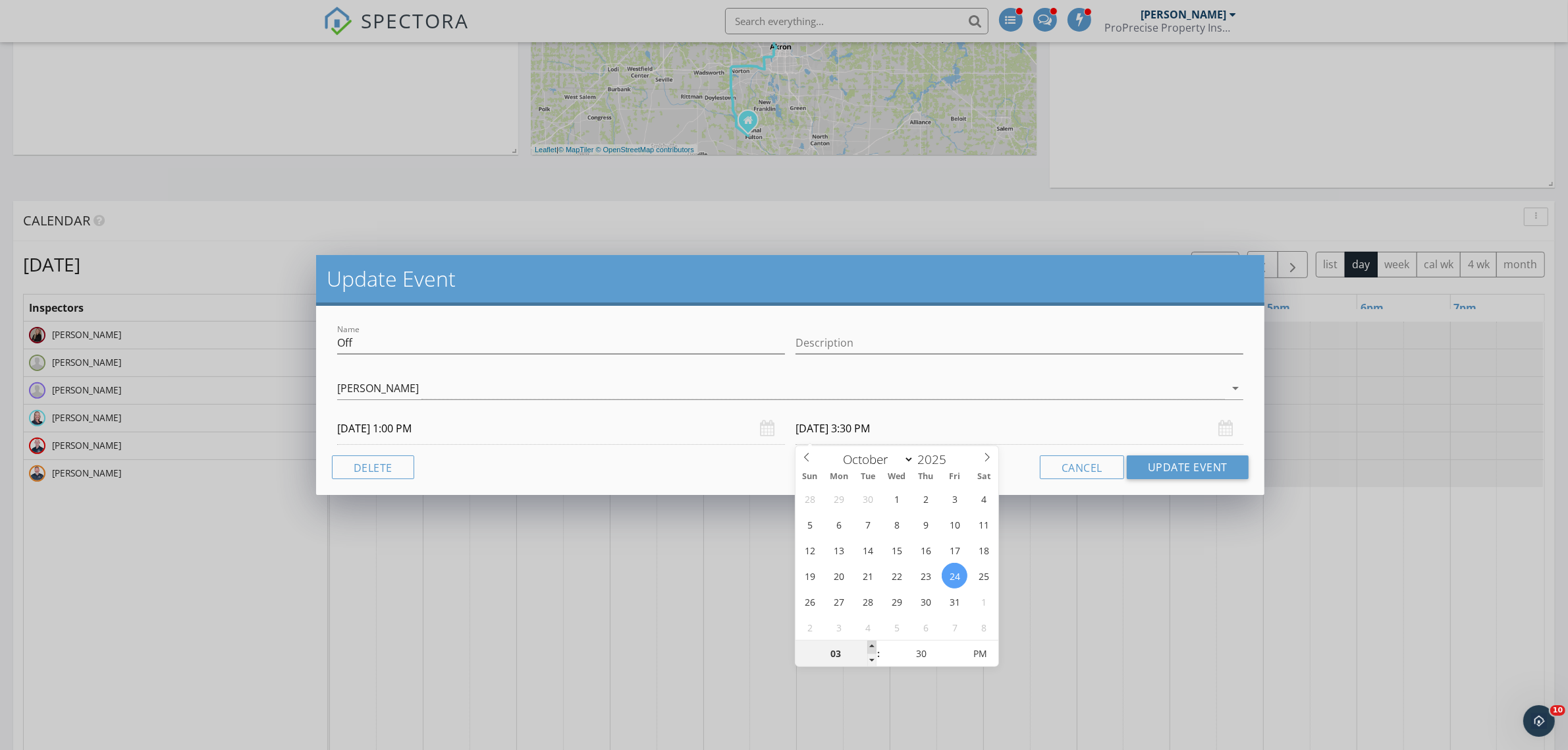
click at [869, 644] on span at bounding box center [872, 647] width 10 height 13
type input "04"
type input "10/24/2025 4:30 PM"
click at [869, 644] on span at bounding box center [872, 647] width 10 height 13
type input "05"
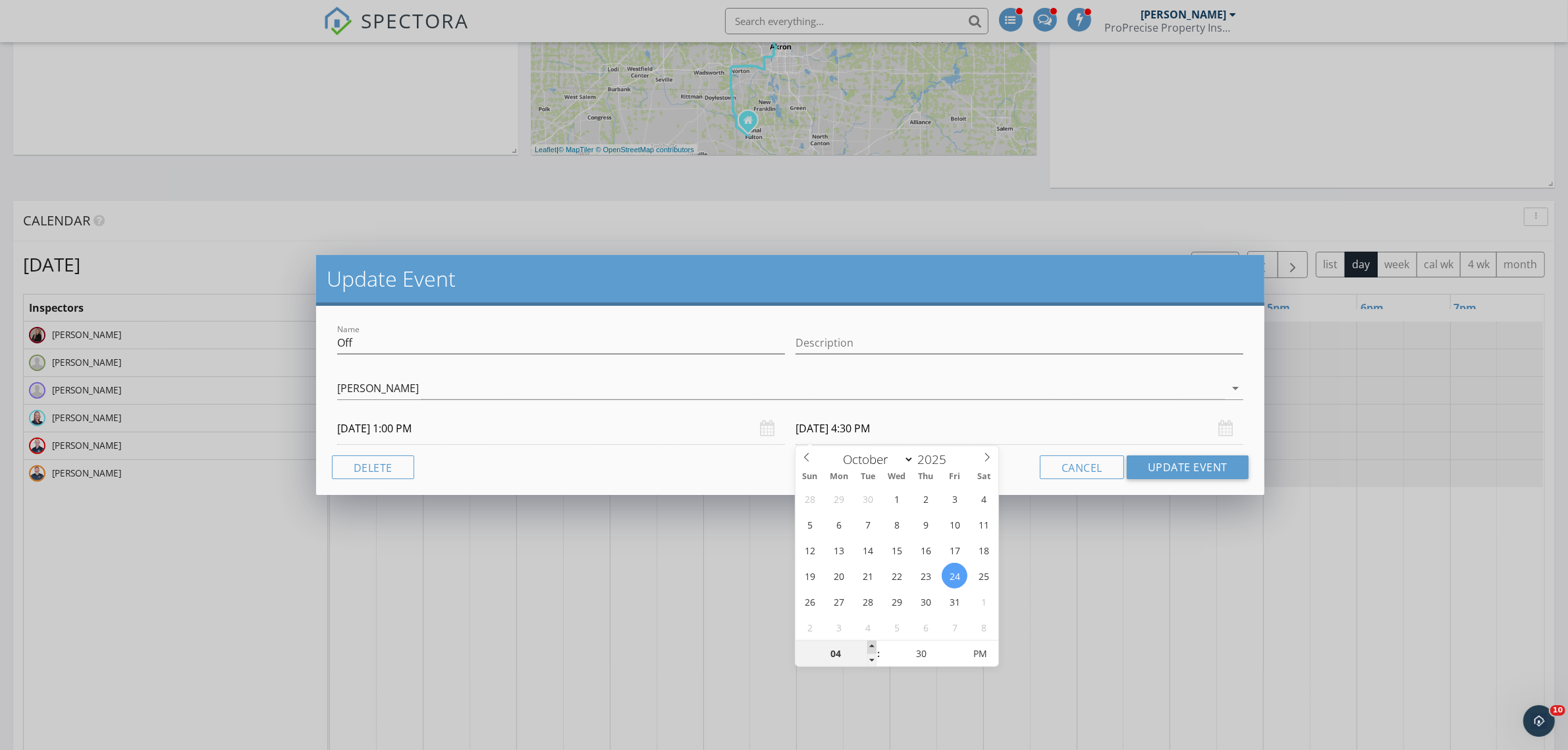
type input "10/24/2025 5:30 PM"
click at [869, 644] on span at bounding box center [872, 647] width 10 height 13
click at [1176, 467] on button "Update Event" at bounding box center [1188, 467] width 122 height 23
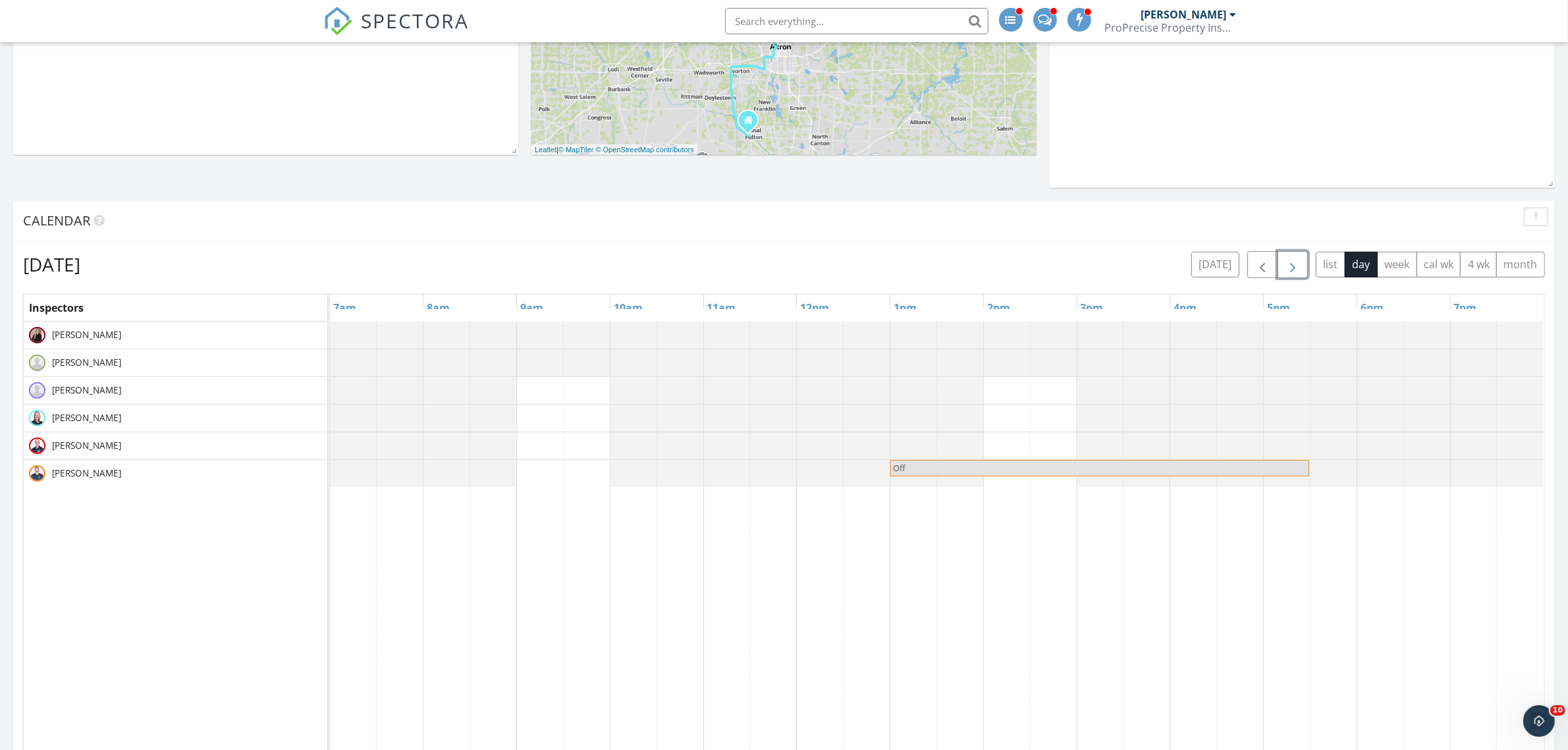
drag, startPoint x: 1291, startPoint y: 262, endPoint x: 1242, endPoint y: 284, distance: 53.7
click at [1291, 261] on span "button" at bounding box center [1293, 265] width 16 height 16
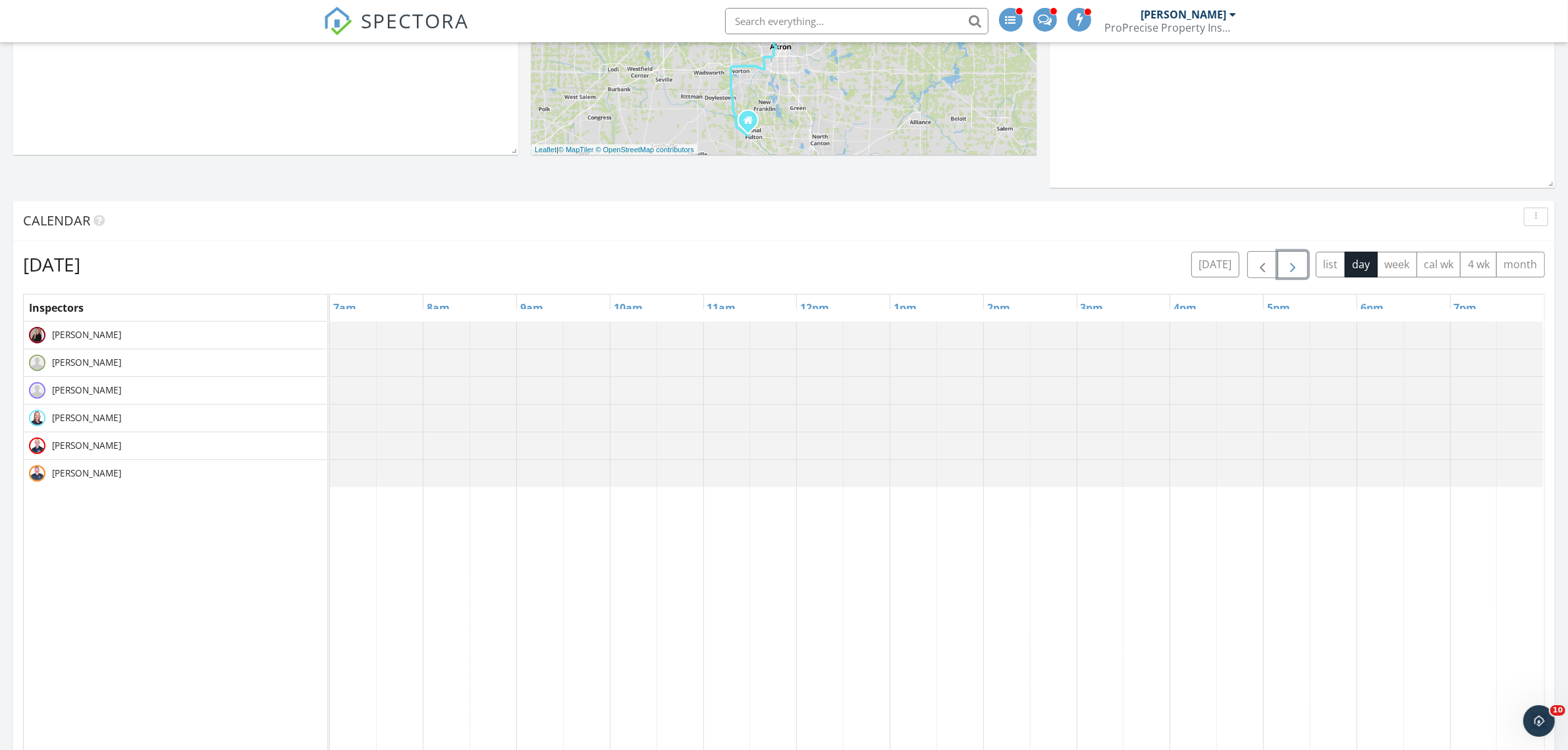
click at [330, 471] on div at bounding box center [330, 473] width 0 height 27
click at [445, 439] on link "Event" at bounding box center [445, 434] width 68 height 21
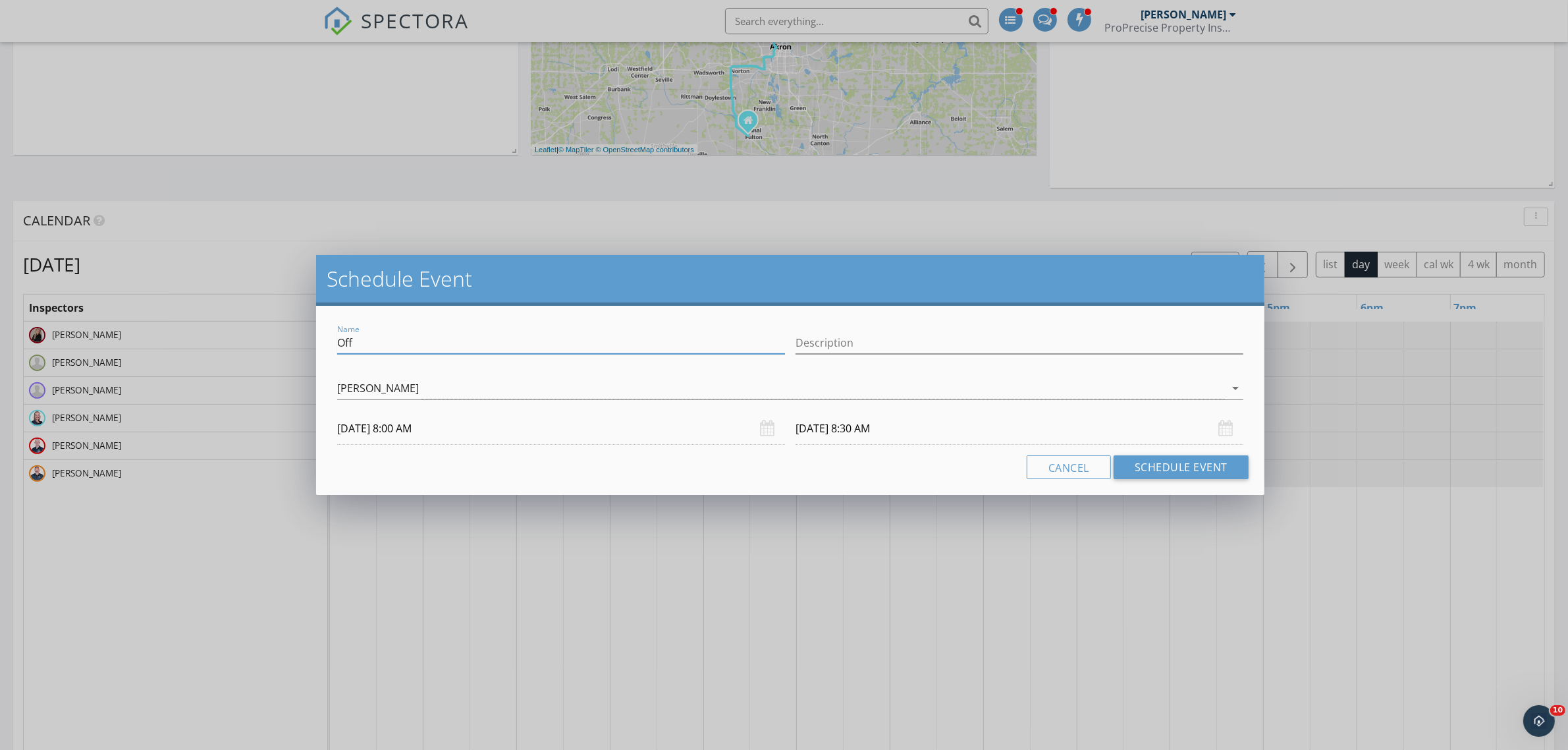
drag, startPoint x: 387, startPoint y: 341, endPoint x: 291, endPoint y: 333, distance: 96.3
click at [294, 335] on div "Schedule Event Name Off Description David Schultz arrow_drop_down 10/25/2025 8:…" at bounding box center [784, 375] width 1568 height 750
type input "Work Weekend"
click at [952, 429] on input "10/25/2025 8:30 AM" at bounding box center [1019, 429] width 448 height 32
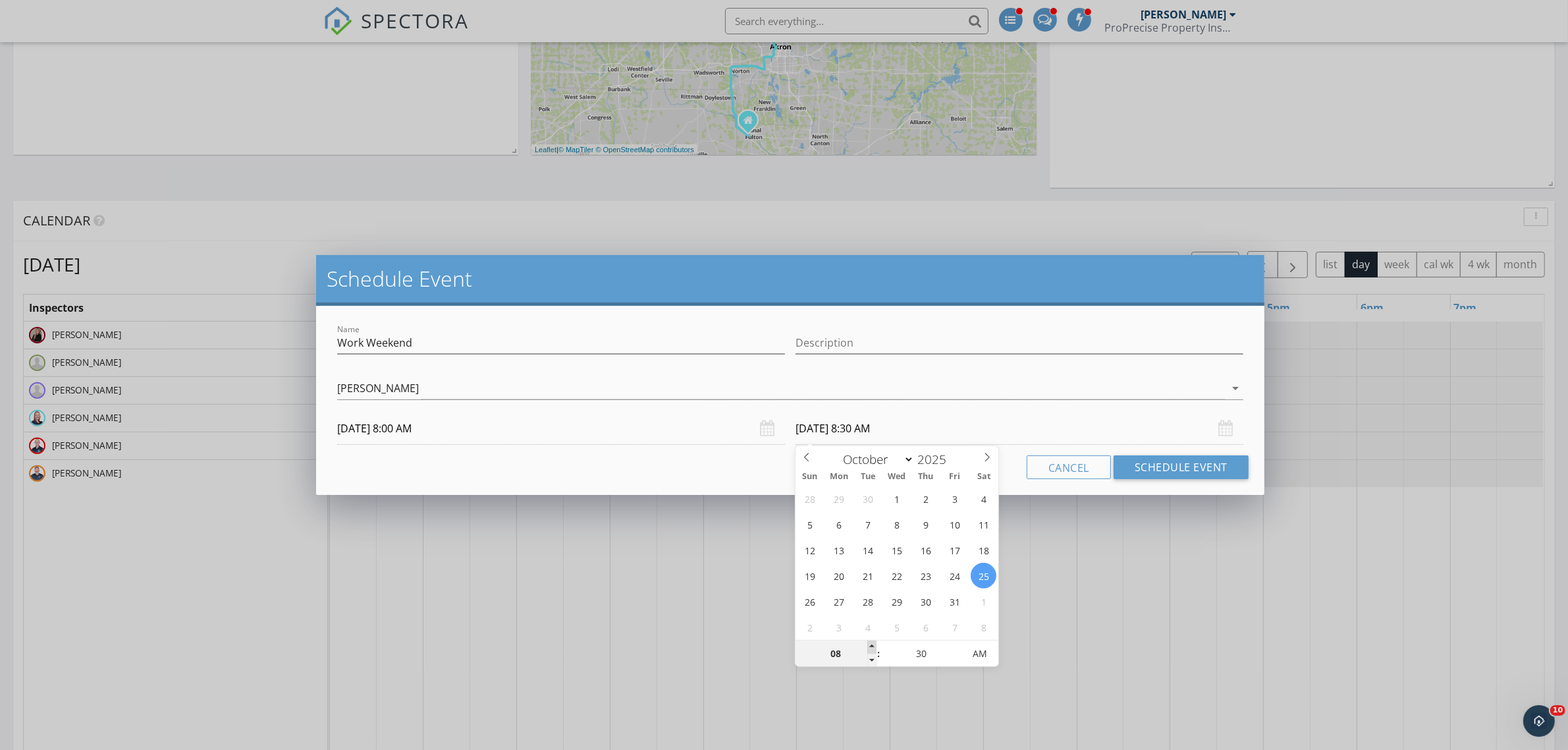
type input "09"
type input "10/25/2025 9:30 AM"
click at [876, 643] on span at bounding box center [872, 647] width 10 height 13
type input "10"
type input "10/25/2025 10:30 AM"
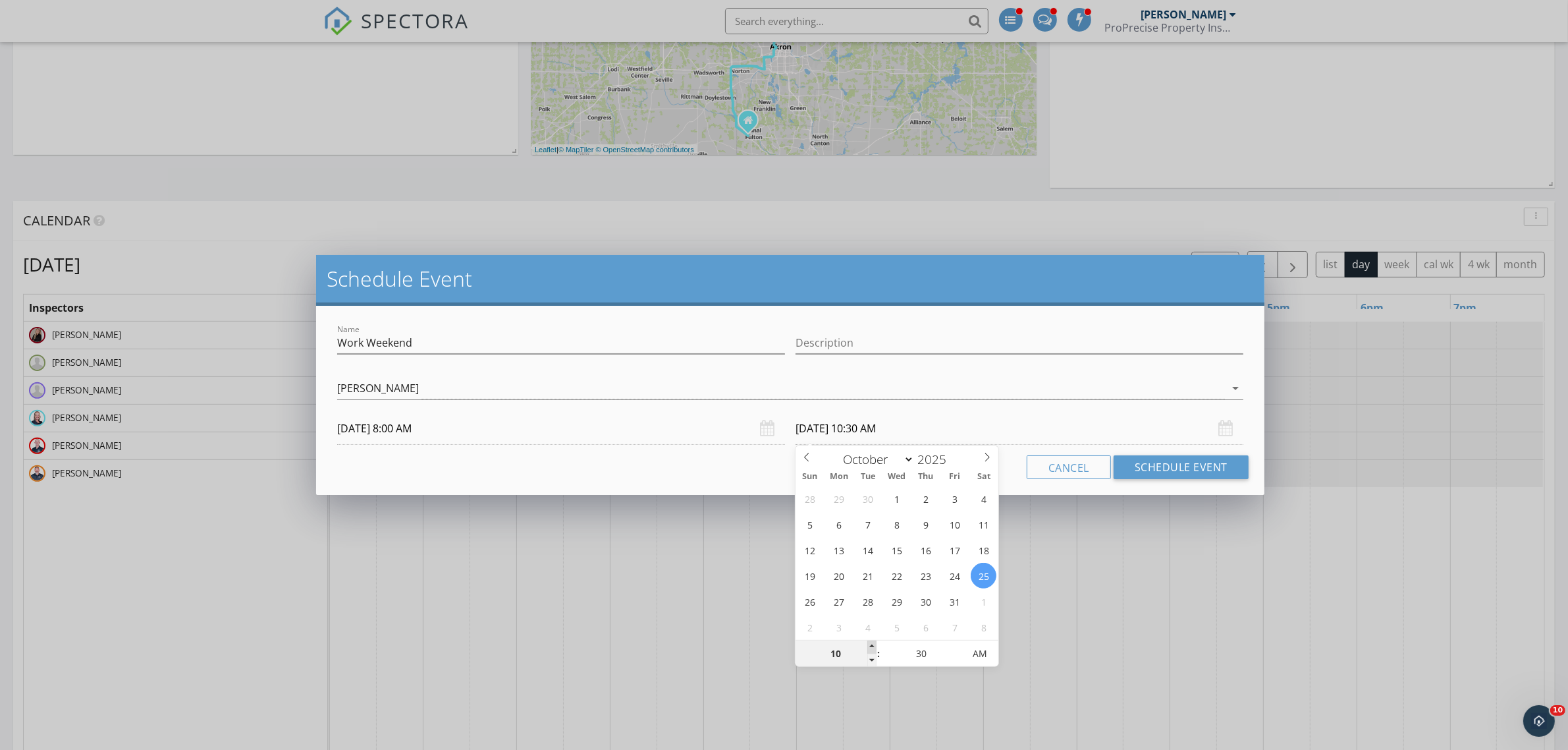
click at [876, 643] on span at bounding box center [872, 647] width 10 height 13
type input "11"
type input "10/25/2025 11:30 AM"
click at [876, 643] on span at bounding box center [872, 647] width 10 height 13
type input "12"
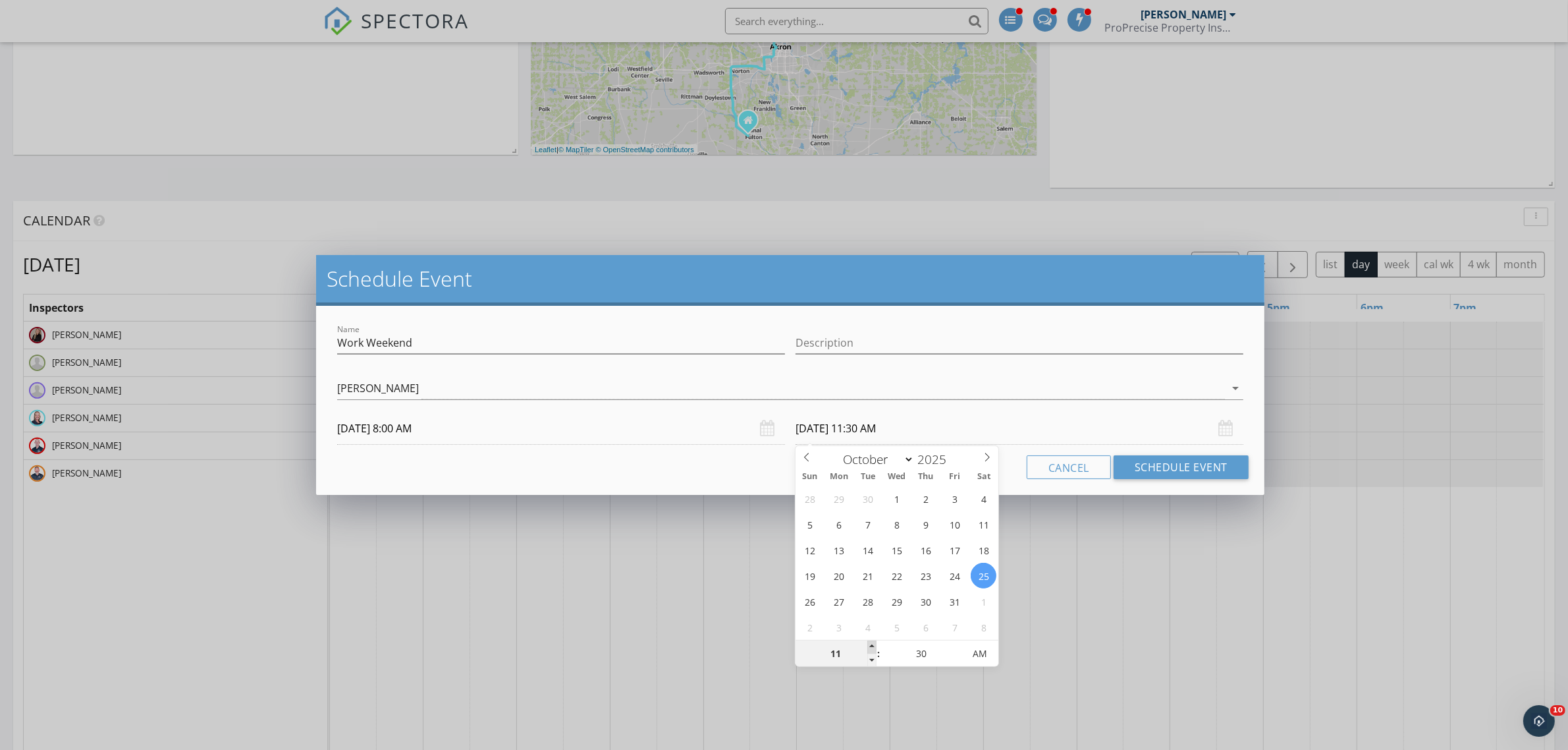
type input "10/25/2025 12:30 PM"
click at [876, 643] on span at bounding box center [872, 647] width 10 height 13
click at [1187, 462] on button "Schedule Event" at bounding box center [1181, 467] width 135 height 23
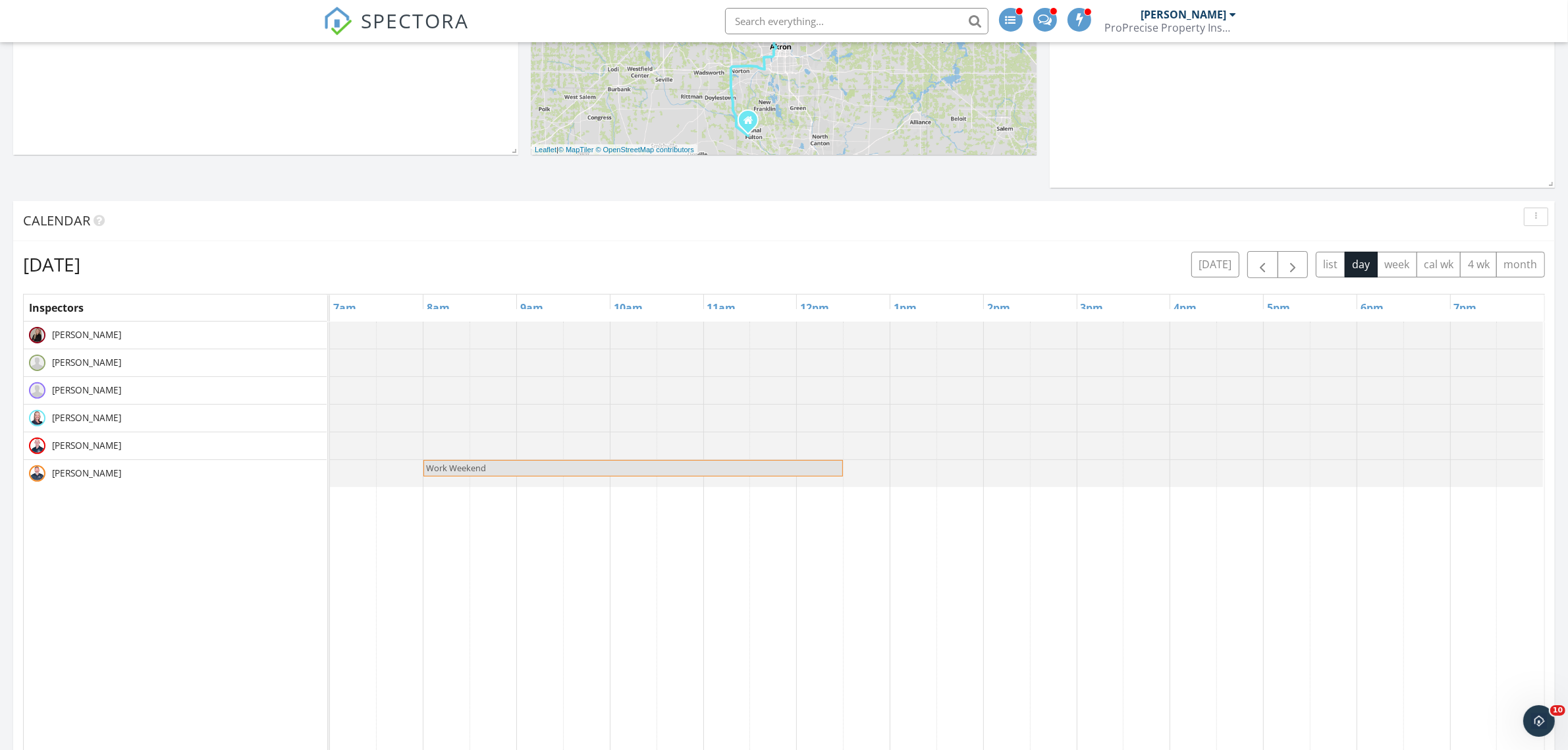
click at [330, 338] on div at bounding box center [330, 335] width 0 height 27
click at [447, 304] on link "Event" at bounding box center [445, 302] width 68 height 21
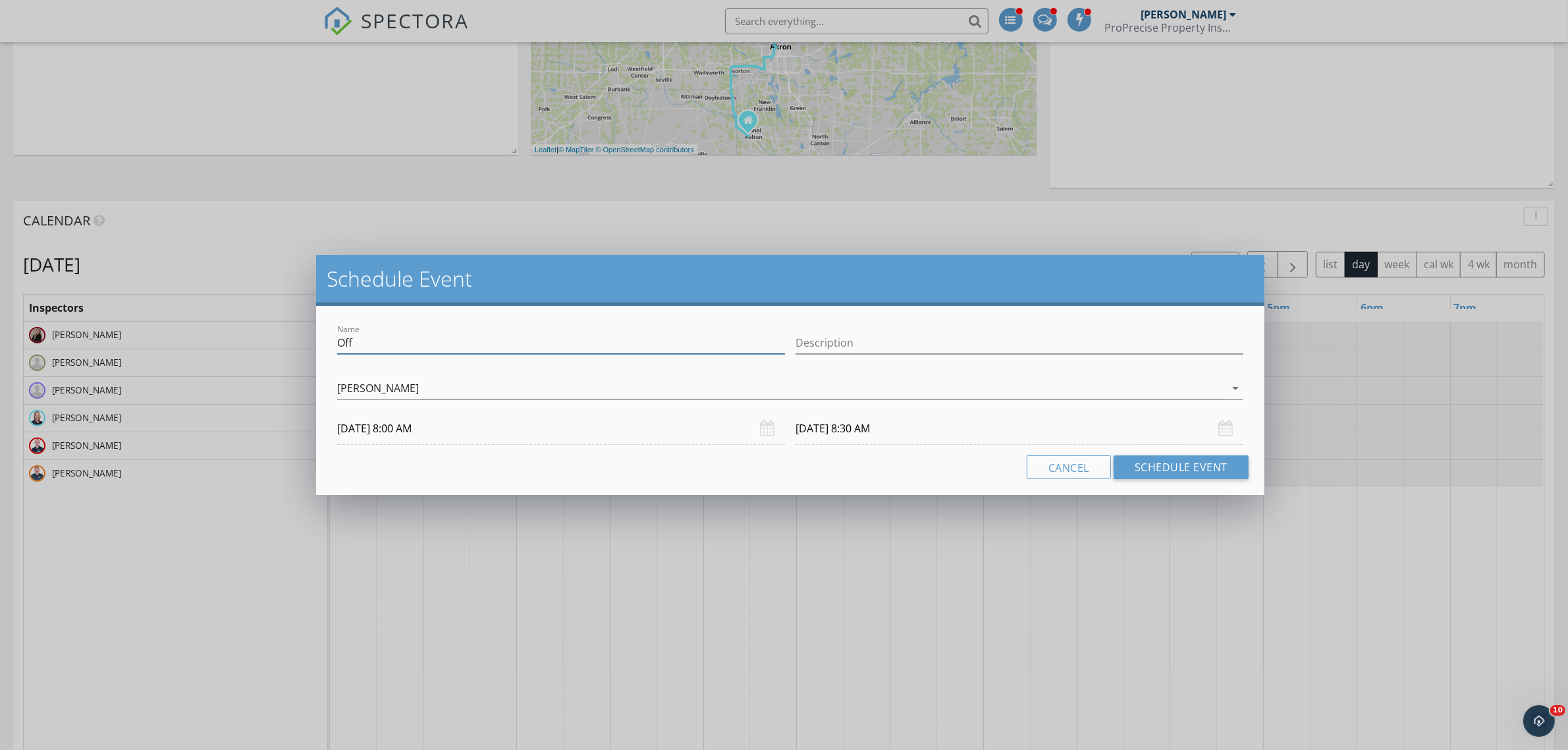
drag, startPoint x: 409, startPoint y: 341, endPoint x: 266, endPoint y: 343, distance: 143.0
click at [266, 343] on div "Schedule Event Name Off Description Miranda Meffe arrow_drop_down 10/25/2025 8:…" at bounding box center [784, 375] width 1568 height 750
click at [572, 360] on div at bounding box center [561, 363] width 448 height 8
click at [522, 341] on input "Off" at bounding box center [561, 343] width 448 height 22
drag, startPoint x: 522, startPoint y: 341, endPoint x: 464, endPoint y: 344, distance: 58.1
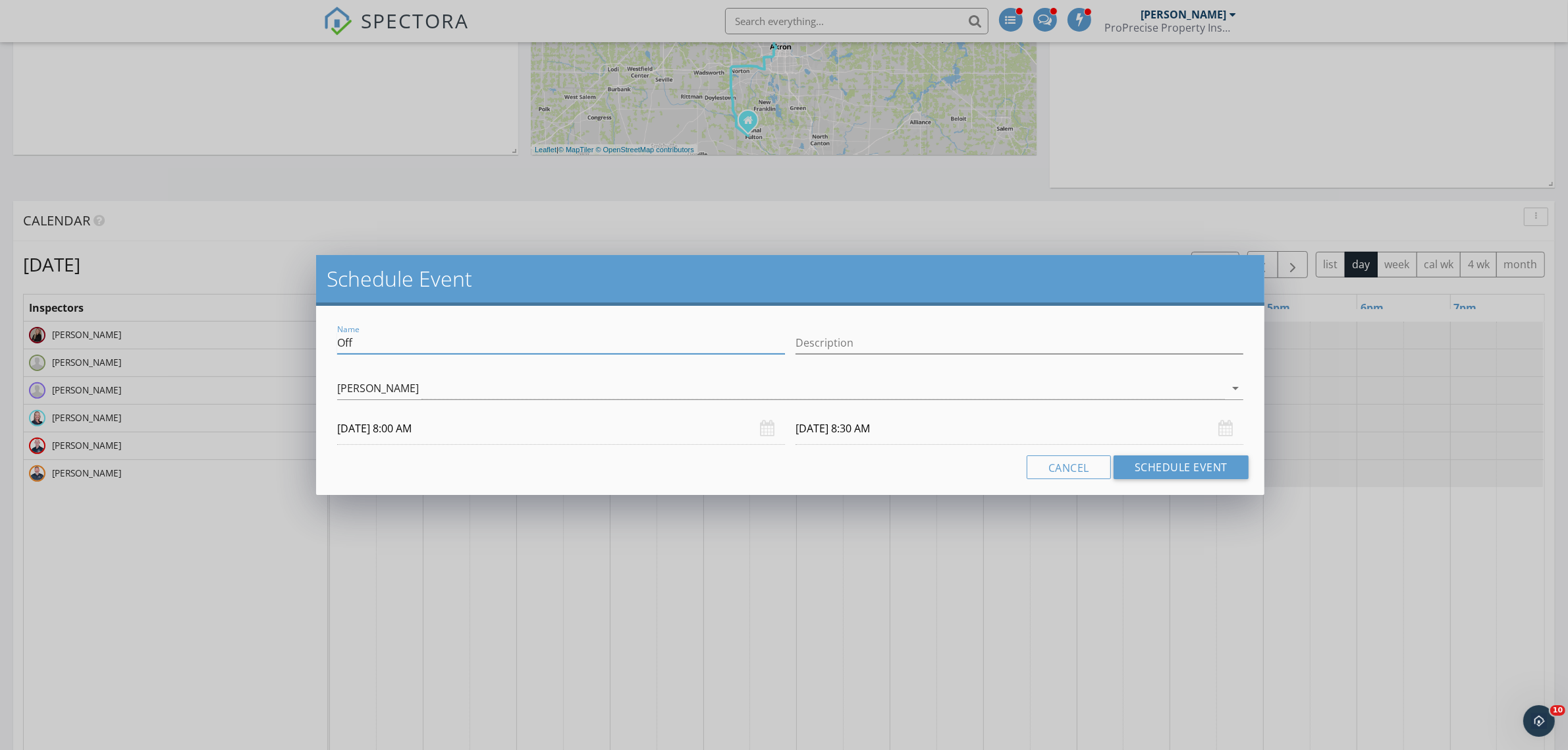
click at [466, 341] on input "Off" at bounding box center [561, 343] width 448 height 22
type input "O"
type input "w"
type input "Work Weekend"
click at [900, 426] on input "10/25/2025 8:30 AM" at bounding box center [1019, 429] width 448 height 32
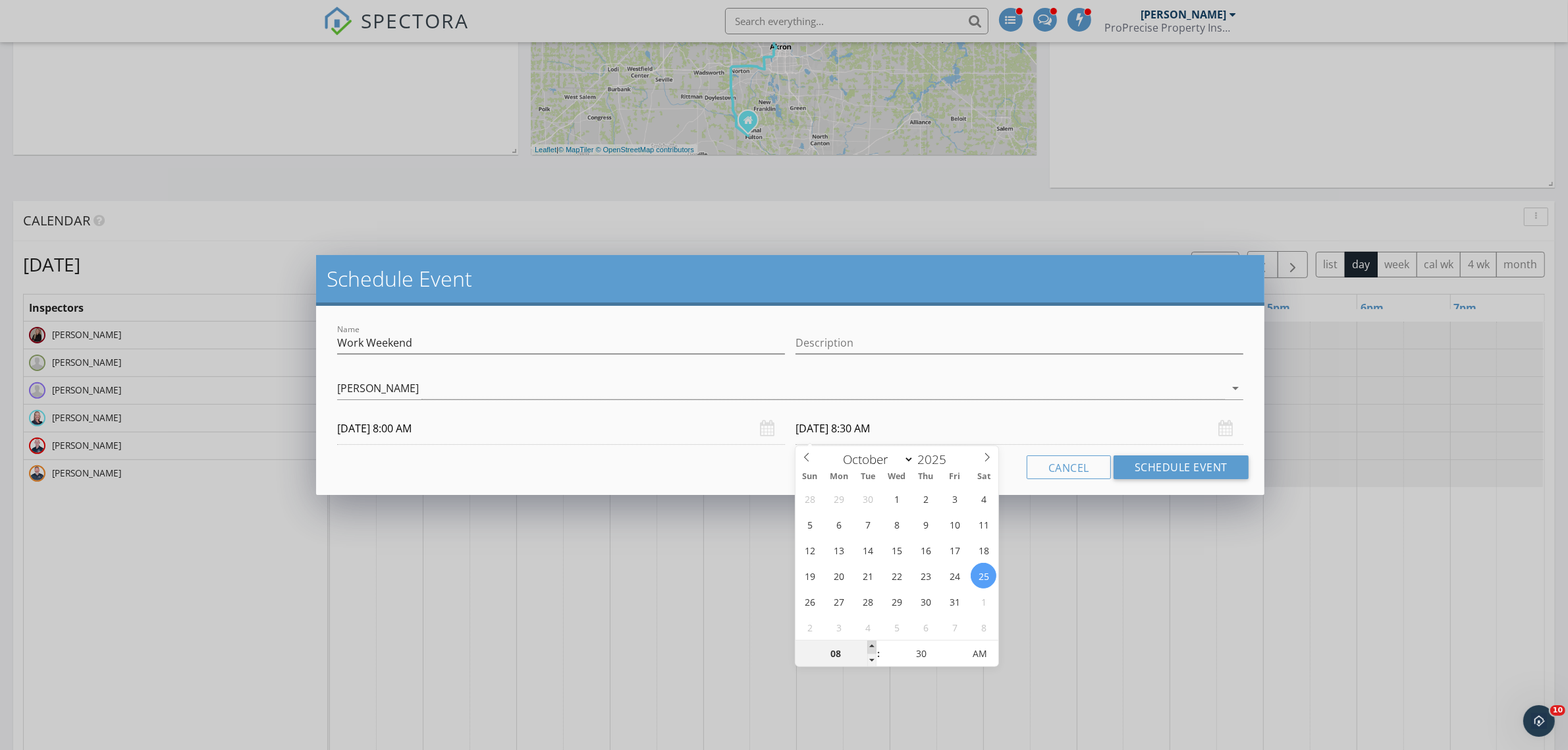
type input "09"
type input "10/25/2025 9:30 AM"
click at [872, 642] on span at bounding box center [872, 647] width 10 height 13
type input "10"
type input "10/25/2025 10:30 AM"
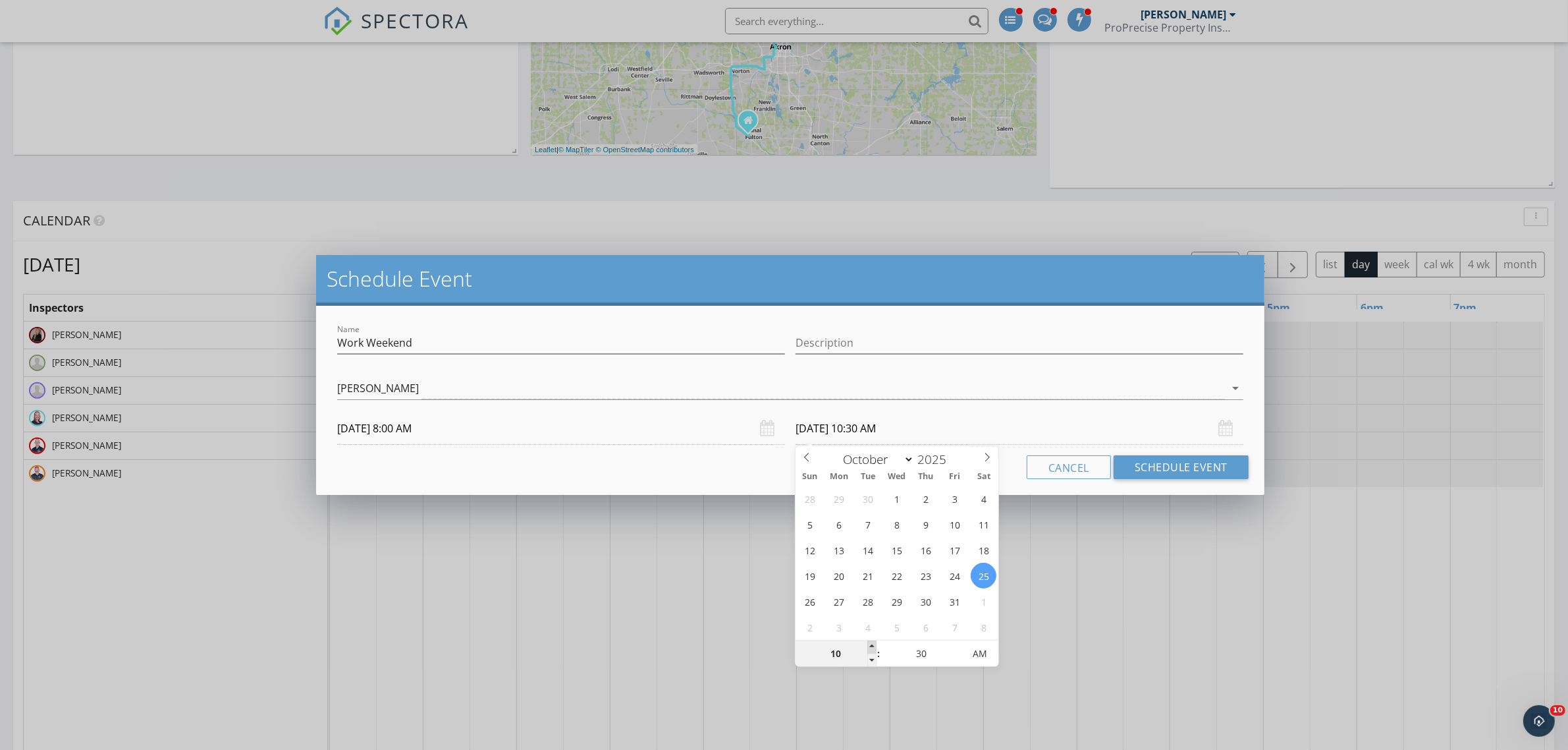
click at [872, 642] on span at bounding box center [872, 647] width 10 height 13
type input "11"
type input "10/25/2025 11:30 AM"
click at [872, 642] on span at bounding box center [872, 647] width 10 height 13
type input "12"
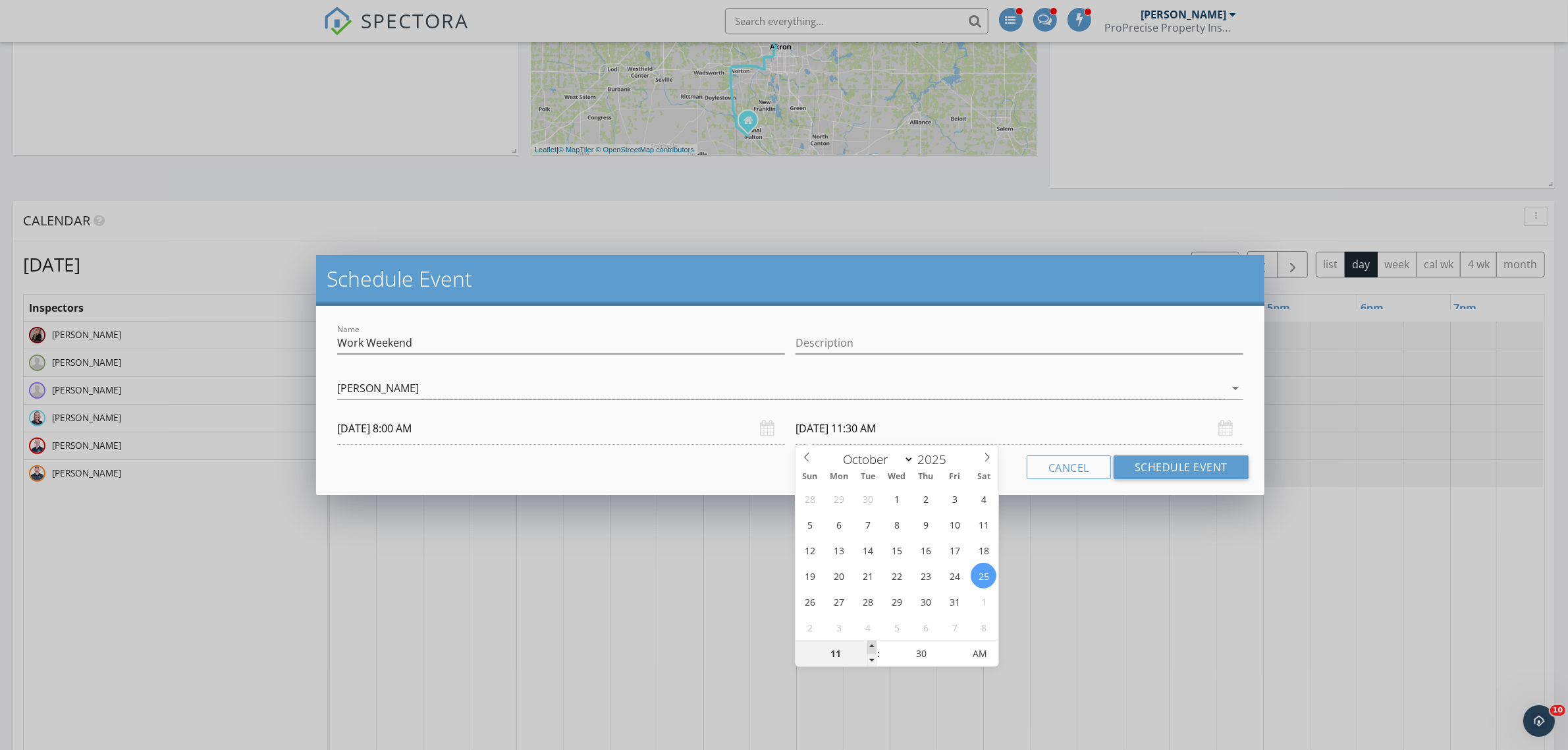
type input "10/25/2025 12:30 PM"
click at [872, 642] on span at bounding box center [872, 647] width 10 height 13
click at [1191, 459] on button "Schedule Event" at bounding box center [1181, 467] width 135 height 23
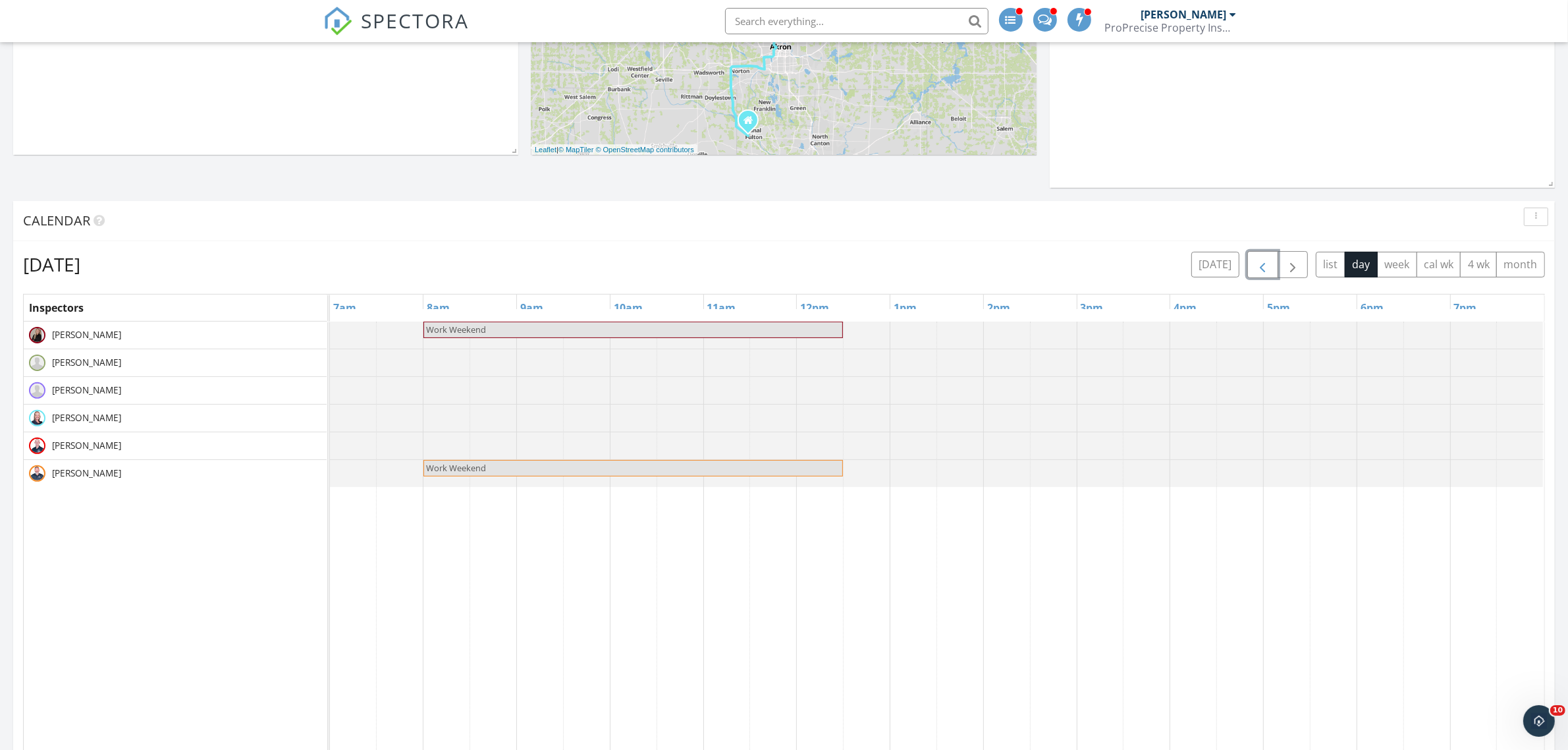
click at [1255, 258] on span "button" at bounding box center [1263, 265] width 16 height 16
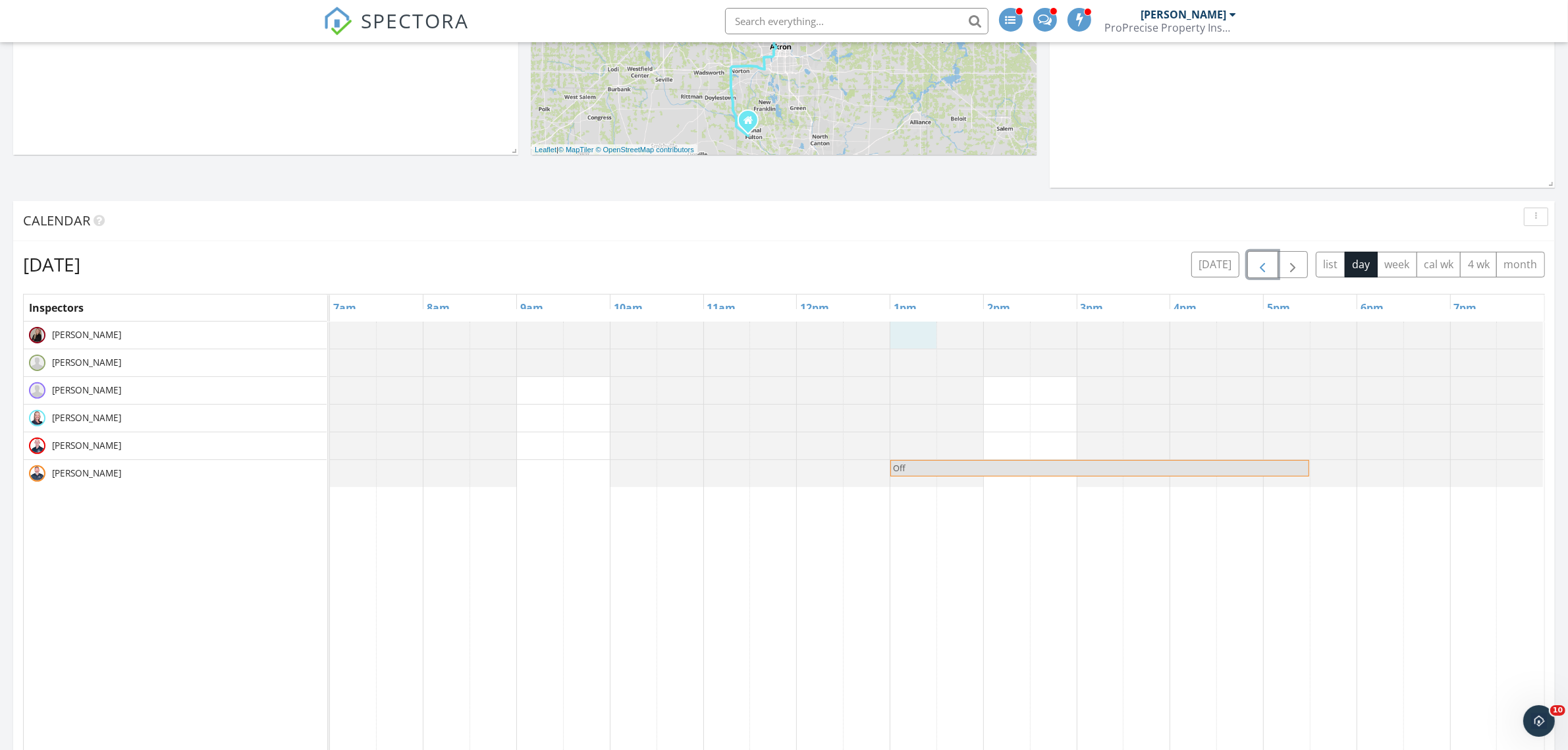
click at [330, 337] on div at bounding box center [330, 335] width 0 height 27
click at [916, 310] on link "Event" at bounding box center [912, 300] width 68 height 21
select select "9"
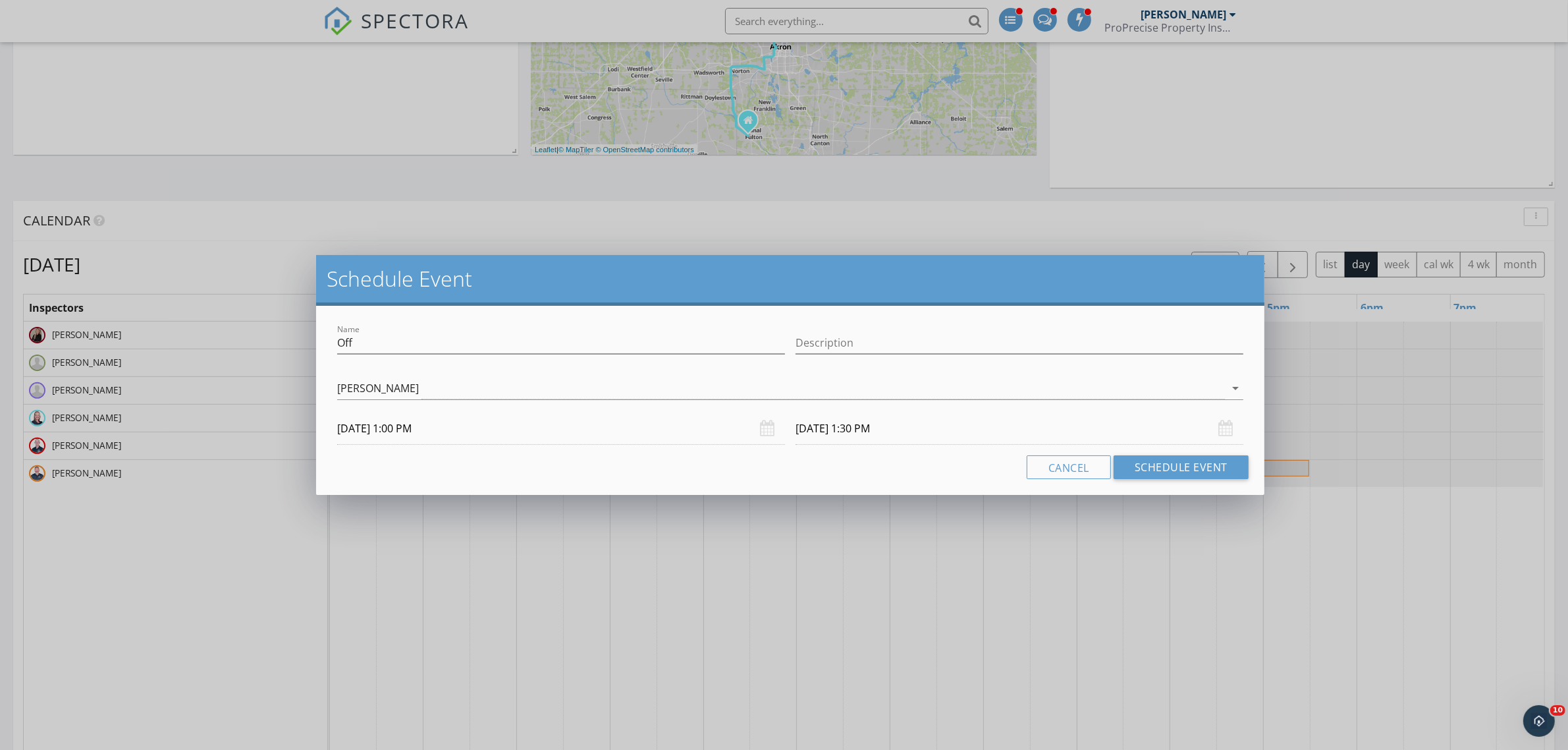
click at [859, 440] on input "10/24/2025 1:30 PM" at bounding box center [1019, 429] width 448 height 32
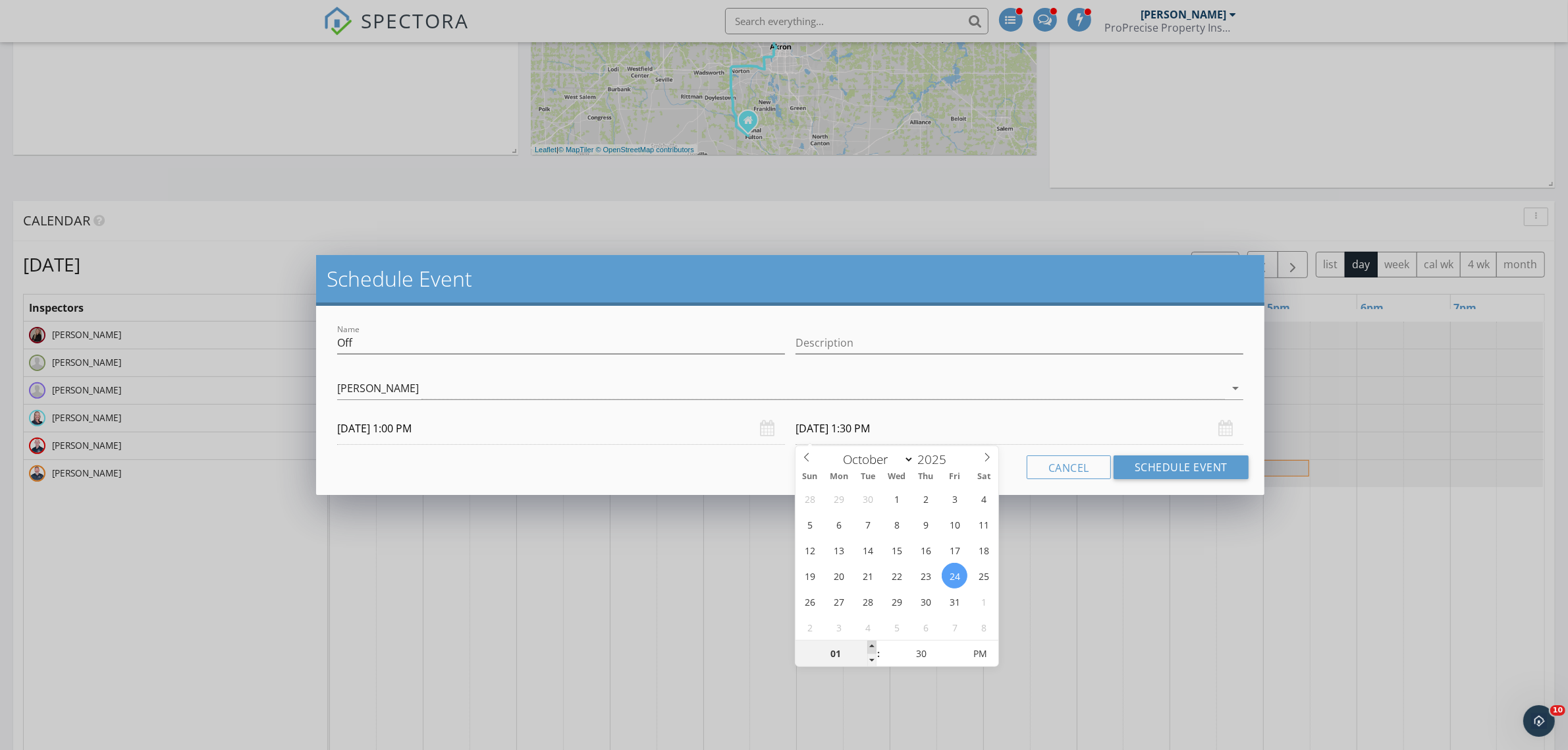
type input "02"
type input "10/24/2025 2:30 PM"
click at [871, 642] on span at bounding box center [872, 647] width 10 height 13
type input "03"
type input "10/24/2025 3:30 PM"
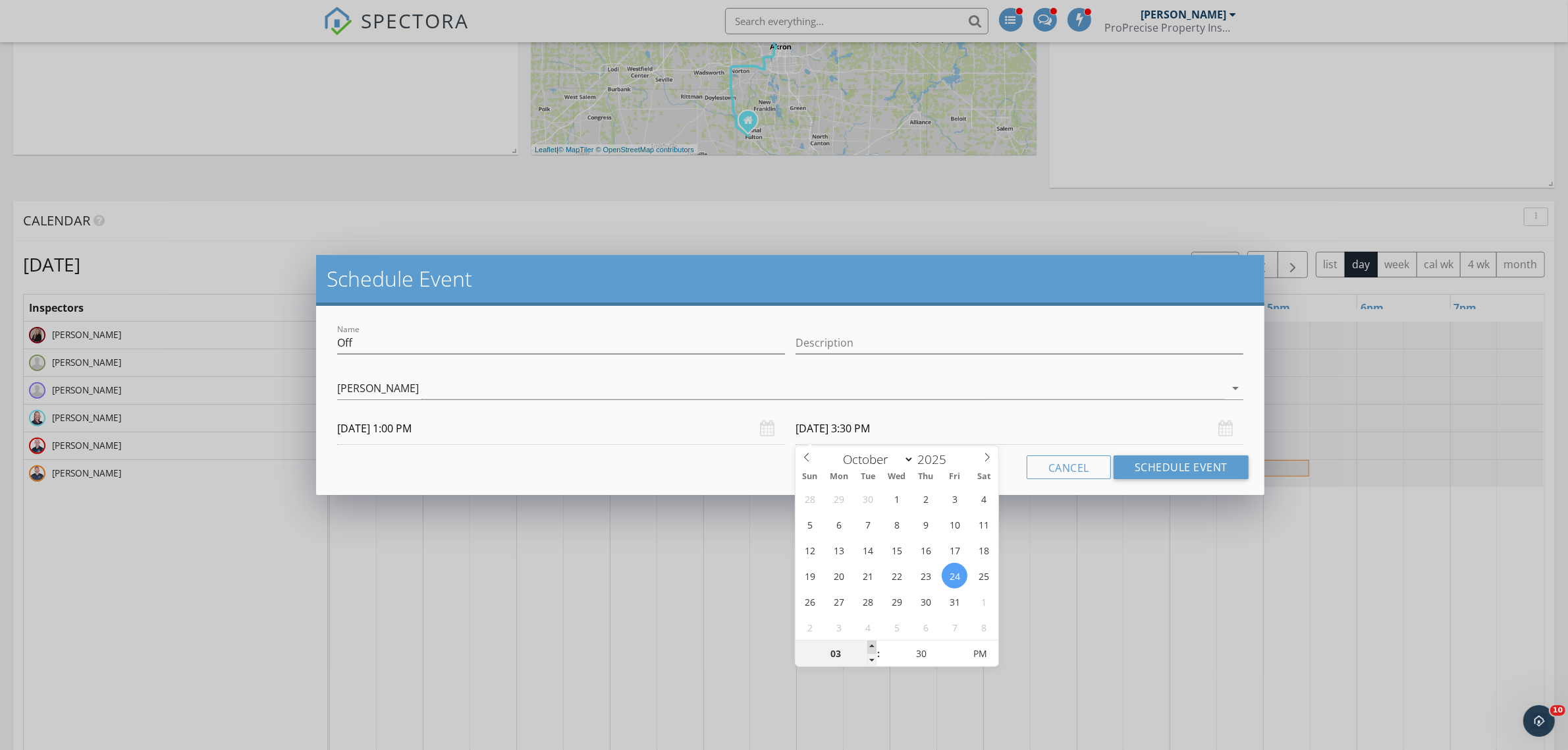
click at [871, 642] on span at bounding box center [872, 647] width 10 height 13
type input "04"
type input "10/24/2025 4:30 PM"
click at [871, 642] on span at bounding box center [872, 647] width 10 height 13
type input "05"
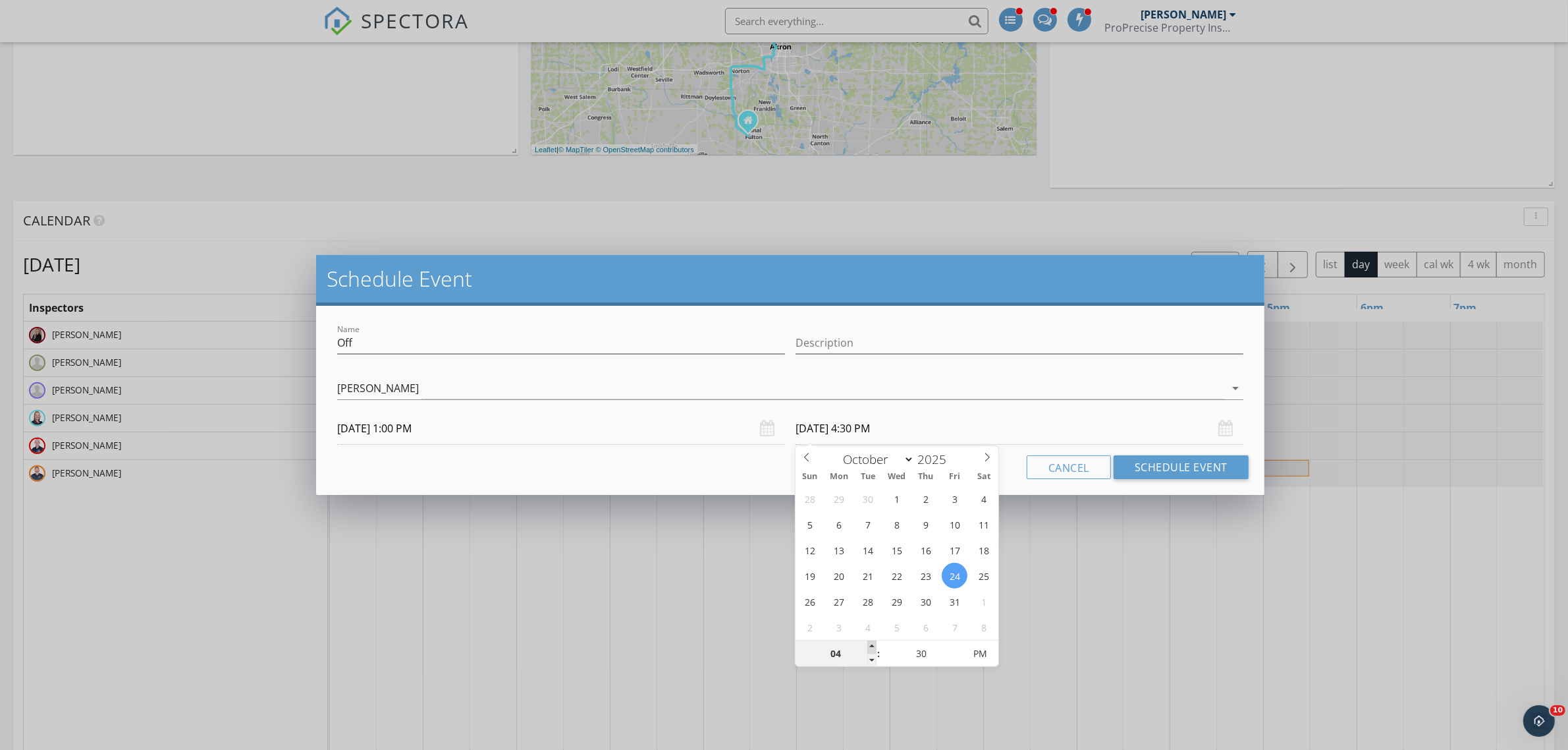
type input "10/24/2025 5:30 PM"
click at [871, 642] on span at bounding box center [872, 647] width 10 height 13
type input "06"
type input "10/24/2025 6:30 PM"
click at [871, 642] on span at bounding box center [872, 647] width 10 height 13
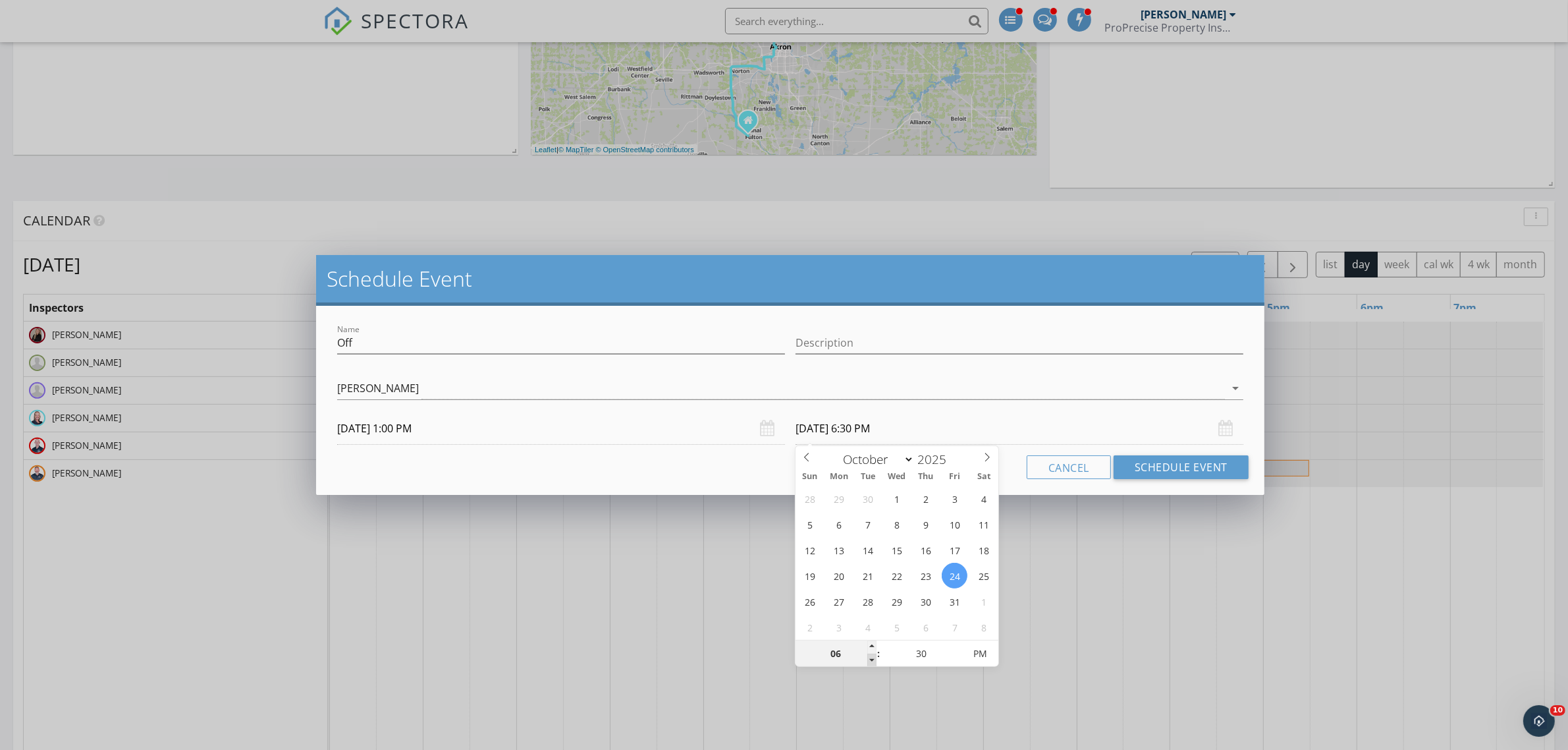
type input "05"
type input "10/24/2025 5:30 PM"
click at [871, 666] on span at bounding box center [872, 660] width 10 height 13
click at [1169, 465] on button "Schedule Event" at bounding box center [1181, 467] width 135 height 23
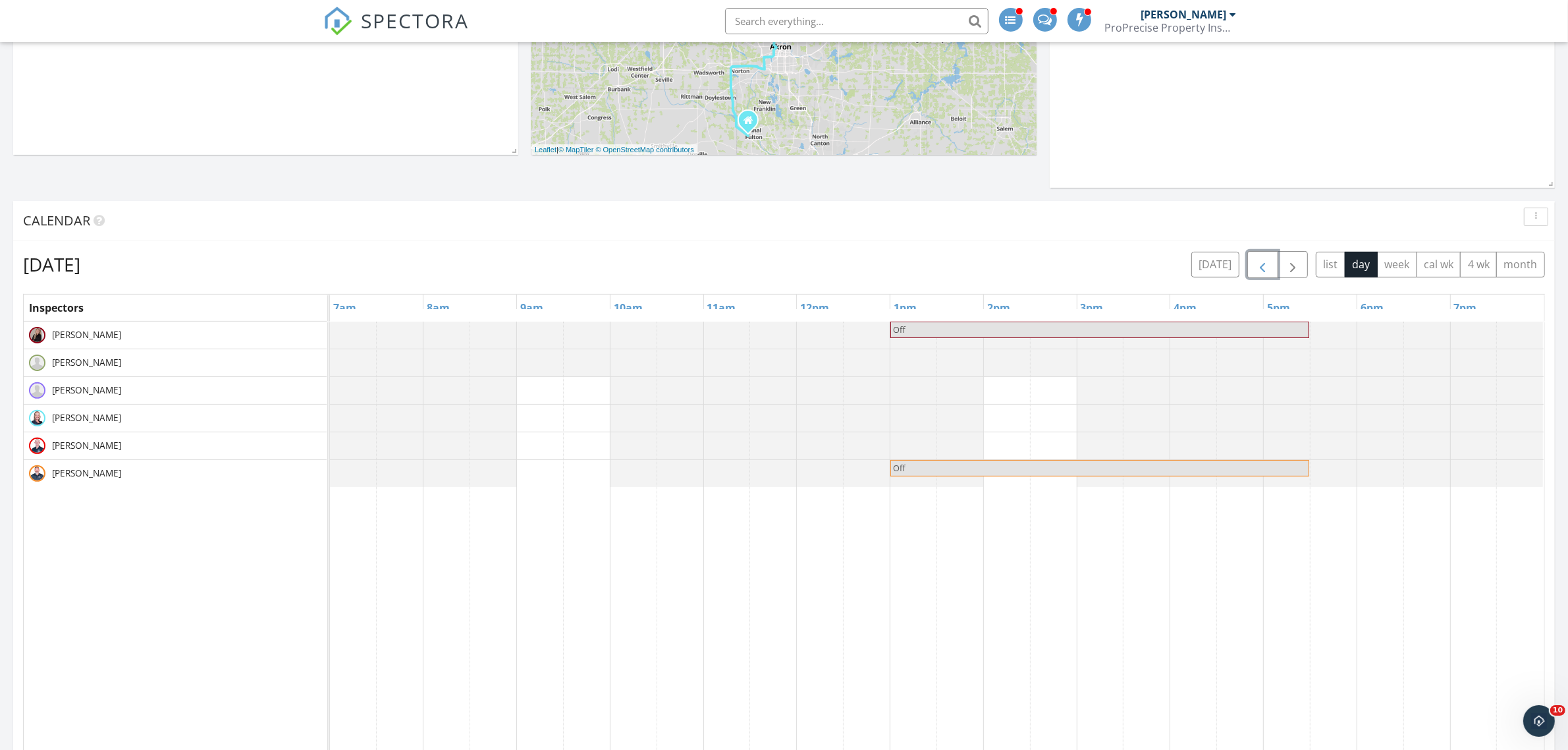
click at [1261, 272] on span "button" at bounding box center [1263, 265] width 16 height 16
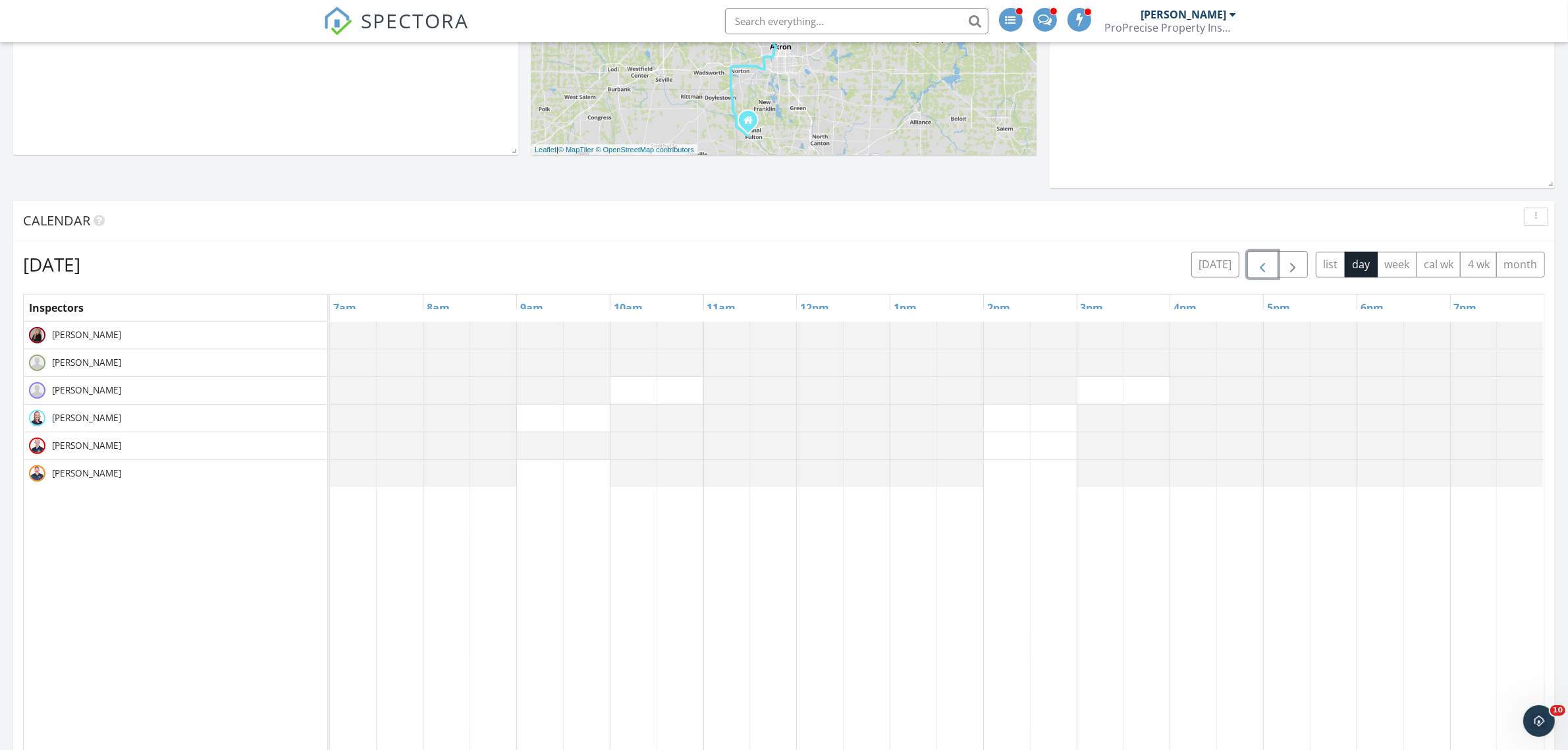
click at [1261, 272] on span "button" at bounding box center [1263, 265] width 16 height 16
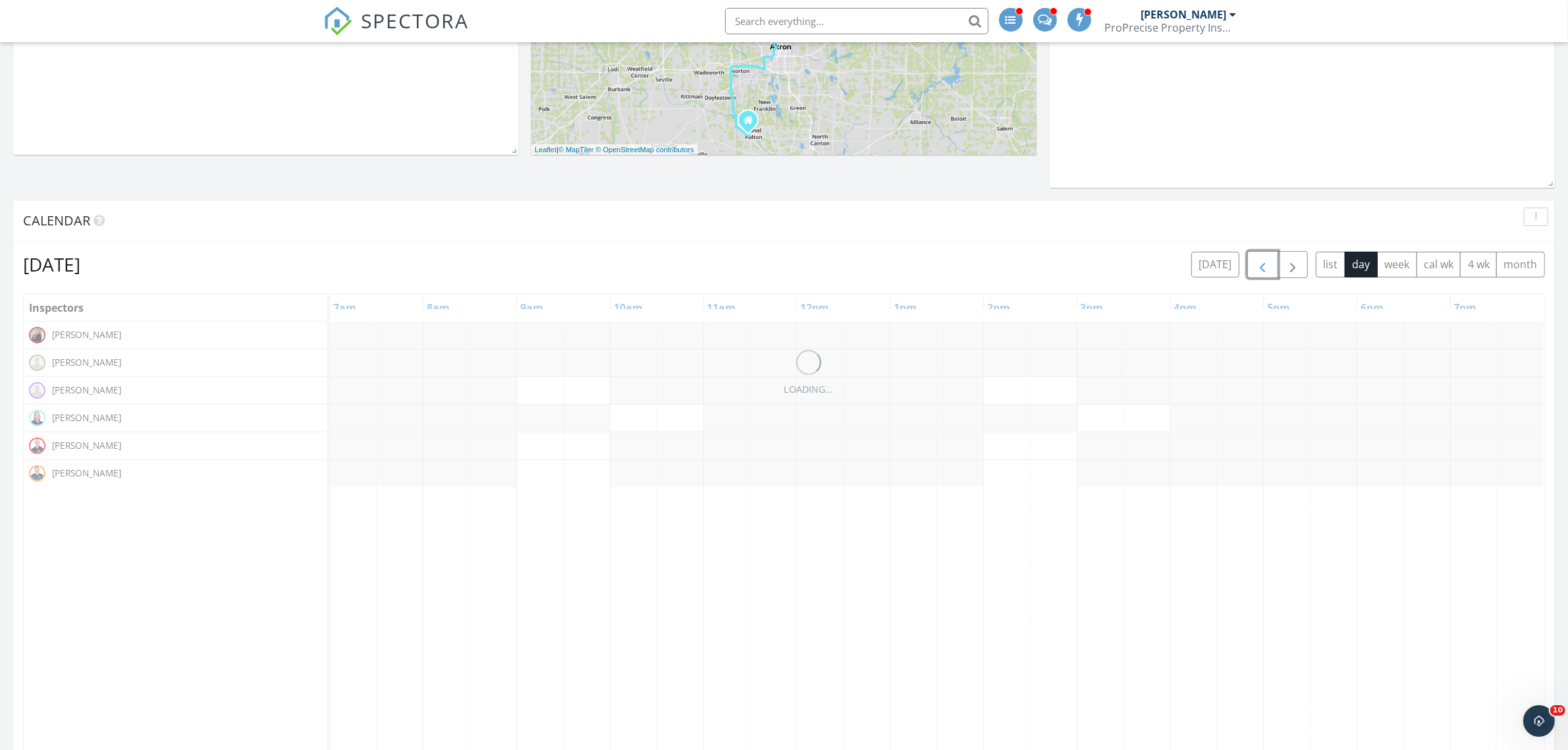
click at [1261, 272] on span "button" at bounding box center [1263, 265] width 16 height 16
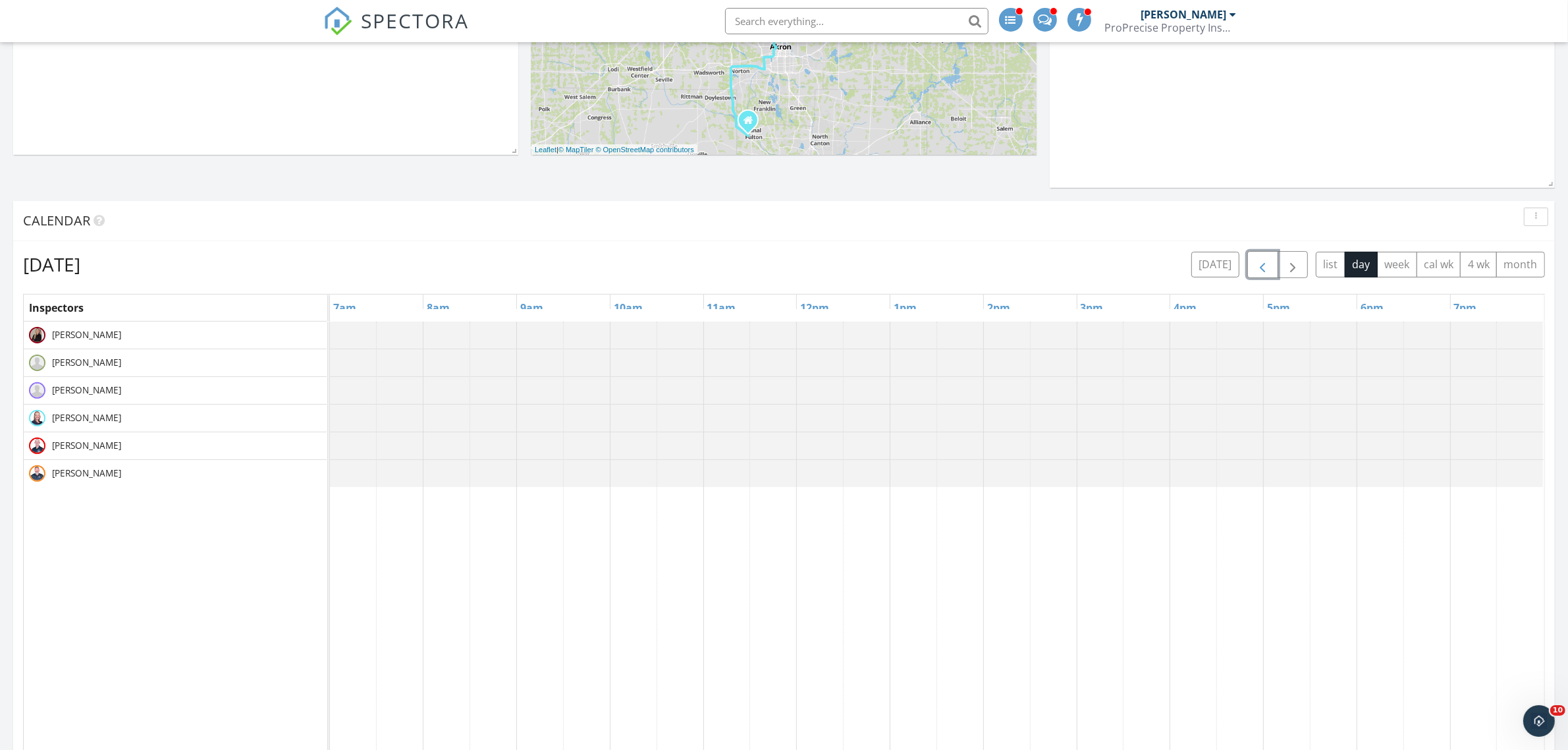
click at [1261, 272] on span "button" at bounding box center [1263, 265] width 16 height 16
click at [1289, 269] on span "button" at bounding box center [1293, 265] width 16 height 16
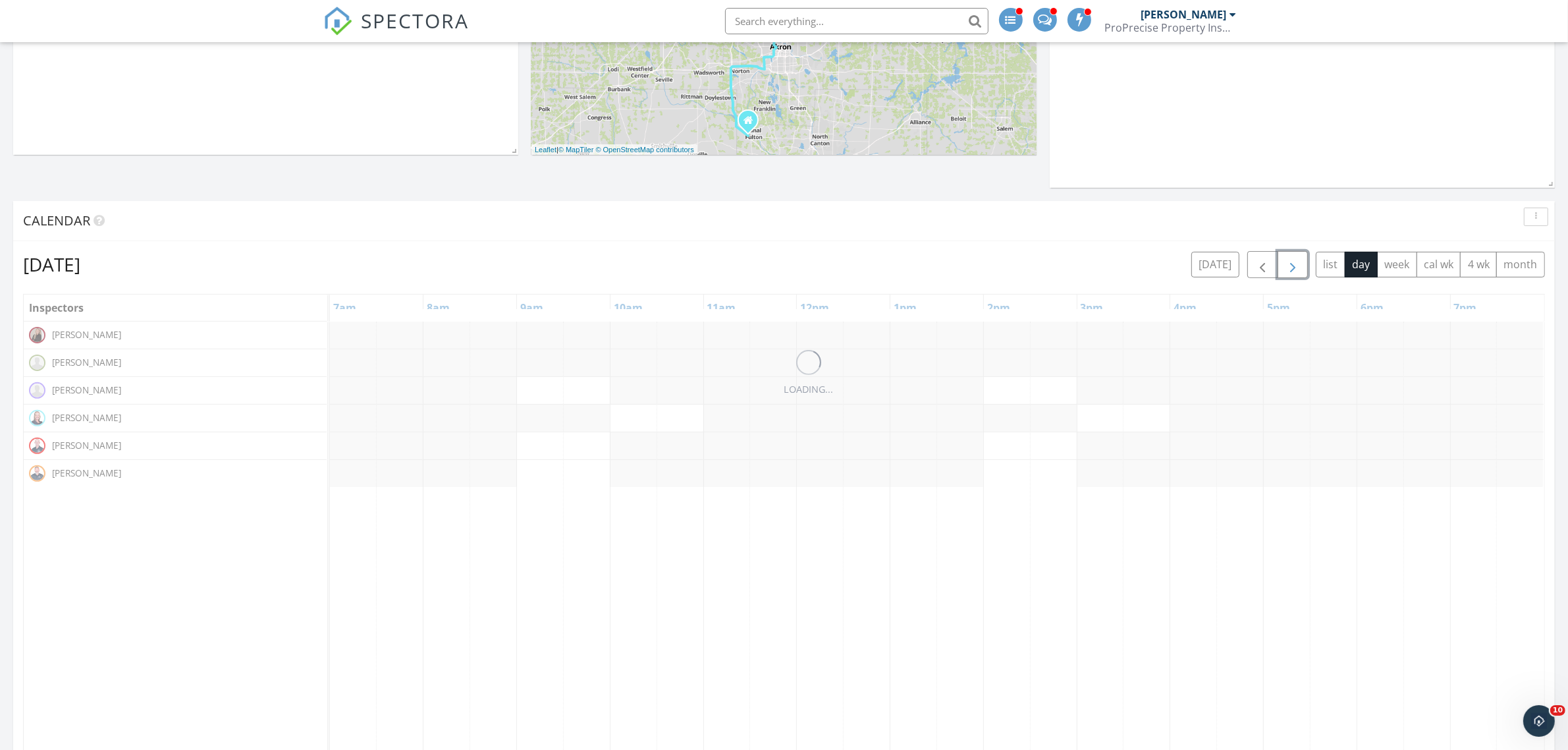
click at [1289, 269] on span "button" at bounding box center [1293, 265] width 16 height 16
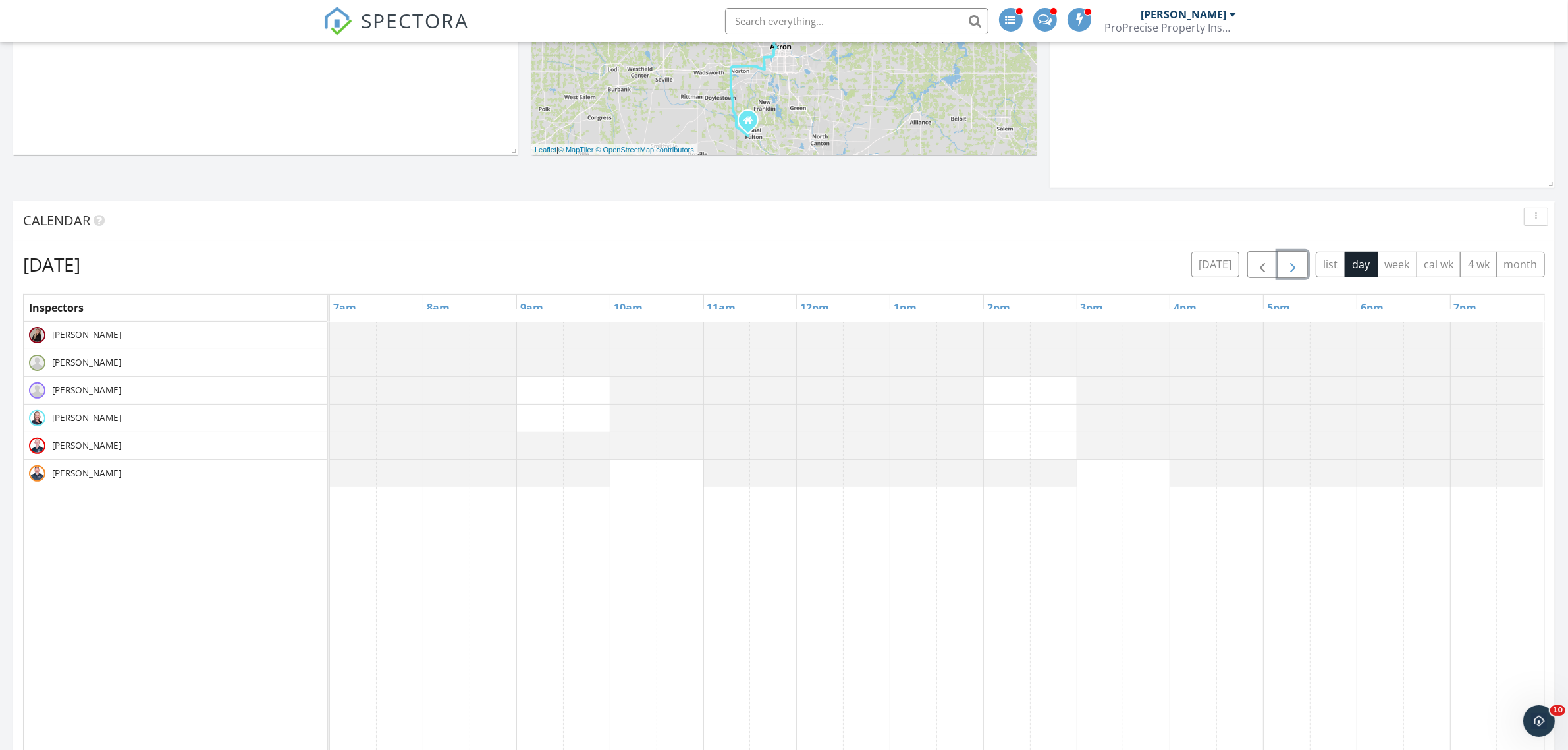
click at [1289, 269] on span "button" at bounding box center [1293, 265] width 16 height 16
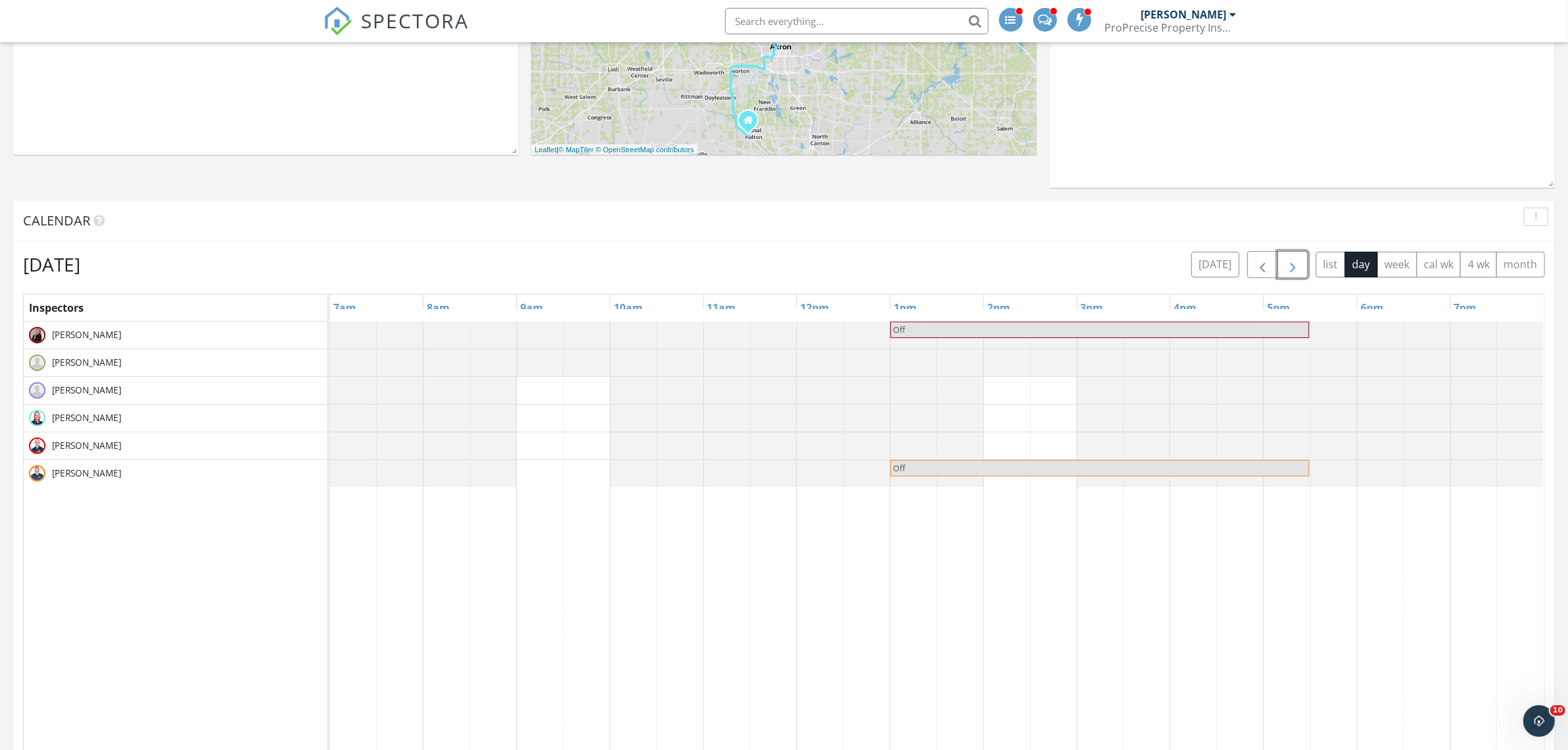
click at [1289, 269] on span "button" at bounding box center [1293, 265] width 16 height 16
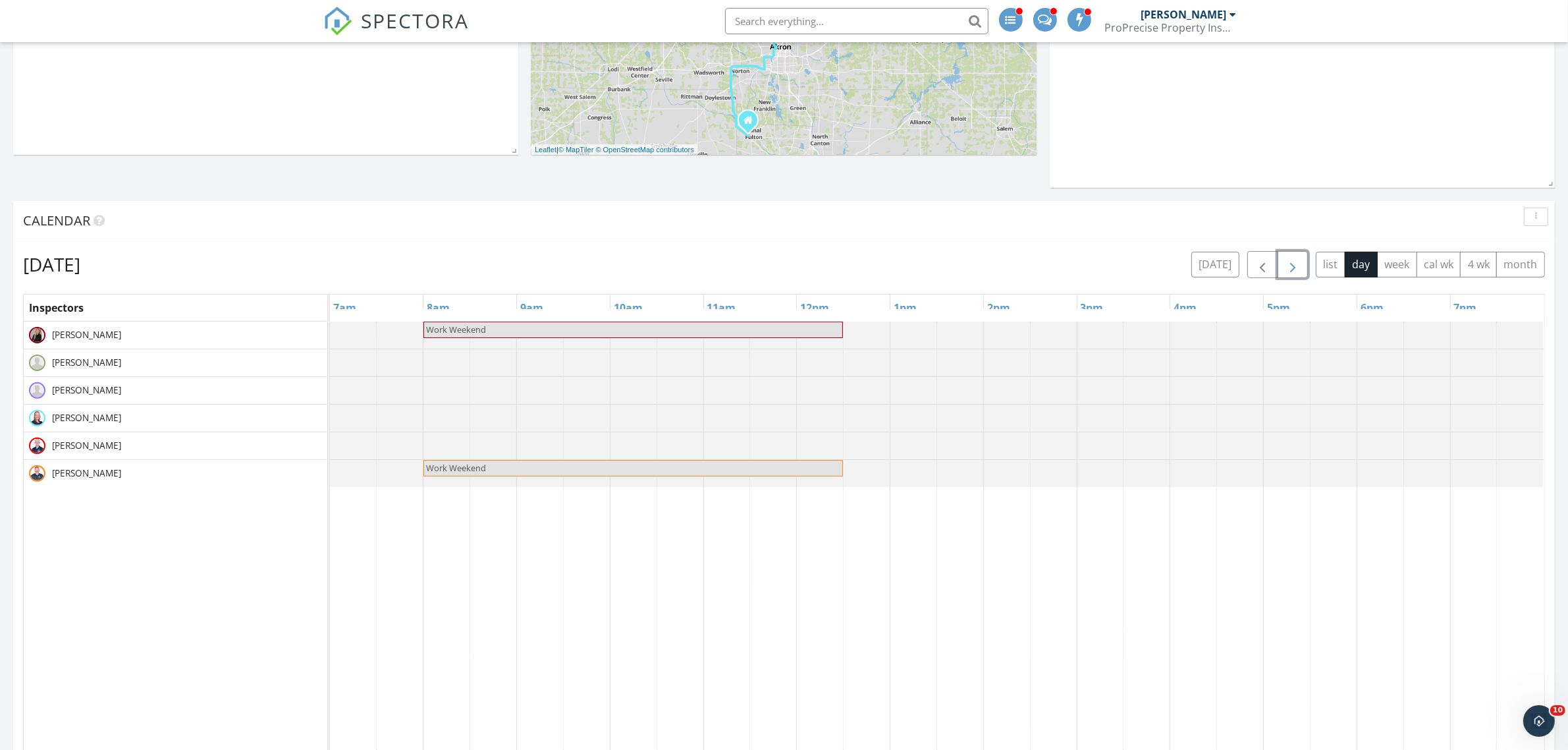
click at [1289, 269] on span "button" at bounding box center [1293, 265] width 16 height 16
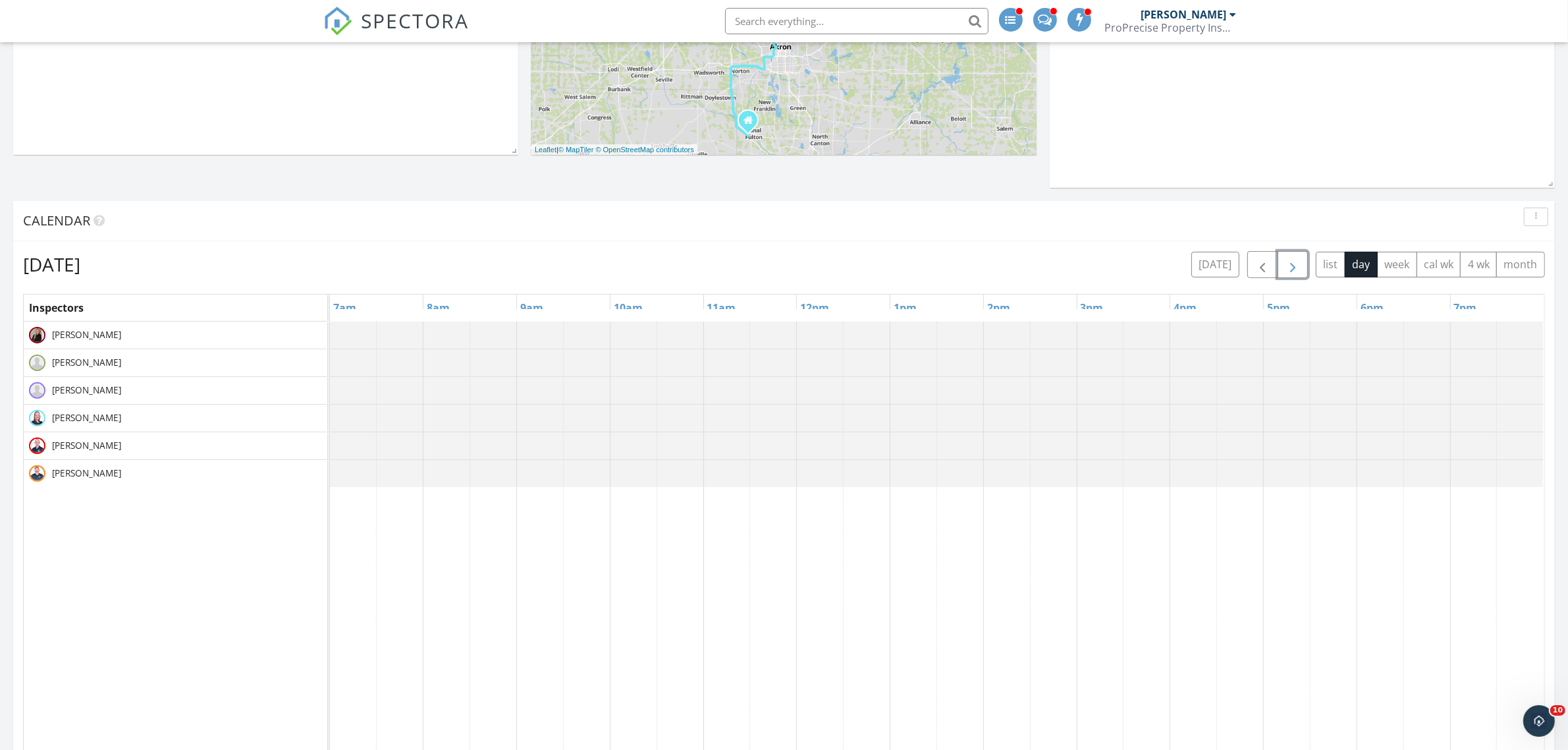
click at [1289, 269] on span "button" at bounding box center [1293, 265] width 16 height 16
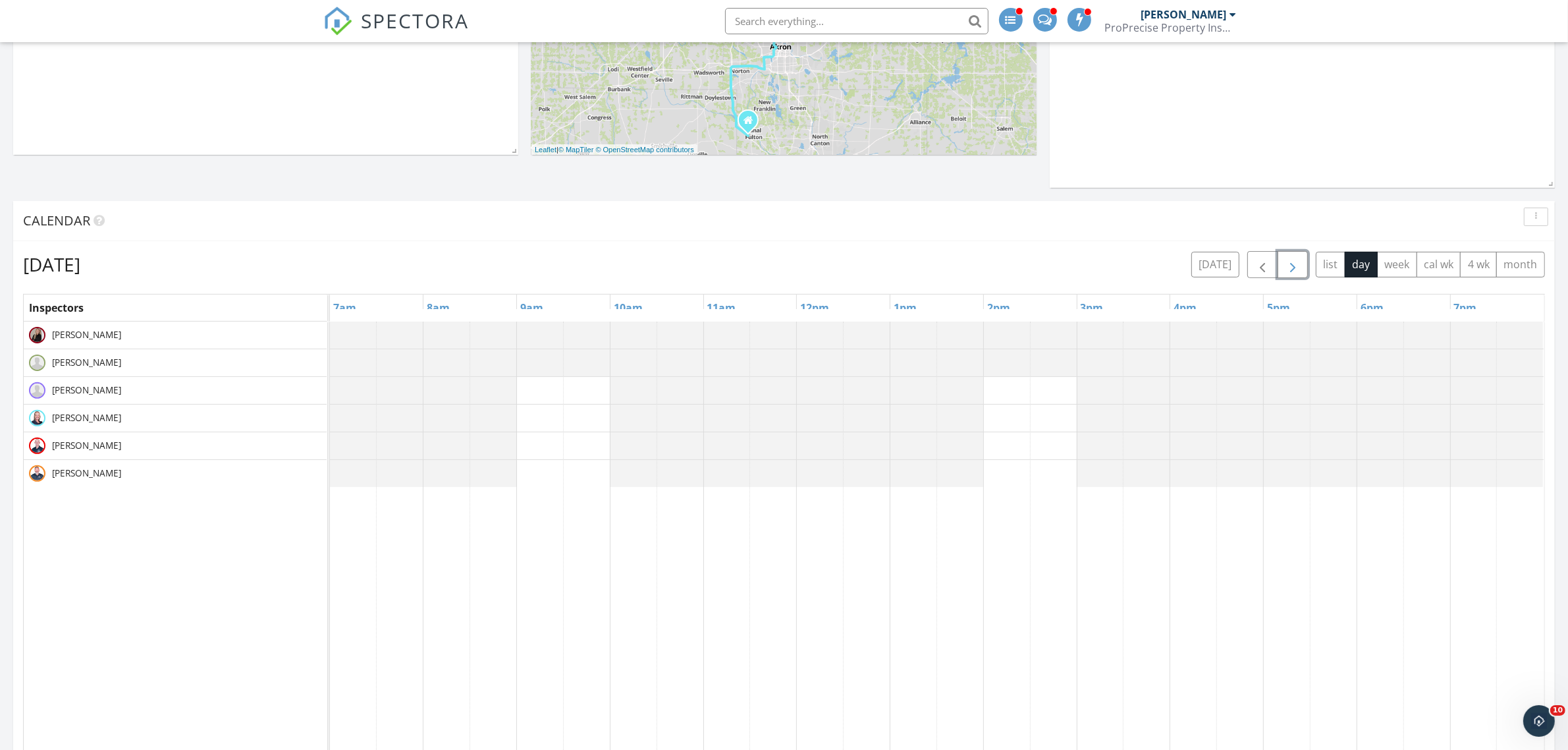
click at [1289, 269] on span "button" at bounding box center [1293, 265] width 16 height 16
click at [330, 418] on div at bounding box center [330, 418] width 0 height 27
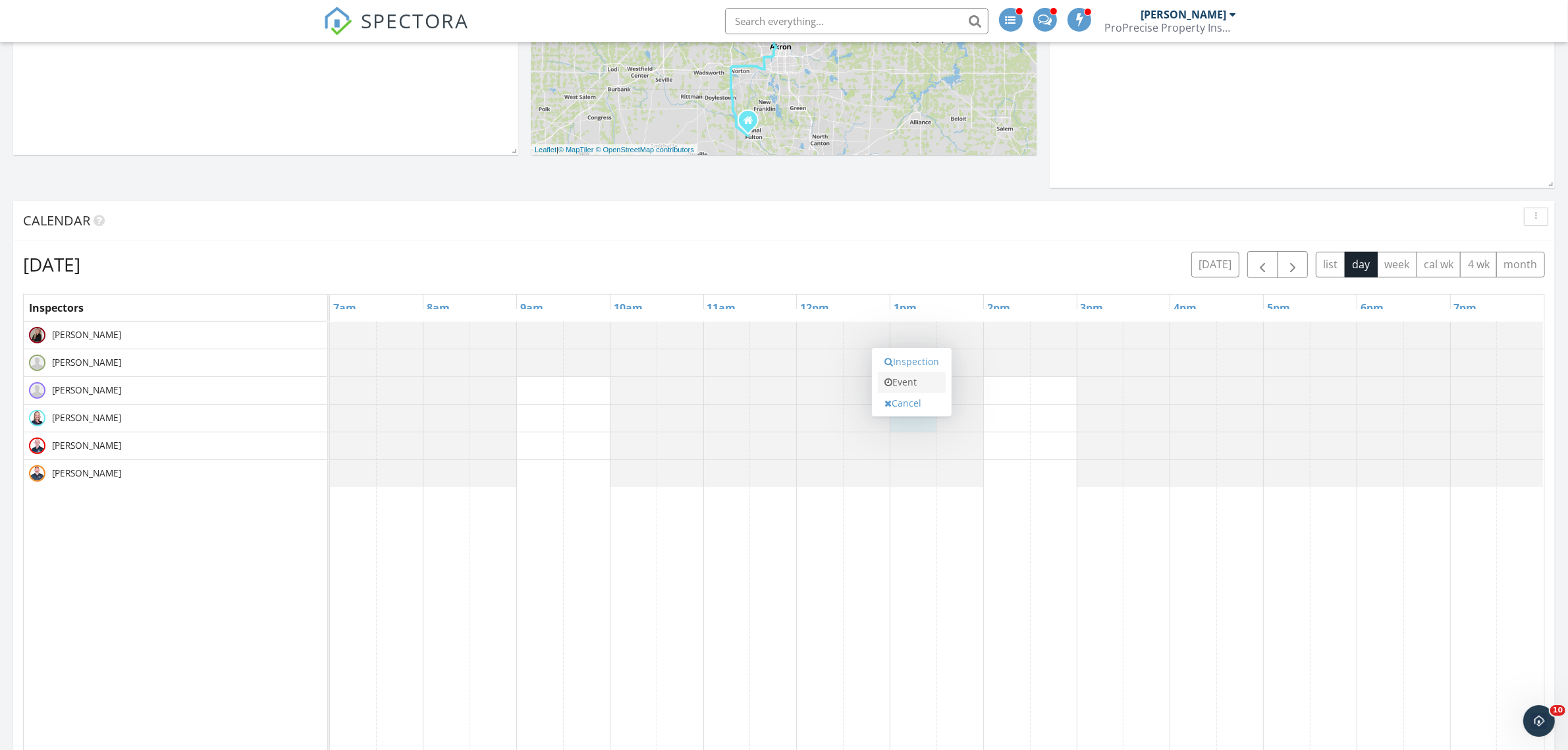
click at [914, 382] on link "Event" at bounding box center [912, 382] width 68 height 21
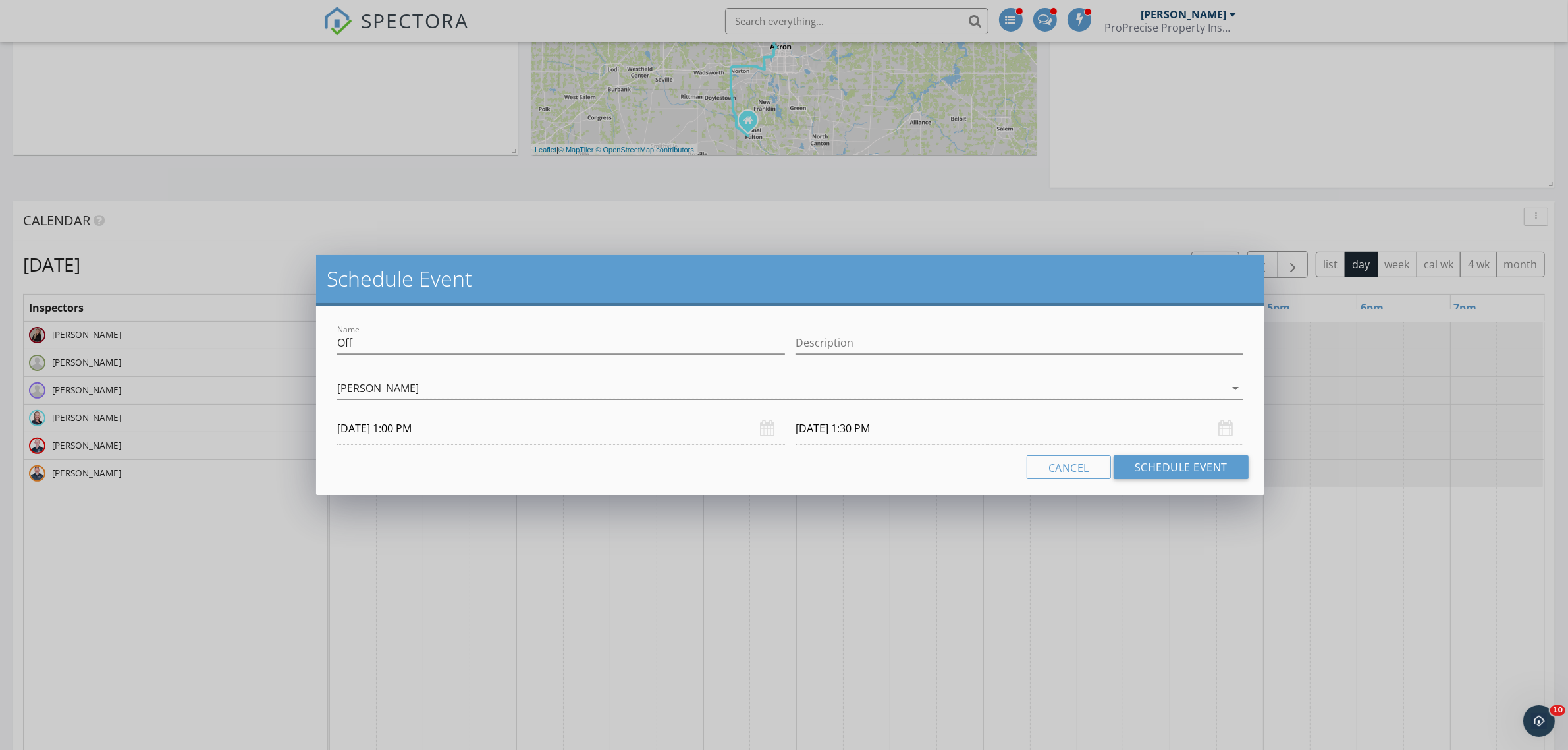
click at [905, 426] on input "10/31/2025 1:30 PM" at bounding box center [1019, 429] width 448 height 32
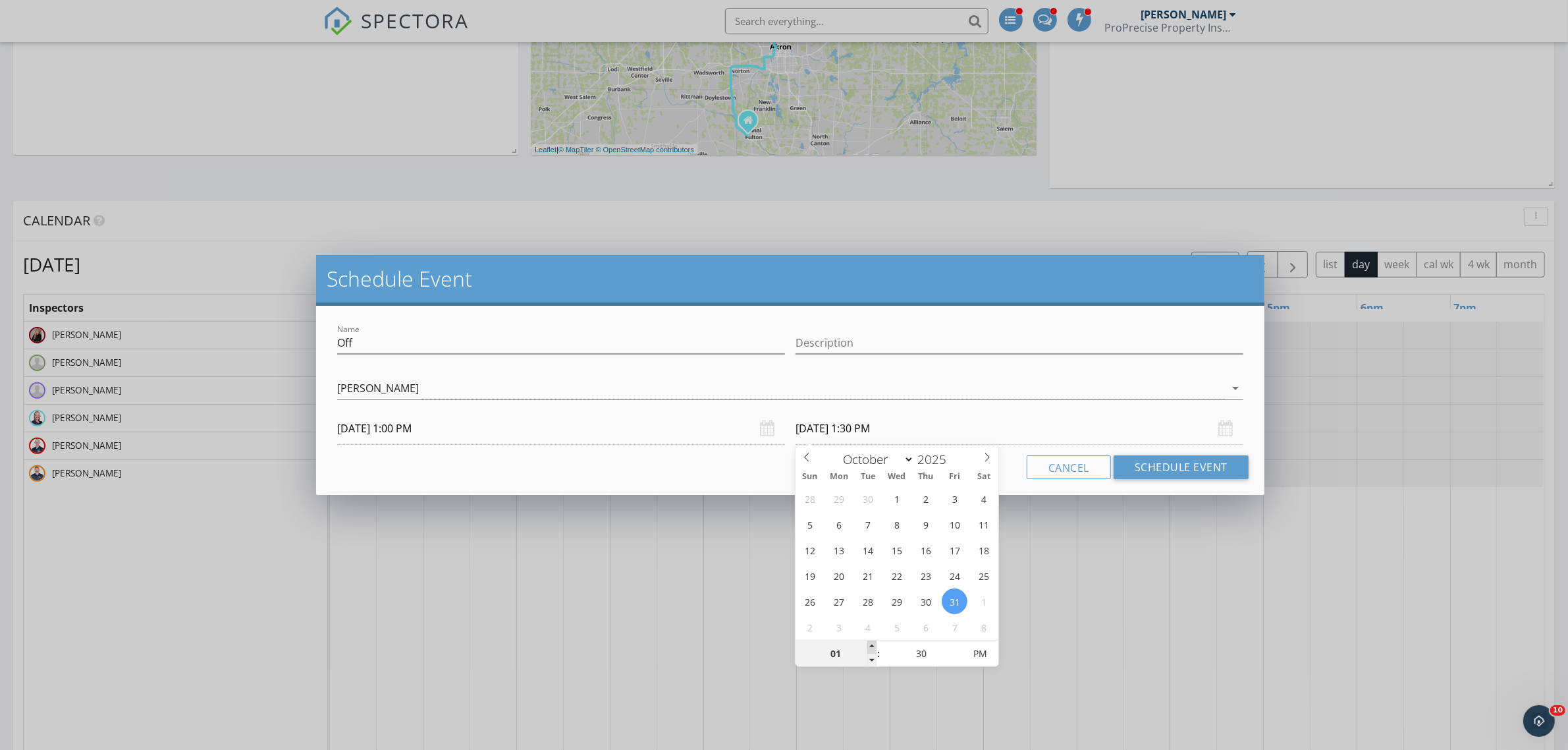
type input "02"
type input "10/31/2025 2:30 PM"
click at [874, 647] on span at bounding box center [872, 647] width 10 height 13
type input "03"
type input "10/31/2025 3:30 PM"
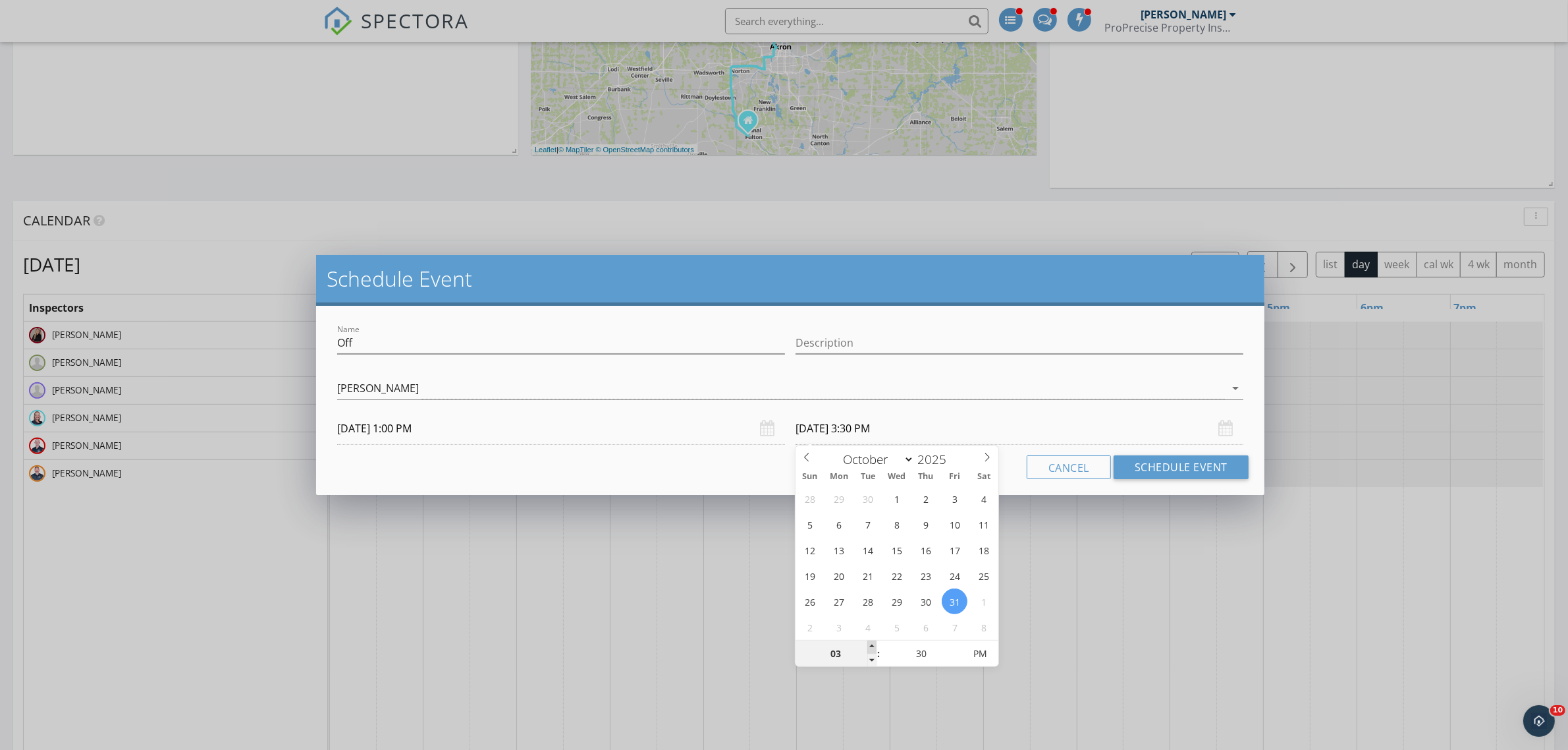
click at [874, 647] on span at bounding box center [872, 647] width 10 height 13
type input "04"
type input "10/31/2025 4:30 PM"
click at [874, 647] on span at bounding box center [872, 647] width 10 height 13
type input "05"
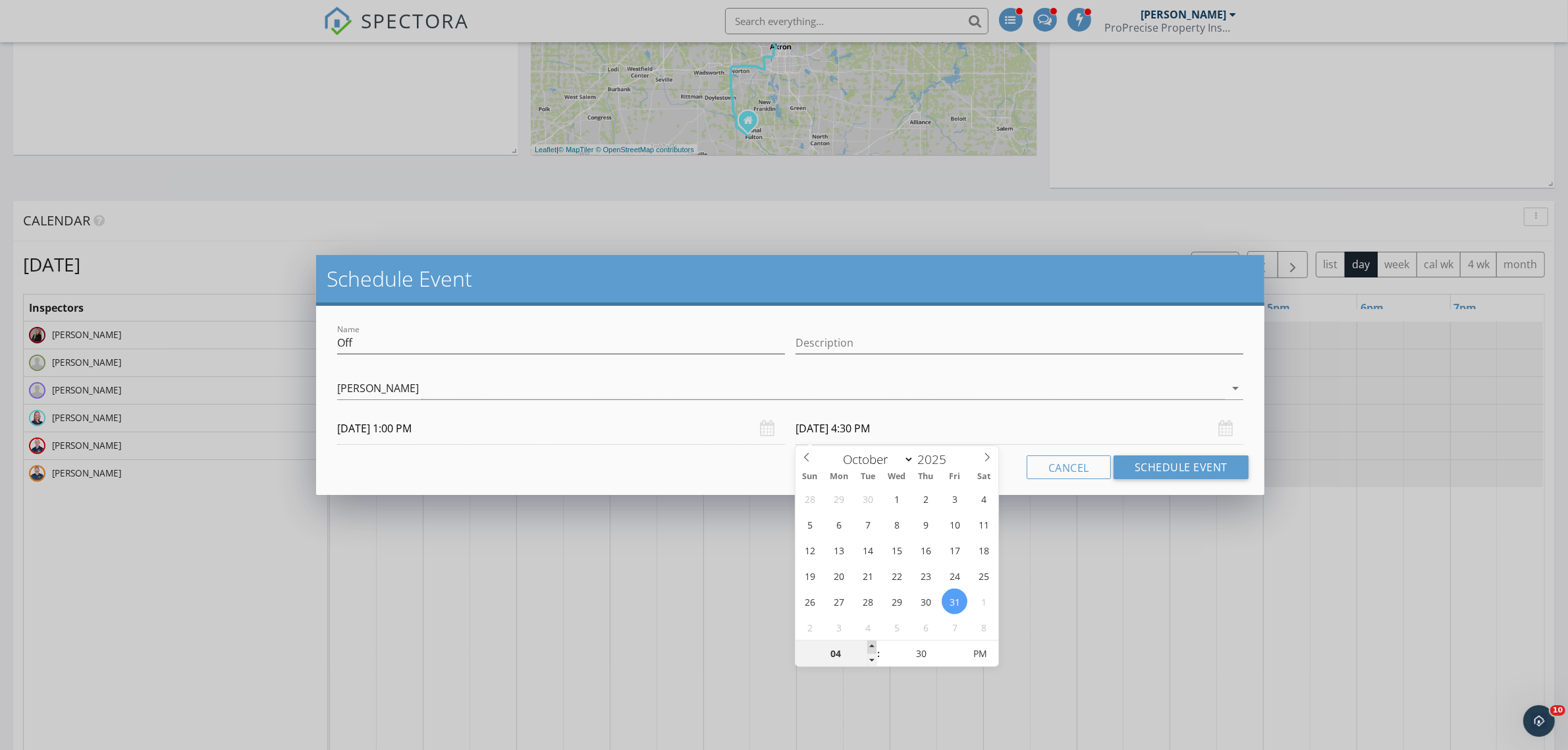
type input "10/31/2025 5:30 PM"
click at [874, 647] on span at bounding box center [872, 647] width 10 height 13
click at [1196, 468] on button "Schedule Event" at bounding box center [1181, 467] width 135 height 23
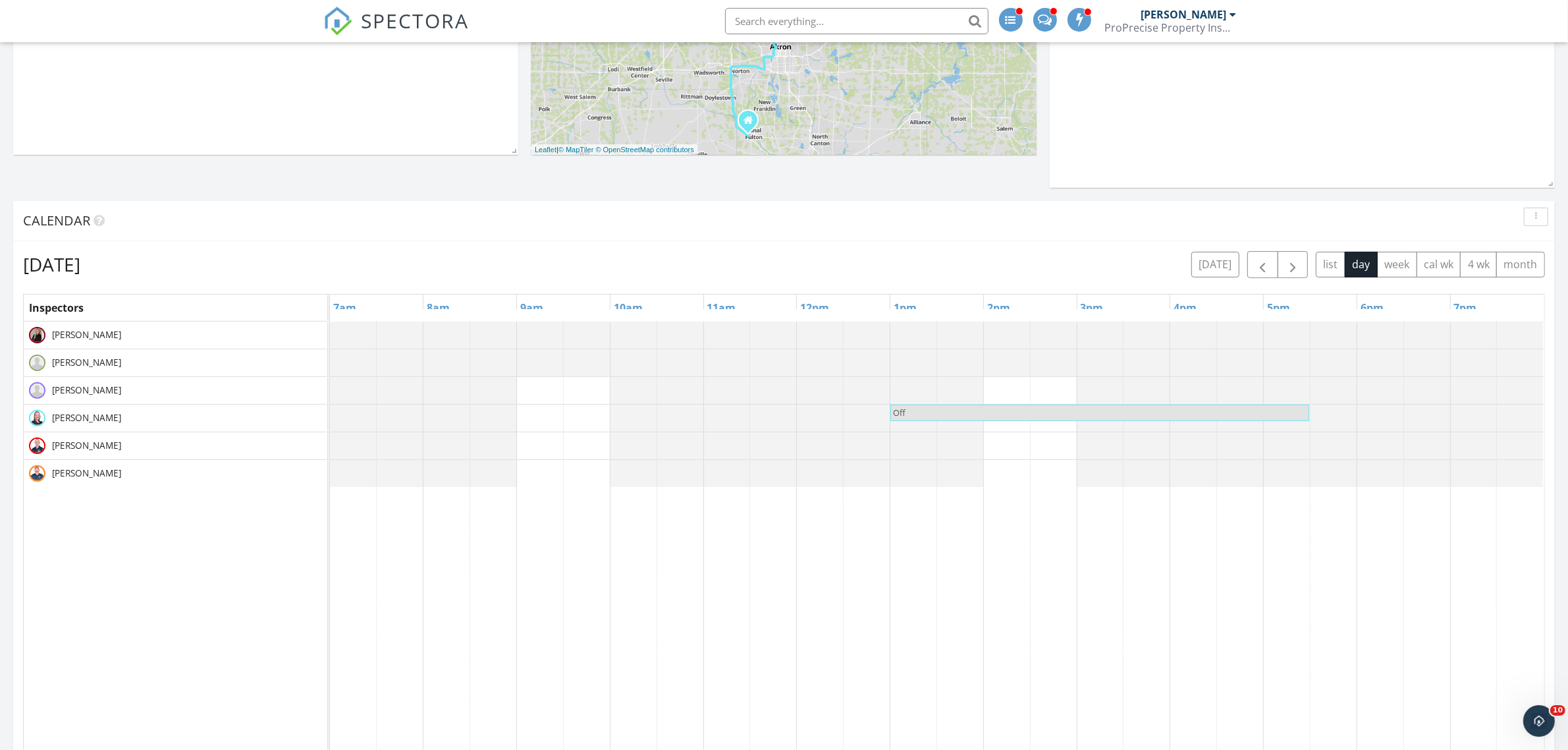
click at [330, 359] on div at bounding box center [330, 363] width 0 height 27
click at [905, 321] on link "Event" at bounding box center [912, 322] width 68 height 21
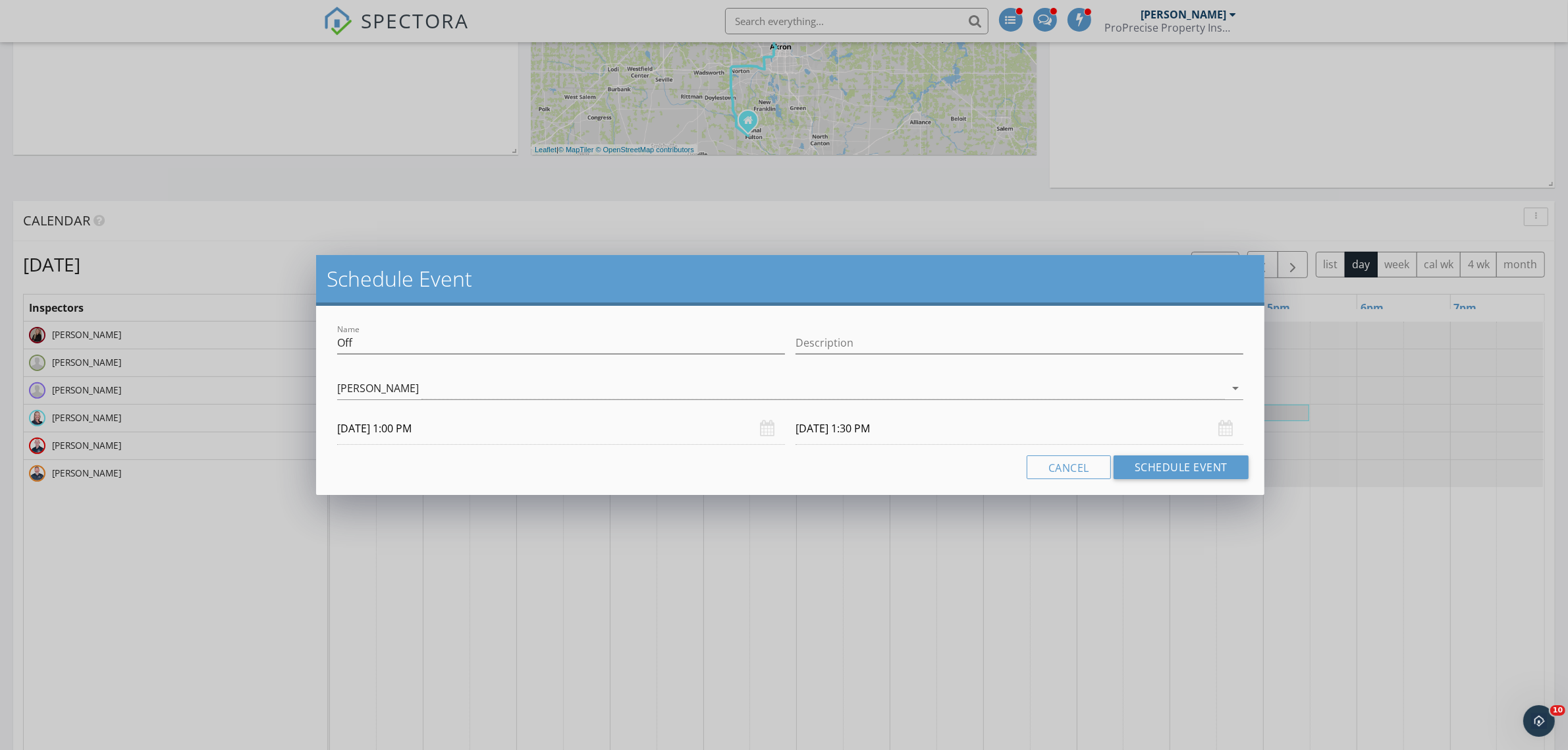
click at [825, 426] on input "10/31/2025 1:30 PM" at bounding box center [1019, 429] width 448 height 32
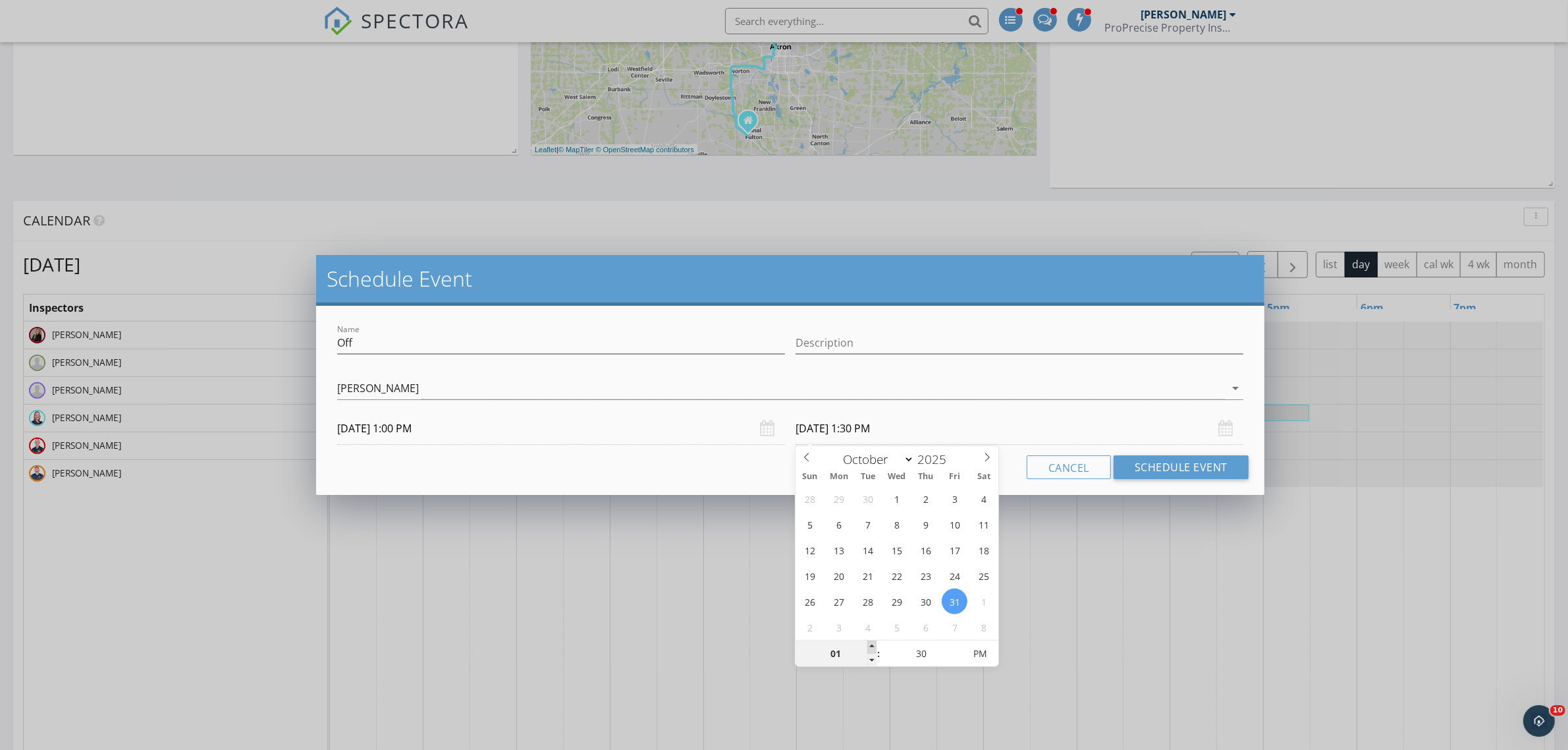
type input "02"
type input "10/31/2025 2:30 PM"
click at [875, 647] on span at bounding box center [872, 647] width 10 height 13
type input "03"
click at [875, 647] on span at bounding box center [872, 647] width 10 height 13
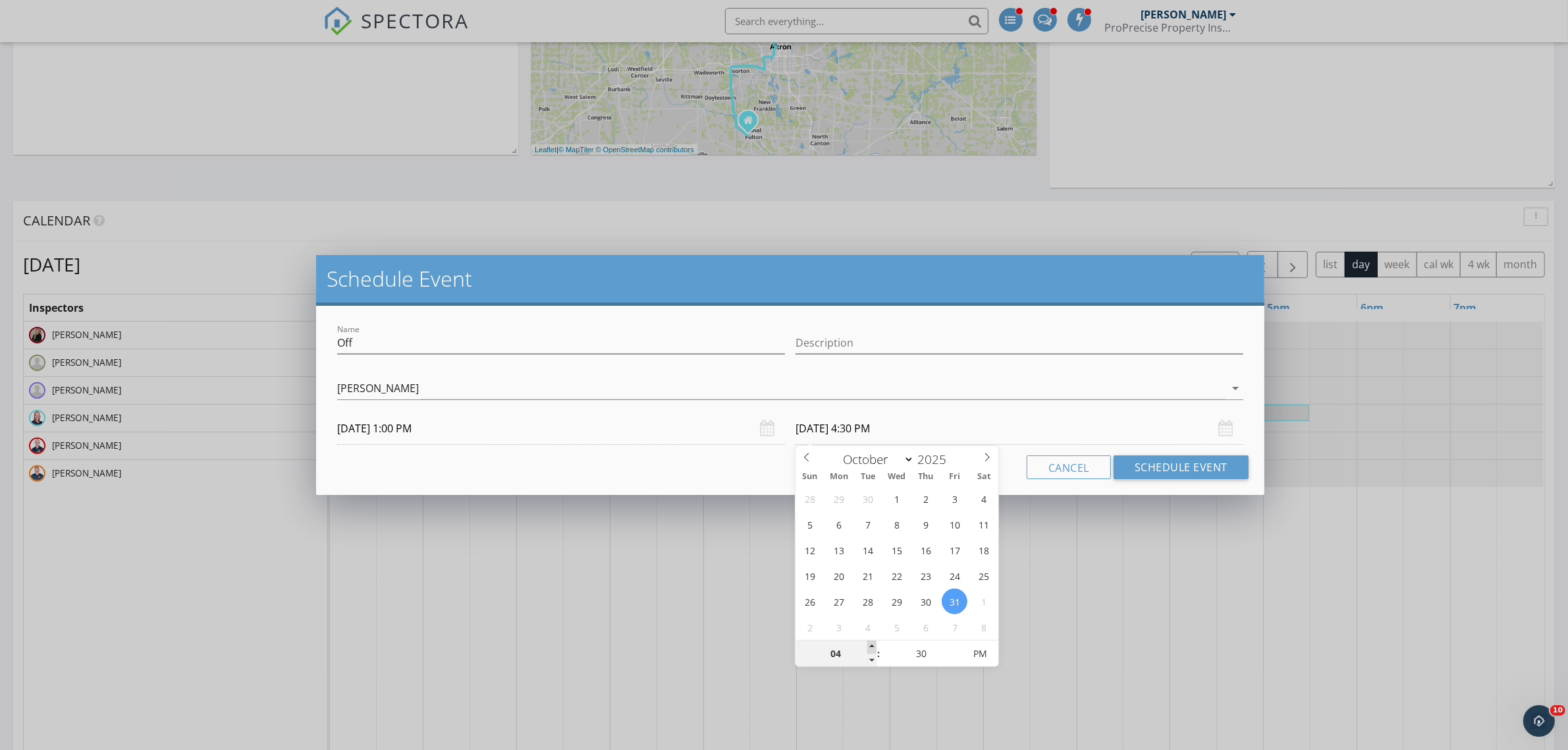
click at [875, 647] on span at bounding box center [872, 647] width 10 height 13
click at [1167, 465] on button "Schedule Event" at bounding box center [1181, 467] width 135 height 23
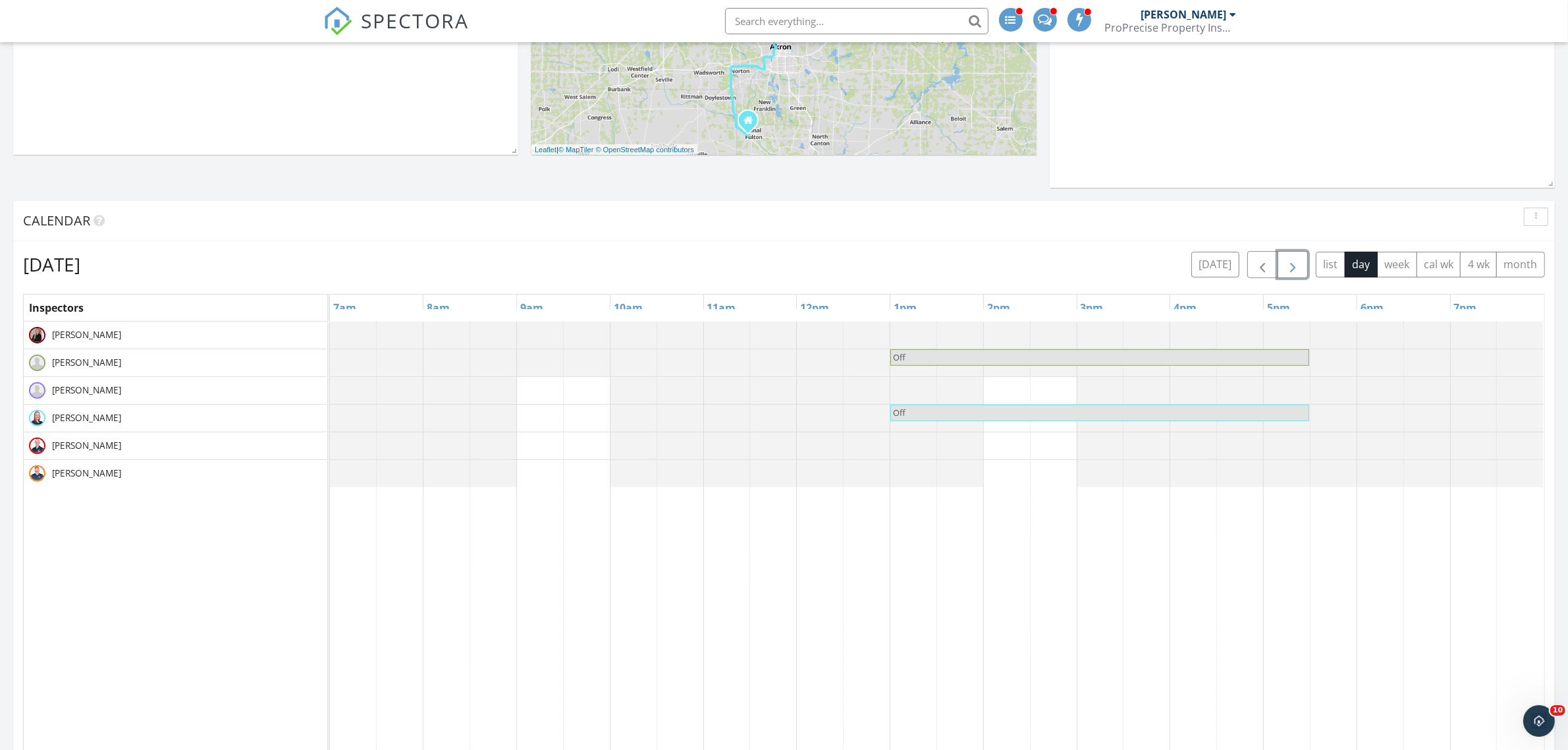
click at [1291, 259] on span "button" at bounding box center [1293, 265] width 16 height 16
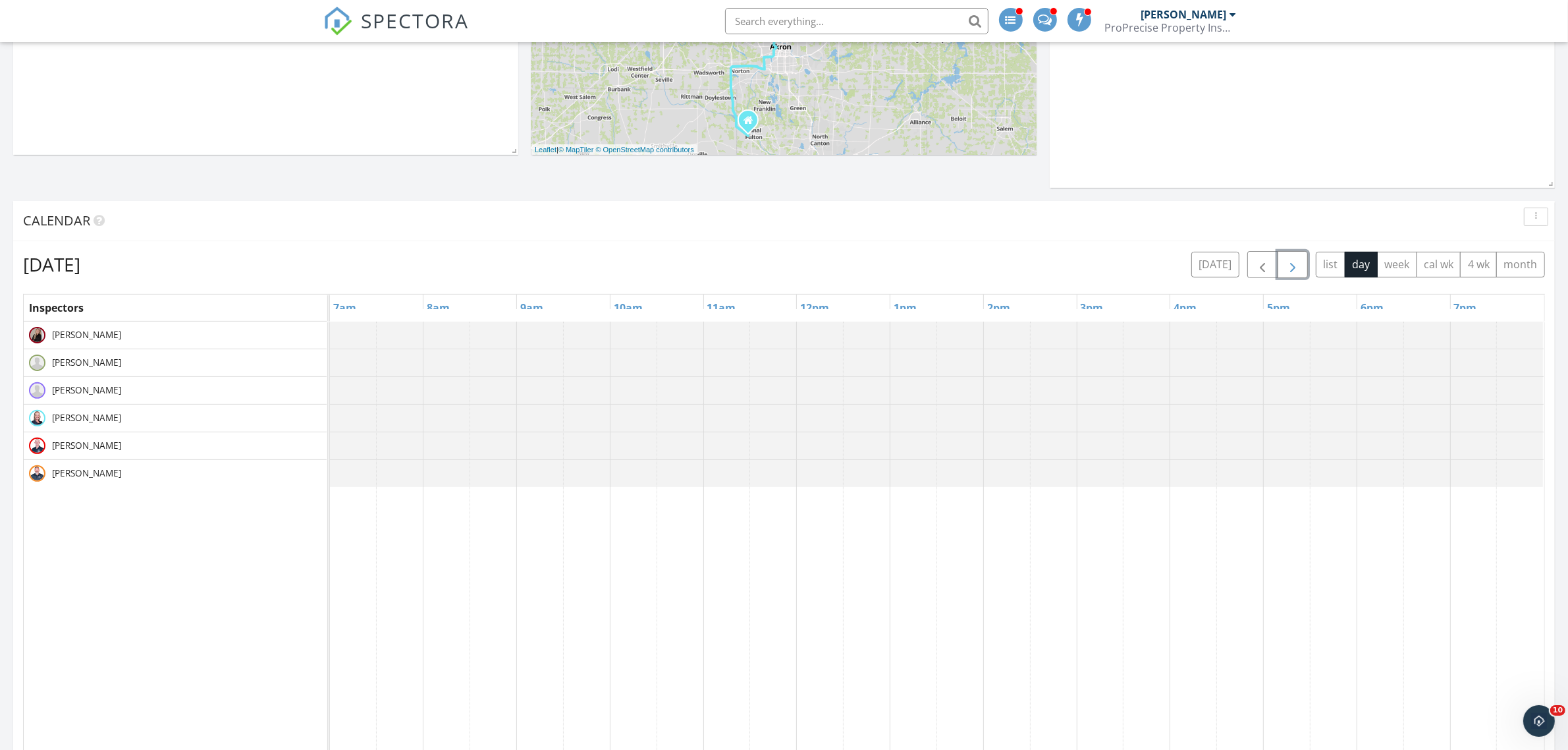
click at [330, 417] on div at bounding box center [330, 418] width 0 height 27
click at [445, 379] on link "Event" at bounding box center [445, 381] width 68 height 21
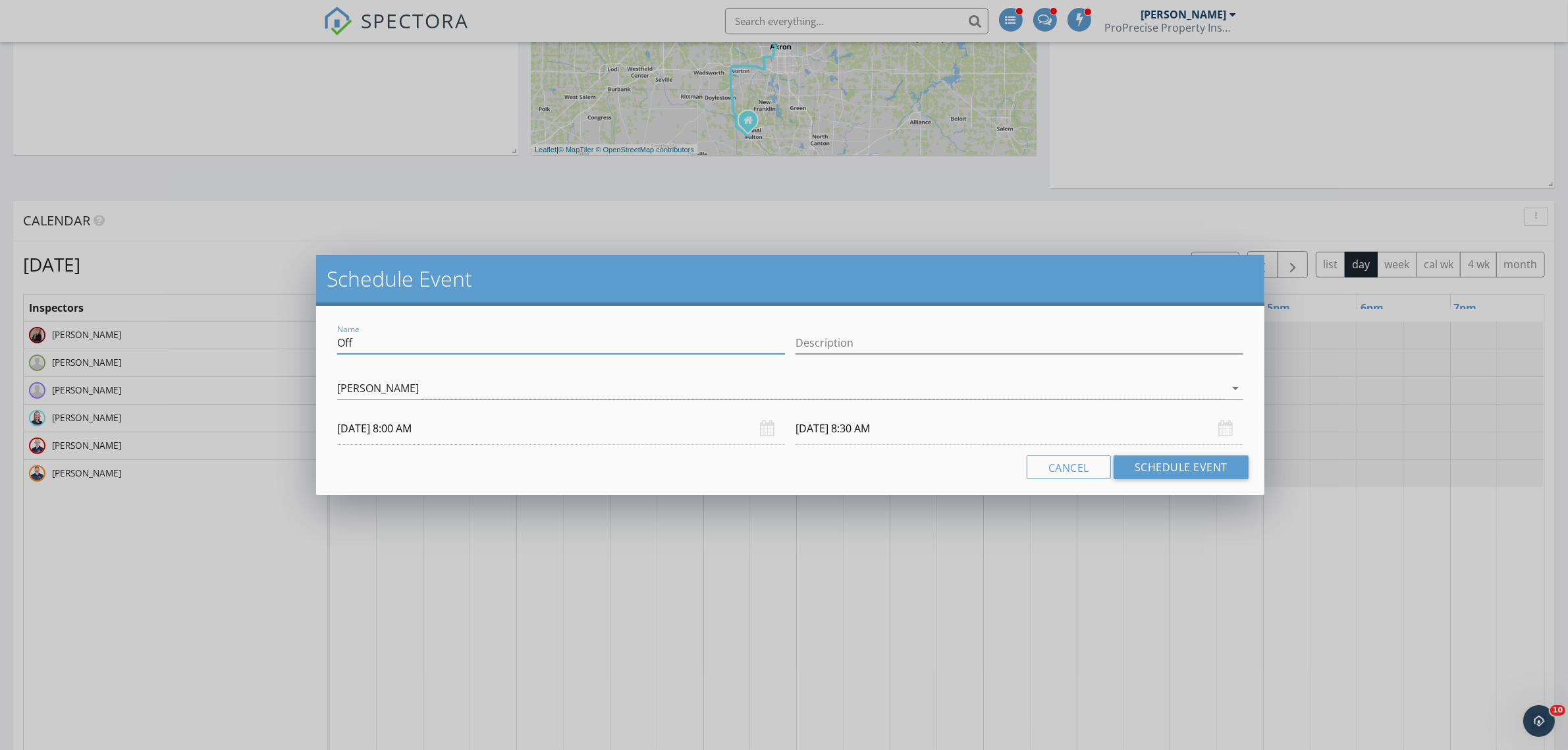
drag, startPoint x: 425, startPoint y: 346, endPoint x: 292, endPoint y: 331, distance: 133.8
click at [292, 331] on div "Schedule Event Name Off Description Kelly Newman arrow_drop_down 11/01/2025 8:0…" at bounding box center [784, 375] width 1568 height 750
click at [837, 430] on input "11/01/2025 8:30 AM" at bounding box center [1019, 429] width 448 height 32
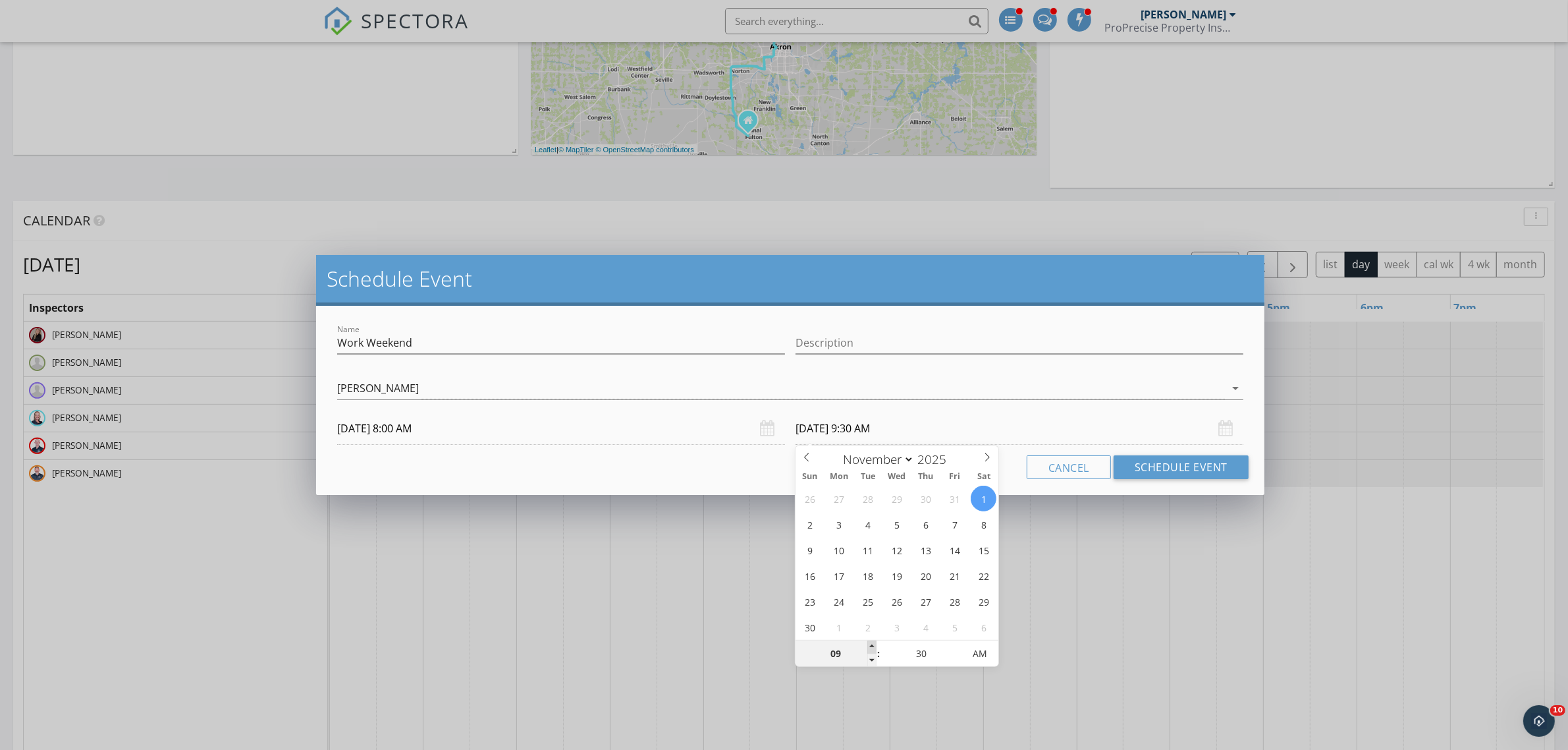
click at [872, 644] on span at bounding box center [872, 647] width 10 height 13
click at [1166, 466] on button "Schedule Event" at bounding box center [1181, 467] width 135 height 23
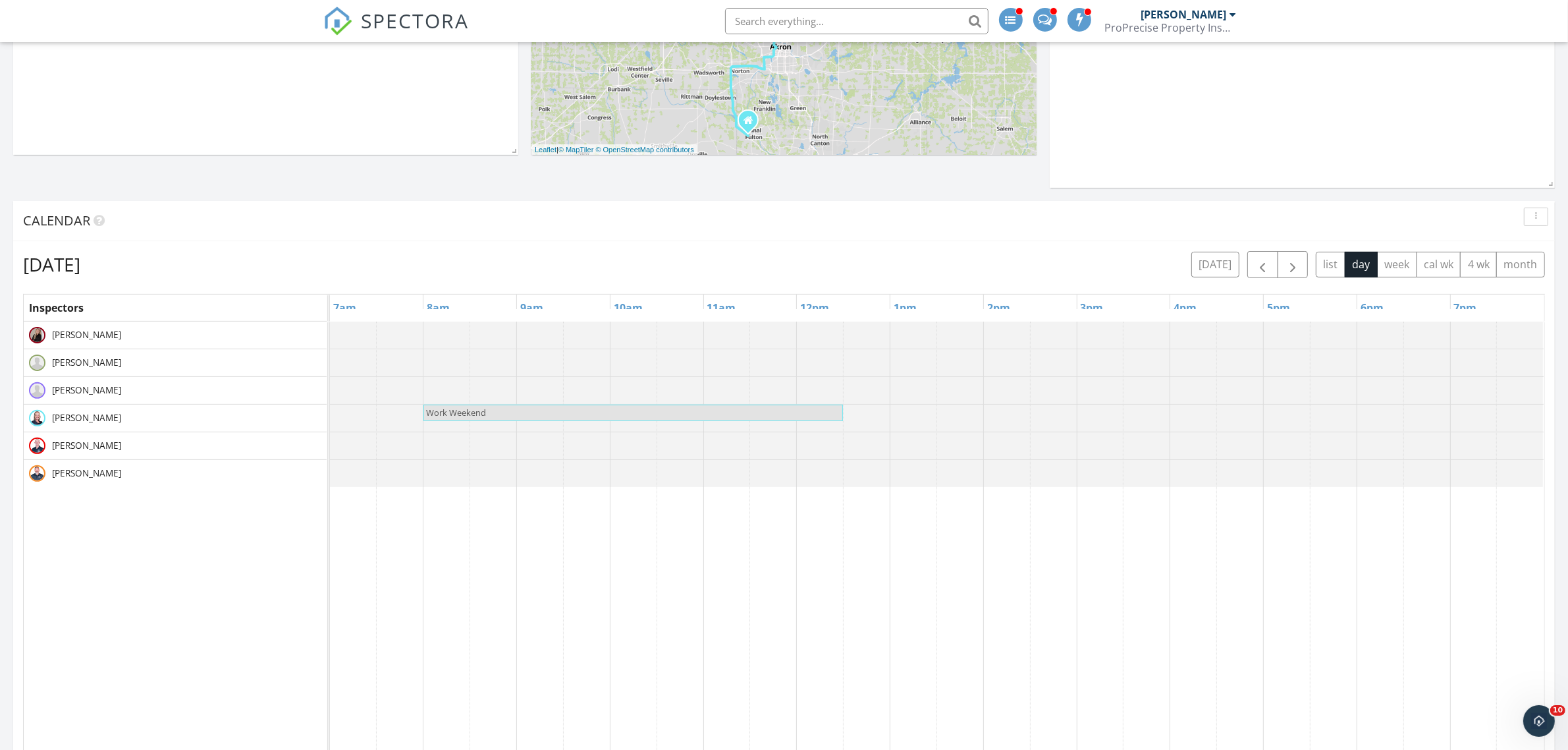
click at [330, 368] on div at bounding box center [330, 363] width 0 height 27
click at [442, 338] on link "Event" at bounding box center [445, 330] width 68 height 21
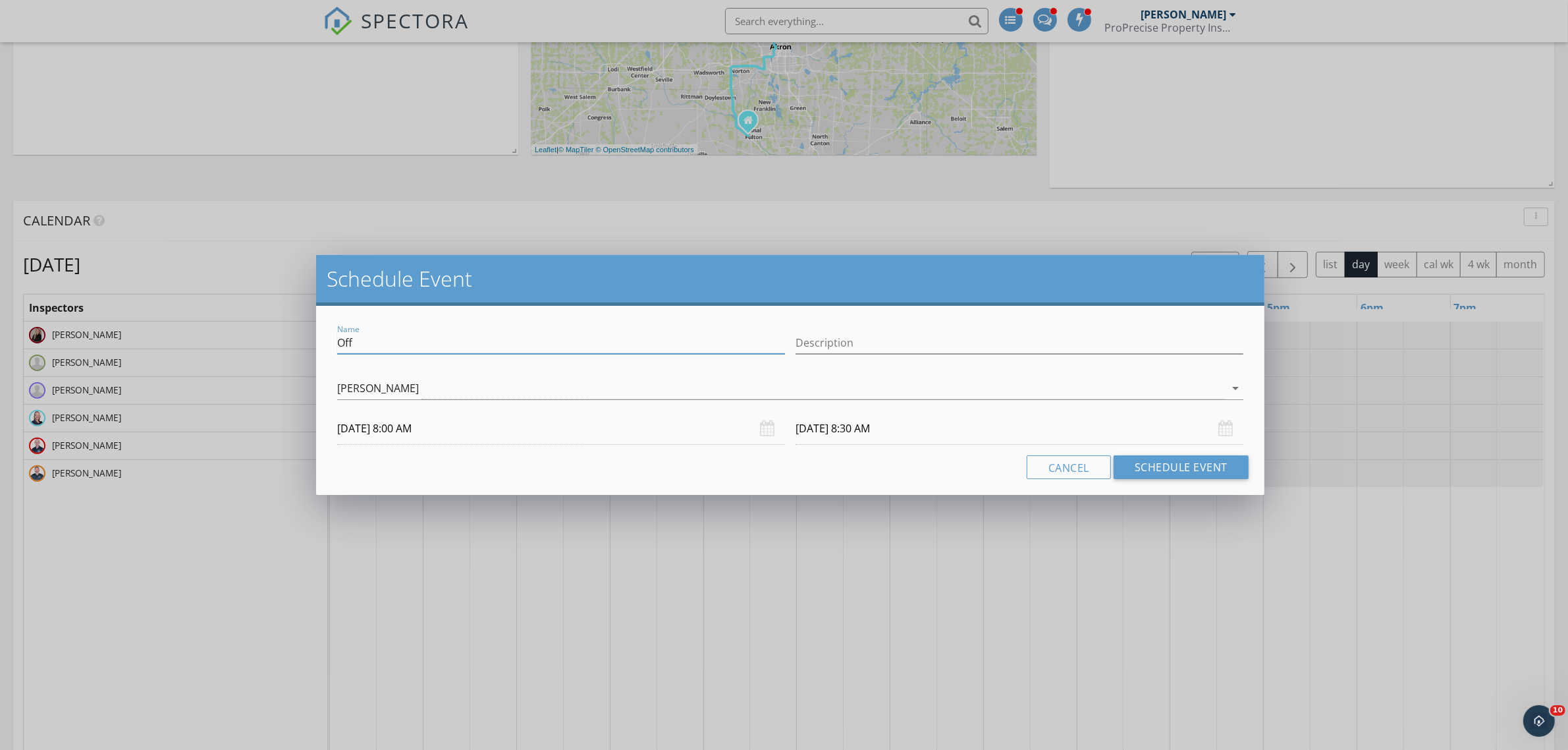
drag, startPoint x: 402, startPoint y: 335, endPoint x: 302, endPoint y: 328, distance: 100.2
click at [302, 328] on div "Schedule Event Name Off Description Jay Mowder arrow_drop_down 11/01/2025 8:00 …" at bounding box center [784, 375] width 1568 height 750
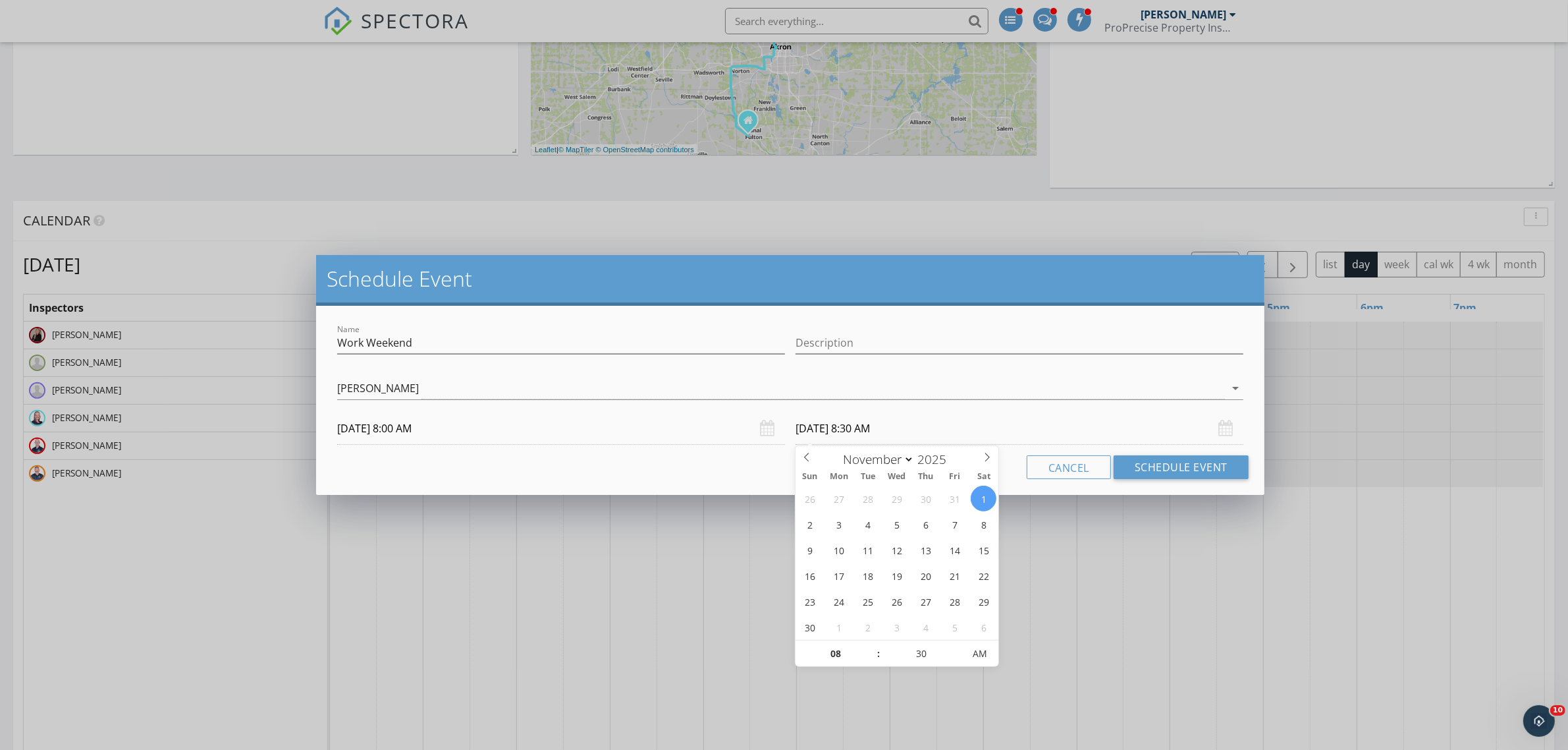
click at [885, 434] on input "11/01/2025 8:30 AM" at bounding box center [1019, 429] width 448 height 32
click at [872, 647] on span at bounding box center [872, 647] width 10 height 13
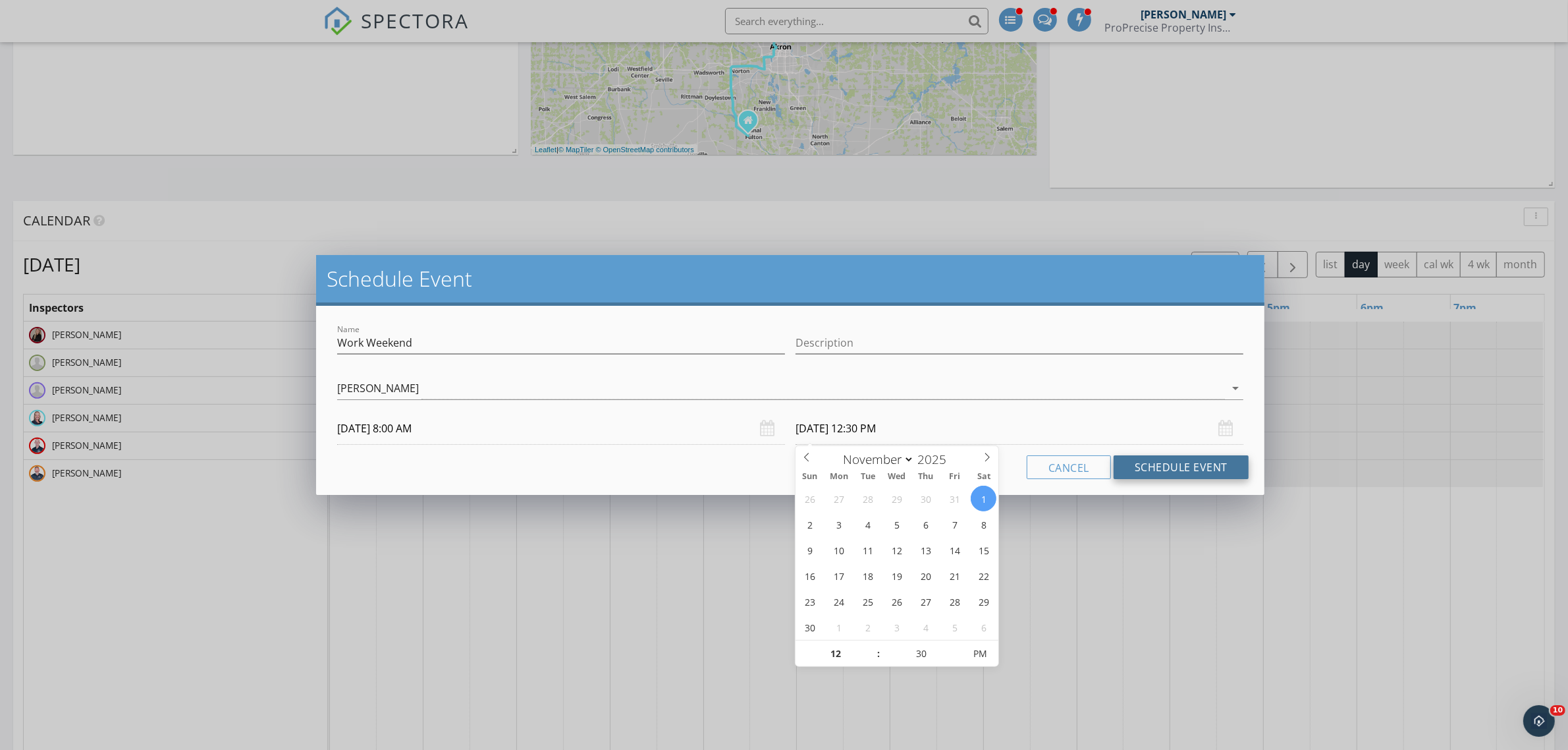
click at [1159, 461] on button "Schedule Event" at bounding box center [1181, 467] width 135 height 23
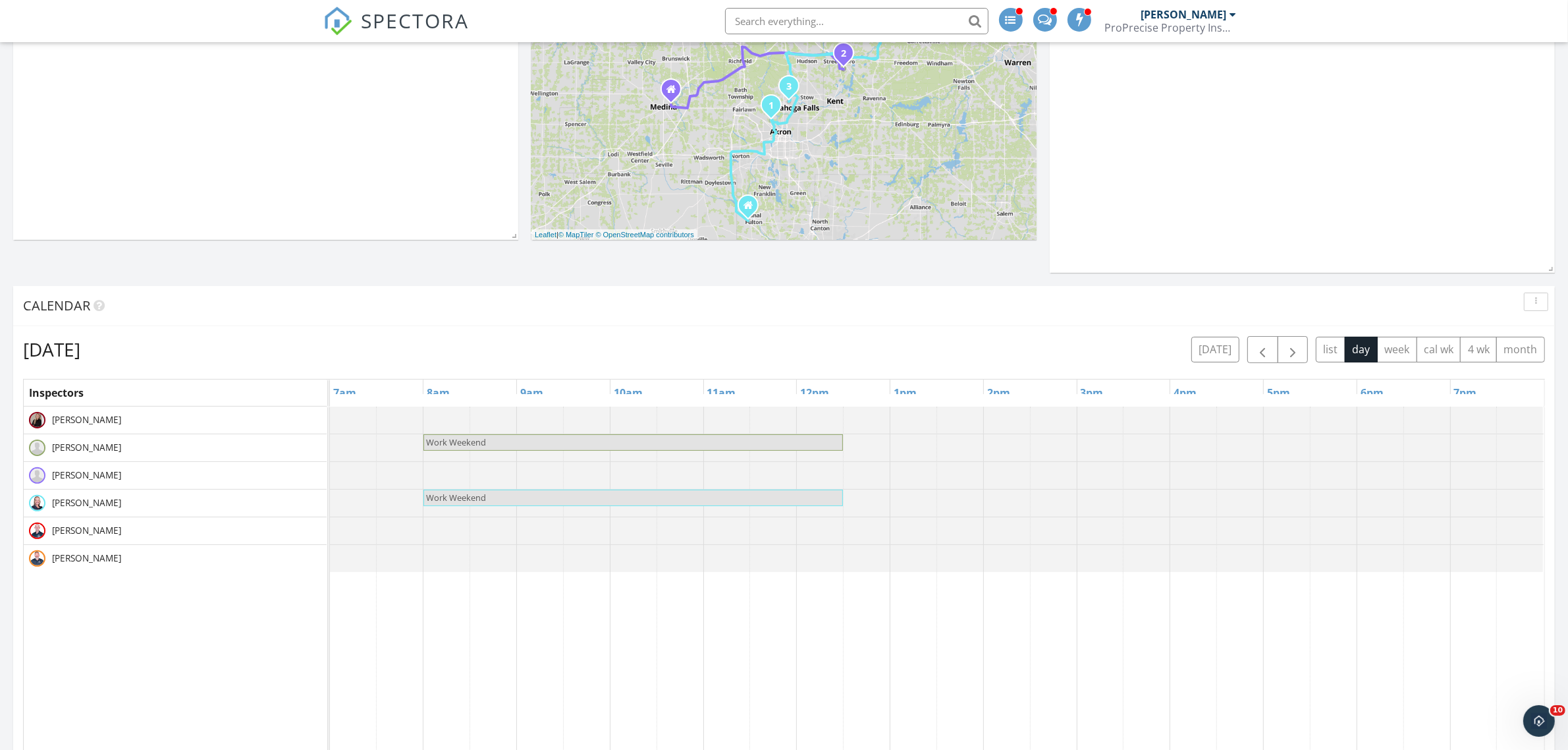
scroll to position [330, 0]
click at [1258, 341] on span "button" at bounding box center [1263, 347] width 16 height 16
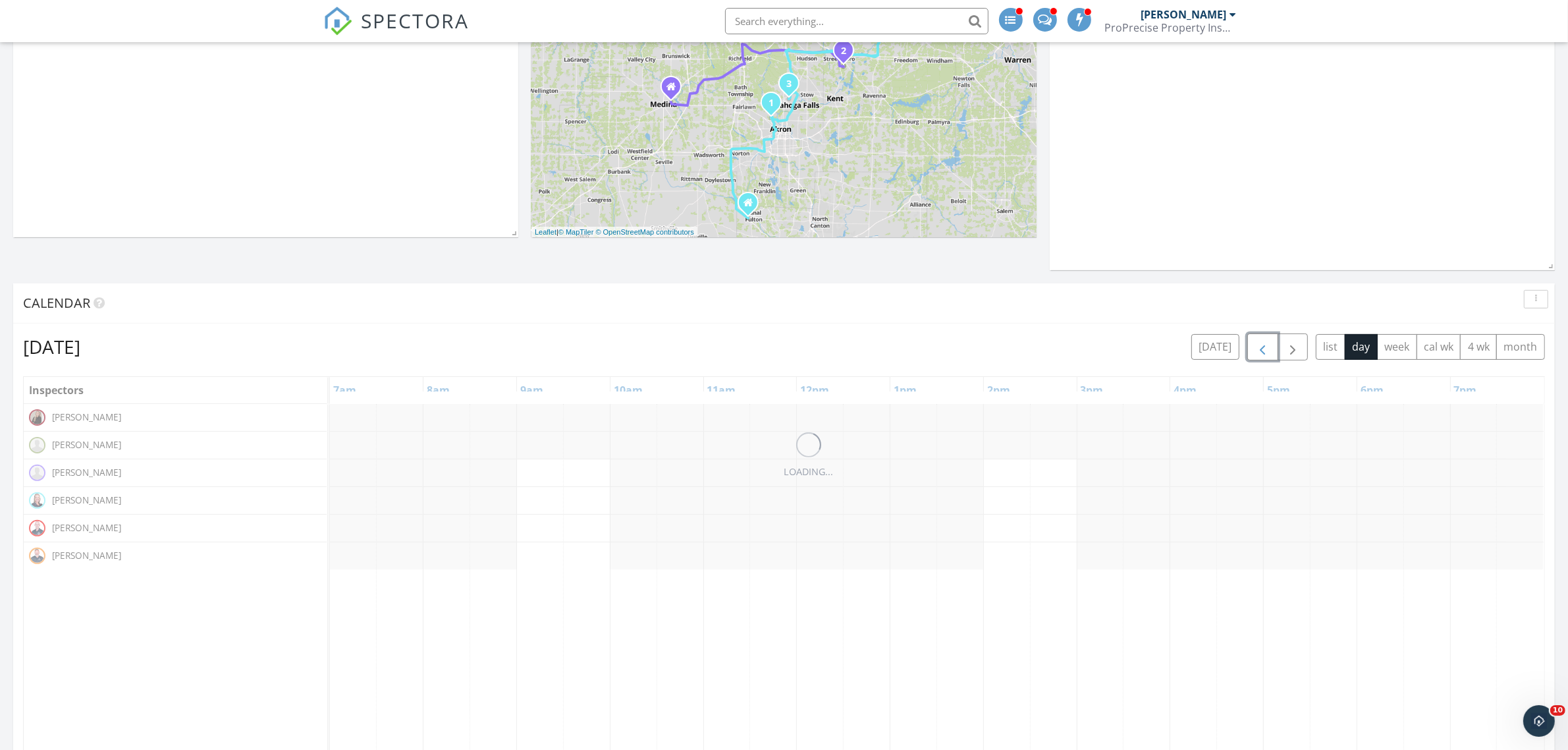
click at [1258, 341] on span "button" at bounding box center [1263, 347] width 16 height 16
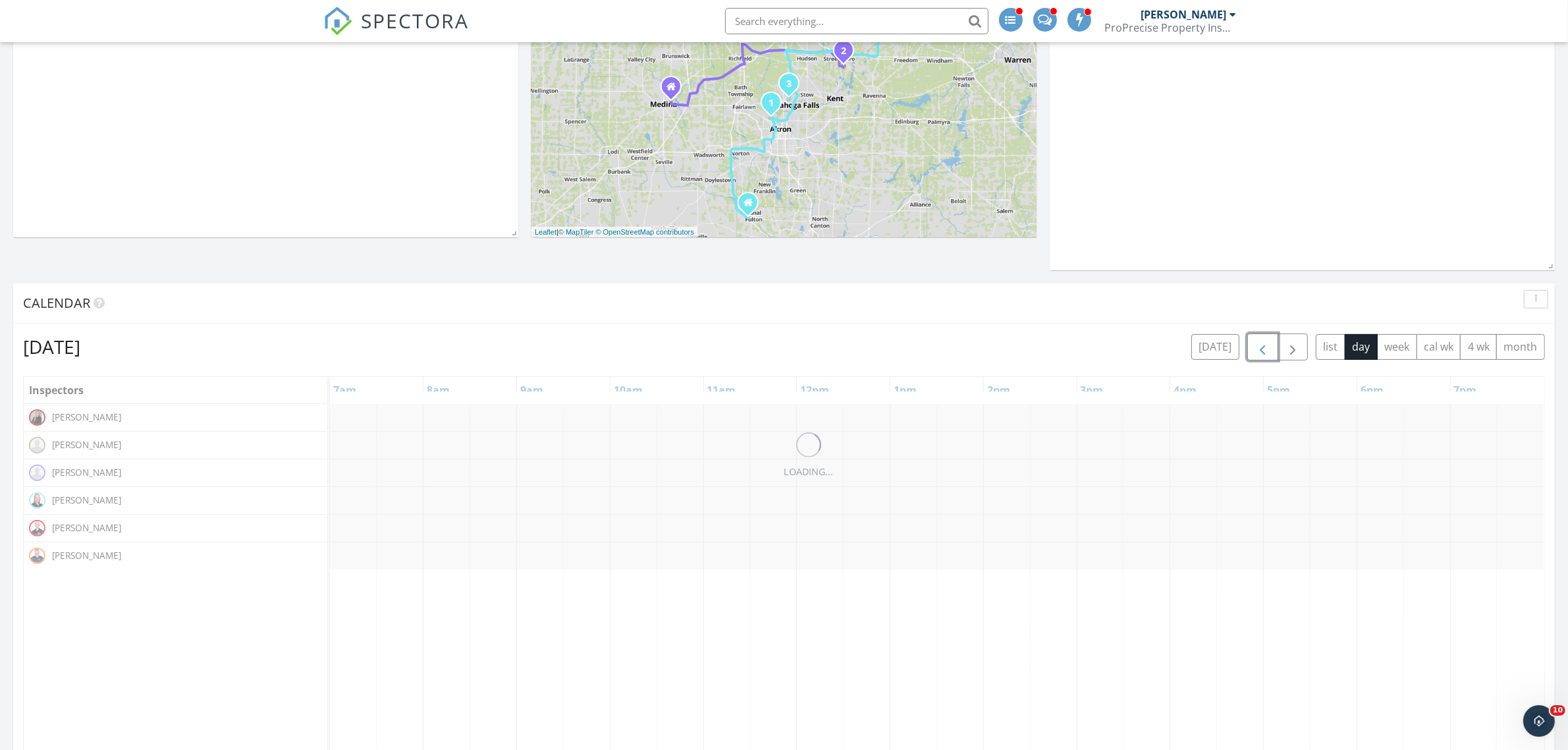
click at [1258, 341] on span "button" at bounding box center [1263, 347] width 16 height 16
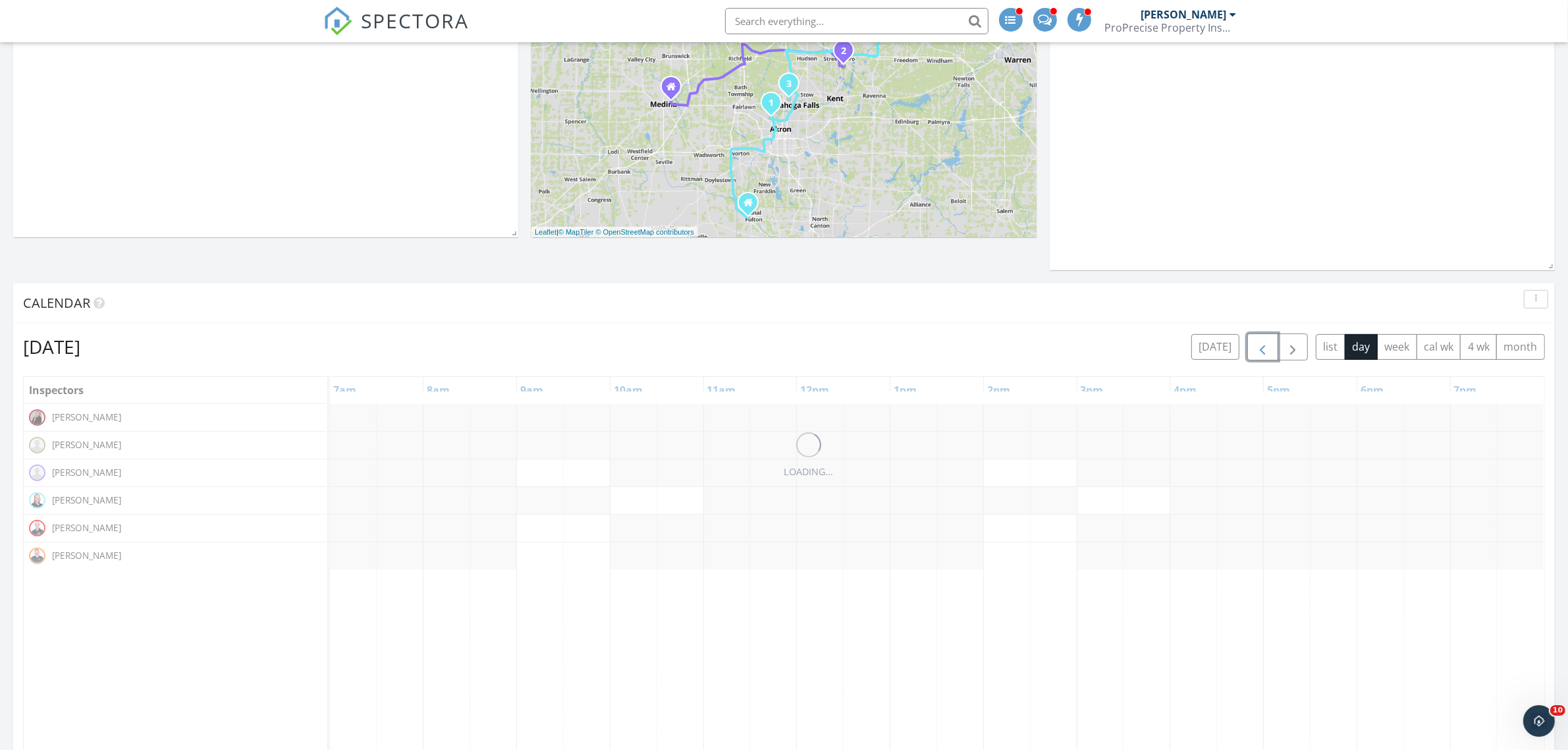
click at [1258, 341] on span "button" at bounding box center [1263, 347] width 16 height 16
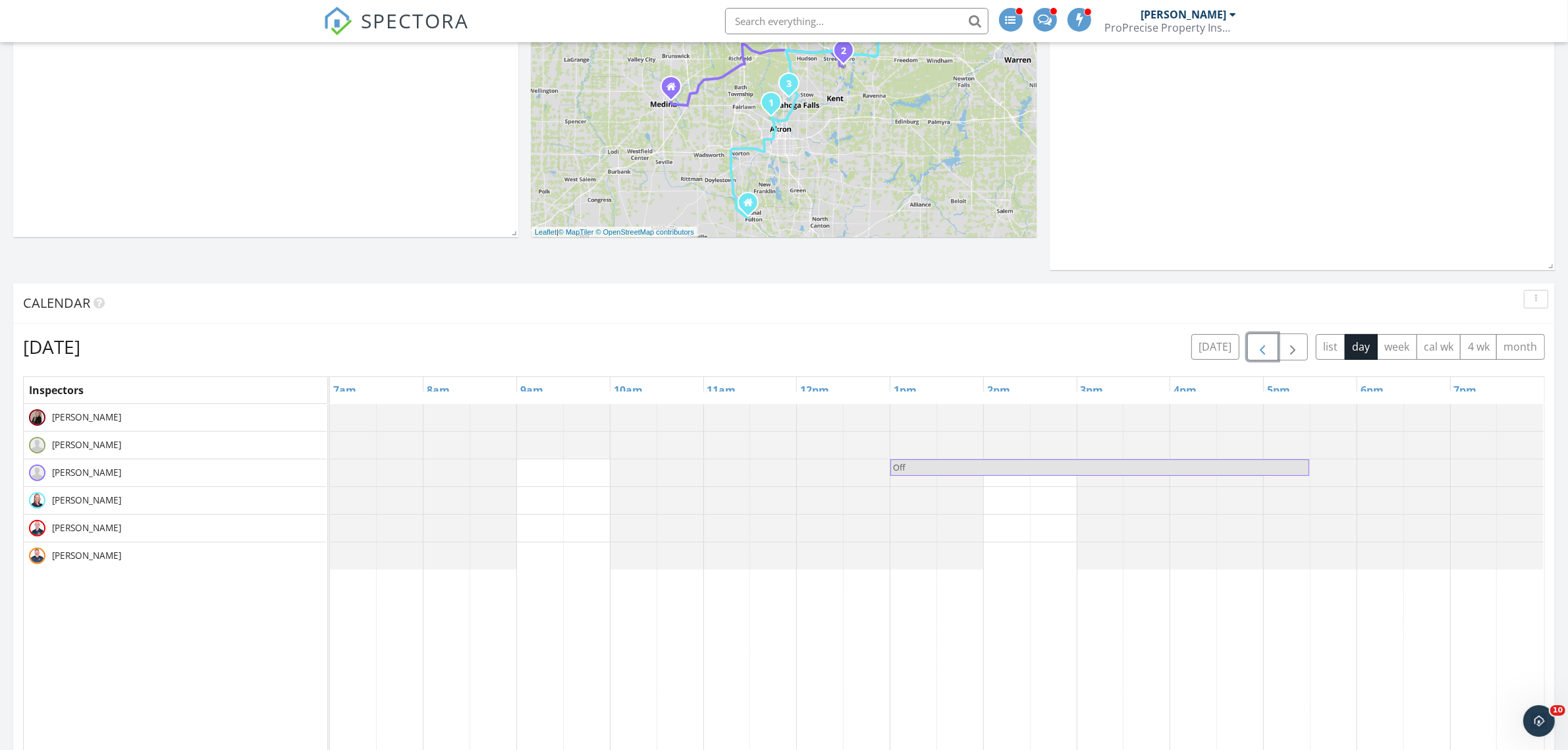
click at [1258, 341] on span "button" at bounding box center [1263, 347] width 16 height 16
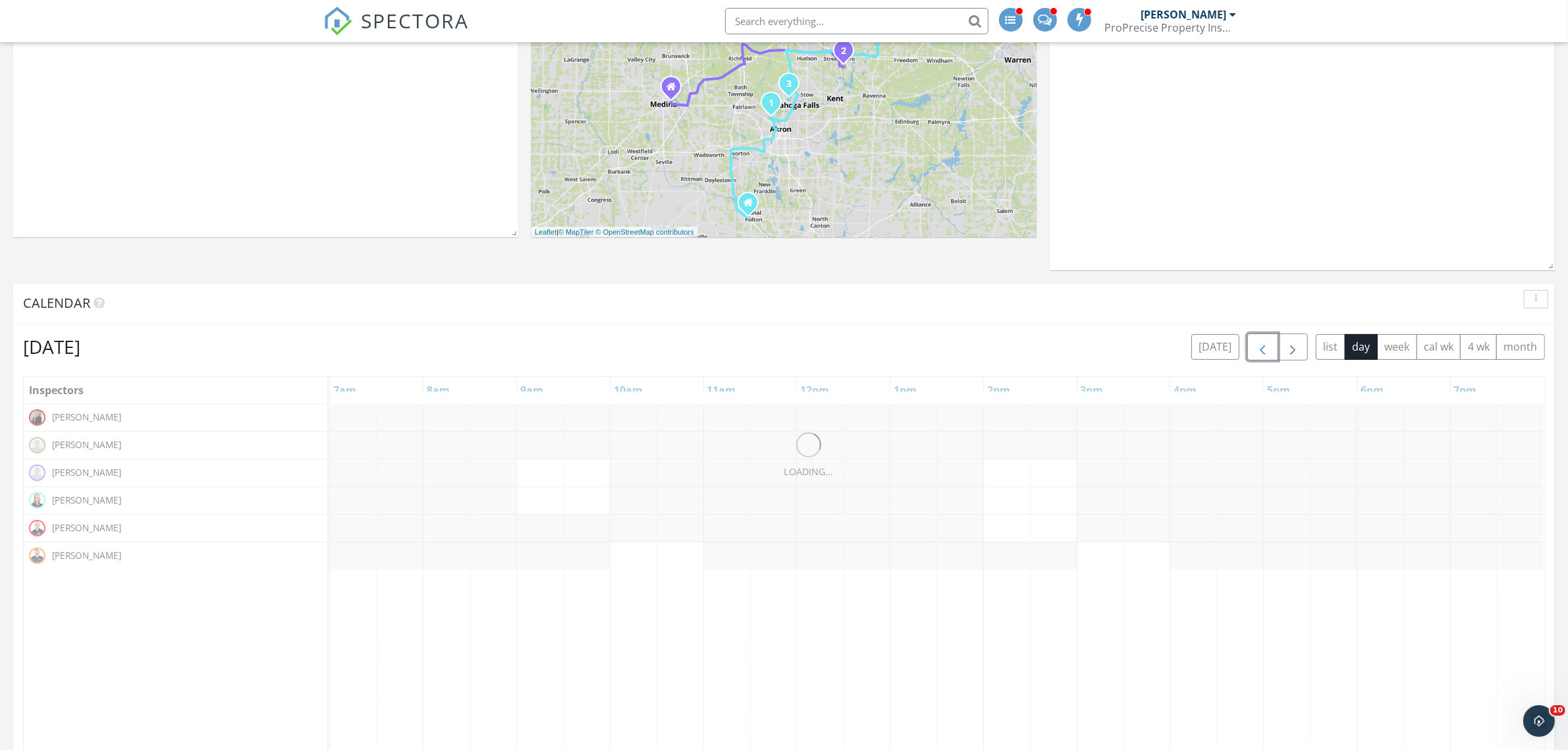
click at [1258, 341] on span "button" at bounding box center [1263, 347] width 16 height 16
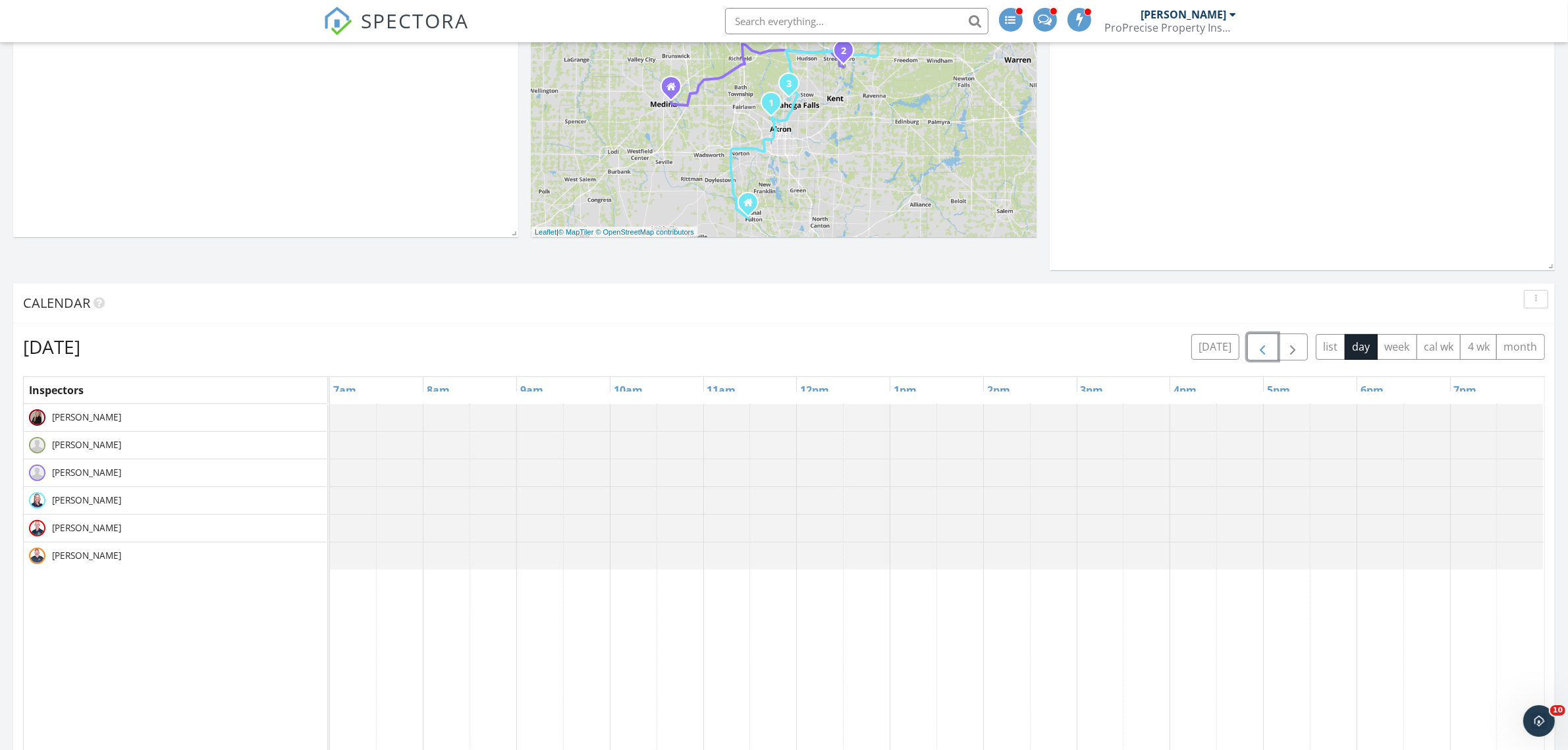
click at [1258, 341] on span "button" at bounding box center [1263, 347] width 16 height 16
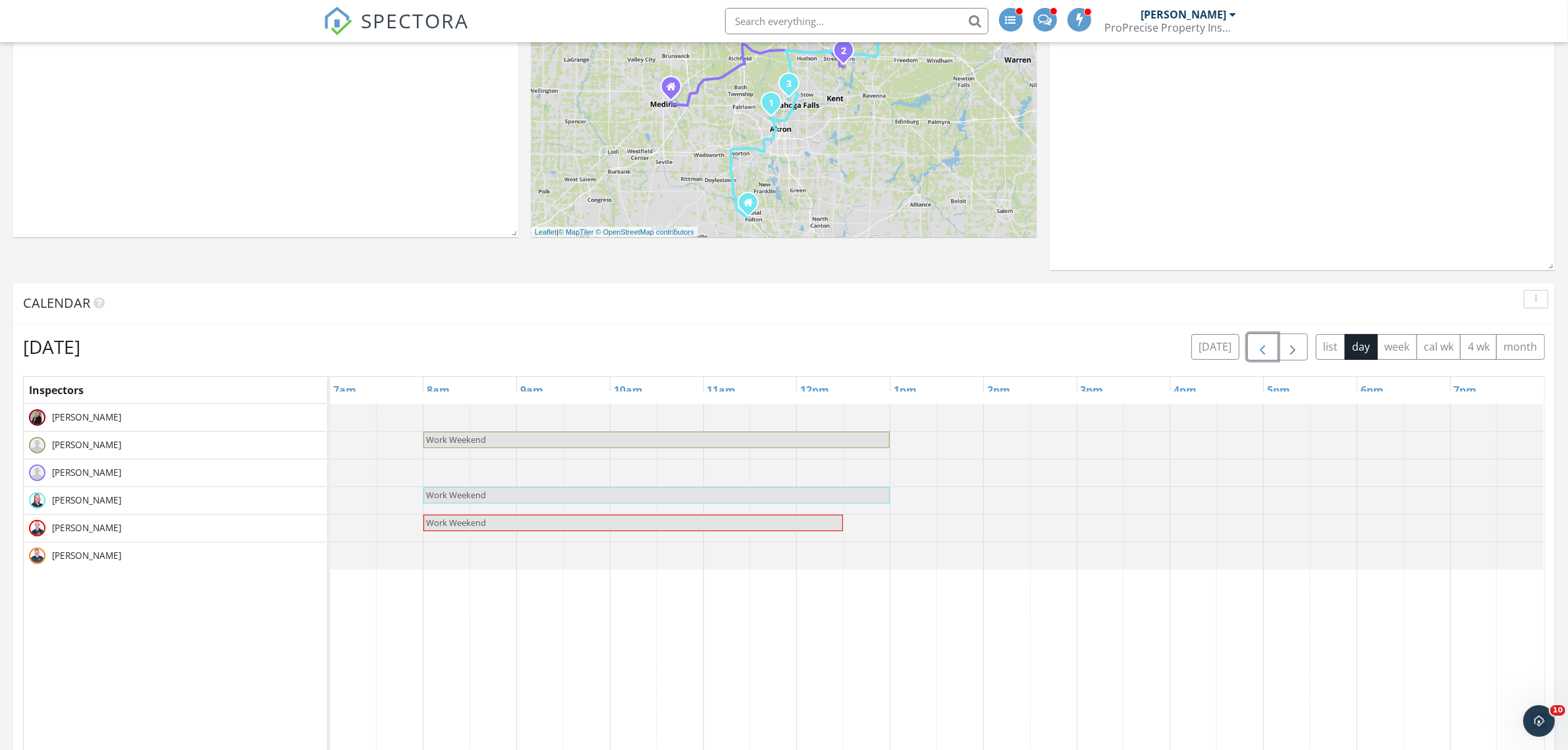
click at [1258, 341] on span "button" at bounding box center [1263, 347] width 16 height 16
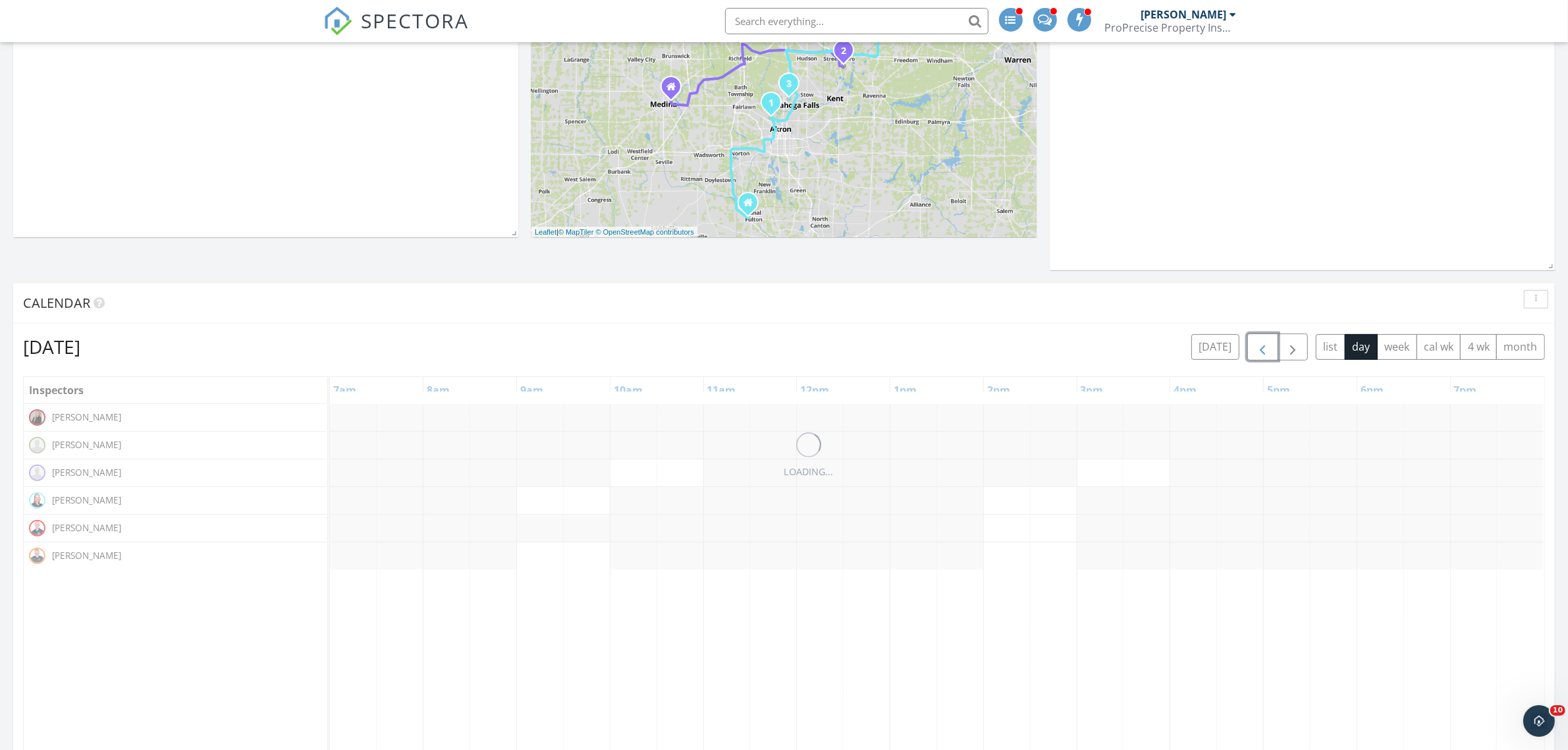
click at [1258, 341] on span "button" at bounding box center [1263, 347] width 16 height 16
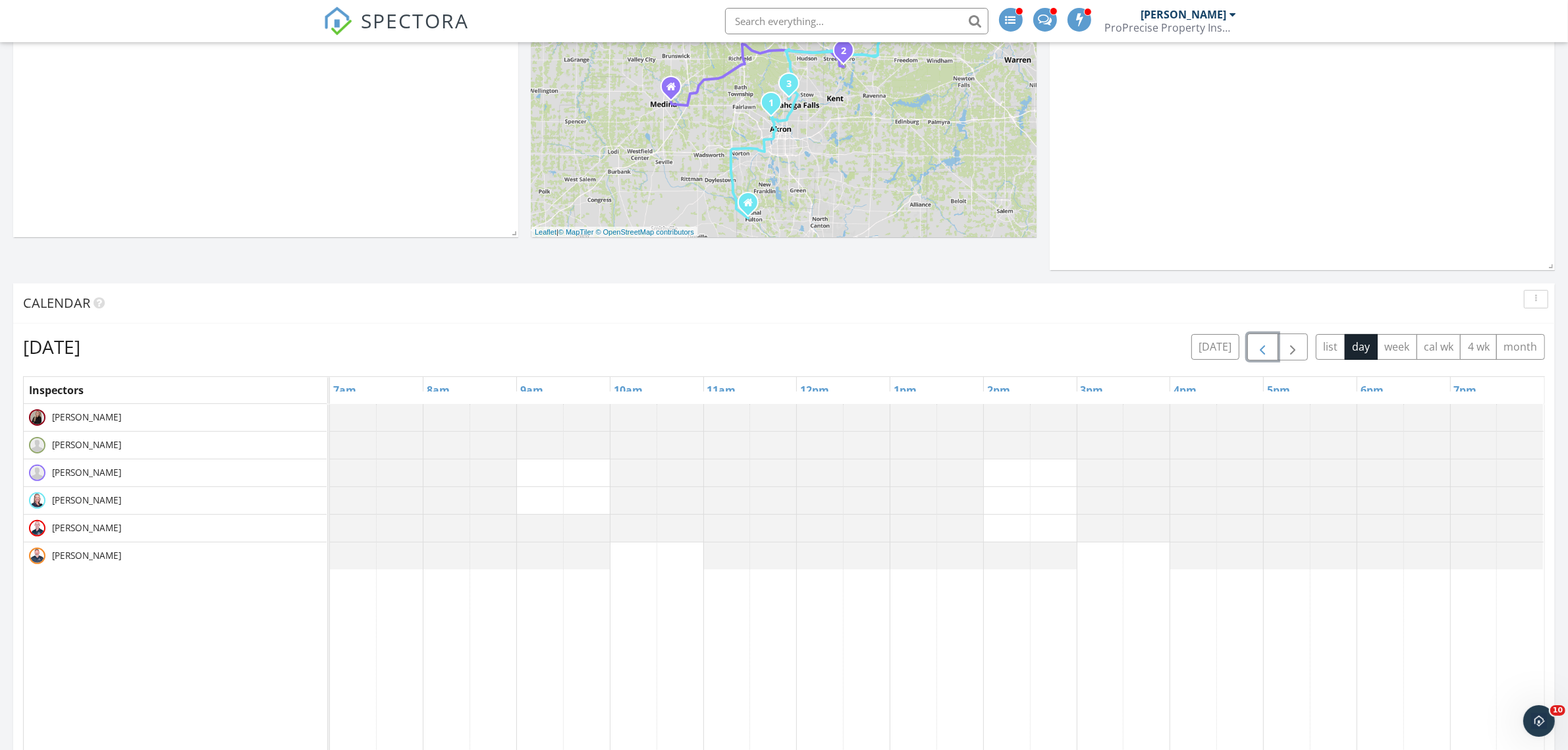
click at [1258, 341] on span "button" at bounding box center [1263, 347] width 16 height 16
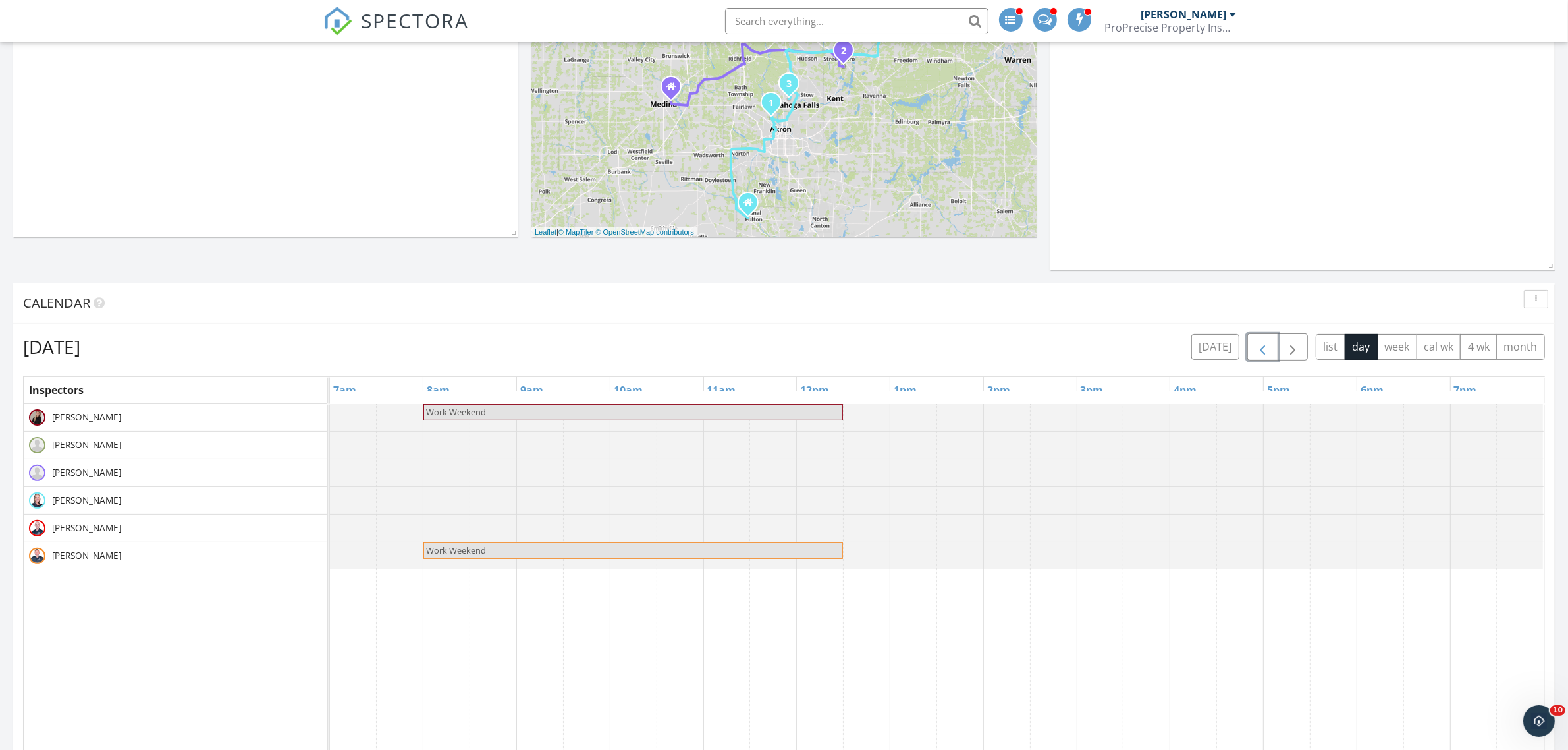
click at [1258, 341] on span "button" at bounding box center [1263, 347] width 16 height 16
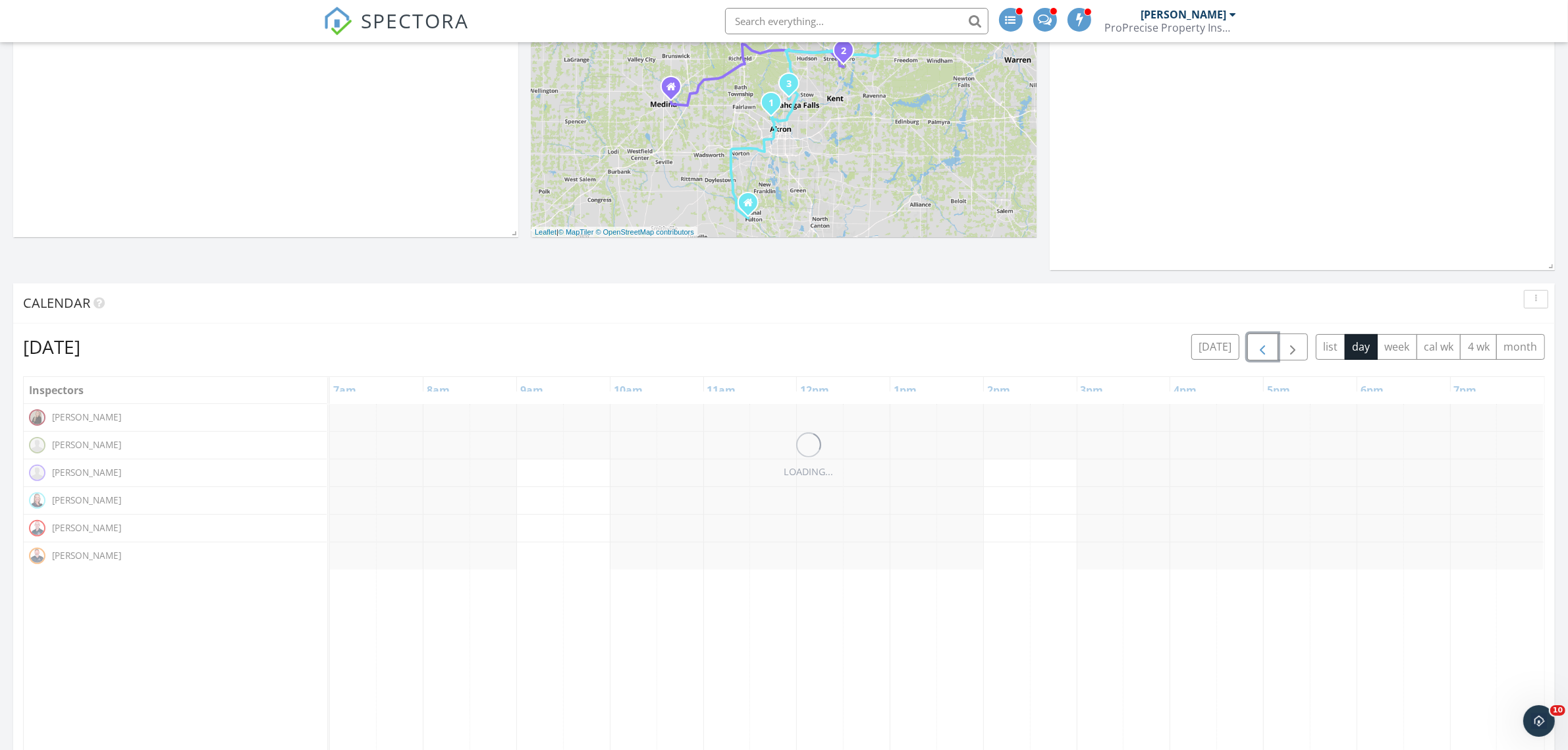
click at [1258, 341] on span "button" at bounding box center [1263, 347] width 16 height 16
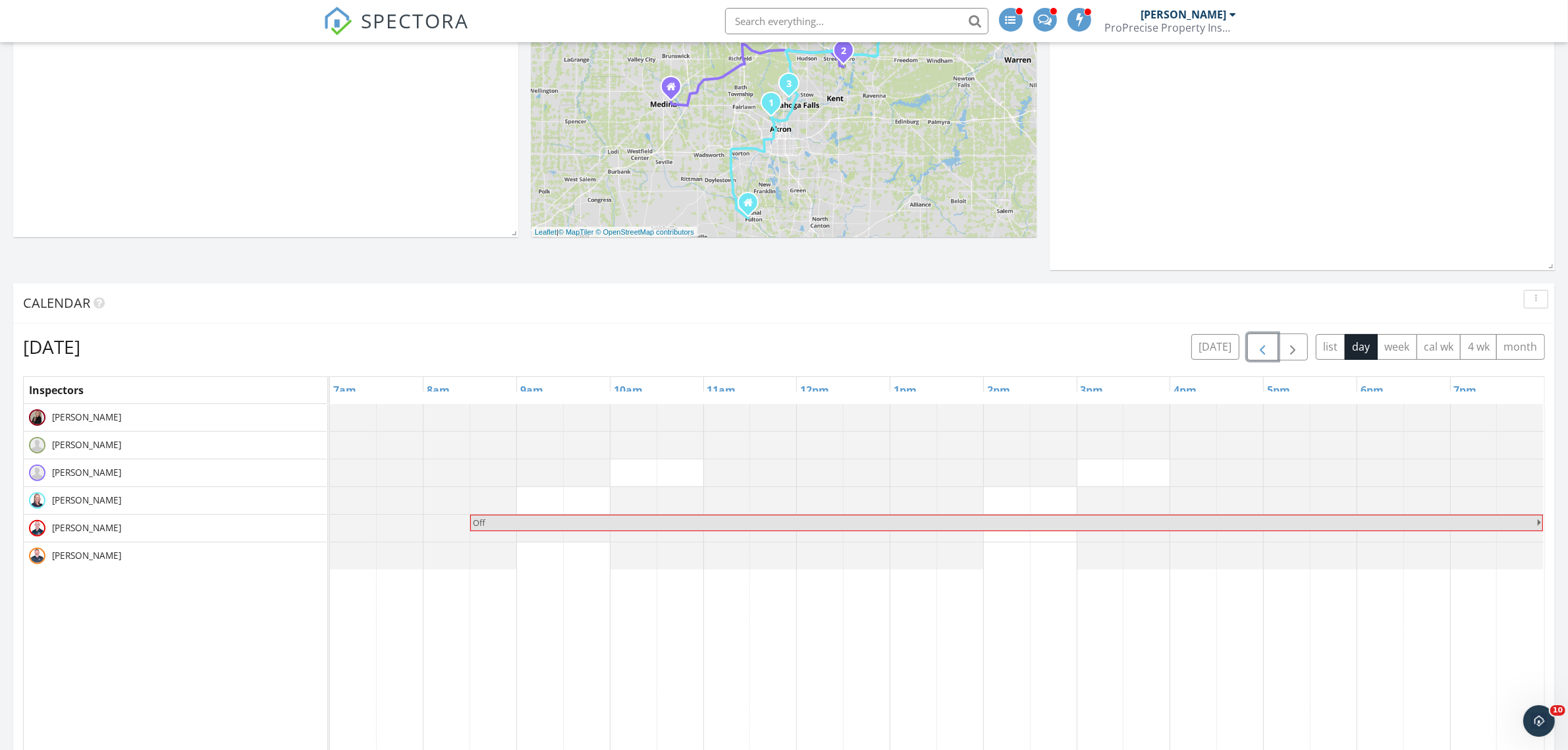
click at [1258, 341] on span "button" at bounding box center [1263, 347] width 16 height 16
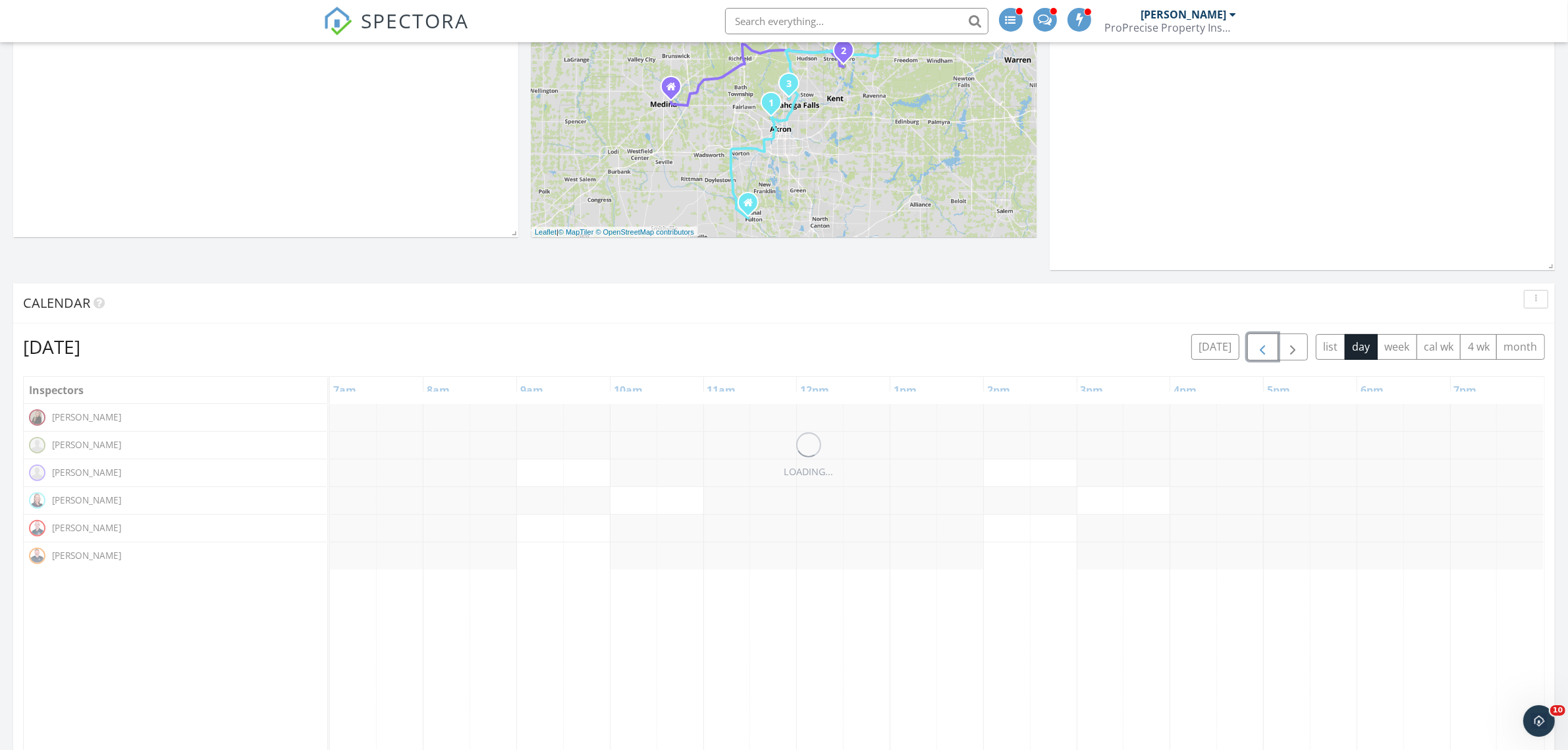
click at [1258, 341] on span "button" at bounding box center [1263, 347] width 16 height 16
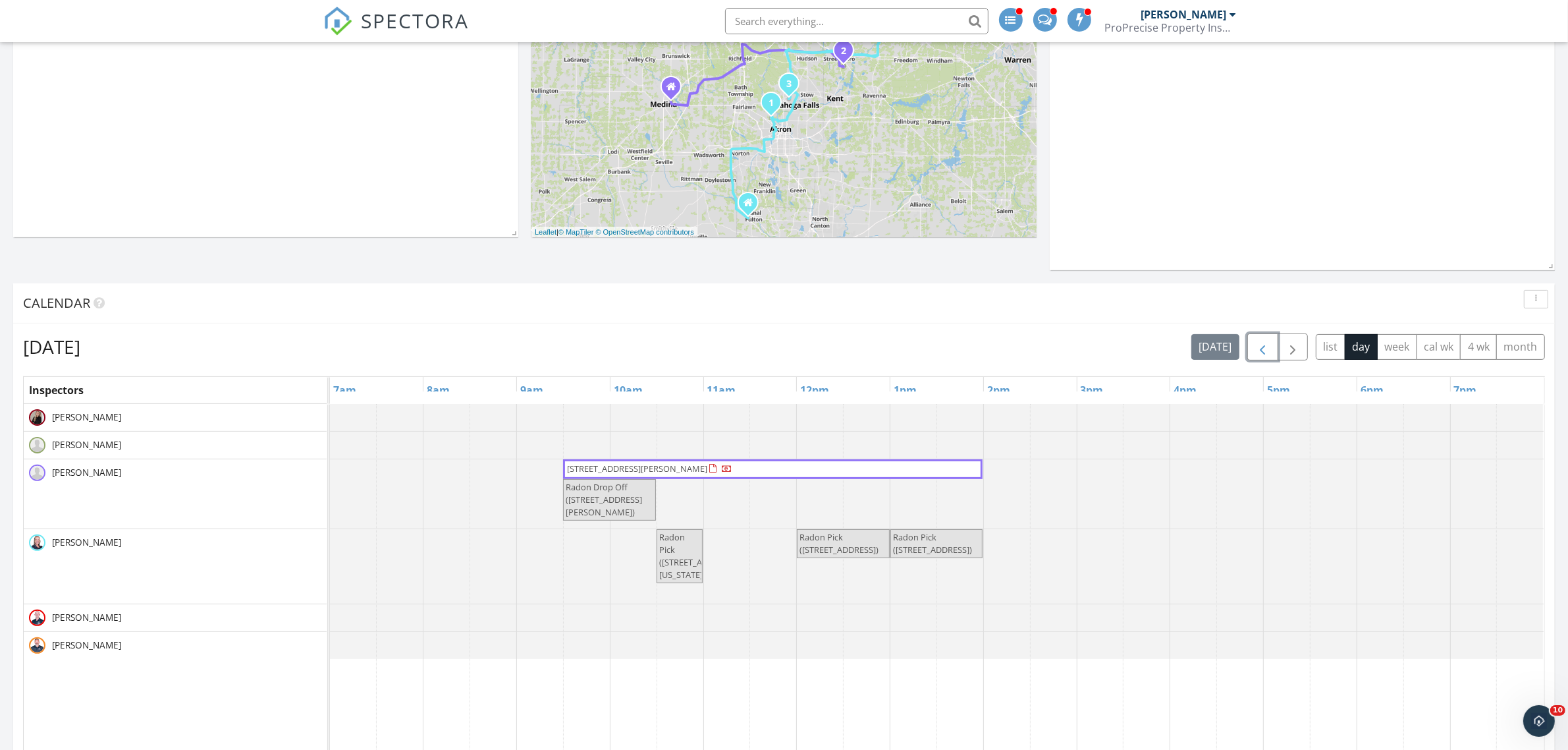
click at [1258, 341] on span "button" at bounding box center [1263, 347] width 16 height 16
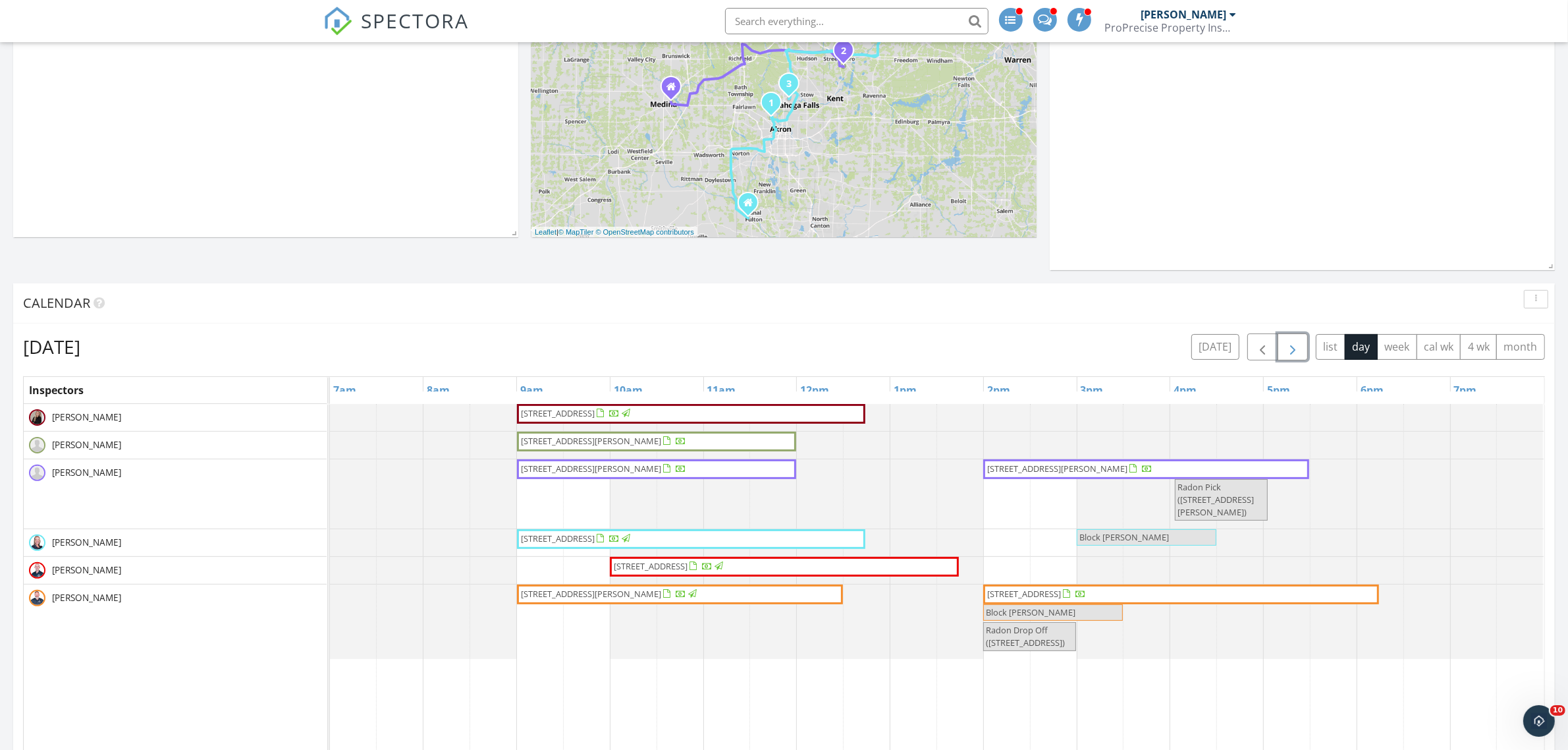
click at [1291, 344] on span "button" at bounding box center [1293, 347] width 16 height 16
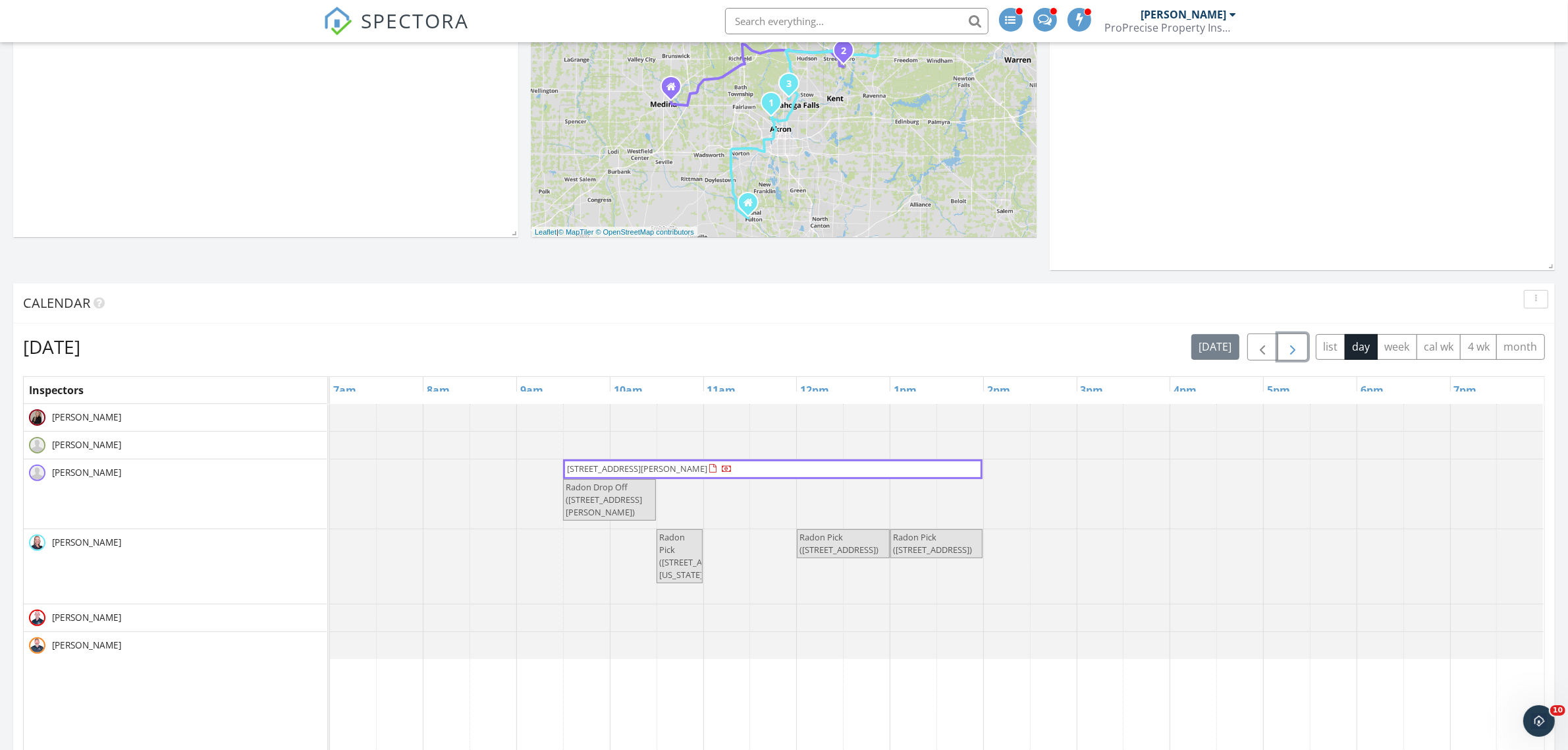
click at [1291, 344] on span "button" at bounding box center [1293, 347] width 16 height 16
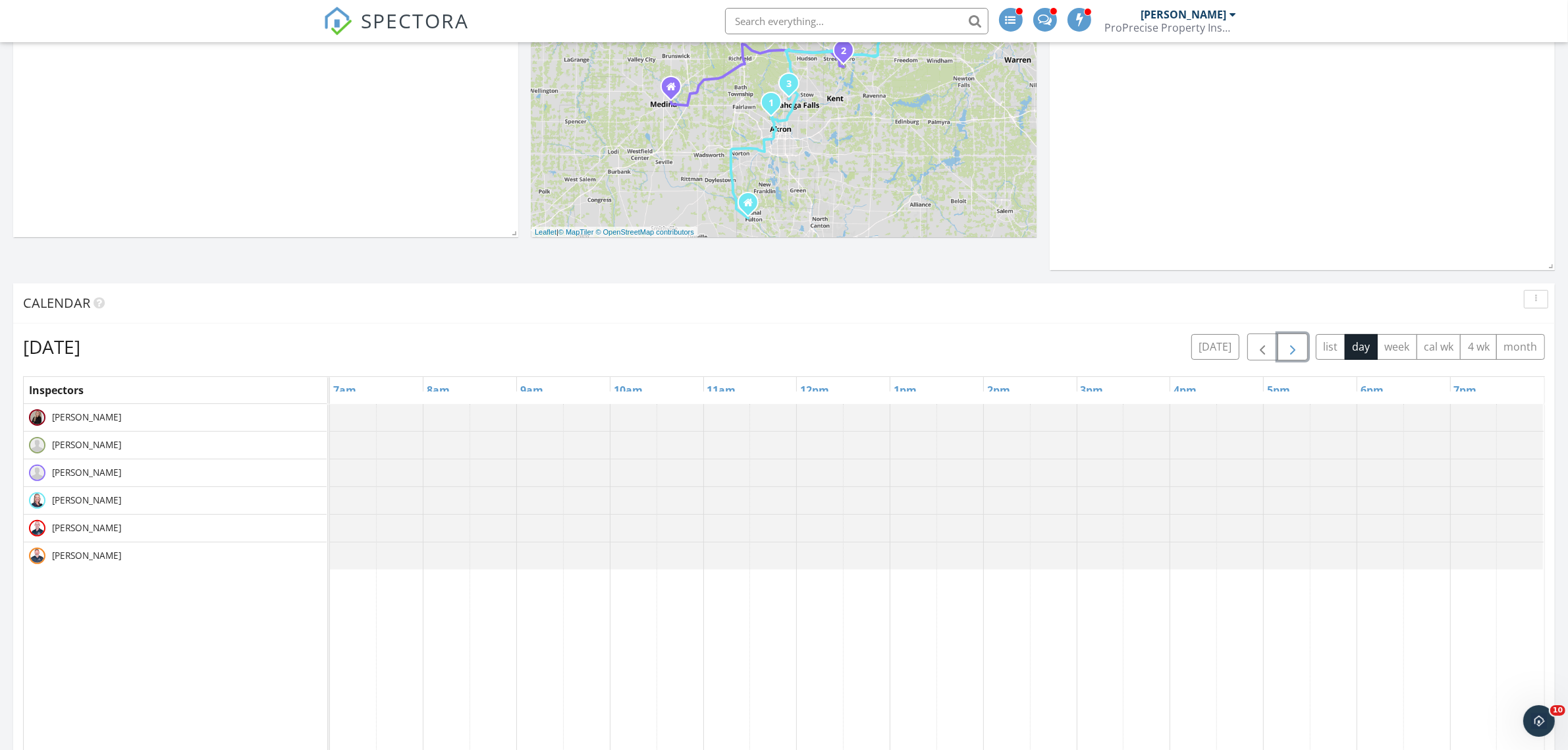
click at [1291, 344] on span "button" at bounding box center [1293, 347] width 16 height 16
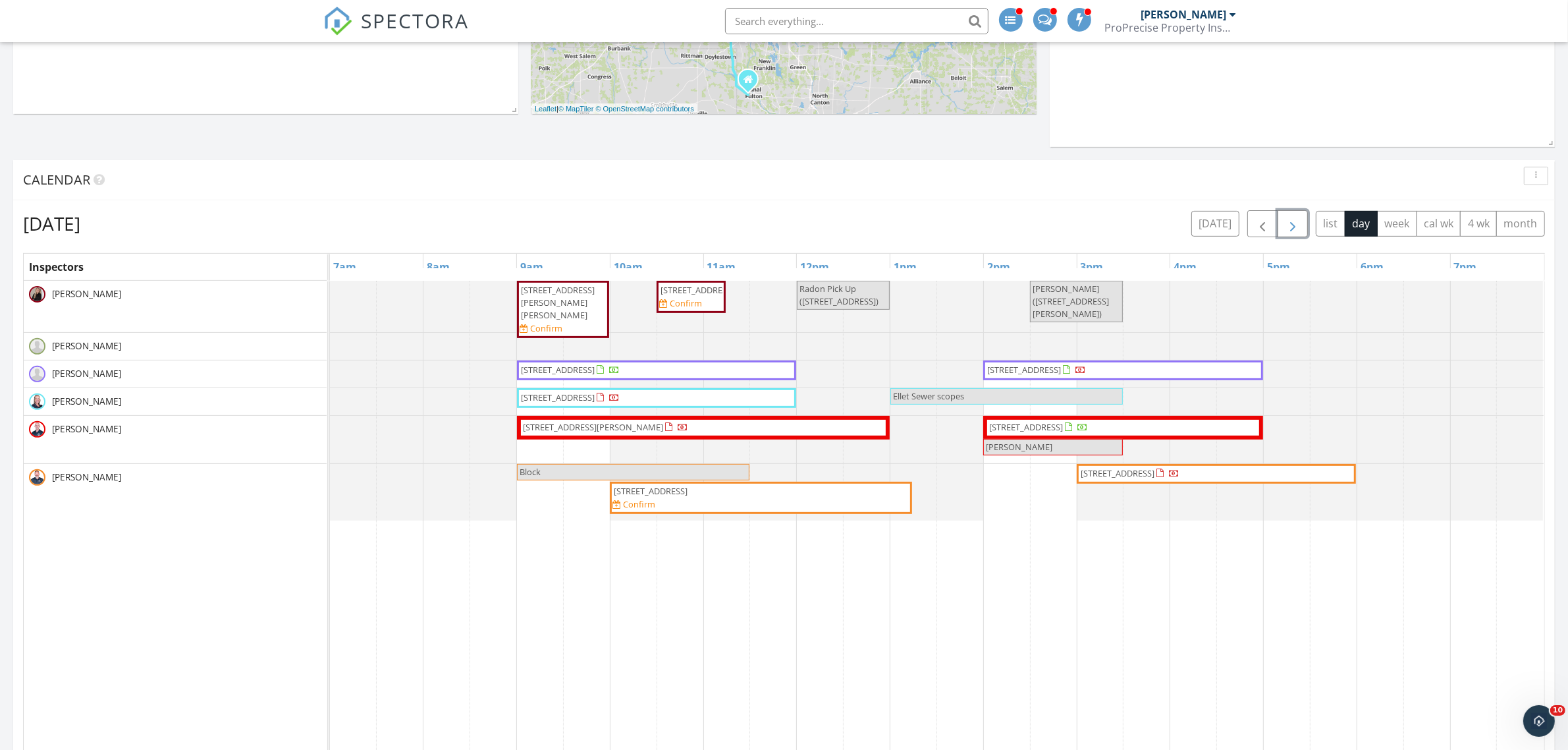
scroll to position [494, 0]
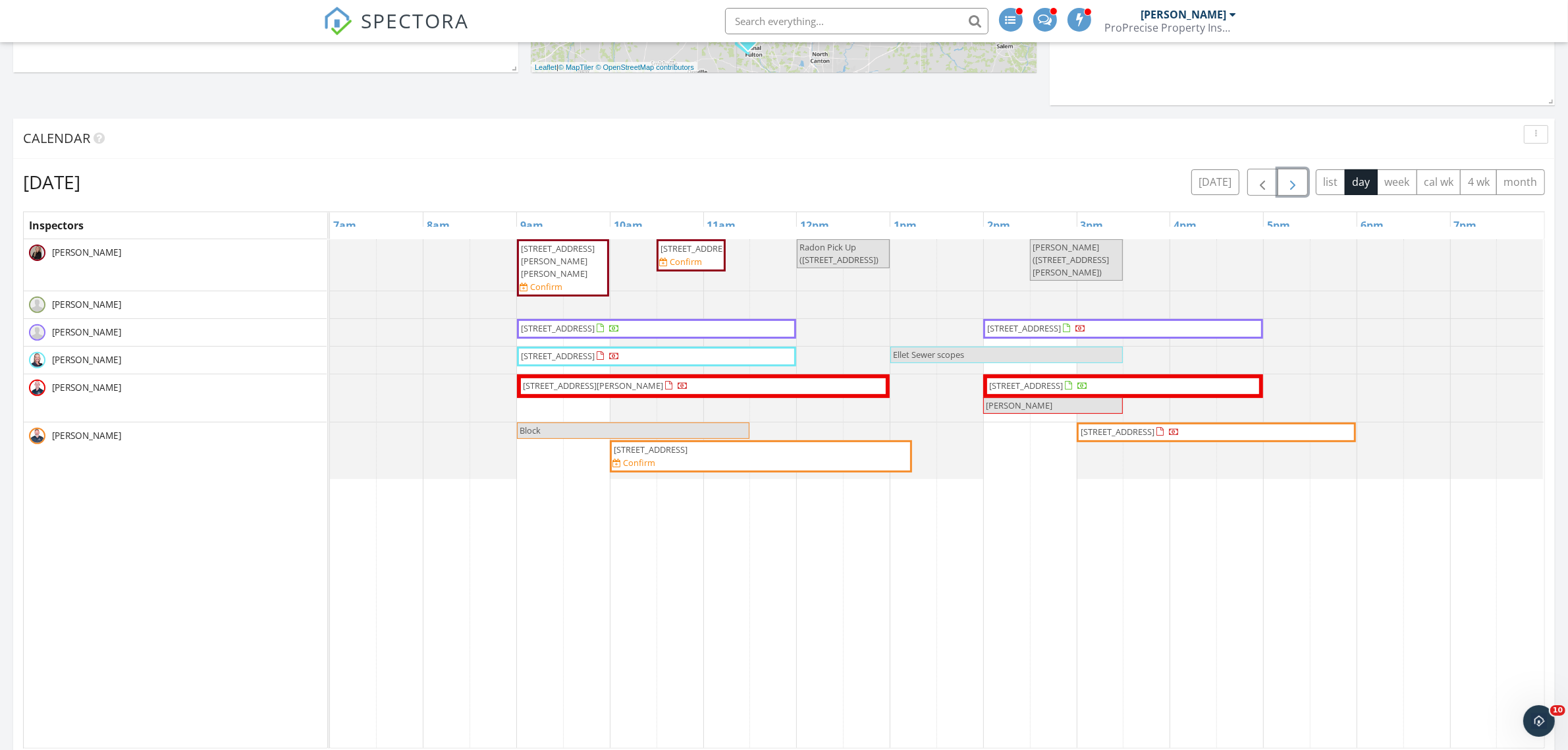
click at [568, 384] on span "590 Weber Ave, Akron 44303" at bounding box center [593, 385] width 140 height 12
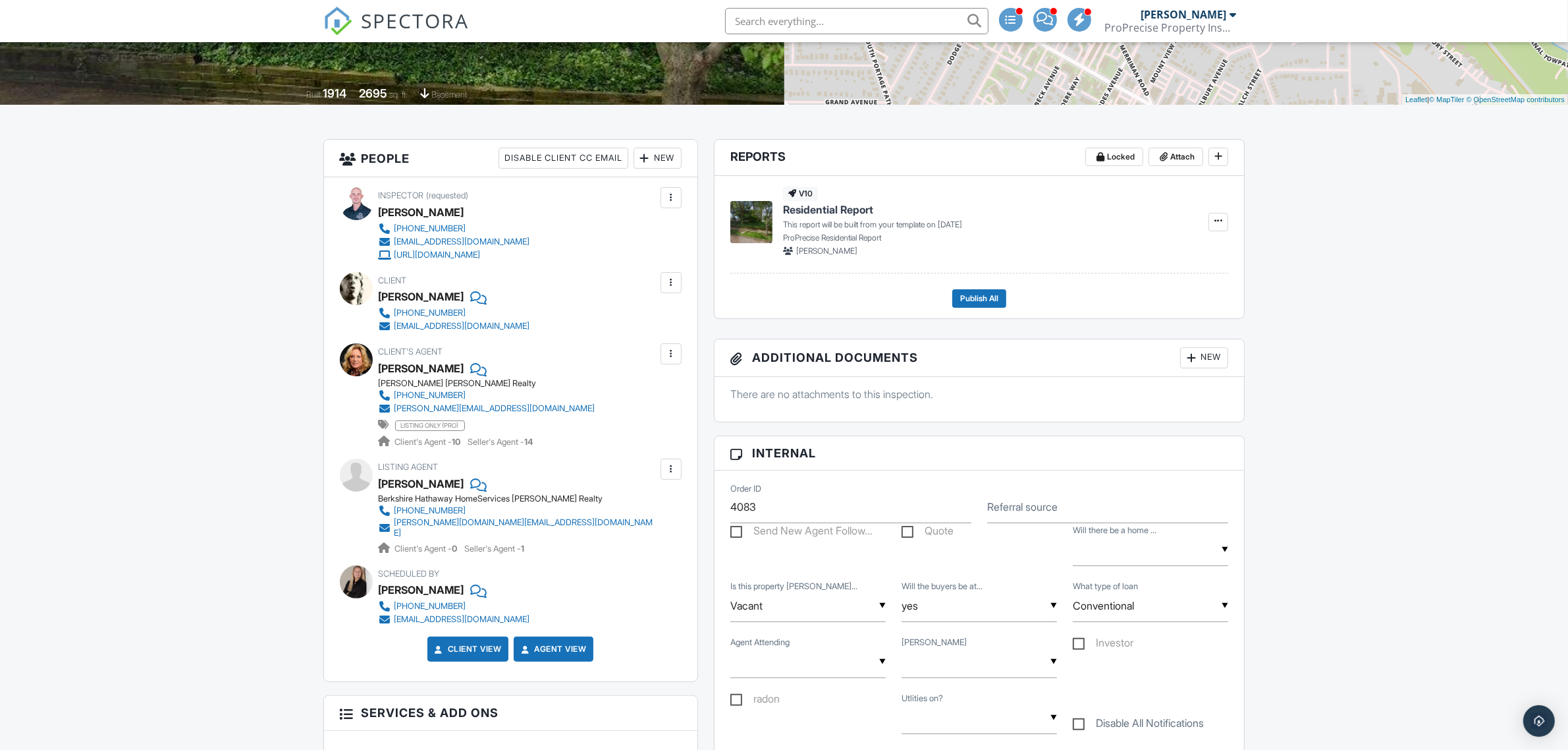
click at [657, 158] on div "New" at bounding box center [658, 158] width 48 height 21
click at [679, 201] on li "Inspector" at bounding box center [704, 198] width 130 height 33
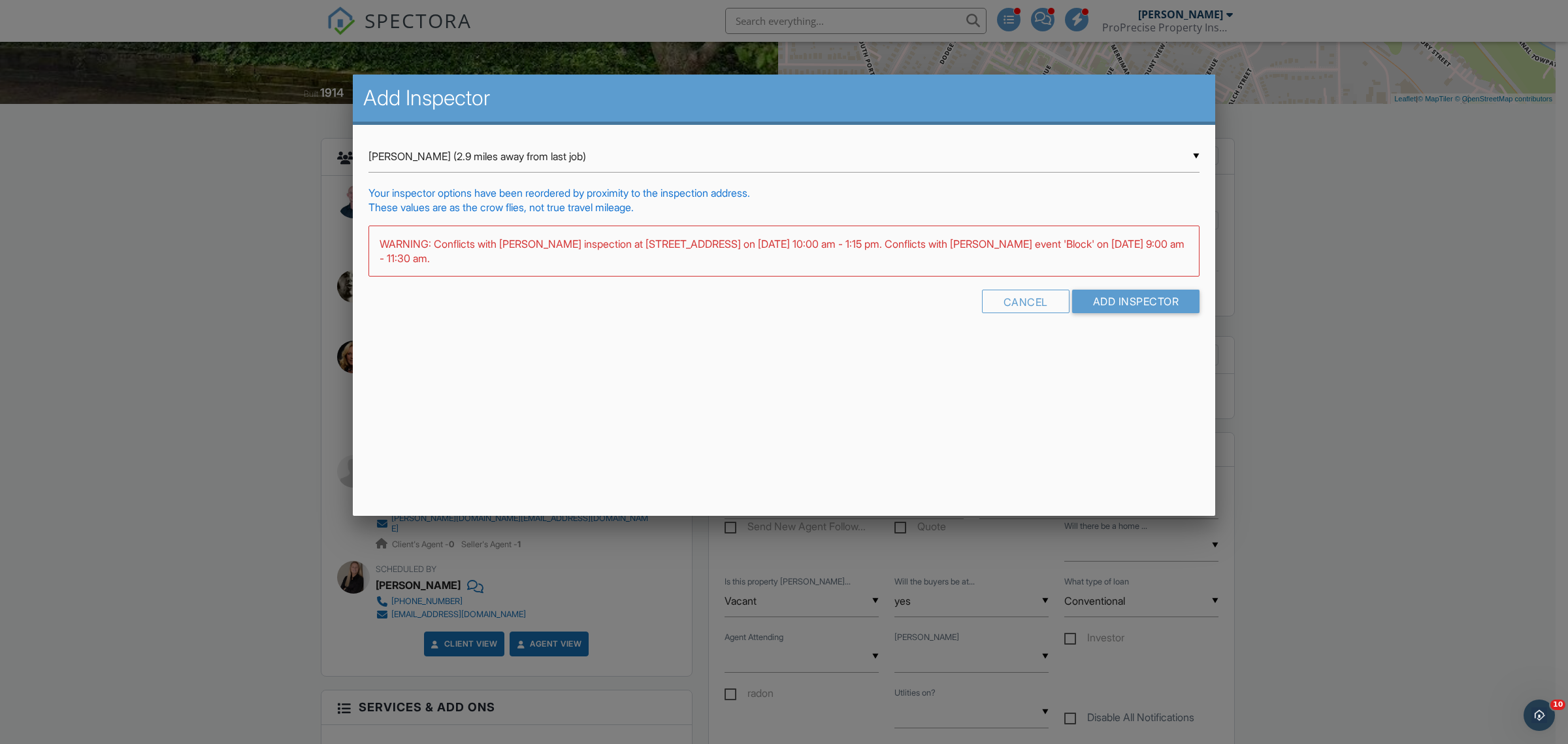
click at [463, 162] on div "▼ David Schultz (2.9 miles away from last job) David Schultz (2.9 miles away fr…" at bounding box center [784, 157] width 831 height 32
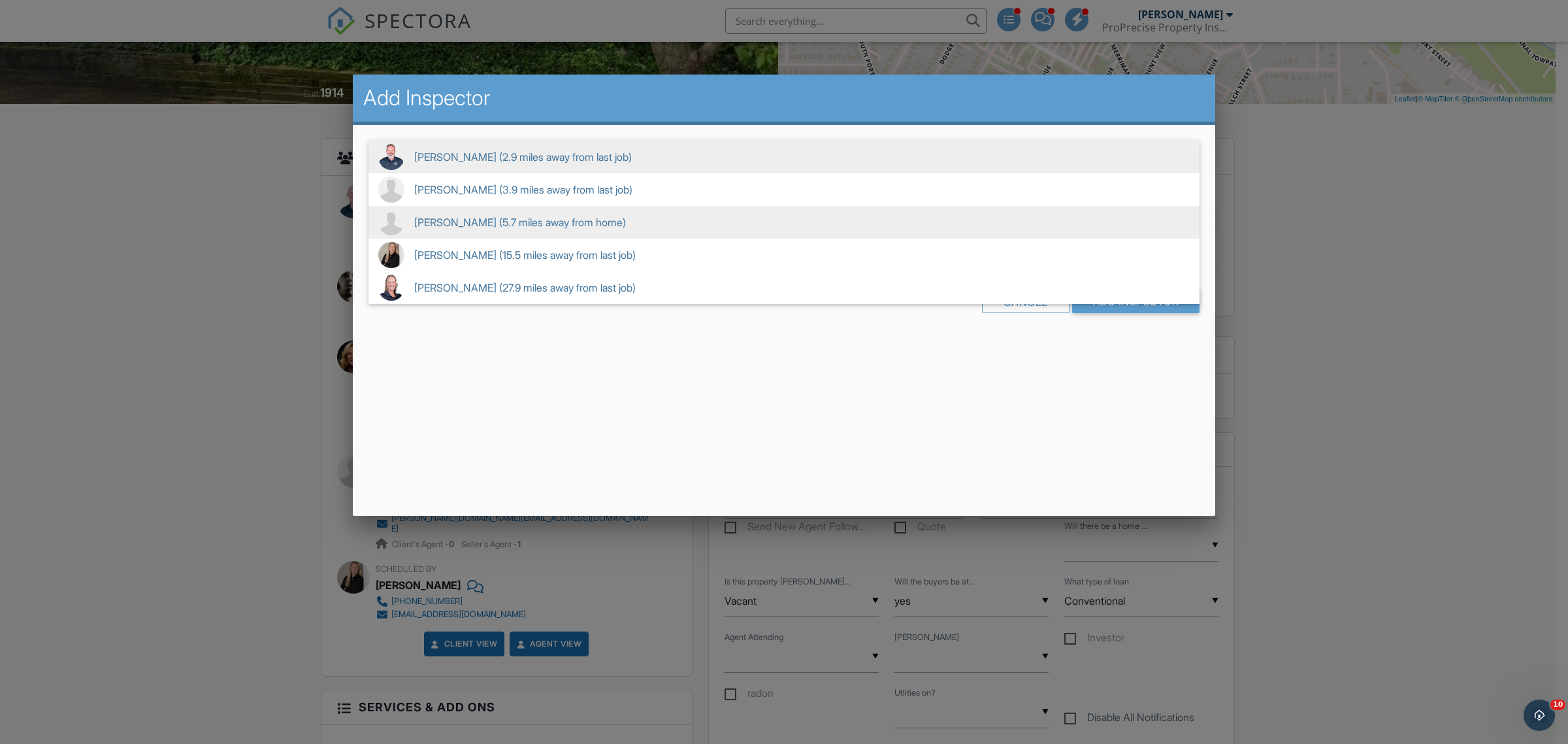
click at [459, 221] on span "Jay Mowder (5.7 miles away from home)" at bounding box center [784, 222] width 831 height 33
type input "Jay Mowder (5.7 miles away from home)"
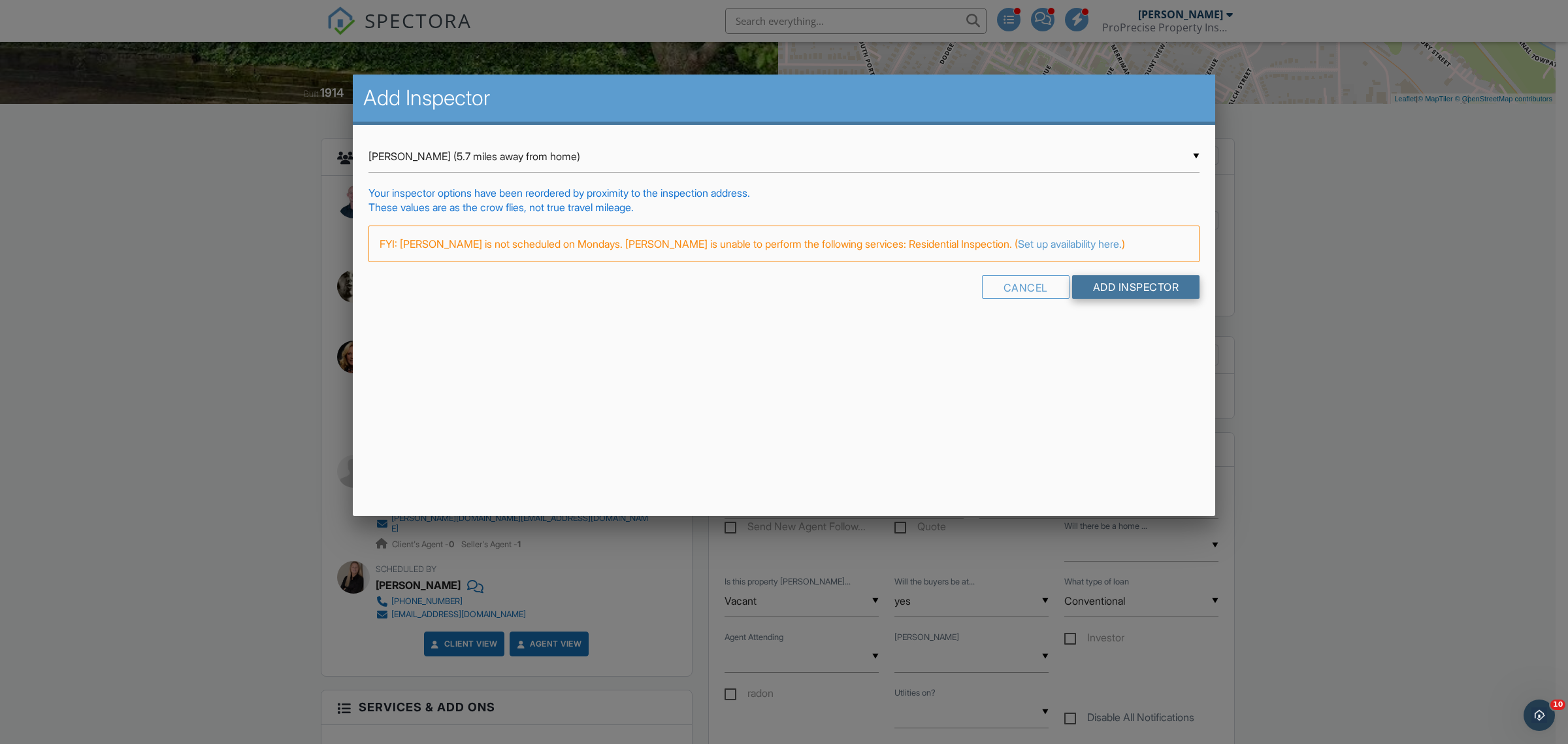
click at [1137, 283] on input "Add Inspector" at bounding box center [1136, 287] width 128 height 23
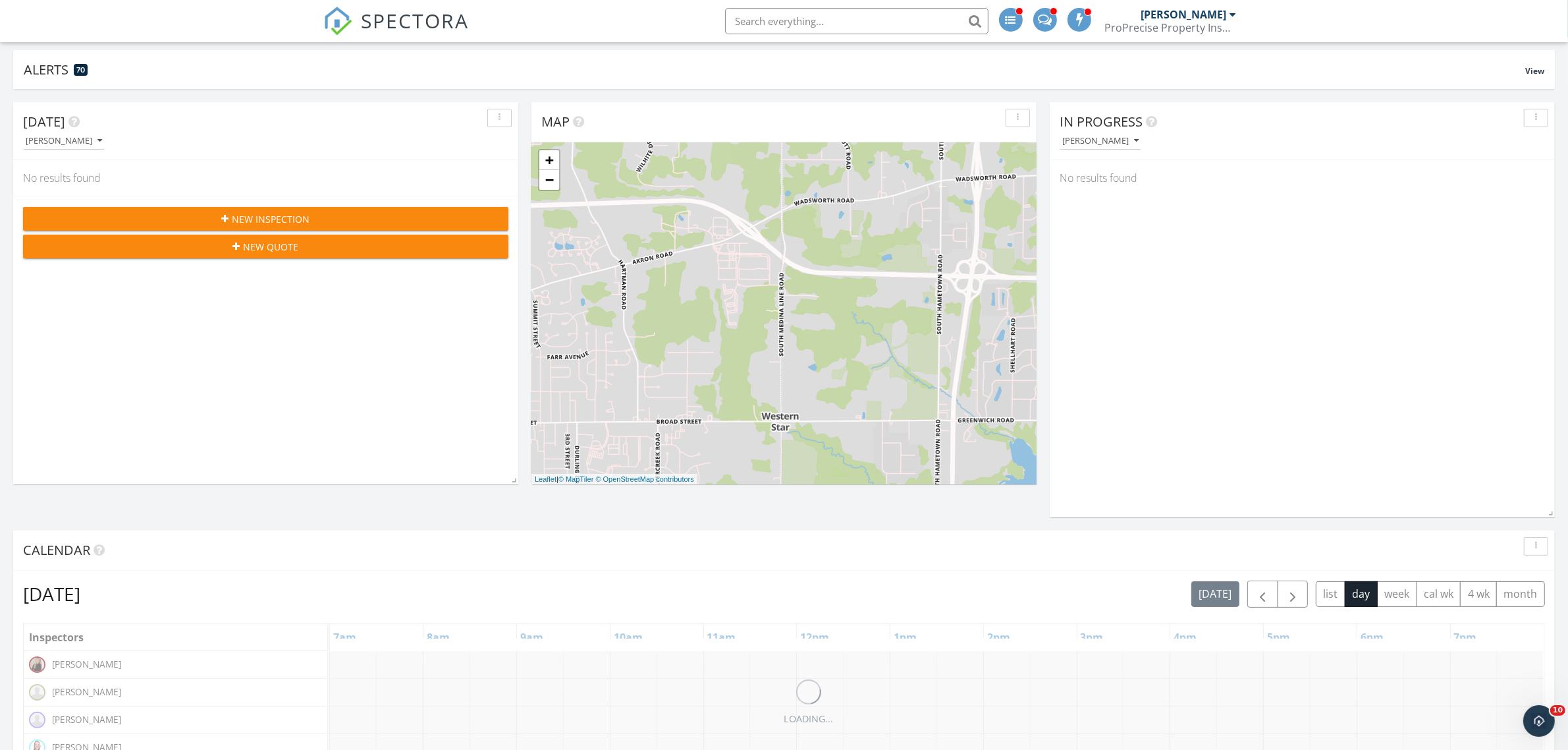
scroll to position [494, 0]
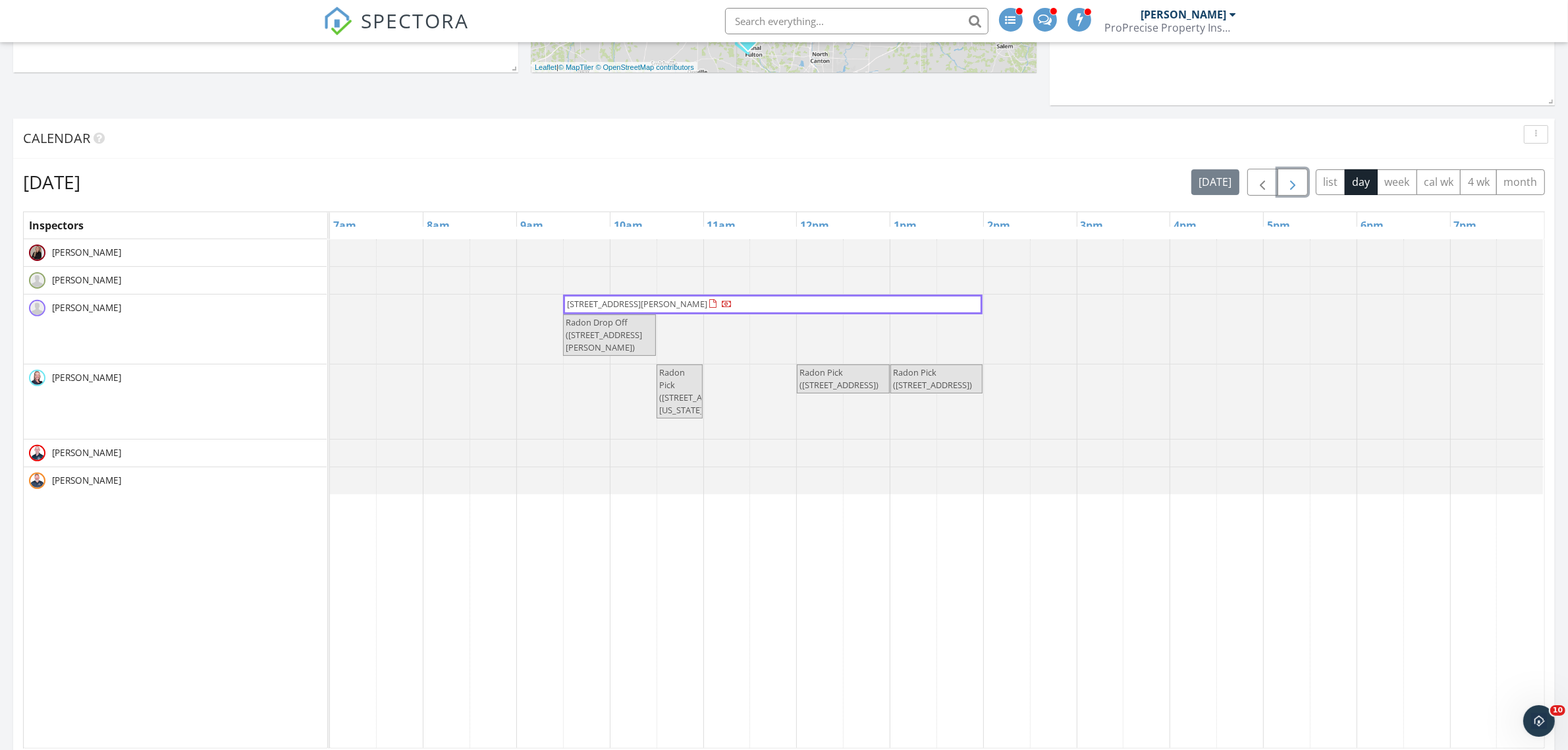
click at [1299, 182] on button "button" at bounding box center [1293, 182] width 31 height 27
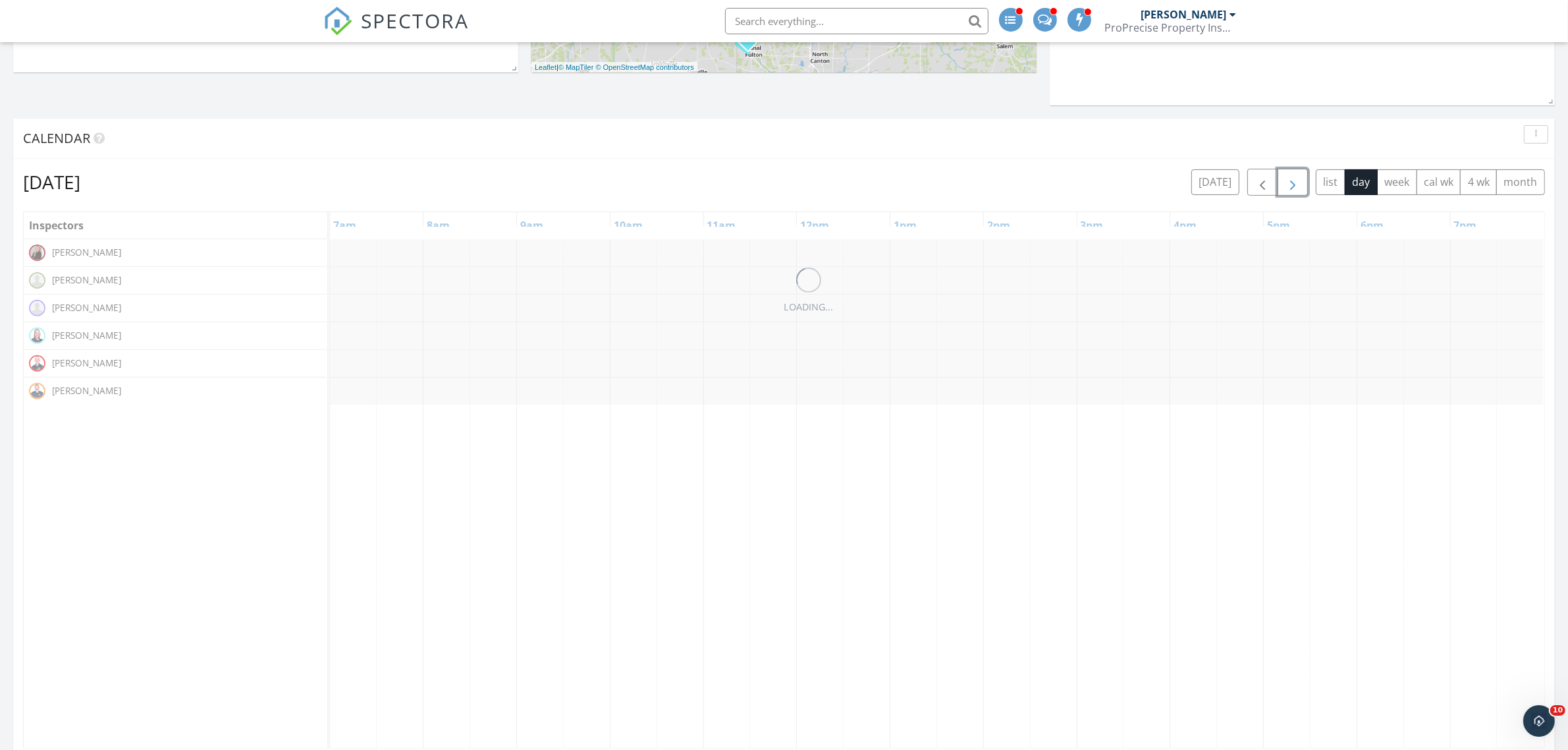
click at [1299, 182] on button "button" at bounding box center [1293, 182] width 31 height 27
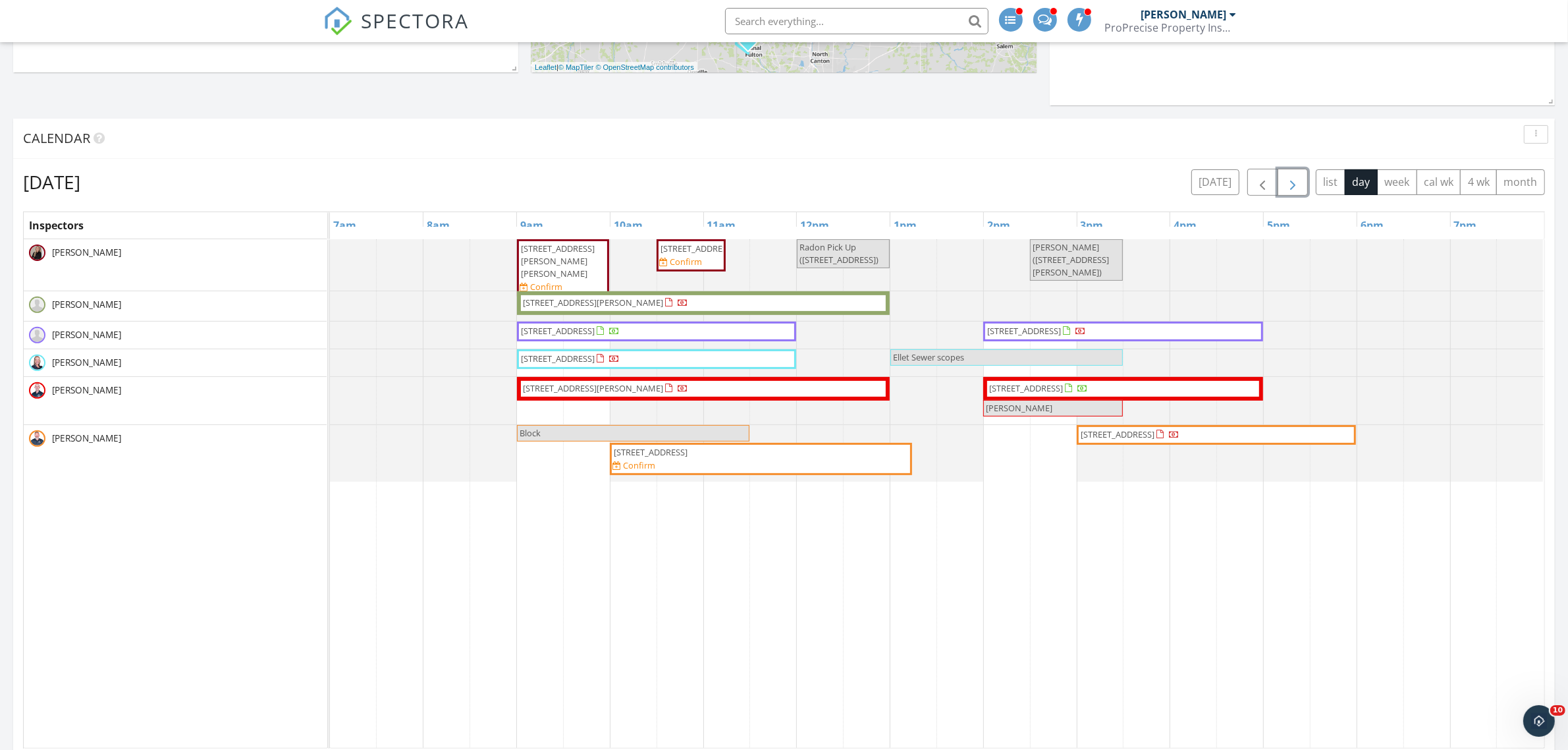
click at [1044, 389] on span "34779 Beachpark Dr, Eastlake 44095" at bounding box center [1026, 388] width 74 height 12
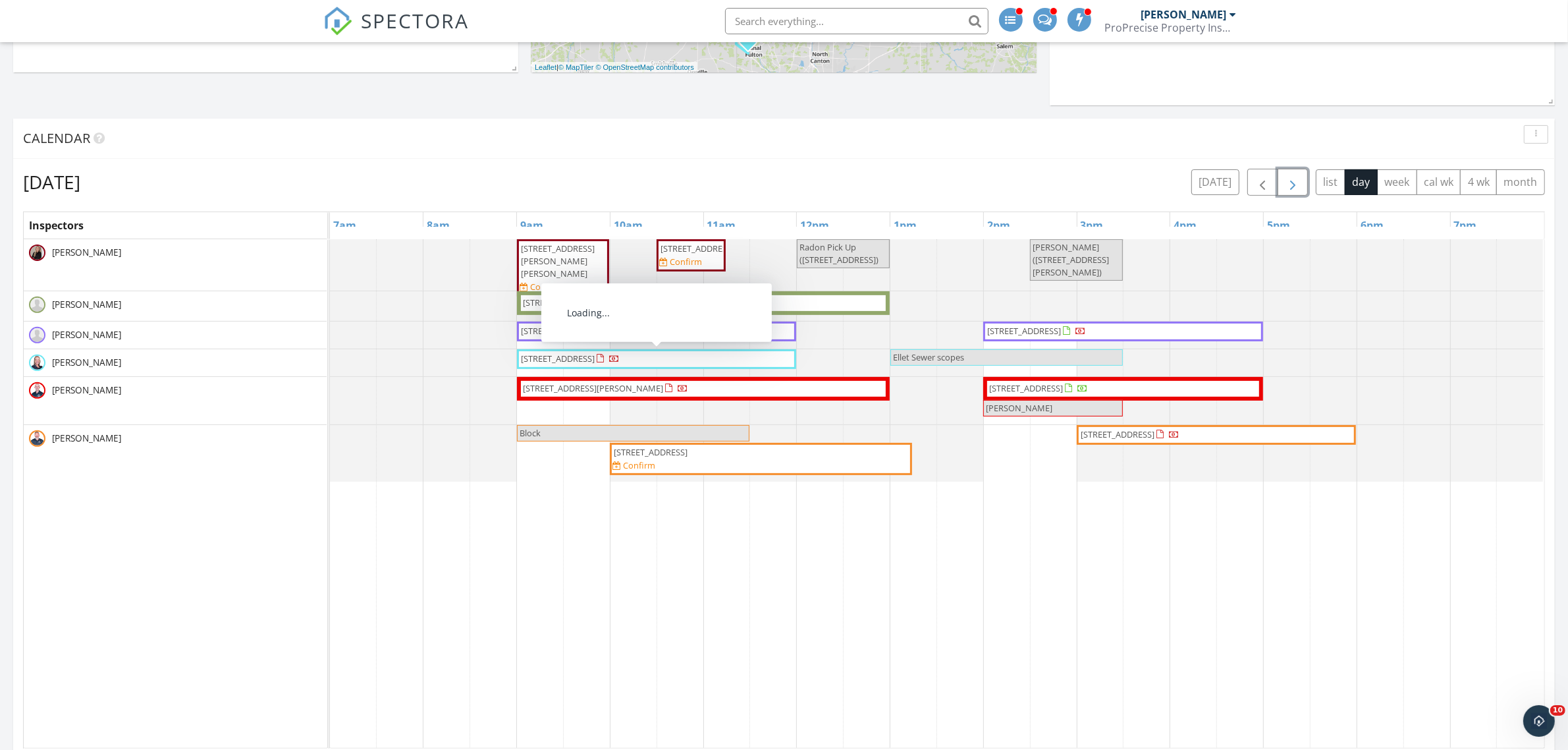
click at [1054, 386] on span "34779 Beachpark Dr, Eastlake 44095" at bounding box center [1026, 388] width 74 height 12
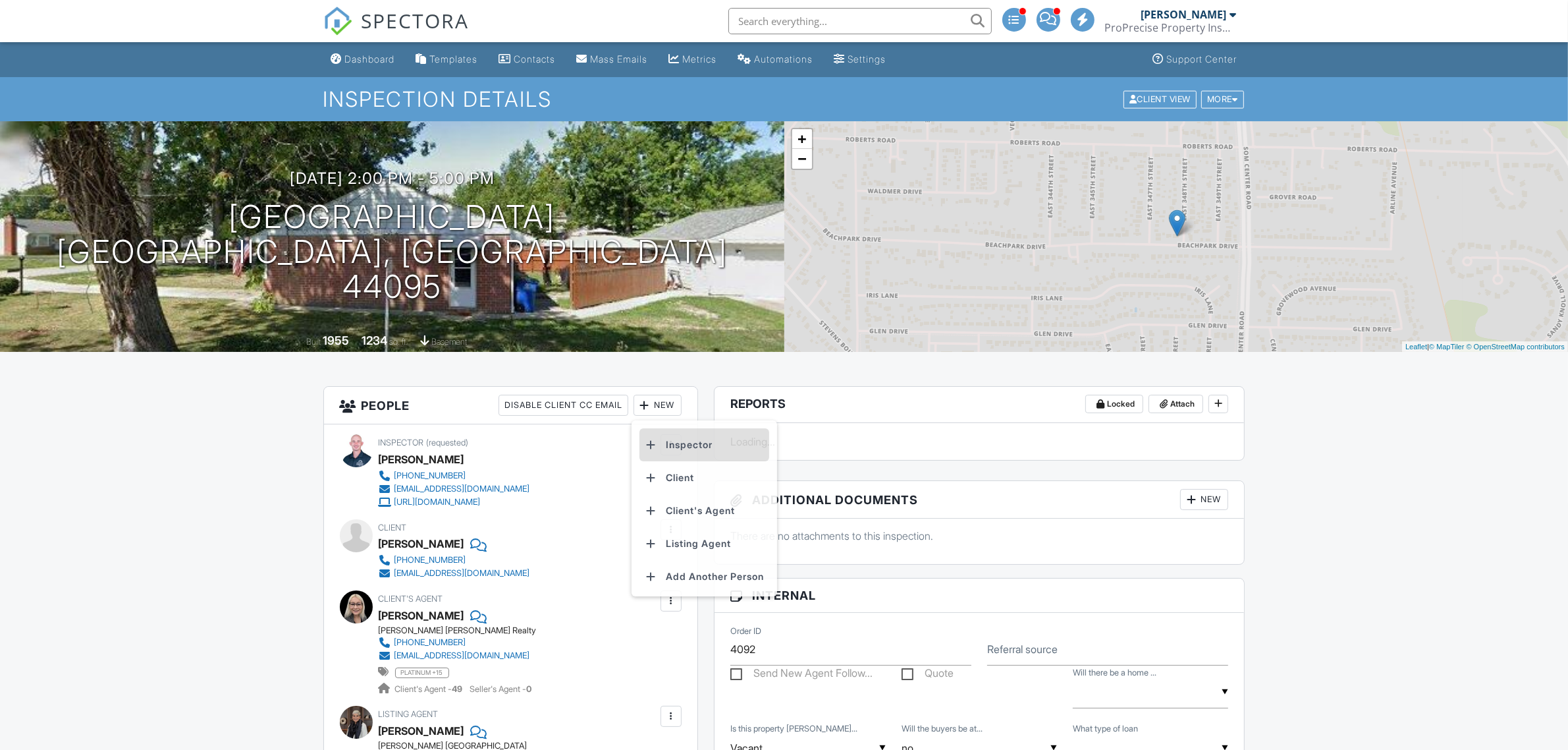
click at [672, 443] on li "Inspector" at bounding box center [704, 444] width 130 height 33
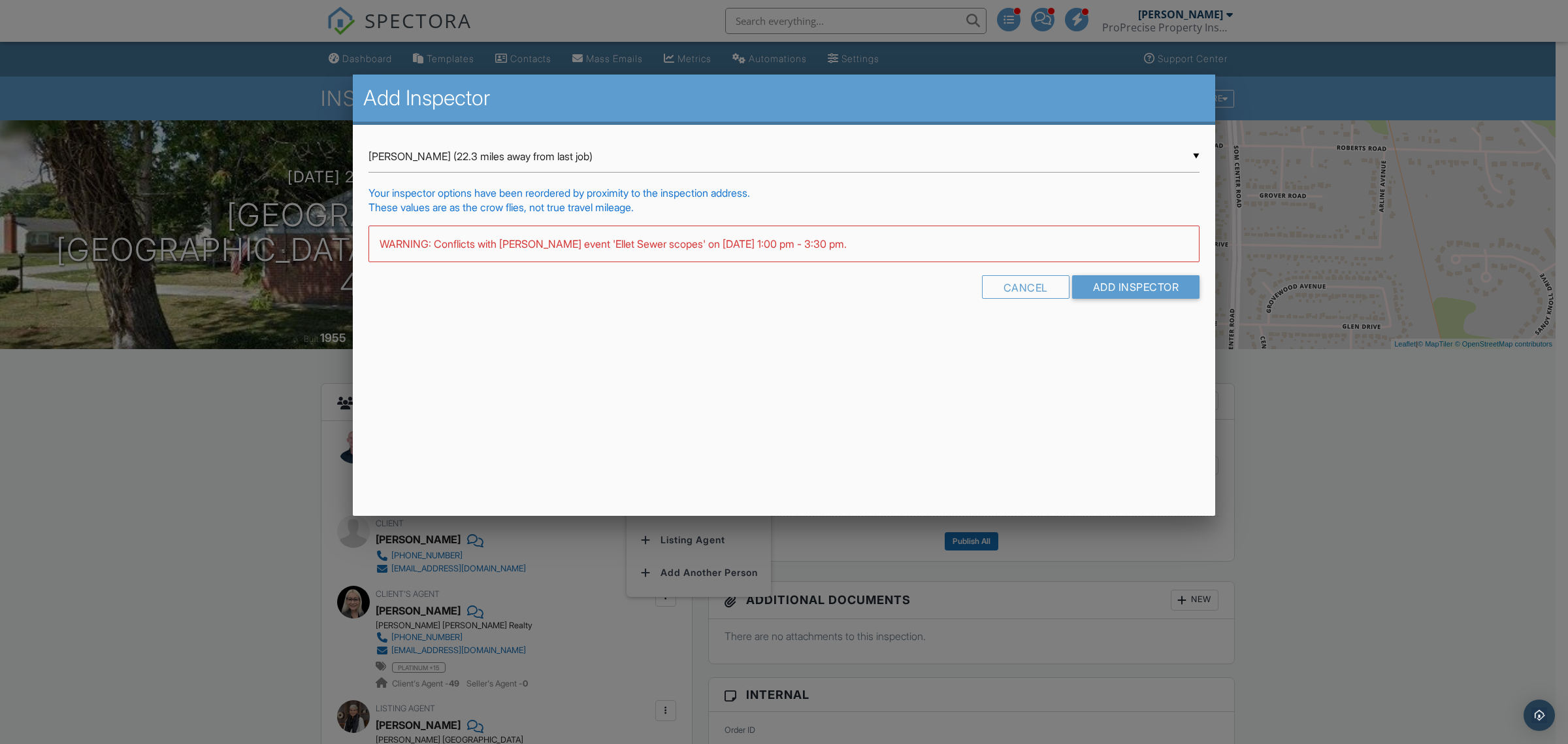
click at [448, 149] on div "▼ [PERSON_NAME] (22.3 miles away from last job) [PERSON_NAME] (22.3 miles away …" at bounding box center [784, 157] width 831 height 32
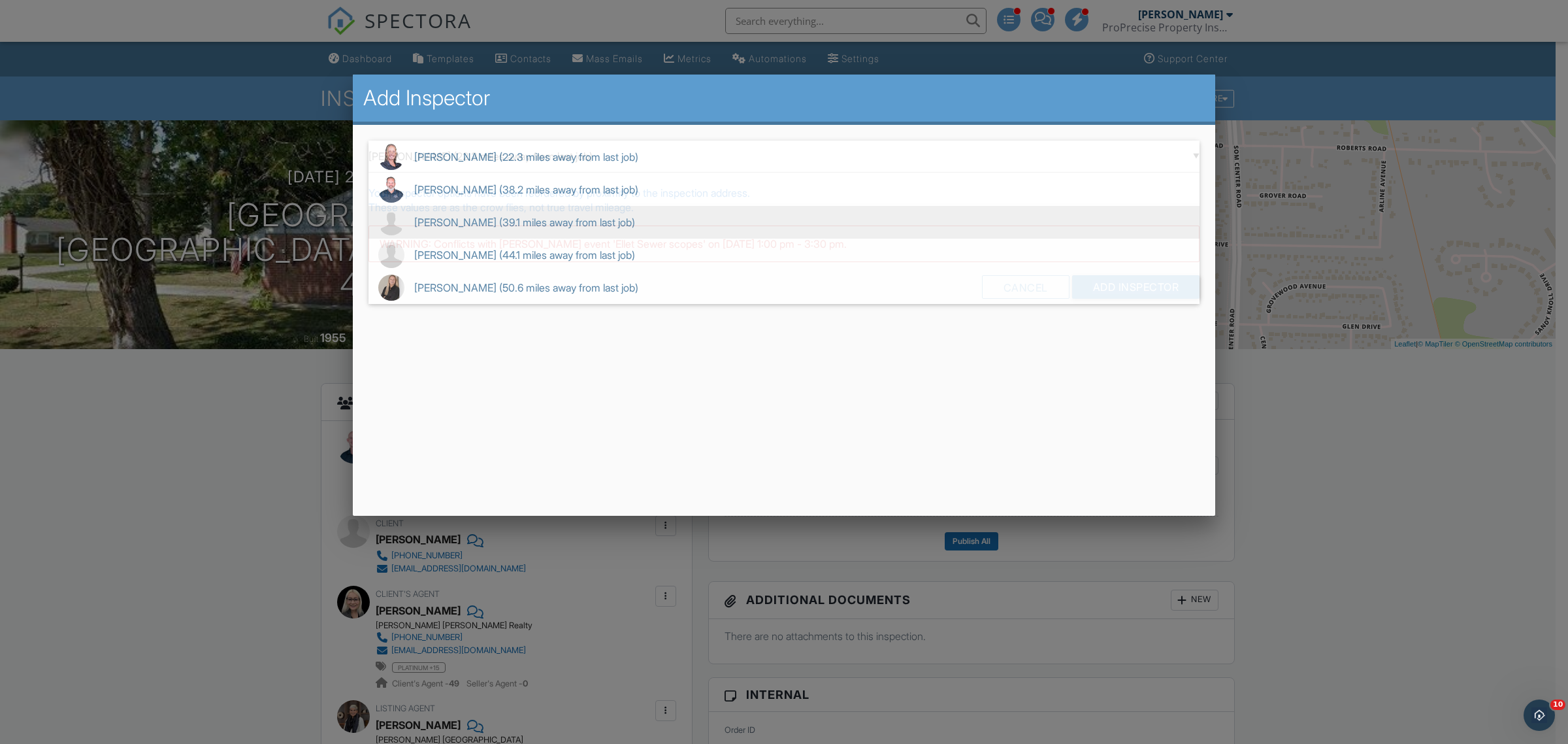
click at [484, 219] on span "[PERSON_NAME] (39.1 miles away from last job)" at bounding box center [784, 222] width 831 height 33
type input "[PERSON_NAME] (39.1 miles away from last job)"
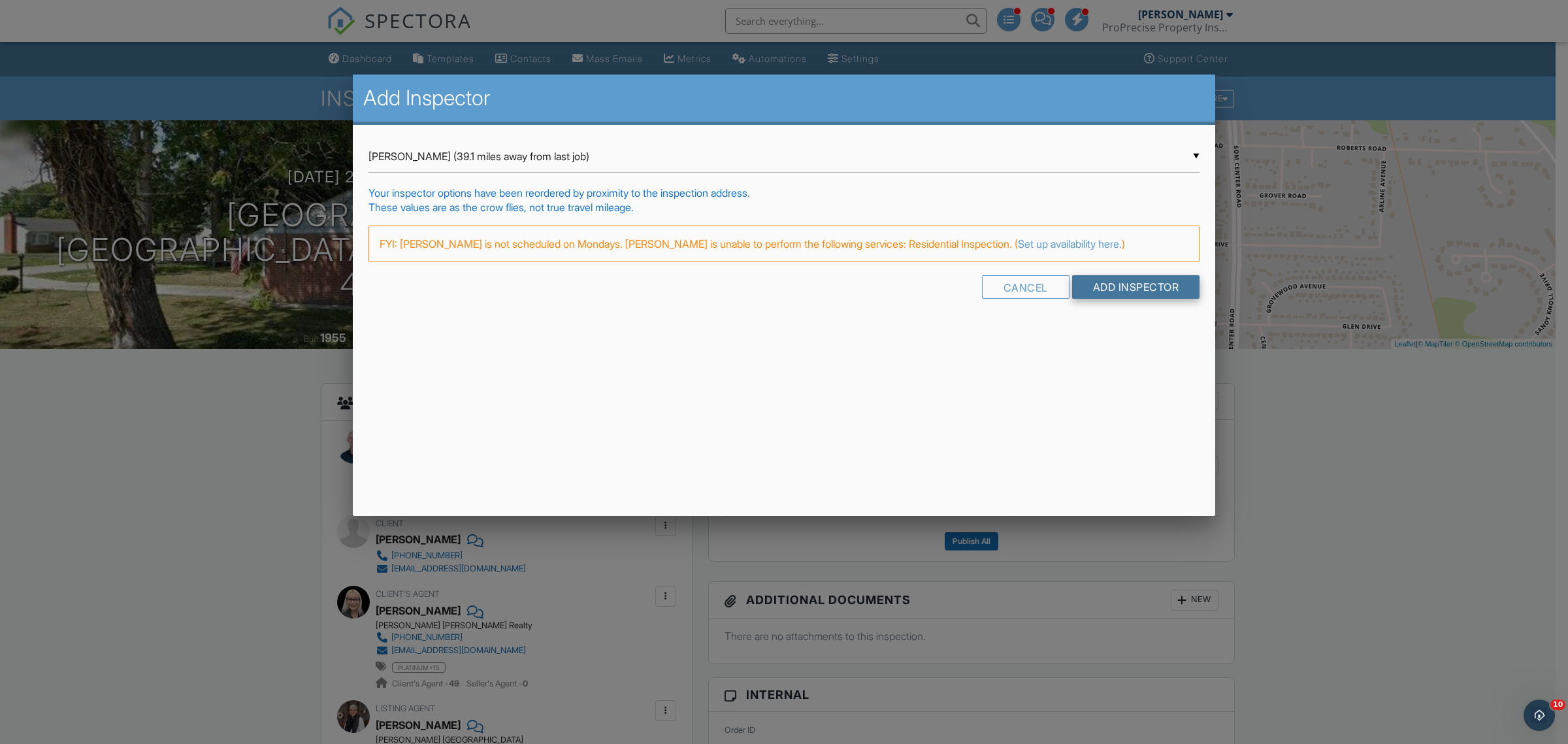
click at [1091, 286] on input "Add Inspector" at bounding box center [1136, 287] width 128 height 23
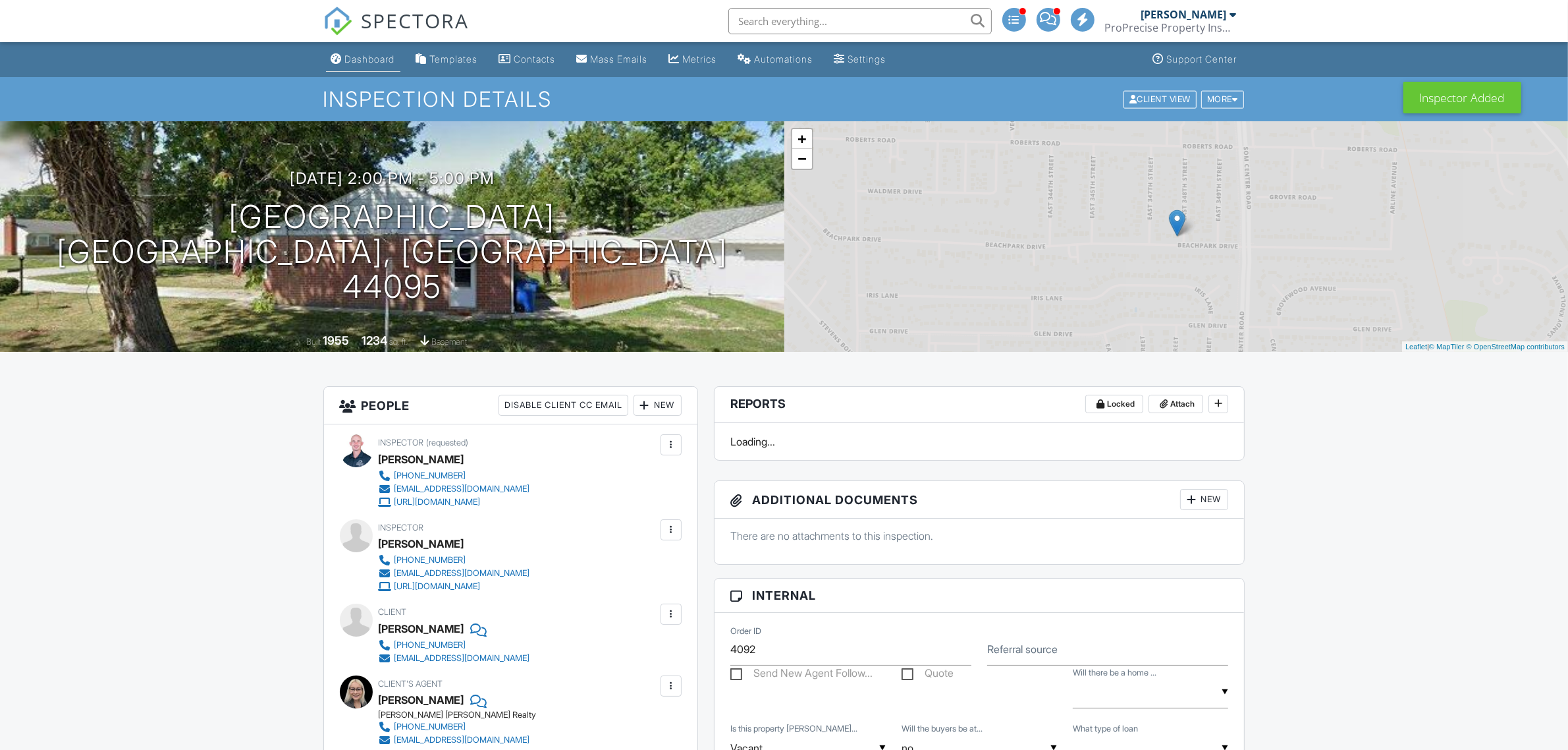
click at [362, 49] on link "Dashboard" at bounding box center [362, 59] width 74 height 24
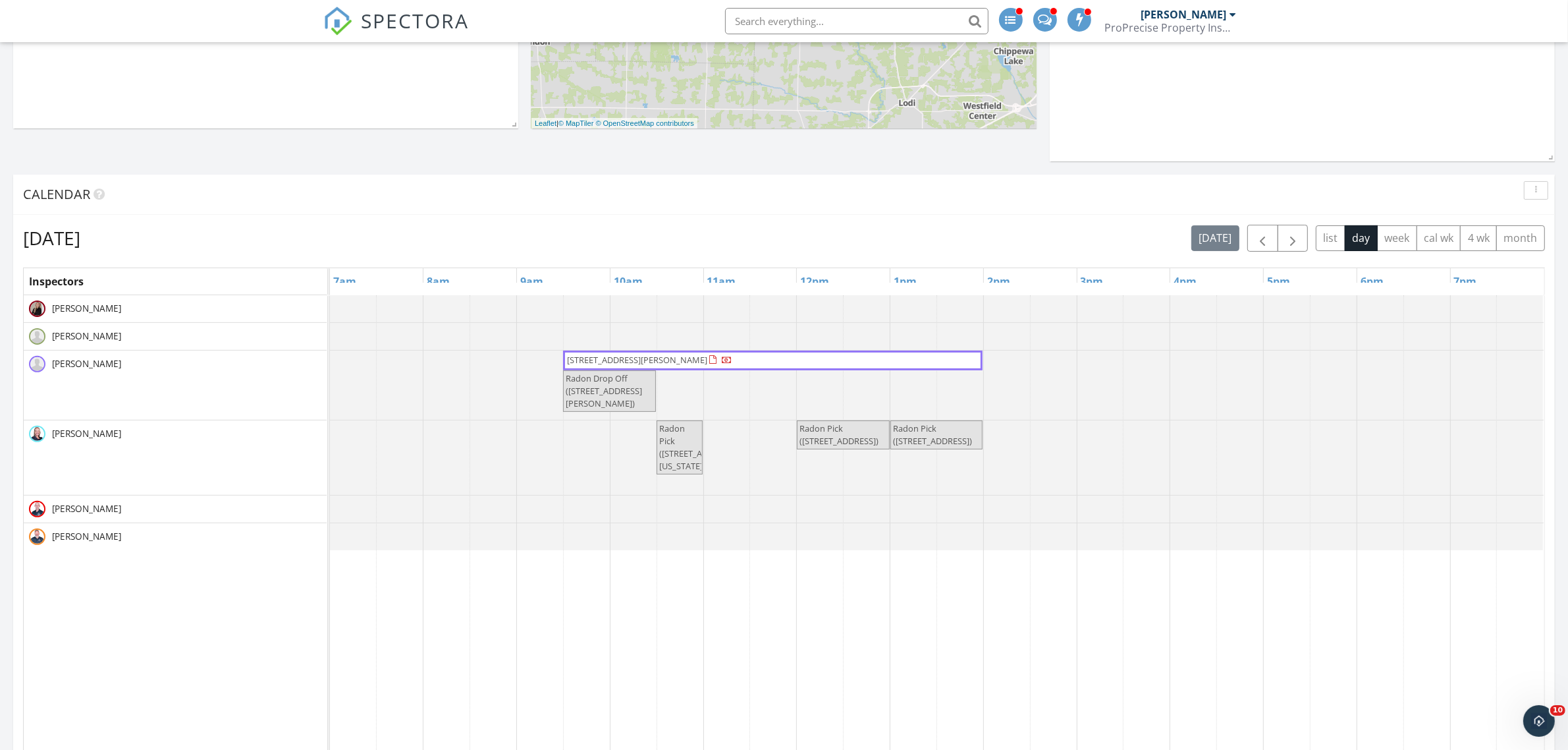
scroll to position [412, 0]
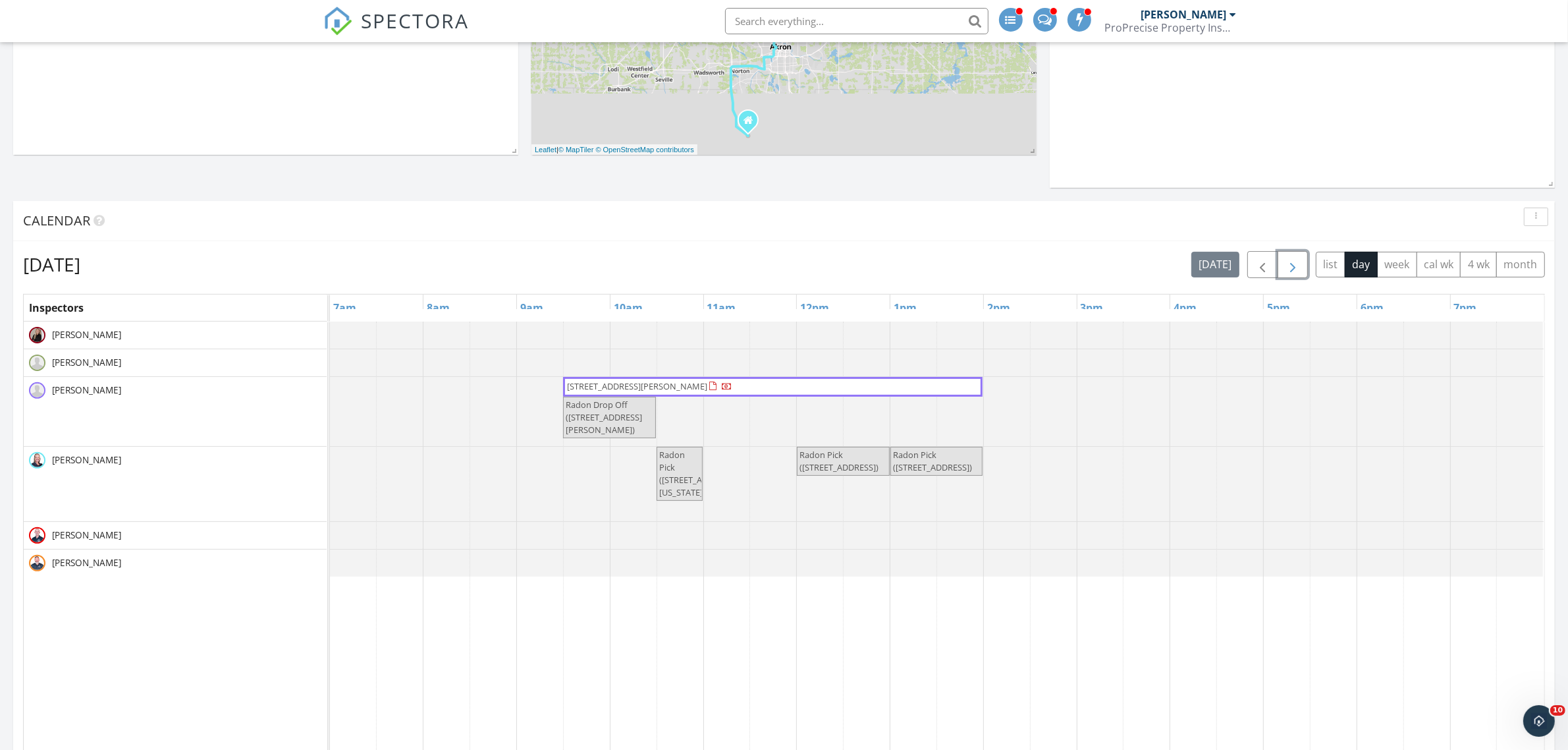
click at [1290, 268] on span "button" at bounding box center [1293, 265] width 16 height 16
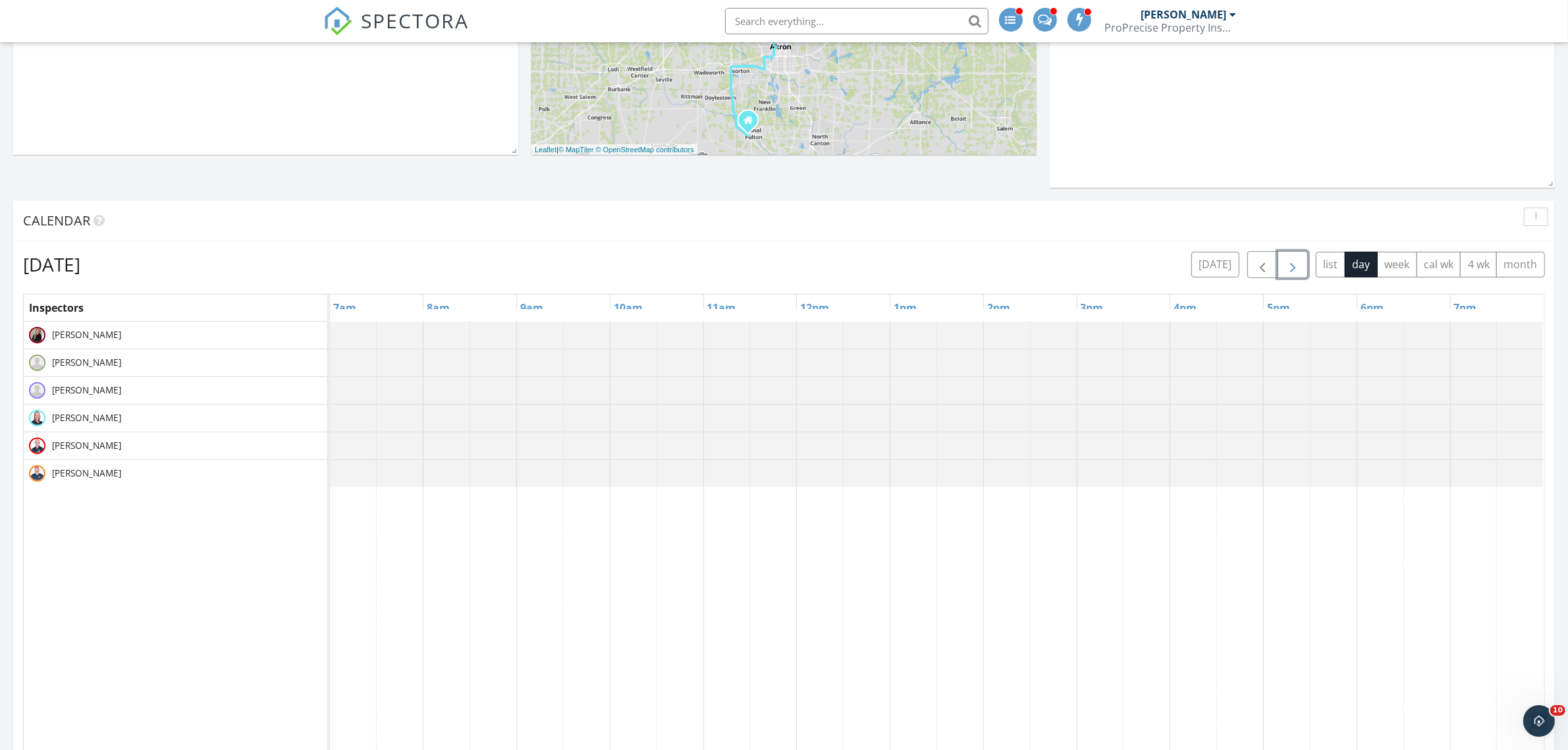
click at [1290, 268] on span "button" at bounding box center [1293, 265] width 16 height 16
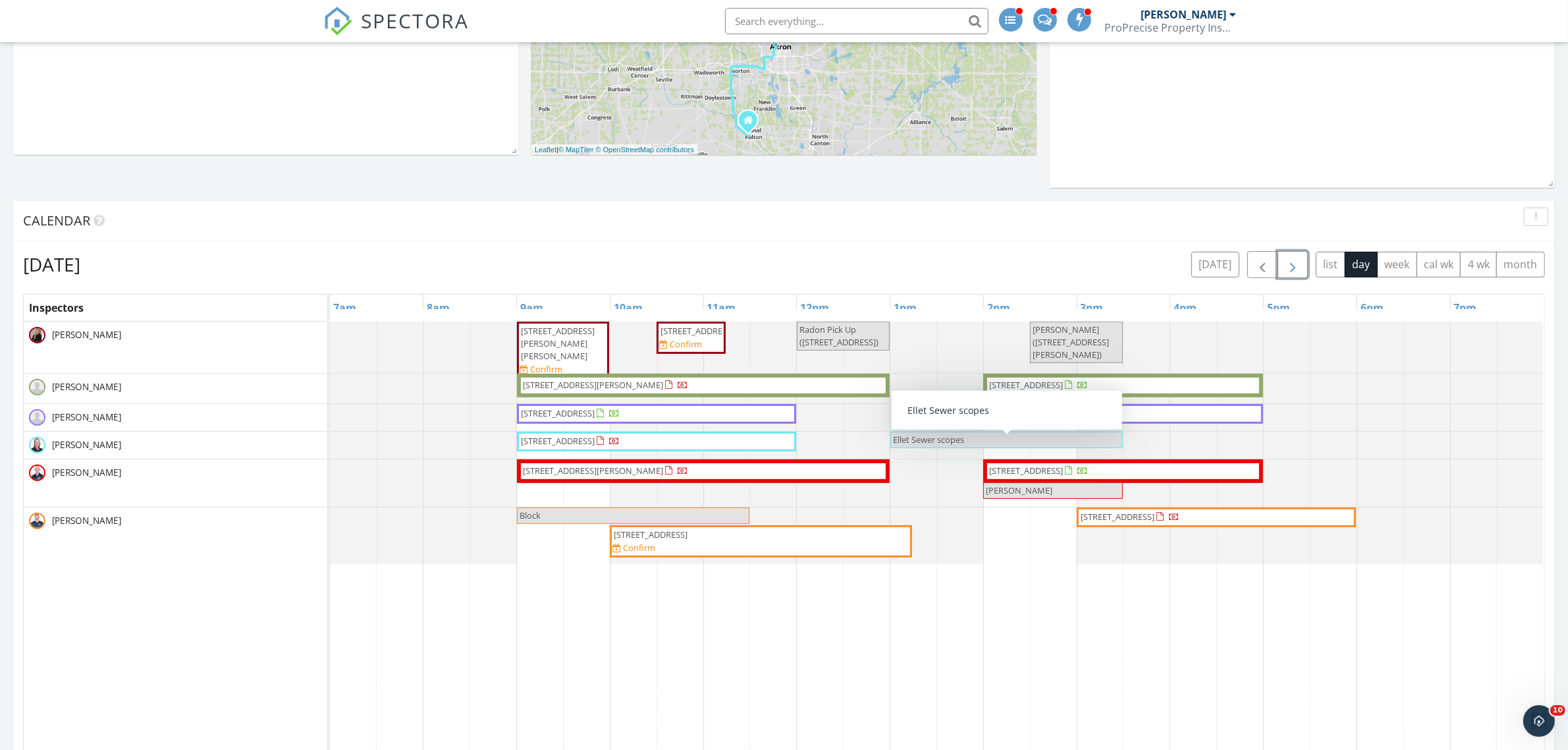
click at [1296, 269] on span "button" at bounding box center [1293, 265] width 16 height 16
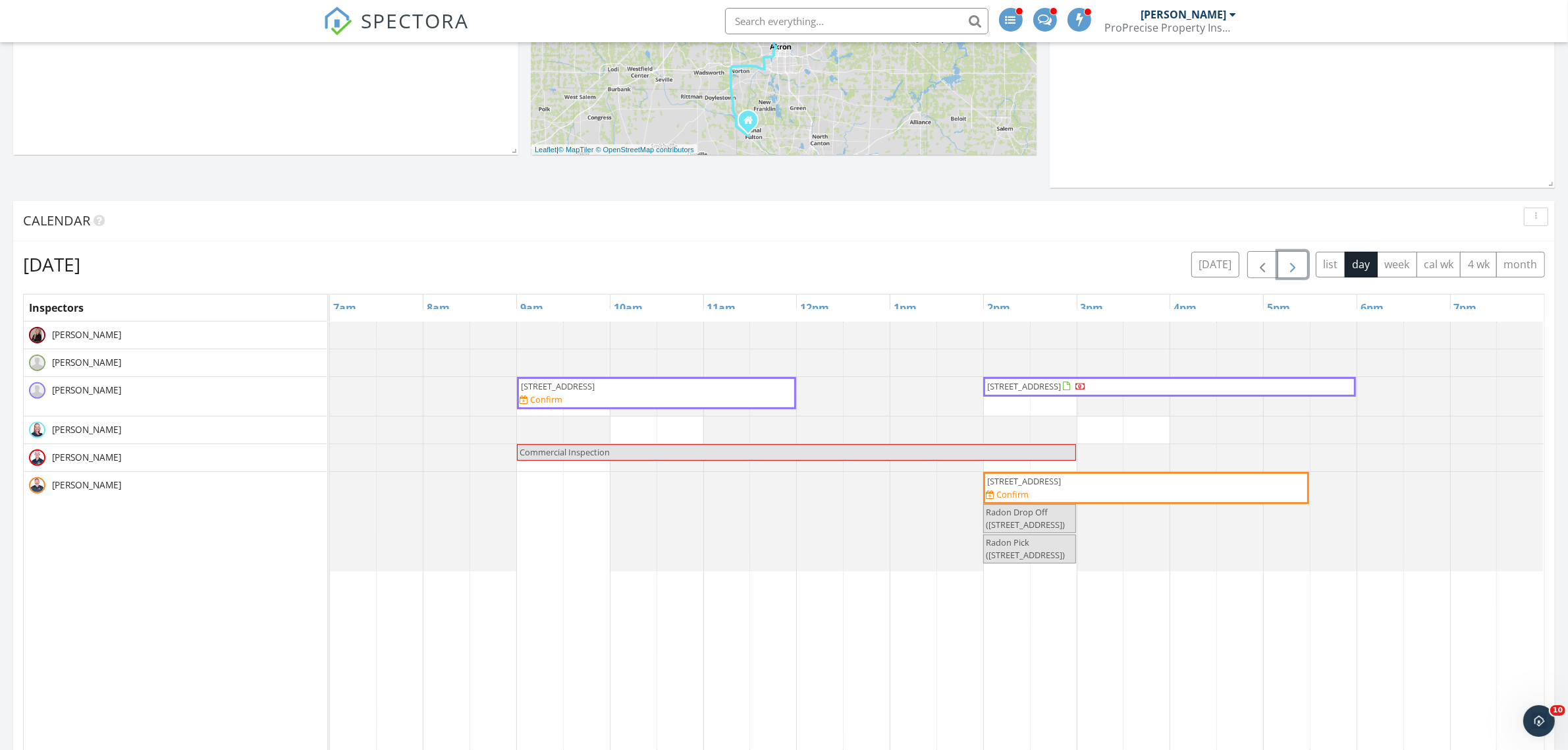
click at [591, 401] on div "524 Long Drive, Barberton 44203 Confirm" at bounding box center [656, 393] width 274 height 26
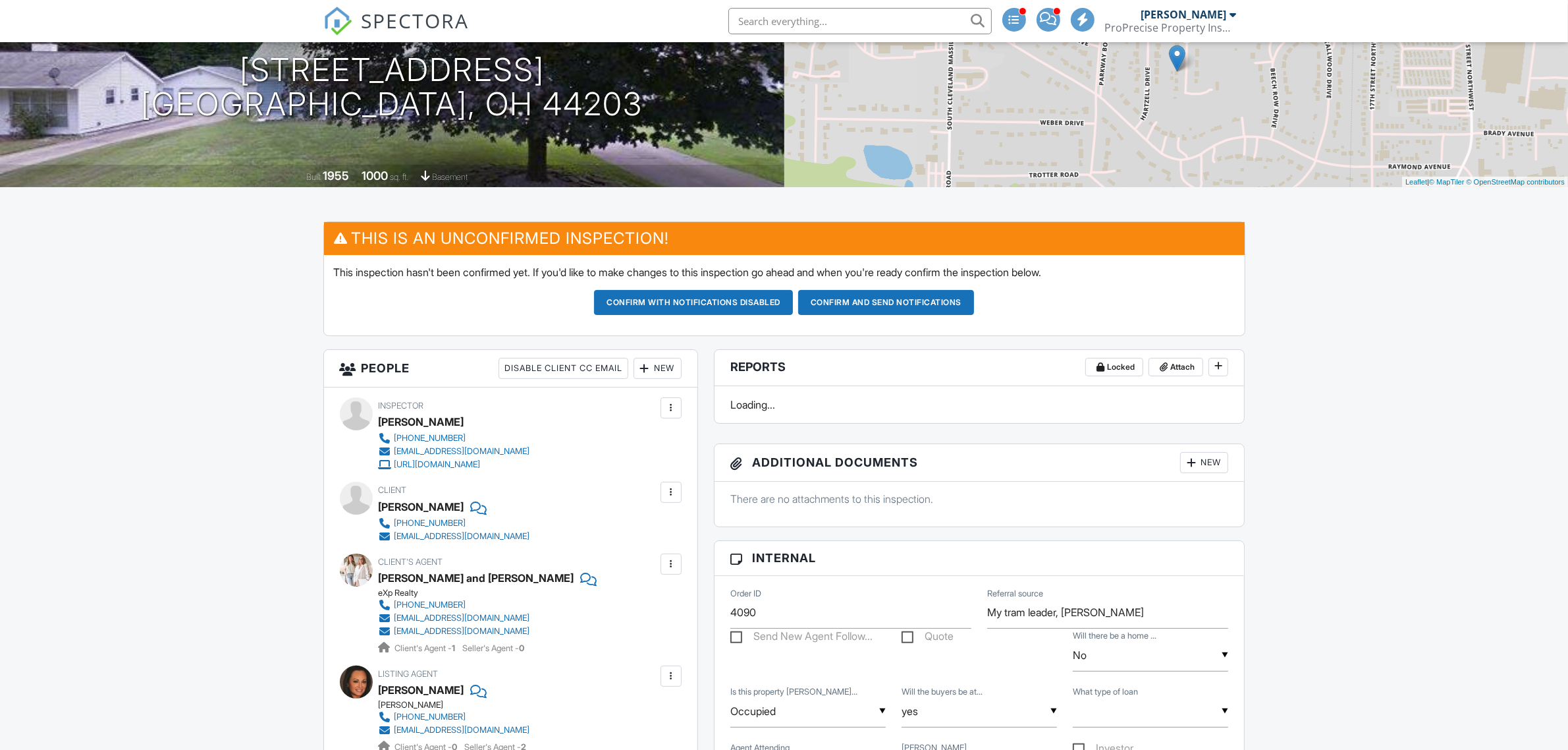
scroll to position [164, 0]
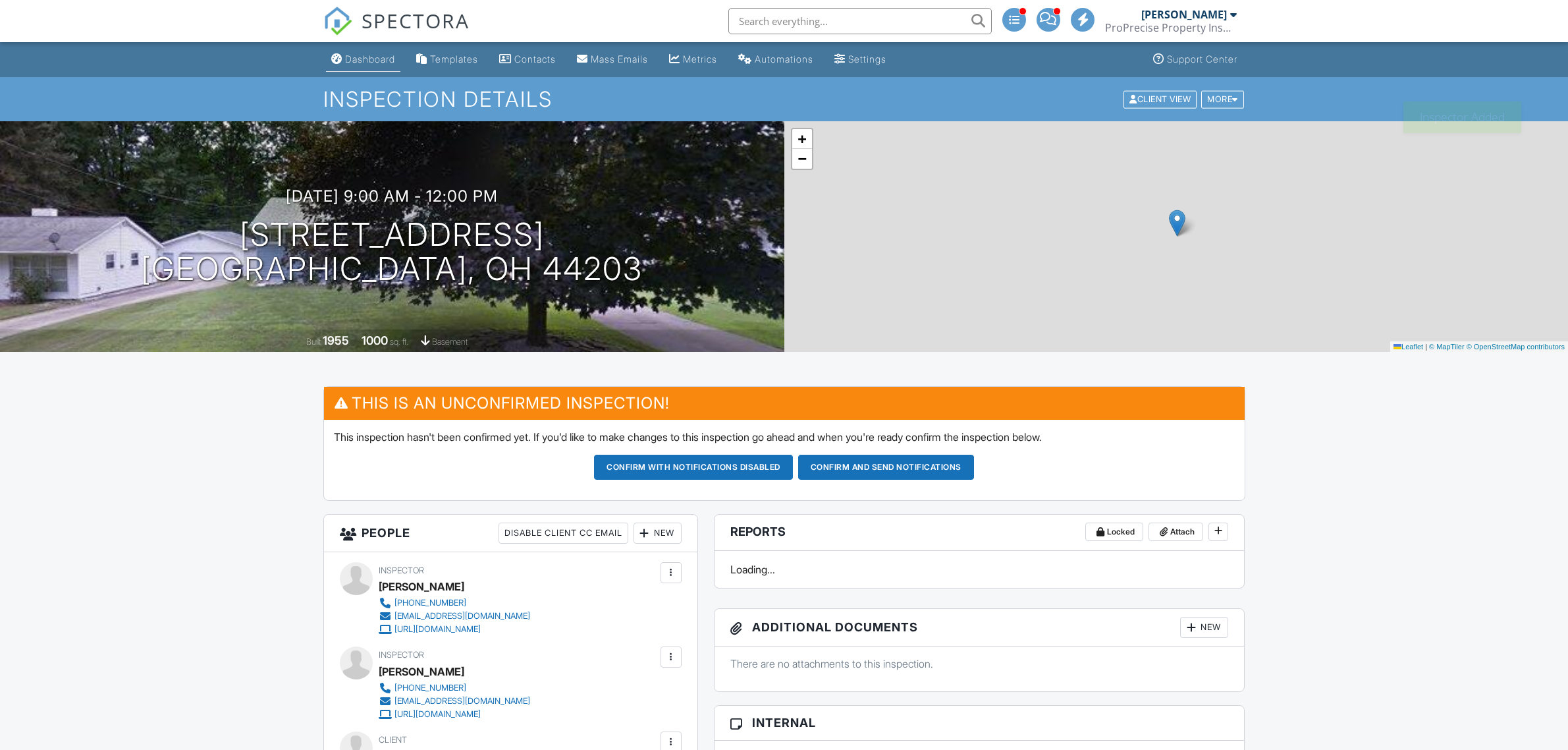
click at [371, 59] on div "Dashboard" at bounding box center [370, 59] width 50 height 11
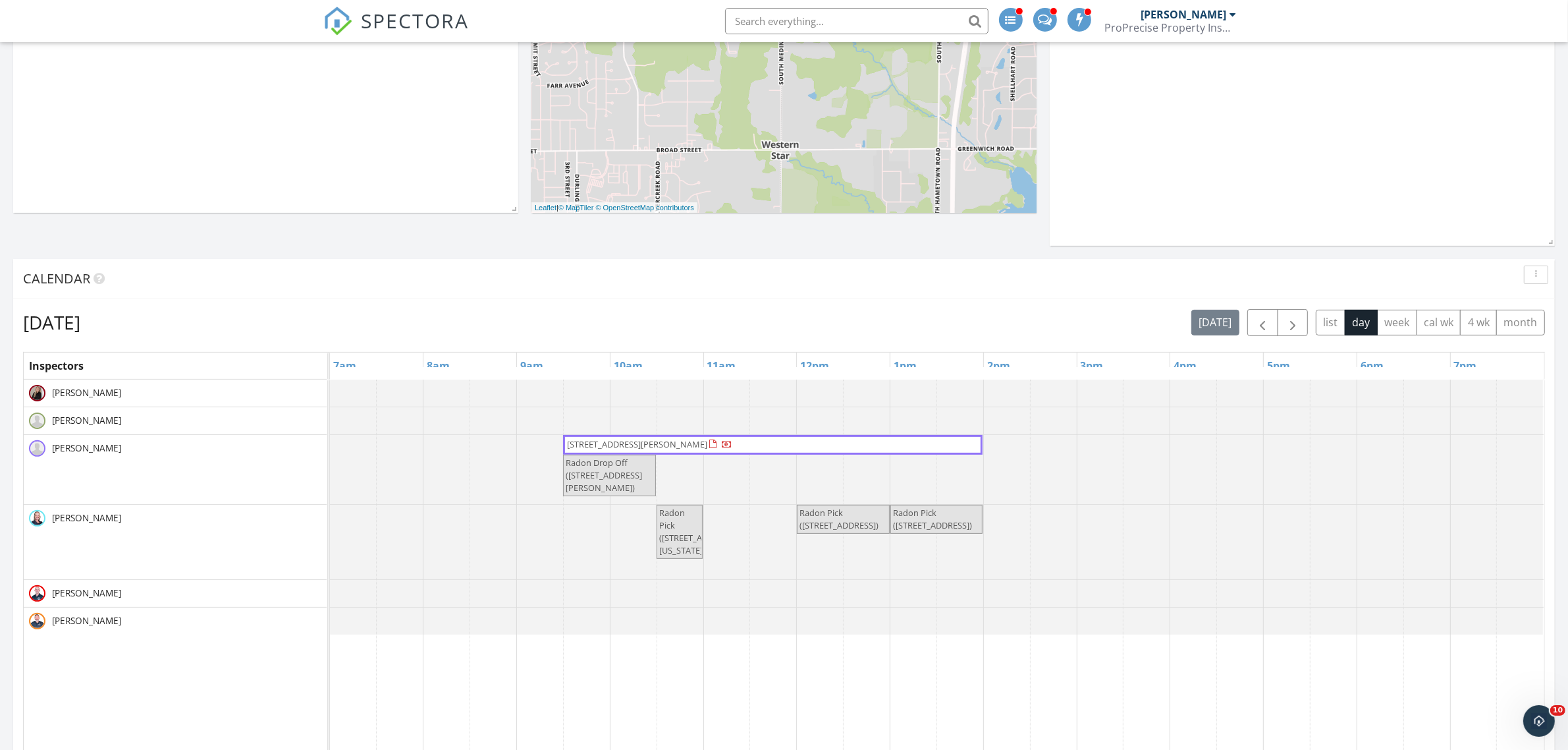
scroll to position [412, 0]
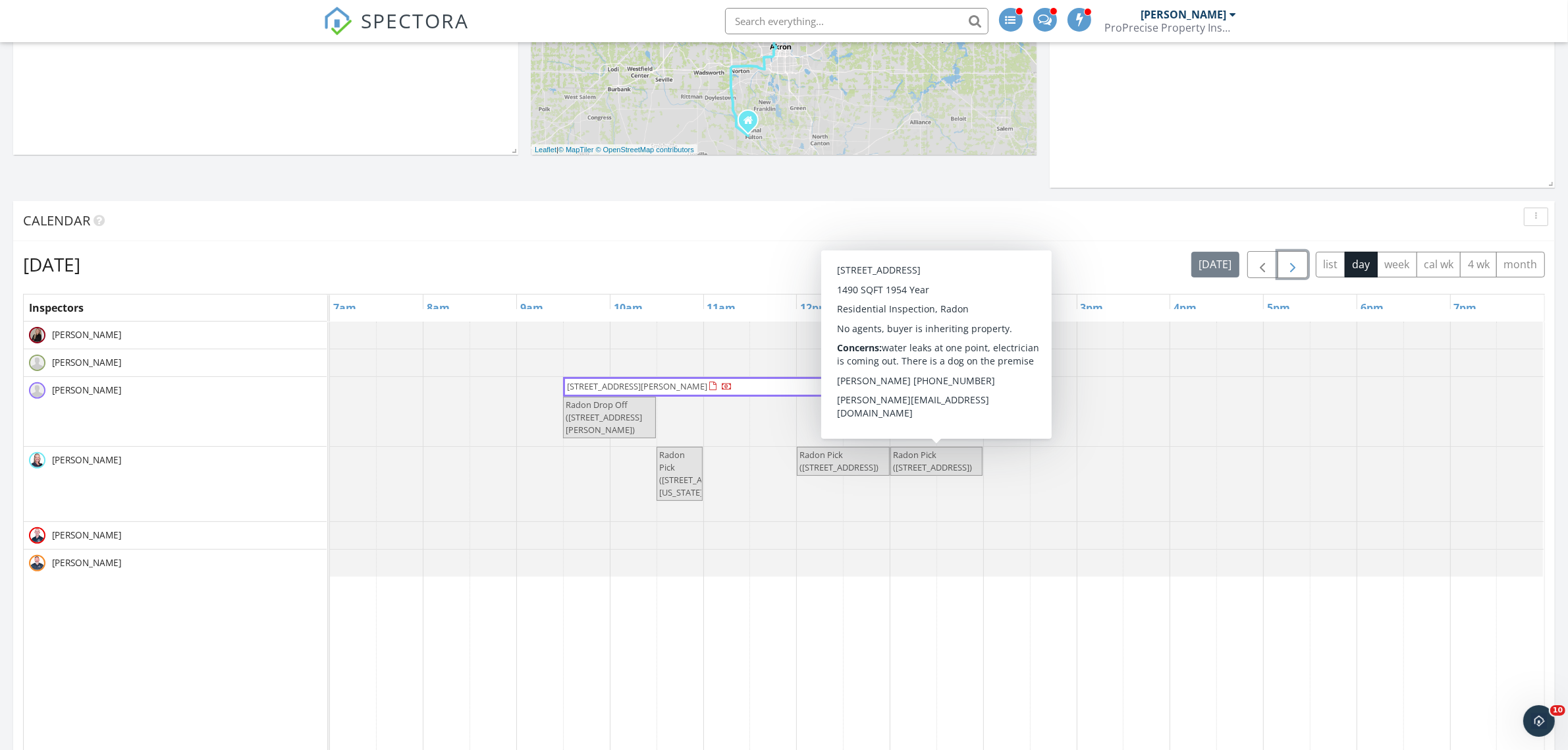
click at [1285, 266] on span "button" at bounding box center [1293, 265] width 16 height 16
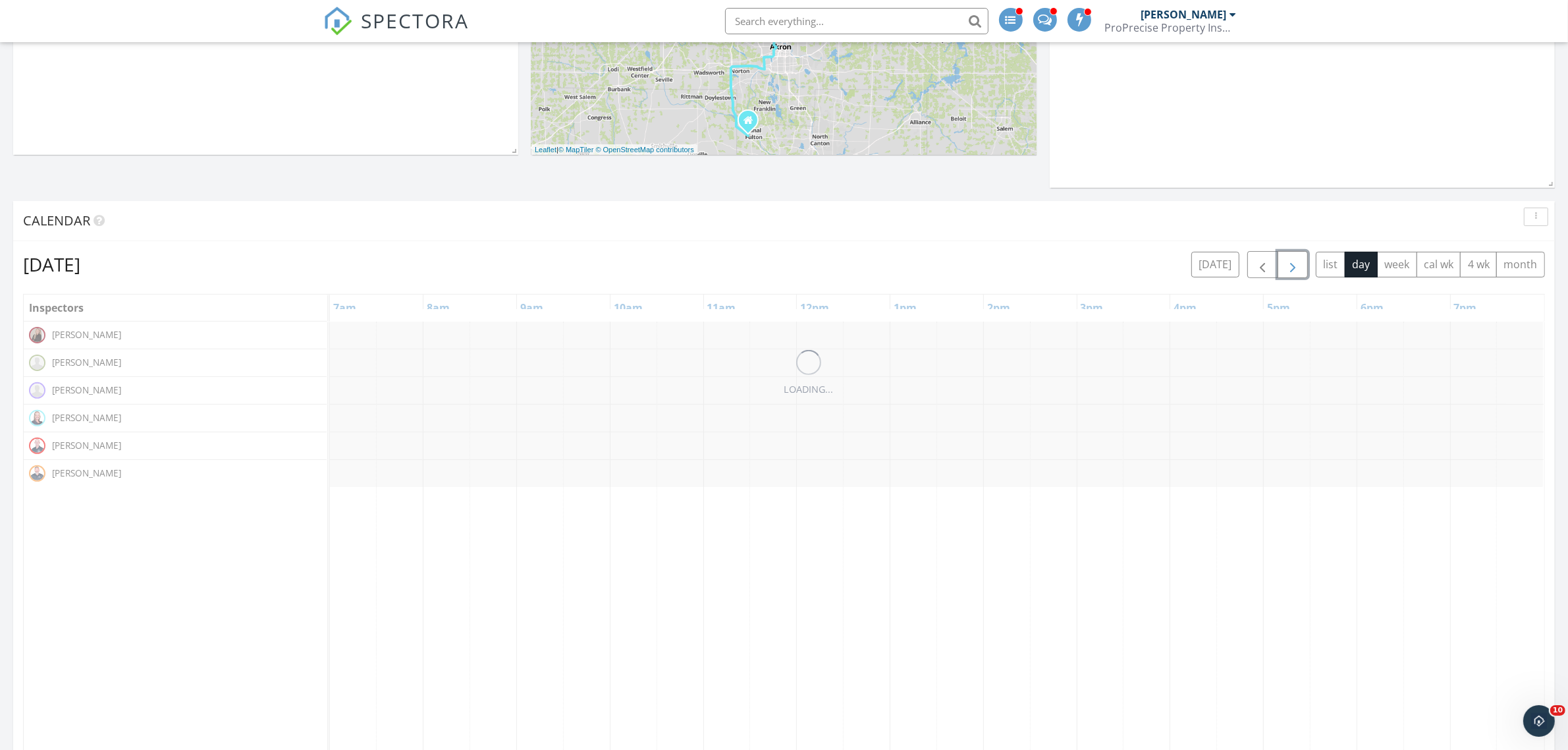
click at [1285, 266] on span "button" at bounding box center [1293, 265] width 16 height 16
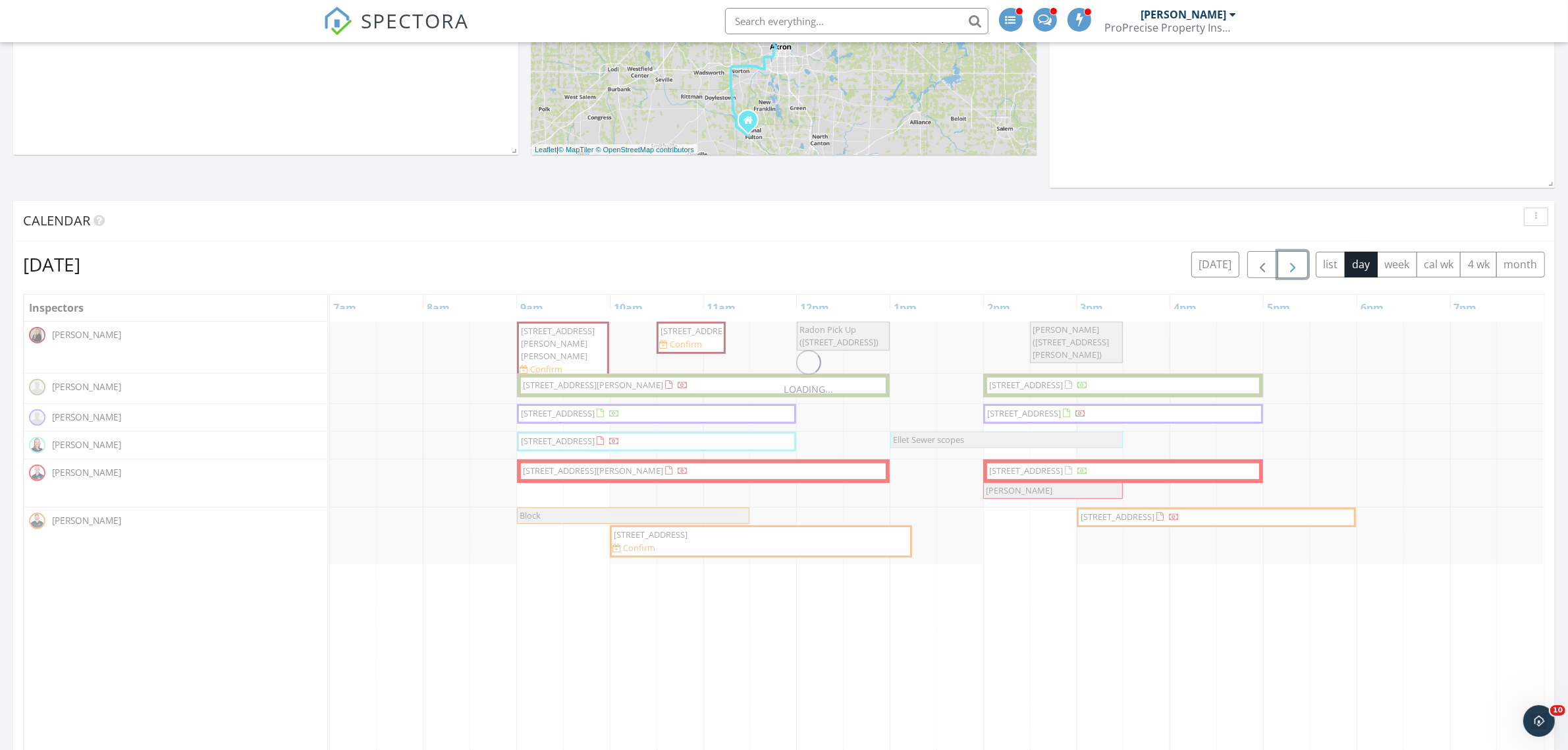
click at [1285, 266] on span "button" at bounding box center [1293, 265] width 16 height 16
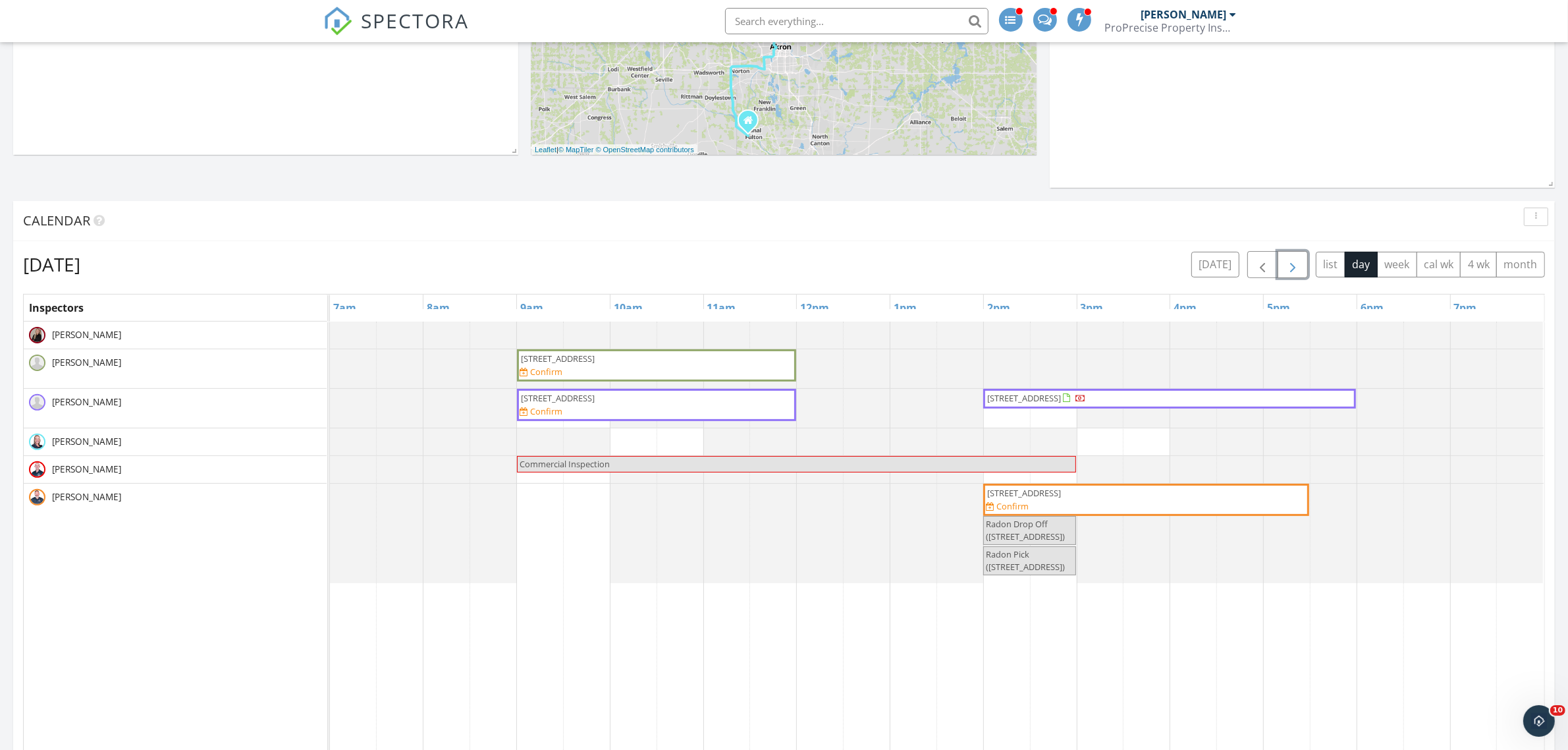
click at [1164, 409] on link "[STREET_ADDRESS]" at bounding box center [1170, 398] width 373 height 20
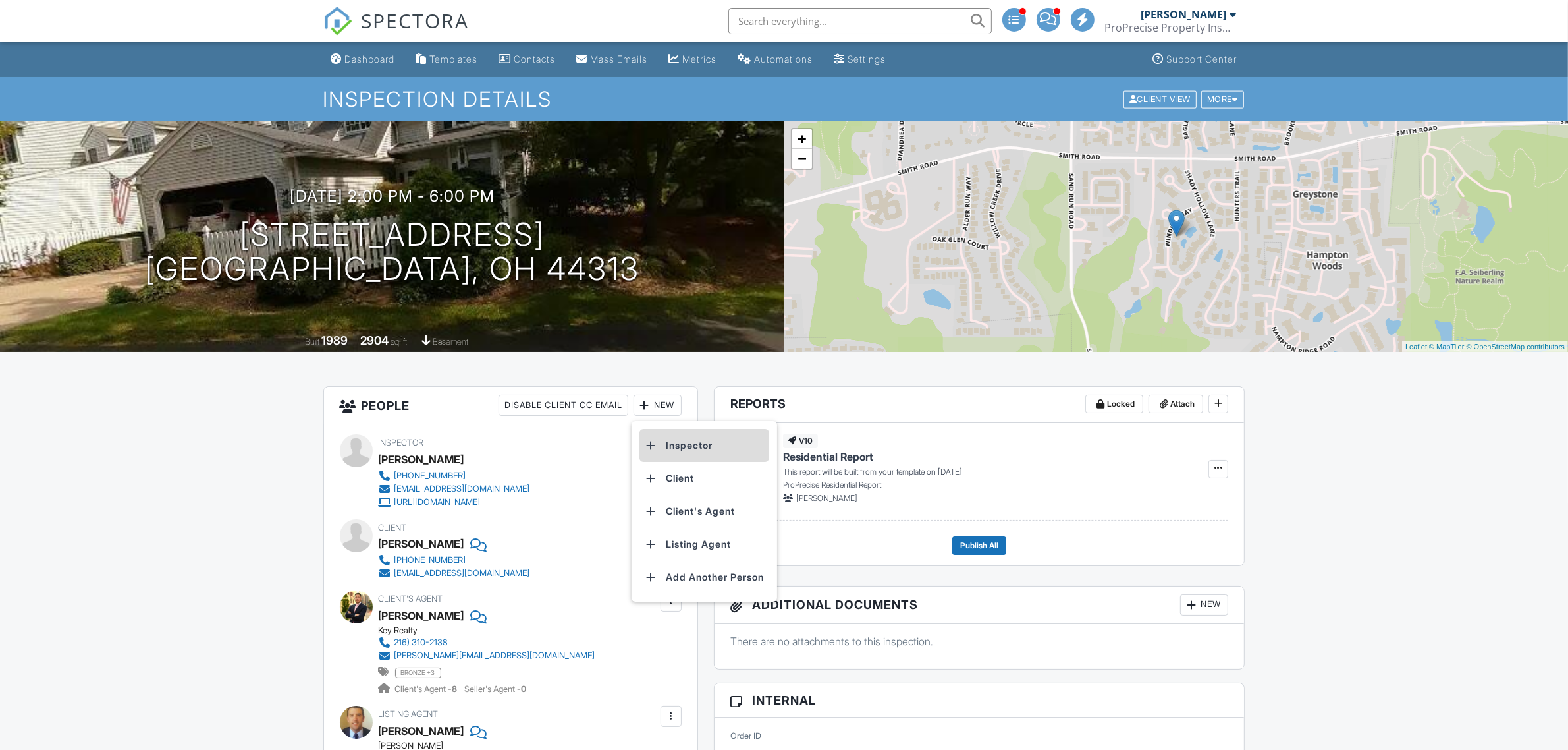
click at [696, 442] on li "Inspector" at bounding box center [704, 445] width 130 height 33
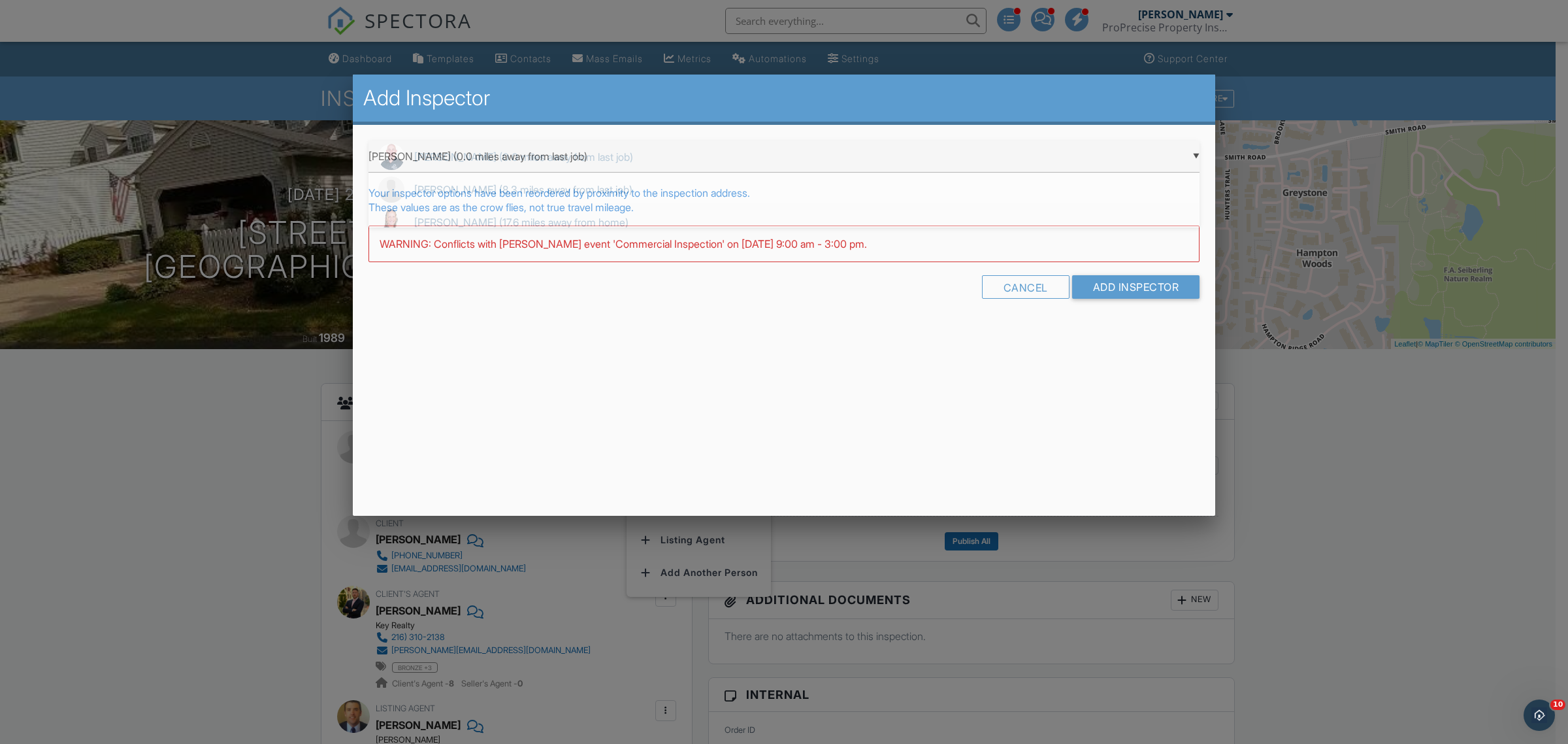
click at [479, 154] on div "▼ Ryan Coy (0.0 miles away from last job) Ryan Coy (0.0 miles away from last jo…" at bounding box center [784, 157] width 831 height 32
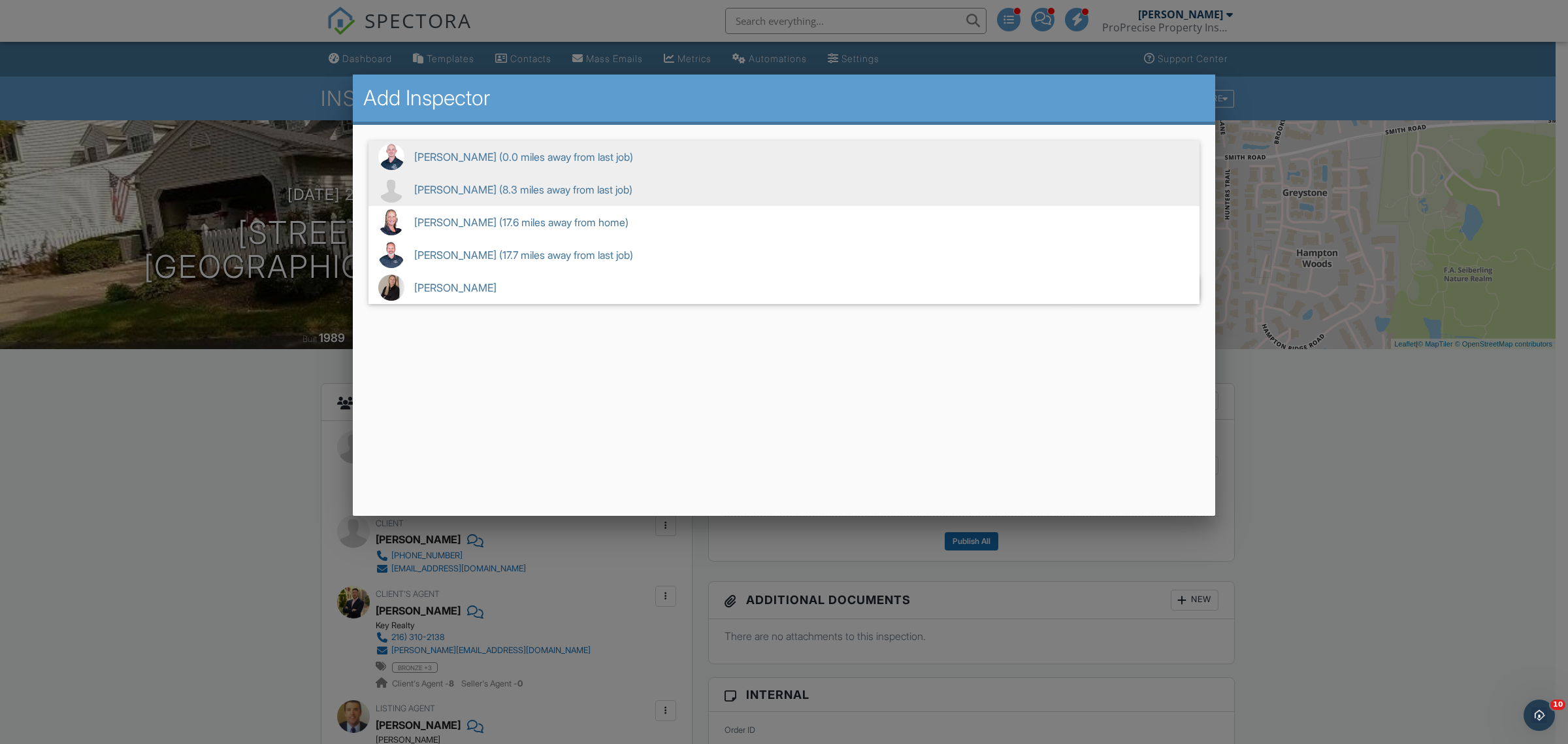
click at [490, 183] on span "Jay Mowder (8.3 miles away from last job)" at bounding box center [784, 189] width 831 height 33
type input "Jay Mowder (8.3 miles away from last job)"
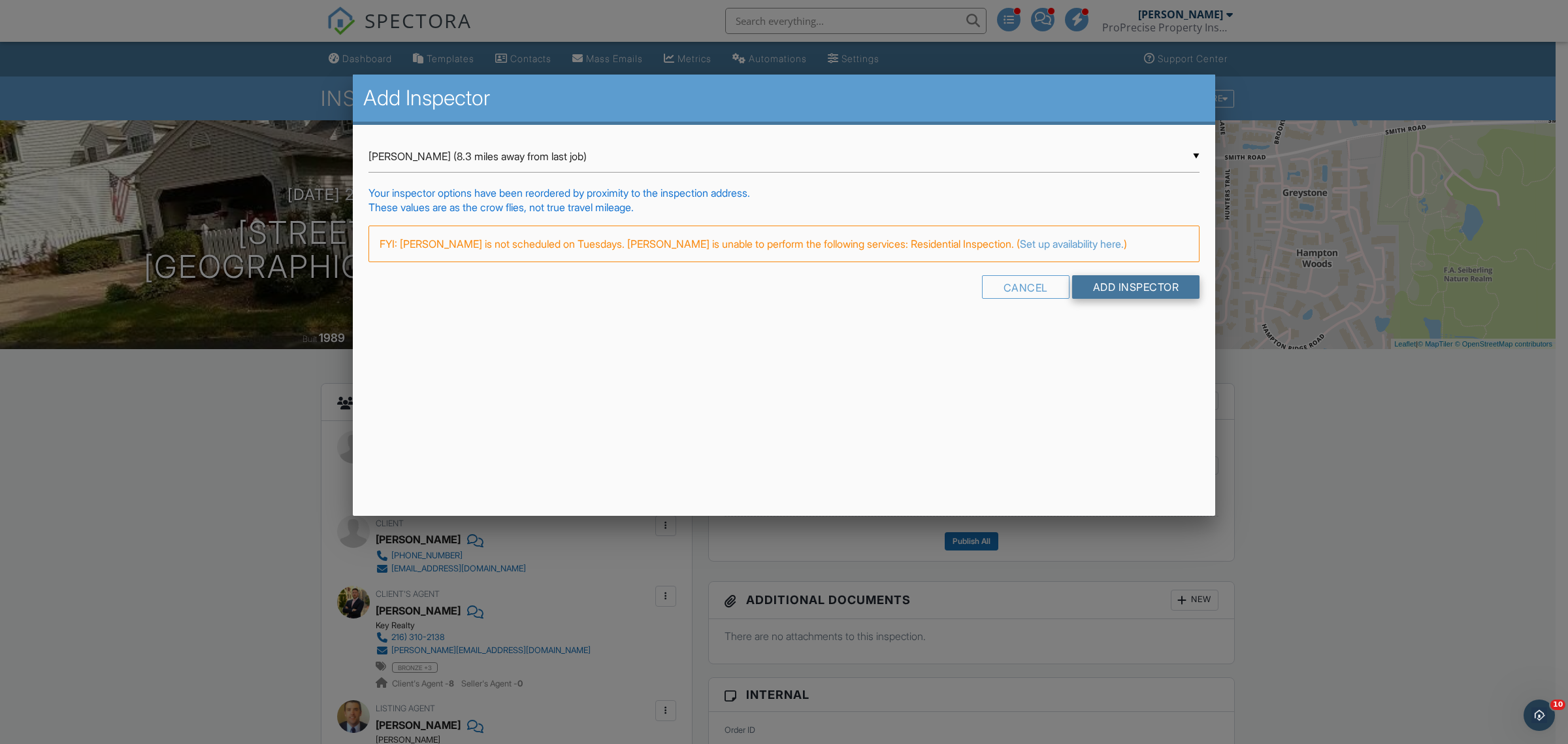
click at [1116, 285] on input "Add Inspector" at bounding box center [1136, 287] width 128 height 23
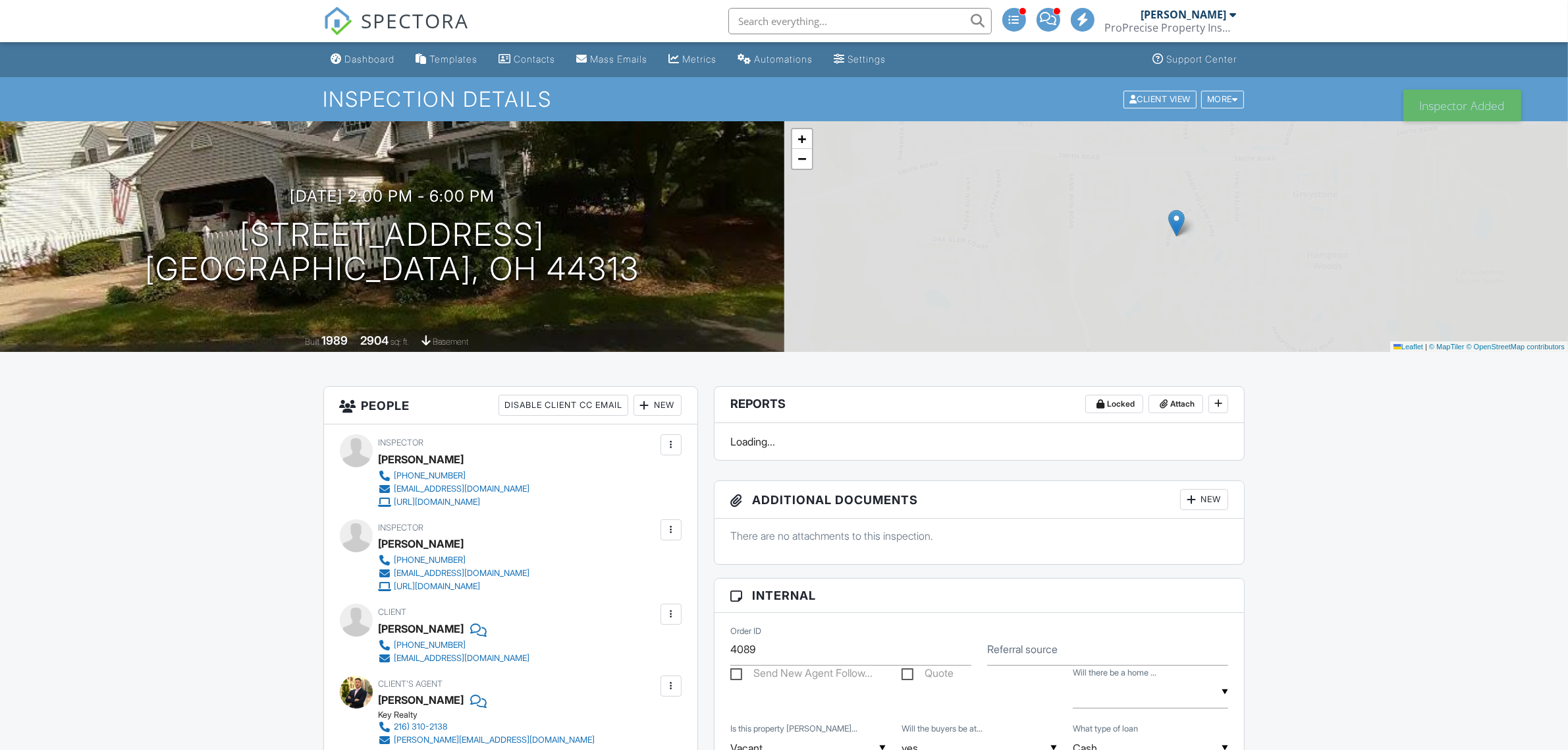
click at [377, 57] on div "Dashboard" at bounding box center [370, 59] width 50 height 11
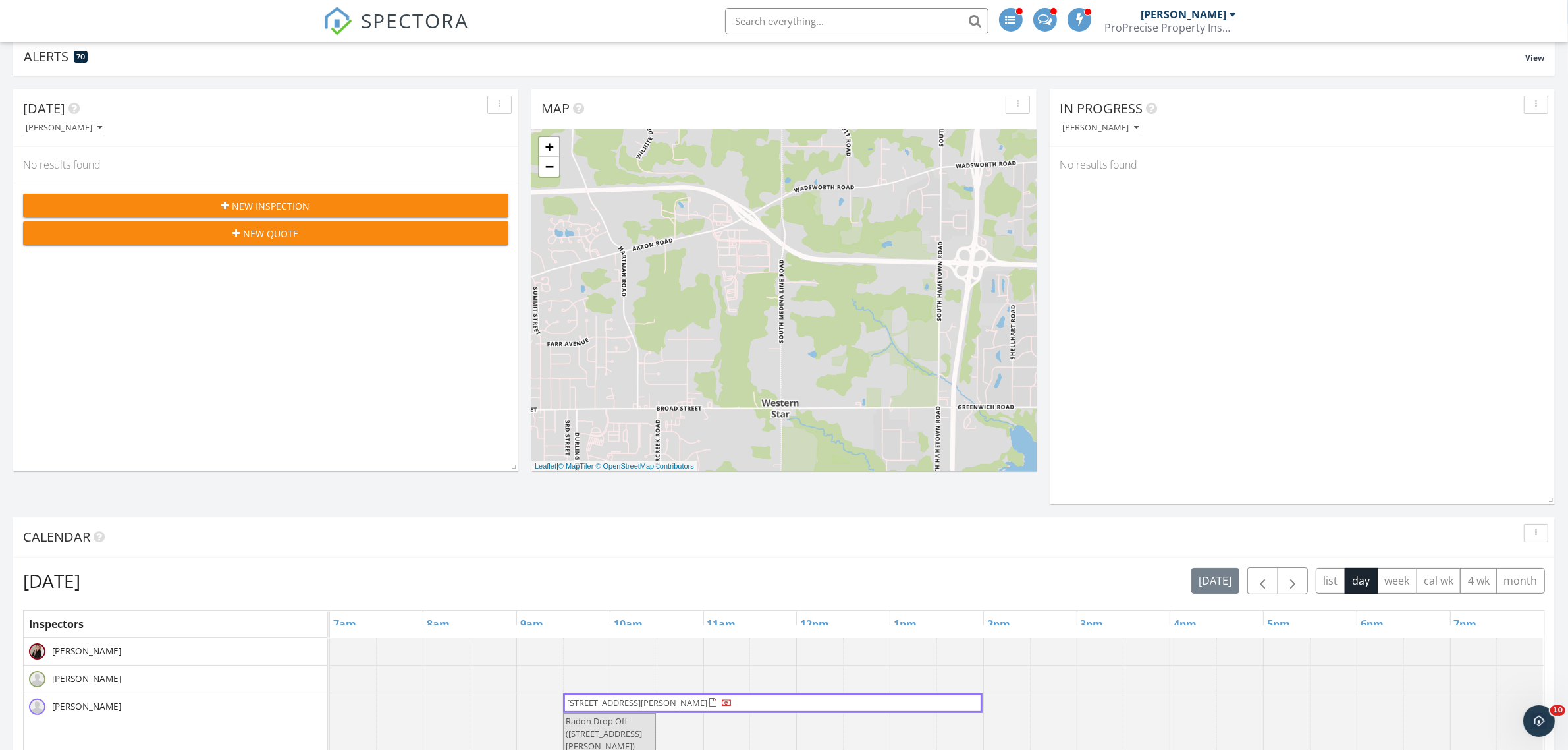
scroll to position [330, 0]
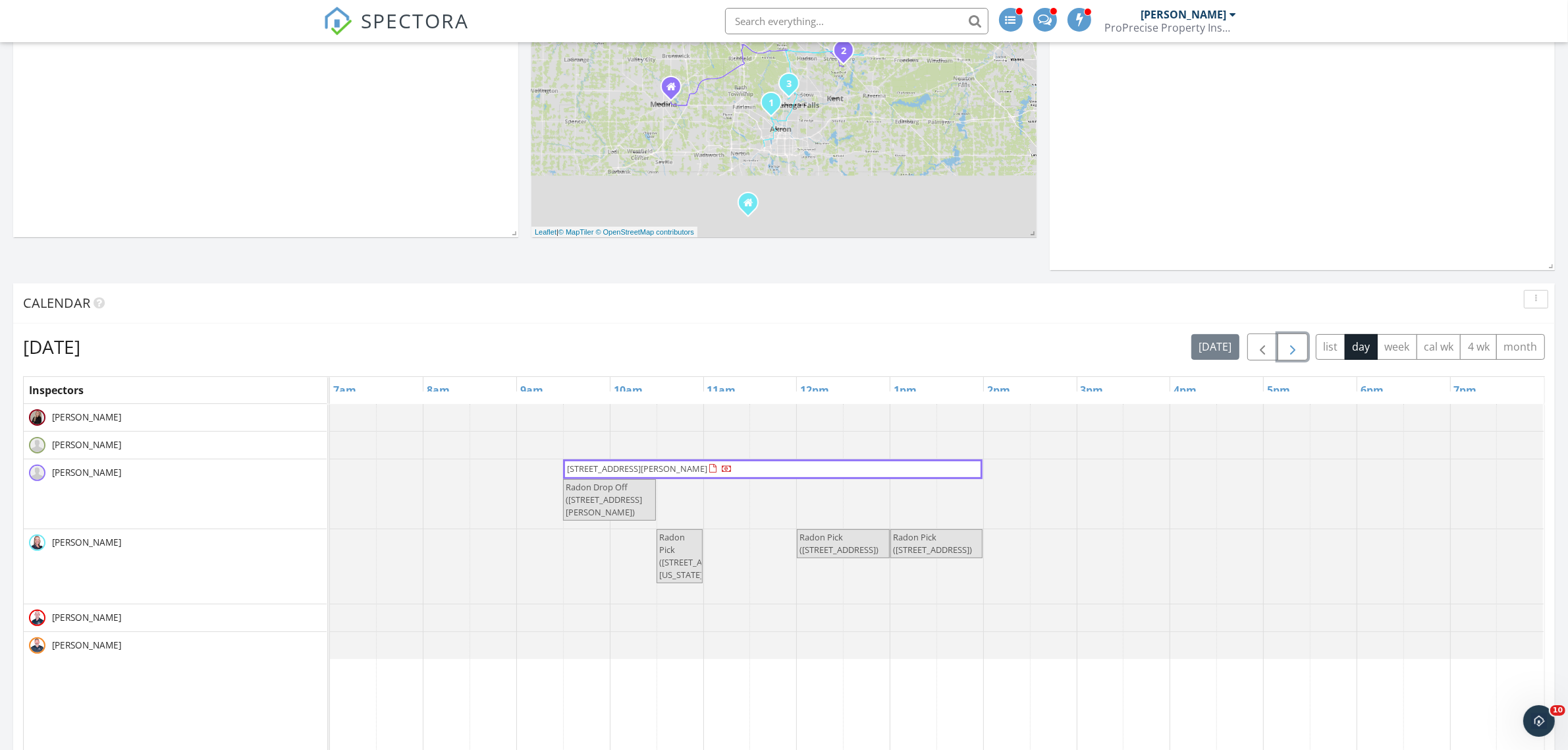
click at [1289, 351] on span "button" at bounding box center [1293, 347] width 16 height 16
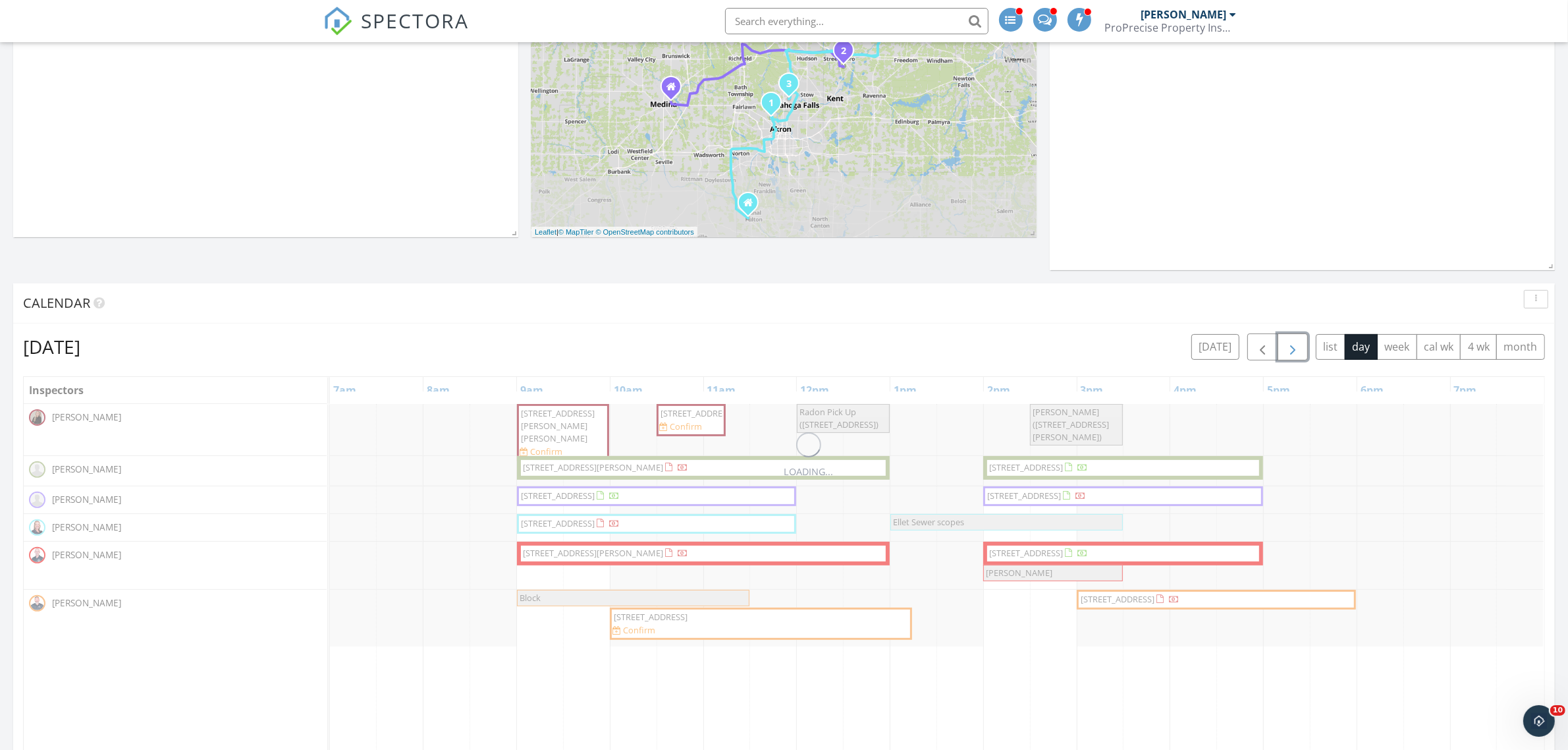
click at [1289, 351] on span "button" at bounding box center [1293, 347] width 16 height 16
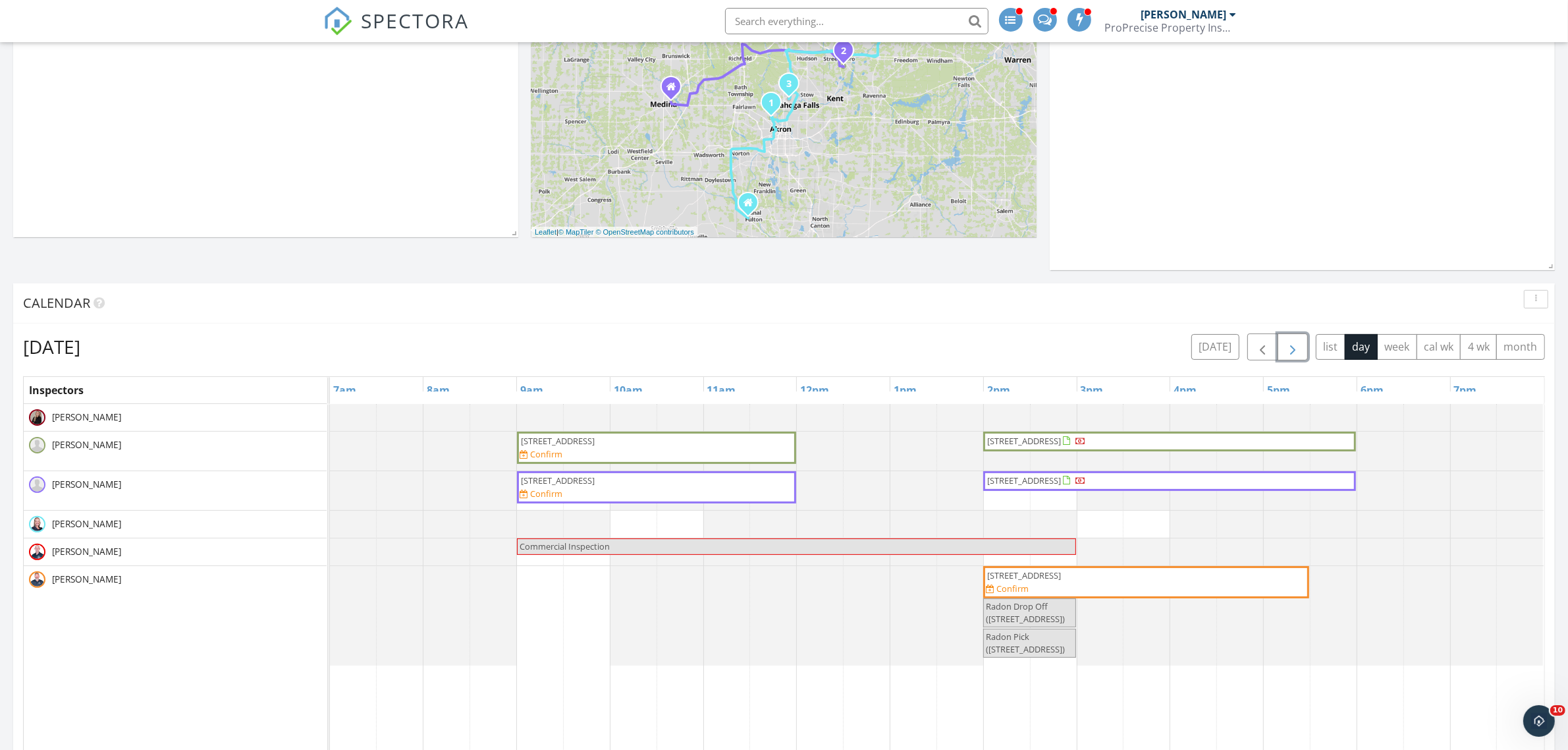
click at [1067, 588] on div "[STREET_ADDRESS] Confirm" at bounding box center [1146, 582] width 321 height 26
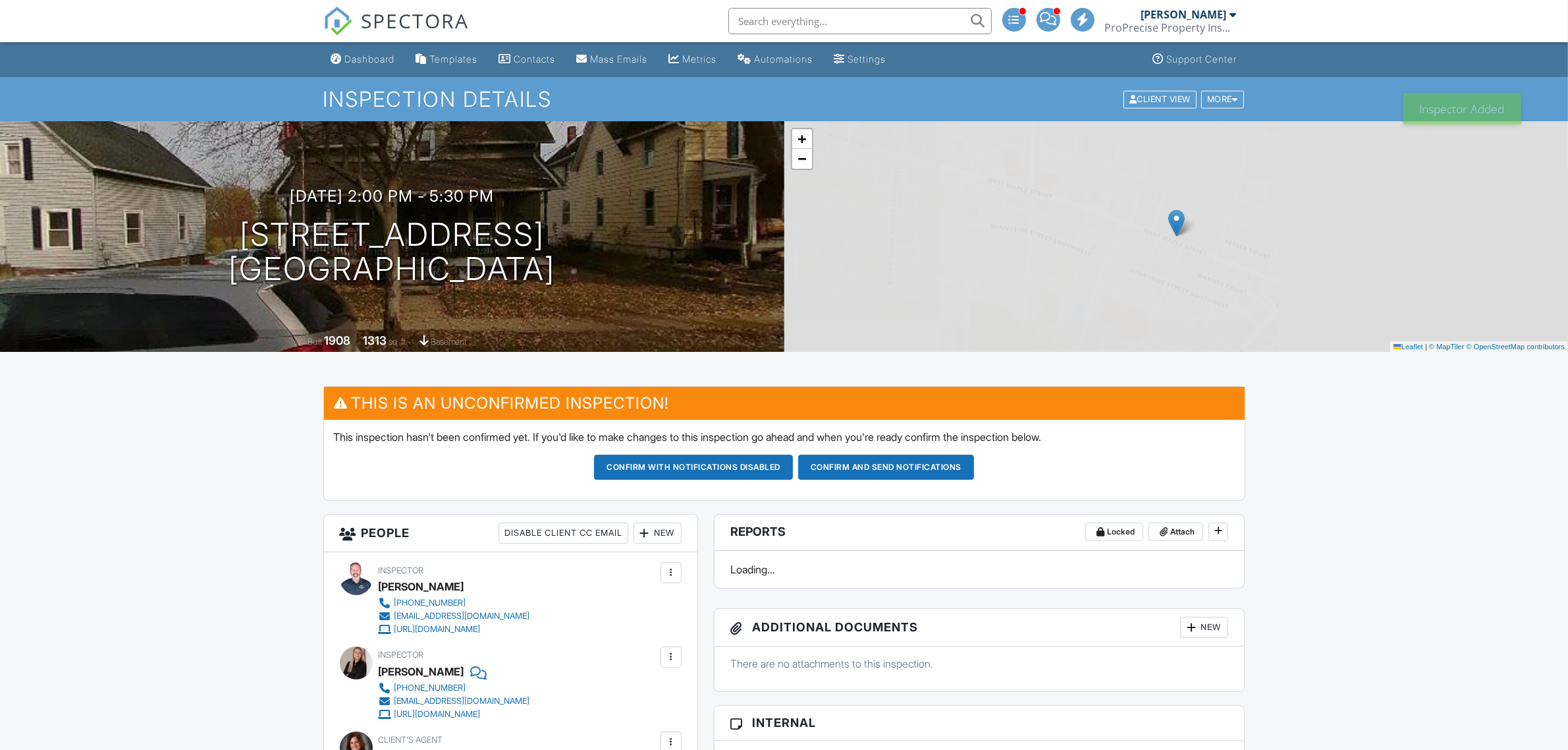
click at [369, 58] on div "Dashboard" at bounding box center [370, 59] width 50 height 11
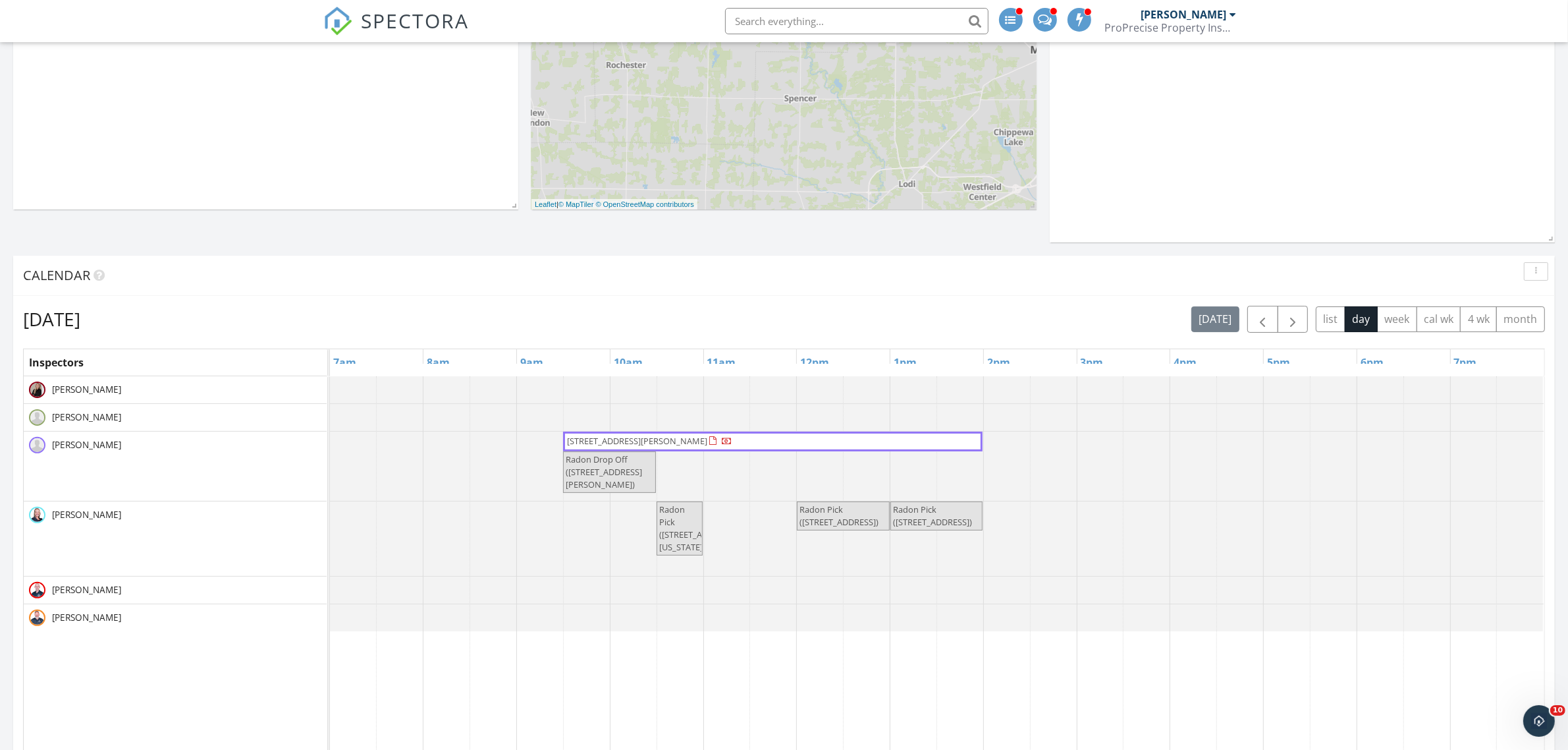
scroll to position [330, 0]
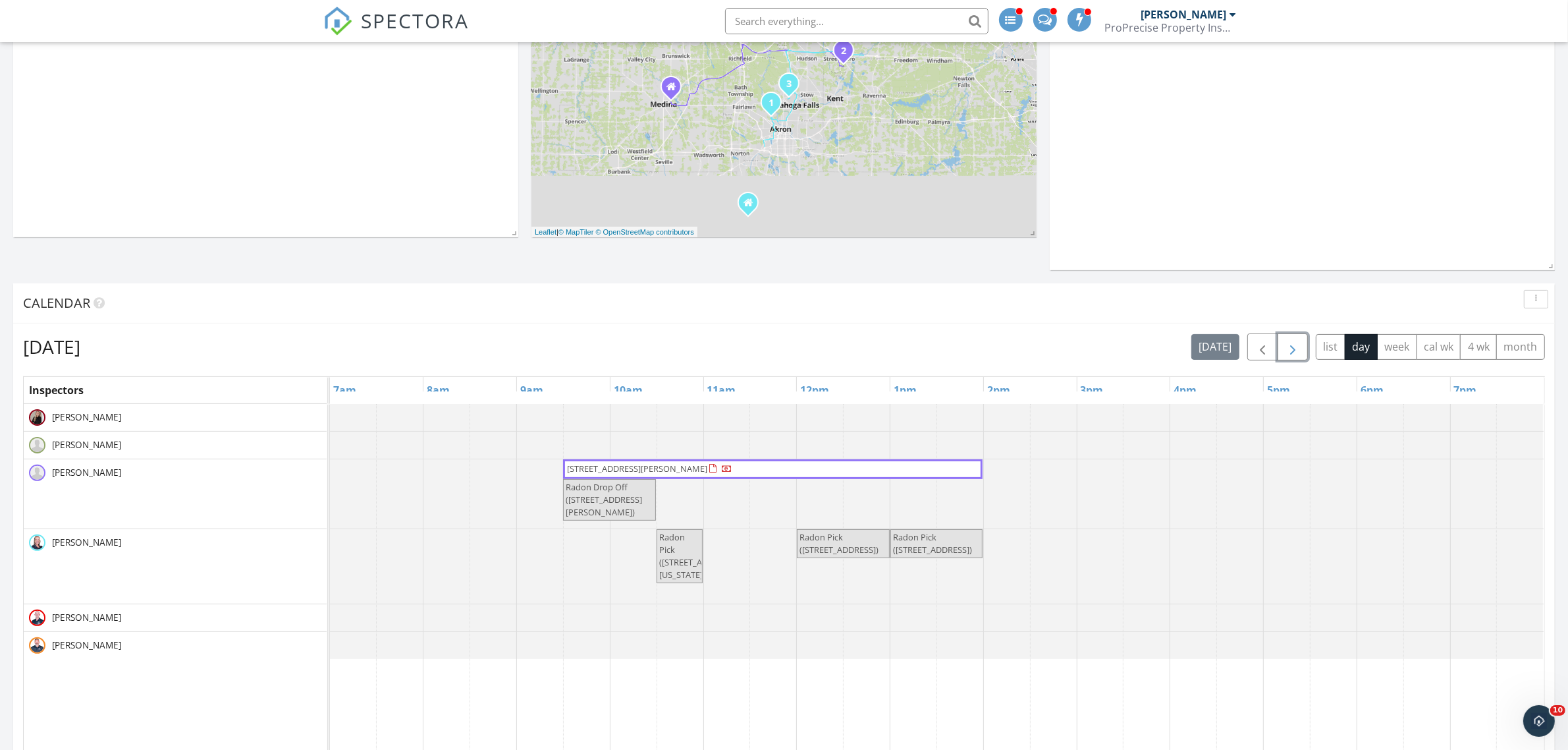
click at [1291, 351] on span "button" at bounding box center [1293, 347] width 16 height 16
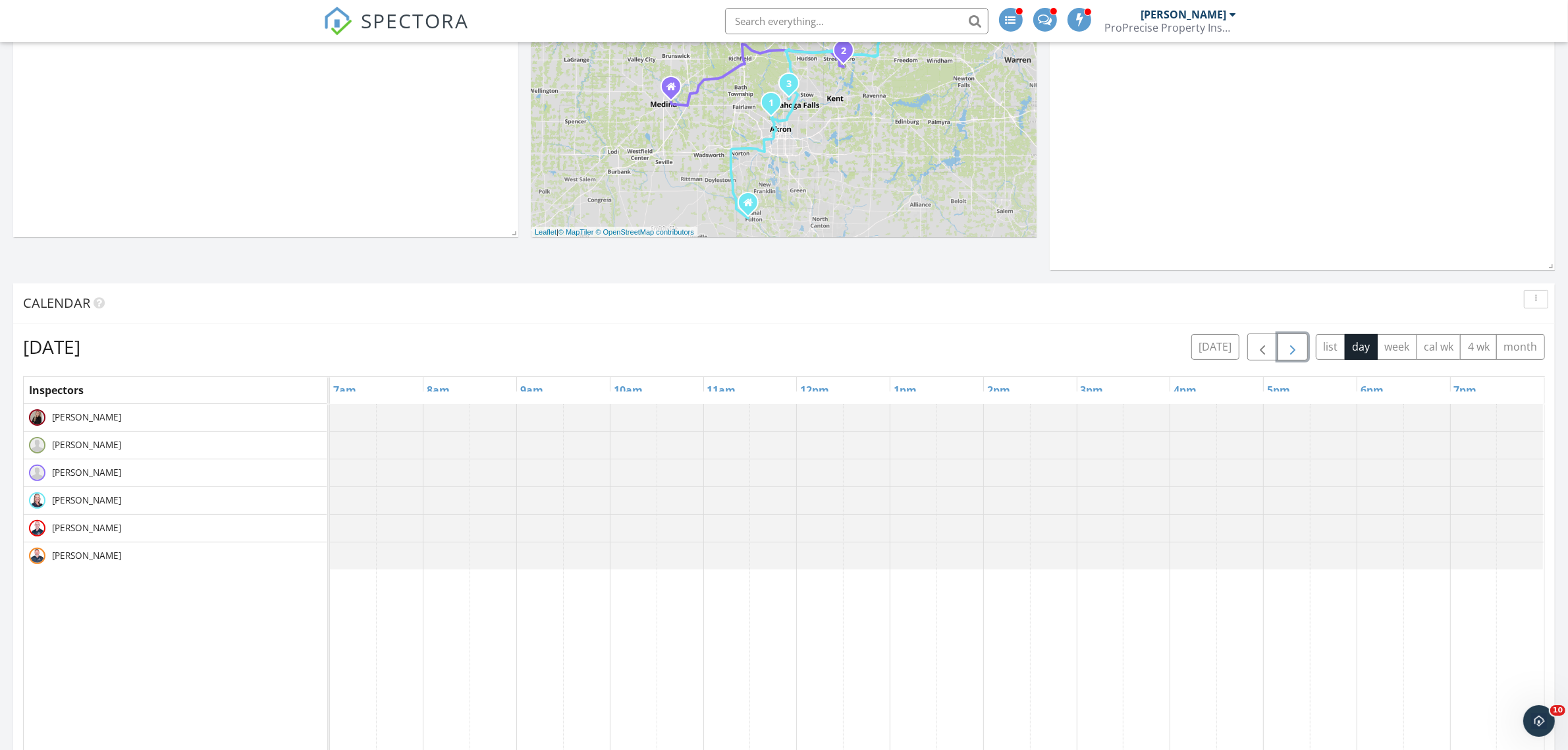
click at [1291, 351] on span "button" at bounding box center [1293, 347] width 16 height 16
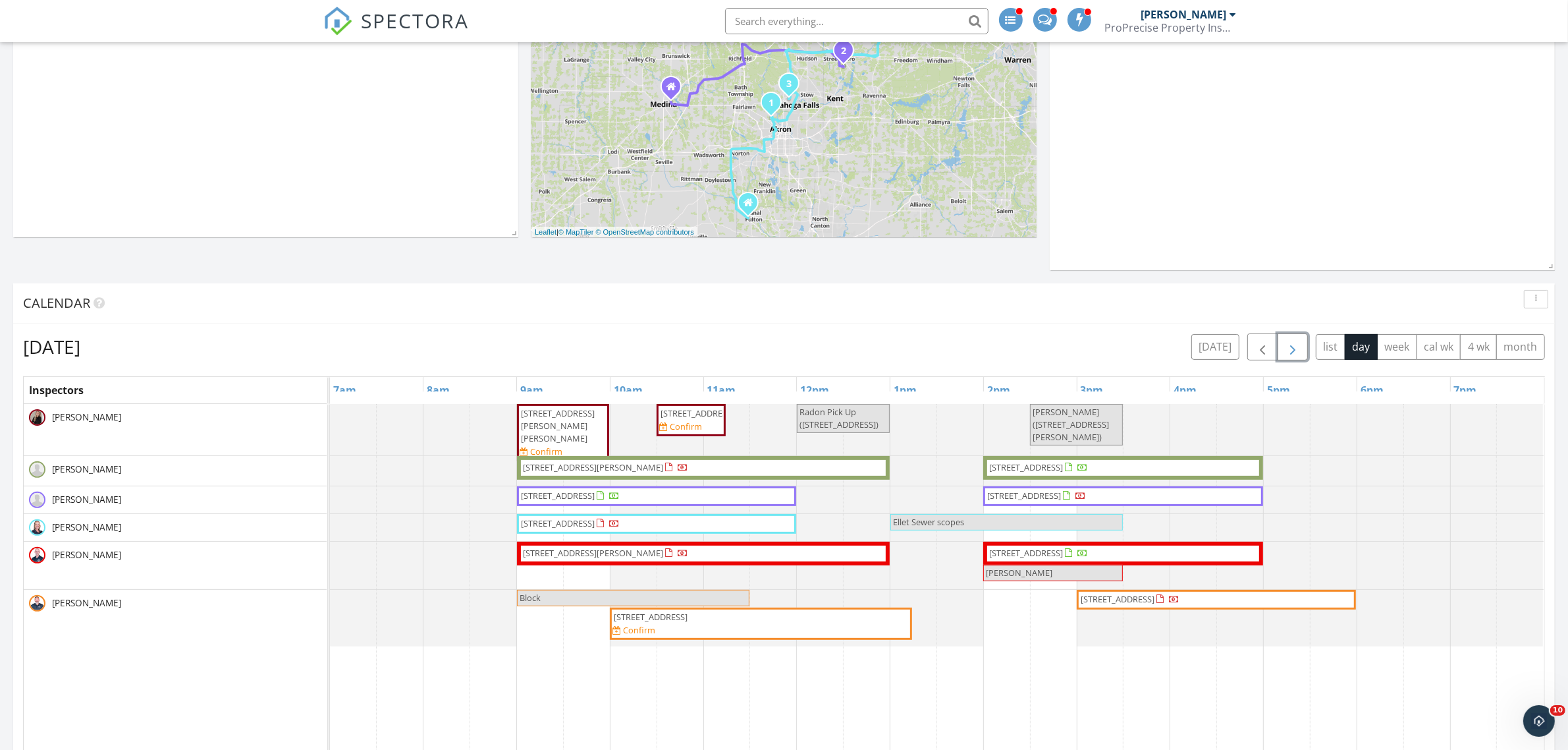
click at [1291, 351] on span "button" at bounding box center [1293, 347] width 16 height 16
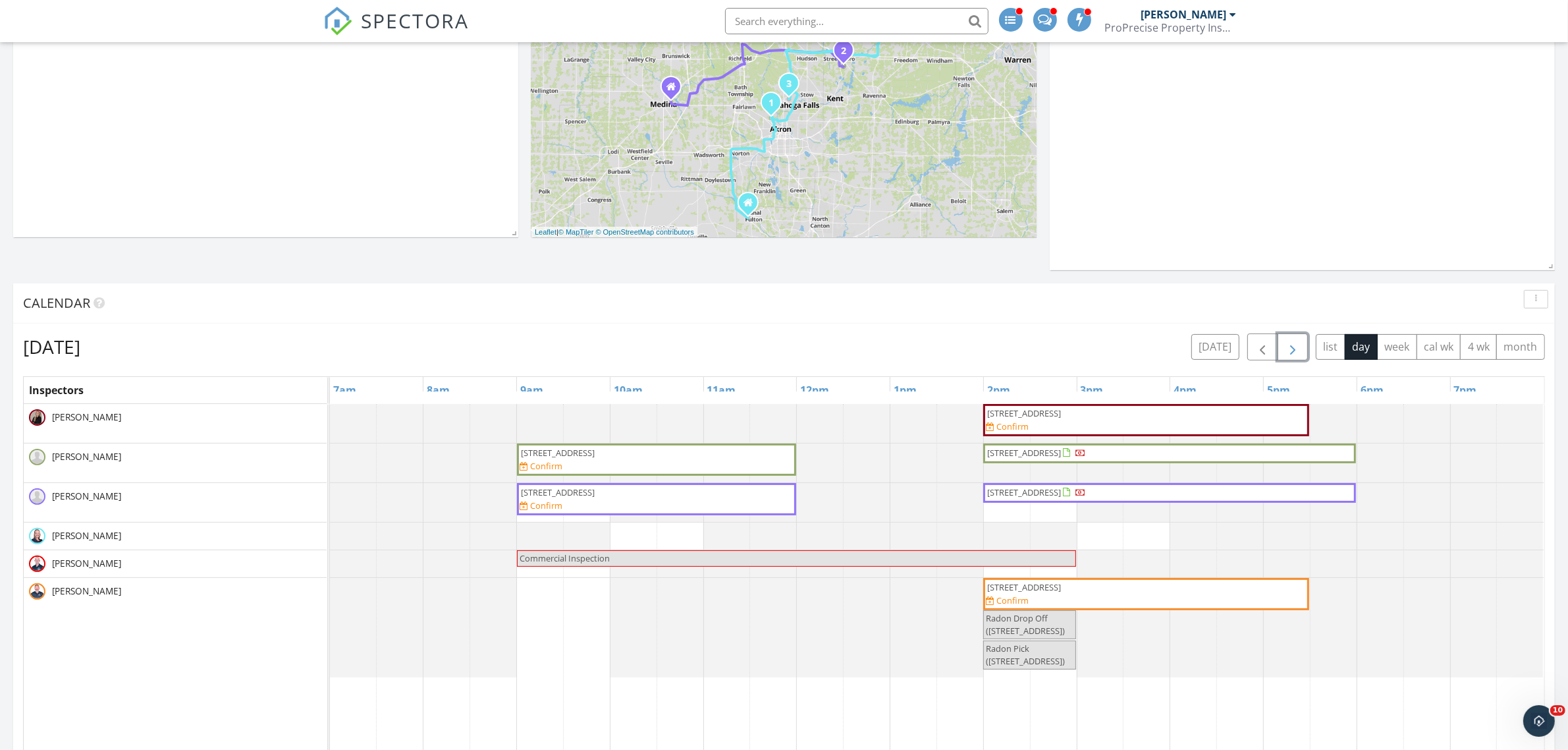
click at [1291, 351] on span "button" at bounding box center [1293, 347] width 16 height 16
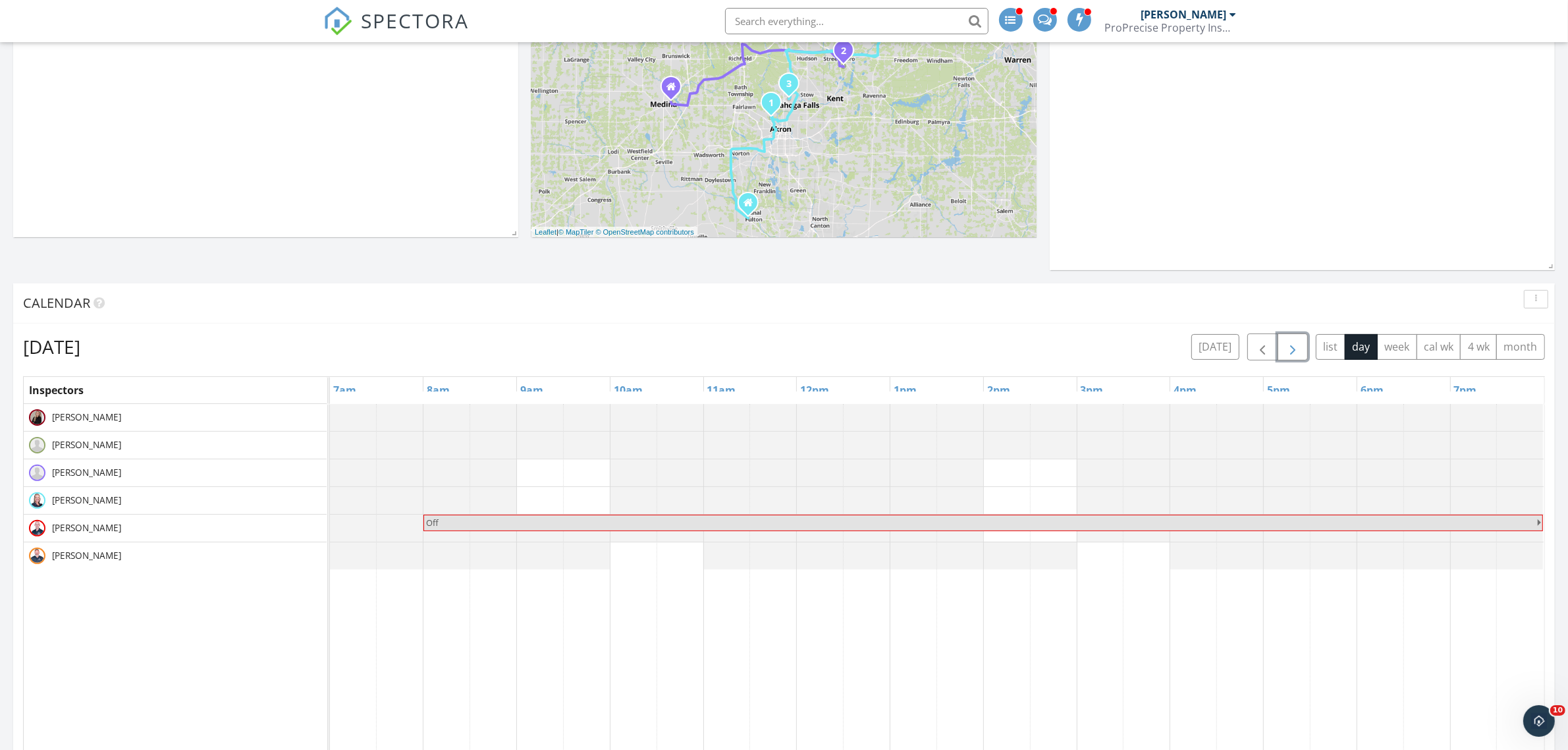
click at [1291, 351] on span "button" at bounding box center [1293, 347] width 16 height 16
click at [1288, 351] on span "button" at bounding box center [1293, 347] width 16 height 16
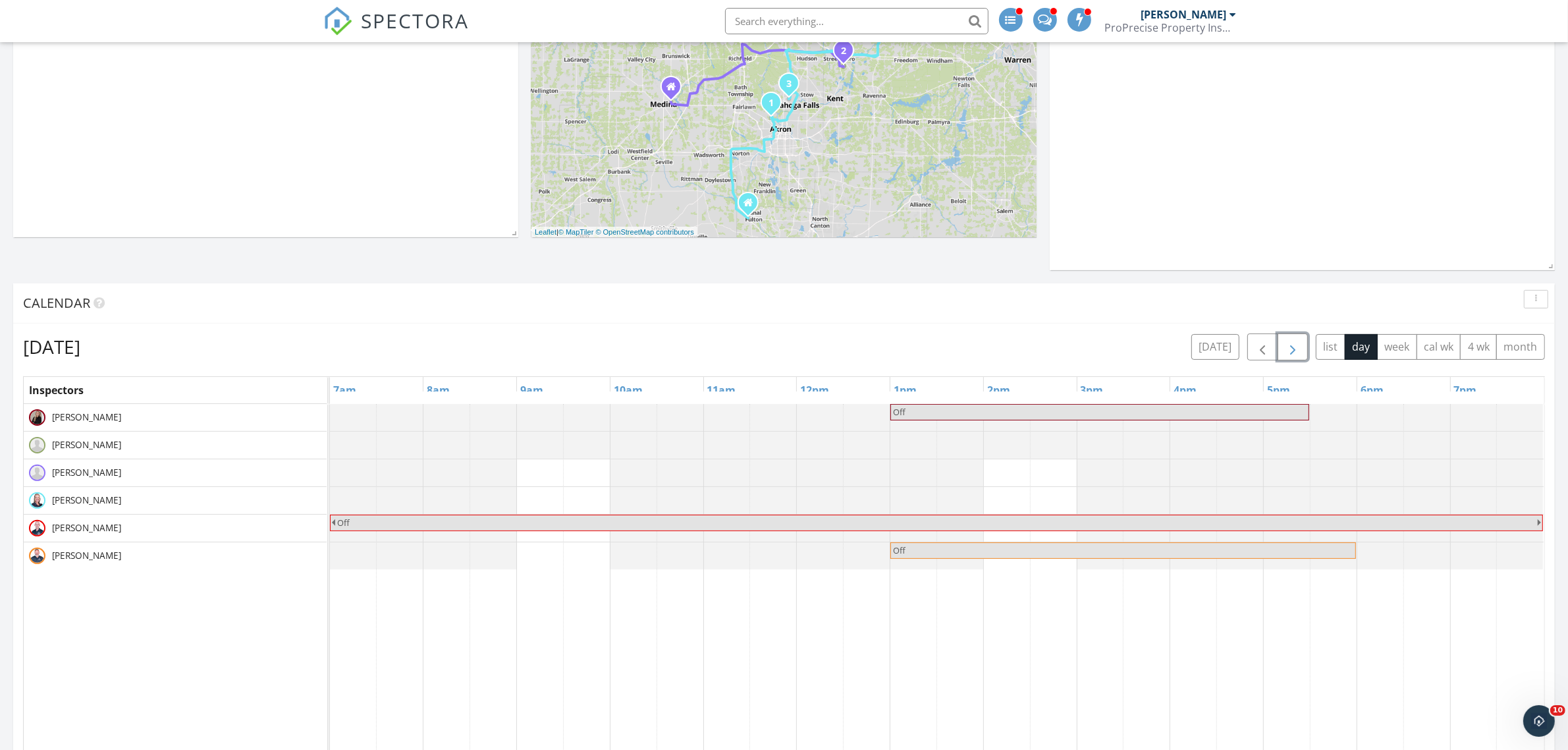
click at [1288, 351] on span "button" at bounding box center [1293, 347] width 16 height 16
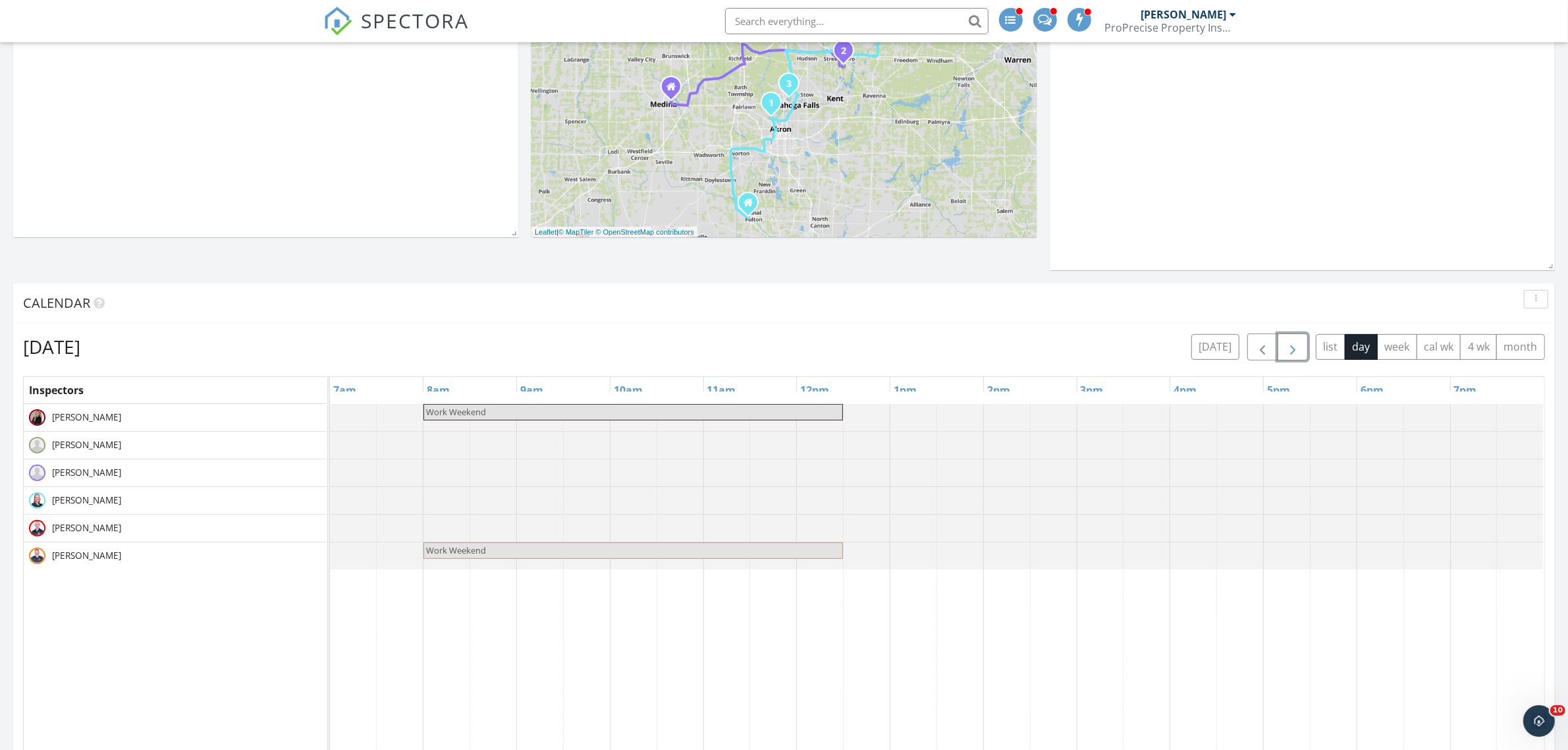
click at [1288, 351] on span "button" at bounding box center [1293, 347] width 16 height 16
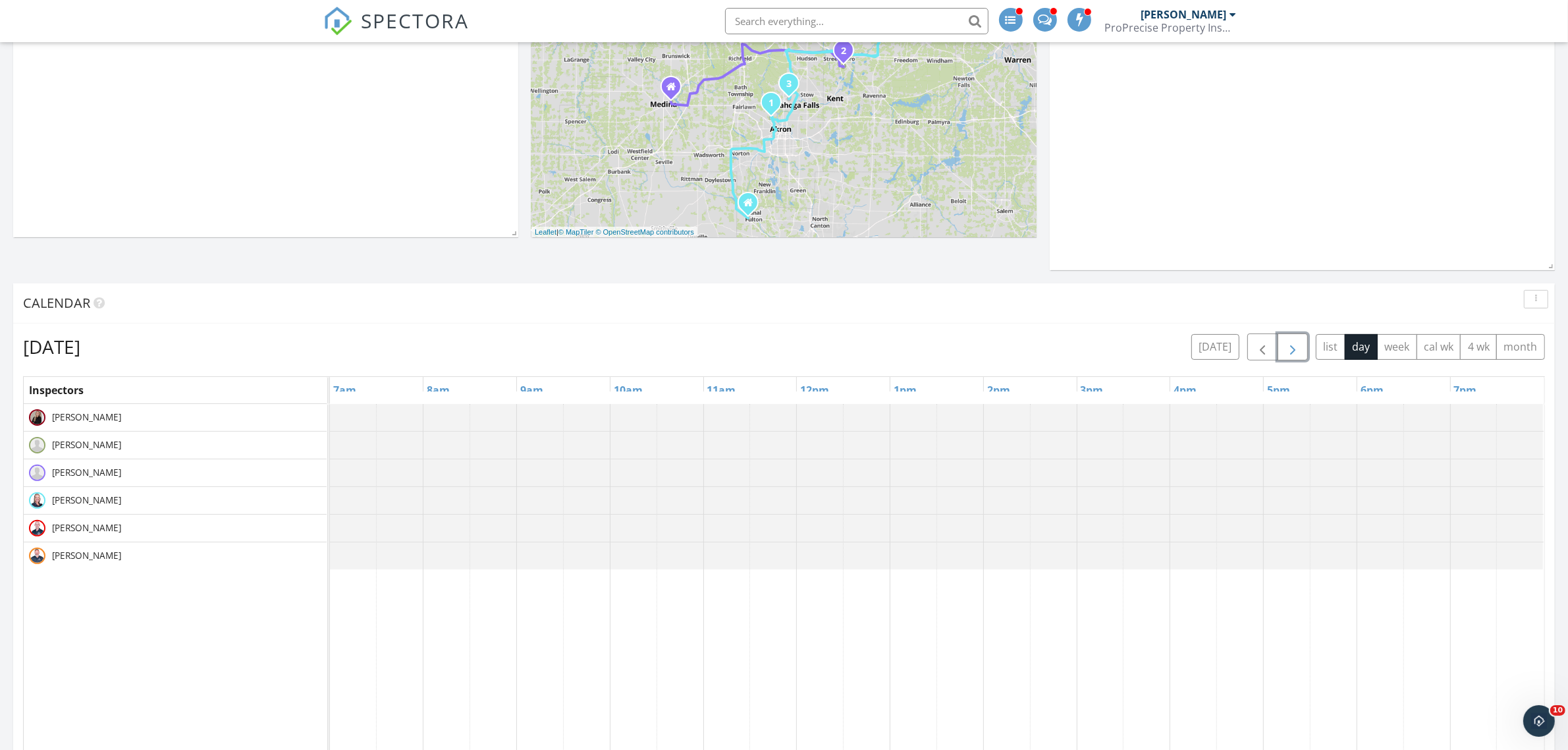
click at [1288, 351] on span "button" at bounding box center [1293, 347] width 16 height 16
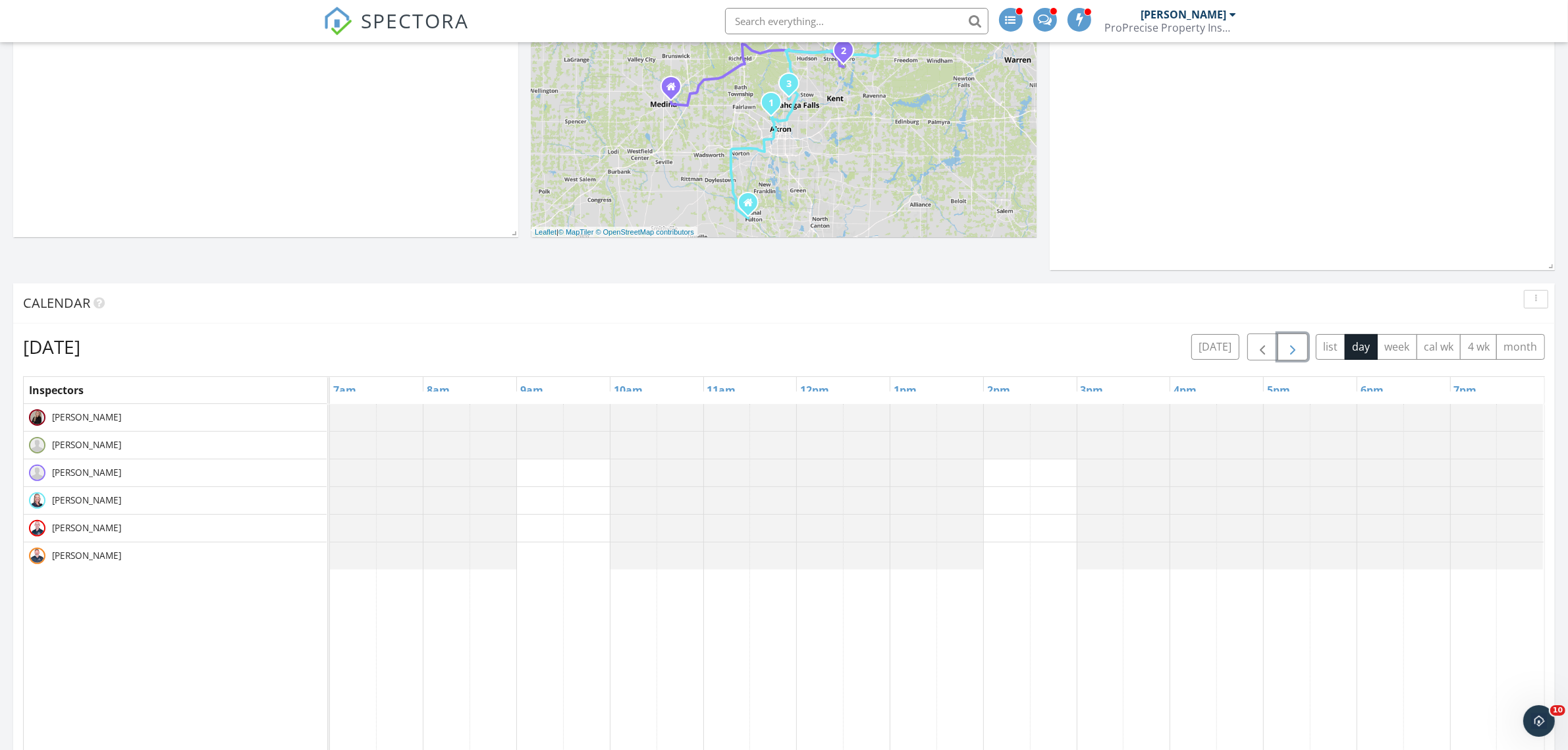
click at [1288, 351] on span "button" at bounding box center [1293, 347] width 16 height 16
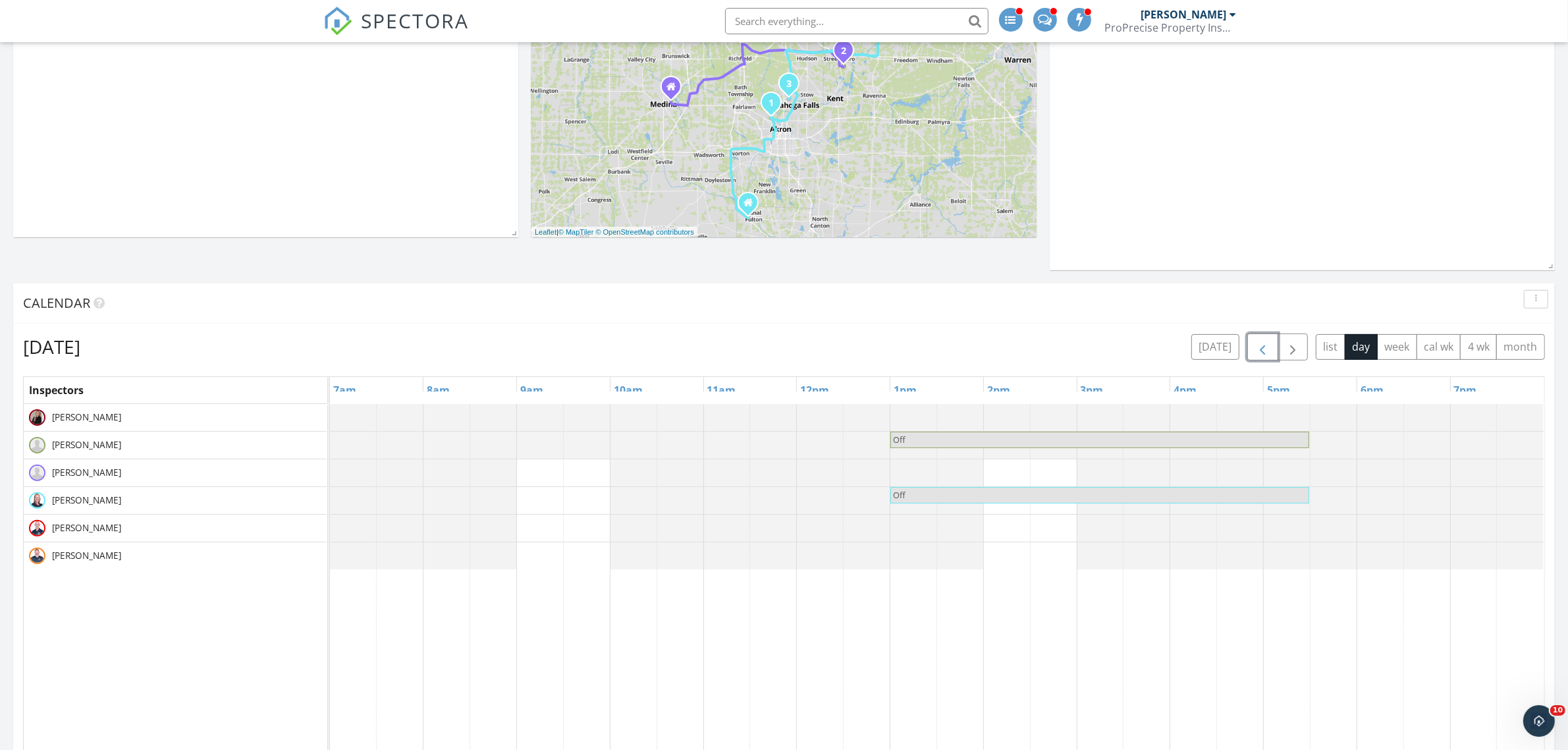
click at [1263, 351] on span "button" at bounding box center [1263, 347] width 16 height 16
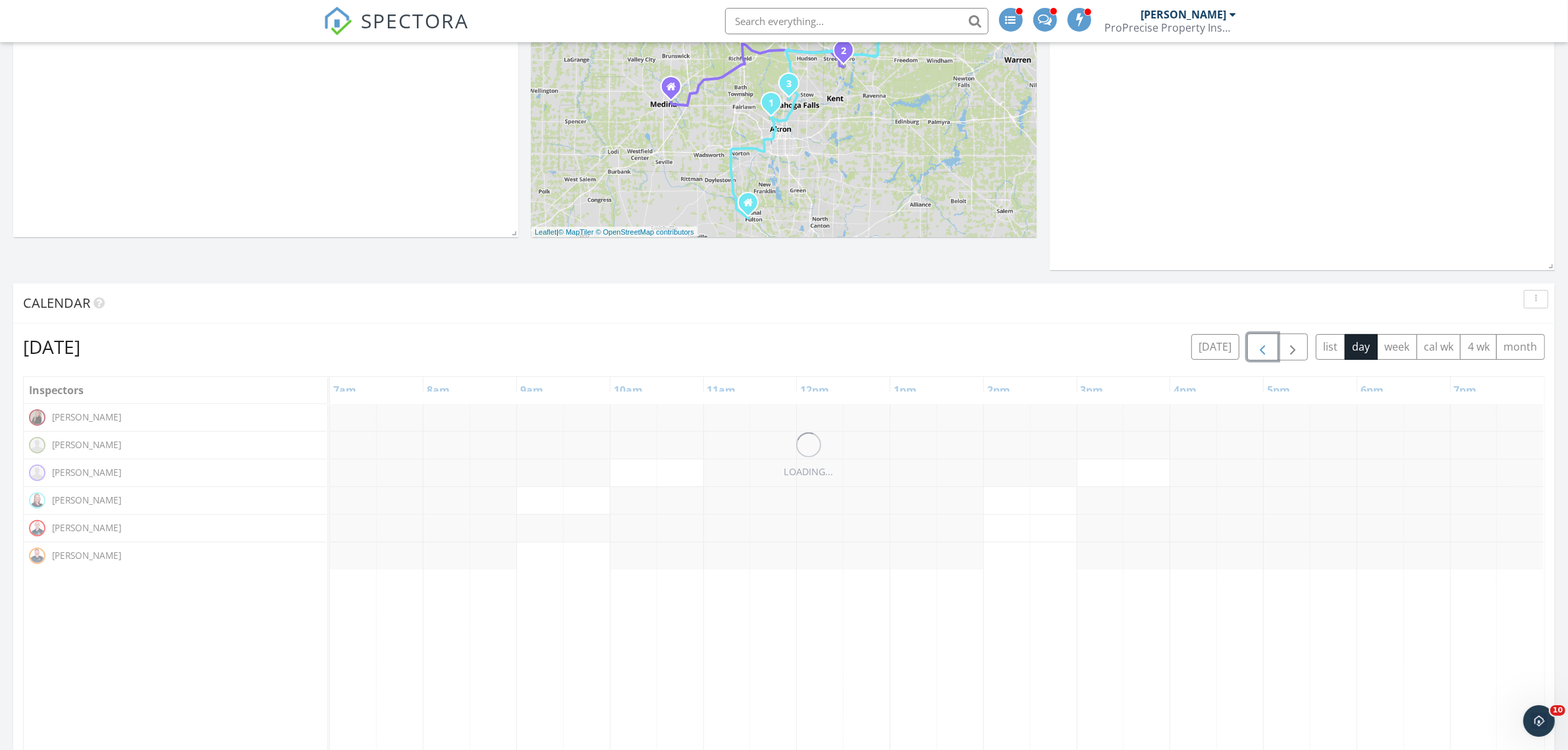
click at [1263, 351] on span "button" at bounding box center [1263, 347] width 16 height 16
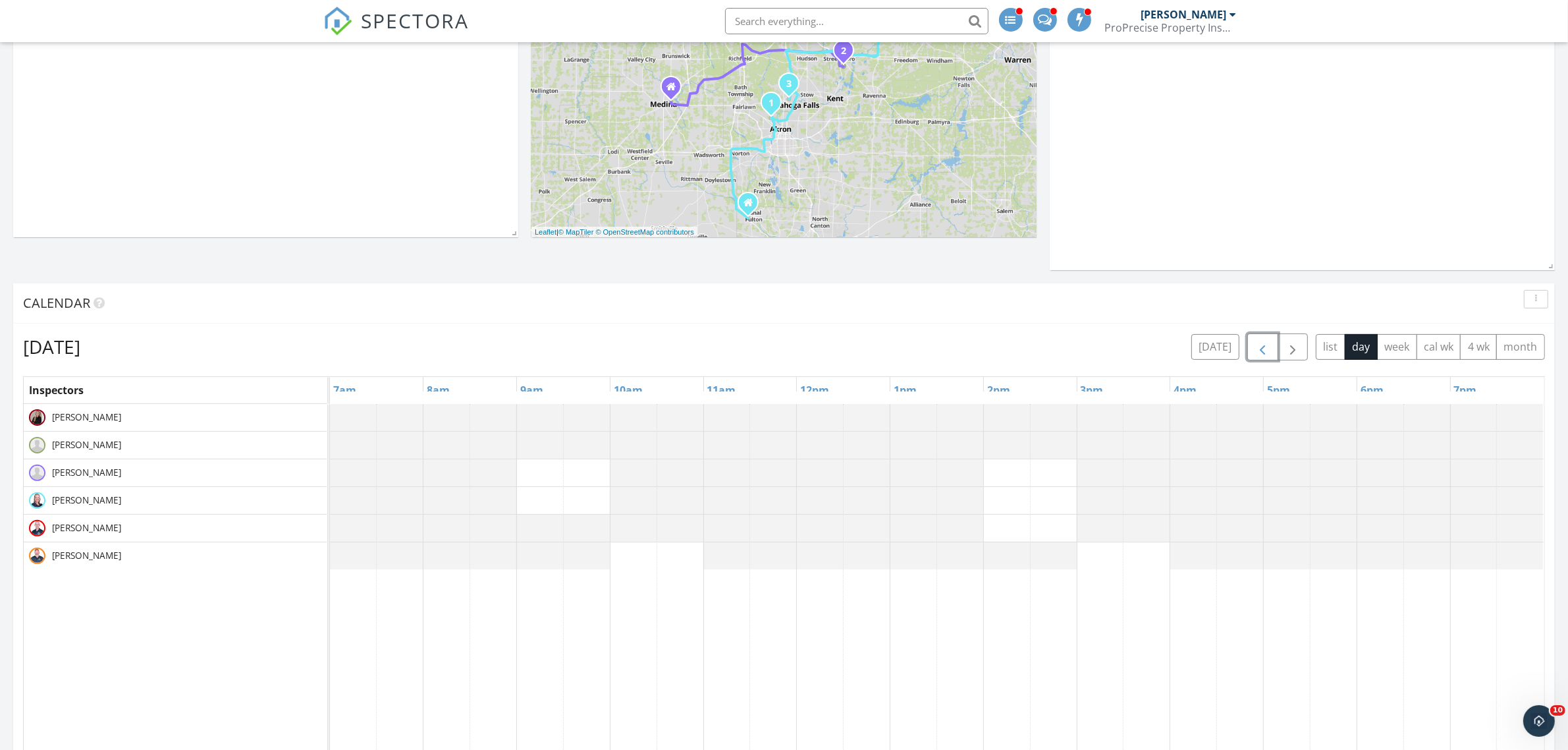
click at [1263, 351] on span "button" at bounding box center [1263, 347] width 16 height 16
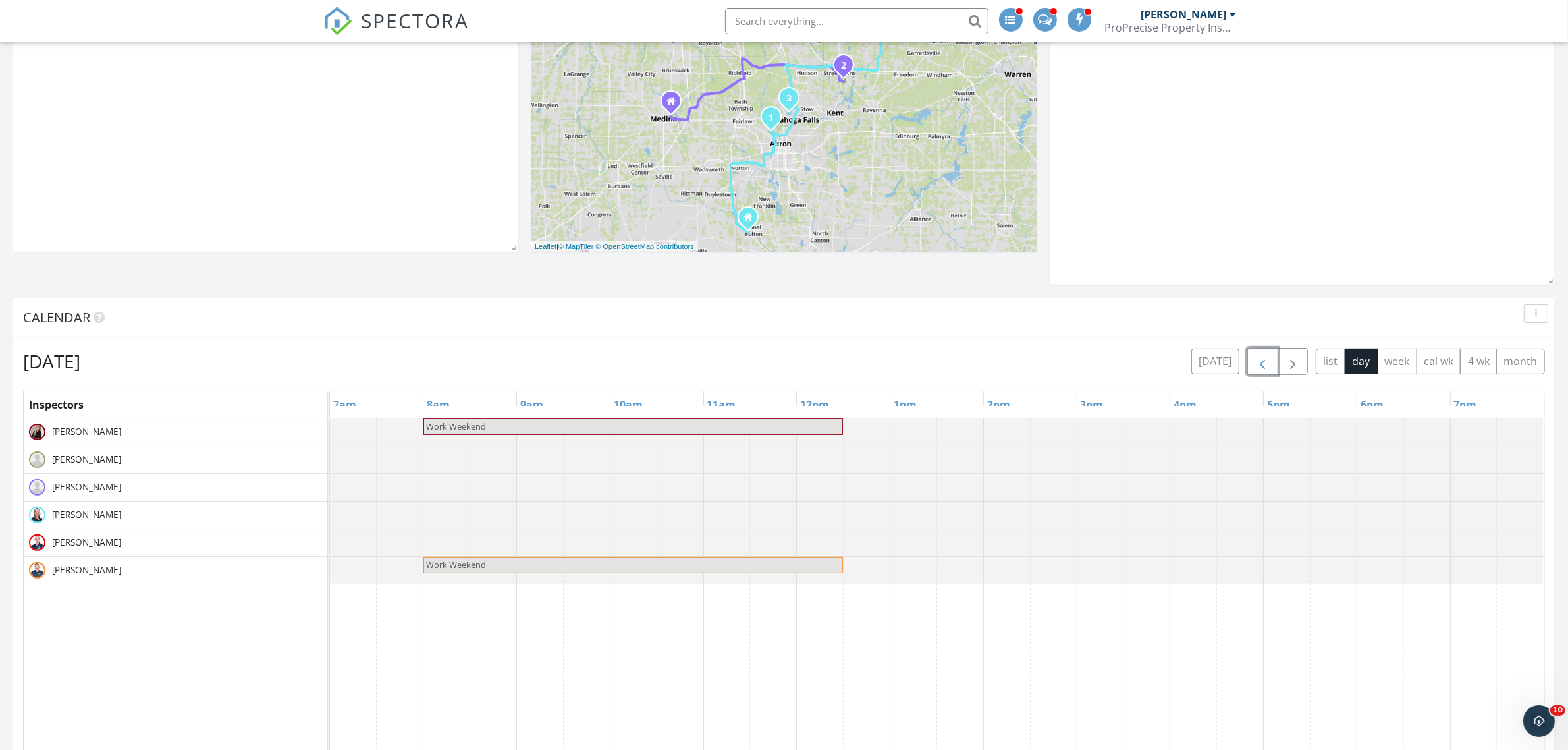
scroll to position [0, 0]
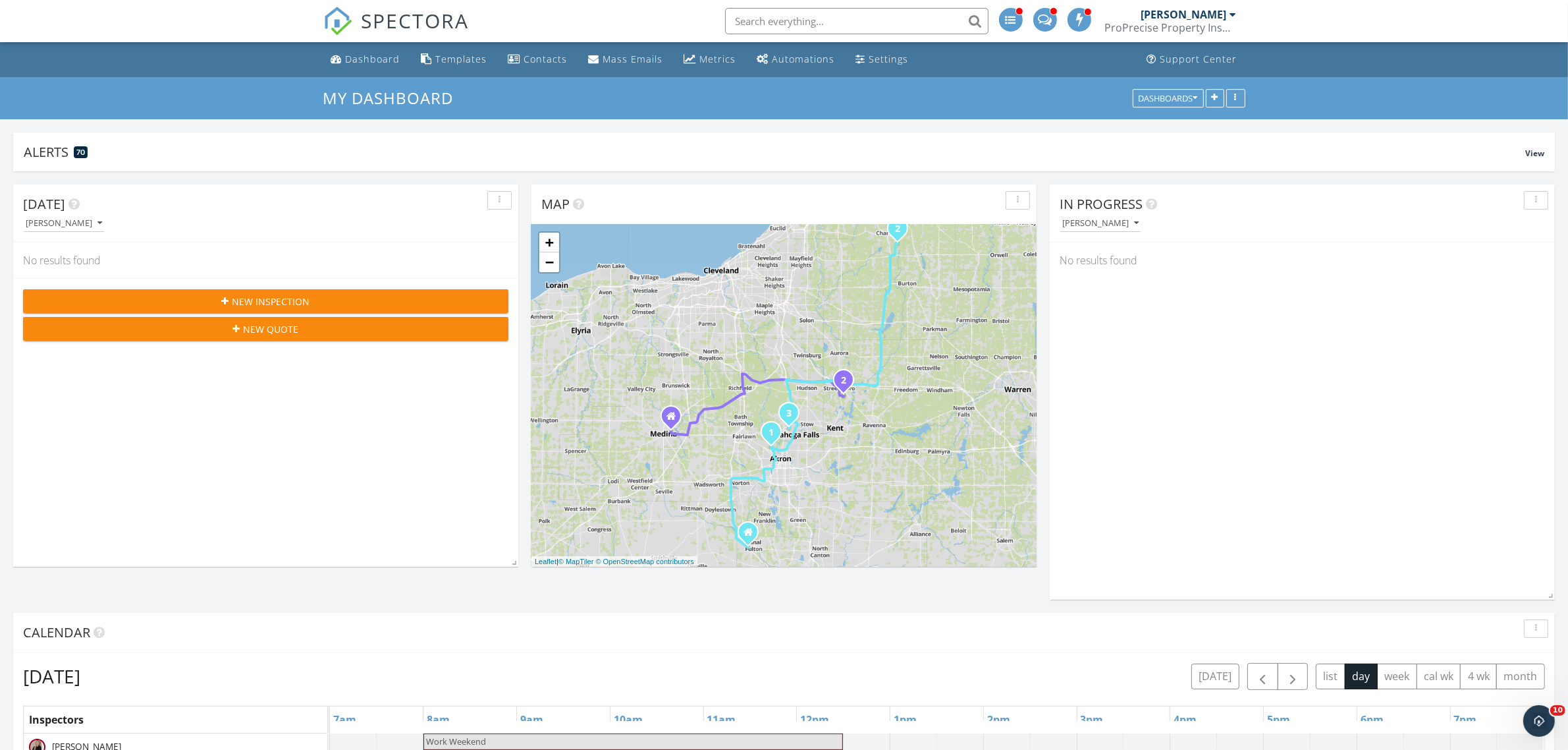
click at [366, 42] on div "SPECTORA" at bounding box center [396, 21] width 146 height 42
click at [366, 51] on link "Dashboard" at bounding box center [365, 59] width 80 height 24
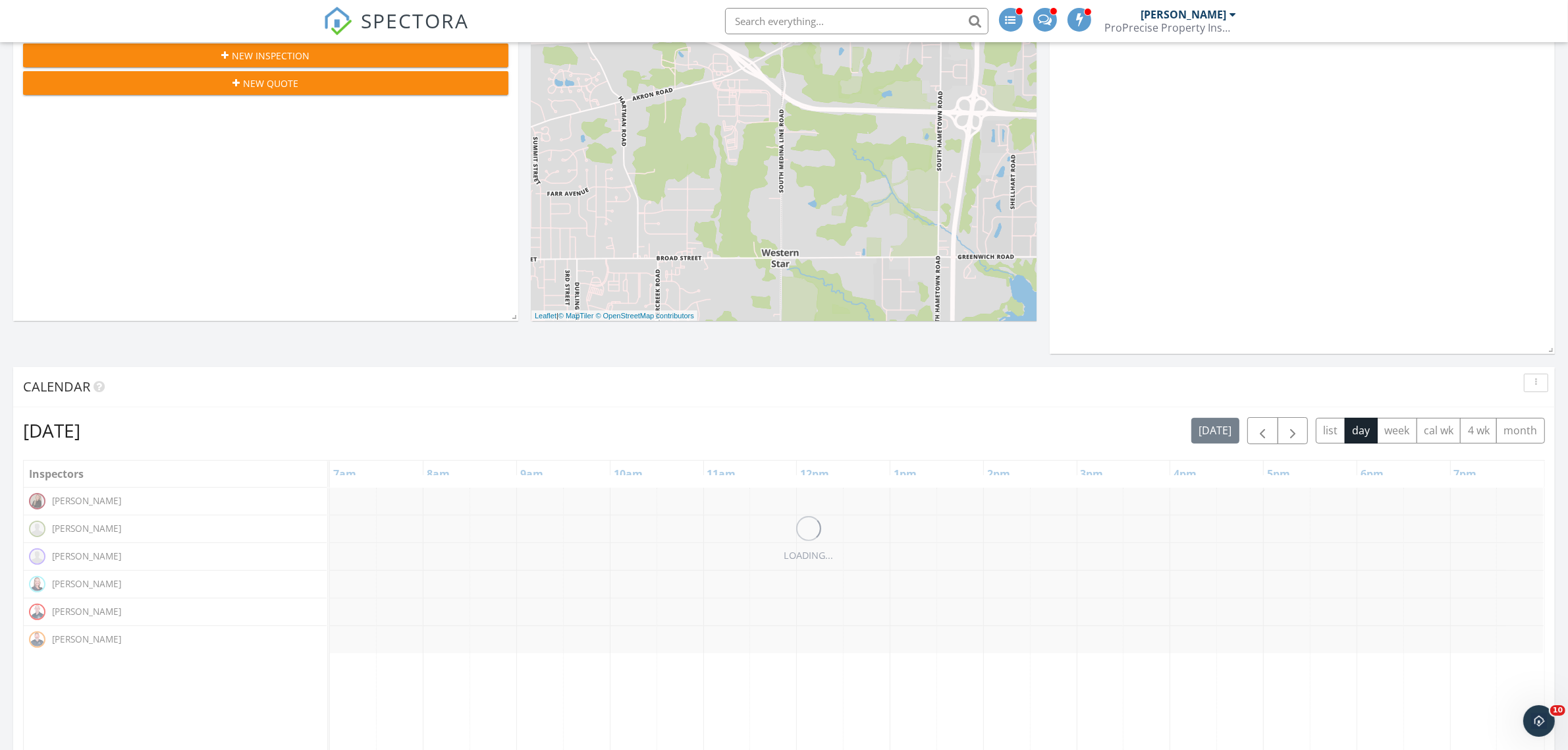
scroll to position [247, 0]
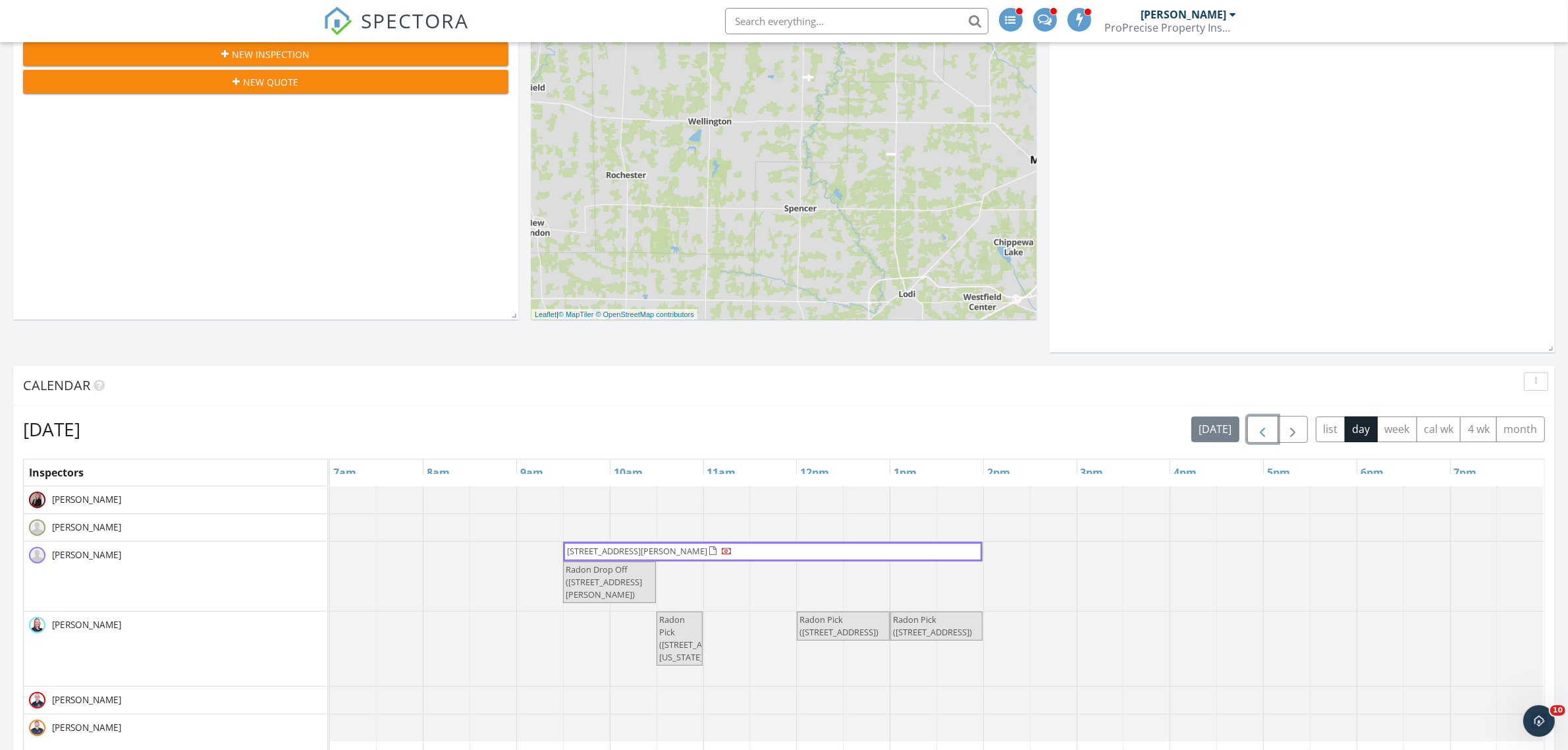
click at [1258, 433] on span "button" at bounding box center [1263, 430] width 16 height 16
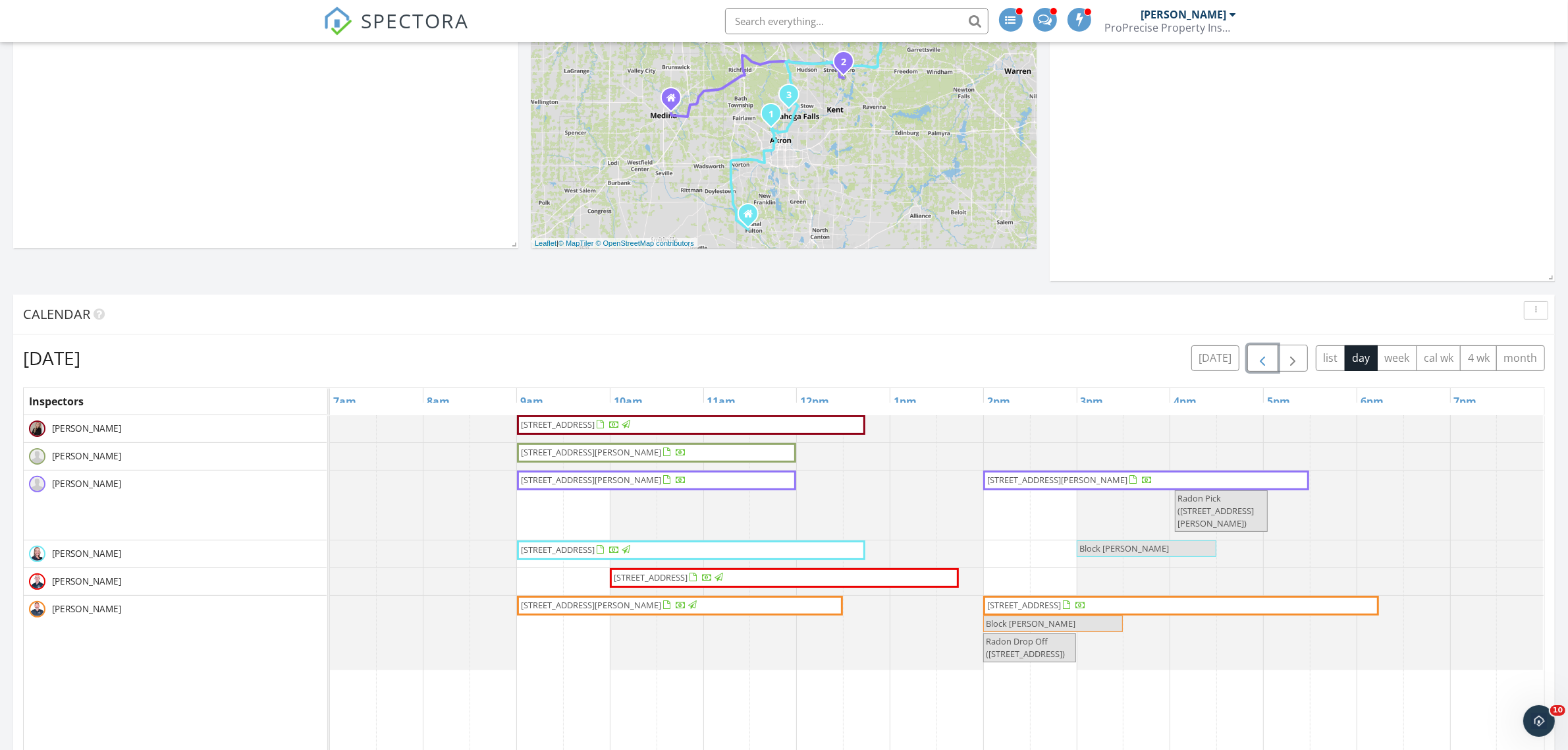
scroll to position [412, 0]
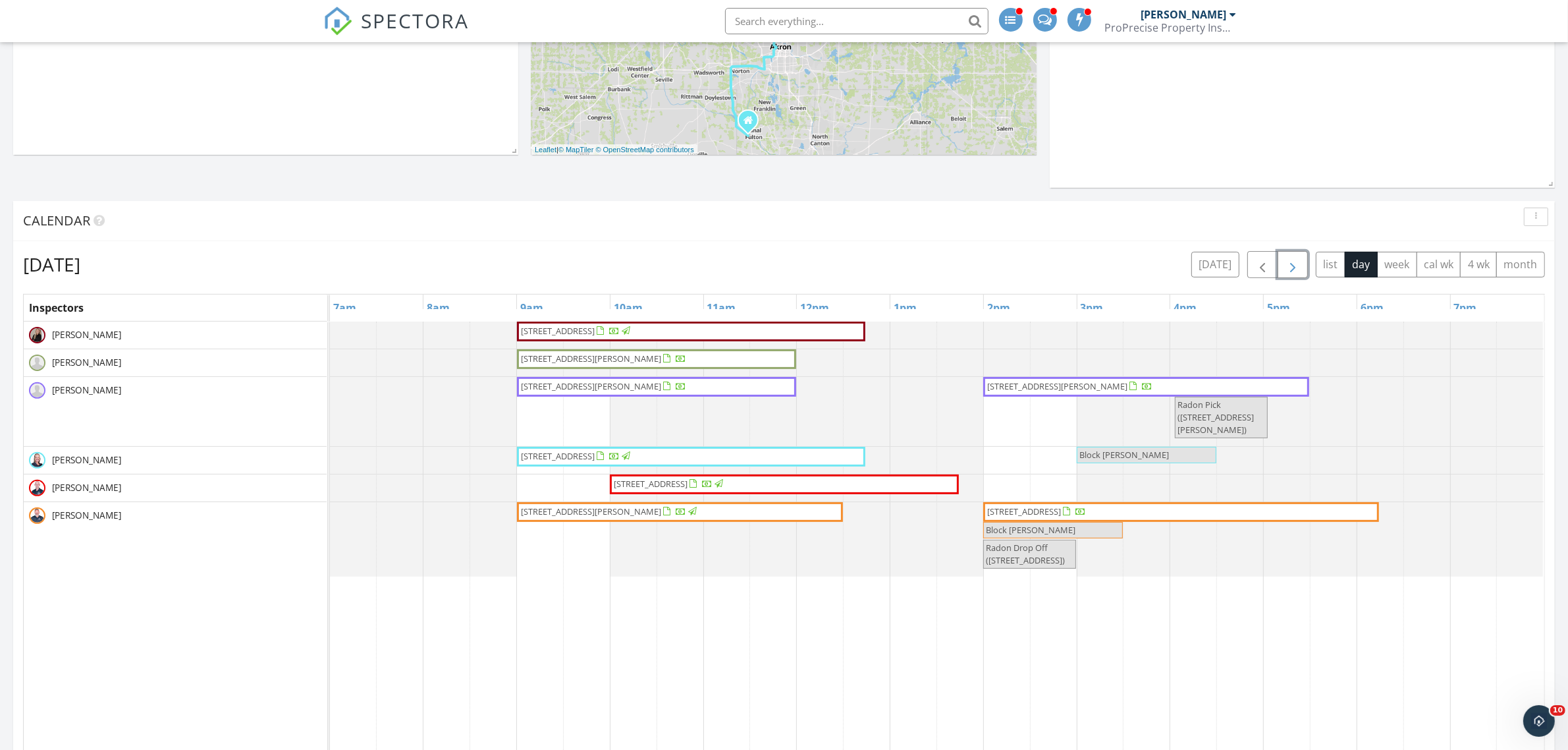
click at [1286, 267] on span "button" at bounding box center [1293, 265] width 16 height 16
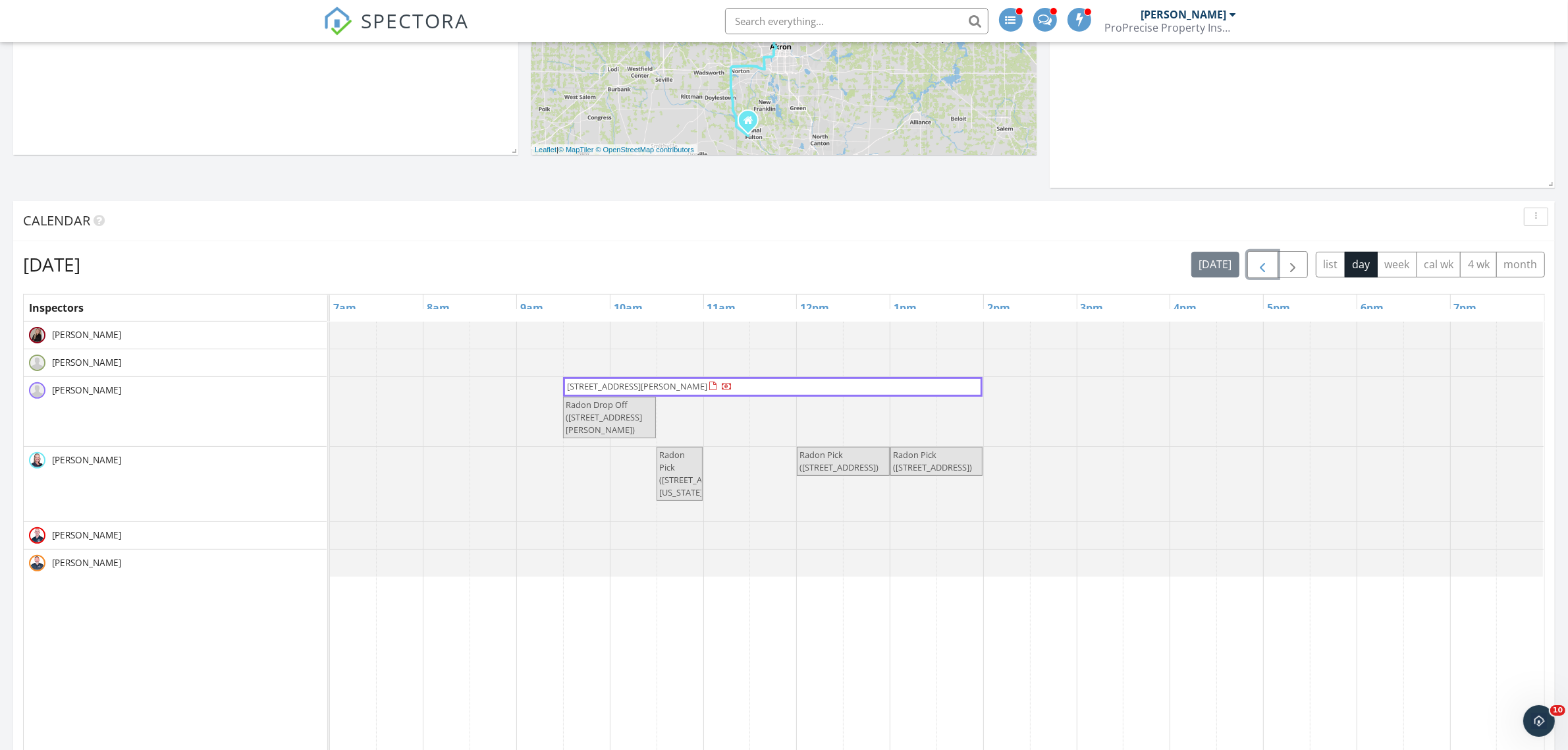
click at [1256, 262] on span "button" at bounding box center [1263, 265] width 16 height 16
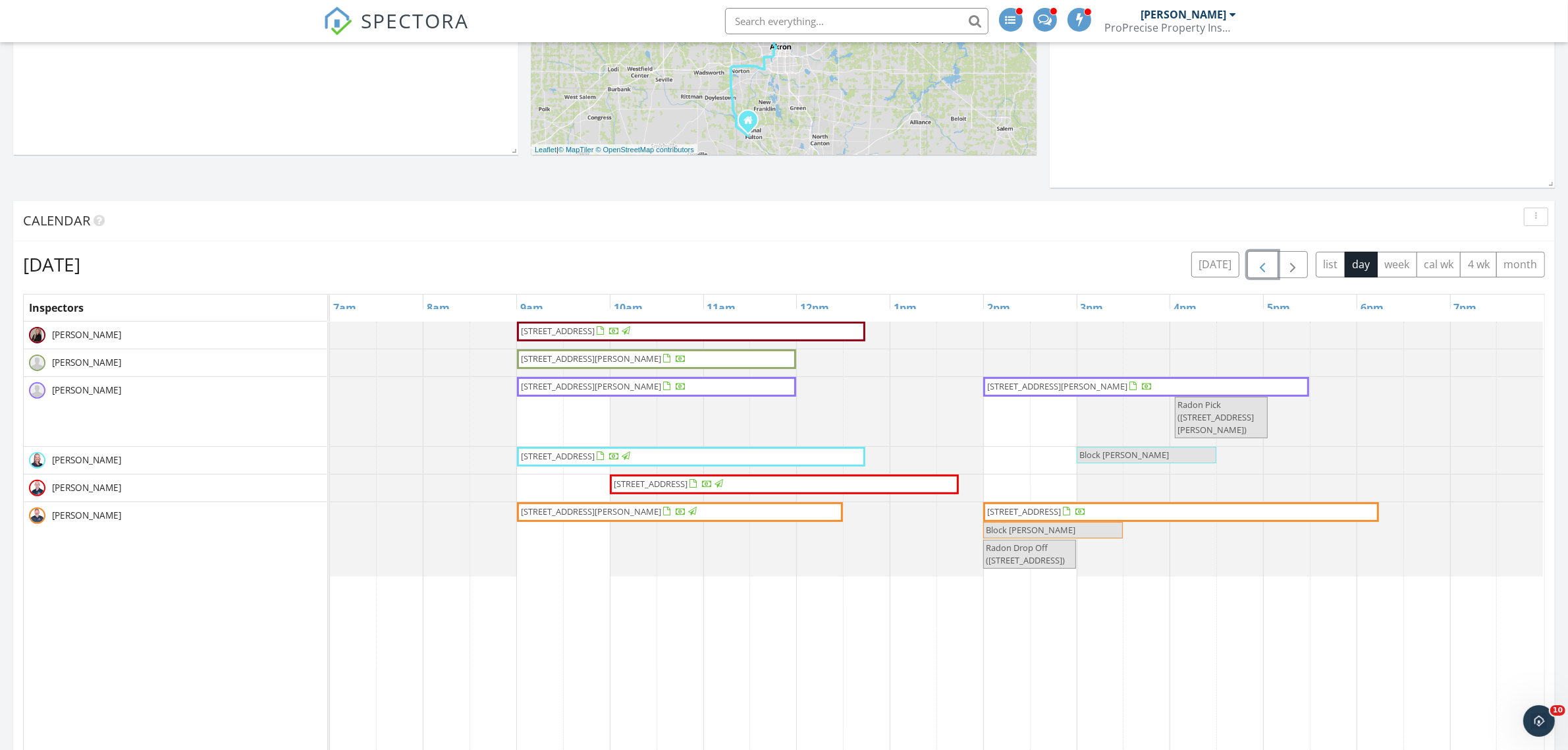
click at [1056, 516] on span "[STREET_ADDRESS]" at bounding box center [1024, 511] width 74 height 12
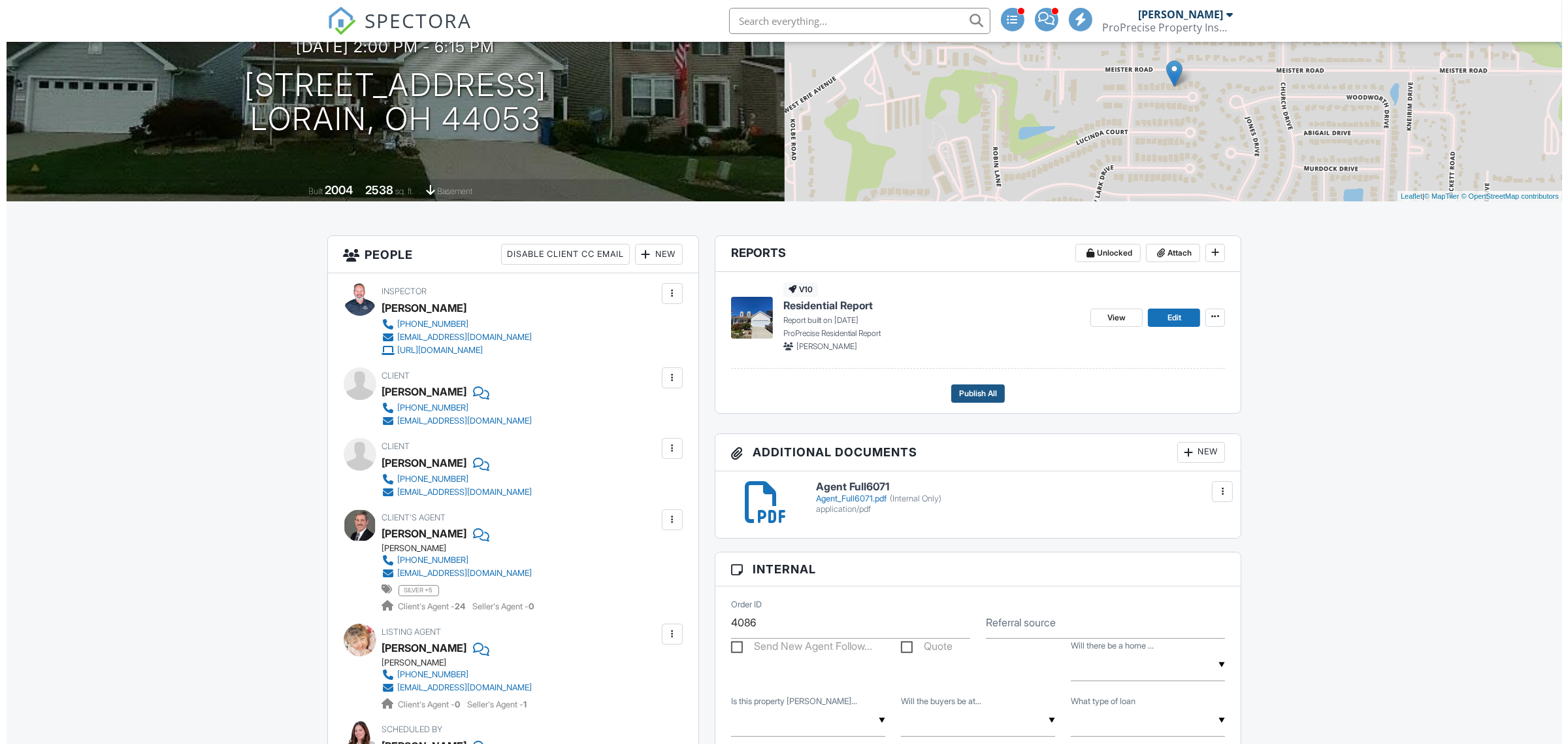
scroll to position [163, 0]
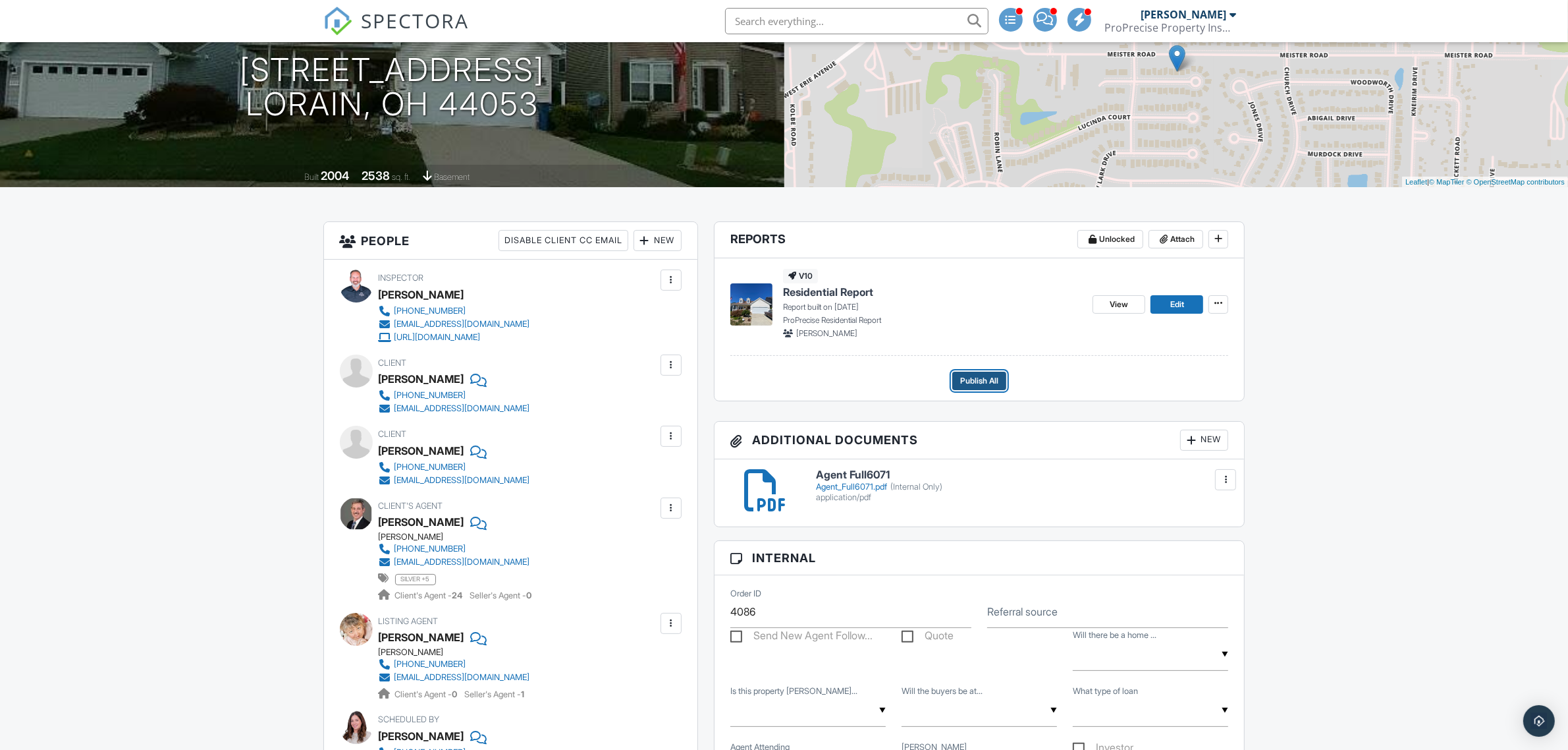
click at [970, 376] on span "Publish All" at bounding box center [980, 381] width 38 height 13
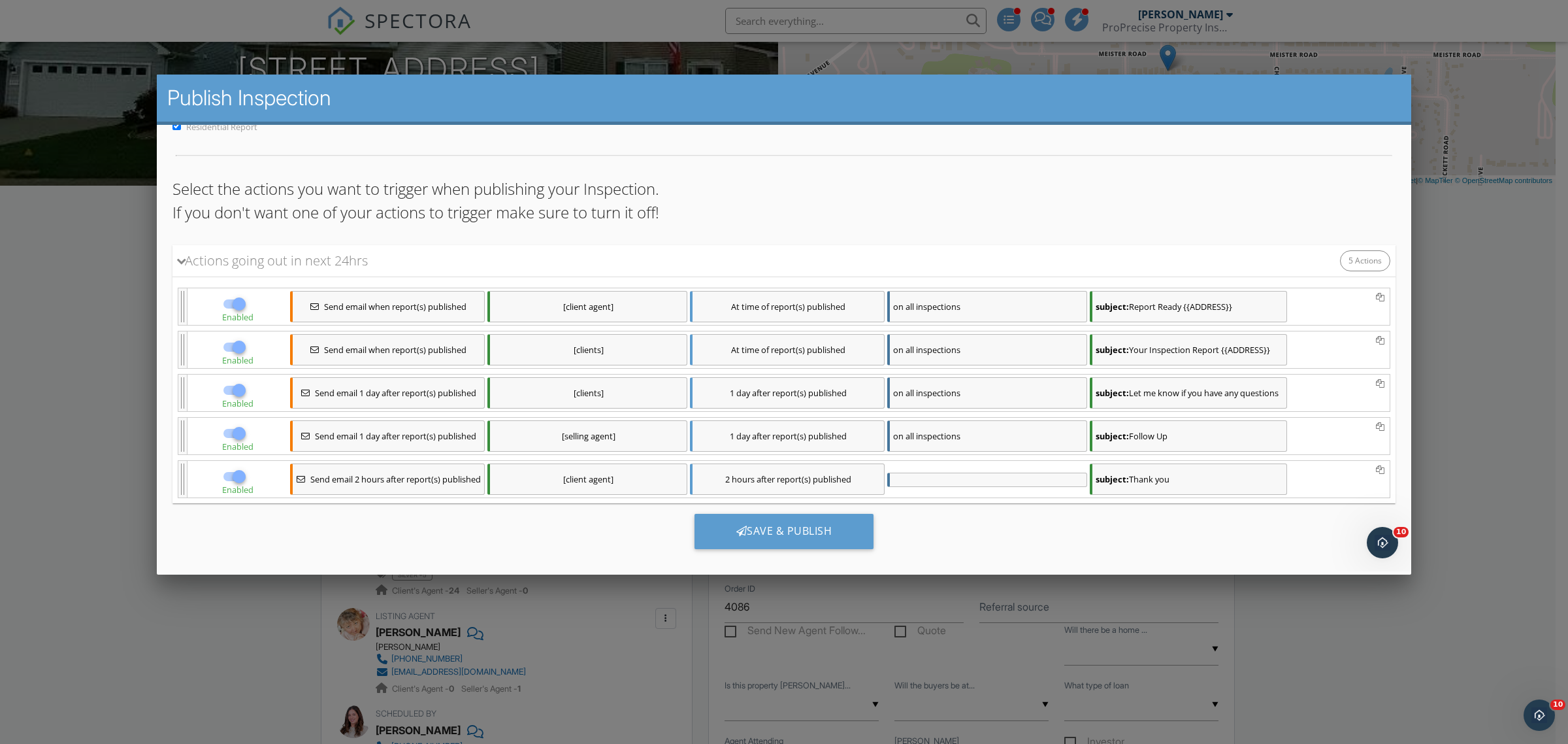
scroll to position [73, 0]
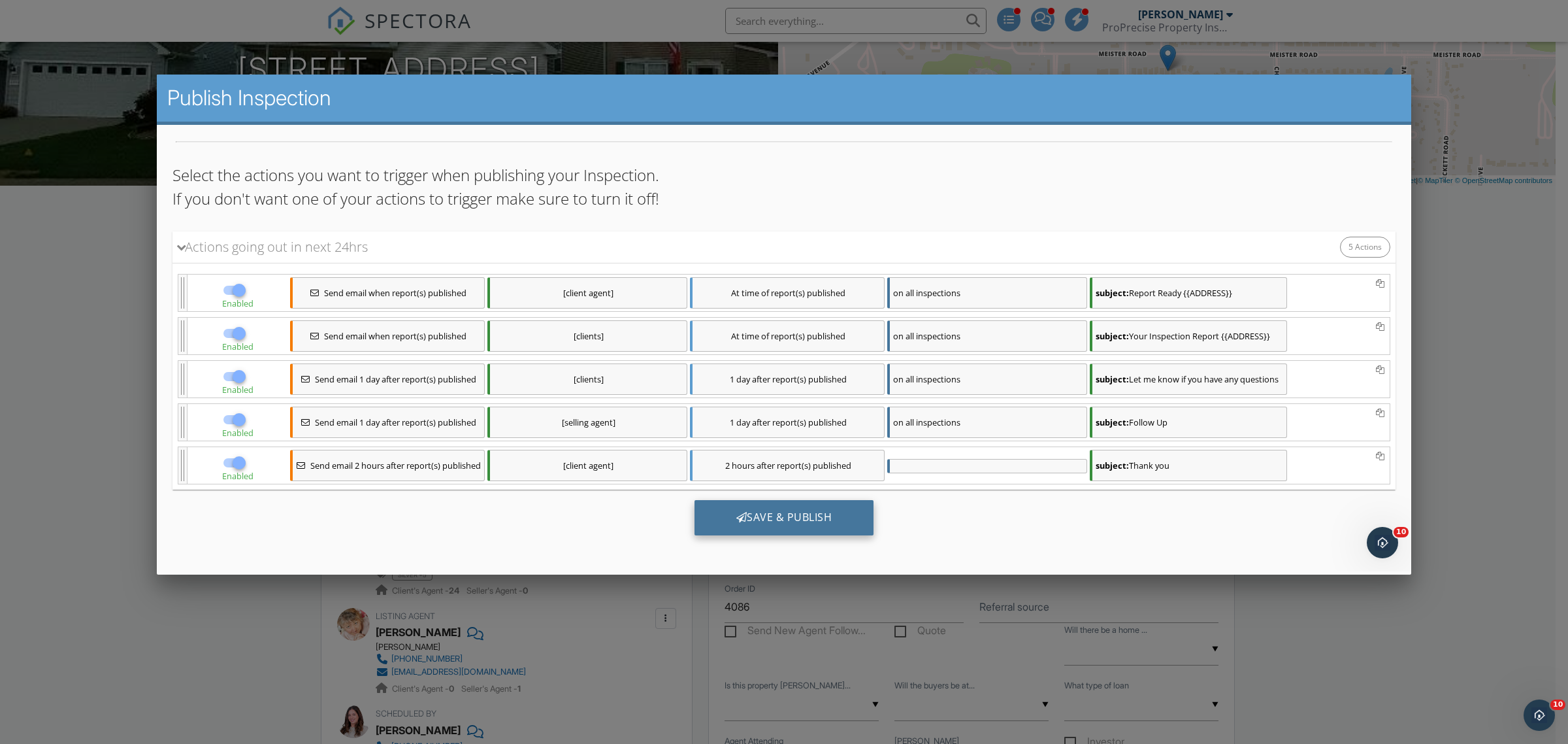
click at [729, 507] on div "Save & Publish" at bounding box center [784, 517] width 180 height 35
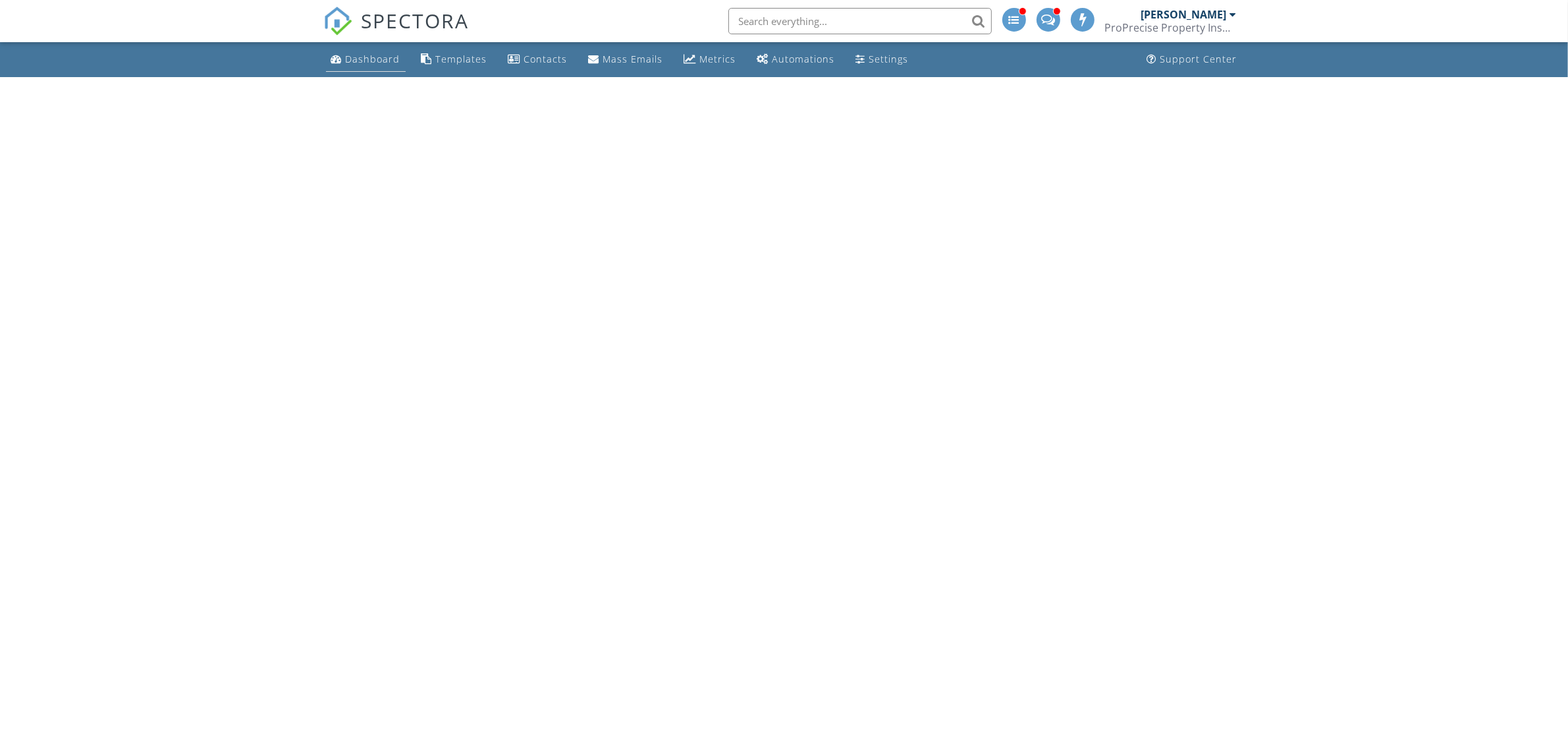
drag, startPoint x: 0, startPoint y: 0, endPoint x: 366, endPoint y: 57, distance: 370.4
click at [366, 57] on div "Dashboard" at bounding box center [373, 59] width 55 height 12
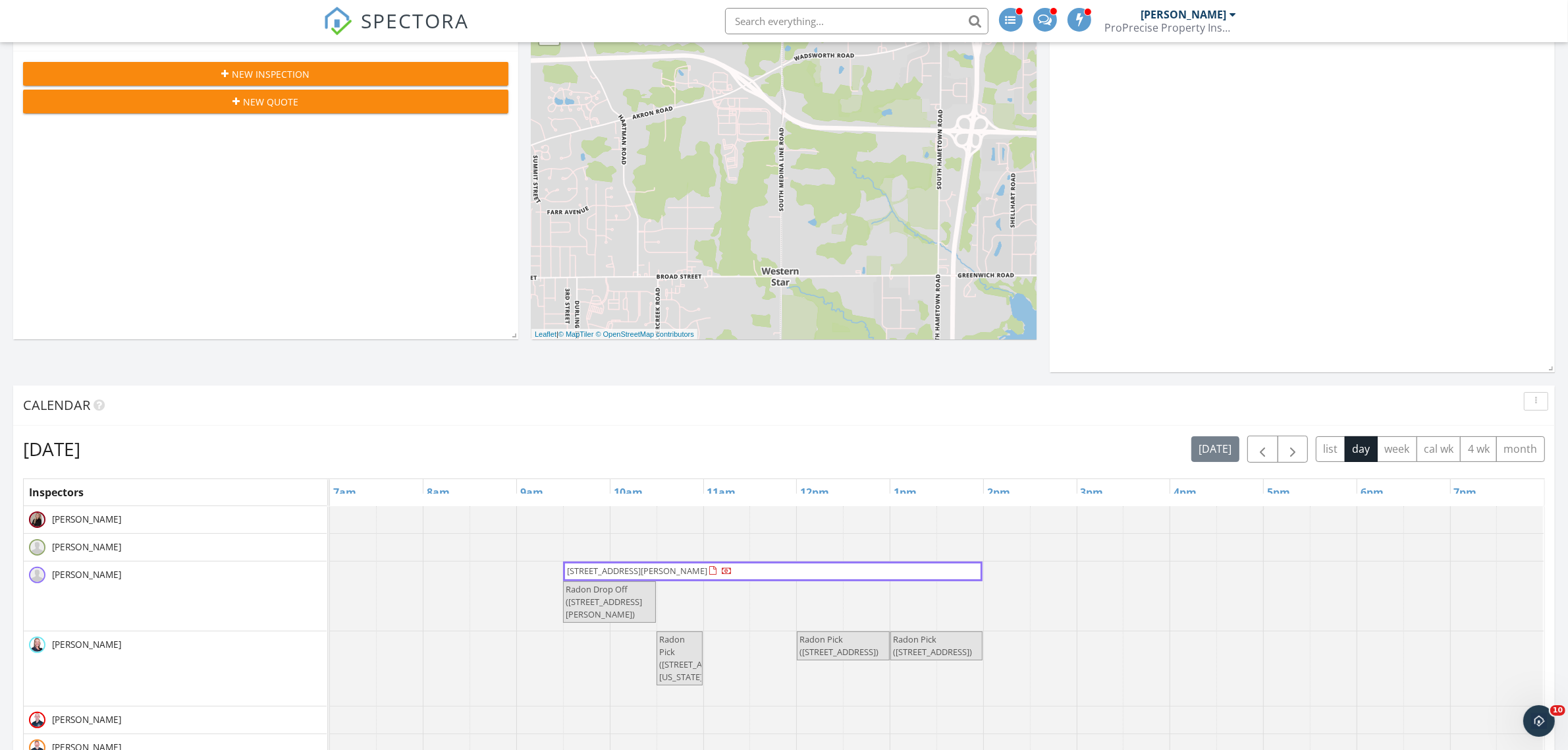
scroll to position [247, 0]
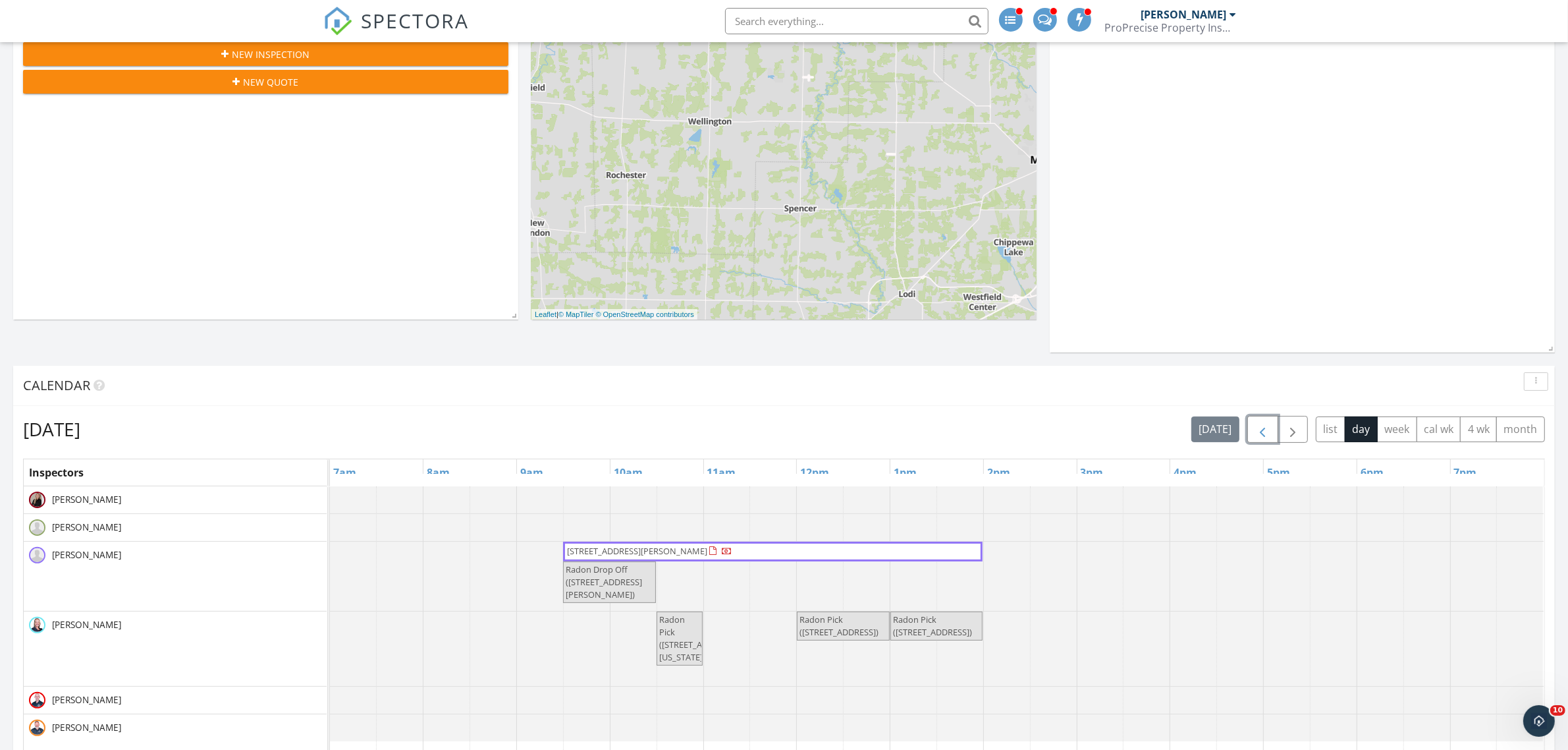
click at [1261, 437] on span "button" at bounding box center [1263, 430] width 16 height 16
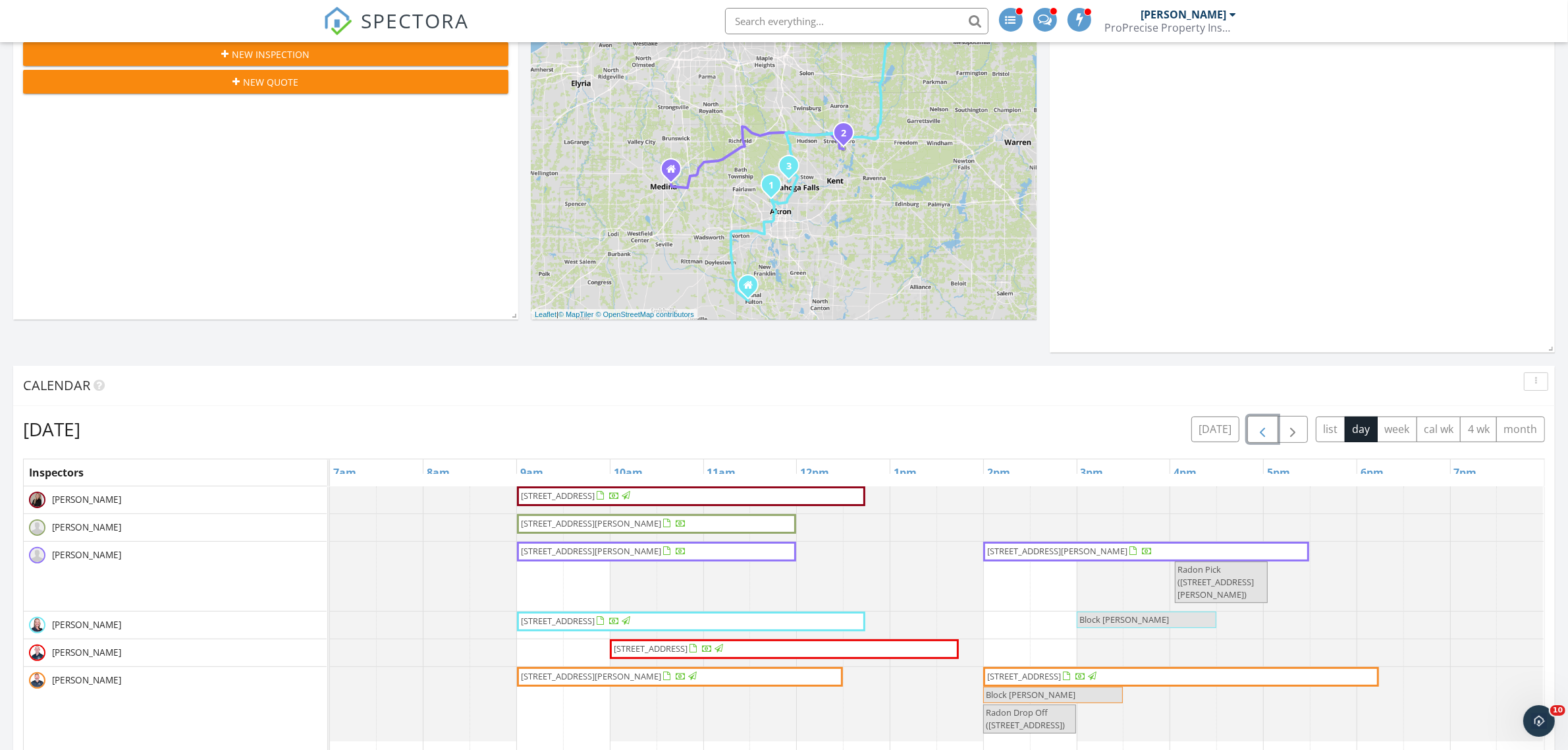
click at [622, 555] on span "[STREET_ADDRESS][PERSON_NAME]" at bounding box center [591, 550] width 140 height 12
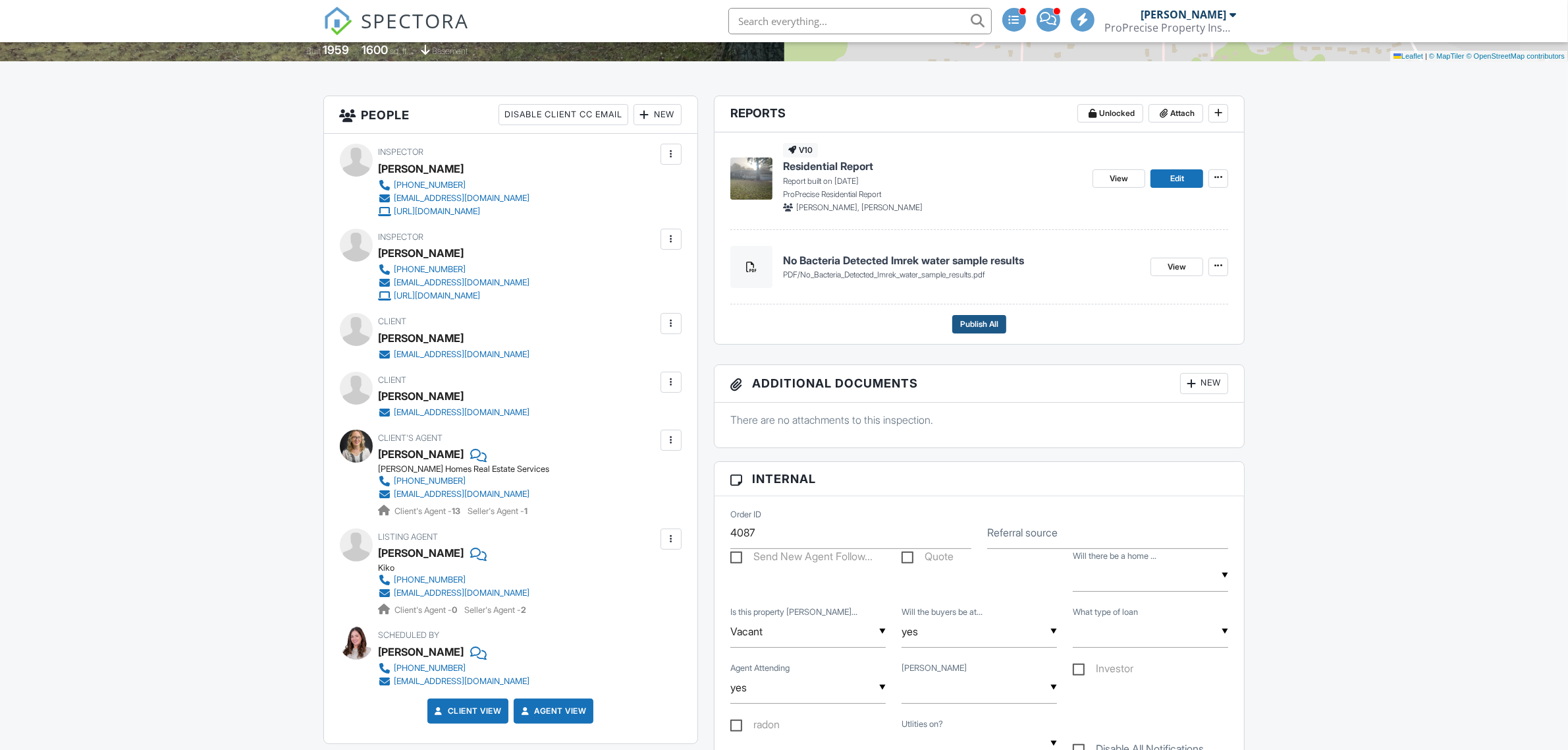
scroll to position [330, 0]
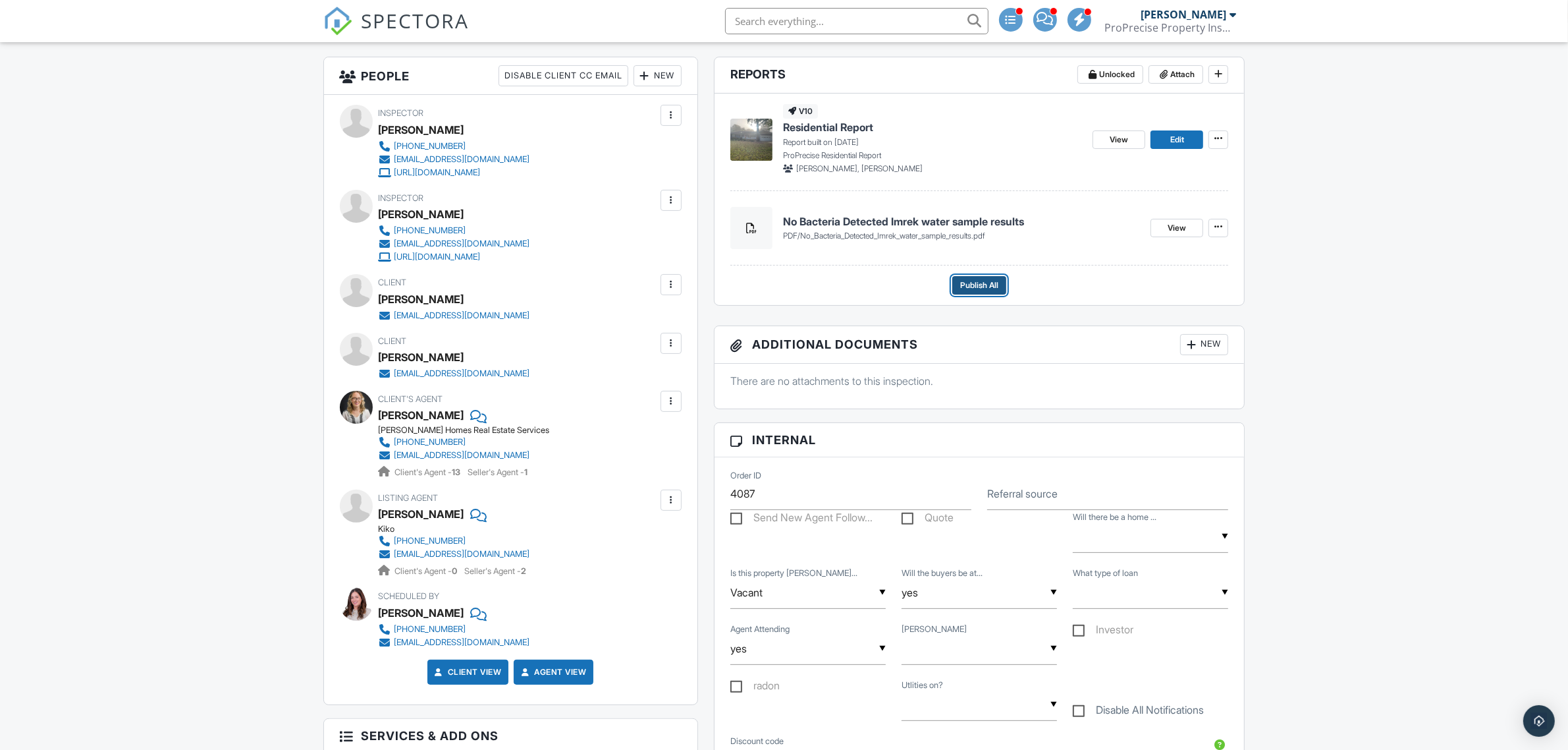
click at [979, 291] on span "Publish All" at bounding box center [980, 285] width 38 height 13
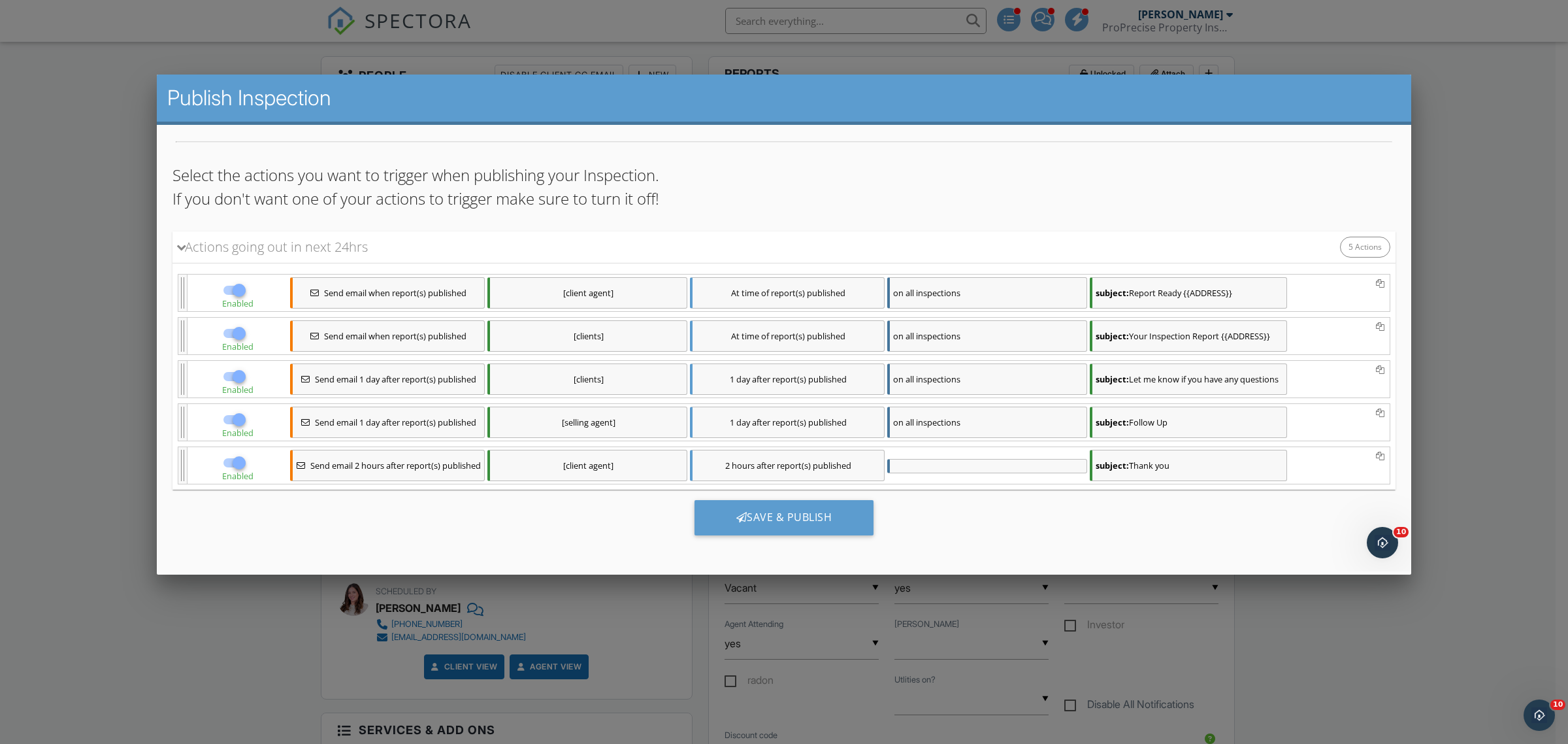
scroll to position [73, 0]
click at [750, 521] on div "Save & Publish" at bounding box center [784, 517] width 180 height 35
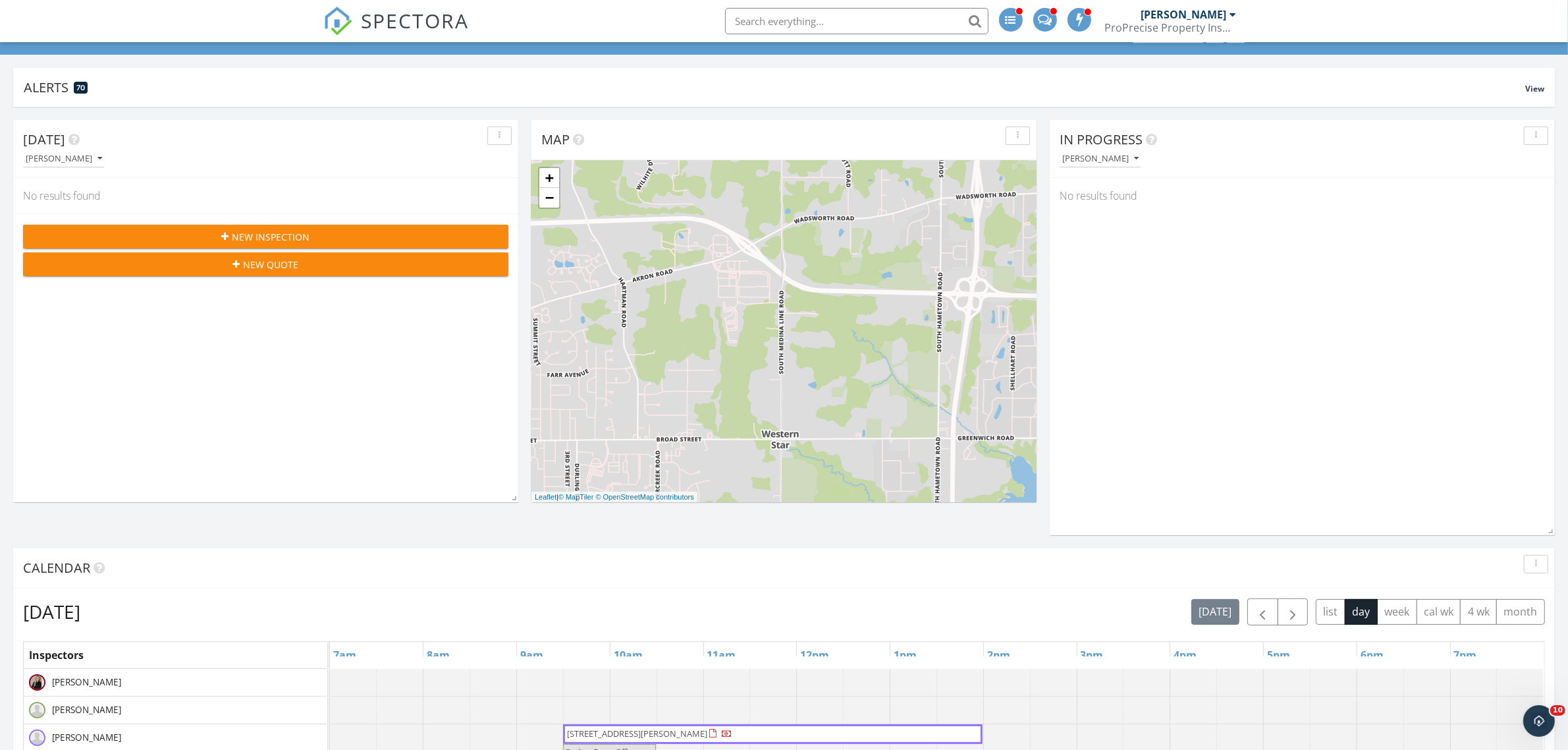
scroll to position [330, 0]
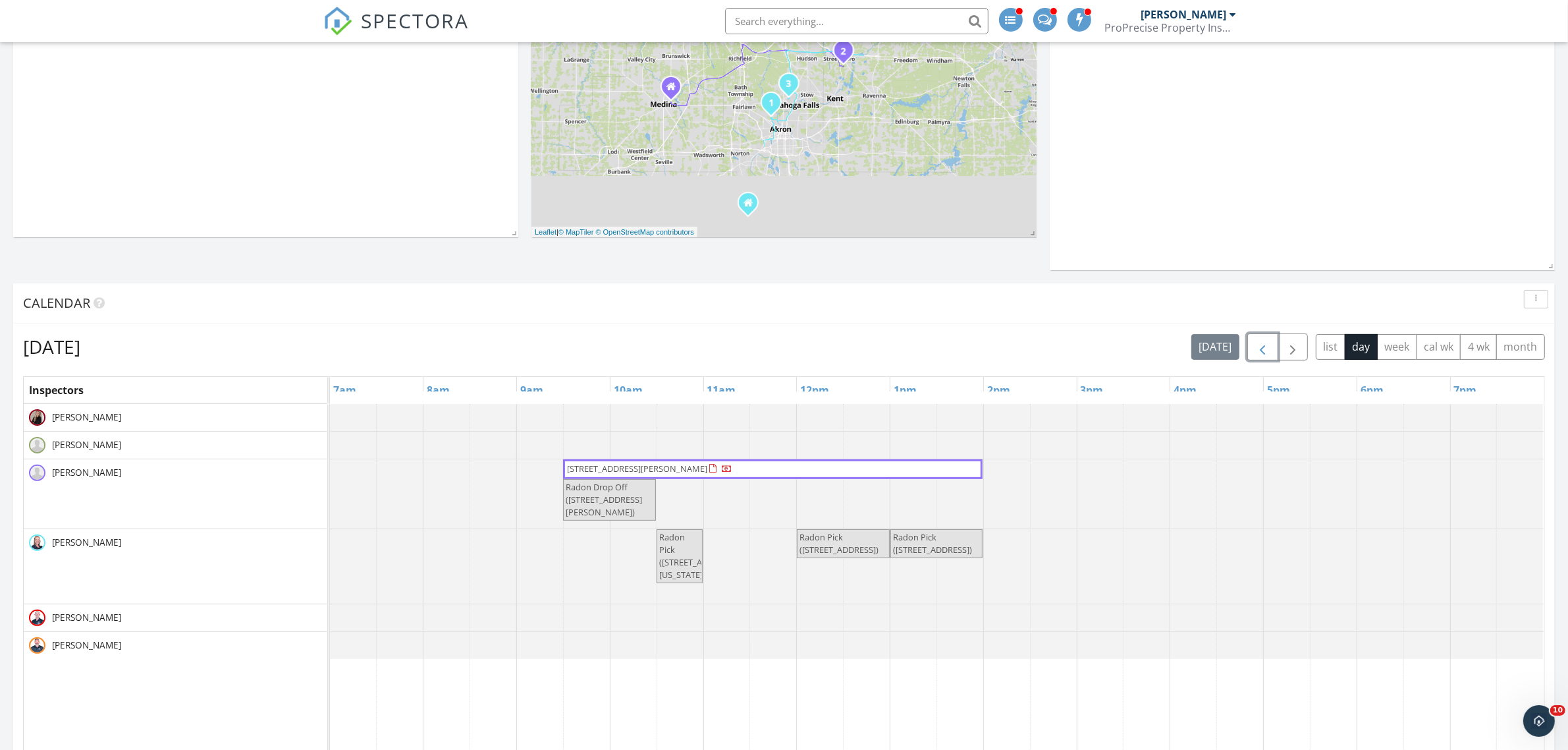
click at [1262, 351] on span "button" at bounding box center [1263, 347] width 16 height 16
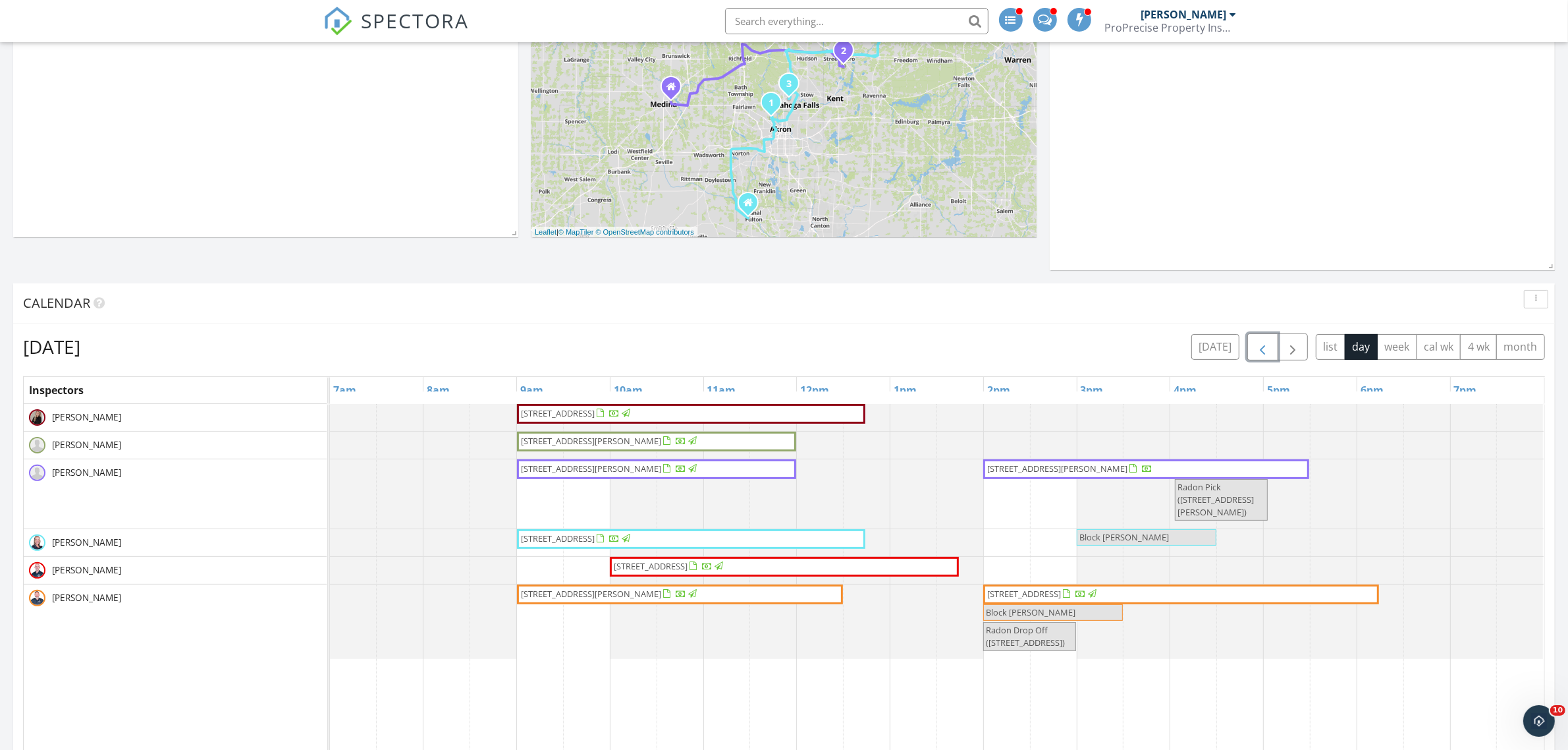
click at [1151, 476] on link "[STREET_ADDRESS][PERSON_NAME]" at bounding box center [1146, 469] width 326 height 20
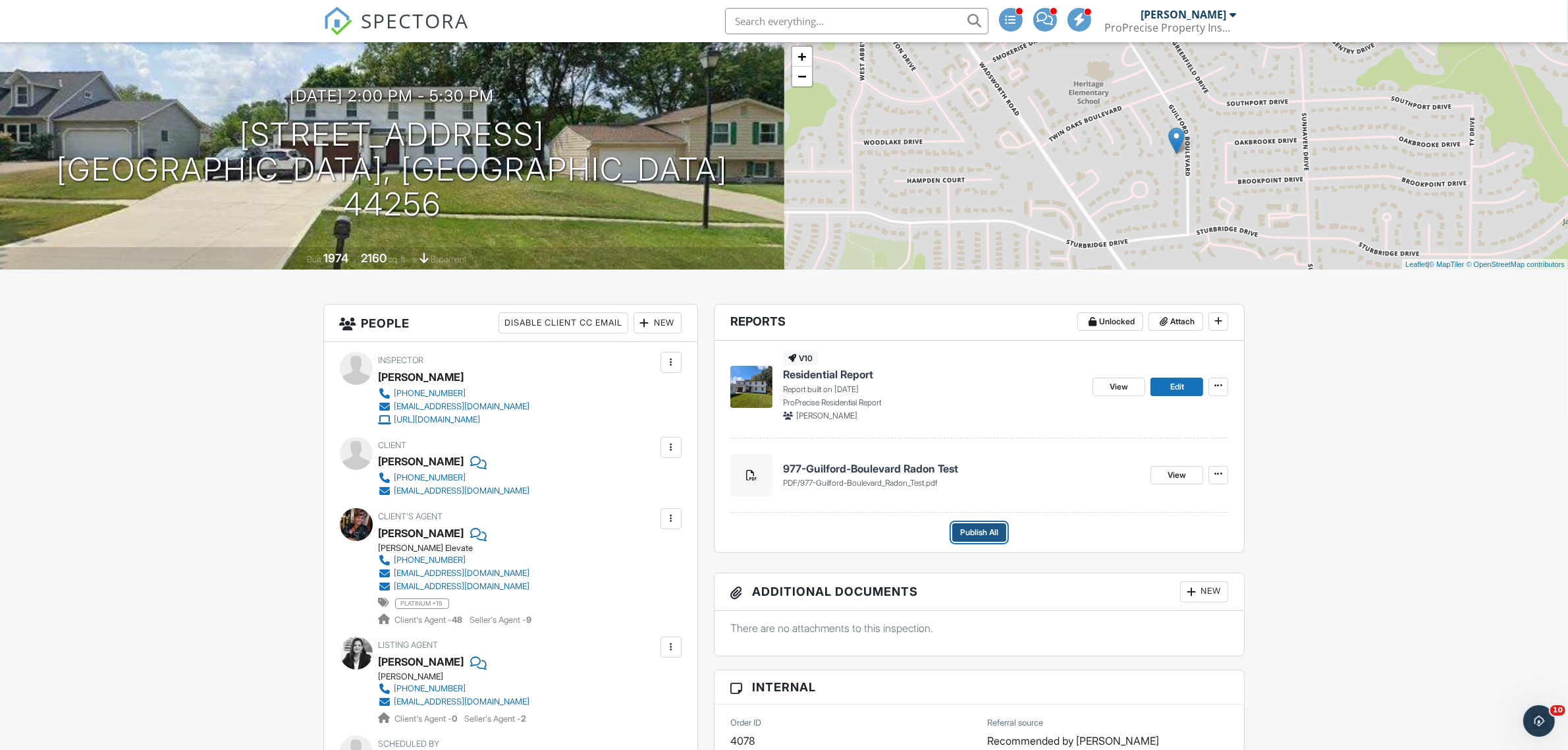
click at [965, 536] on span "Publish All" at bounding box center [980, 532] width 38 height 13
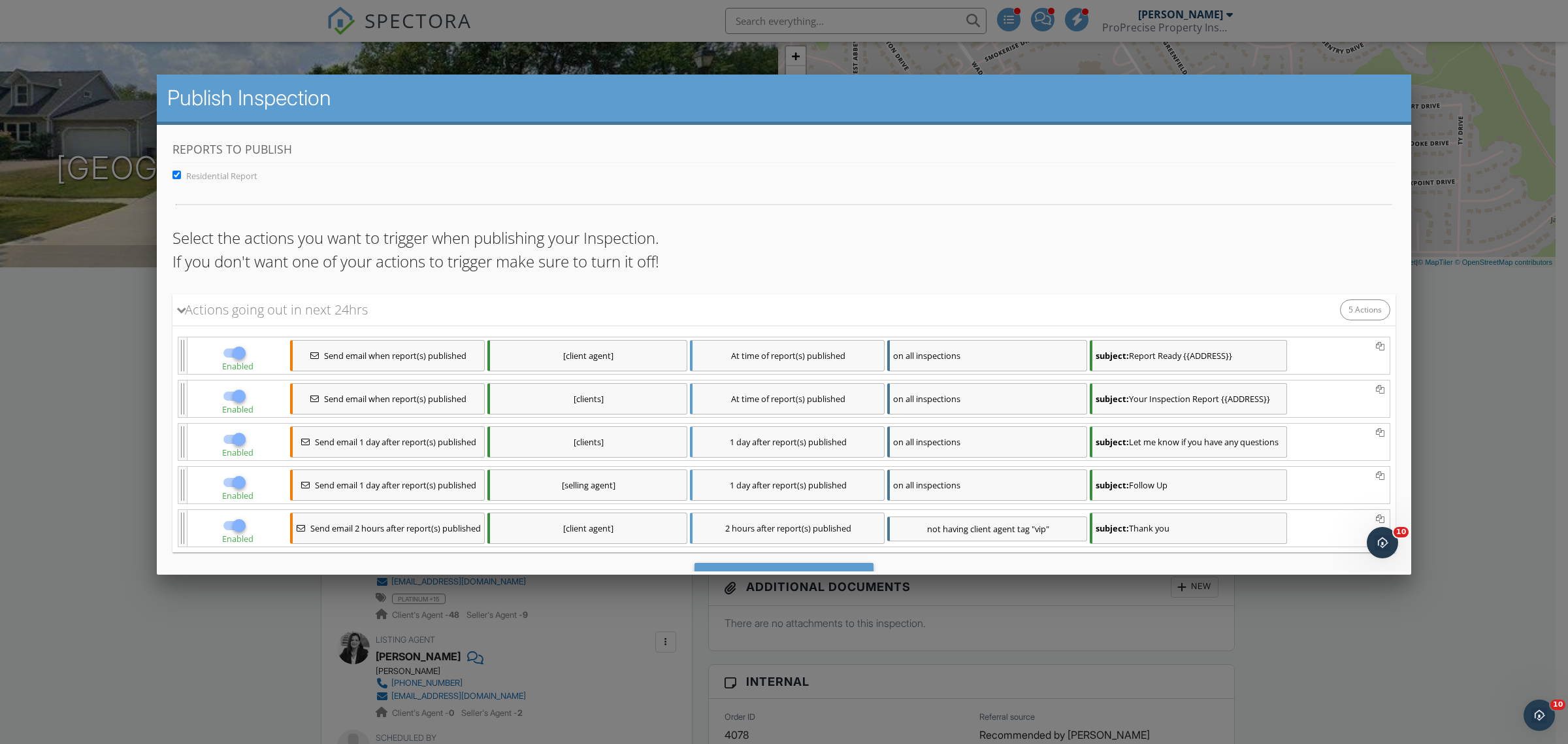
scroll to position [73, 0]
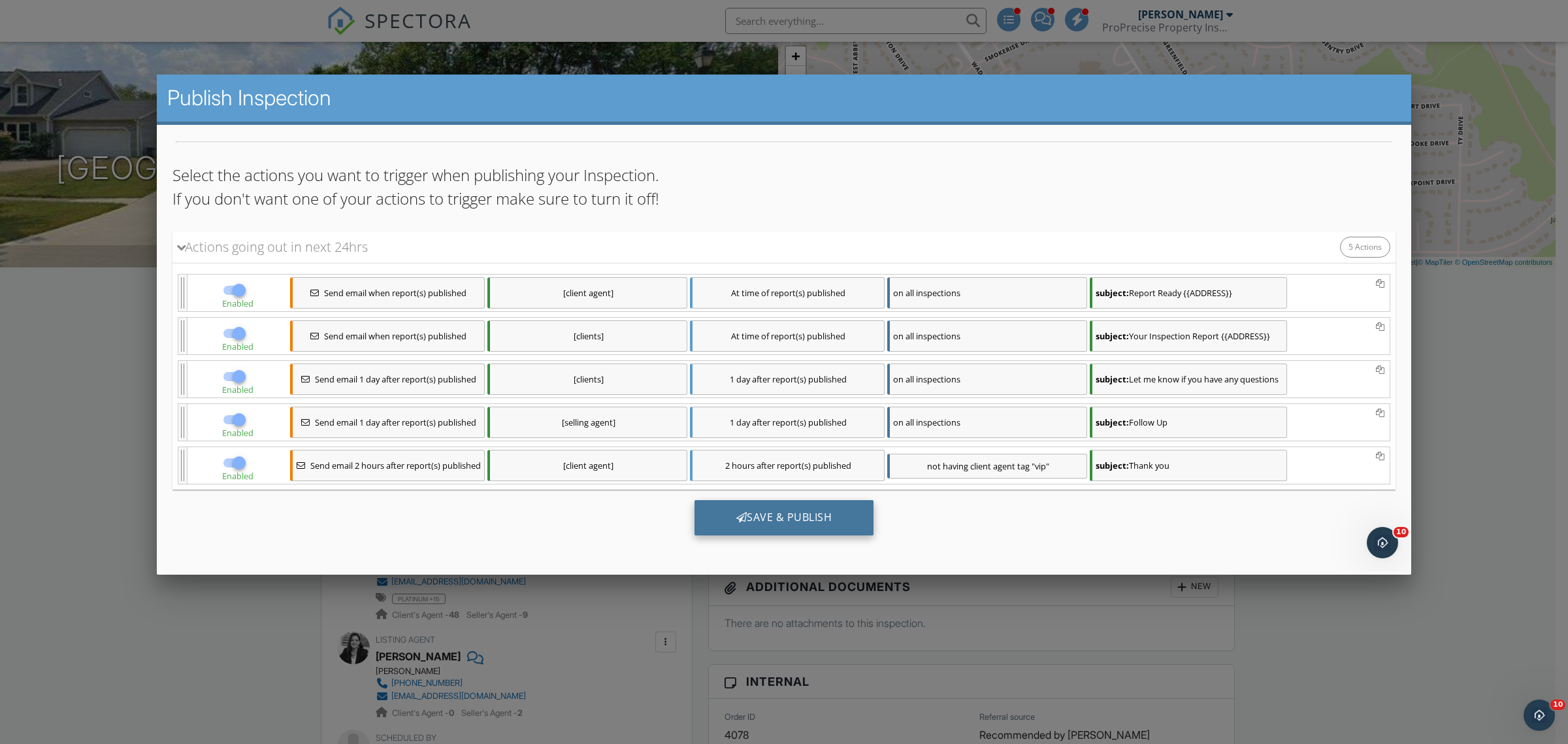
click at [753, 507] on div "Save & Publish" at bounding box center [784, 517] width 180 height 35
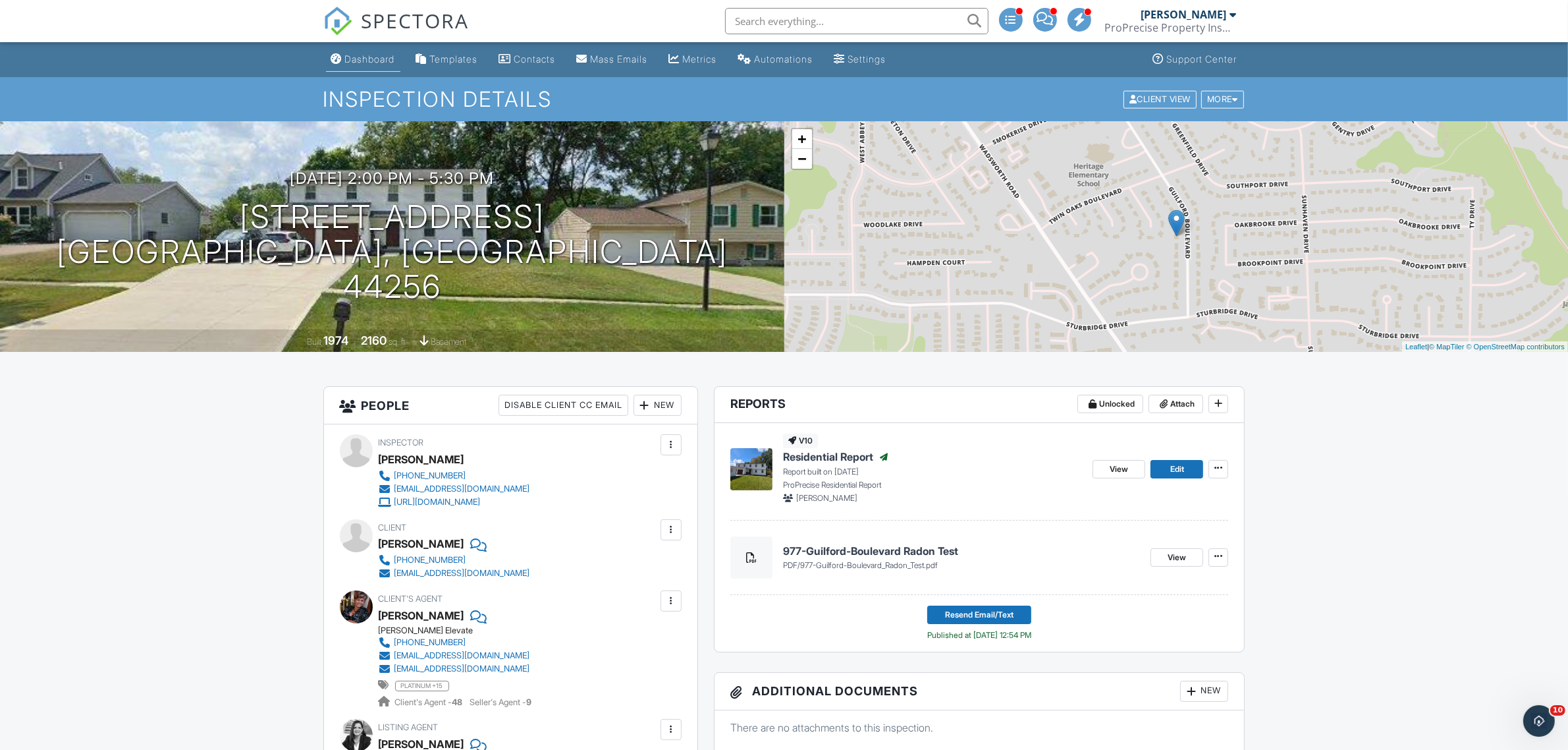
click at [354, 67] on link "Dashboard" at bounding box center [362, 59] width 74 height 24
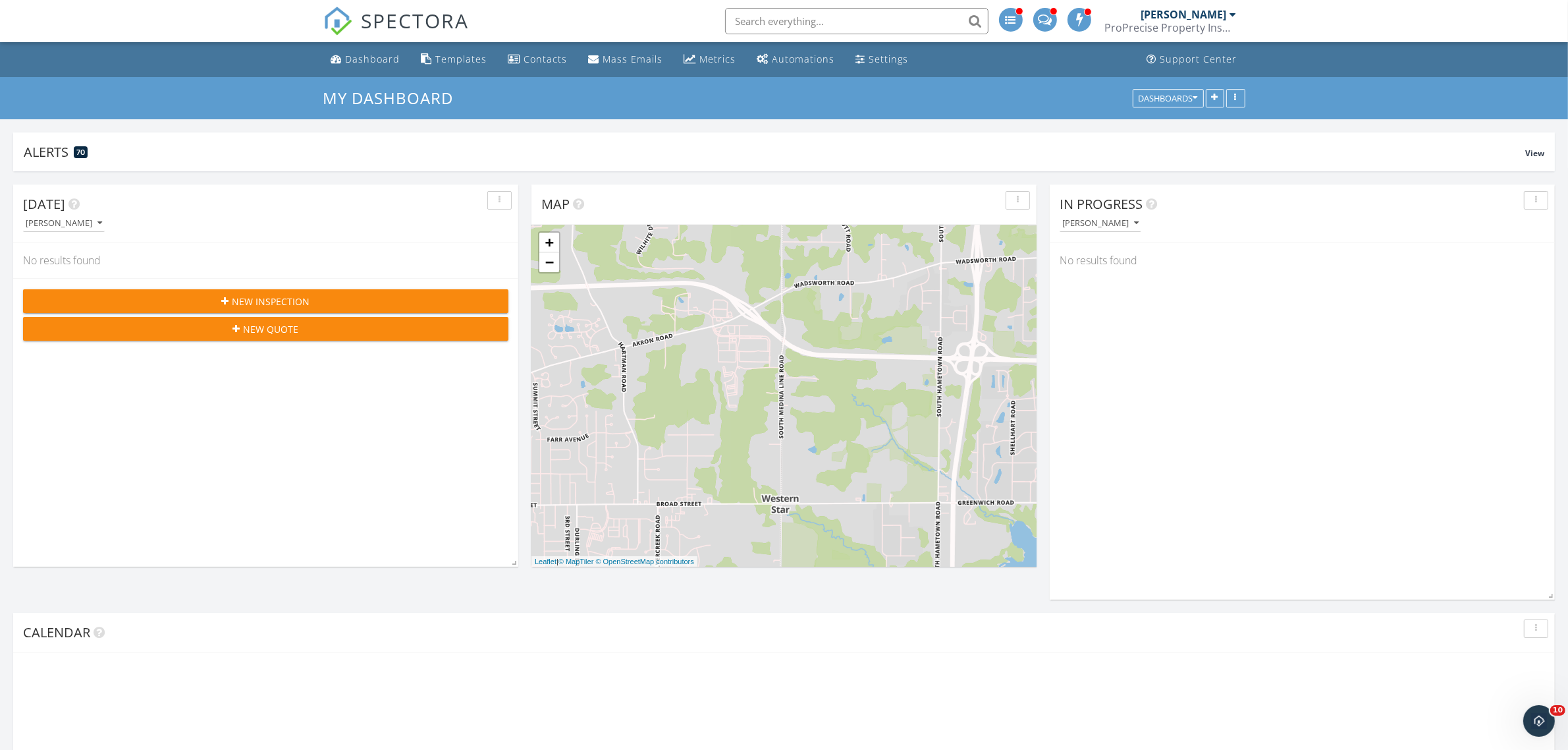
scroll to position [330, 0]
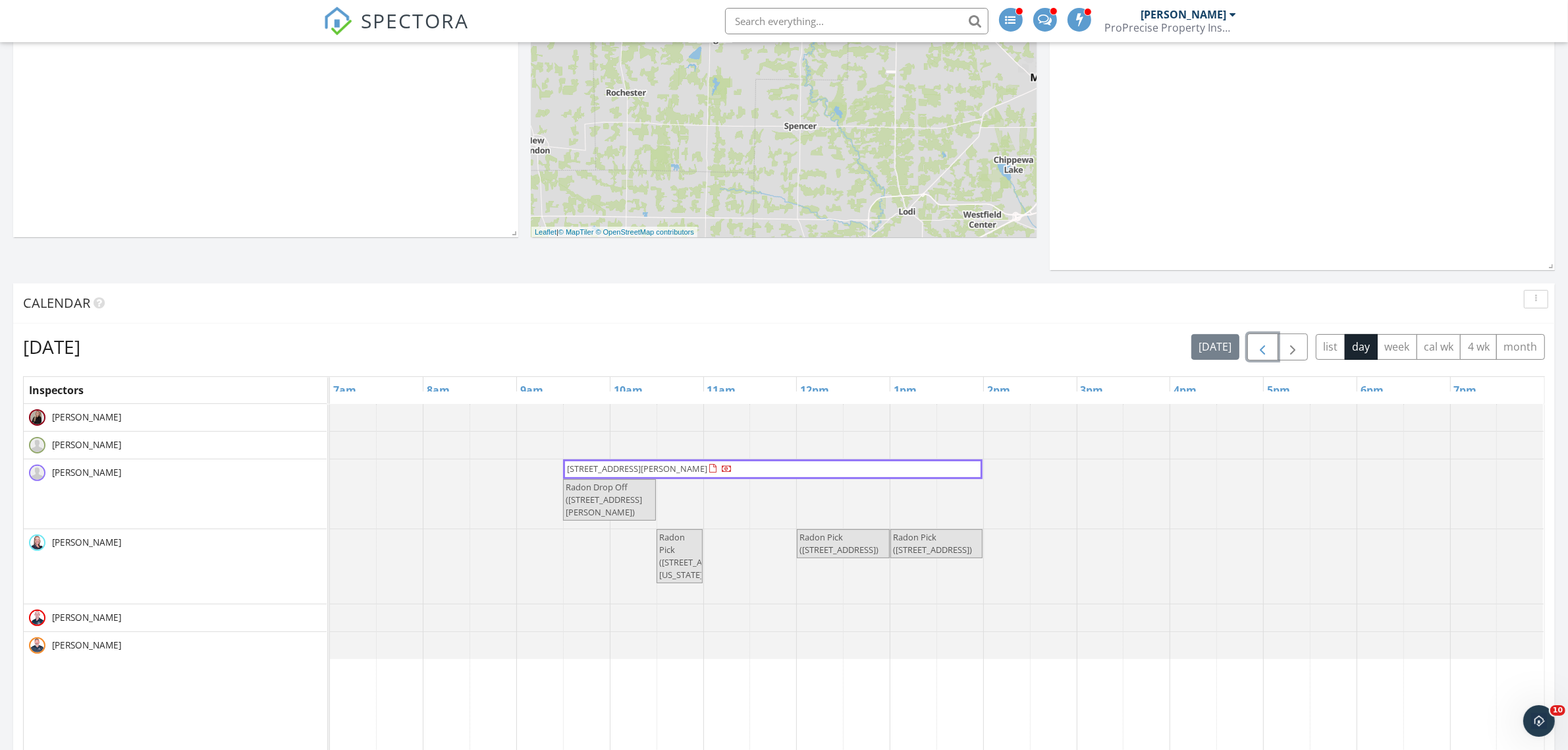
click at [1257, 354] on span "button" at bounding box center [1263, 347] width 16 height 16
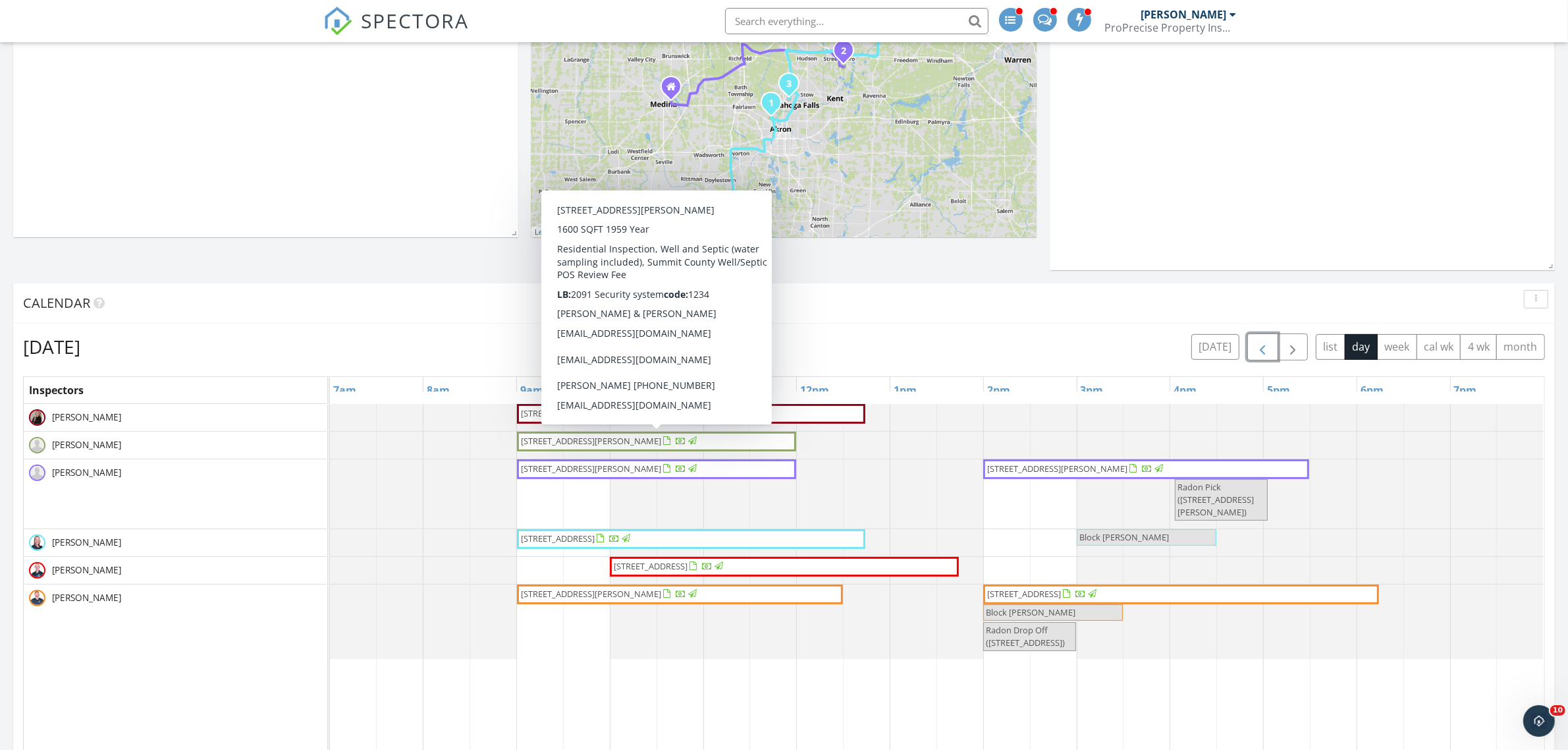
click at [607, 437] on span "3117 Imrek Dr, Akron 44312" at bounding box center [591, 440] width 140 height 12
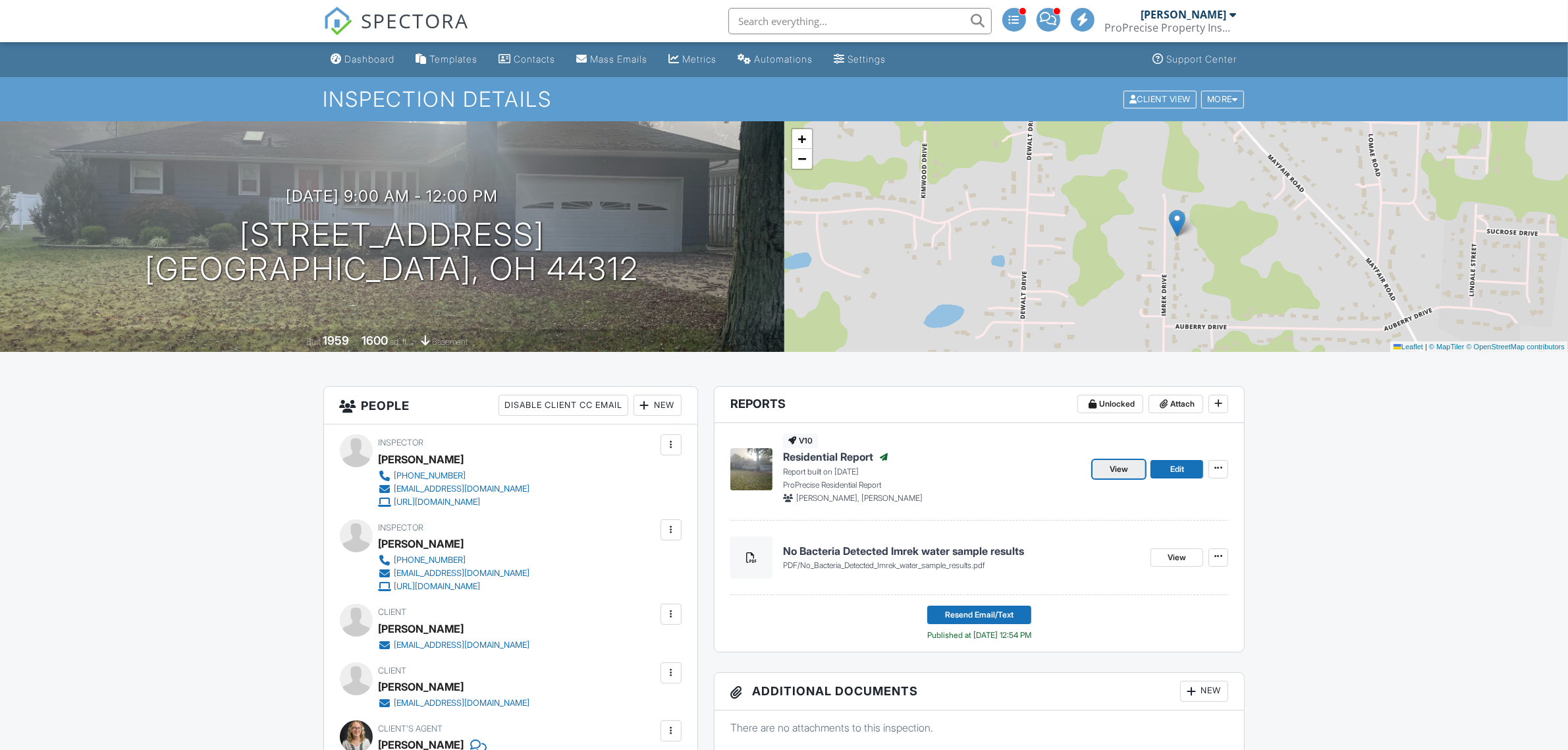
click at [1118, 465] on span "View" at bounding box center [1119, 469] width 18 height 13
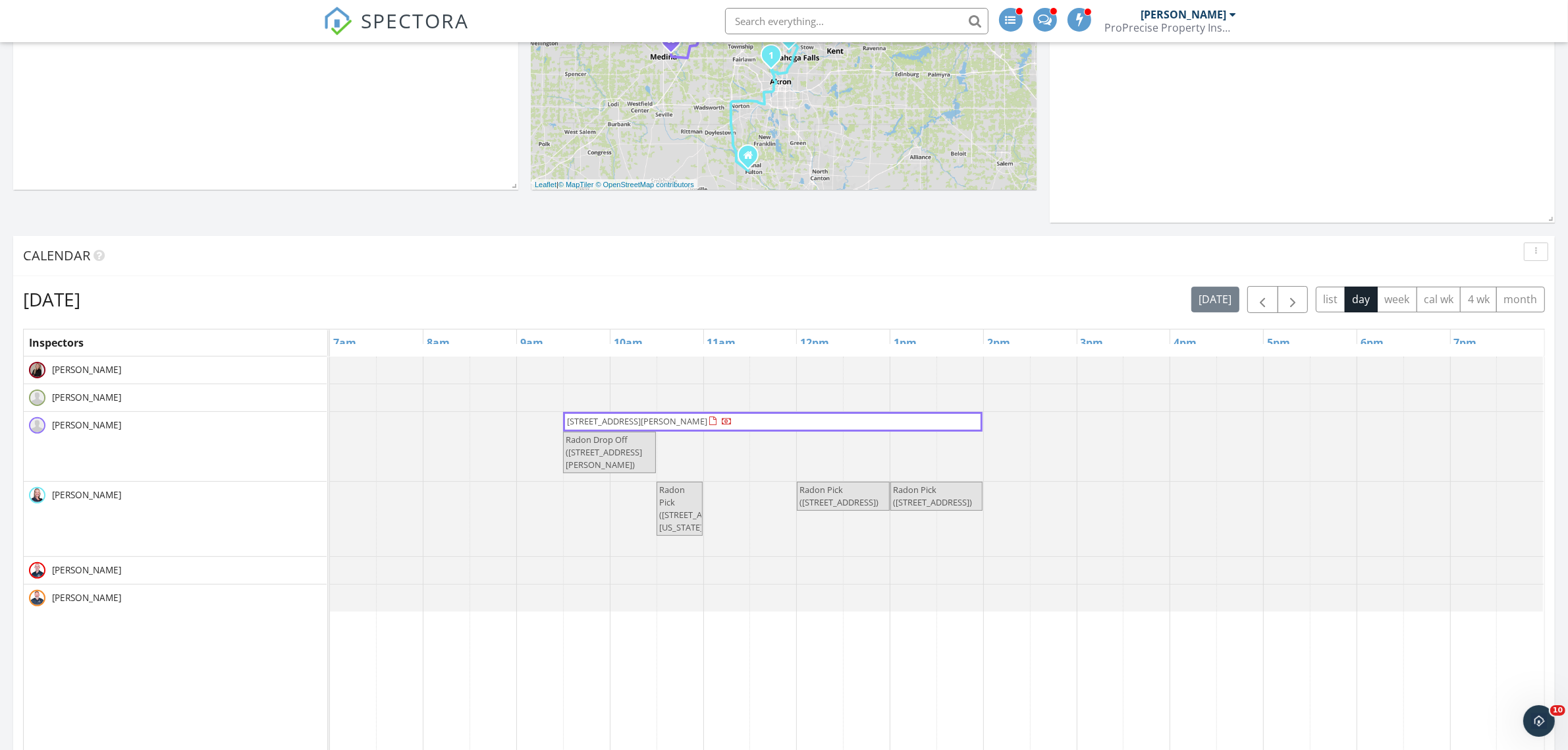
scroll to position [412, 0]
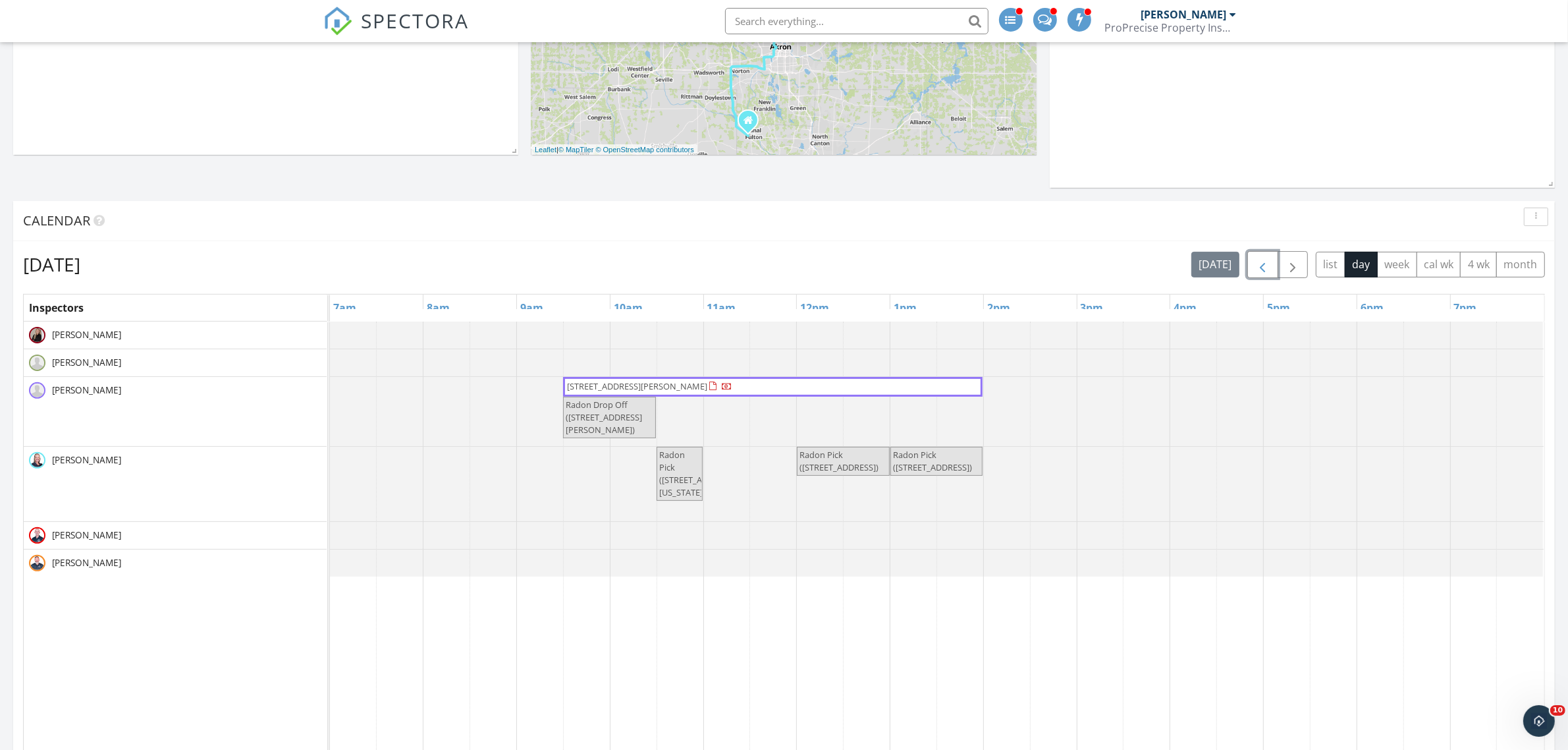
click at [1262, 264] on span "button" at bounding box center [1263, 265] width 16 height 16
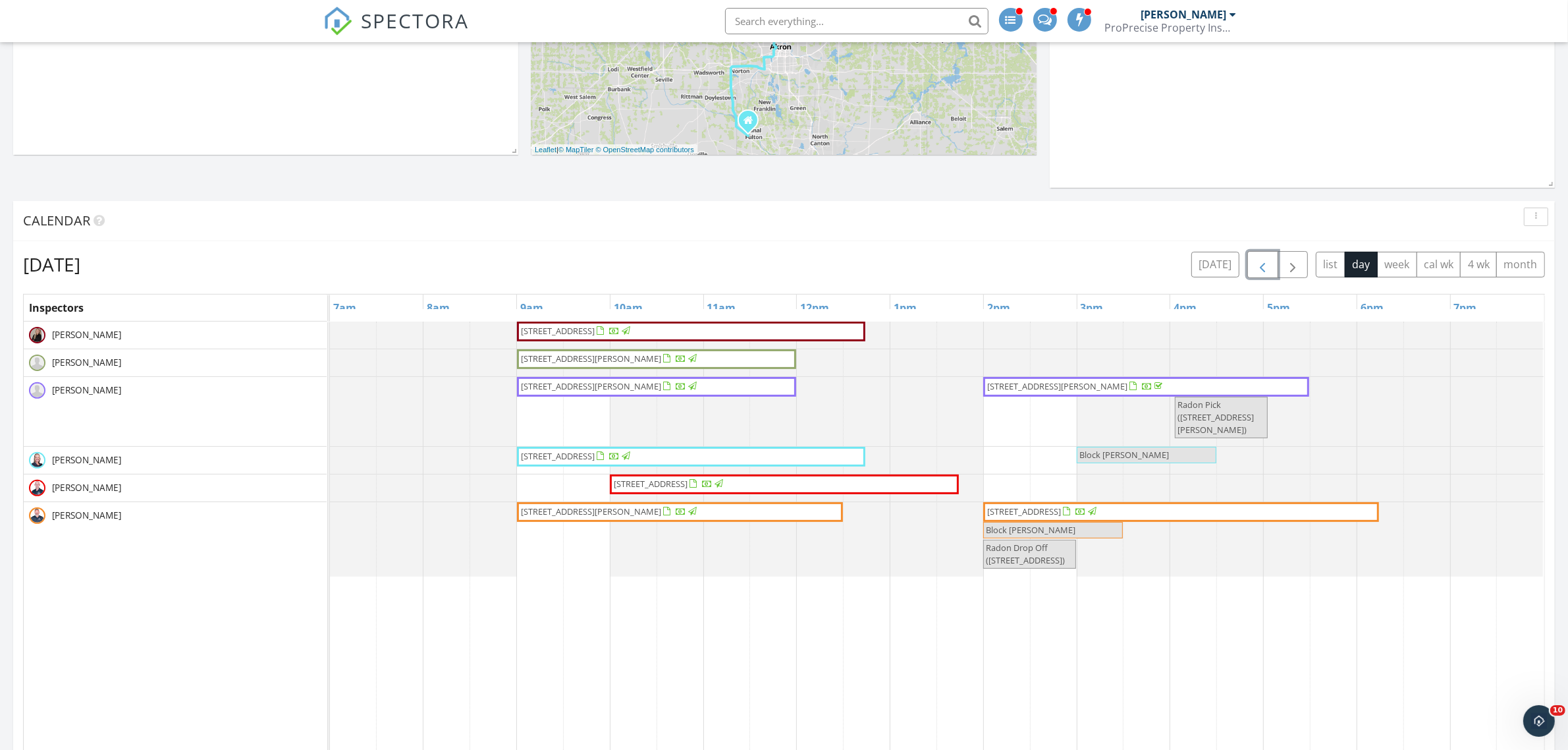
click at [1031, 509] on span "4280 Fairbanks Ct, Lorain 44053" at bounding box center [1024, 511] width 74 height 12
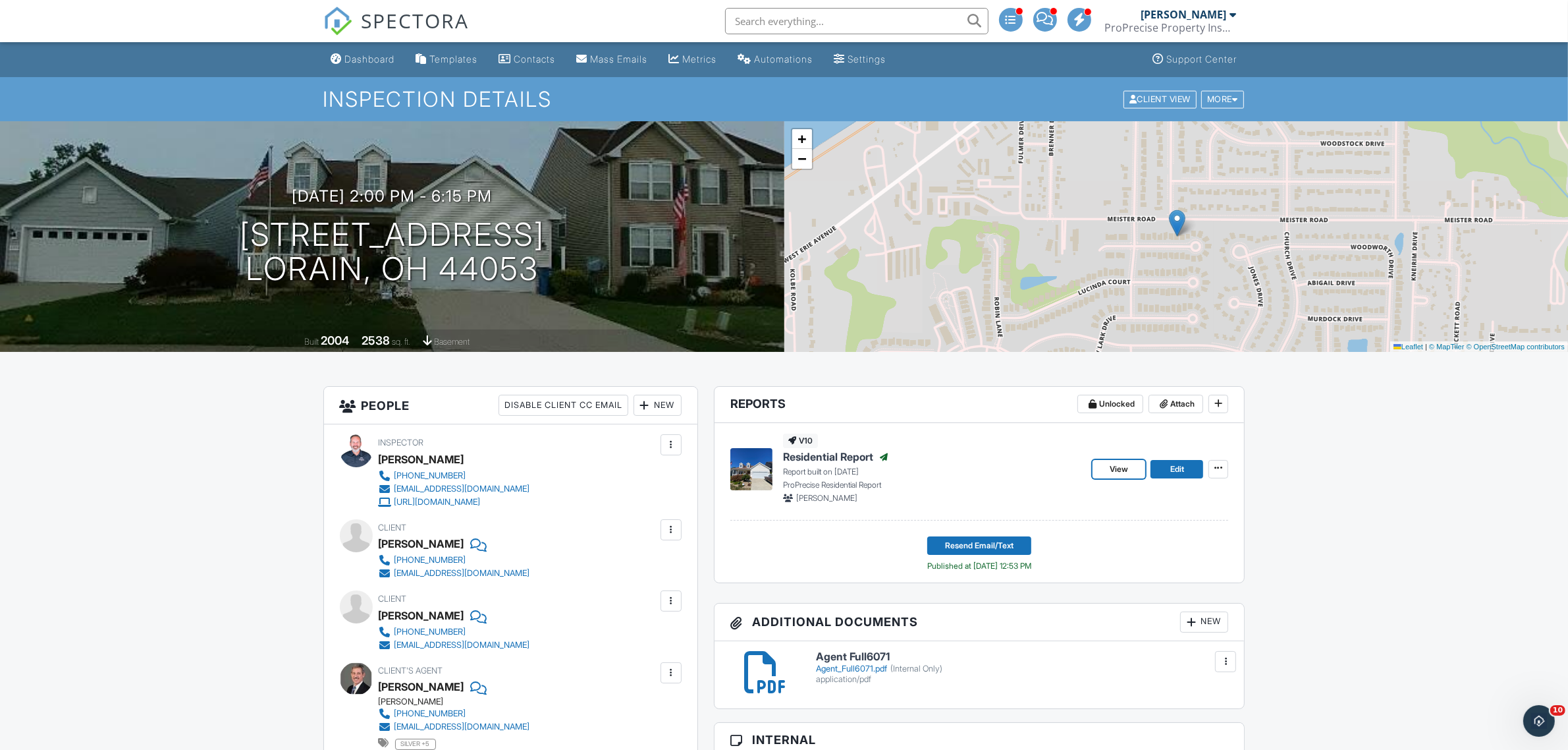
drag, startPoint x: 1117, startPoint y: 467, endPoint x: 1109, endPoint y: 467, distance: 8.0
click at [1117, 467] on span "View" at bounding box center [1119, 469] width 18 height 13
